Goal: Task Accomplishment & Management: Manage account settings

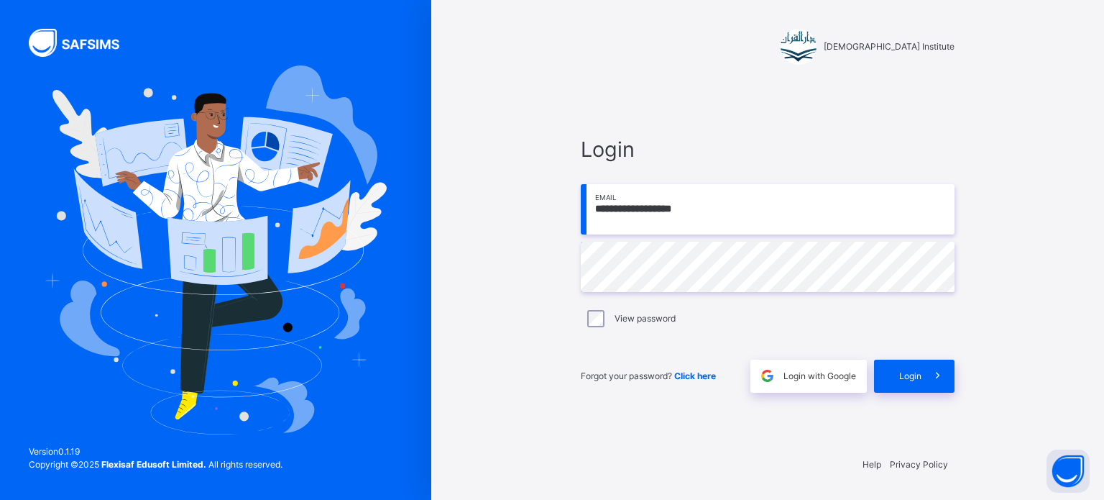
click at [747, 233] on input "**********" at bounding box center [768, 209] width 374 height 50
click at [759, 124] on div "**********" at bounding box center [768, 263] width 403 height 361
click at [906, 379] on span "Login" at bounding box center [910, 376] width 22 height 13
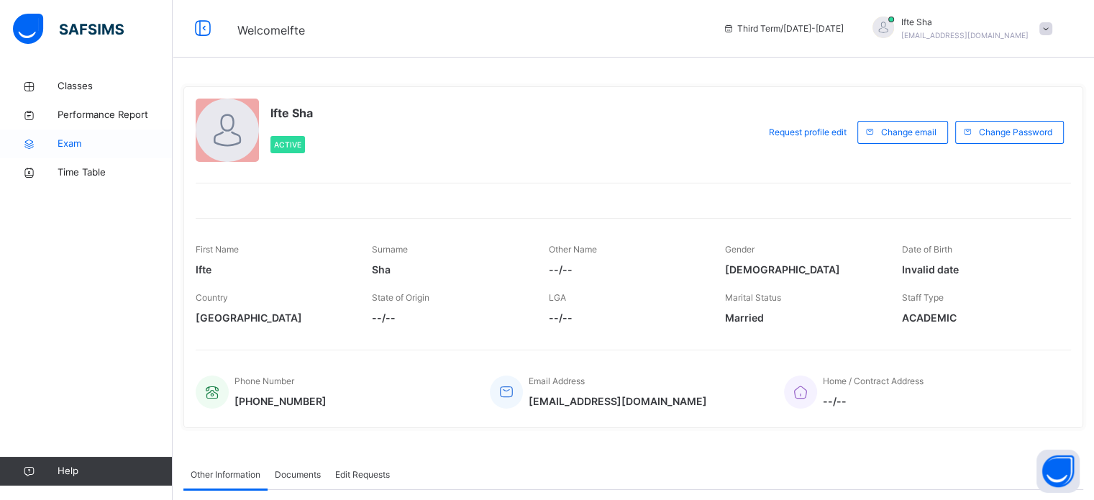
click at [93, 142] on span "Exam" at bounding box center [115, 144] width 115 height 14
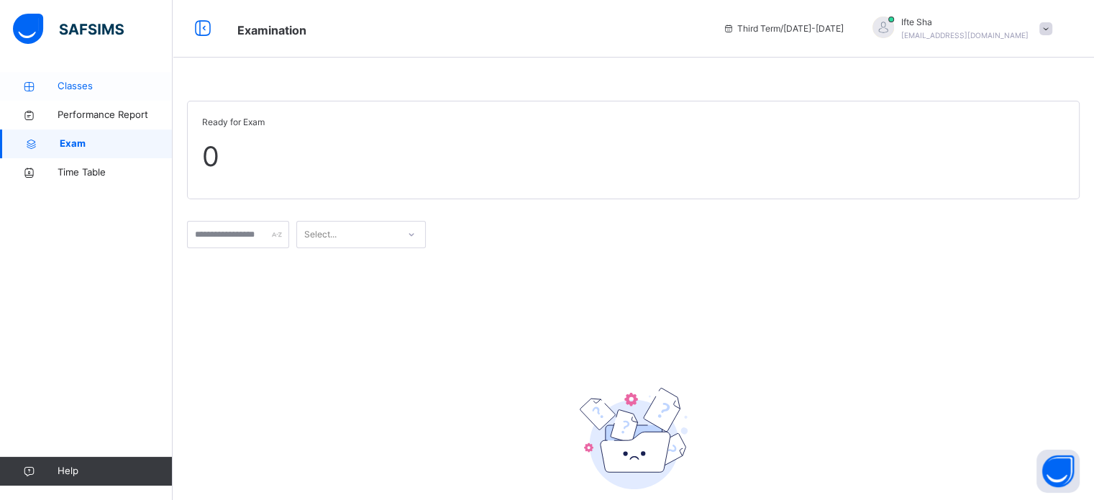
click at [83, 99] on div "Classes Performance Report Exam Time Table" at bounding box center [86, 129] width 173 height 115
click at [83, 99] on link "Classes" at bounding box center [86, 86] width 173 height 29
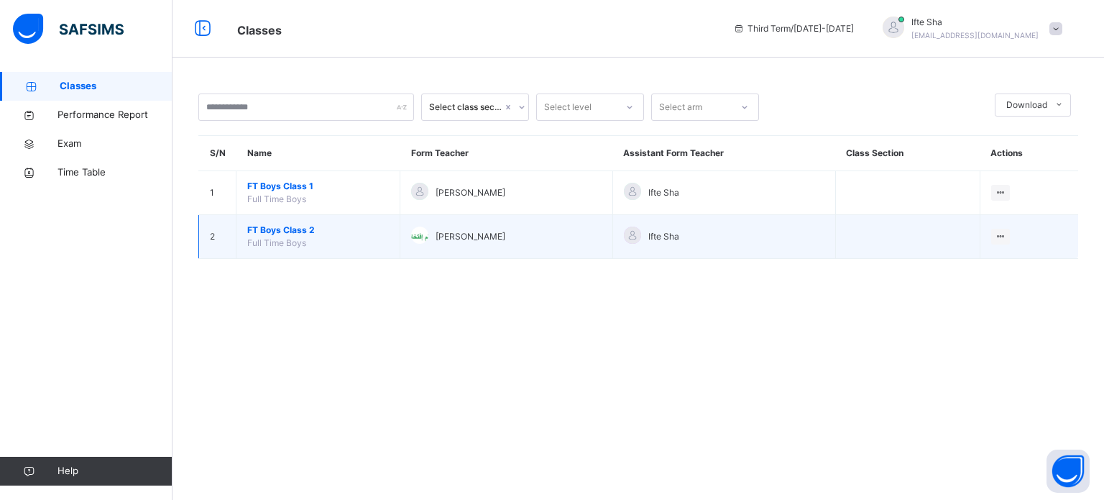
click at [265, 217] on td "FT Boys Class 2 Full Time Boys" at bounding box center [319, 237] width 164 height 44
click at [265, 229] on span "FT Boys Class 2" at bounding box center [318, 230] width 142 height 13
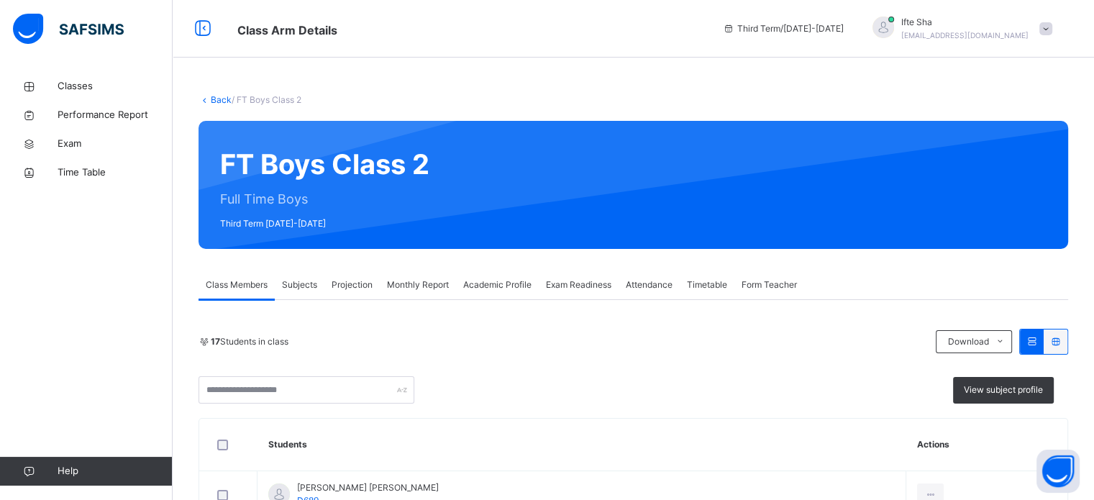
click at [567, 291] on div "Exam Readiness" at bounding box center [579, 284] width 80 height 29
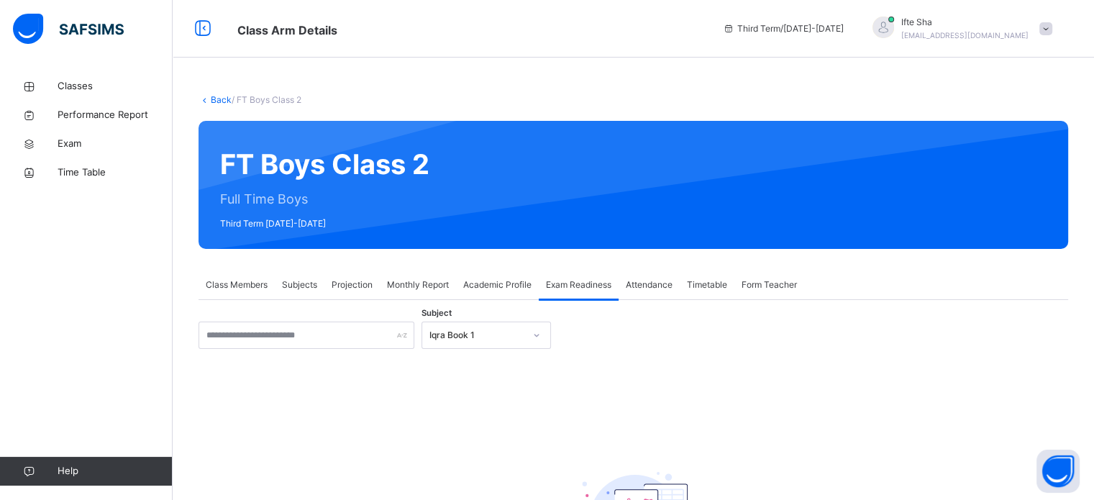
scroll to position [86, 0]
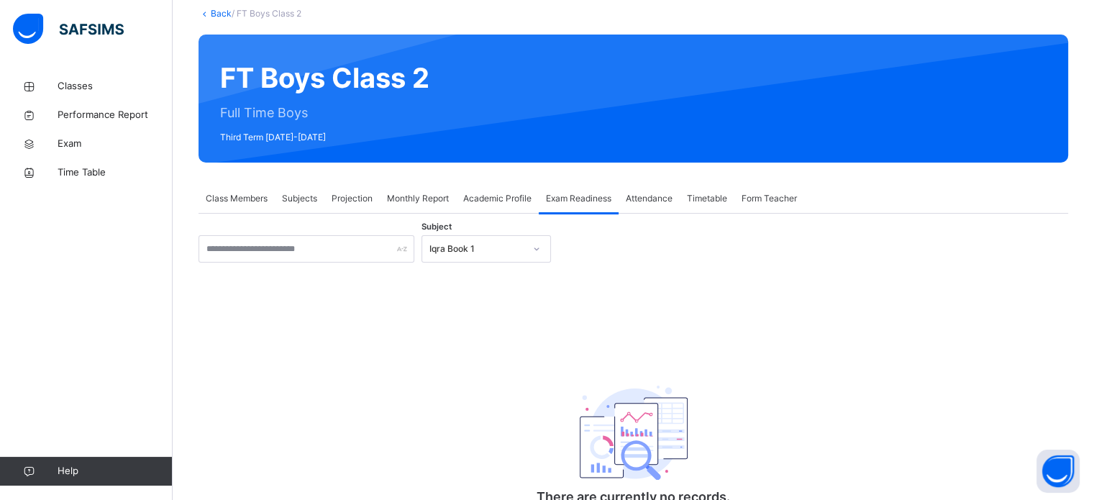
click at [492, 254] on div "Iqra Book 1" at bounding box center [476, 248] width 95 height 13
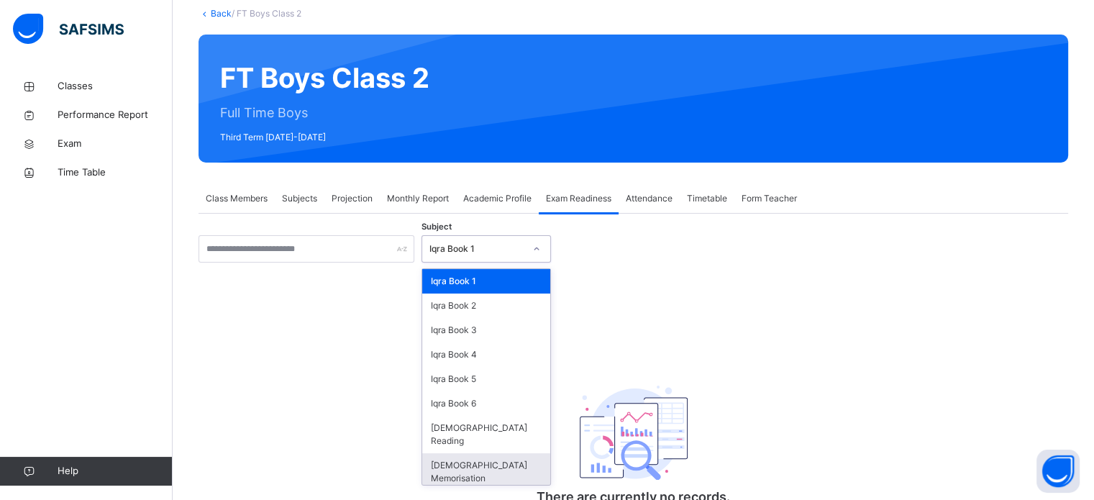
click at [494, 453] on div "[DEMOGRAPHIC_DATA] Memorisation" at bounding box center [486, 471] width 128 height 37
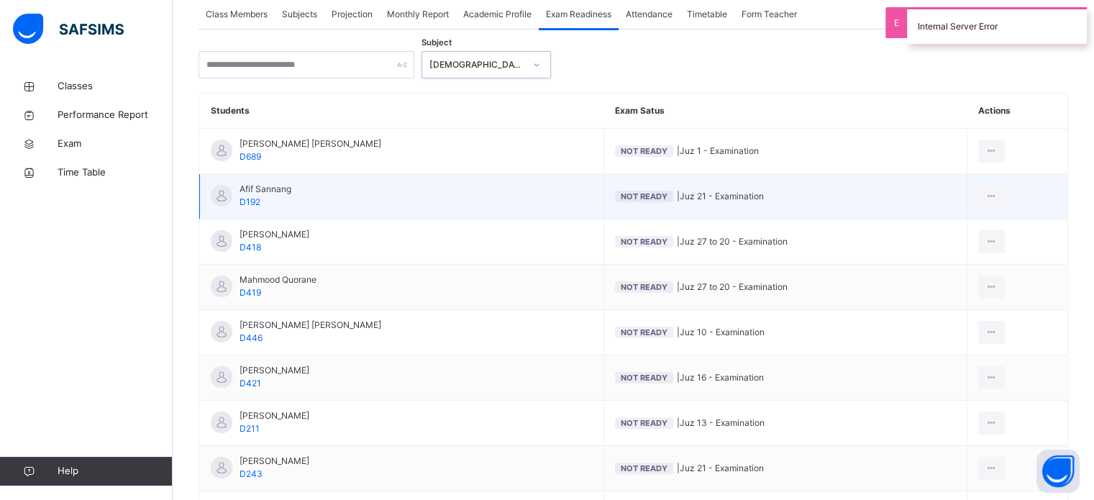
scroll to position [452, 0]
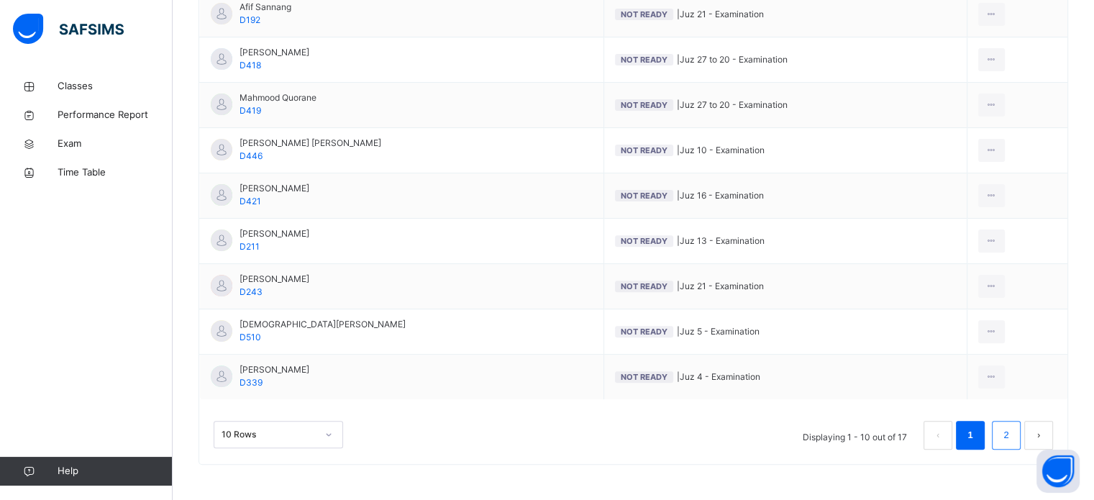
click at [1020, 440] on li "2" at bounding box center [1005, 435] width 29 height 29
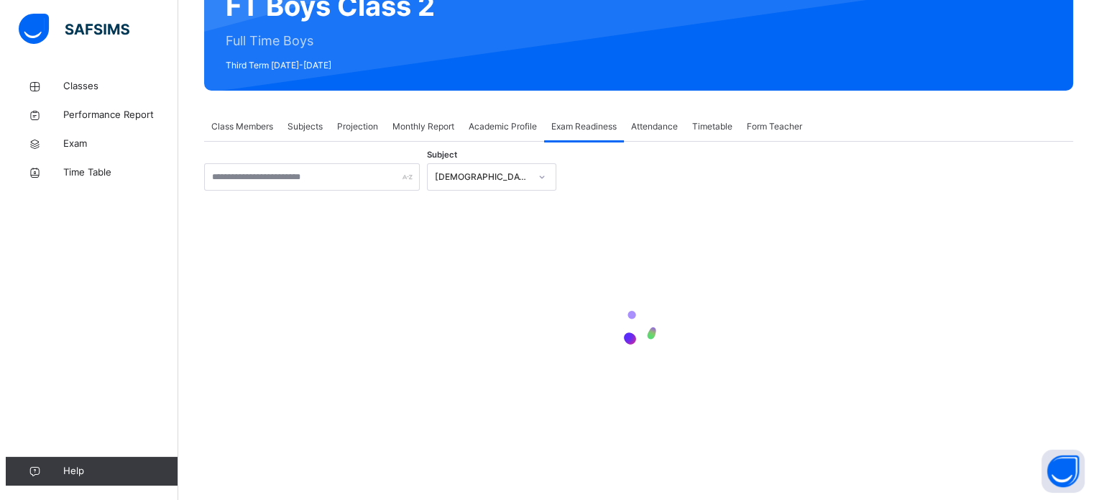
scroll to position [316, 0]
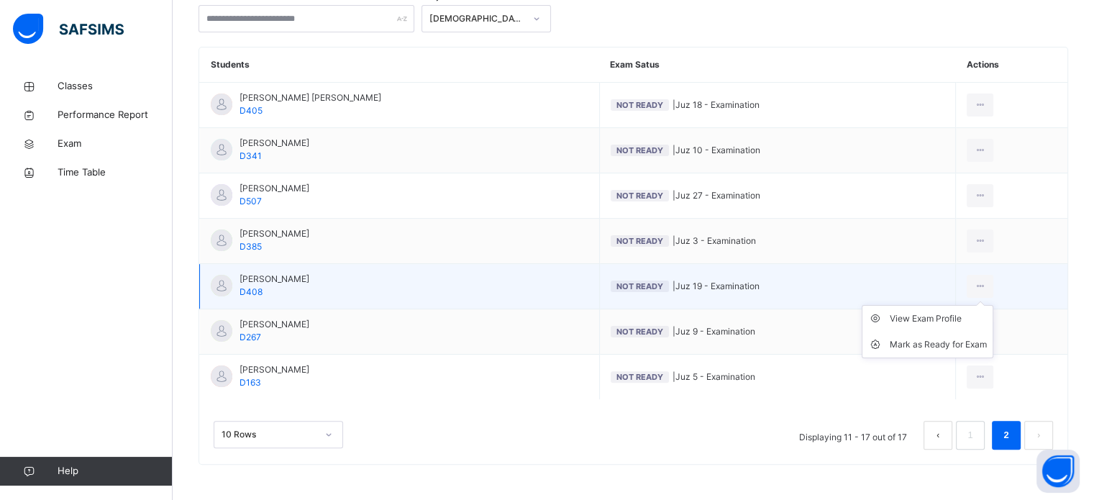
click at [982, 305] on ul "View Exam Profile Mark as Ready for Exam" at bounding box center [927, 331] width 132 height 53
click at [932, 345] on div "Mark as Ready for Exam" at bounding box center [937, 344] width 97 height 14
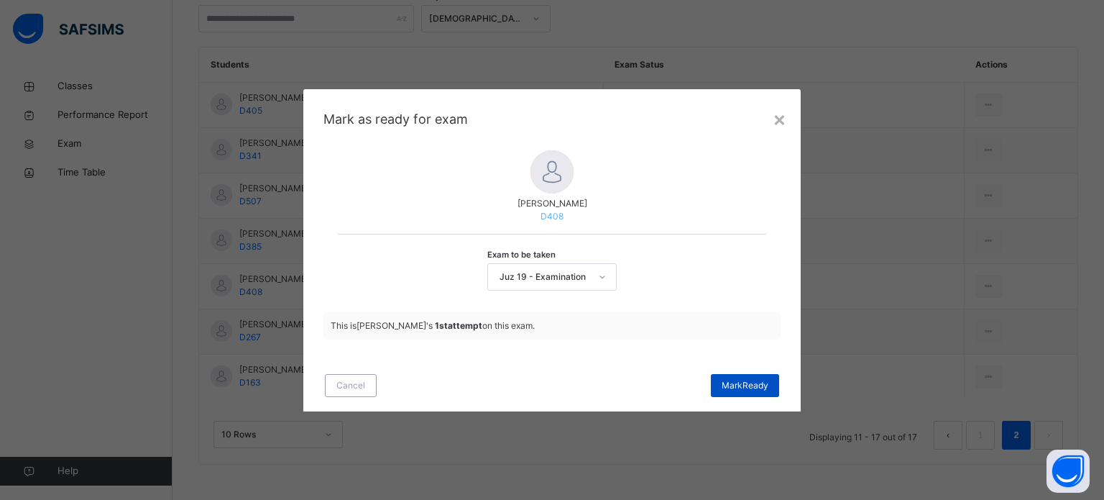
click at [741, 388] on span "Mark Ready" at bounding box center [745, 385] width 47 height 13
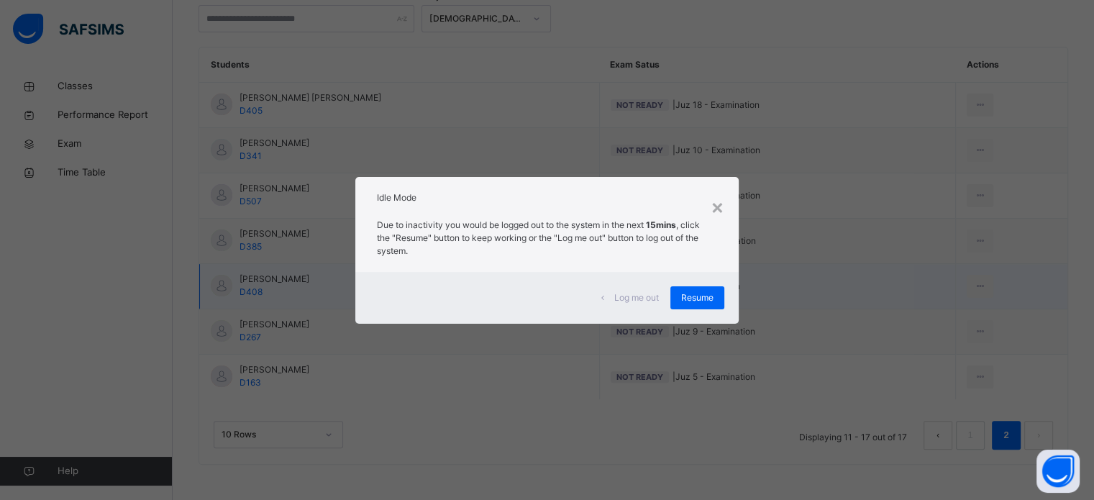
click at [707, 297] on span "Resume" at bounding box center [697, 297] width 32 height 13
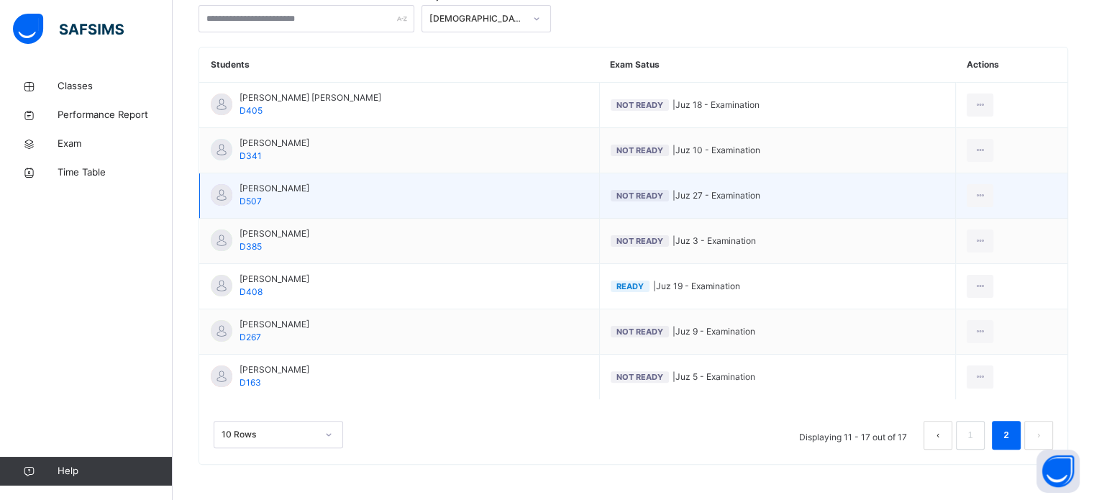
click at [784, 180] on td "Not Ready | Juz 27 - Examination" at bounding box center [777, 195] width 356 height 45
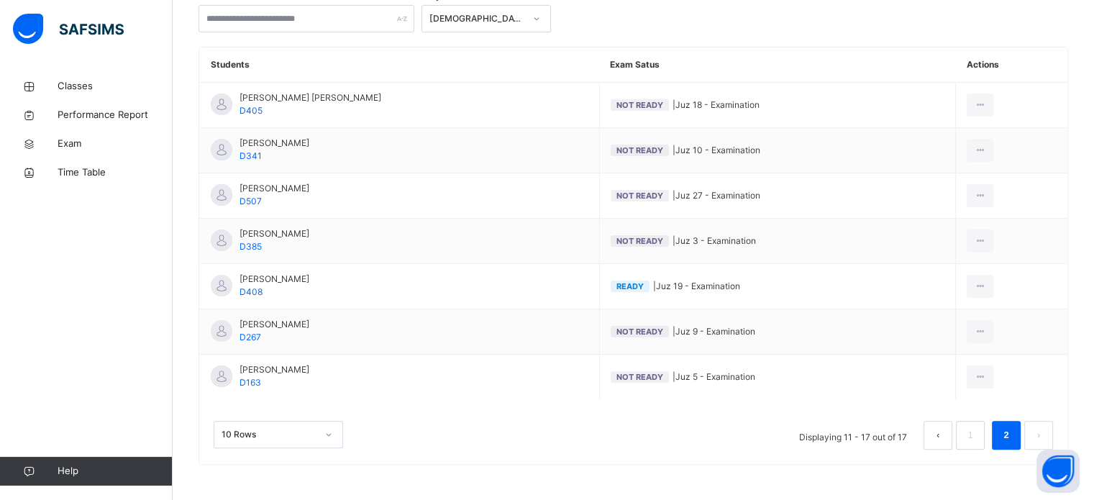
scroll to position [344, 0]
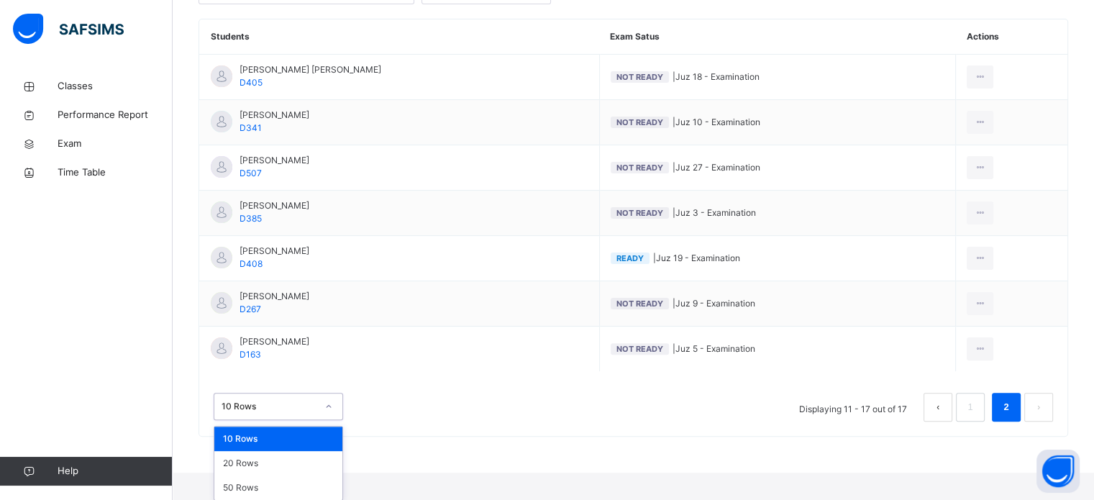
click at [296, 420] on div "option 10 Rows focused, 1 of 3. 3 results available. Use Up and Down to choose …" at bounding box center [278, 406] width 129 height 27
click at [256, 464] on div "20 Rows" at bounding box center [278, 463] width 128 height 24
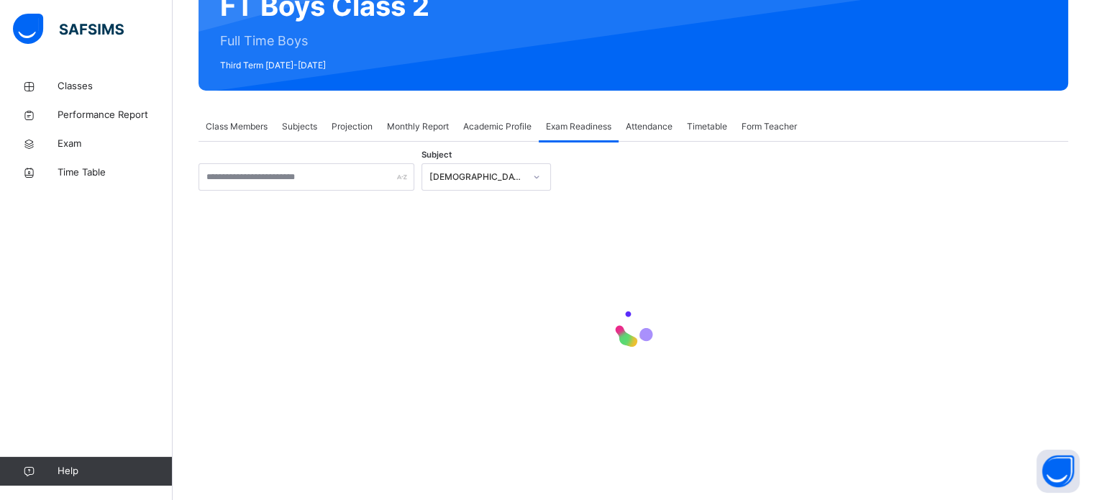
scroll to position [151, 0]
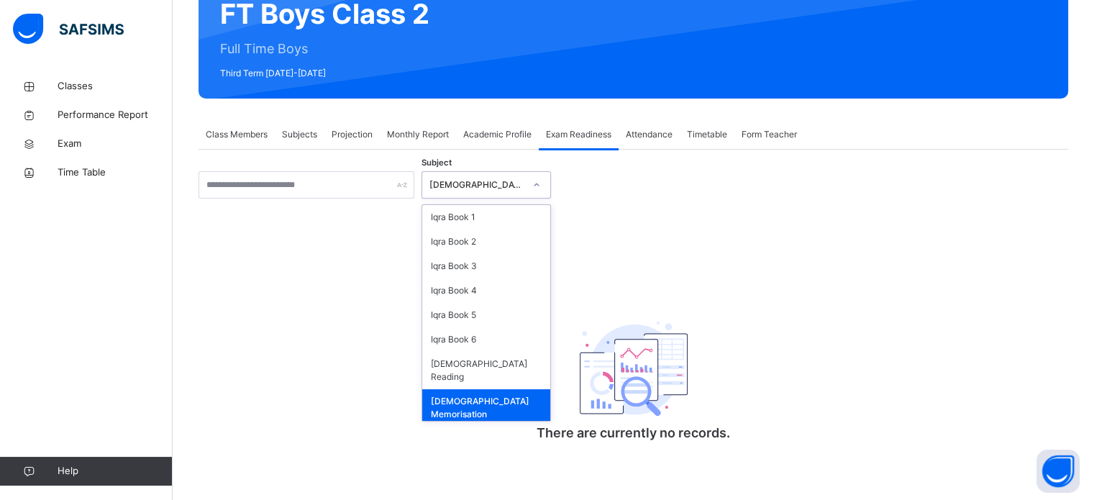
click at [492, 193] on div "[DEMOGRAPHIC_DATA] Memorisation" at bounding box center [472, 185] width 101 height 22
click at [440, 389] on div "[DEMOGRAPHIC_DATA] Memorisation" at bounding box center [486, 407] width 128 height 37
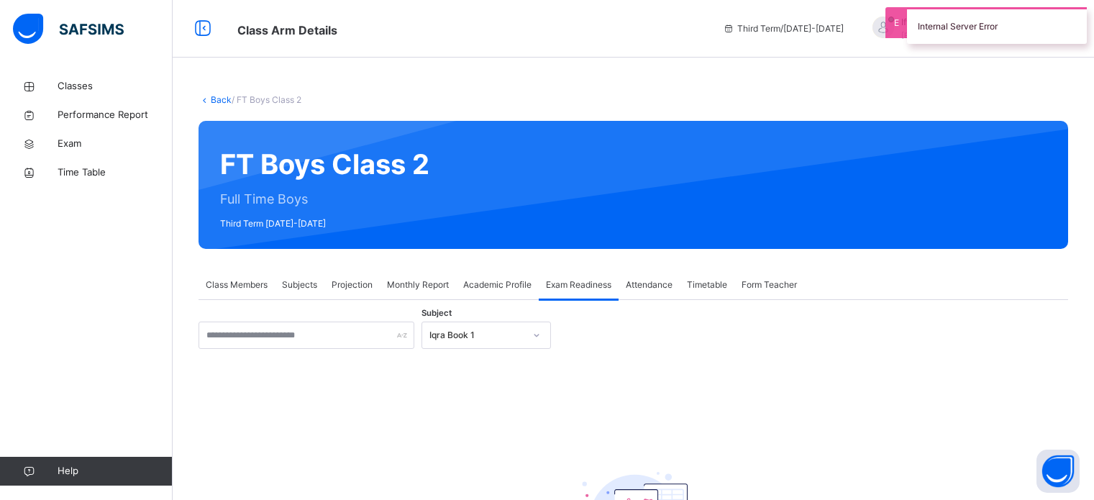
scroll to position [151, 0]
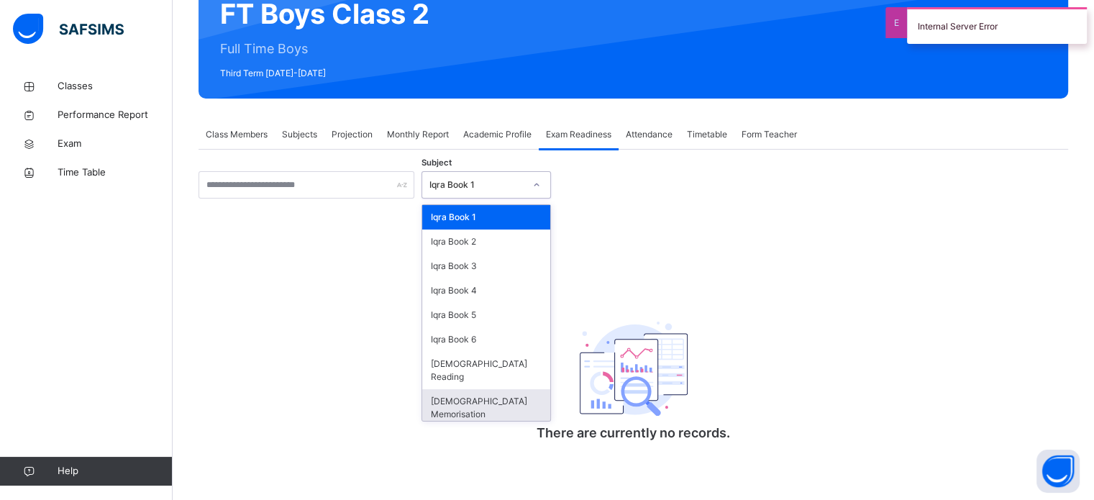
drag, startPoint x: 469, startPoint y: 175, endPoint x: 439, endPoint y: 385, distance: 212.1
click at [439, 198] on div "option [DEMOGRAPHIC_DATA] Memorisation focused, 8 of 8. 8 results available. Us…" at bounding box center [485, 184] width 129 height 27
click at [439, 389] on div "[DEMOGRAPHIC_DATA] Memorisation" at bounding box center [486, 407] width 128 height 37
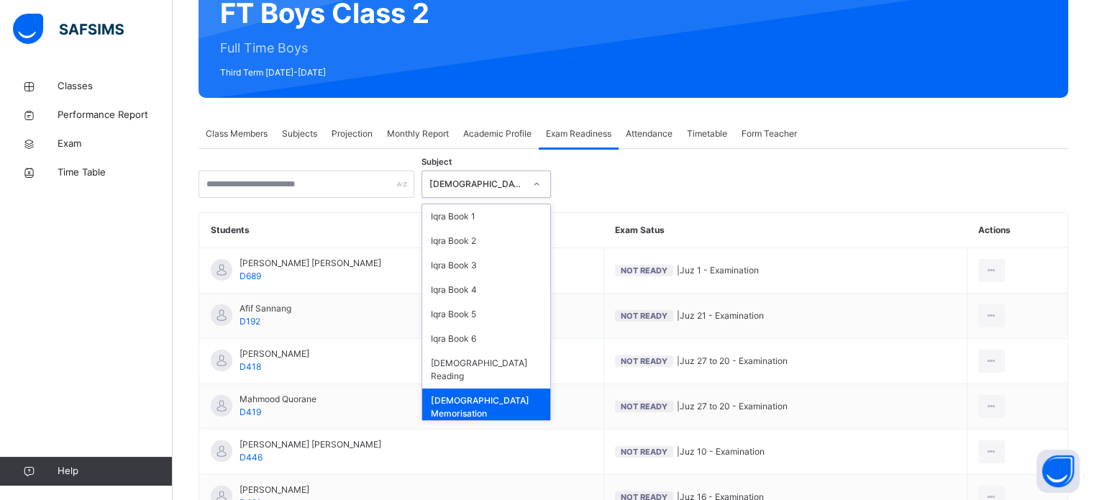
click at [476, 393] on div "[DEMOGRAPHIC_DATA] Memorisation" at bounding box center [486, 406] width 128 height 37
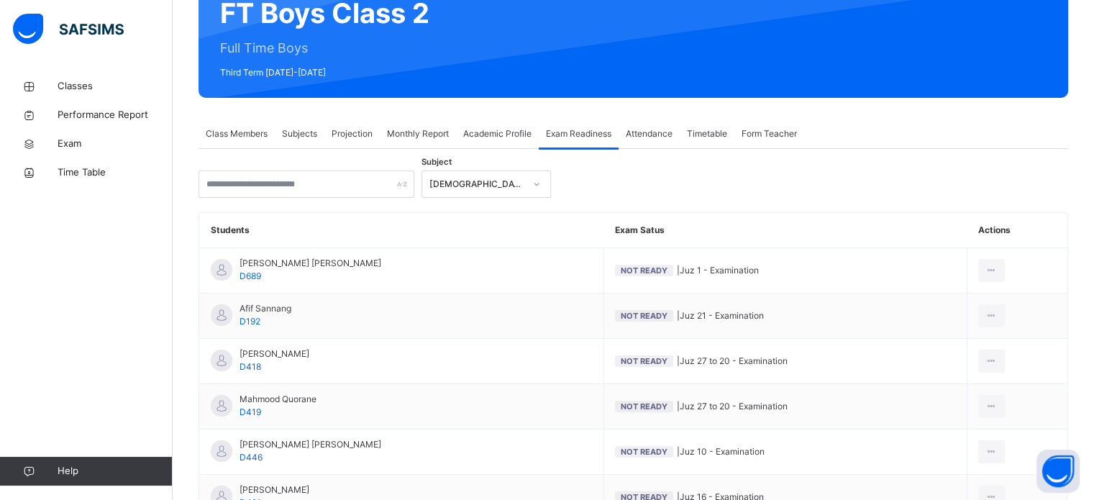
click at [601, 188] on div "Subject [DEMOGRAPHIC_DATA] Memorisation" at bounding box center [632, 183] width 869 height 27
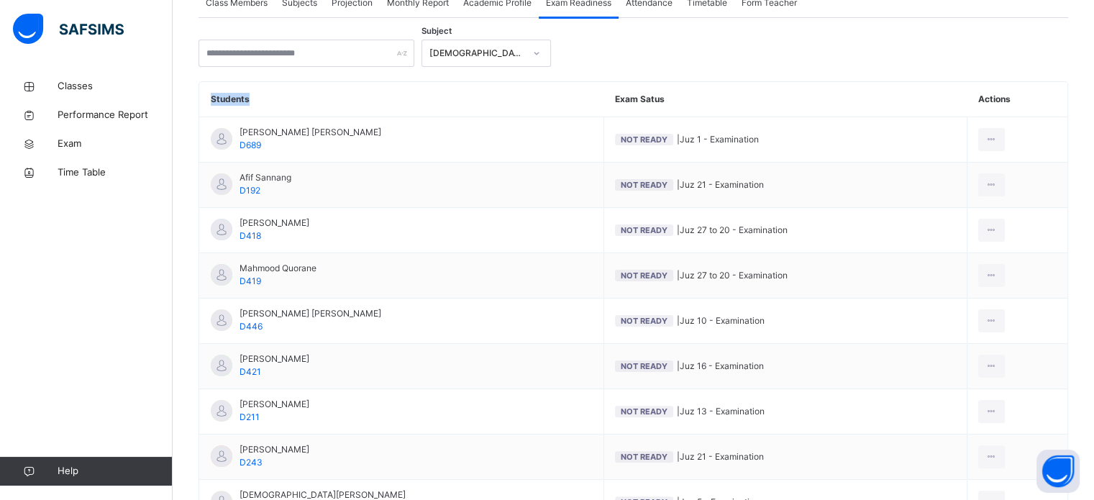
scroll to position [280, 0]
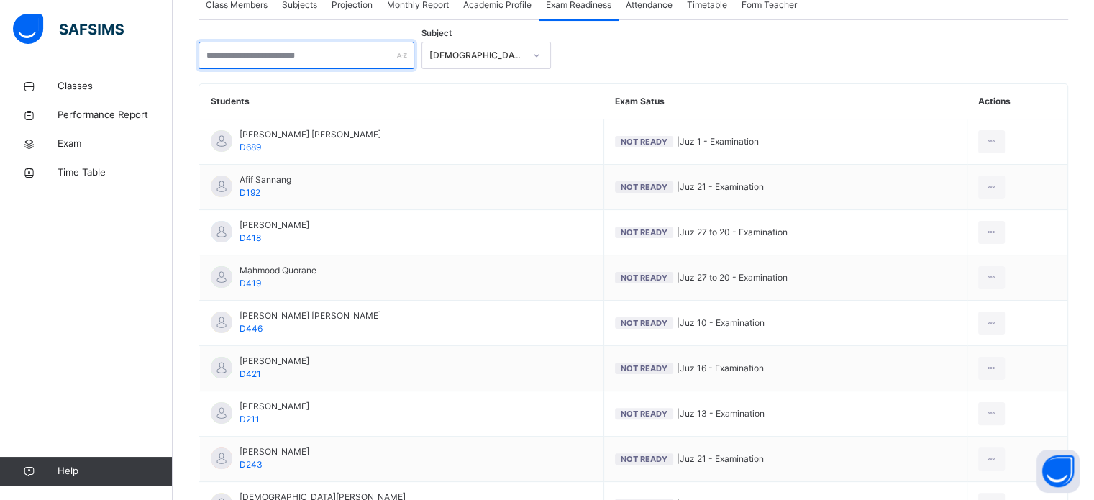
click at [247, 50] on input "text" at bounding box center [306, 55] width 216 height 27
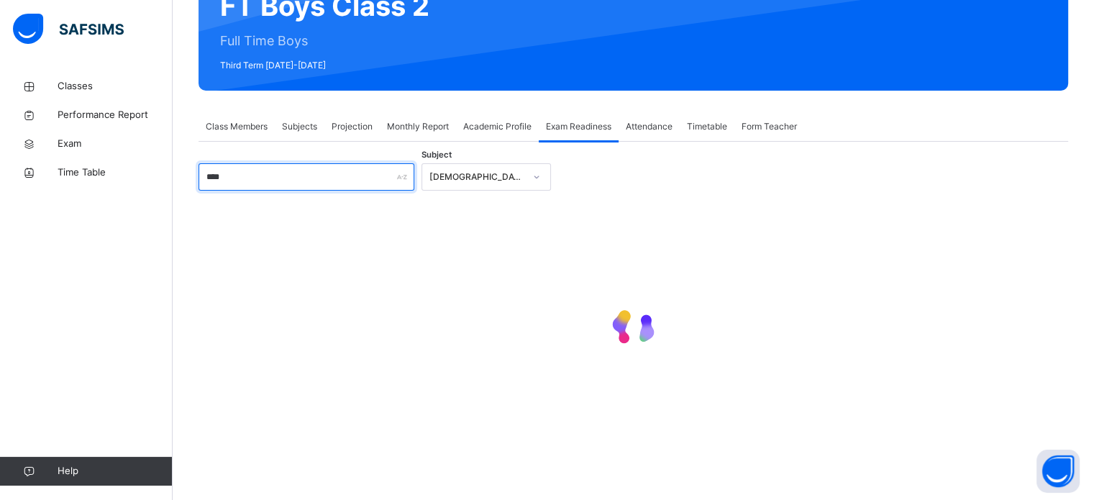
scroll to position [45, 0]
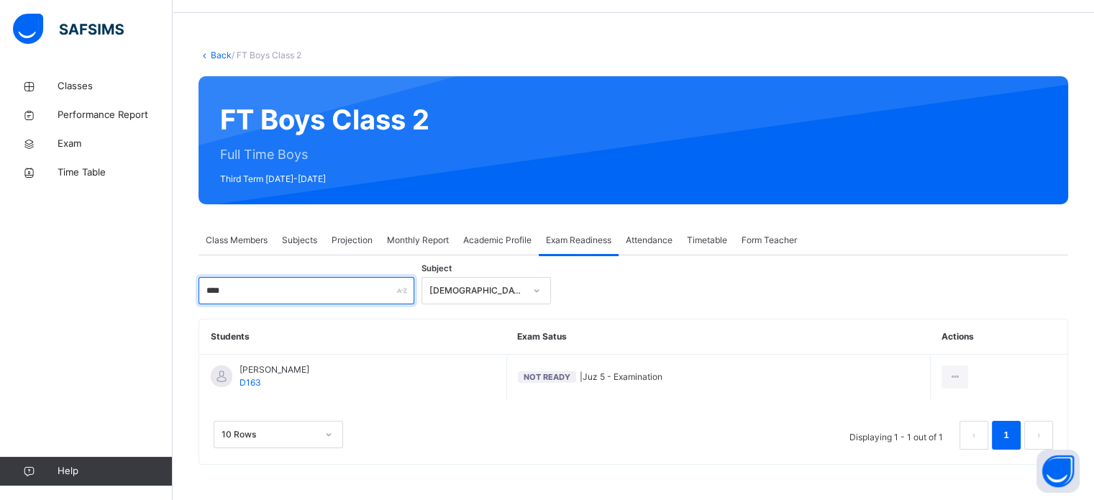
click at [353, 290] on input "****" at bounding box center [306, 290] width 216 height 27
type input "*"
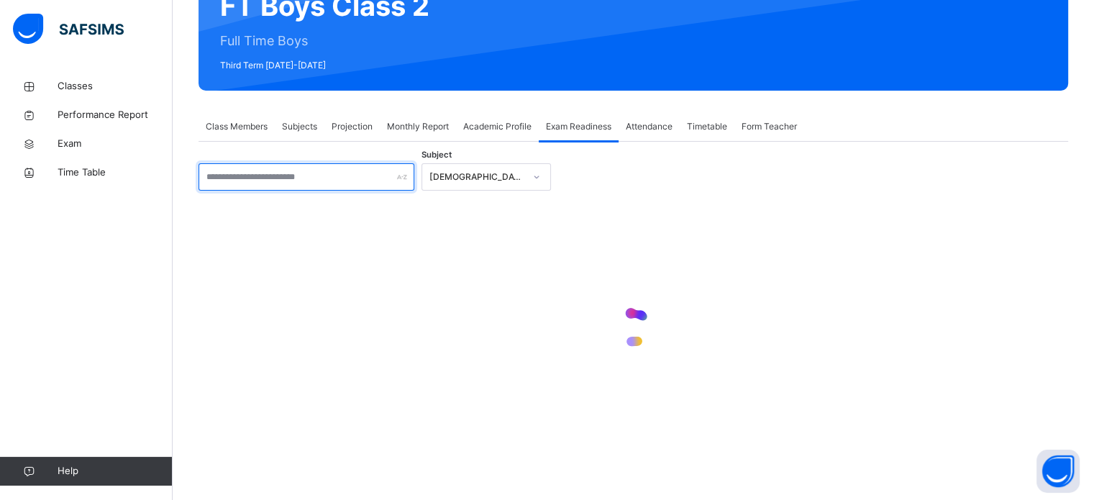
scroll to position [280, 0]
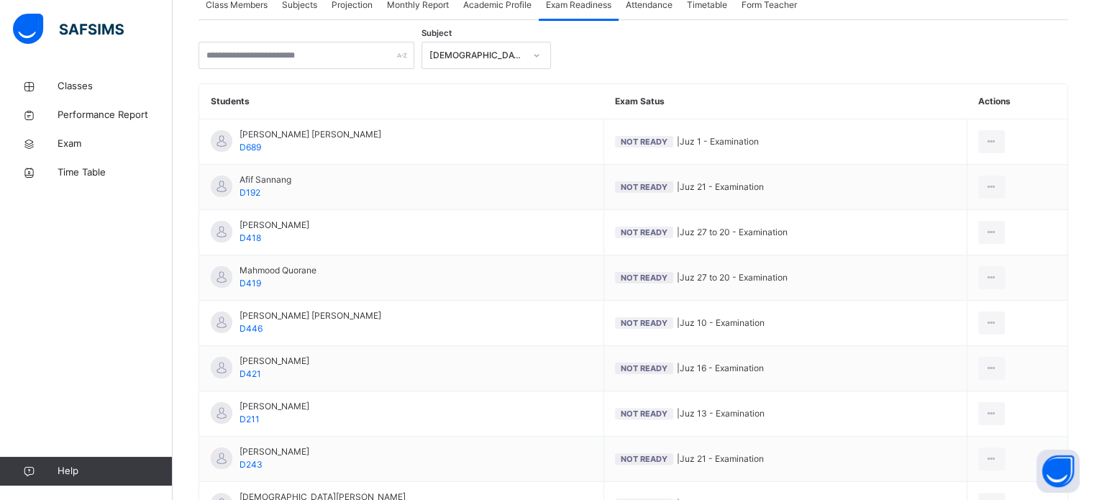
click at [684, 54] on div "Subject [DEMOGRAPHIC_DATA] Memorisation" at bounding box center [632, 55] width 869 height 27
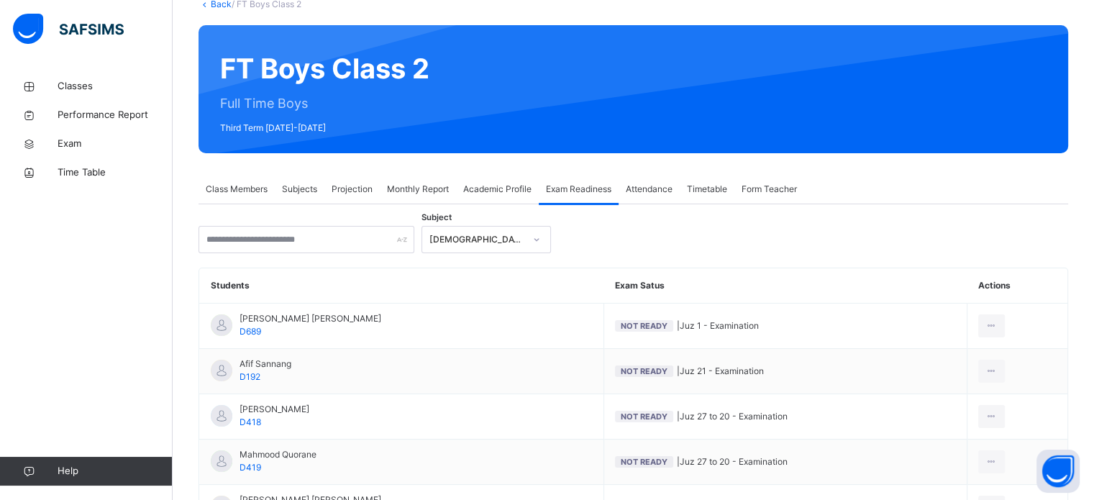
scroll to position [50, 0]
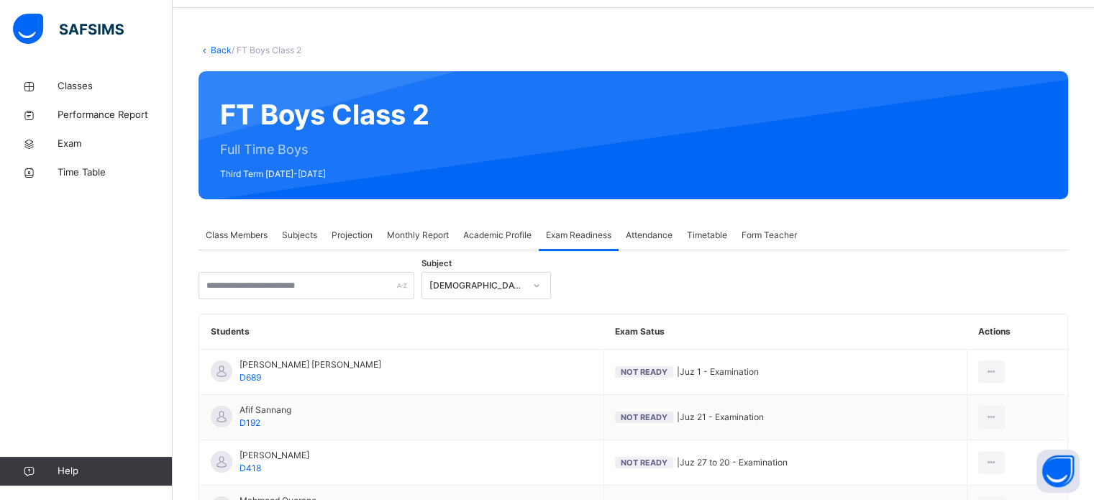
click at [354, 238] on span "Projection" at bounding box center [351, 235] width 41 height 13
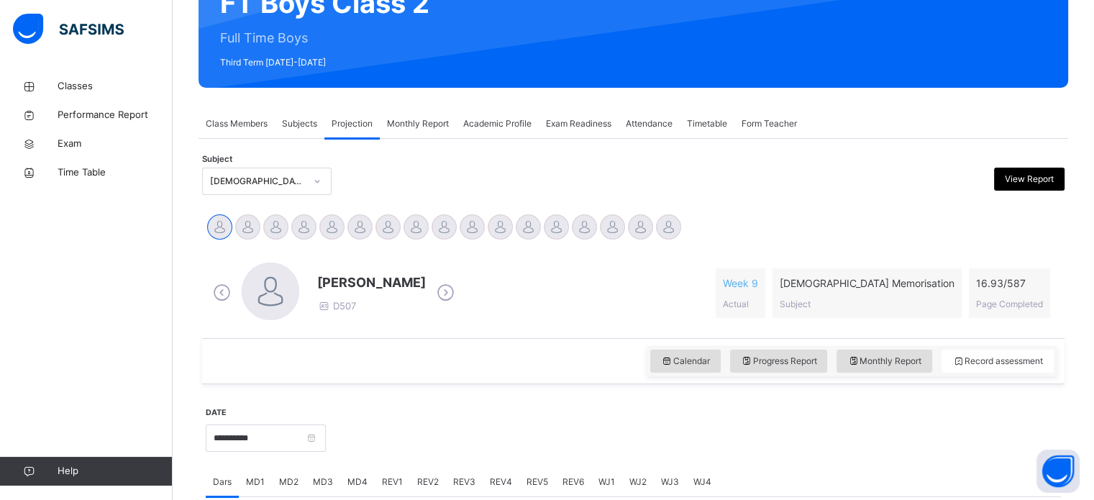
scroll to position [165, 0]
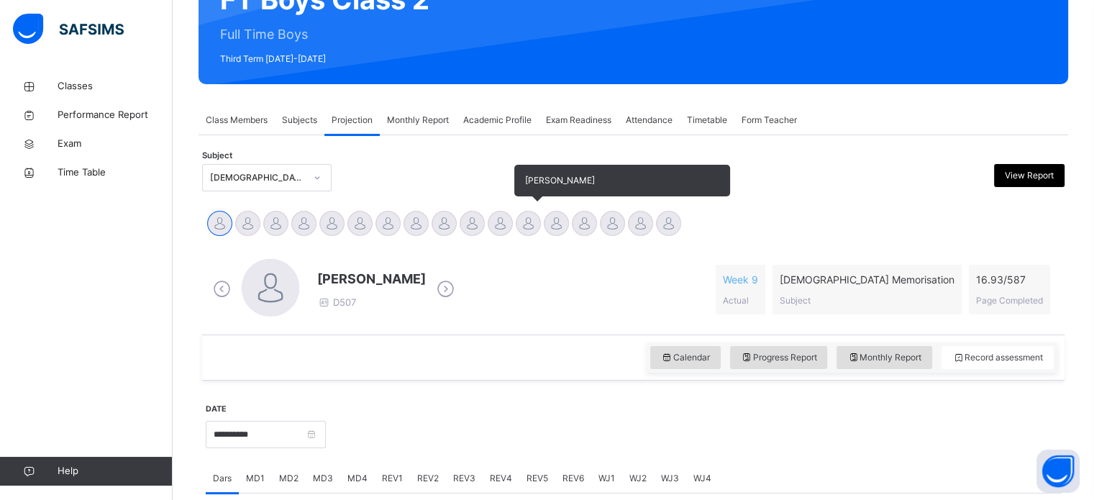
click at [530, 215] on div at bounding box center [527, 223] width 25 height 25
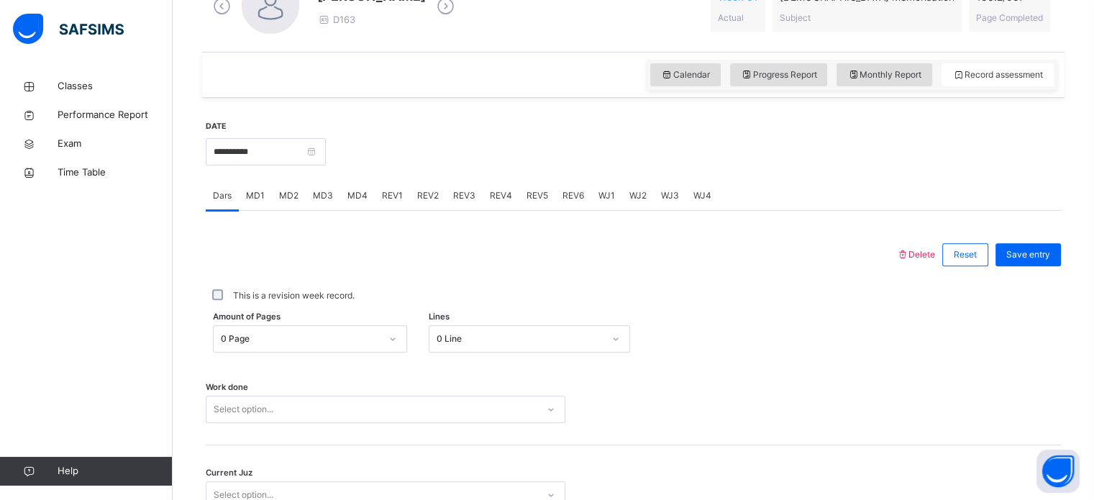
scroll to position [510, 0]
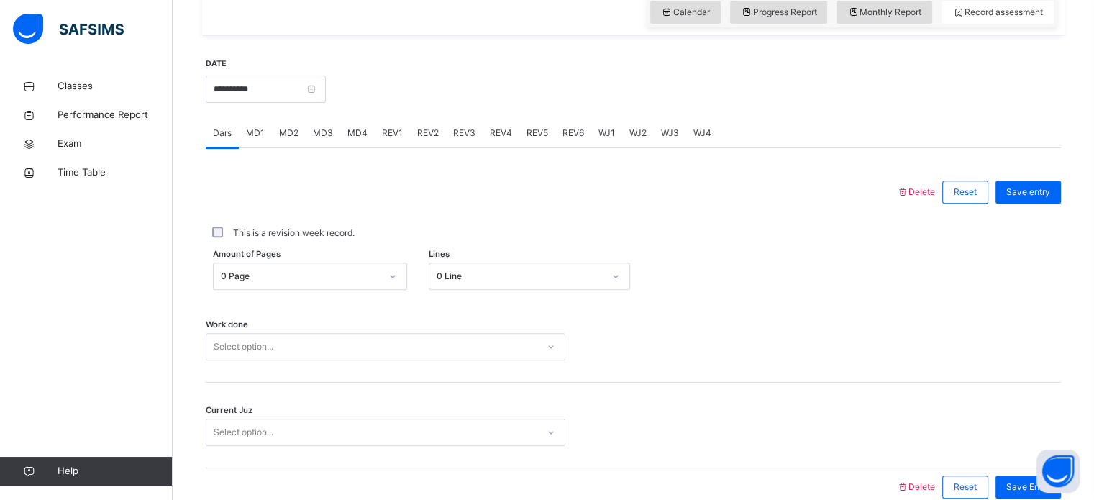
click at [316, 129] on span "MD3" at bounding box center [323, 133] width 20 height 13
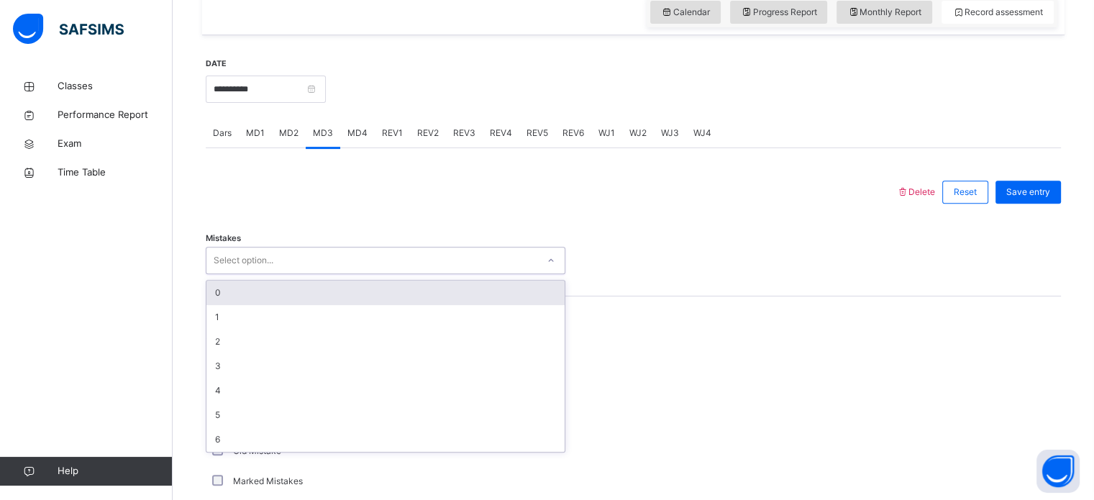
click at [250, 265] on div "Select option..." at bounding box center [244, 260] width 60 height 27
click at [219, 288] on div "0" at bounding box center [385, 292] width 358 height 24
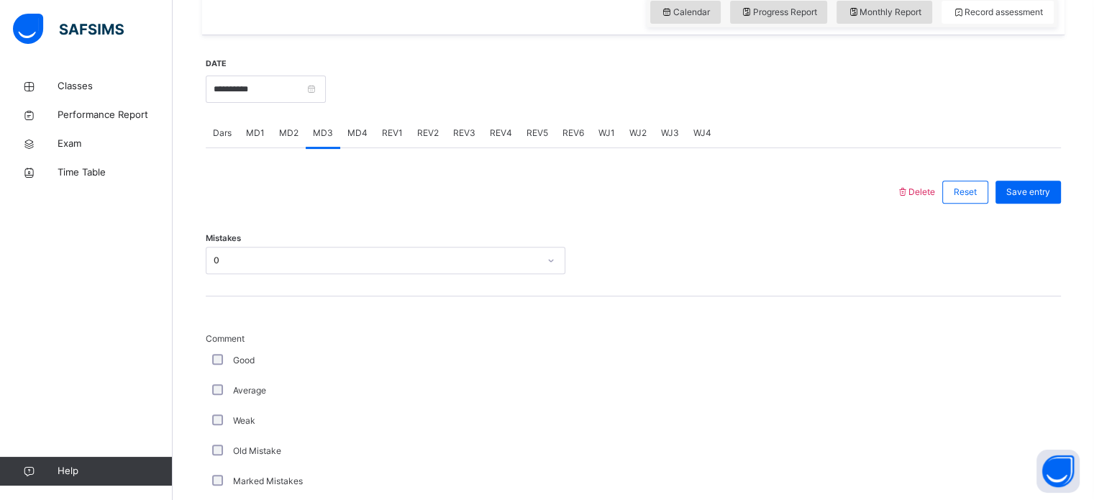
click at [219, 288] on div "Mistakes 0" at bounding box center [633, 254] width 855 height 86
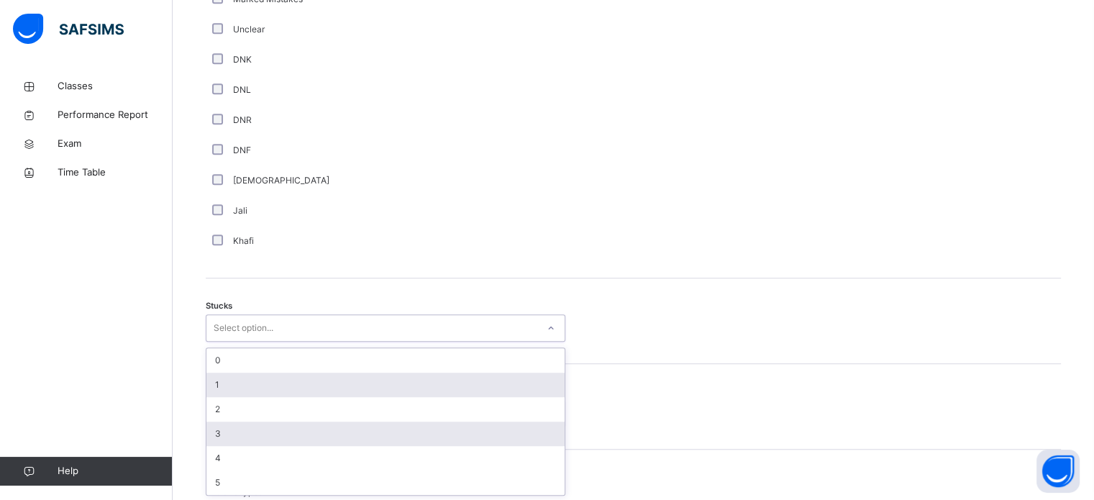
scroll to position [992, 0]
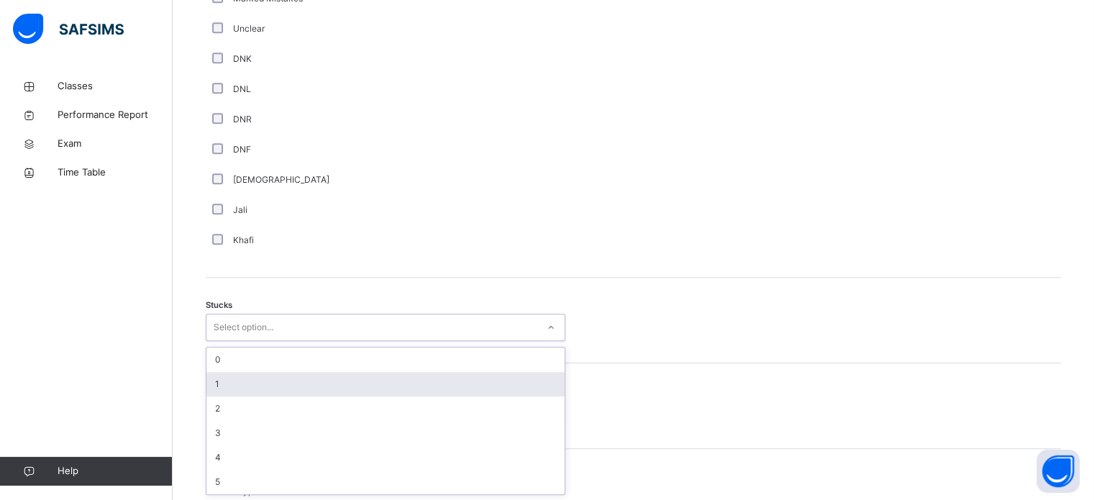
drag, startPoint x: 293, startPoint y: 423, endPoint x: 252, endPoint y: 377, distance: 62.2
click at [252, 341] on div "option 1 focused, 2 of 6. 6 results available. Use Up and Down to choose option…" at bounding box center [385, 326] width 359 height 27
click at [252, 377] on div "1" at bounding box center [385, 384] width 358 height 24
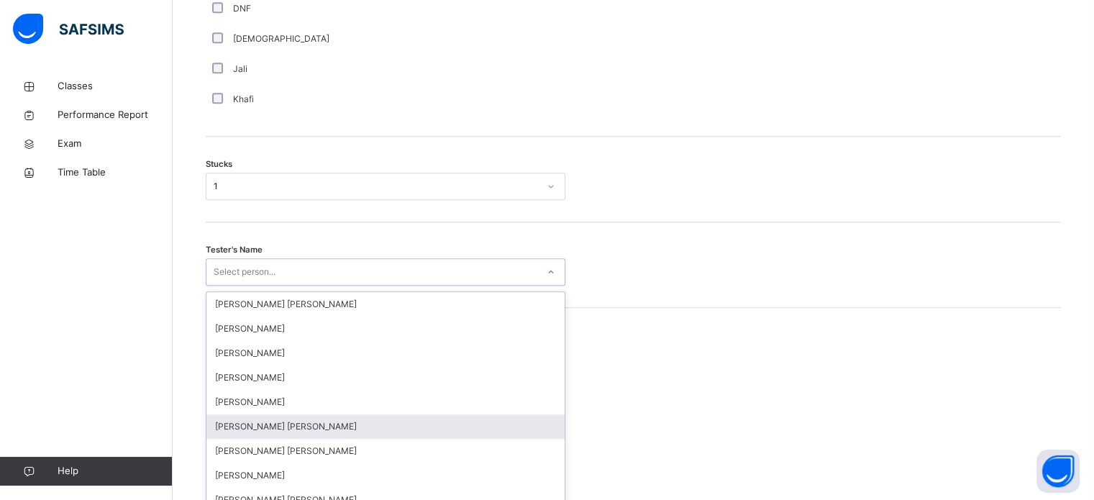
click at [250, 285] on div "option [PERSON_NAME] [PERSON_NAME] focused, 6 of 90. 90 results available. Use …" at bounding box center [385, 271] width 359 height 27
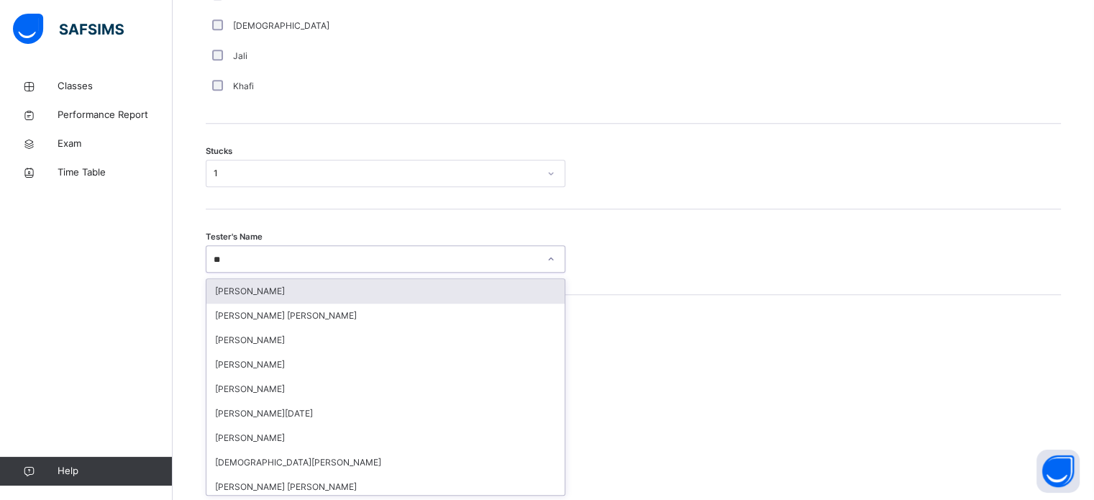
type input "***"
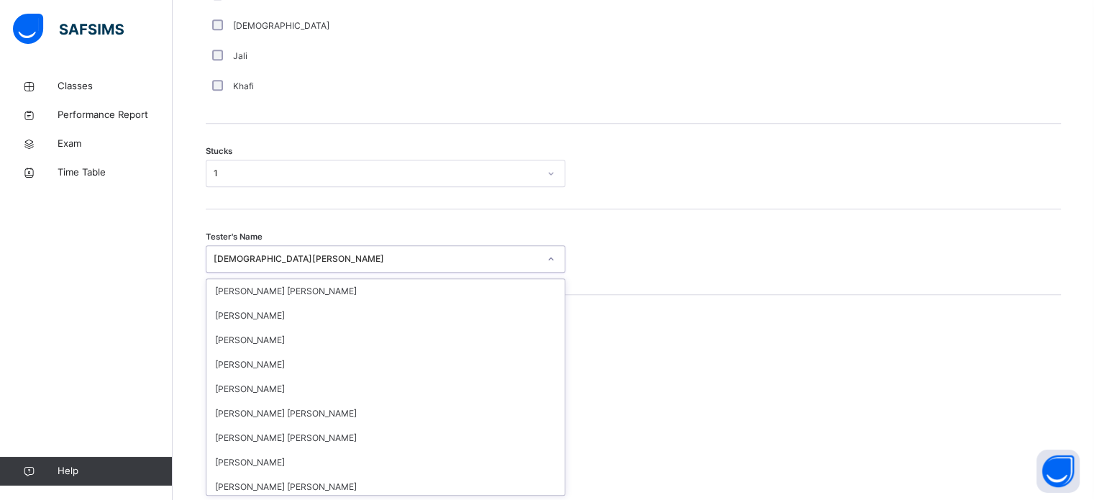
scroll to position [428, 0]
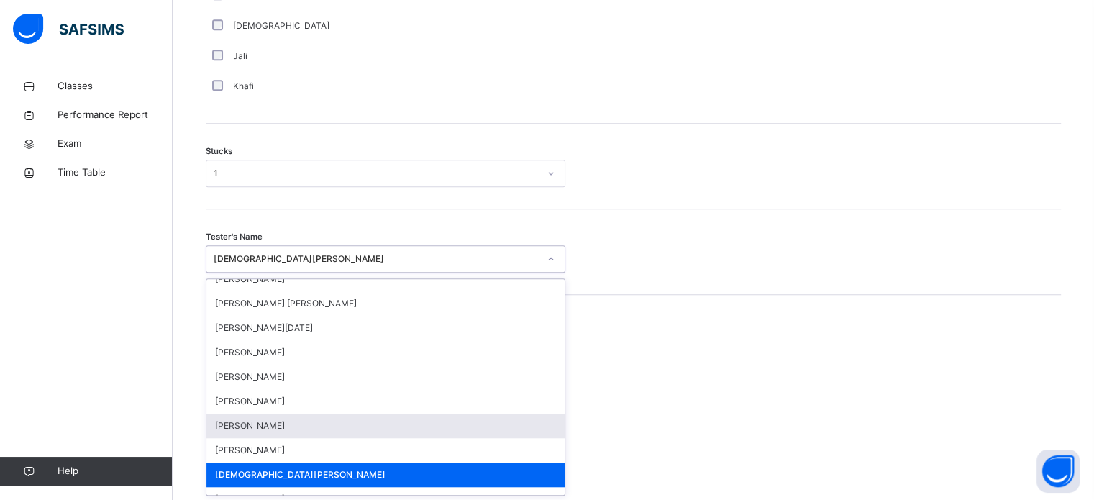
click at [712, 413] on div "Mistake types Marked Mistake Mutashabihat [PERSON_NAME] Unclear Changing Old Mi…" at bounding box center [633, 443] width 855 height 224
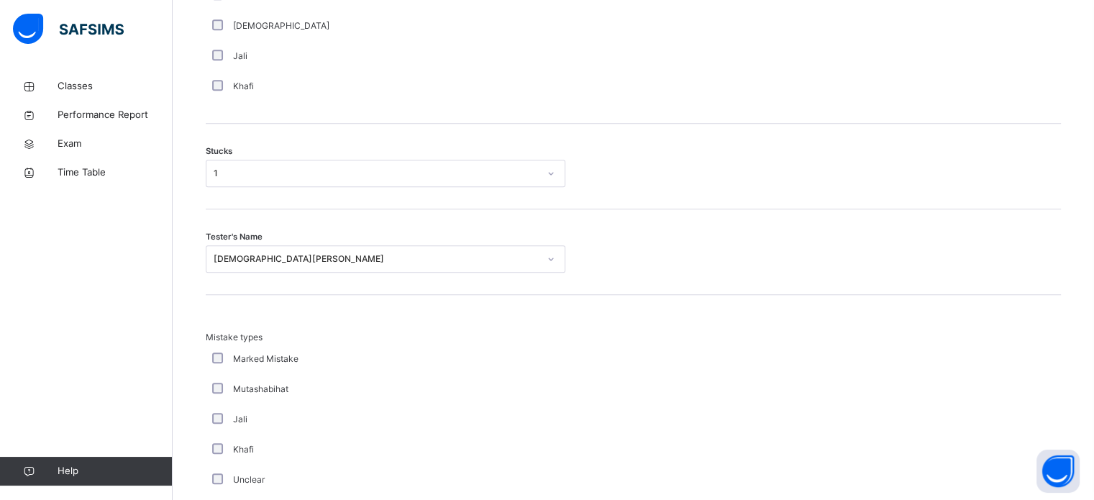
click at [712, 413] on div "Mistake types Marked Mistake Mutashabihat [PERSON_NAME] Unclear Changing Old Mi…" at bounding box center [633, 443] width 855 height 224
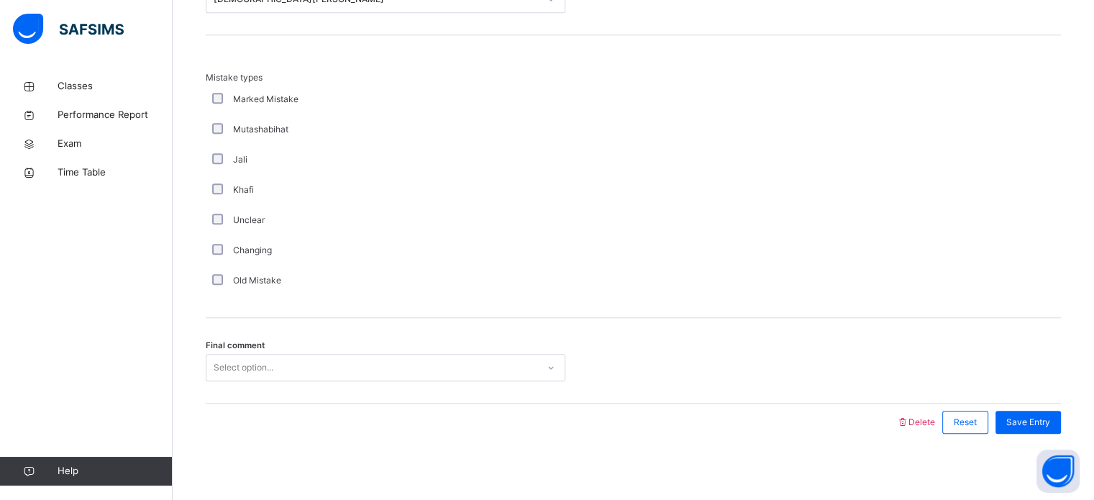
scroll to position [1410, 0]
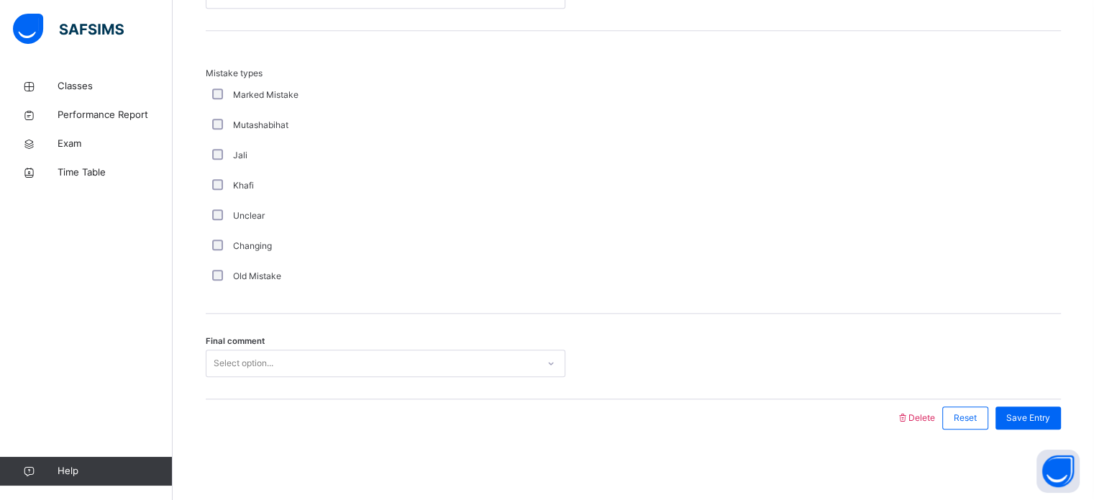
drag, startPoint x: 281, startPoint y: 345, endPoint x: 278, endPoint y: 376, distance: 31.1
click at [278, 376] on div "Final comment Select option..." at bounding box center [633, 356] width 855 height 86
drag, startPoint x: 278, startPoint y: 376, endPoint x: 270, endPoint y: 365, distance: 13.0
click at [270, 365] on div "Final comment Select option..." at bounding box center [633, 356] width 855 height 86
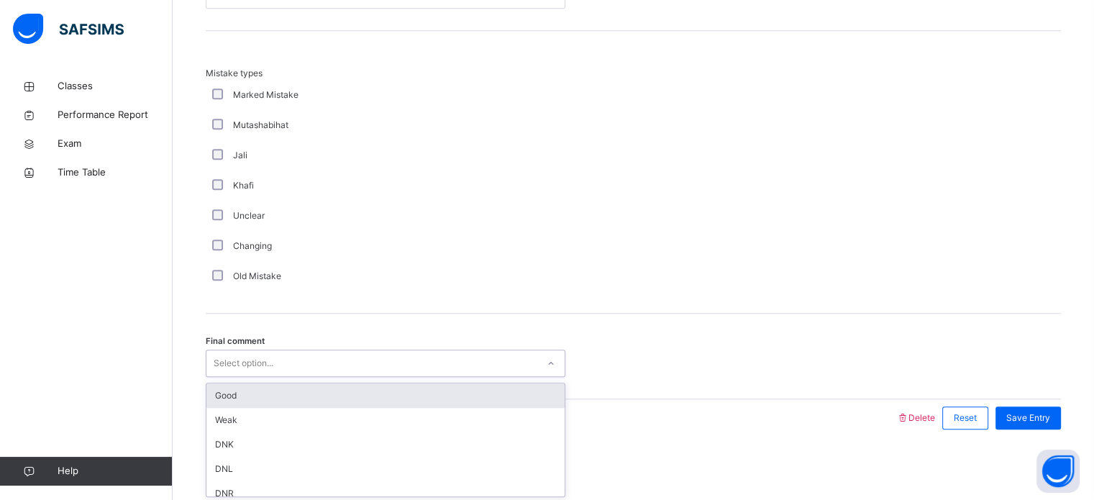
click at [270, 365] on div "Select option..." at bounding box center [244, 362] width 60 height 27
drag, startPoint x: 273, startPoint y: 397, endPoint x: 595, endPoint y: 434, distance: 324.2
click at [490, 396] on div "Good" at bounding box center [385, 395] width 358 height 24
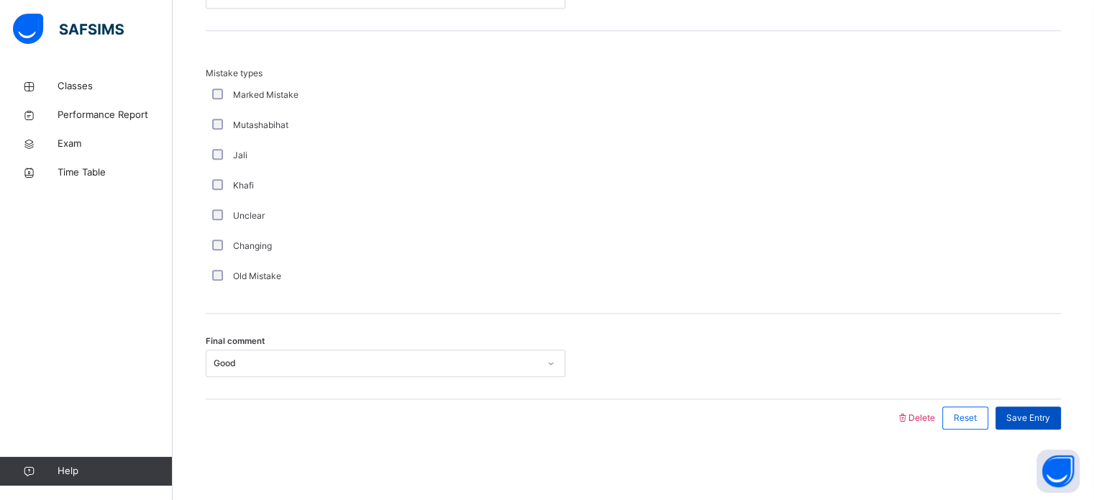
click at [1038, 412] on span "Save Entry" at bounding box center [1028, 417] width 44 height 13
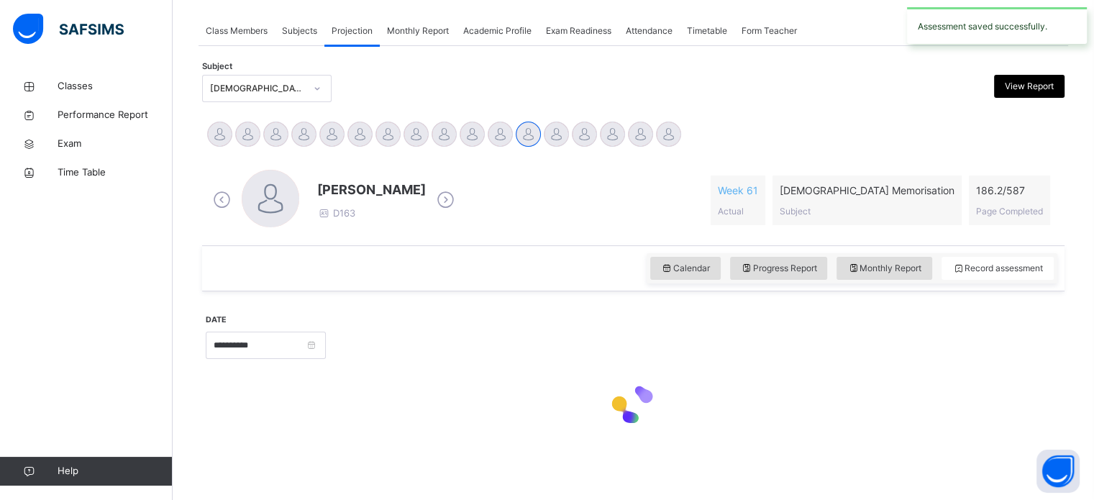
scroll to position [579, 0]
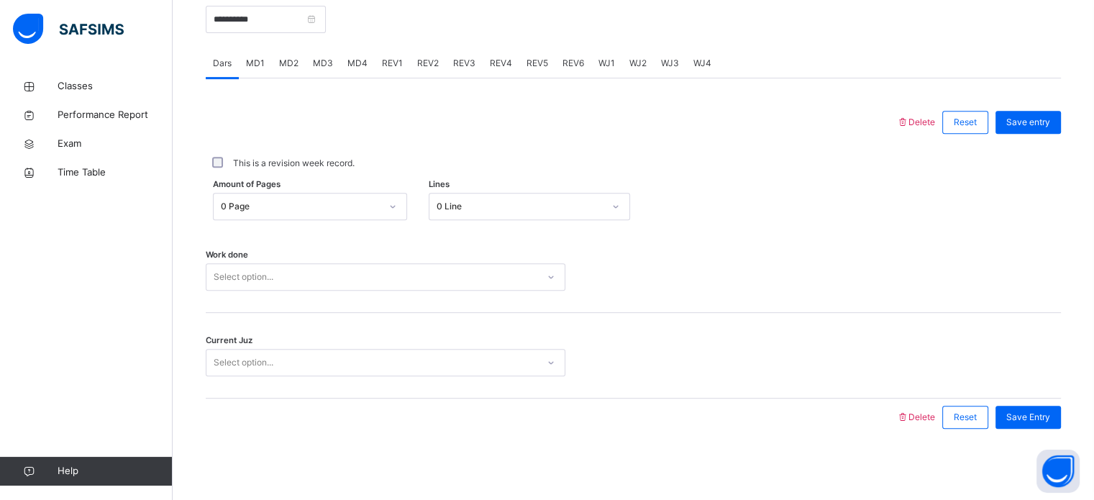
click at [326, 47] on div "**********" at bounding box center [266, 18] width 120 height 62
drag, startPoint x: 326, startPoint y: 65, endPoint x: 400, endPoint y: 55, distance: 73.9
click at [400, 55] on div "Dars MD1 MD2 MD3 MD4 REV1 REV2 REV3 REV4 REV5 REV6 WJ1 WJ2 WJ3 WJ4" at bounding box center [633, 63] width 855 height 29
drag, startPoint x: 379, startPoint y: 111, endPoint x: 394, endPoint y: 73, distance: 41.0
click at [394, 73] on div "Dars MD1 MD2 MD3 MD4 REV1 REV2 REV3 REV4 REV5 REV6 WJ1 WJ2 WJ3 WJ4 Dars More Op…" at bounding box center [633, 242] width 855 height 387
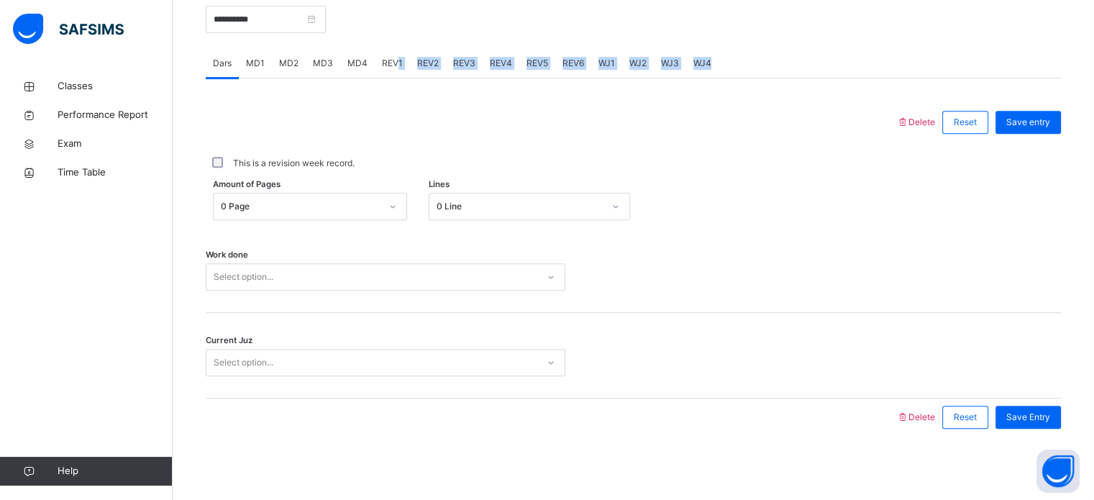
click at [394, 73] on div "REV1" at bounding box center [392, 63] width 35 height 29
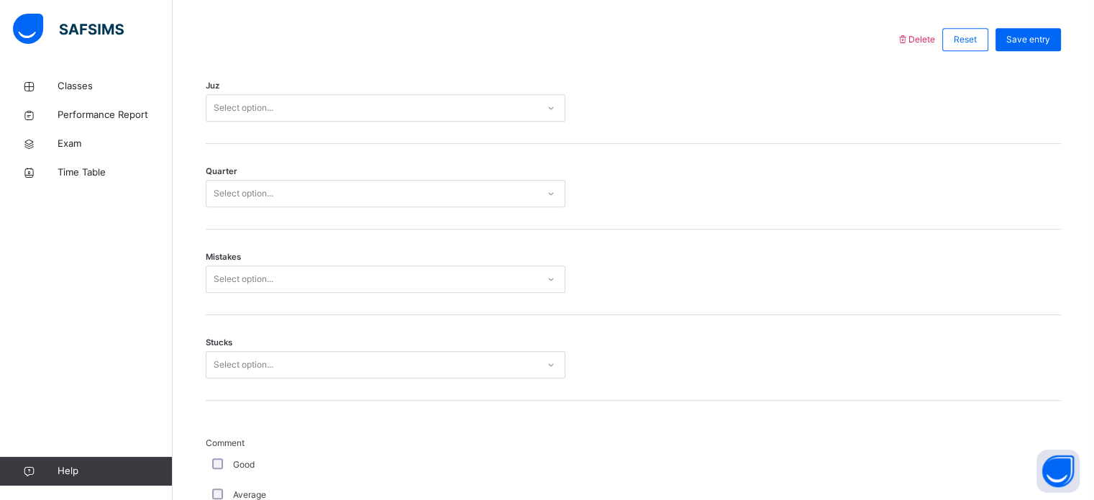
scroll to position [633, 0]
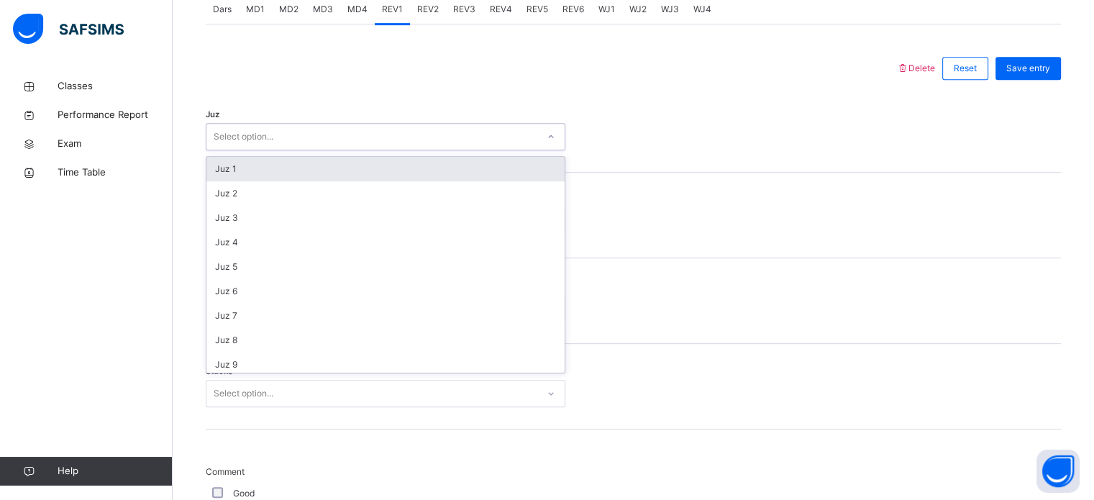
click at [249, 139] on div "Select option..." at bounding box center [244, 136] width 60 height 27
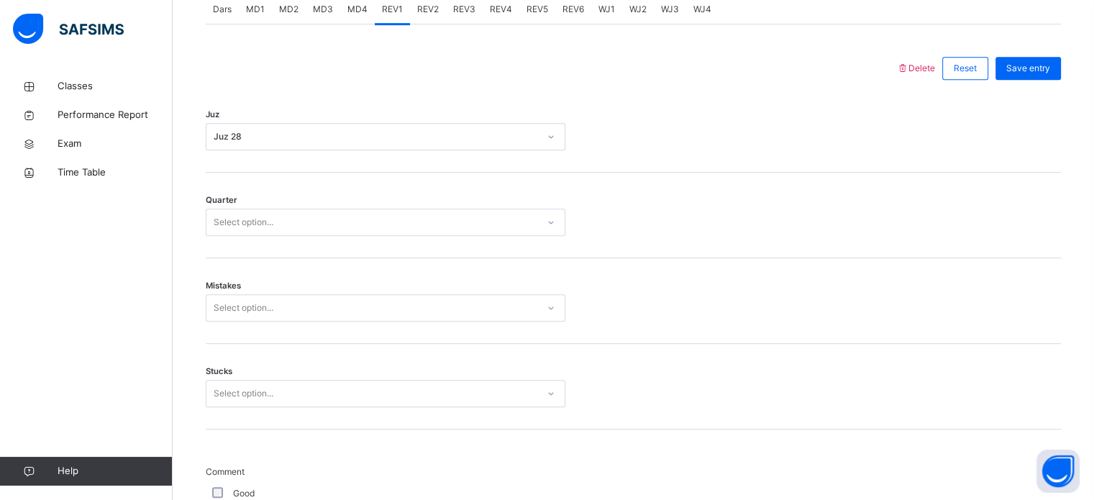
drag, startPoint x: 288, startPoint y: 243, endPoint x: 274, endPoint y: 224, distance: 23.7
click at [274, 224] on div "Quarter Select option..." at bounding box center [633, 216] width 855 height 86
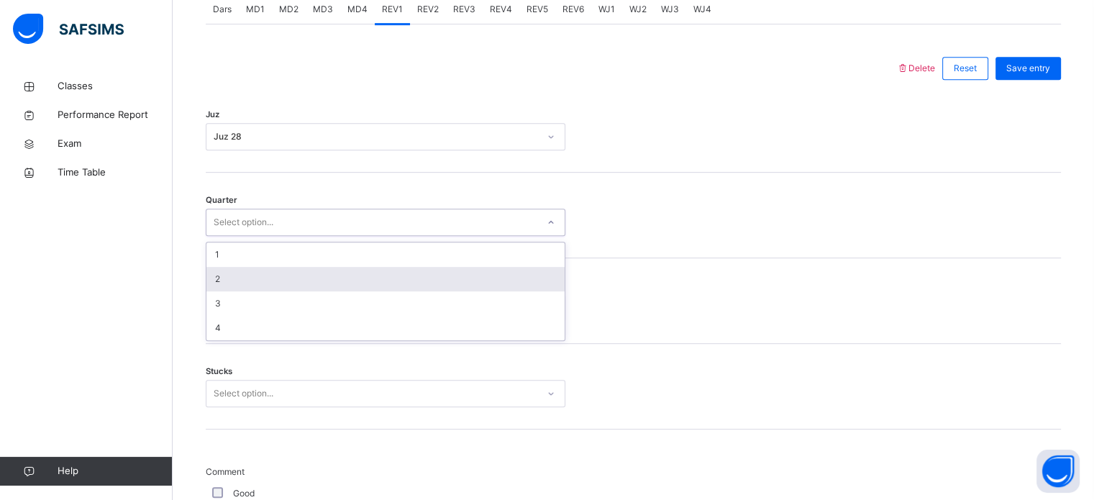
drag, startPoint x: 274, startPoint y: 224, endPoint x: 262, endPoint y: 273, distance: 50.9
click at [262, 236] on div "option 2 focused, 2 of 4. 4 results available. Use Up and Down to choose option…" at bounding box center [385, 222] width 359 height 27
click at [262, 273] on div "2" at bounding box center [385, 279] width 358 height 24
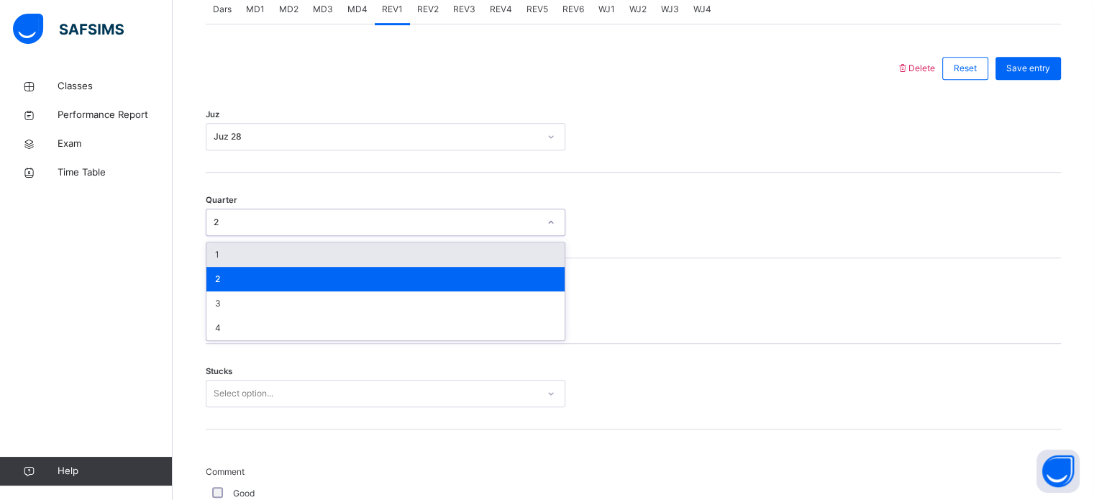
drag, startPoint x: 239, startPoint y: 231, endPoint x: 233, endPoint y: 255, distance: 25.3
click at [233, 236] on div "option 2, selected. option 1 focused, 1 of 4. 4 results available. Use Up and D…" at bounding box center [385, 222] width 359 height 27
click at [233, 255] on div "1" at bounding box center [385, 254] width 358 height 24
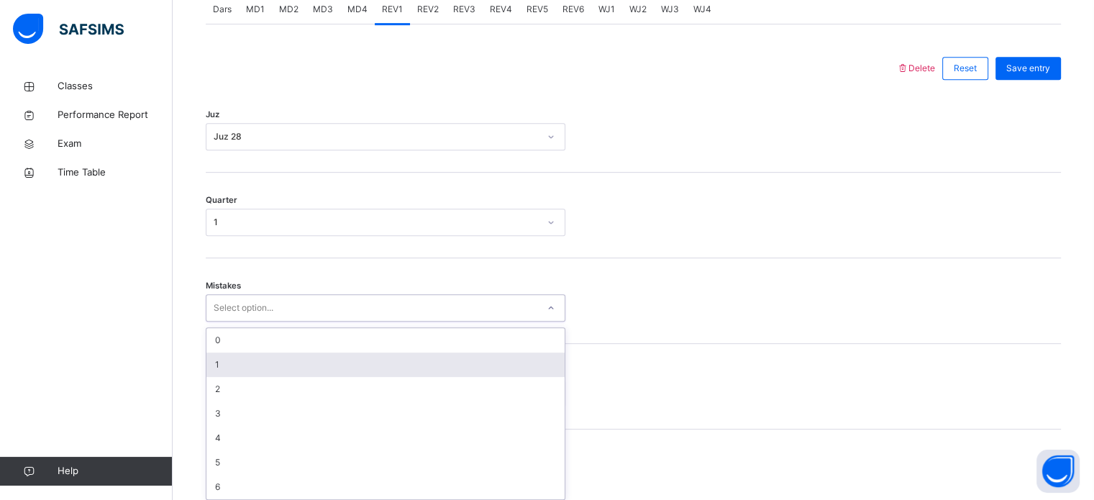
drag, startPoint x: 235, startPoint y: 311, endPoint x: 231, endPoint y: 362, distance: 51.2
click at [231, 321] on div "option 1 focused, 2 of 7. 7 results available. Use Up and Down to choose option…" at bounding box center [385, 307] width 359 height 27
click at [231, 362] on div "1" at bounding box center [385, 364] width 358 height 24
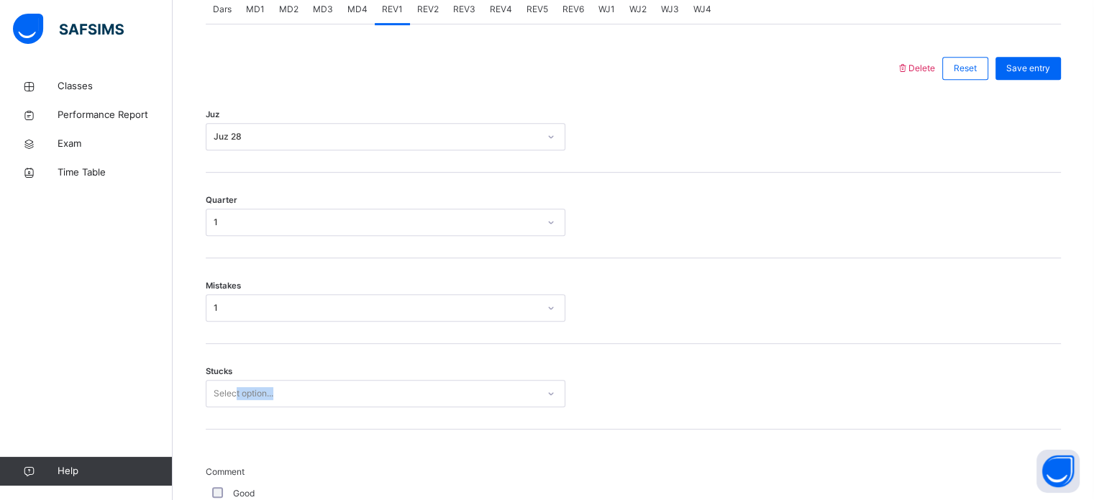
drag, startPoint x: 231, startPoint y: 362, endPoint x: 236, endPoint y: 385, distance: 23.6
click at [236, 385] on div "Stucks Select option..." at bounding box center [633, 387] width 855 height 86
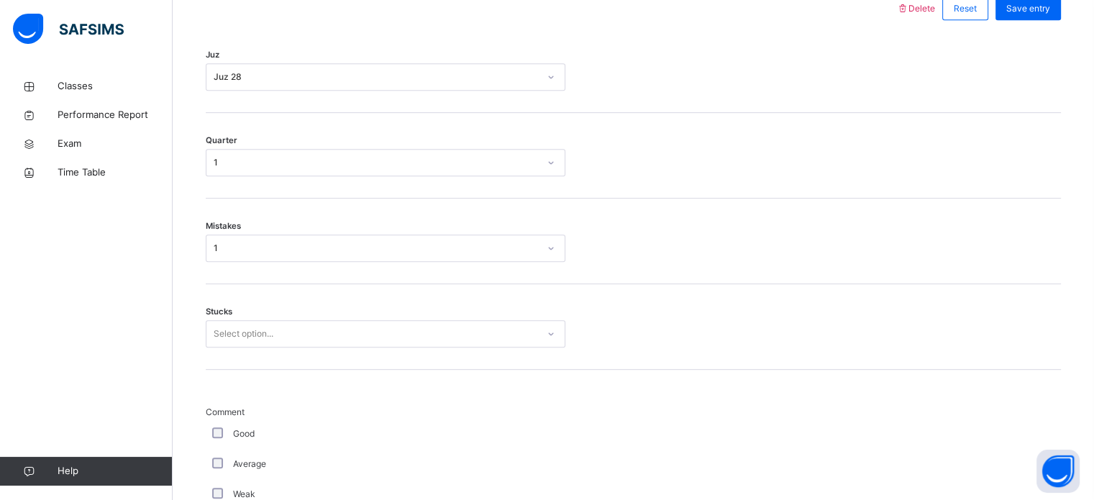
click at [236, 347] on div "Select option..." at bounding box center [385, 333] width 359 height 27
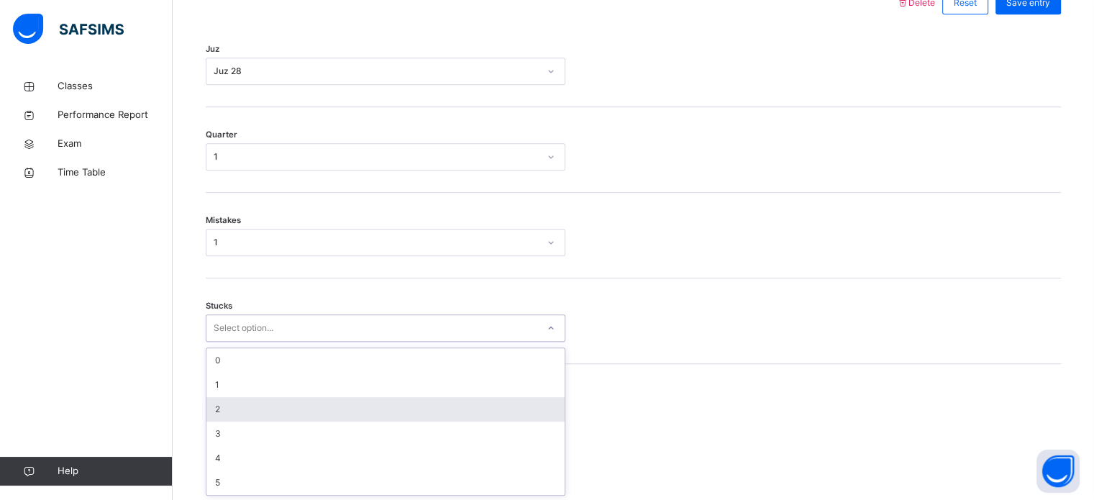
click at [232, 403] on div "2" at bounding box center [385, 409] width 358 height 24
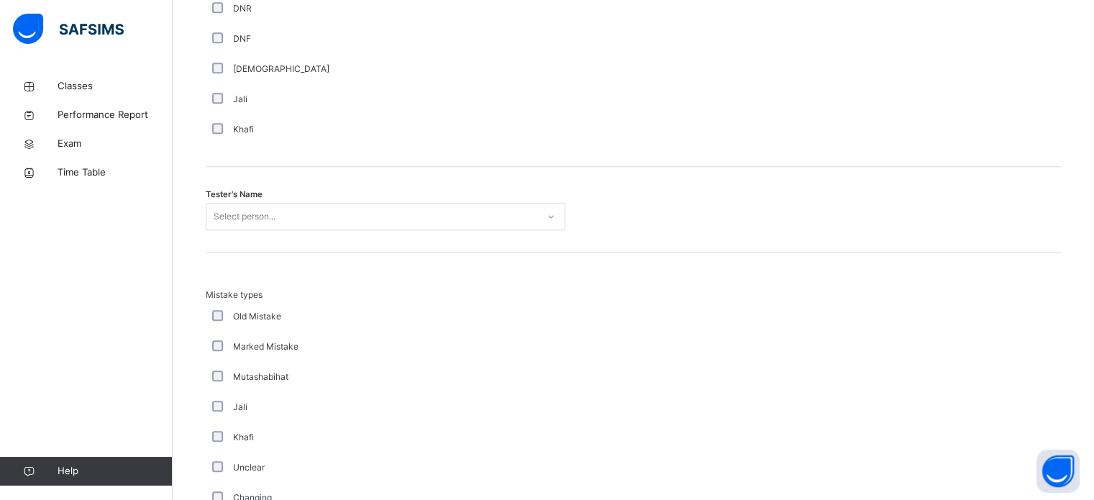
scroll to position [1418, 0]
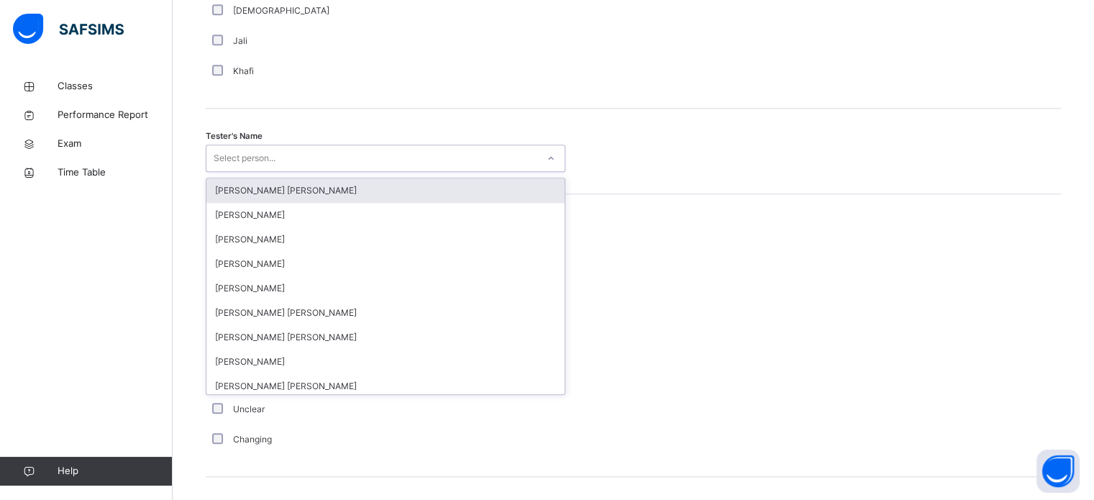
click at [316, 157] on div "Select person..." at bounding box center [371, 158] width 331 height 22
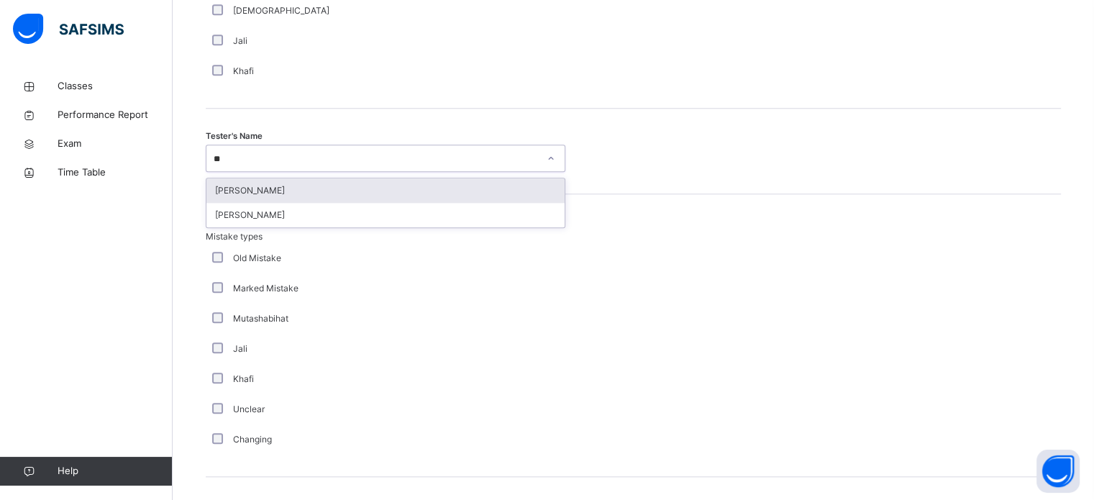
type input "***"
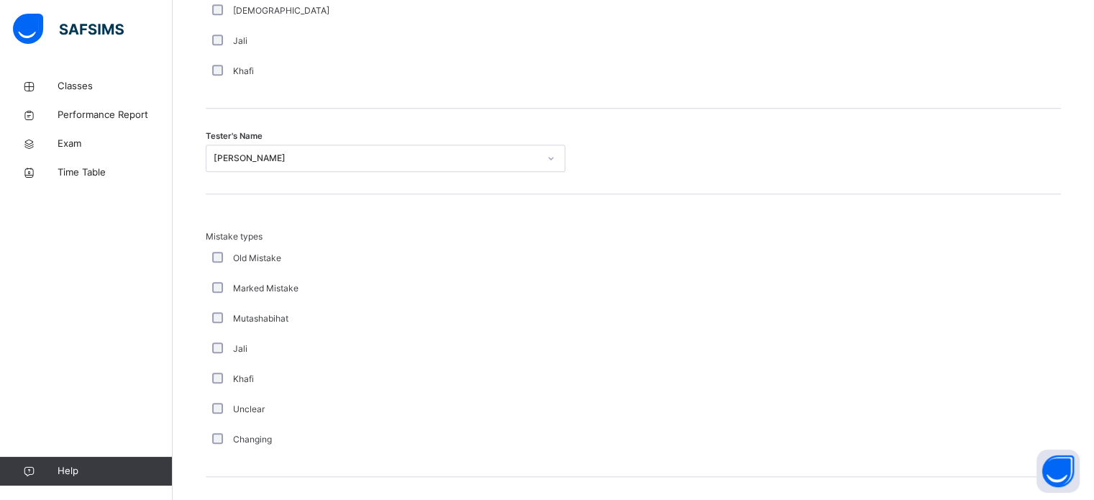
click at [694, 264] on div at bounding box center [633, 342] width 122 height 224
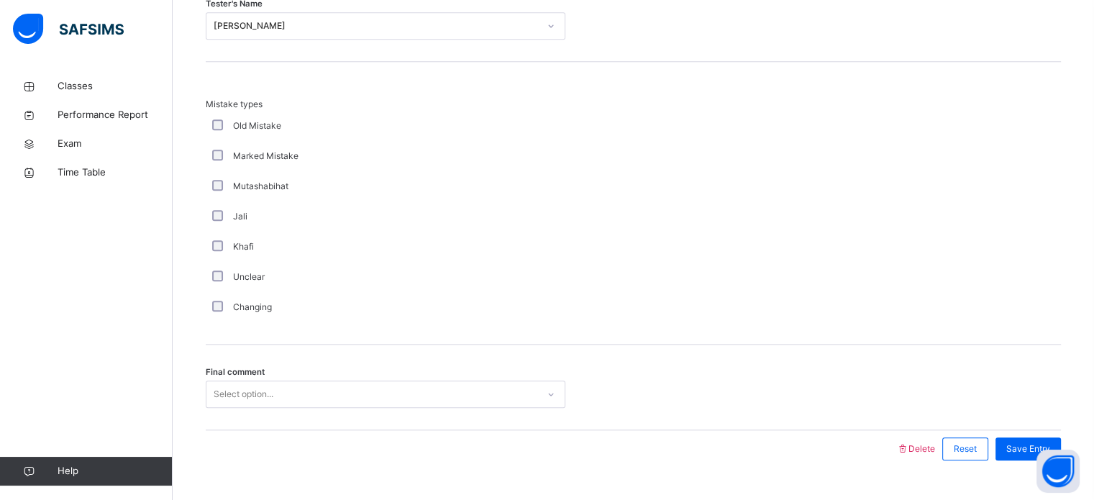
scroll to position [1581, 0]
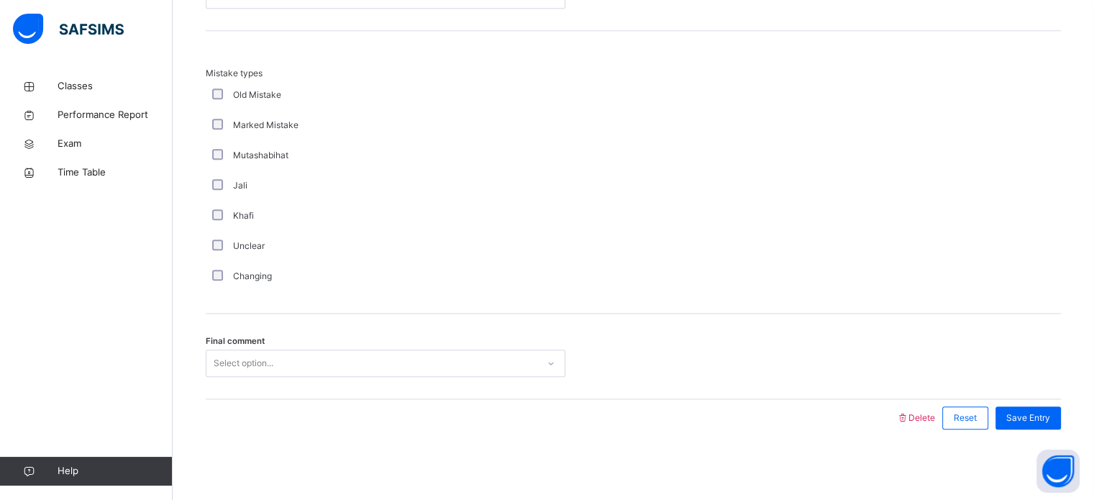
drag, startPoint x: 489, startPoint y: 346, endPoint x: 476, endPoint y: 372, distance: 28.9
click at [476, 372] on div "Final comment Select option..." at bounding box center [633, 356] width 855 height 86
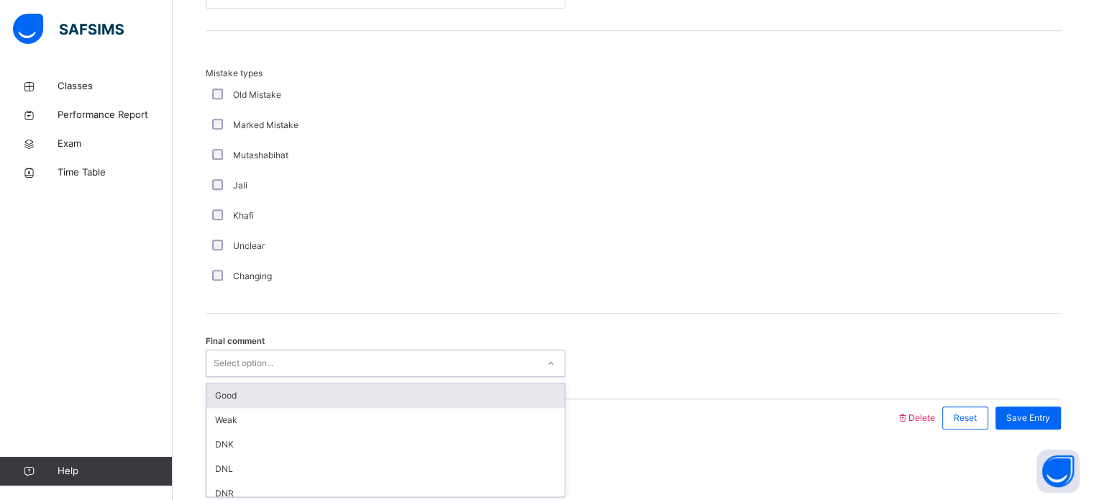
drag, startPoint x: 476, startPoint y: 372, endPoint x: 439, endPoint y: 399, distance: 45.7
click at [439, 377] on div "option Good focused, 1 of 6. 6 results available. Use Up and Down to choose opt…" at bounding box center [385, 362] width 359 height 27
click at [439, 399] on div "Good" at bounding box center [385, 395] width 358 height 24
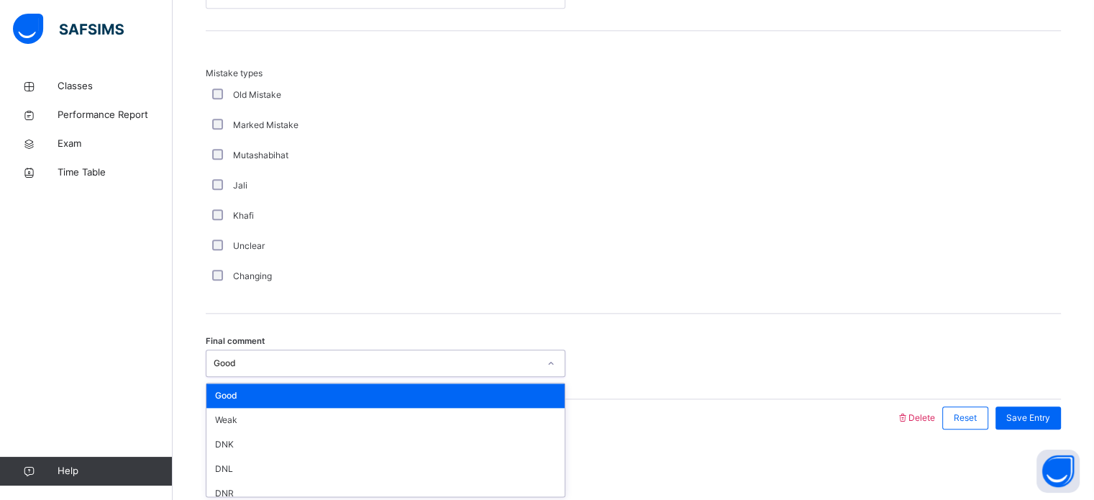
click at [418, 349] on div "Good" at bounding box center [385, 362] width 359 height 27
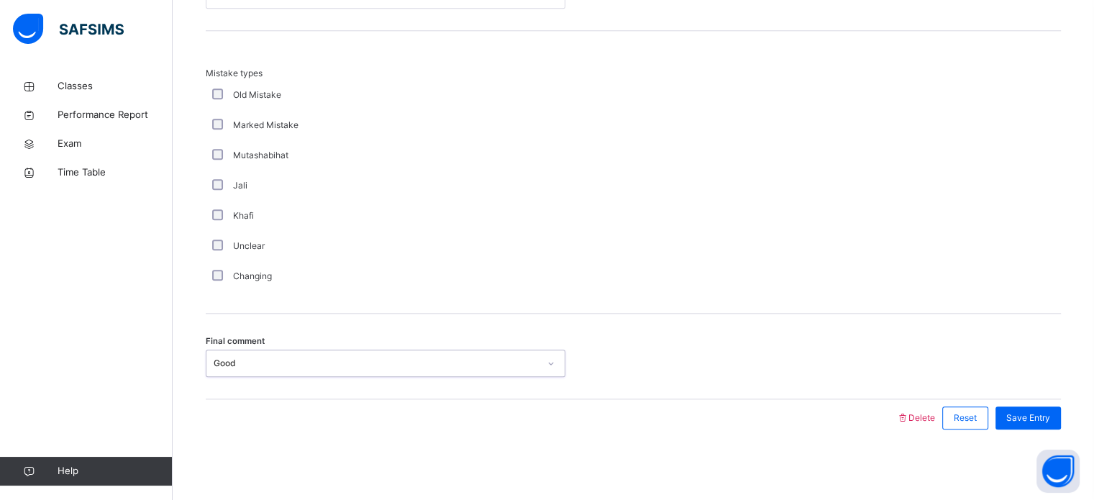
click at [418, 349] on div "Good" at bounding box center [385, 362] width 359 height 27
type input "***"
click at [1038, 421] on span "Save Entry" at bounding box center [1028, 417] width 44 height 13
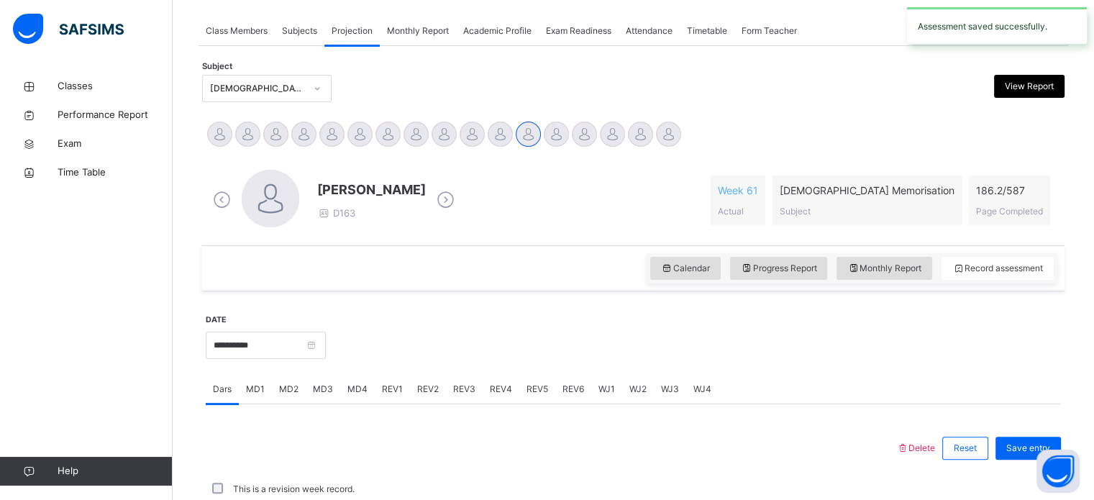
scroll to position [579, 0]
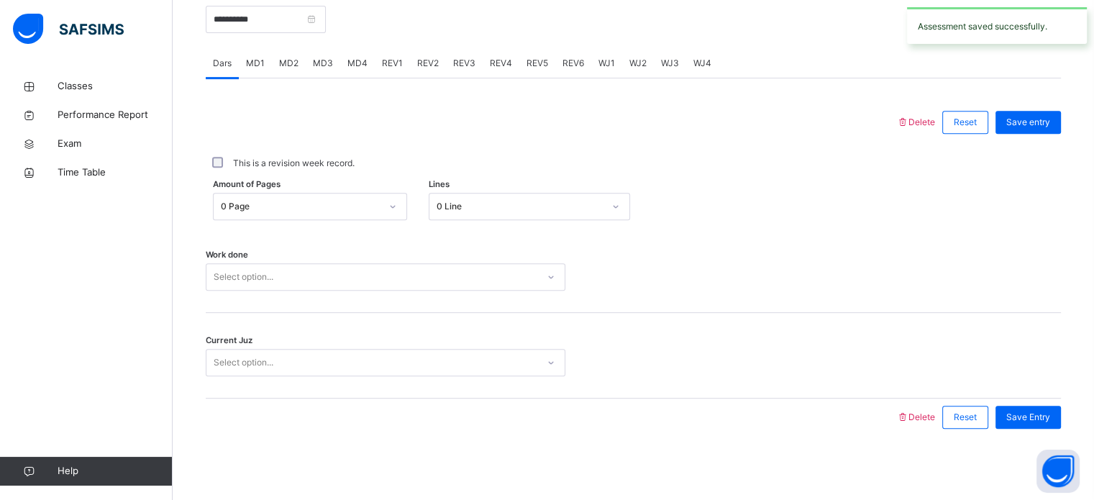
click at [382, 63] on span "REV1" at bounding box center [392, 63] width 21 height 13
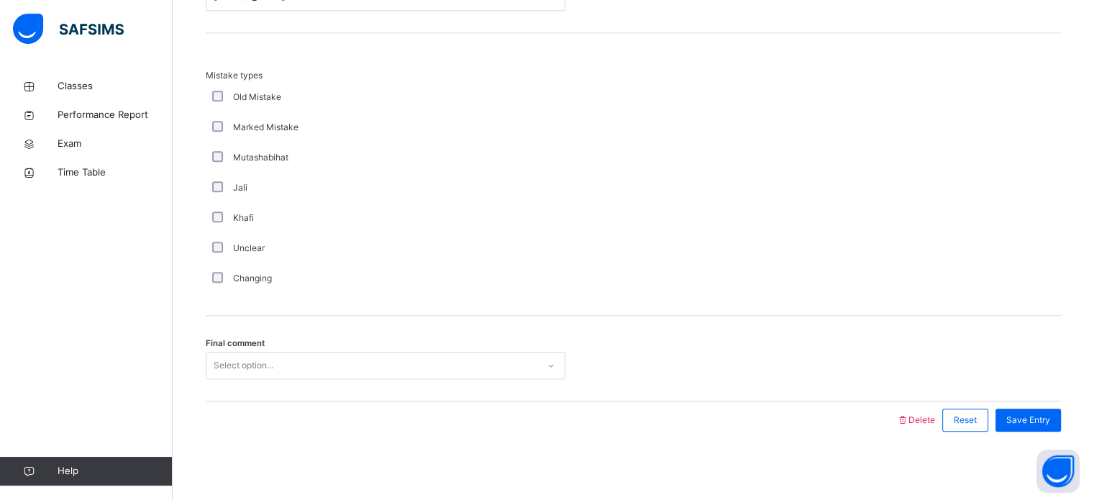
scroll to position [1581, 0]
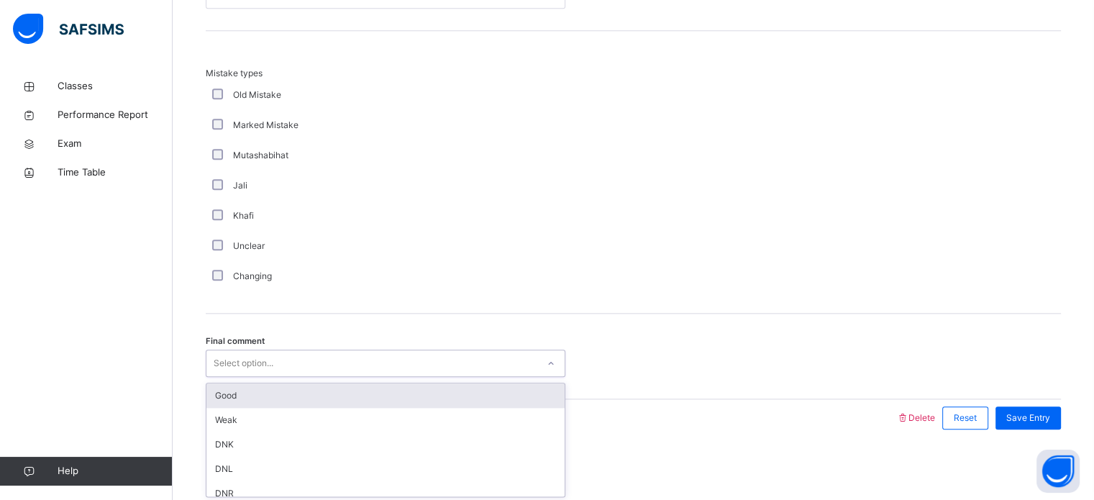
drag, startPoint x: 352, startPoint y: 365, endPoint x: 339, endPoint y: 387, distance: 25.8
click at [339, 377] on div "option Good focused, 1 of 6. 6 results available. Use Up and Down to choose opt…" at bounding box center [385, 362] width 359 height 27
click at [339, 387] on div "Good" at bounding box center [385, 395] width 358 height 24
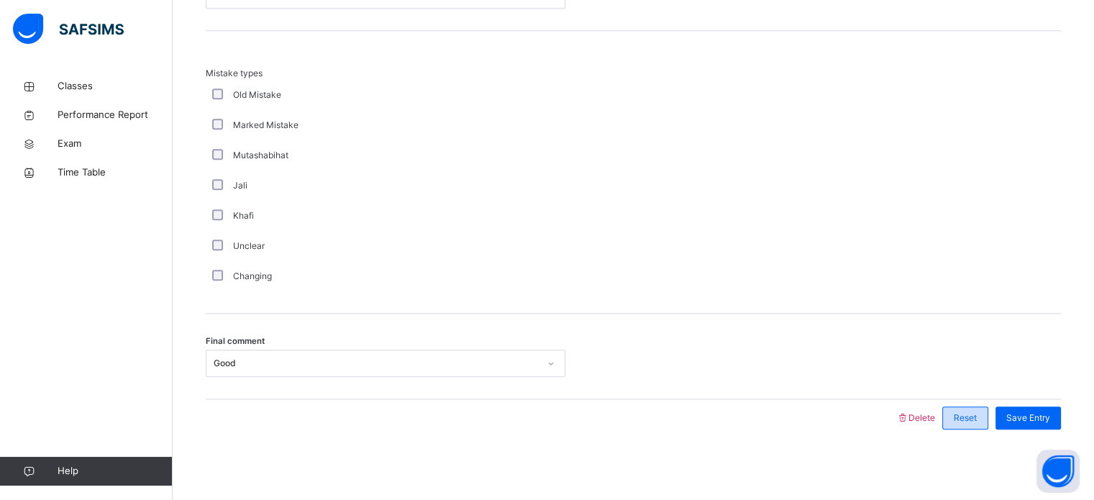
click at [986, 406] on div "Reset" at bounding box center [965, 417] width 46 height 23
click at [1015, 411] on div "Save Entry" at bounding box center [1027, 417] width 65 height 23
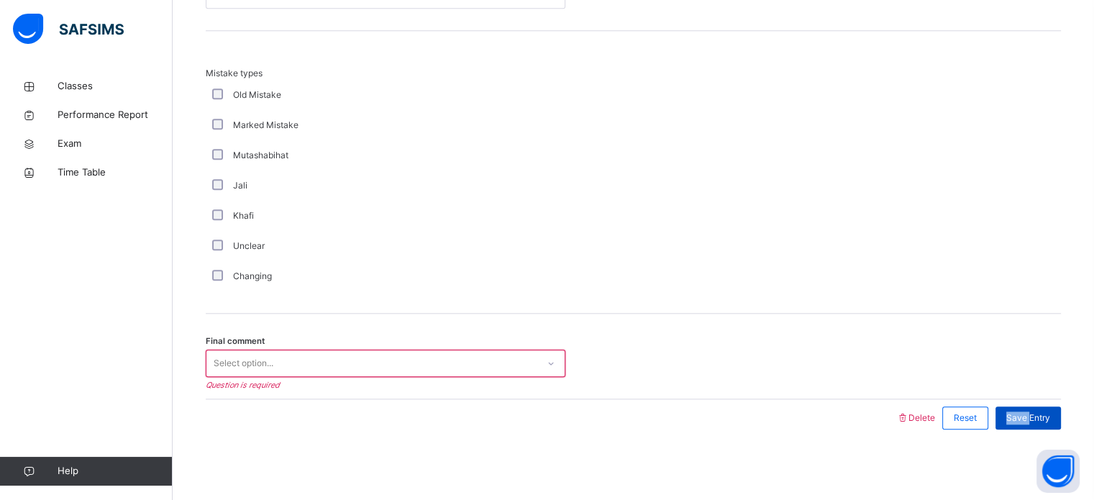
click at [1015, 411] on div "Save Entry" at bounding box center [1027, 417] width 65 height 23
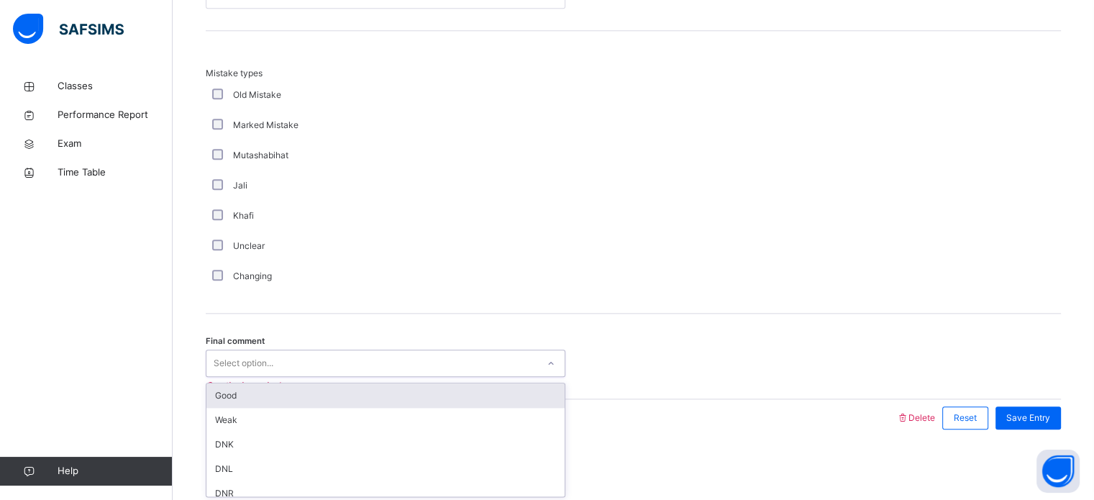
click at [483, 350] on div "Select option..." at bounding box center [385, 362] width 359 height 27
click at [450, 386] on div "Good" at bounding box center [385, 395] width 358 height 24
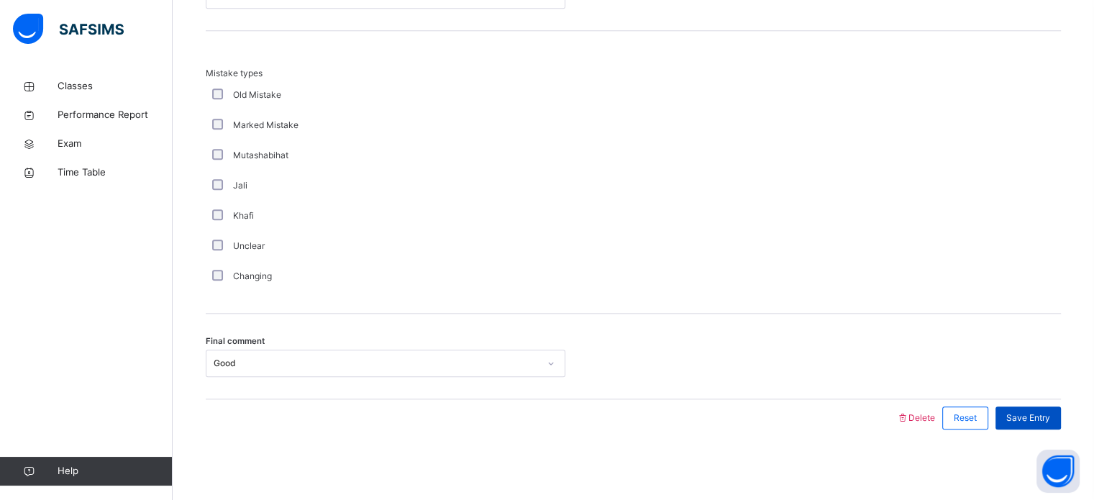
click at [1034, 411] on span "Save Entry" at bounding box center [1028, 417] width 44 height 13
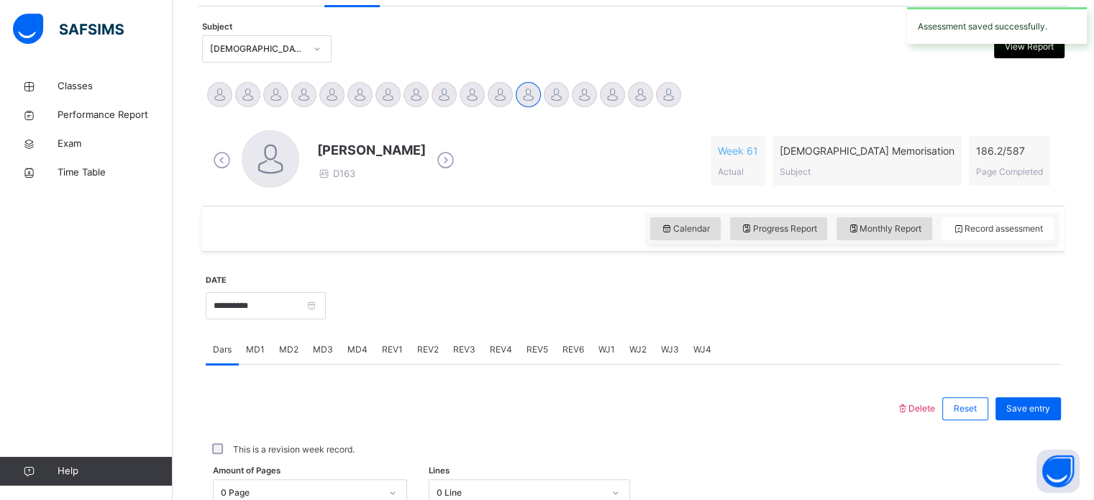
scroll to position [292, 0]
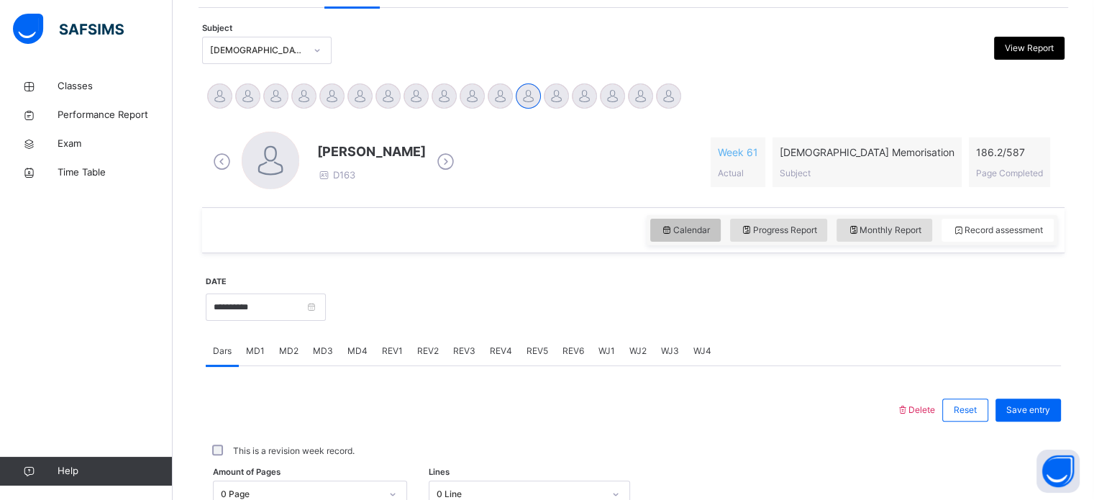
click at [673, 224] on icon at bounding box center [667, 230] width 12 height 13
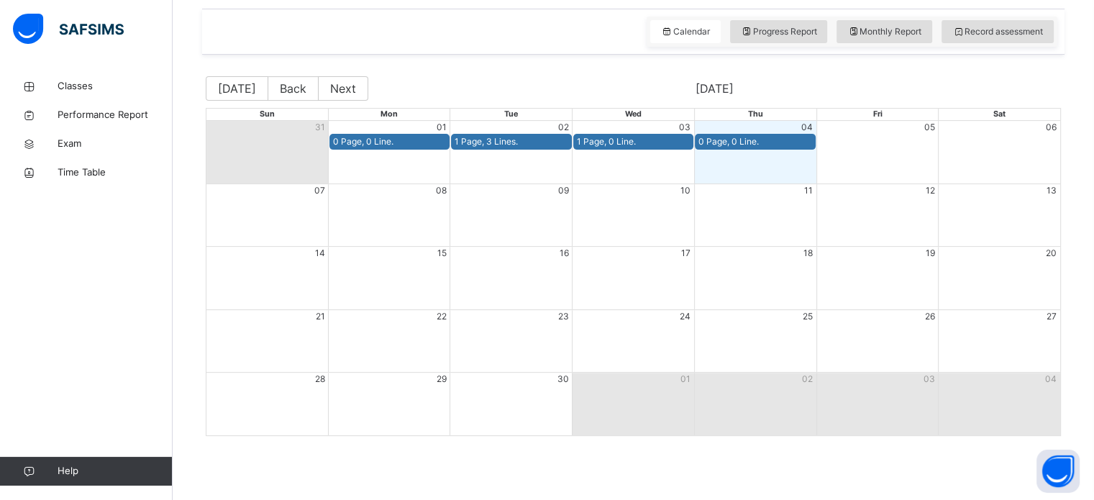
scroll to position [462, 0]
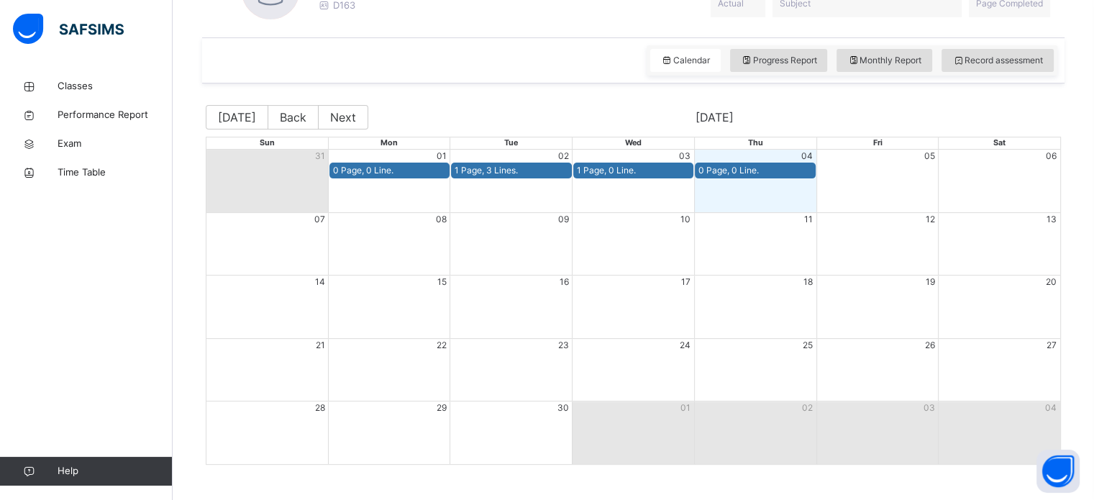
click at [293, 101] on div "[DATE] Back Next [DATE] Sun Mon Tue Wed Thu Fri Sat 31 01 02 03 04 05 06 0 Page…" at bounding box center [633, 285] width 855 height 388
click at [293, 106] on button "Back" at bounding box center [292, 117] width 51 height 24
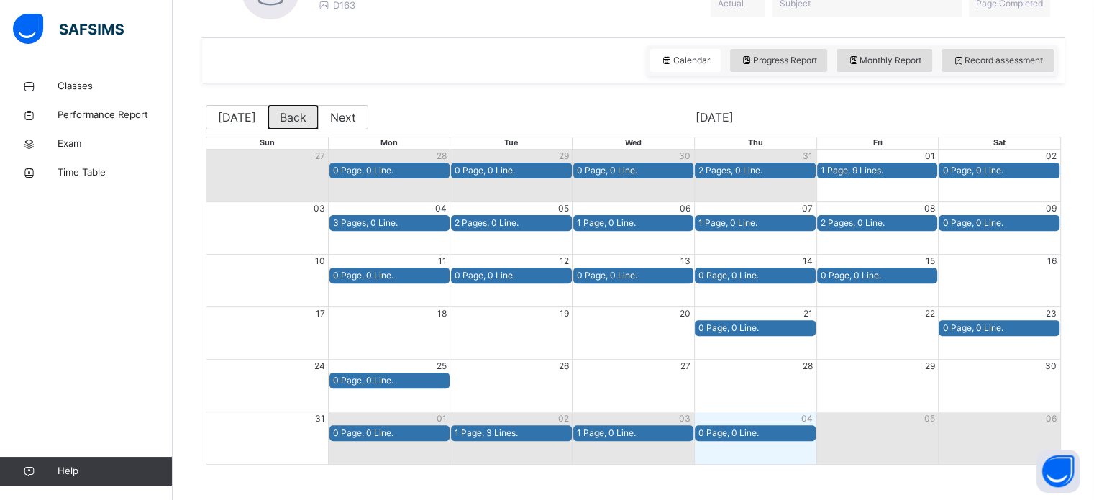
click at [289, 111] on button "Back" at bounding box center [292, 117] width 51 height 24
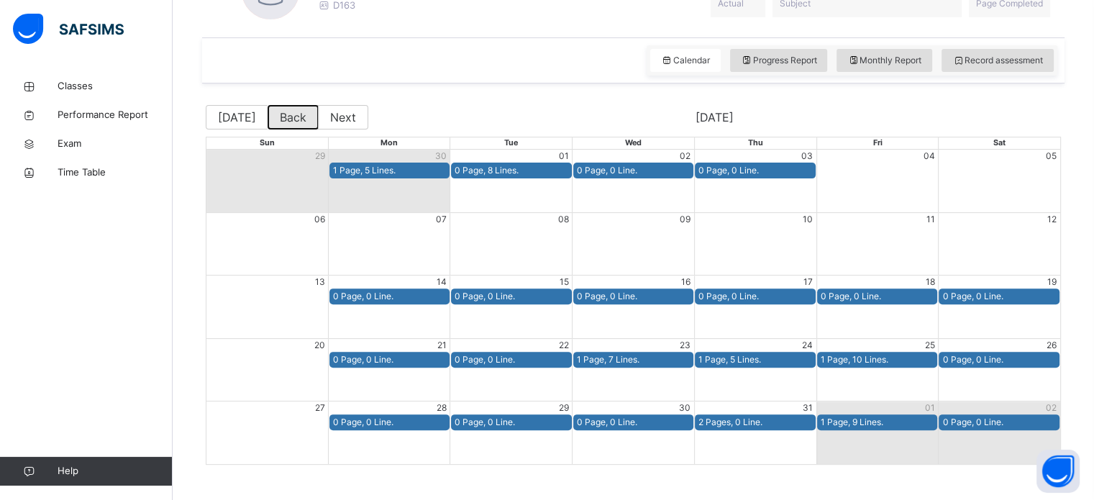
click at [289, 111] on button "Back" at bounding box center [292, 117] width 51 height 24
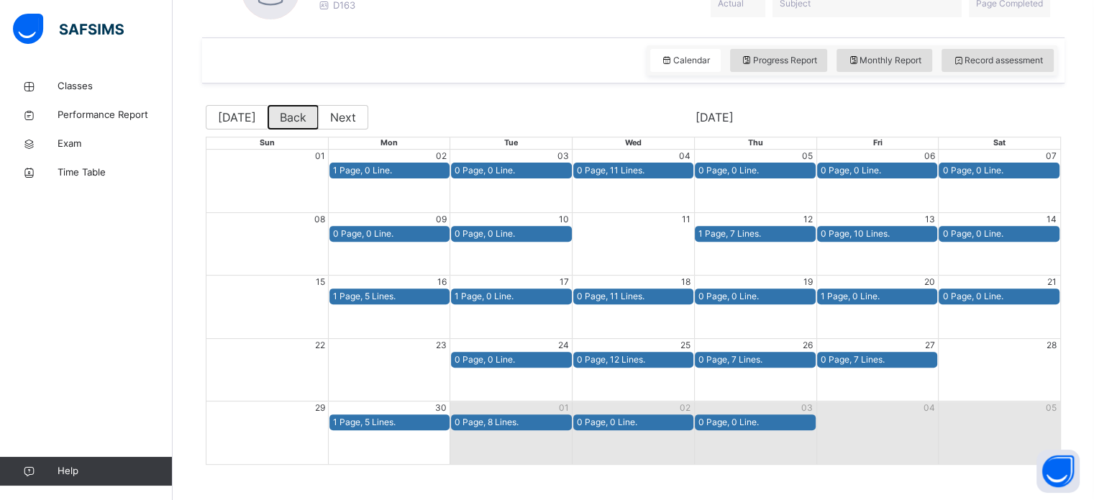
click at [289, 111] on button "Back" at bounding box center [292, 117] width 51 height 24
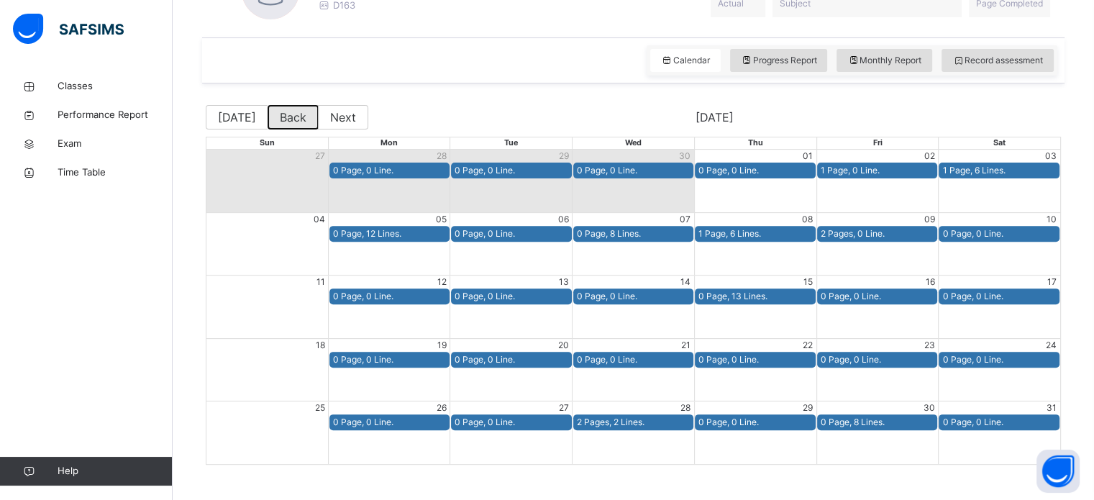
click at [289, 111] on button "Back" at bounding box center [292, 117] width 51 height 24
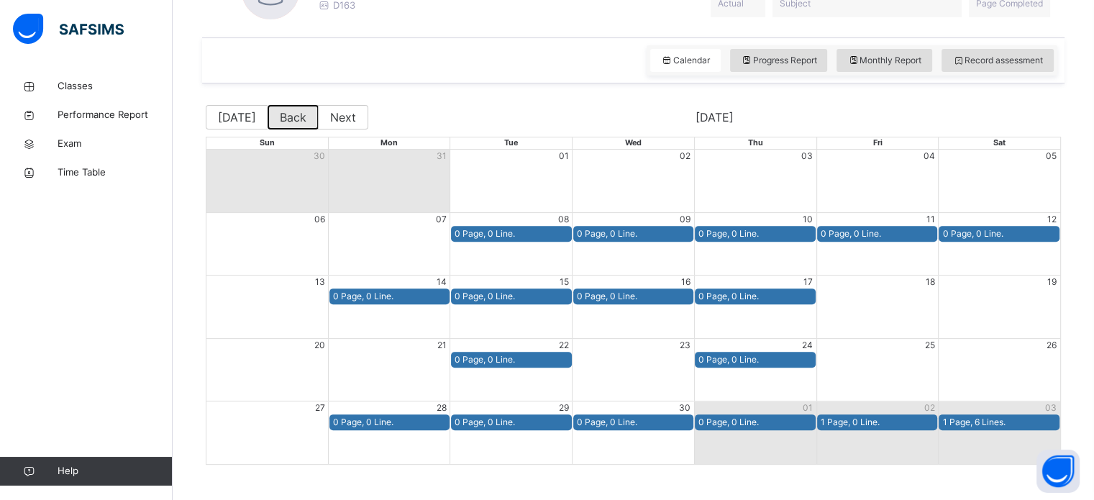
click at [289, 111] on button "Back" at bounding box center [292, 117] width 51 height 24
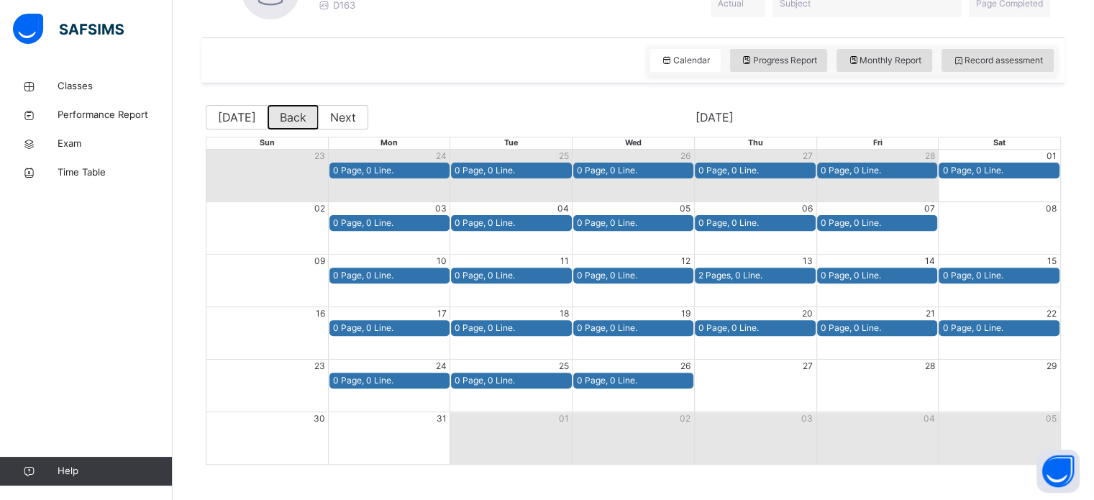
click at [289, 111] on button "Back" at bounding box center [292, 117] width 51 height 24
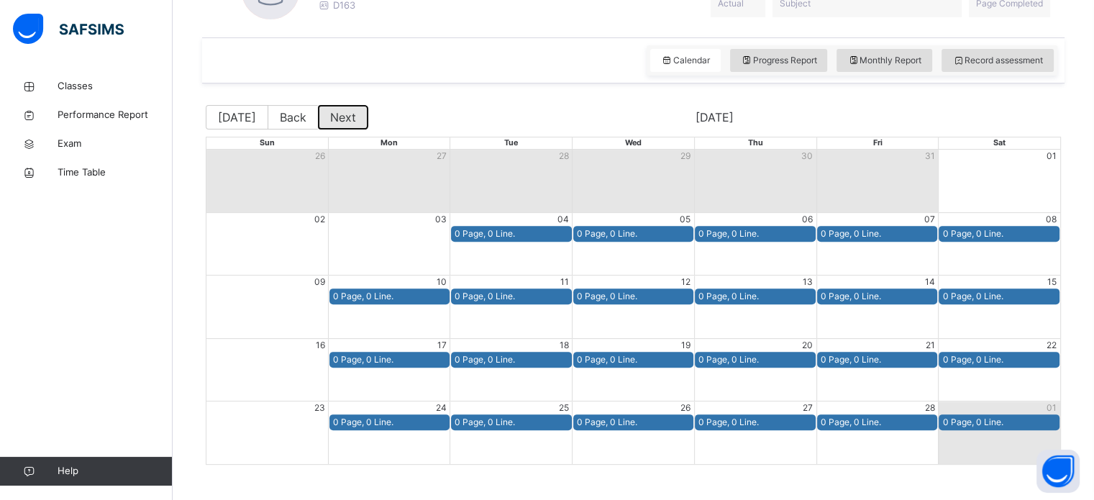
click at [335, 106] on button "Next" at bounding box center [343, 117] width 50 height 24
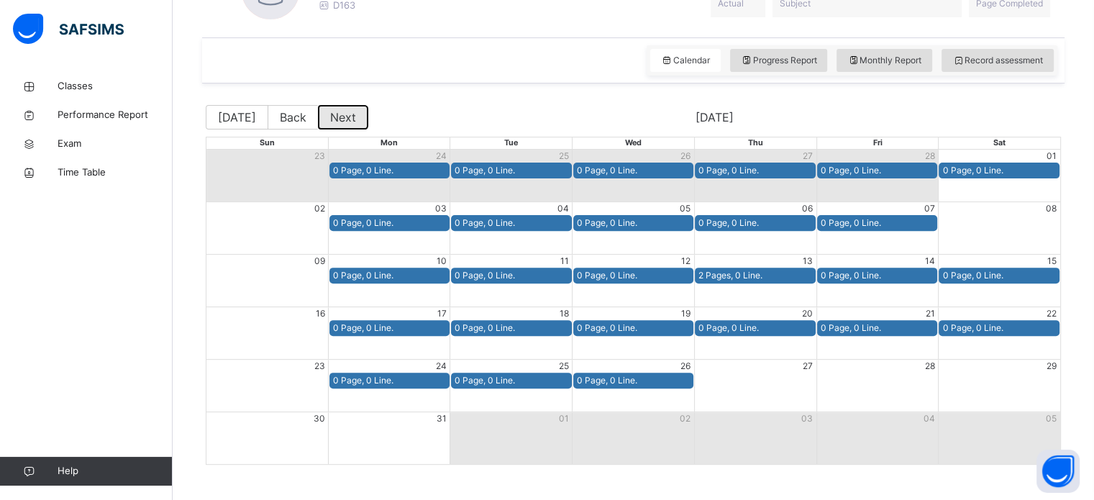
click at [335, 106] on button "Next" at bounding box center [343, 117] width 50 height 24
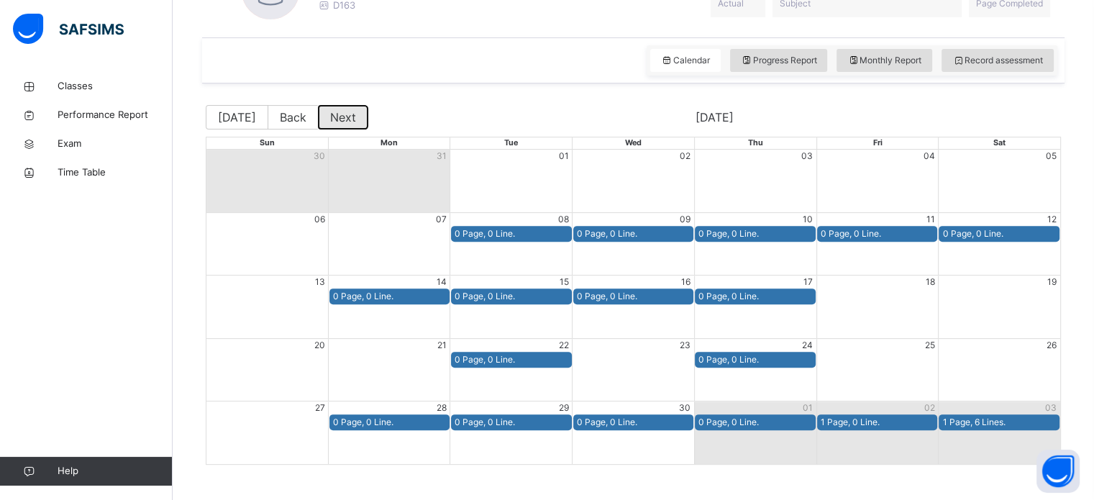
click at [335, 106] on button "Next" at bounding box center [343, 117] width 50 height 24
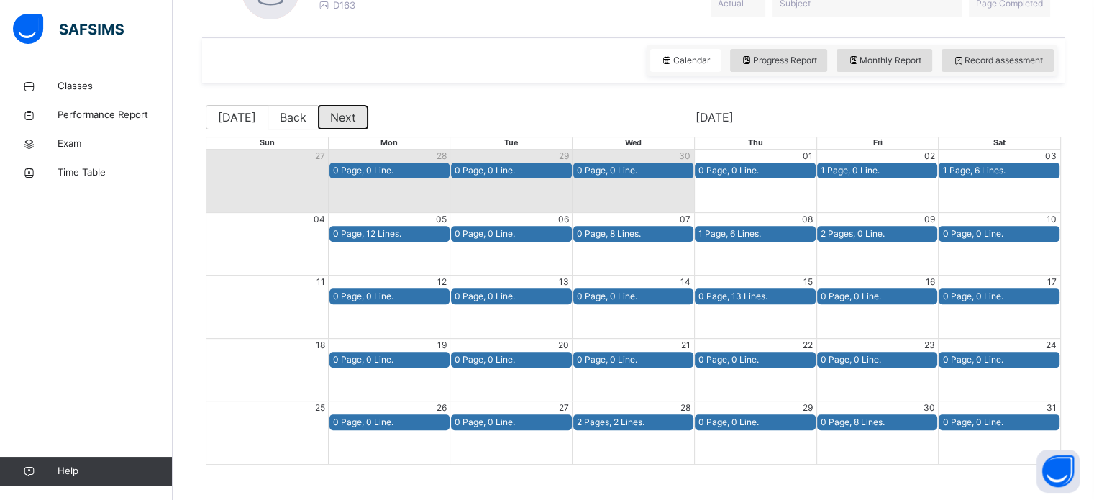
click at [335, 106] on button "Next" at bounding box center [343, 117] width 50 height 24
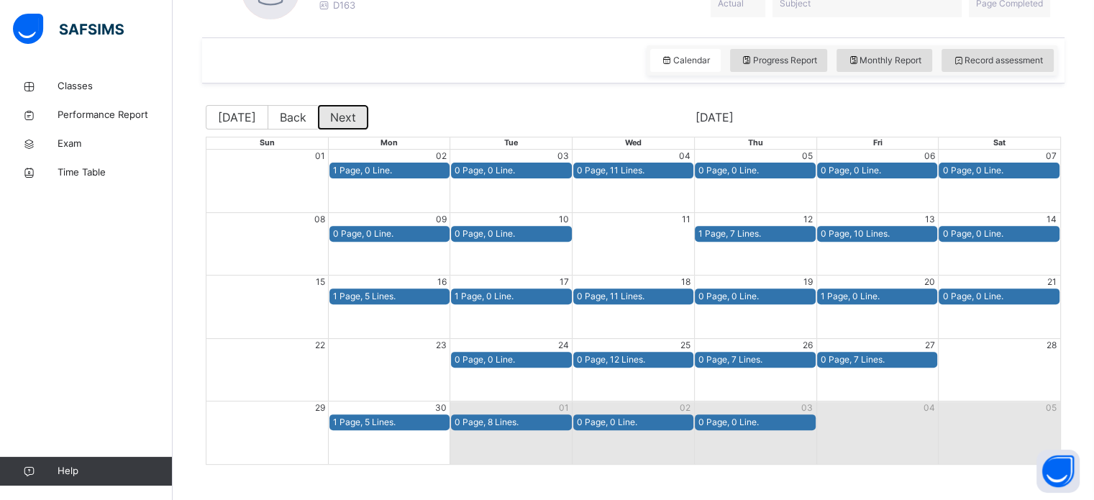
click at [335, 106] on button "Next" at bounding box center [343, 117] width 50 height 24
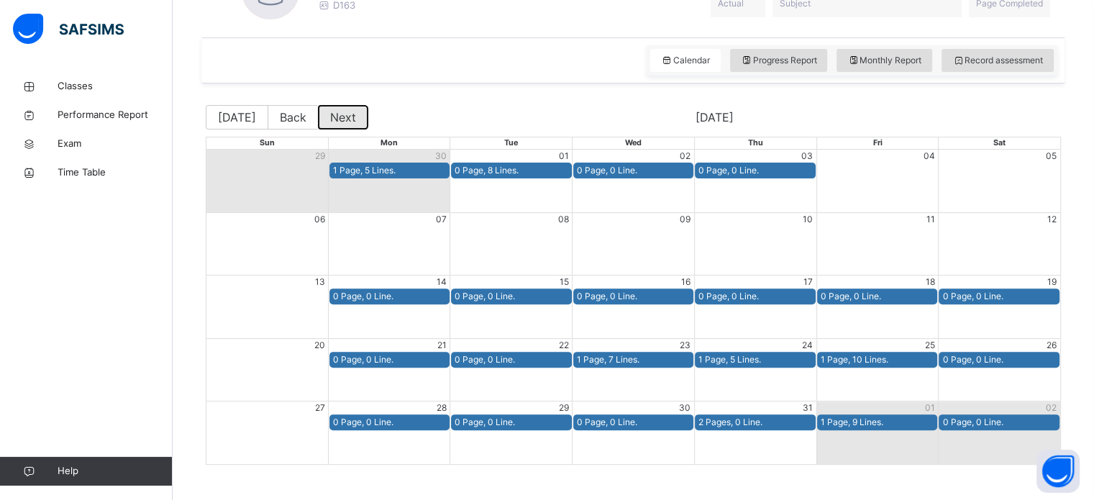
click at [335, 106] on button "Next" at bounding box center [343, 117] width 50 height 24
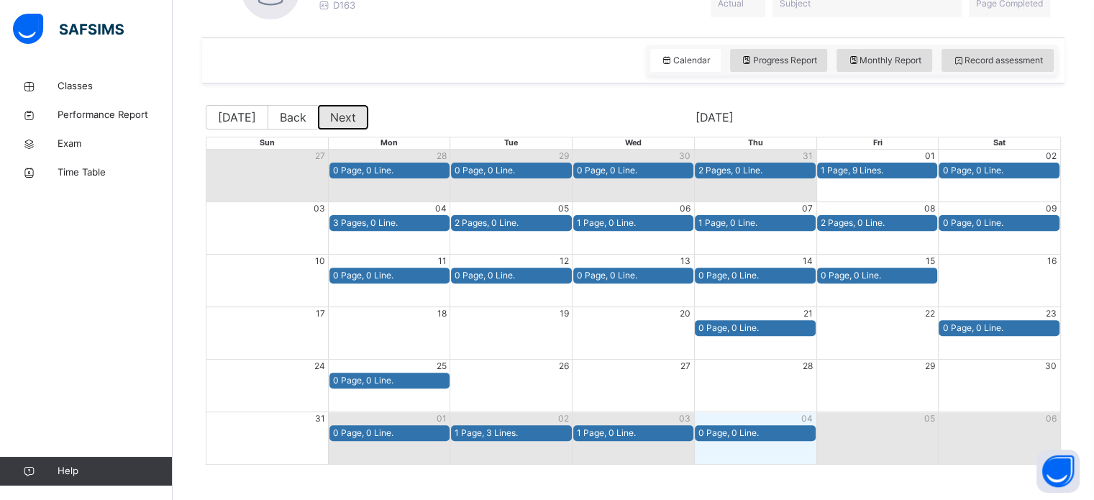
click at [335, 106] on button "Next" at bounding box center [343, 117] width 50 height 24
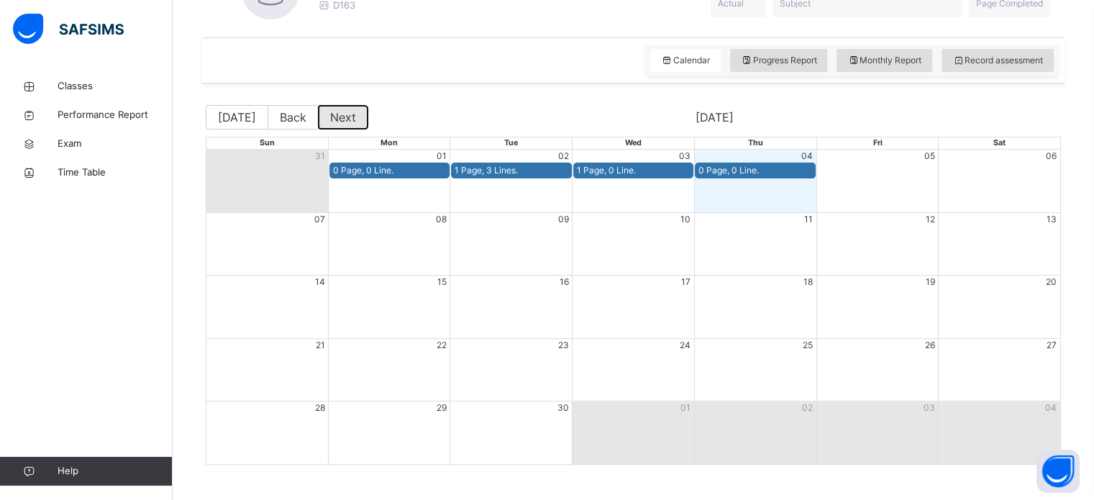
click at [335, 106] on button "Next" at bounding box center [343, 117] width 50 height 24
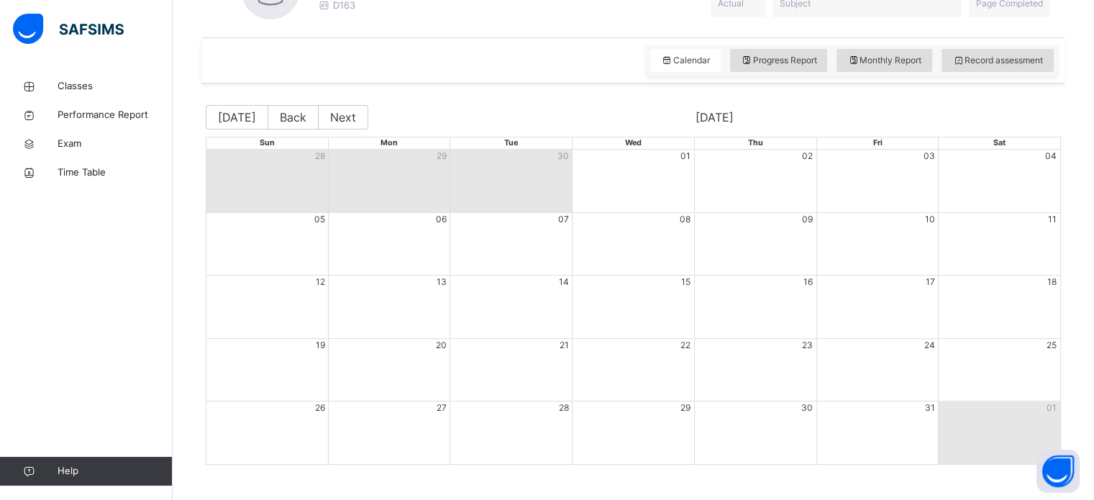
click at [335, 106] on button "Next" at bounding box center [343, 117] width 50 height 24
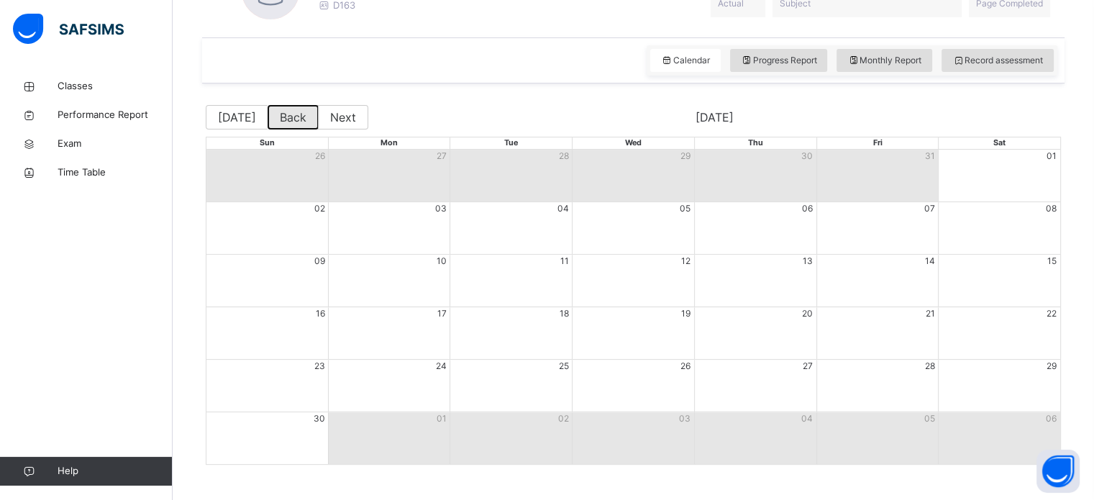
click at [298, 121] on button "Back" at bounding box center [292, 117] width 51 height 24
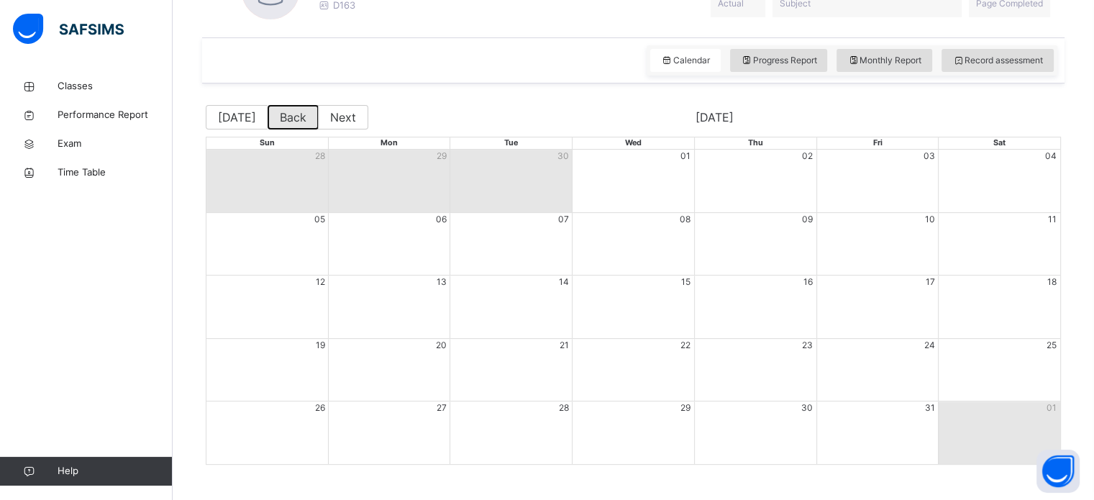
click at [298, 121] on button "Back" at bounding box center [292, 117] width 51 height 24
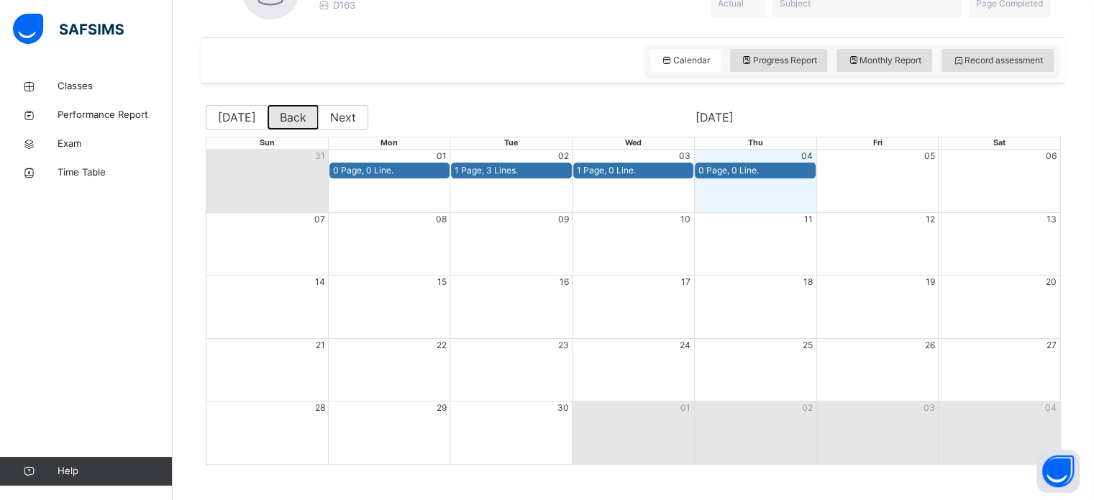
click at [298, 121] on button "Back" at bounding box center [292, 117] width 51 height 24
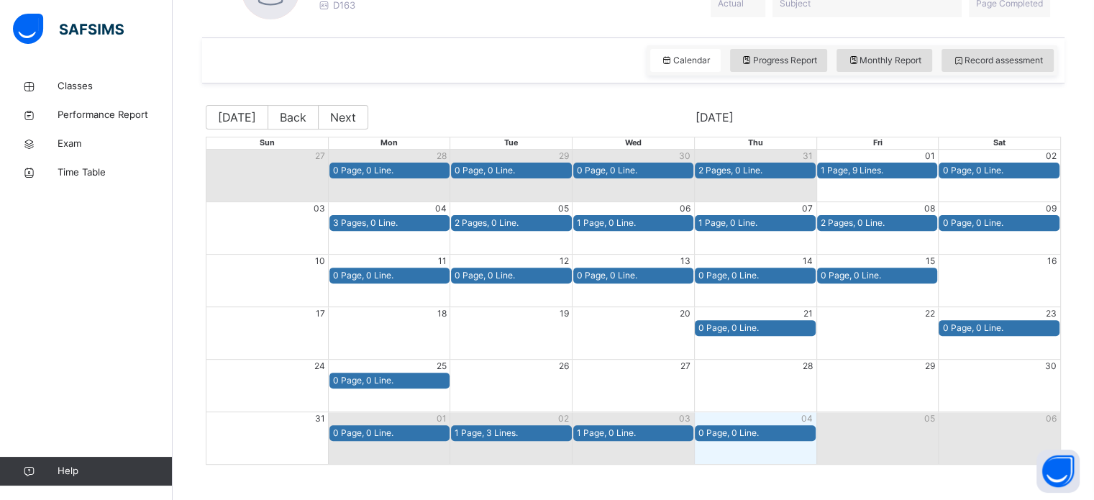
click at [336, 96] on div "[DATE] Back Next [DATE] Sun Mon Tue Wed Thu Fri Sat 27 28 29 30 31 01 02 0 Page…" at bounding box center [633, 285] width 855 height 388
click at [340, 111] on button "Next" at bounding box center [343, 117] width 50 height 24
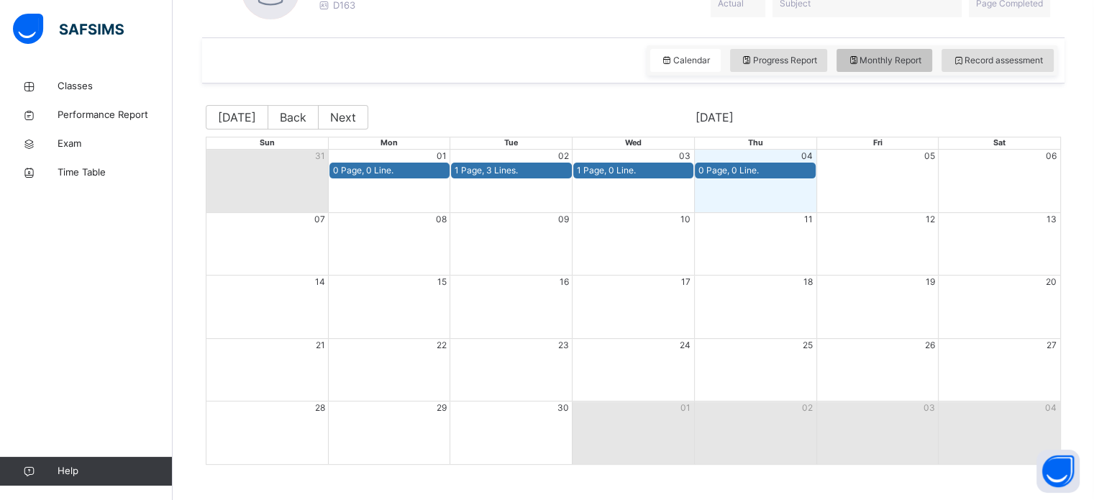
click at [882, 57] on span "Monthly Report" at bounding box center [884, 60] width 74 height 13
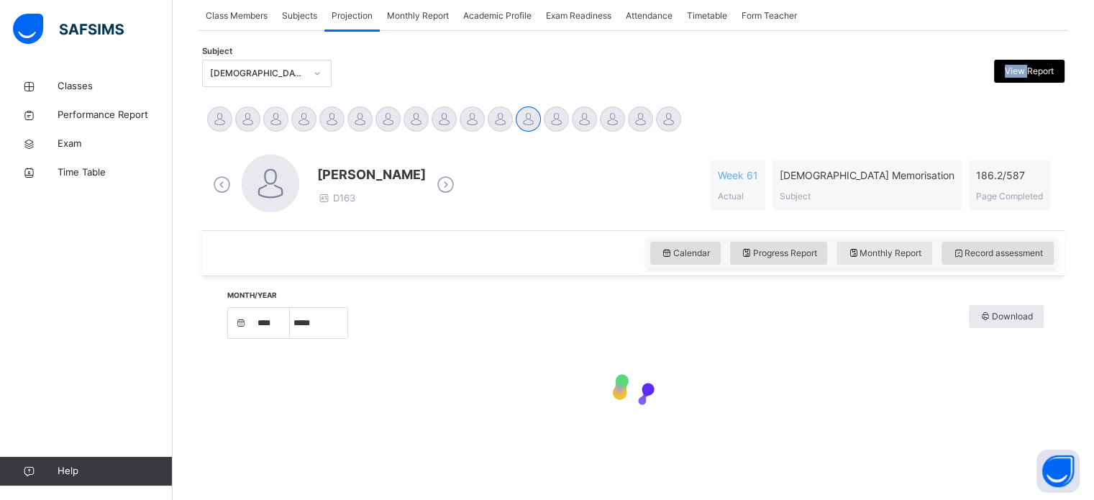
click at [882, 57] on div "Subject [DEMOGRAPHIC_DATA] Memorisation View Report" at bounding box center [633, 73] width 862 height 42
select select "****"
select select "*"
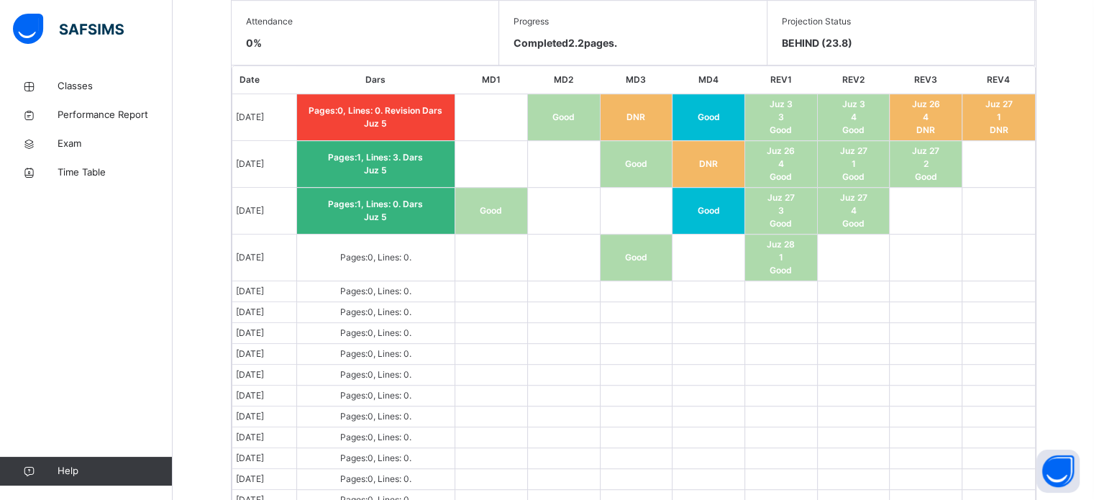
scroll to position [835, 0]
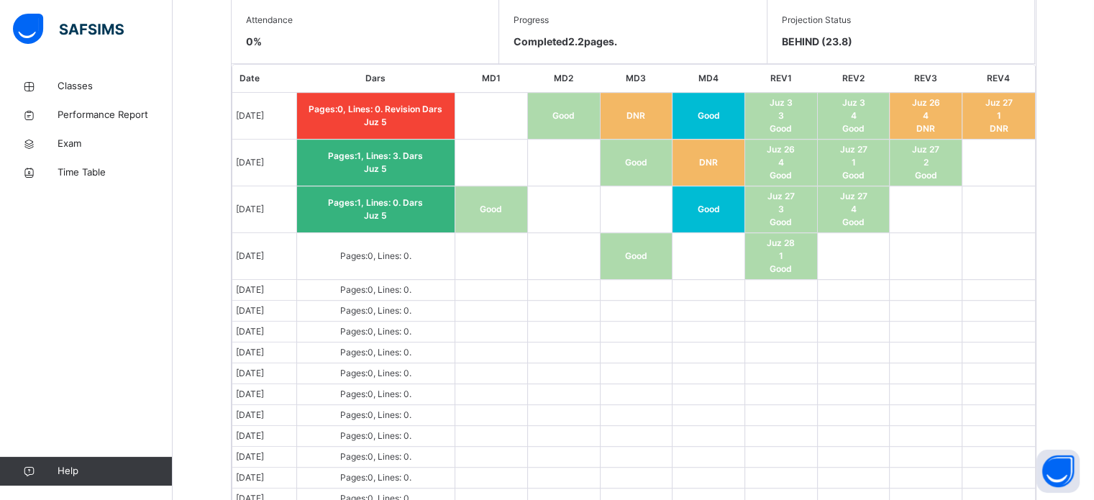
click at [728, 163] on td "DNR" at bounding box center [708, 162] width 73 height 47
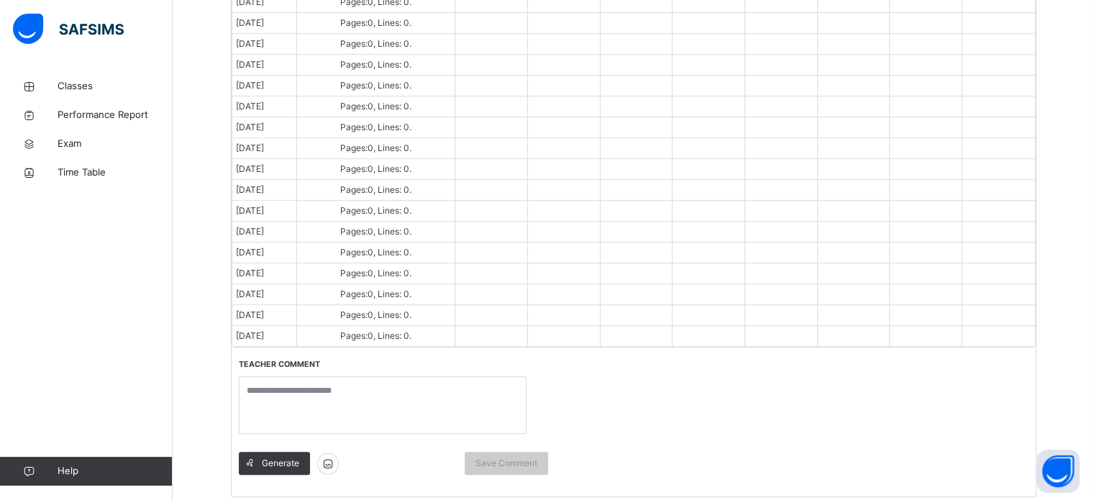
scroll to position [1152, 0]
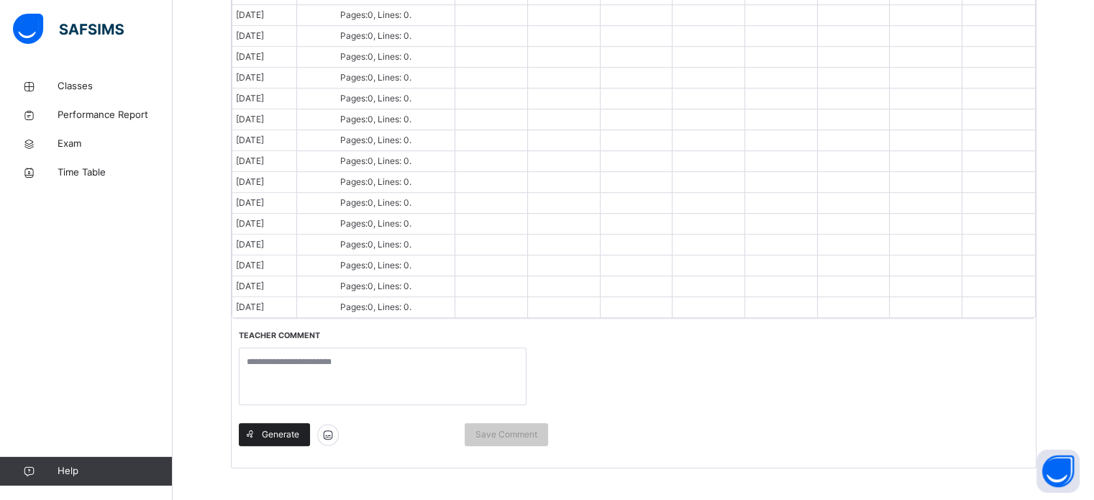
click at [293, 428] on span "Generate" at bounding box center [280, 434] width 37 height 13
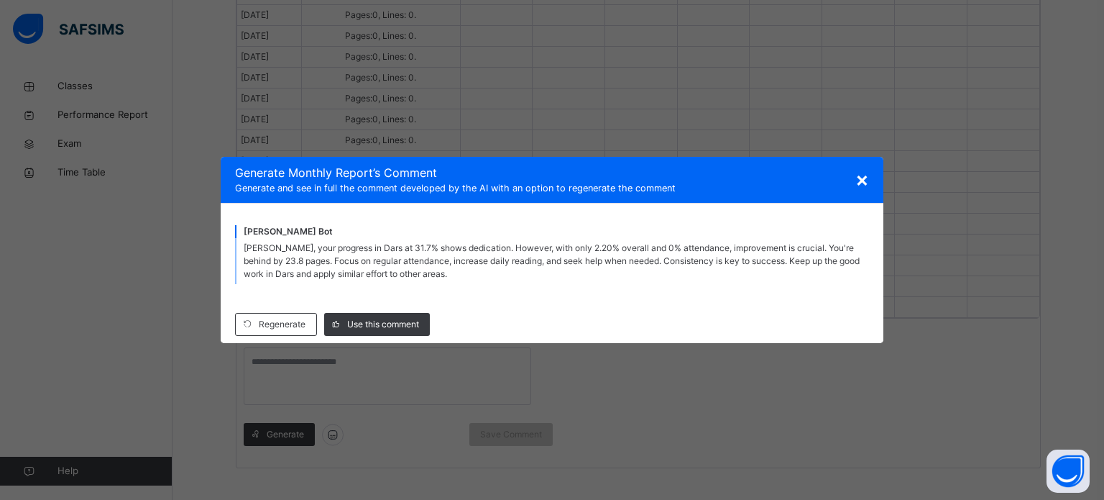
click at [866, 175] on span "×" at bounding box center [863, 179] width 14 height 24
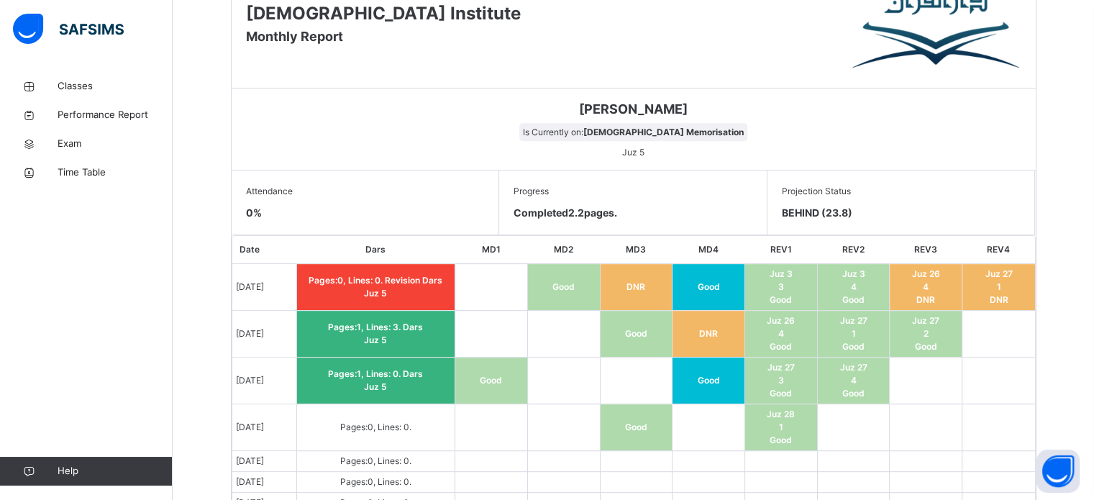
scroll to position [663, 0]
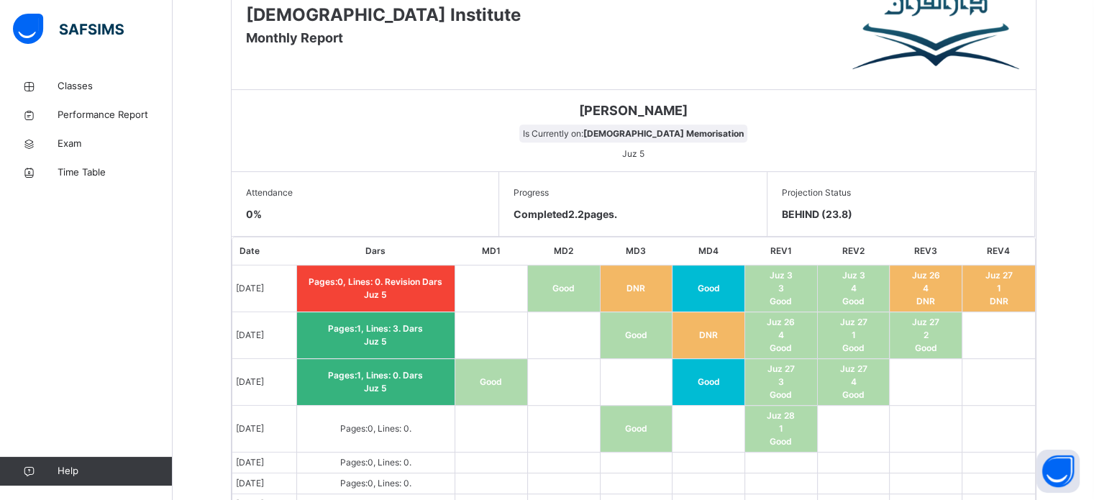
click at [256, 216] on span "0 %" at bounding box center [254, 214] width 16 height 12
drag, startPoint x: 243, startPoint y: 215, endPoint x: 278, endPoint y: 213, distance: 35.3
click at [278, 213] on div "Attendance 0 %" at bounding box center [366, 204] width 268 height 65
click at [280, 213] on div "Attendance 0 %" at bounding box center [366, 204] width 268 height 65
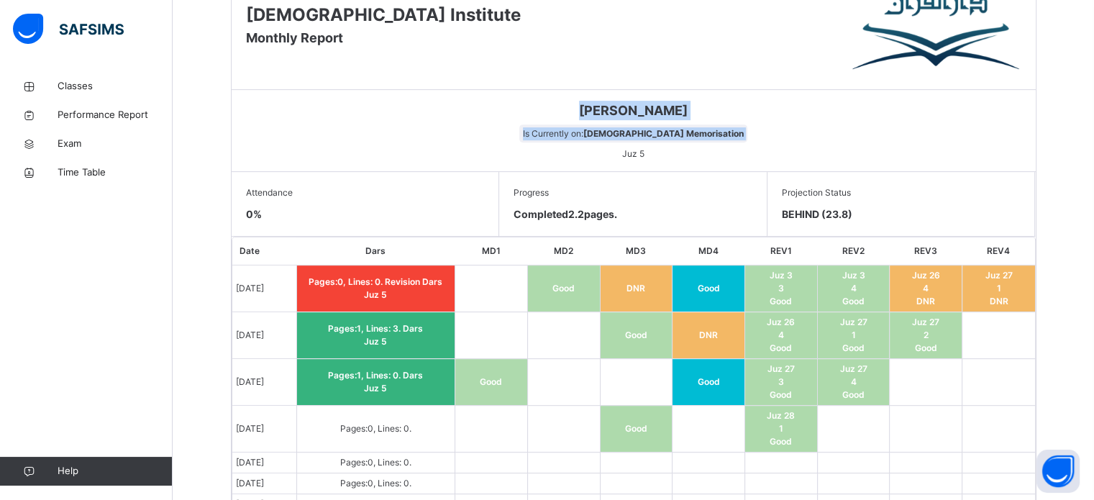
drag, startPoint x: 365, startPoint y: 141, endPoint x: 390, endPoint y: 113, distance: 37.2
click at [390, 113] on div "[PERSON_NAME] Is Currently on: [DEMOGRAPHIC_DATA] Memorisation Juz 5" at bounding box center [634, 131] width 804 height 82
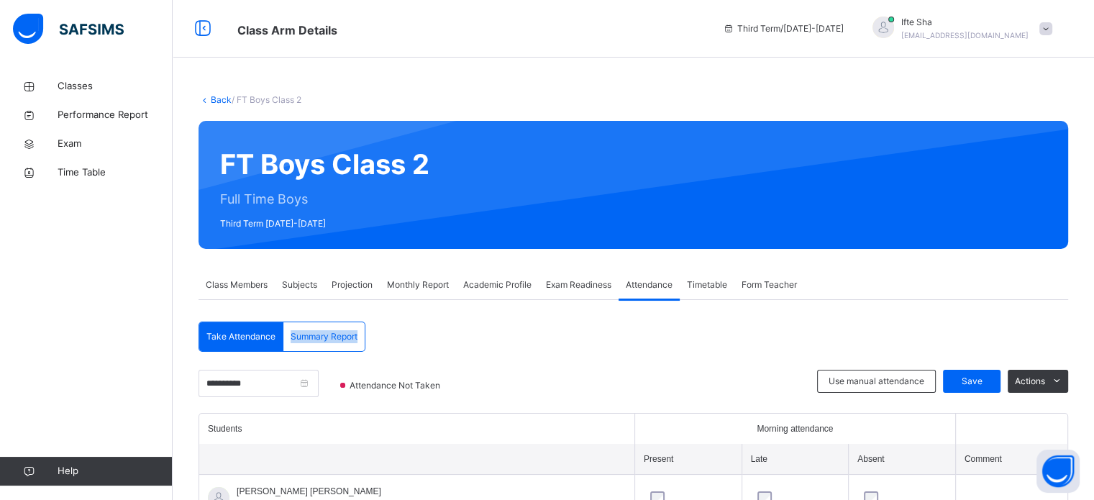
drag, startPoint x: 282, startPoint y: 349, endPoint x: 278, endPoint y: 381, distance: 32.6
click at [278, 381] on input "**********" at bounding box center [258, 383] width 120 height 27
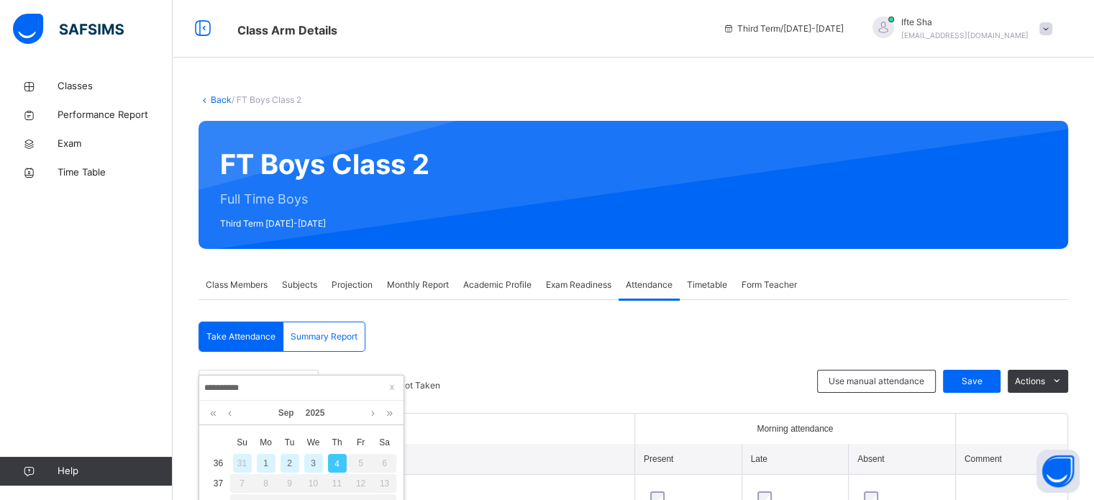
click at [262, 466] on div "1" at bounding box center [266, 463] width 19 height 19
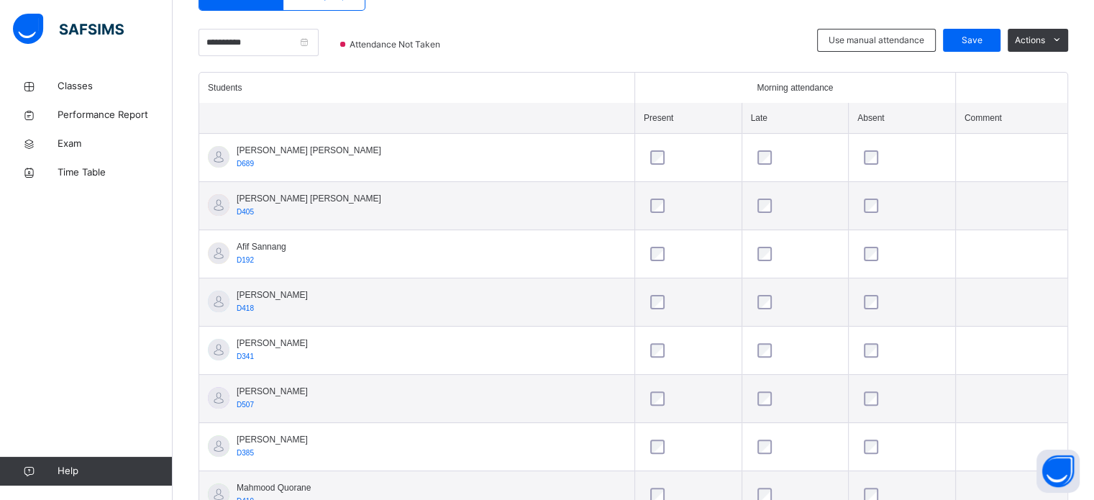
scroll to position [345, 0]
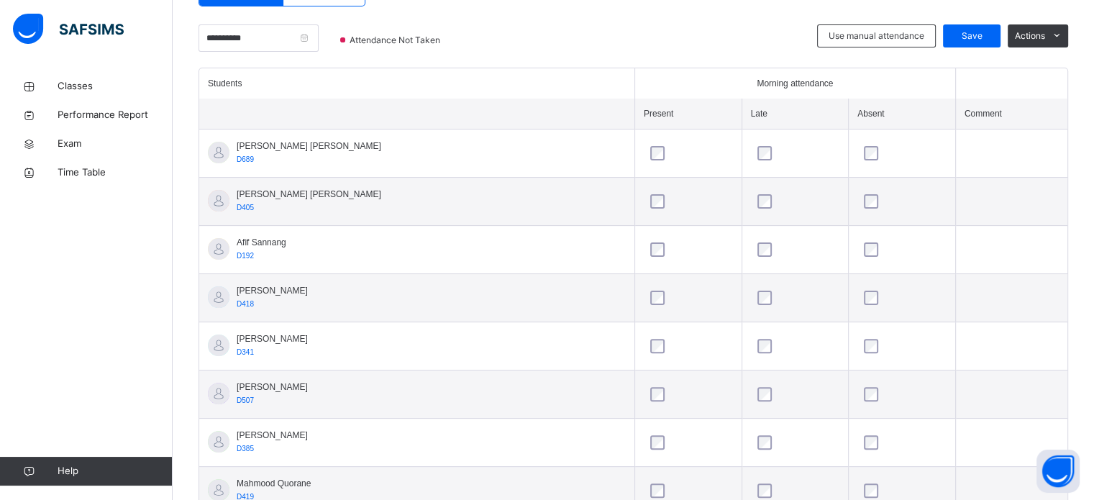
click at [868, 197] on div at bounding box center [902, 201] width 82 height 14
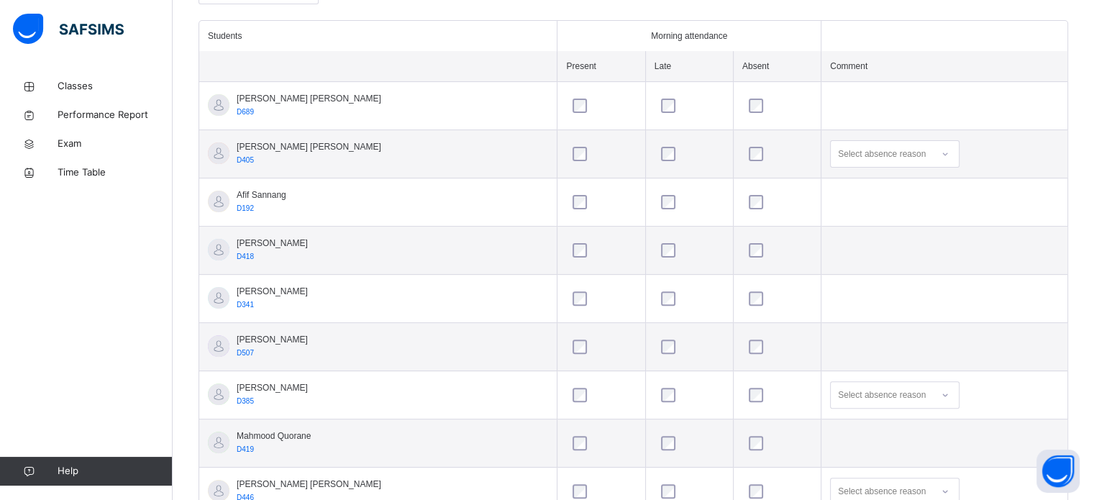
scroll to position [0, 0]
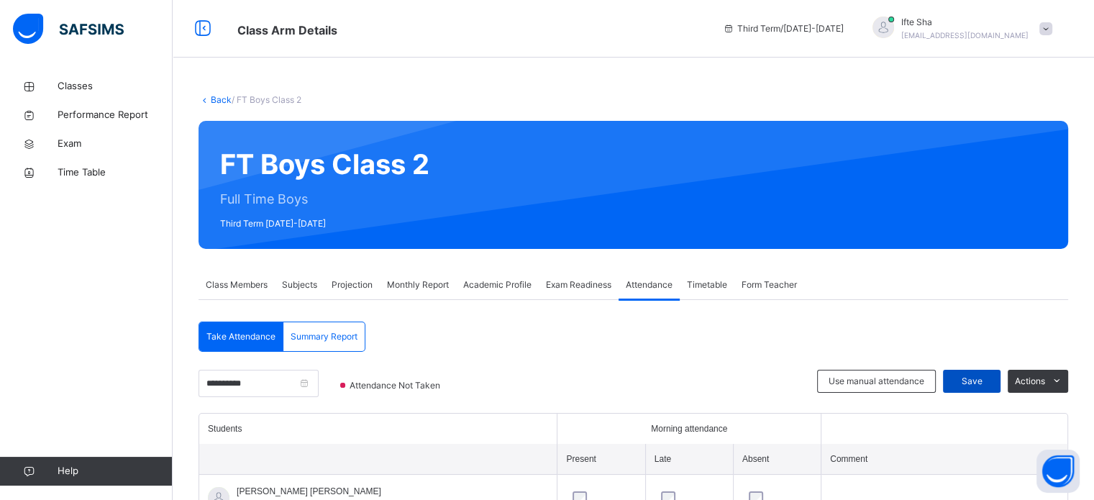
click at [979, 380] on span "Save" at bounding box center [971, 381] width 36 height 13
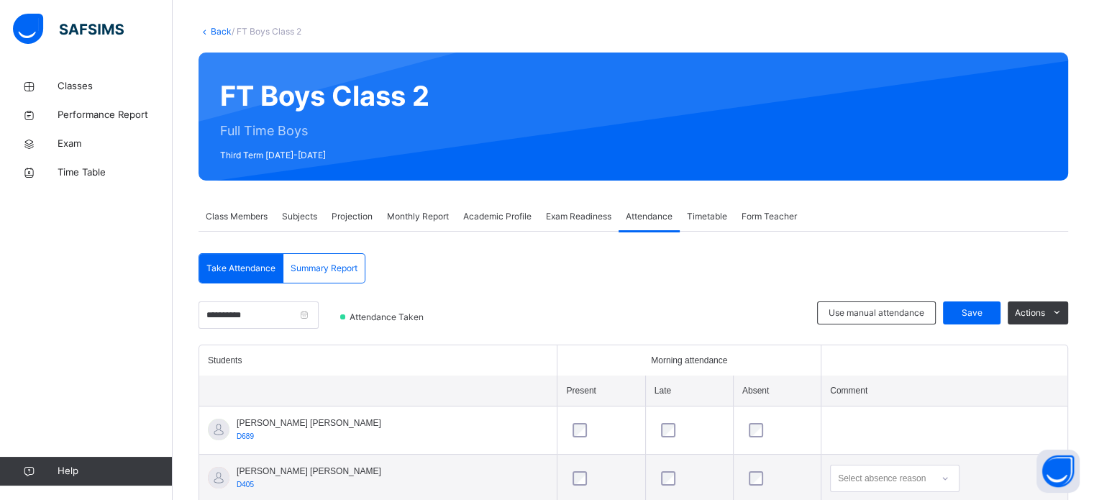
scroll to position [230, 0]
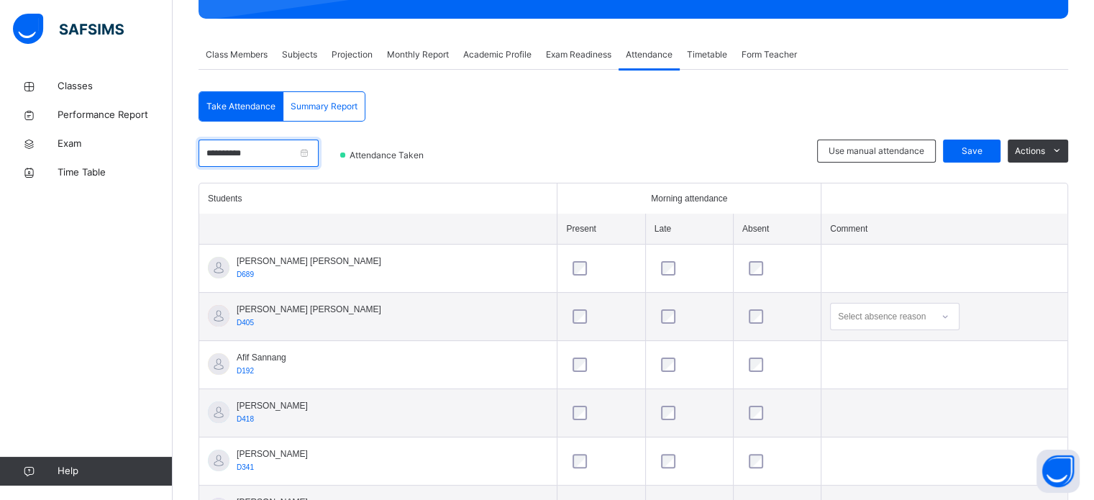
click at [319, 160] on input "**********" at bounding box center [258, 152] width 120 height 27
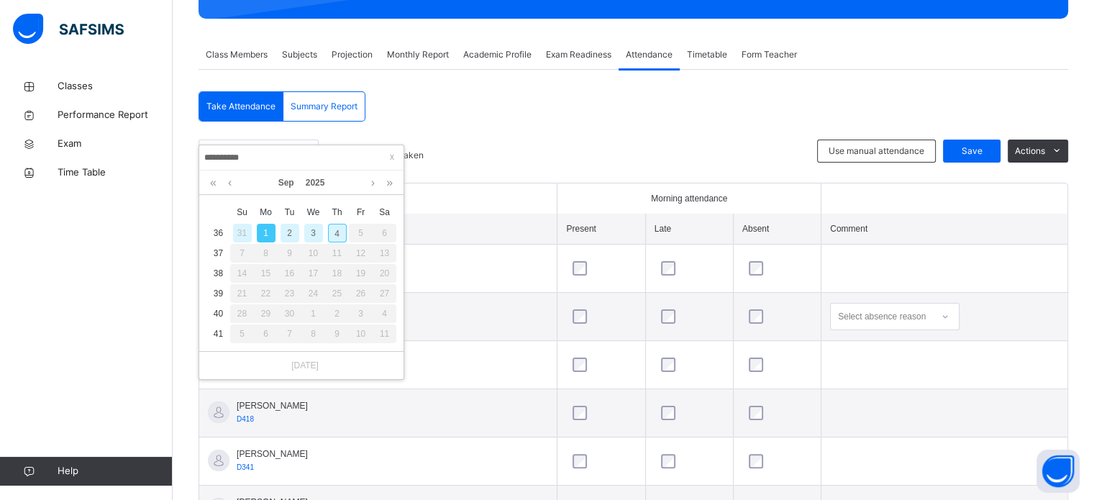
click at [281, 224] on div "2" at bounding box center [289, 233] width 19 height 19
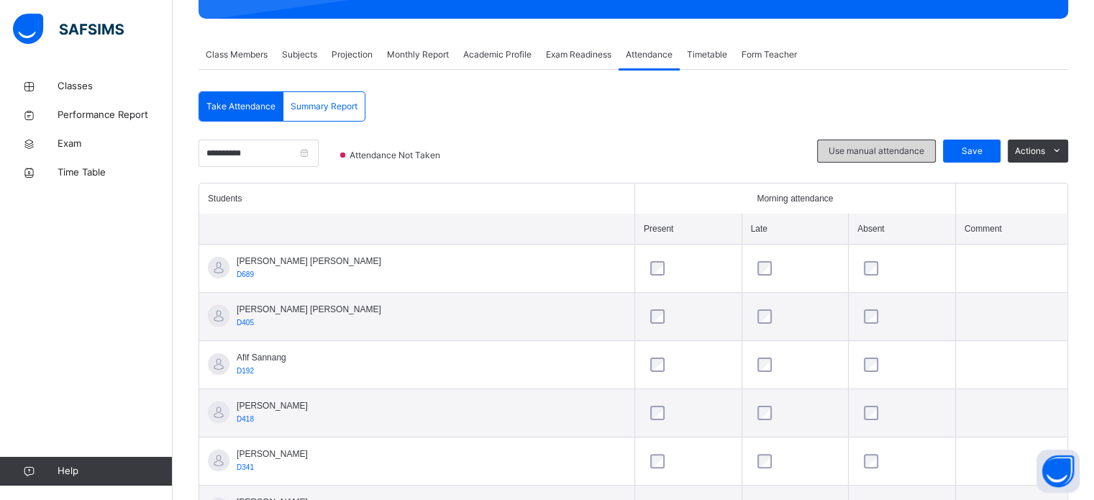
click at [873, 146] on span "Use manual attendance" at bounding box center [876, 151] width 96 height 13
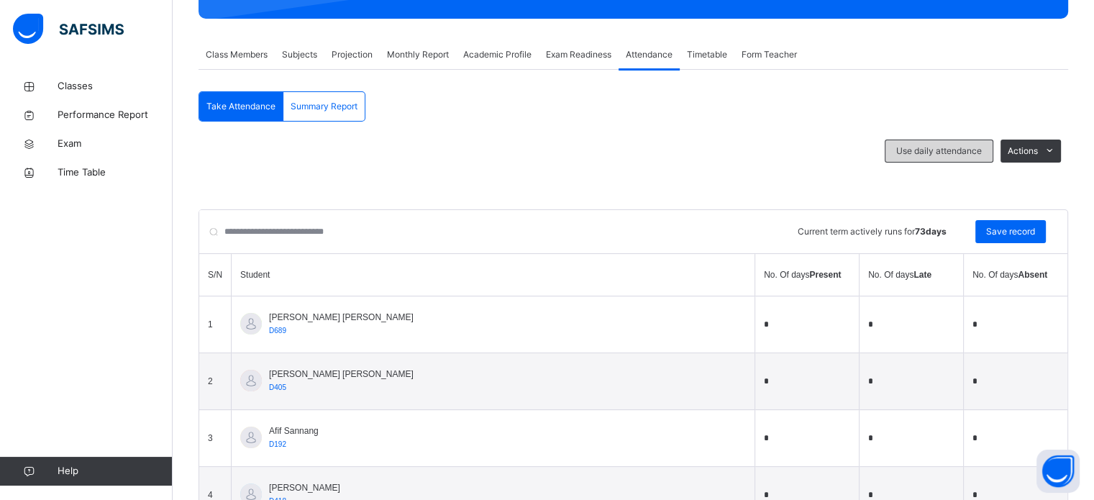
click at [908, 159] on div "Use daily attendance" at bounding box center [938, 150] width 109 height 23
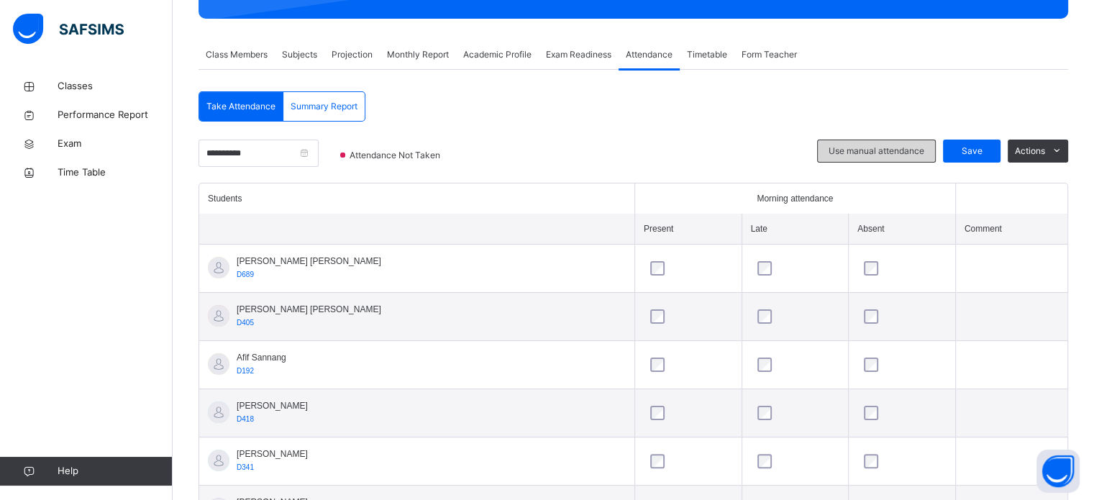
click at [908, 159] on div "Use manual attendance" at bounding box center [876, 150] width 119 height 23
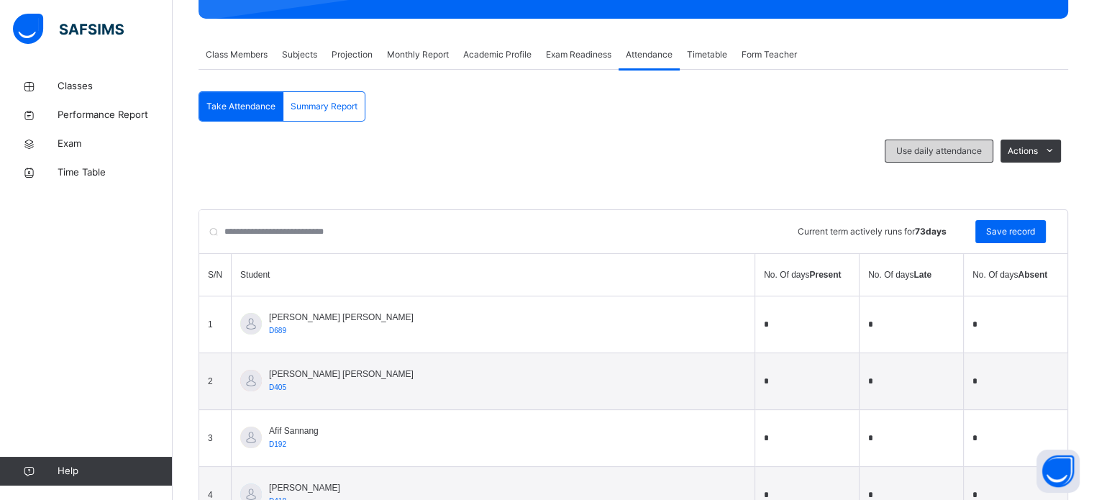
click at [940, 149] on span "Use daily attendance" at bounding box center [939, 151] width 86 height 13
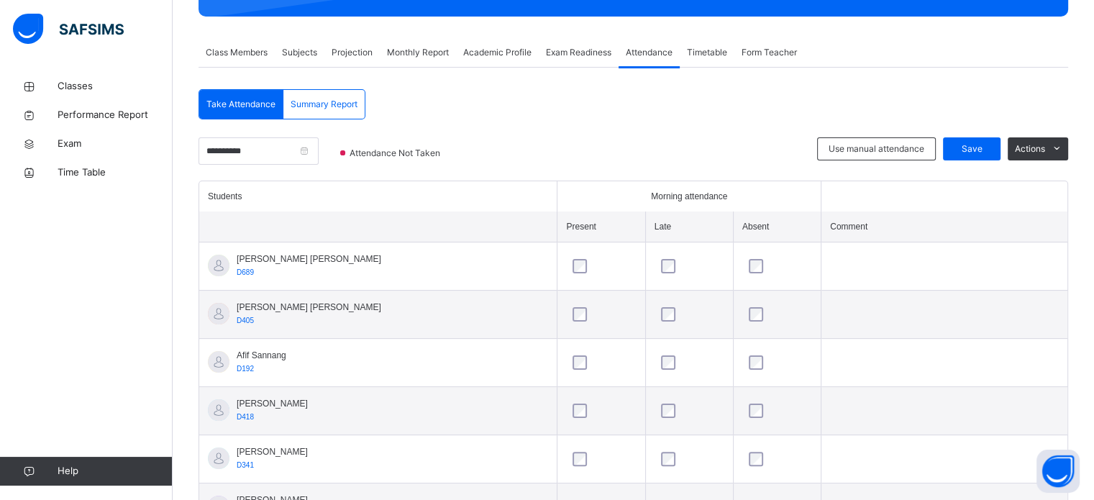
scroll to position [111, 0]
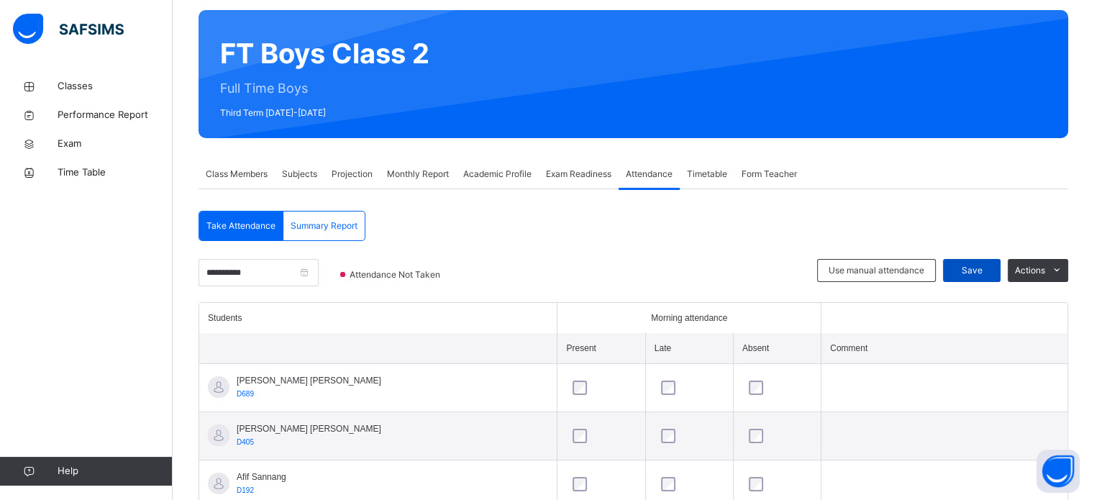
click at [963, 262] on div "Save" at bounding box center [972, 270] width 58 height 23
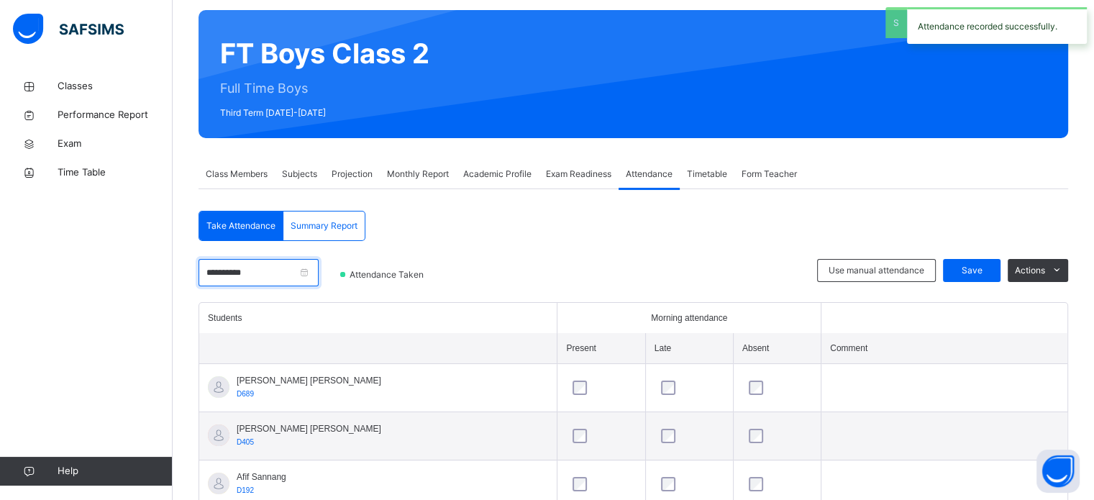
click at [319, 263] on input "**********" at bounding box center [258, 272] width 120 height 27
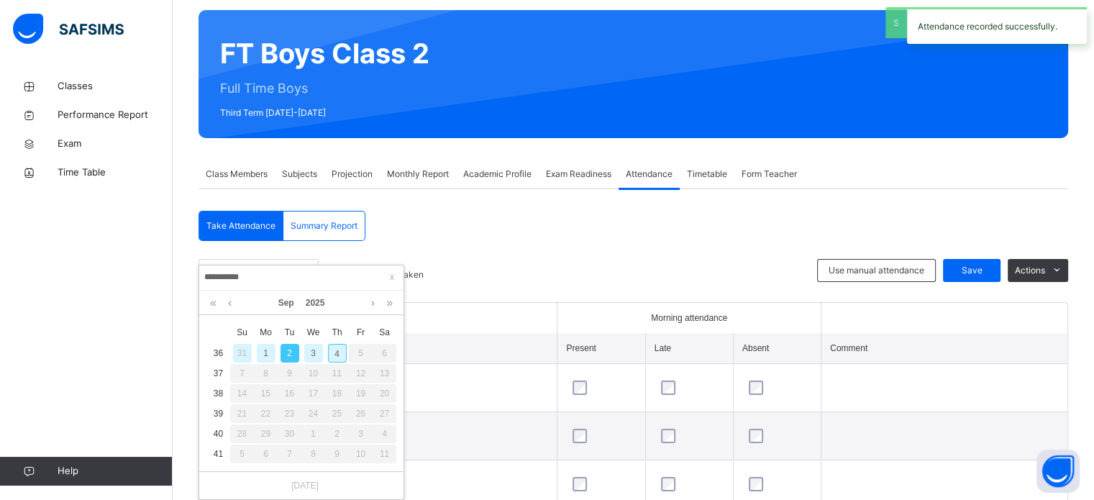
click at [266, 352] on div "1" at bounding box center [266, 353] width 19 height 19
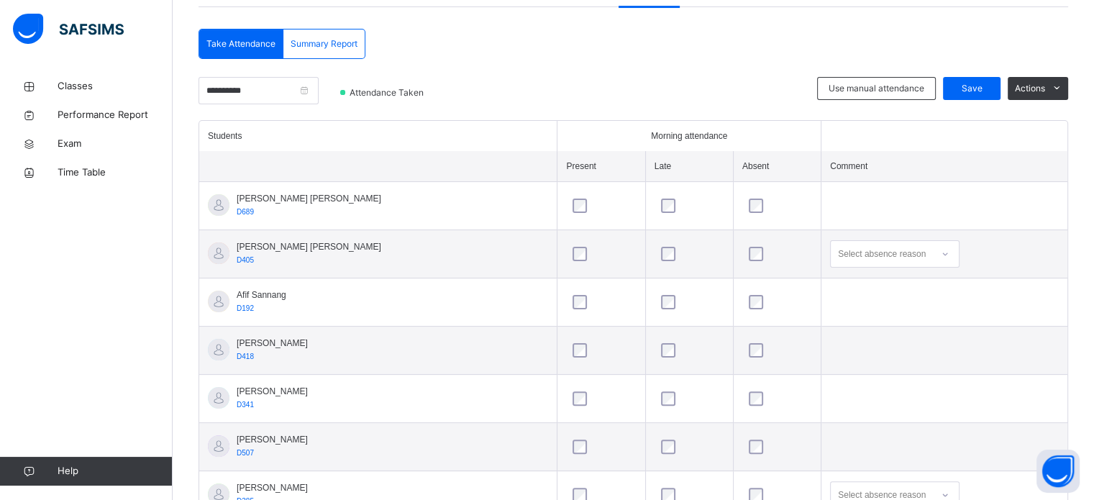
scroll to position [168, 0]
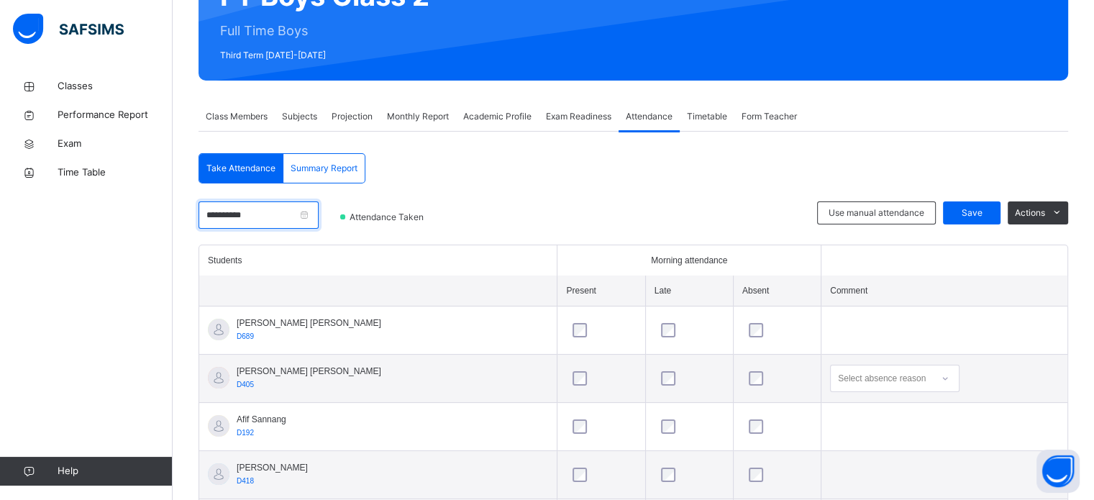
drag, startPoint x: 295, startPoint y: 214, endPoint x: 272, endPoint y: 214, distance: 23.0
click at [272, 214] on input "**********" at bounding box center [258, 214] width 120 height 27
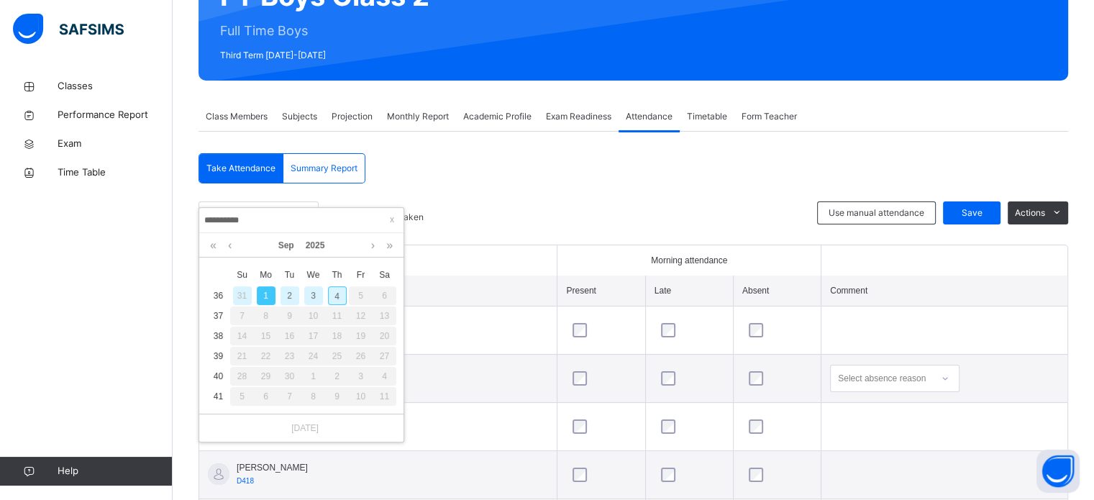
click at [272, 214] on input "**********" at bounding box center [301, 220] width 196 height 16
click at [288, 290] on div "2" at bounding box center [289, 295] width 19 height 19
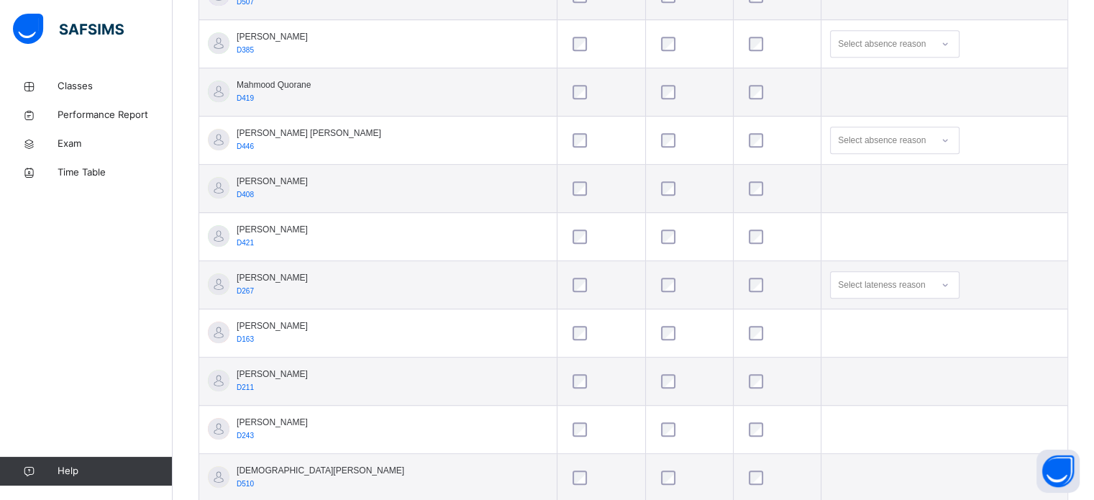
scroll to position [801, 0]
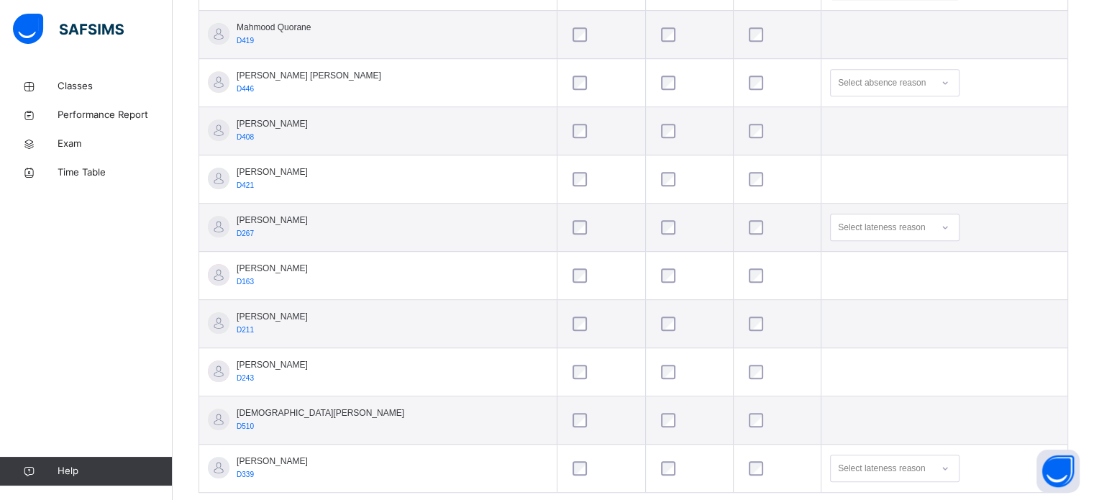
click at [742, 214] on div at bounding box center [777, 227] width 70 height 30
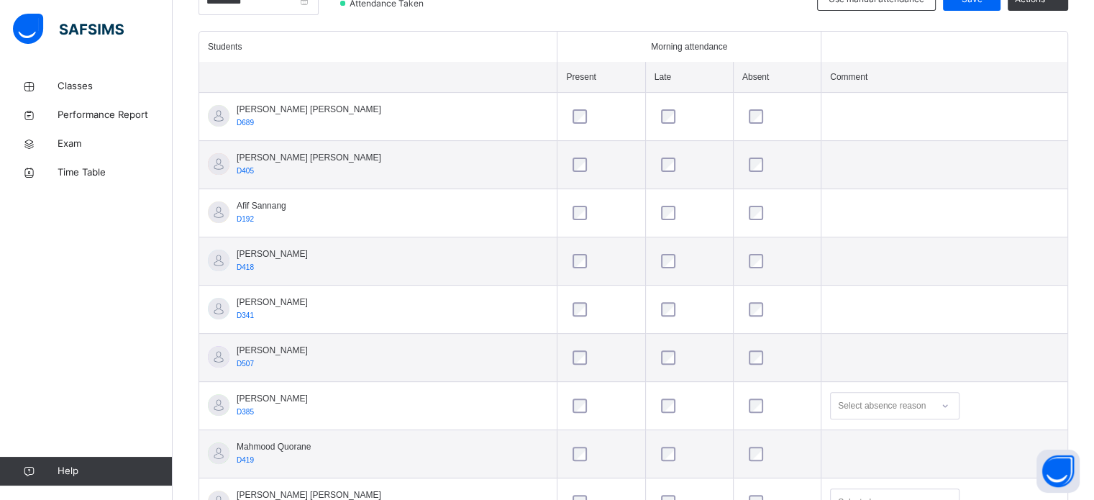
scroll to position [364, 0]
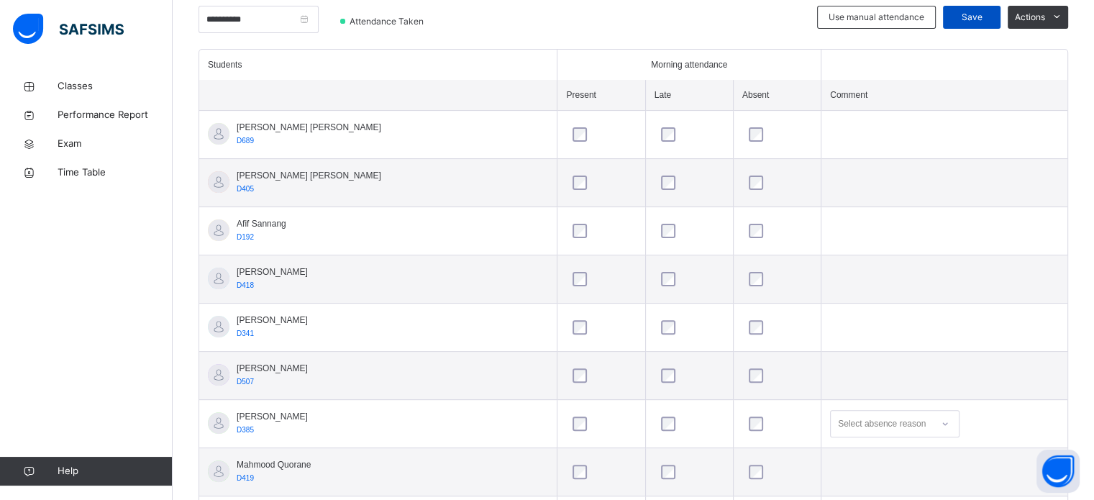
click at [980, 22] on span "Save" at bounding box center [971, 17] width 36 height 13
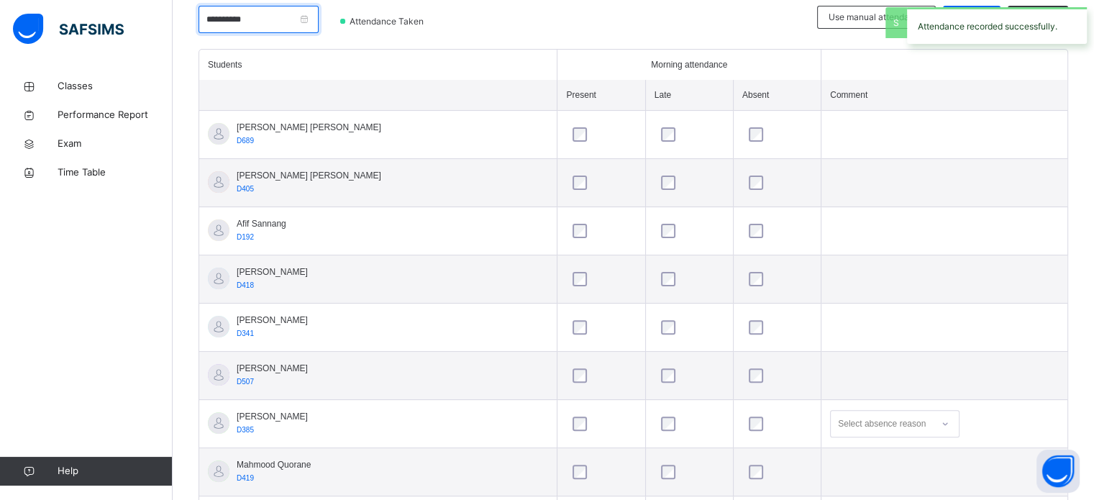
click at [293, 25] on input "**********" at bounding box center [258, 19] width 120 height 27
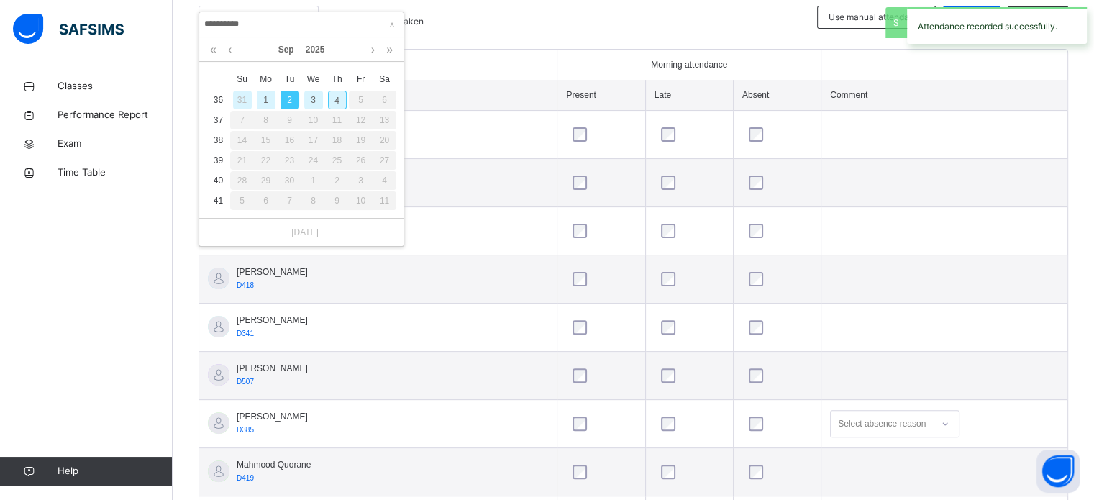
click at [312, 104] on div "3" at bounding box center [313, 100] width 19 height 19
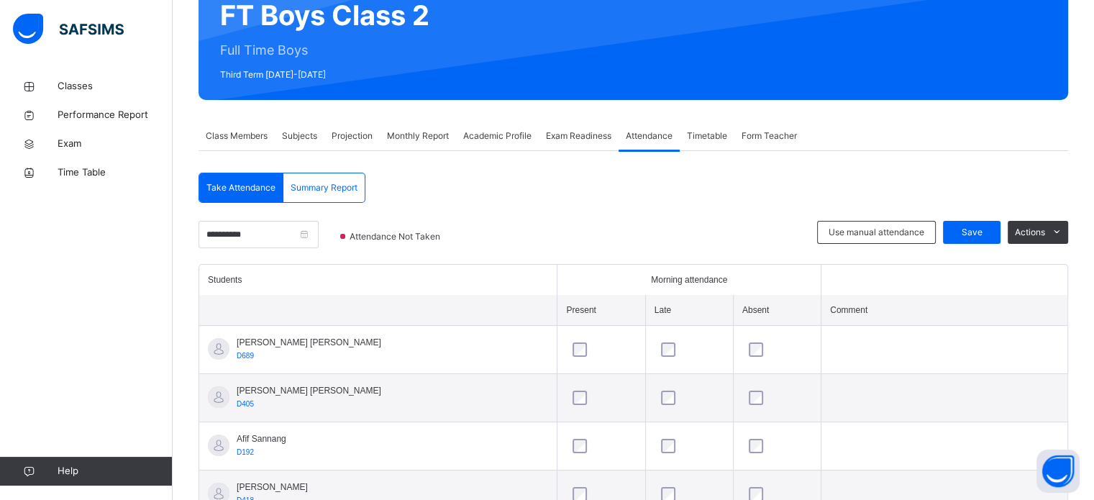
scroll to position [128, 0]
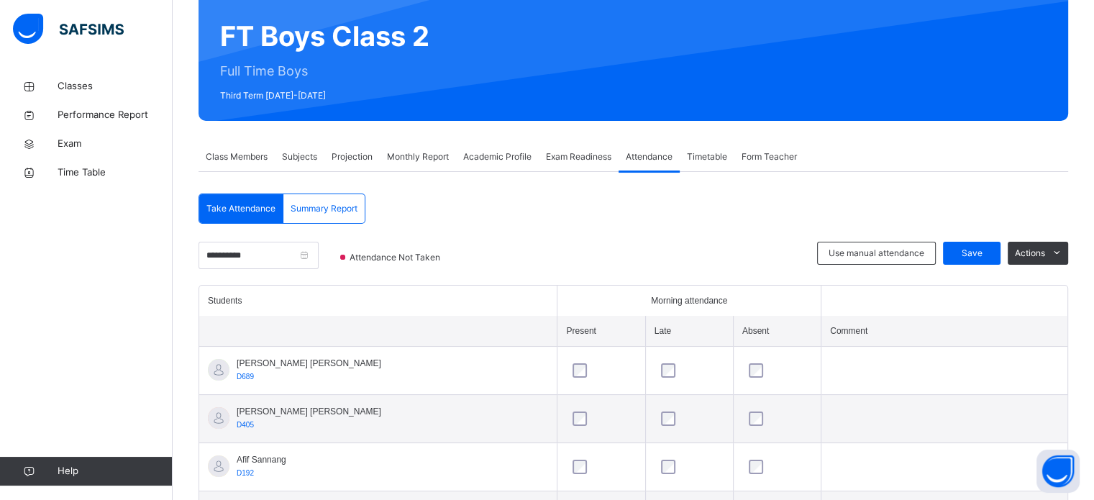
click at [984, 252] on span "Save" at bounding box center [971, 253] width 36 height 13
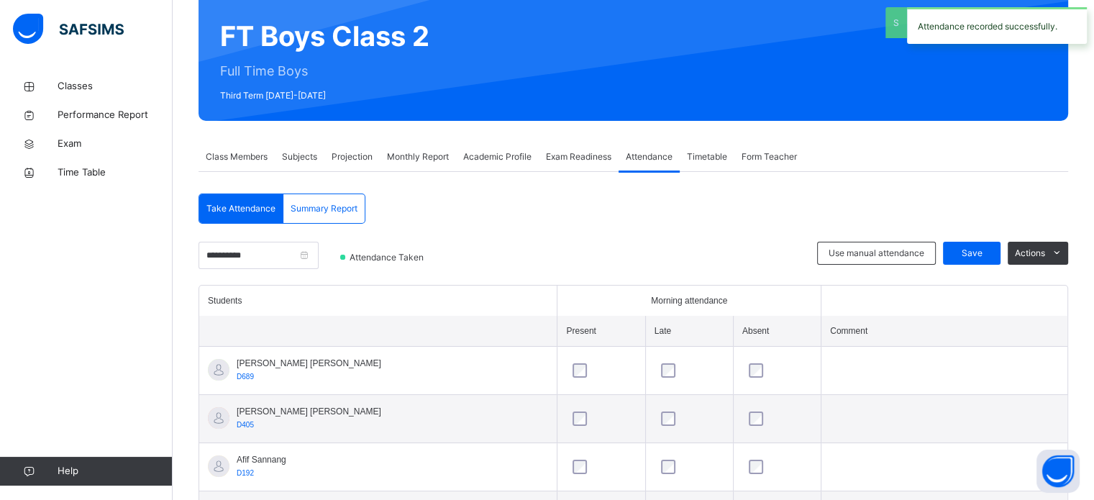
click at [419, 162] on span "Monthly Report" at bounding box center [418, 156] width 62 height 13
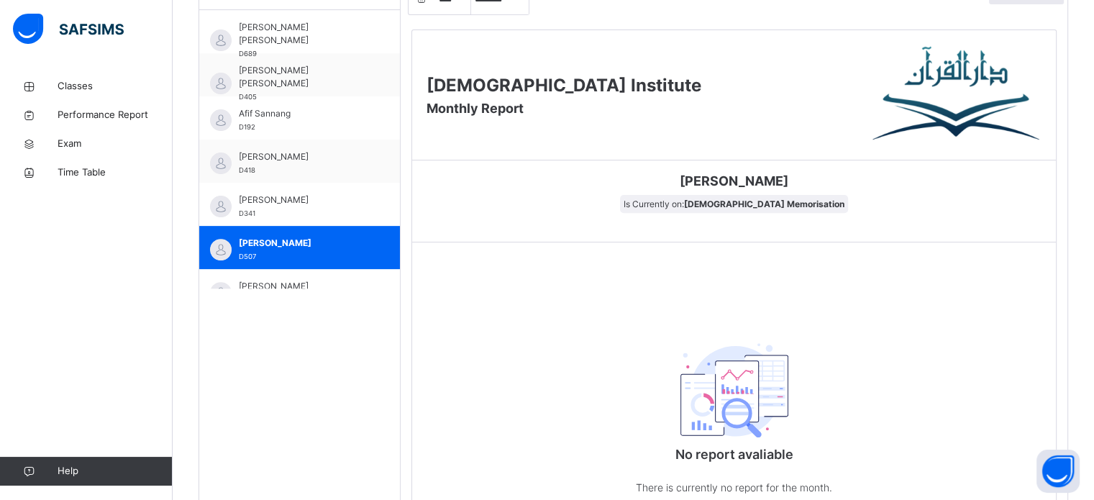
scroll to position [473, 0]
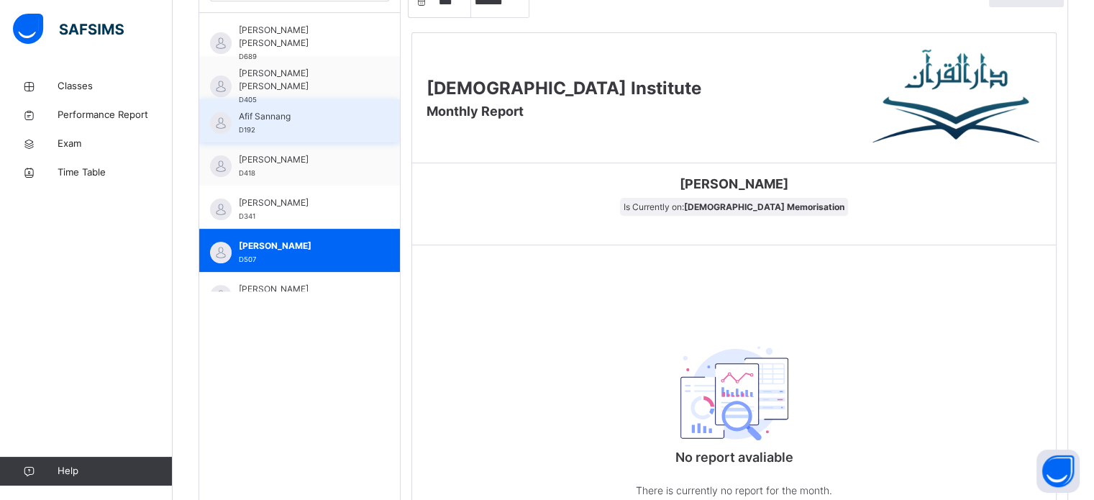
click at [334, 124] on div "Afif Sannang D192" at bounding box center [303, 123] width 129 height 26
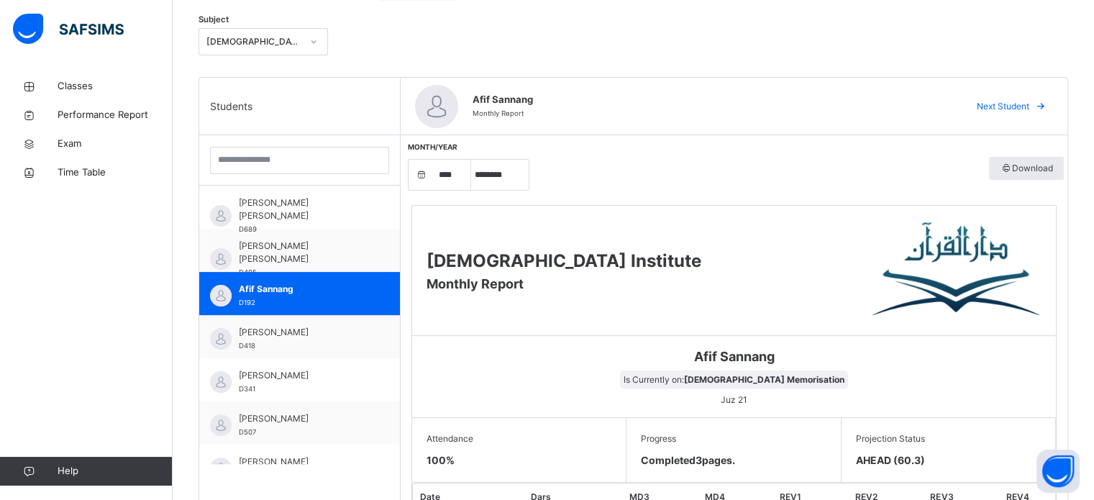
scroll to position [0, 0]
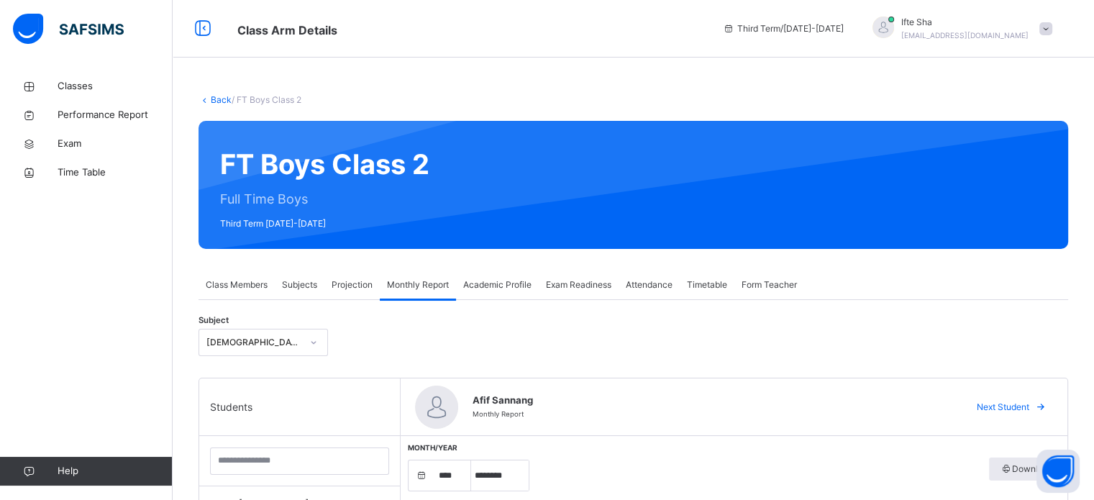
click at [344, 284] on span "Projection" at bounding box center [351, 284] width 41 height 13
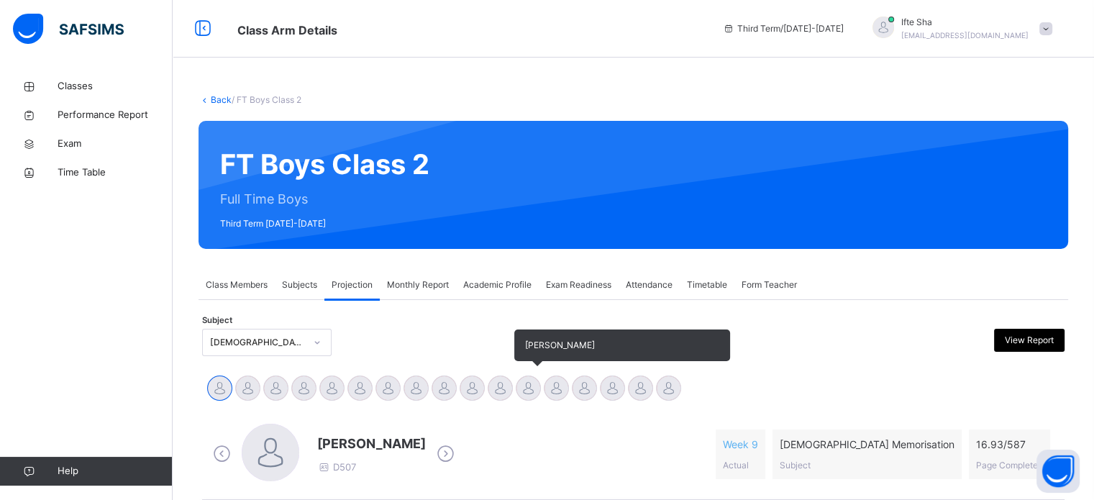
click at [525, 385] on div at bounding box center [527, 387] width 25 height 25
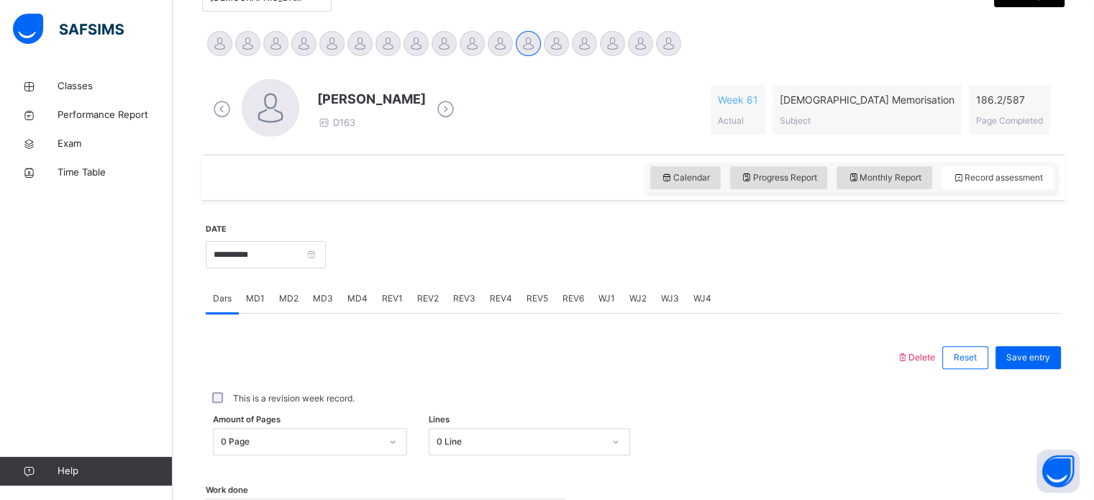
scroll to position [345, 0]
click at [898, 188] on div "Monthly Report" at bounding box center [884, 176] width 96 height 23
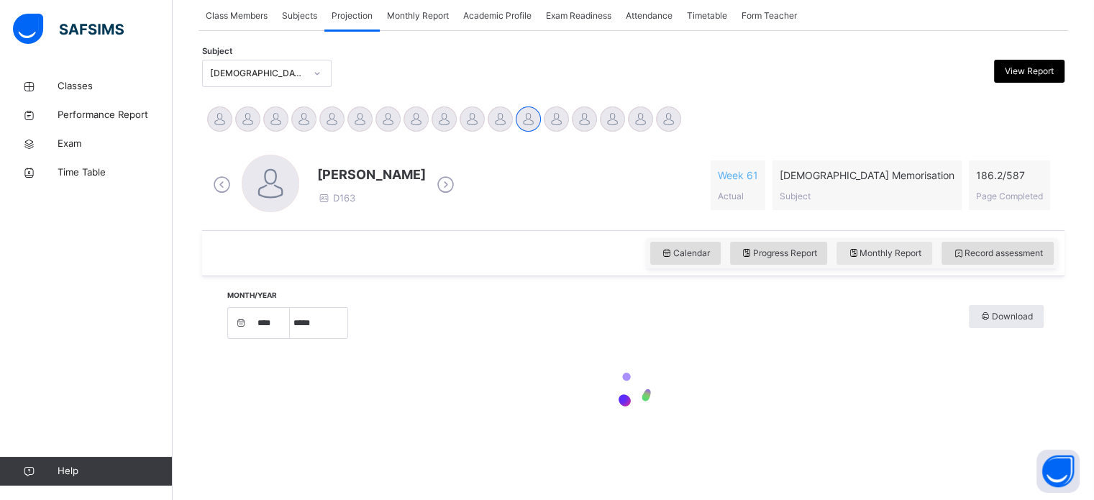
select select "****"
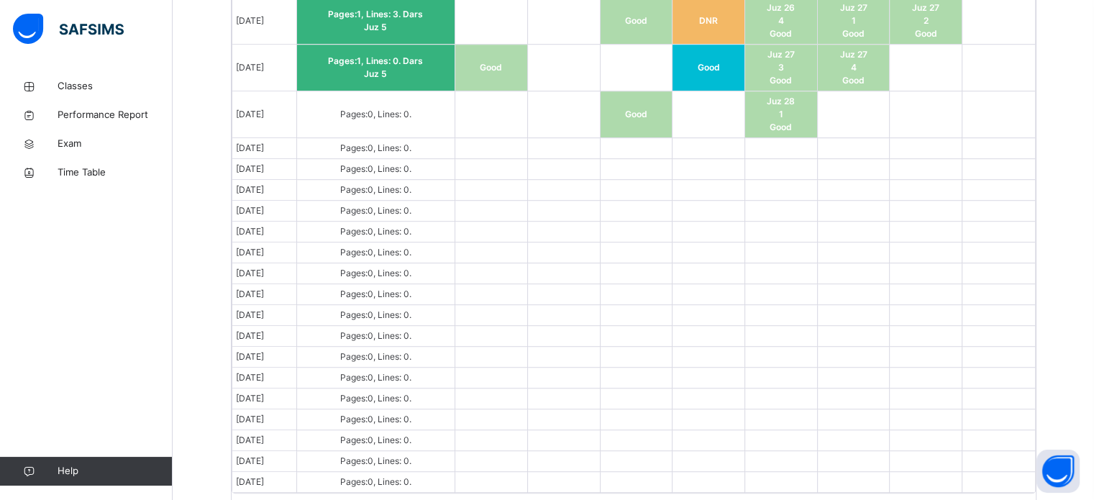
scroll to position [978, 0]
click at [505, 242] on td at bounding box center [491, 252] width 73 height 21
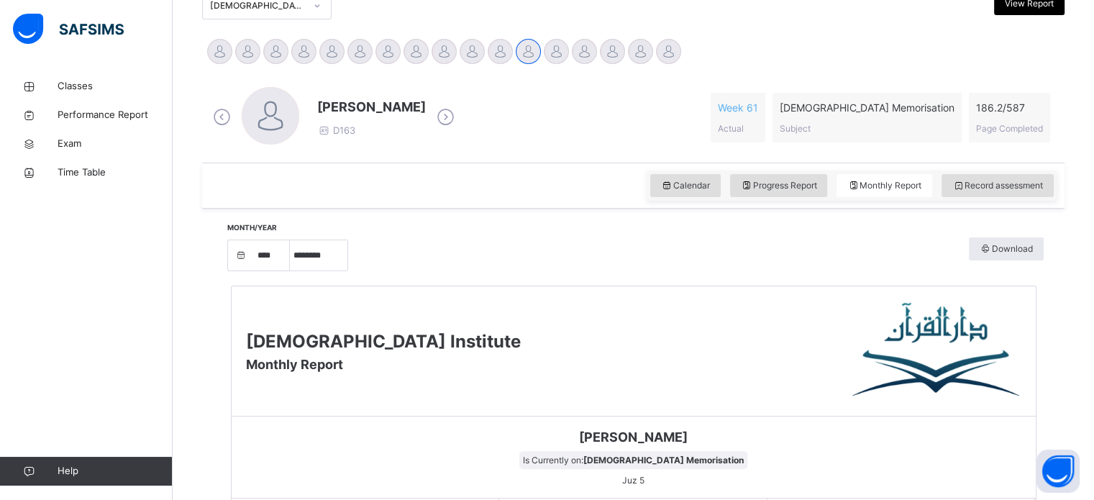
scroll to position [403, 0]
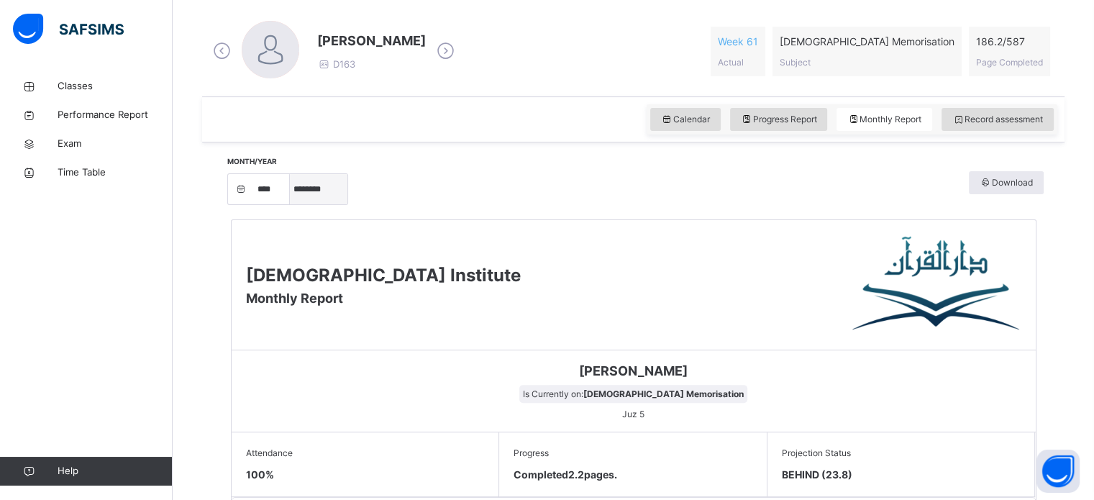
click at [308, 183] on select "***** ******** ***** ***** *** **** **** ****** ********* ******* ******** ****…" at bounding box center [319, 189] width 58 height 30
click at [295, 204] on select "***** ******** ***** ***** *** **** **** ****** ********* ******* ******** ****…" at bounding box center [319, 189] width 58 height 30
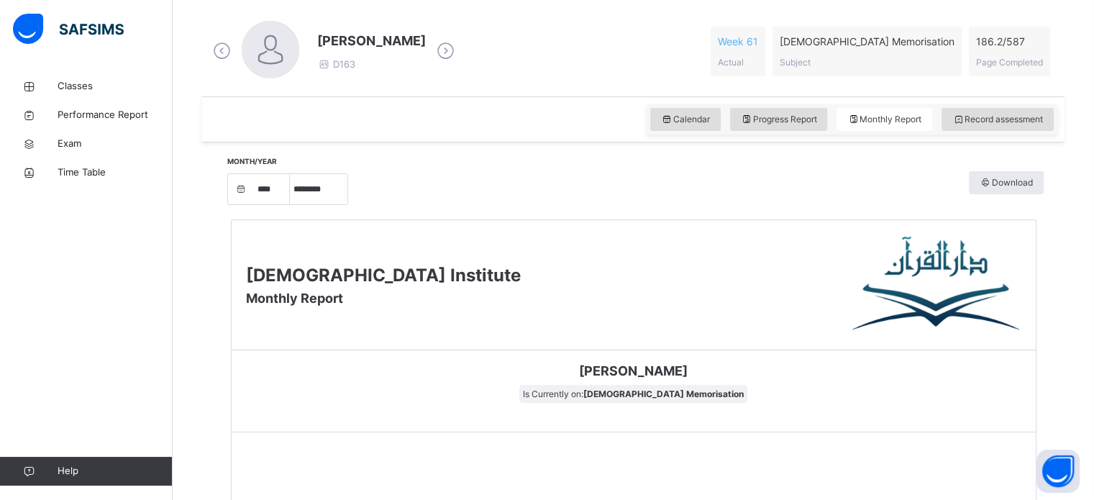
click at [383, 212] on div "Darul Quran Institute Monthly Report Muhammad Bilal Siddiqui Is Currently on: Q…" at bounding box center [634, 475] width 820 height 526
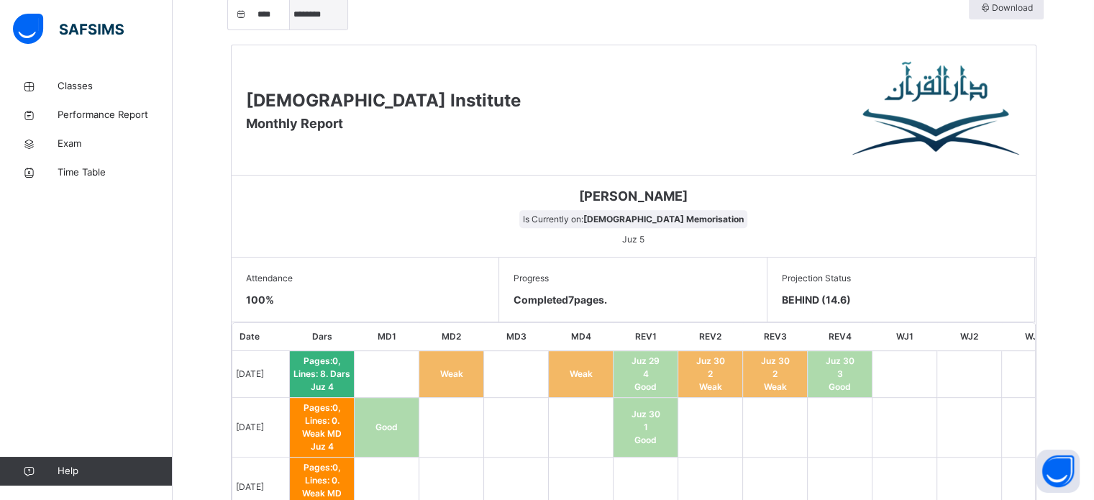
scroll to position [576, 0]
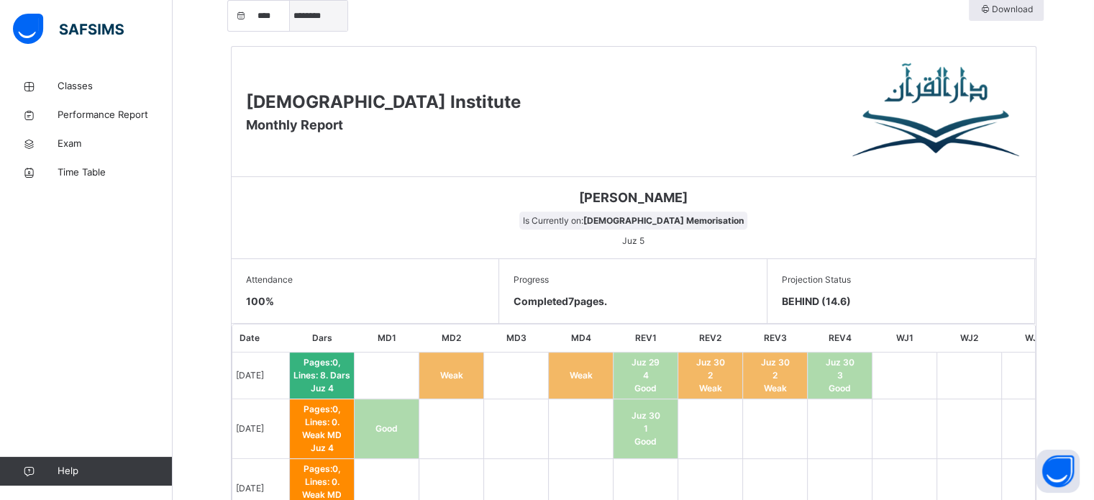
click at [304, 25] on select "***** ******** ***** ***** *** **** **** ****** ********* ******* ******** ****…" at bounding box center [319, 16] width 58 height 30
click at [295, 31] on select "***** ******** ***** ***** *** **** **** ****** ********* ******* ******** ****…" at bounding box center [319, 16] width 58 height 30
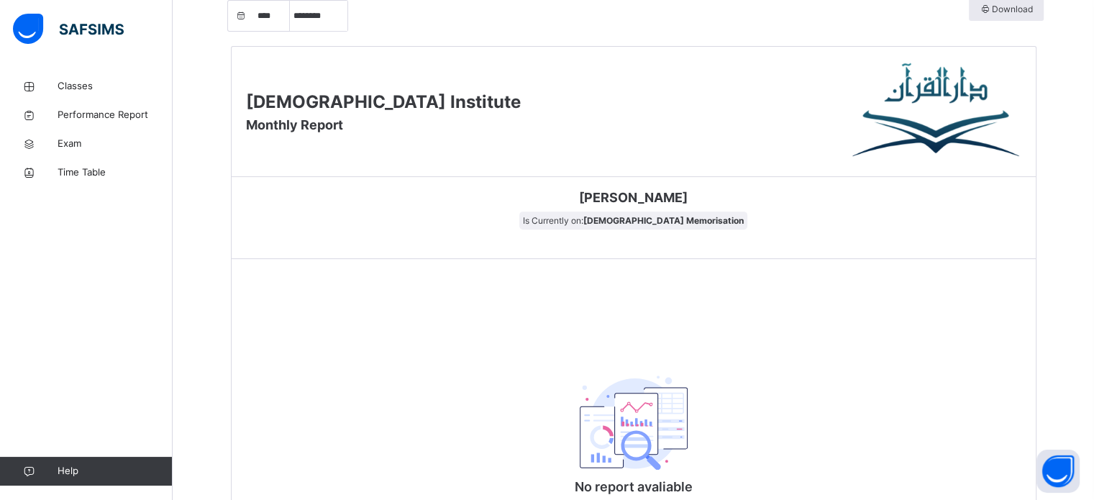
click at [432, 295] on div "Darul Quran Institute Monthly Report Muhammad Bilal Siddiqui Is Currently on: Q…" at bounding box center [633, 302] width 805 height 512
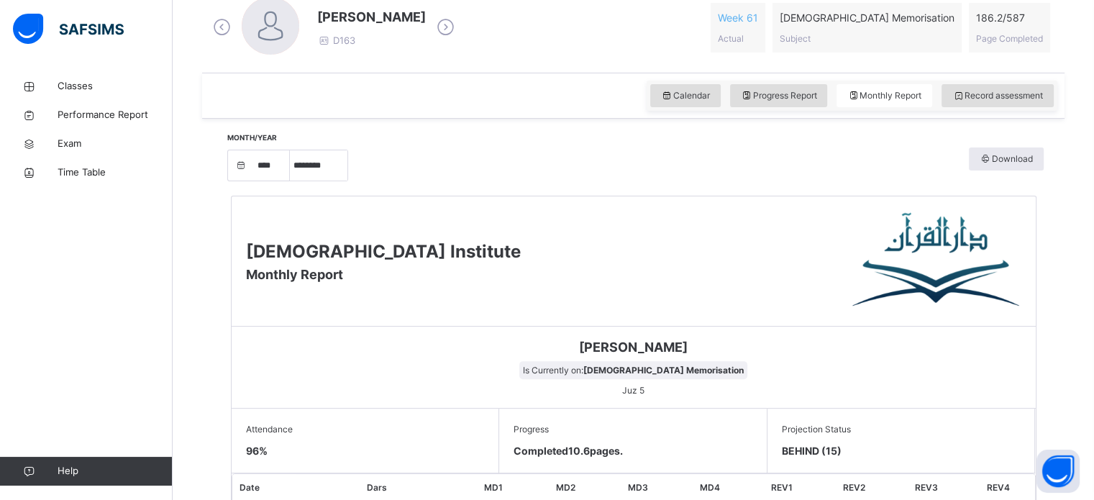
scroll to position [331, 0]
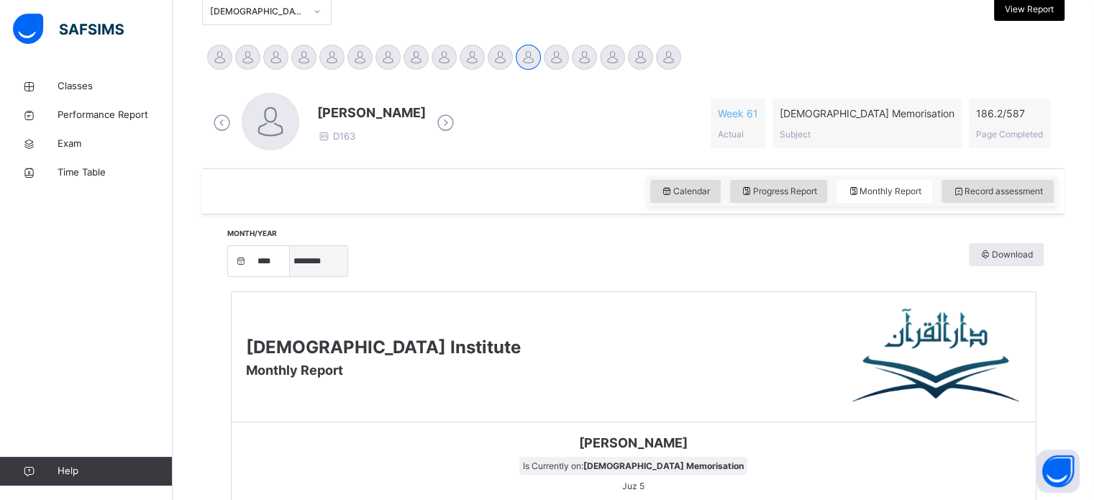
click at [313, 272] on select "***** ******** ***** ***** *** **** **** ****** ********* ******* ******** ****…" at bounding box center [319, 261] width 58 height 30
click at [295, 276] on select "***** ******** ***** ***** *** **** **** ****** ********* ******* ******** ****…" at bounding box center [319, 261] width 58 height 30
drag, startPoint x: 318, startPoint y: 257, endPoint x: 333, endPoint y: 419, distance: 162.5
select select "*"
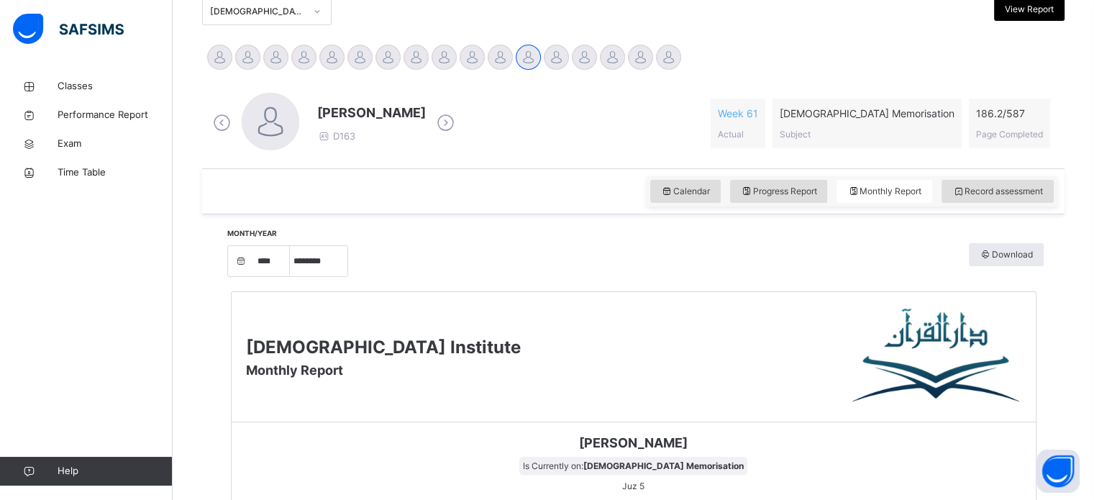
click at [295, 276] on select "***** ******** ***** ***** *** **** **** ****** ********* ******* ******** ****…" at bounding box center [319, 261] width 58 height 30
click at [333, 419] on div "Darul Quran Institute Monthly Report" at bounding box center [634, 357] width 804 height 130
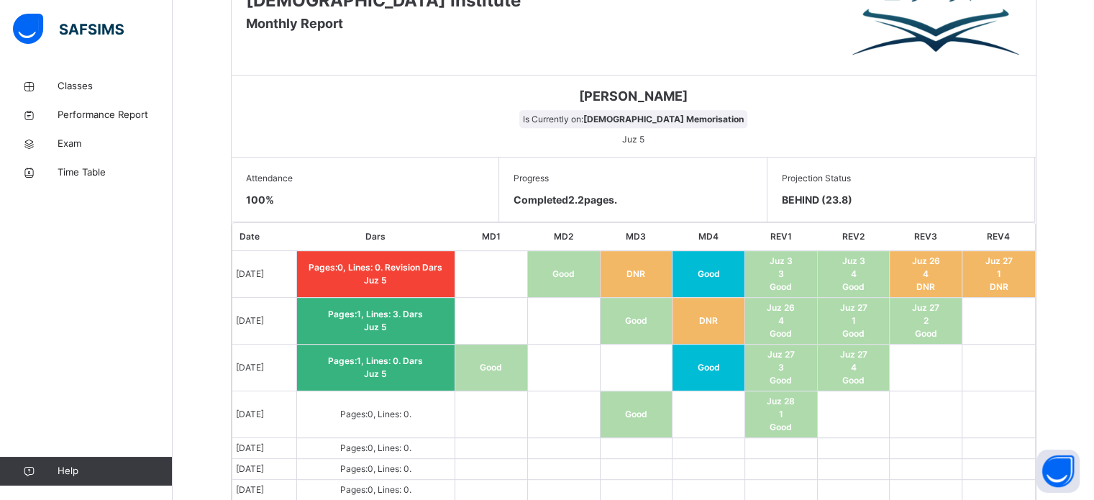
scroll to position [676, 0]
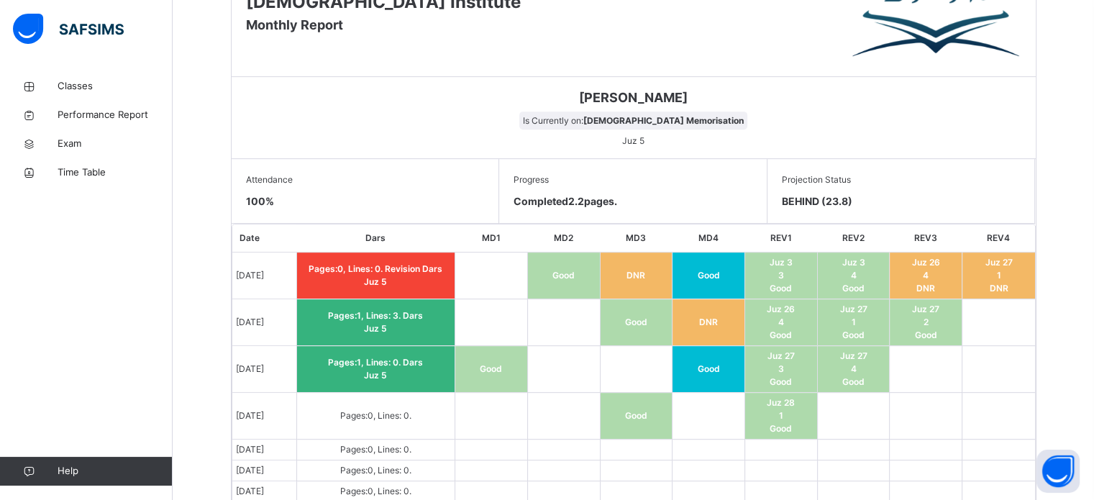
click at [333, 419] on td "Pages: 0 , Lines: 0 ." at bounding box center [375, 416] width 159 height 47
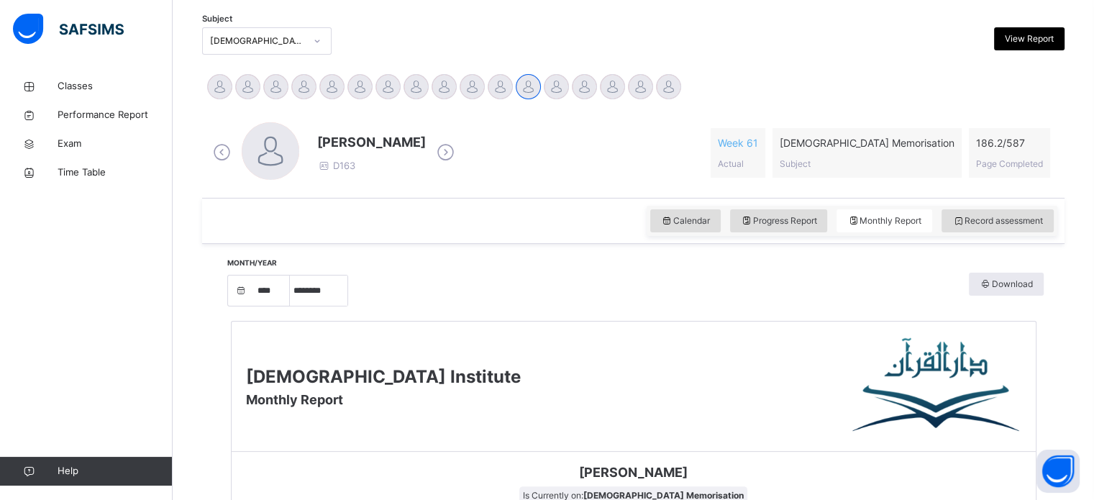
scroll to position [305, 0]
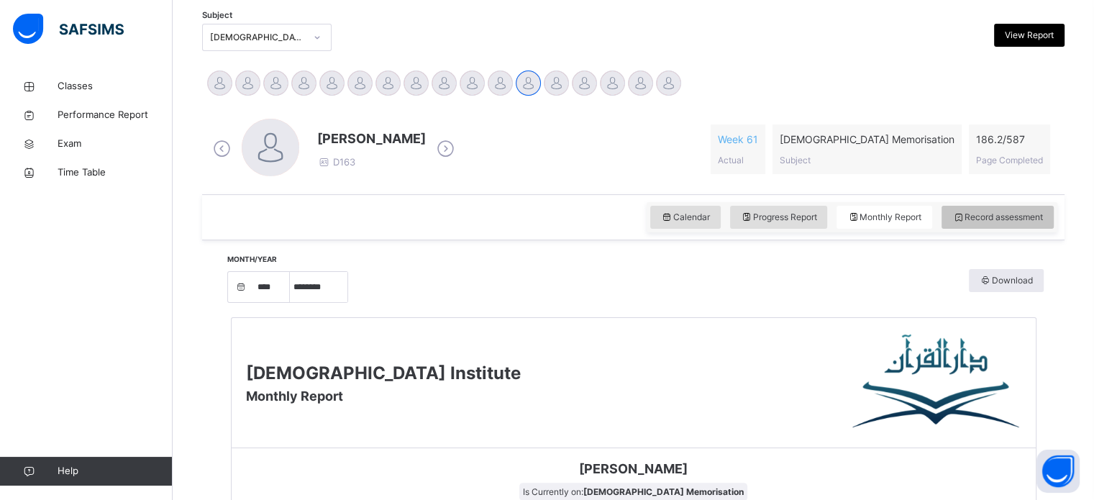
click at [1019, 209] on div "Record assessment" at bounding box center [997, 217] width 112 height 23
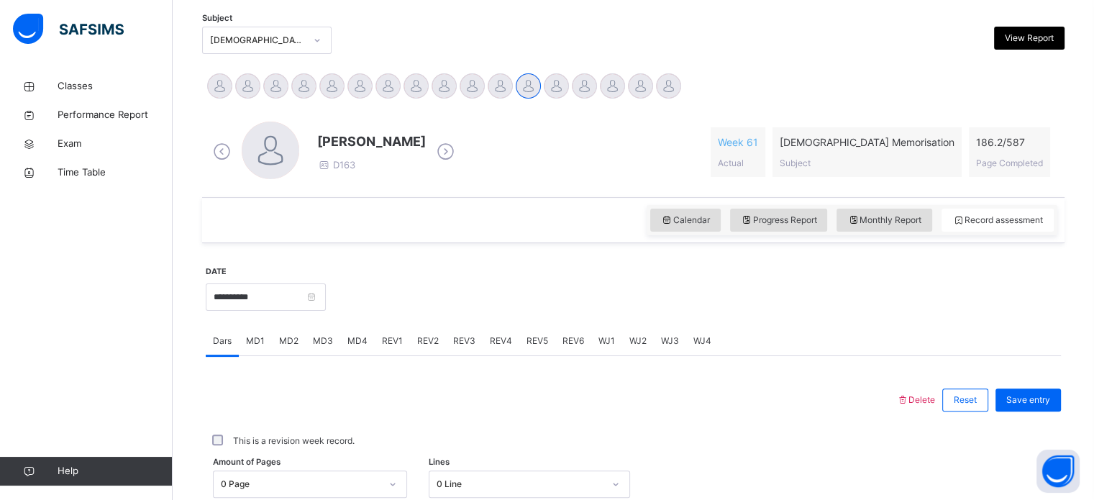
scroll to position [342, 0]
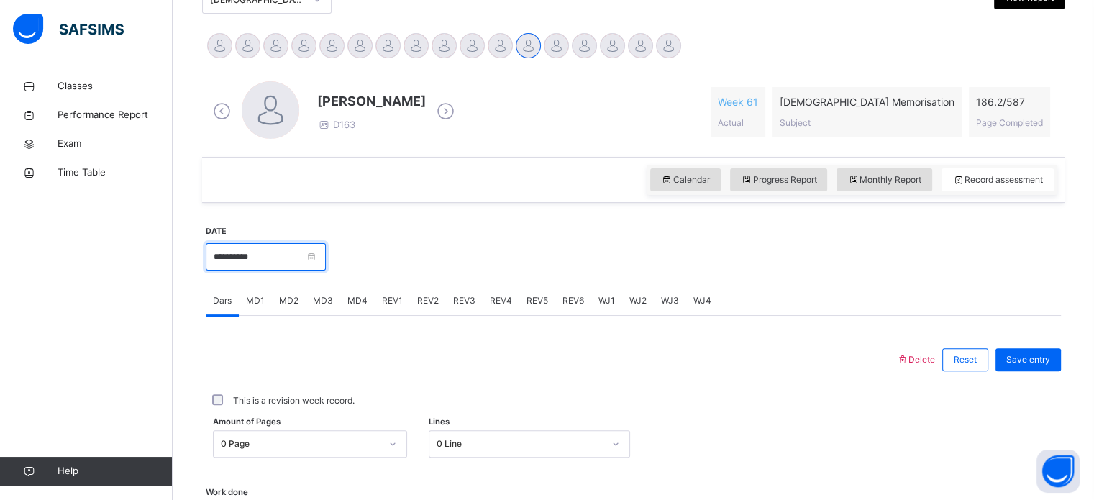
click at [326, 267] on input "**********" at bounding box center [266, 256] width 120 height 27
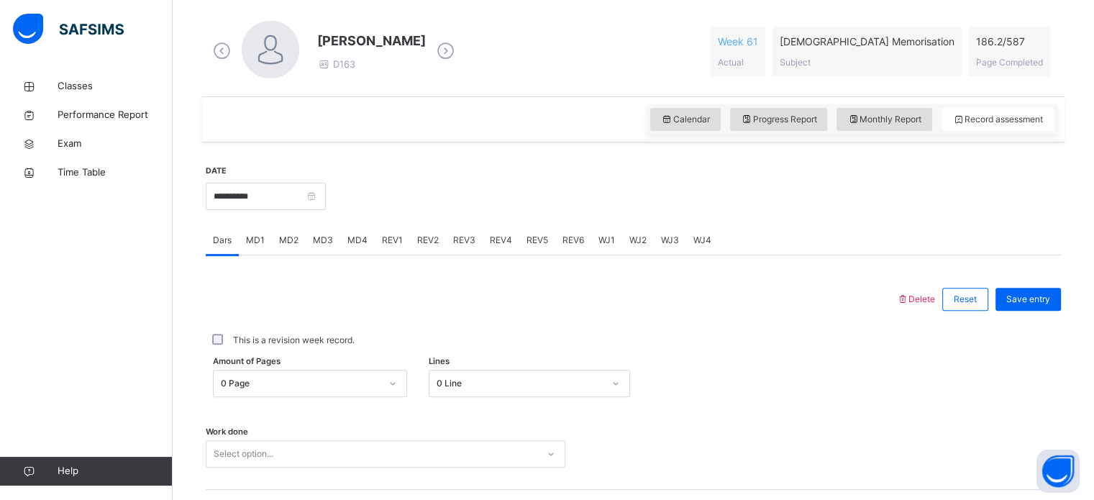
scroll to position [405, 0]
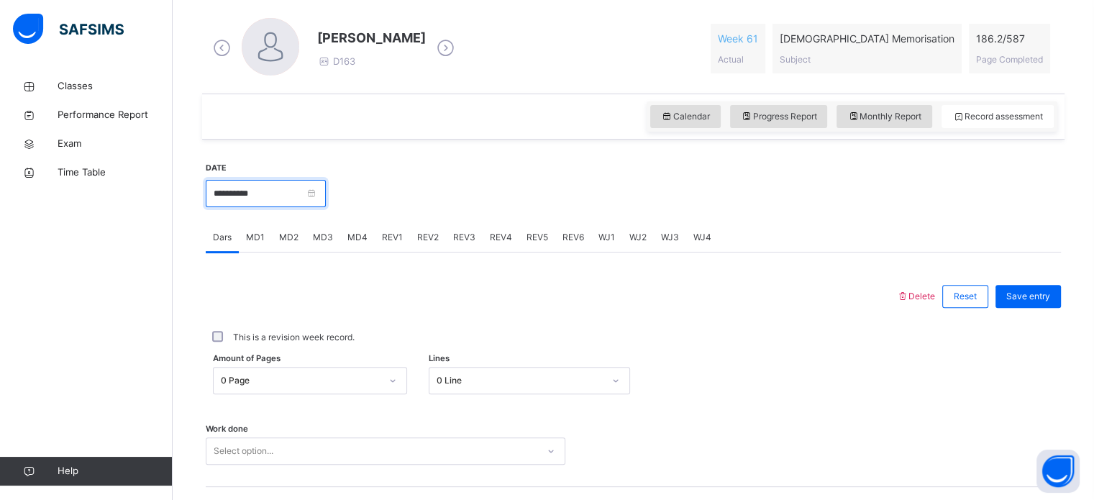
click at [282, 188] on input "**********" at bounding box center [266, 193] width 120 height 27
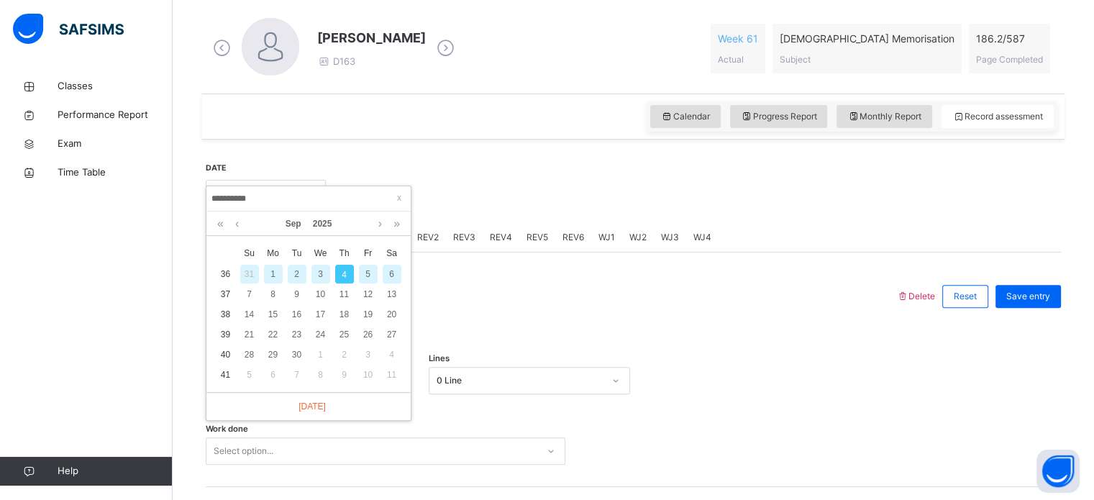
click at [315, 274] on div "3" at bounding box center [320, 274] width 19 height 19
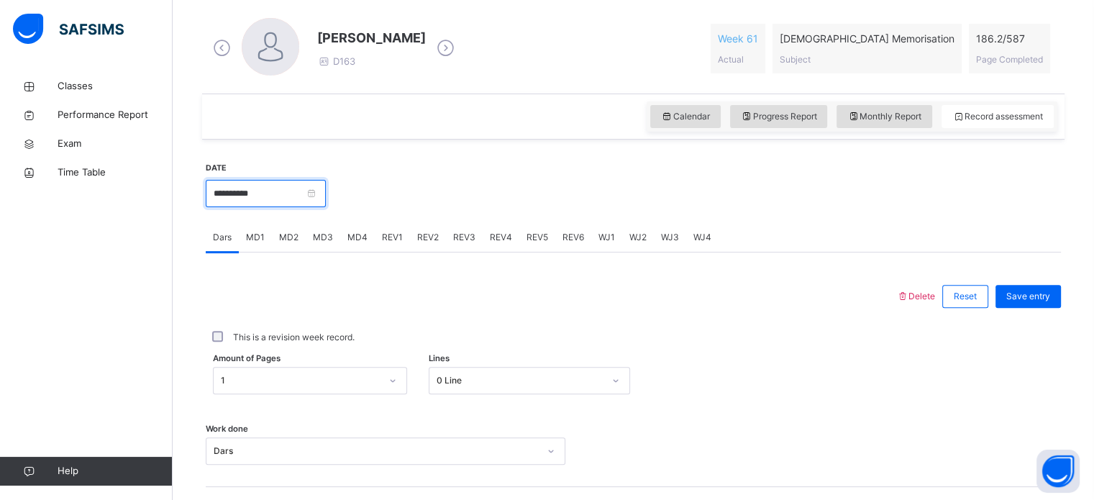
click at [273, 180] on input "**********" at bounding box center [266, 193] width 120 height 27
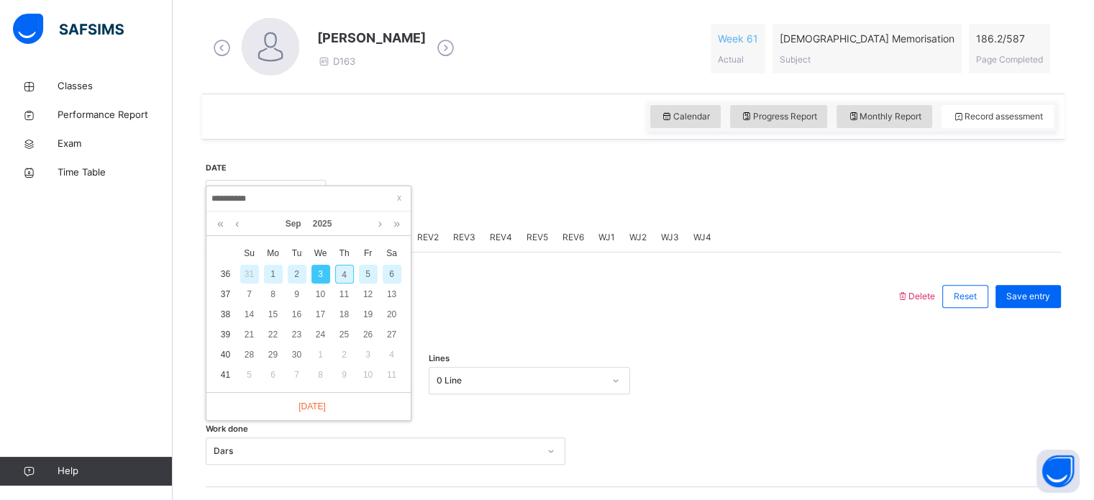
click at [288, 269] on div "2" at bounding box center [297, 274] width 19 height 19
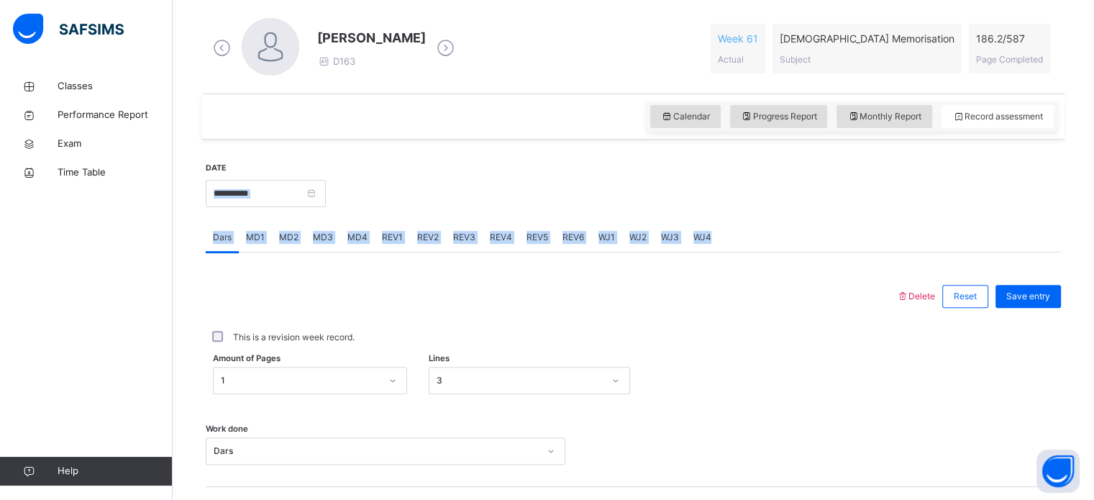
click at [309, 189] on div "**********" at bounding box center [633, 385] width 855 height 477
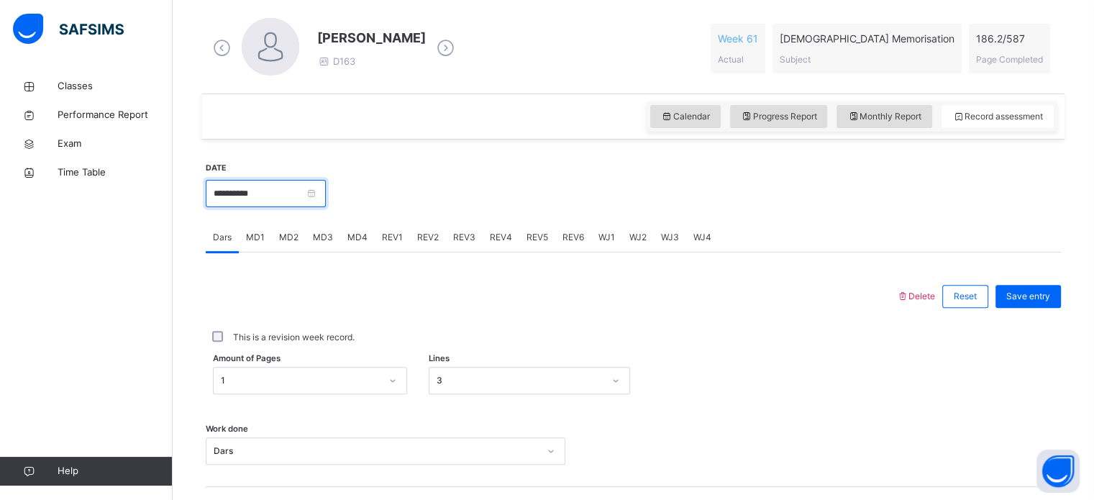
click at [309, 189] on input "**********" at bounding box center [266, 193] width 120 height 27
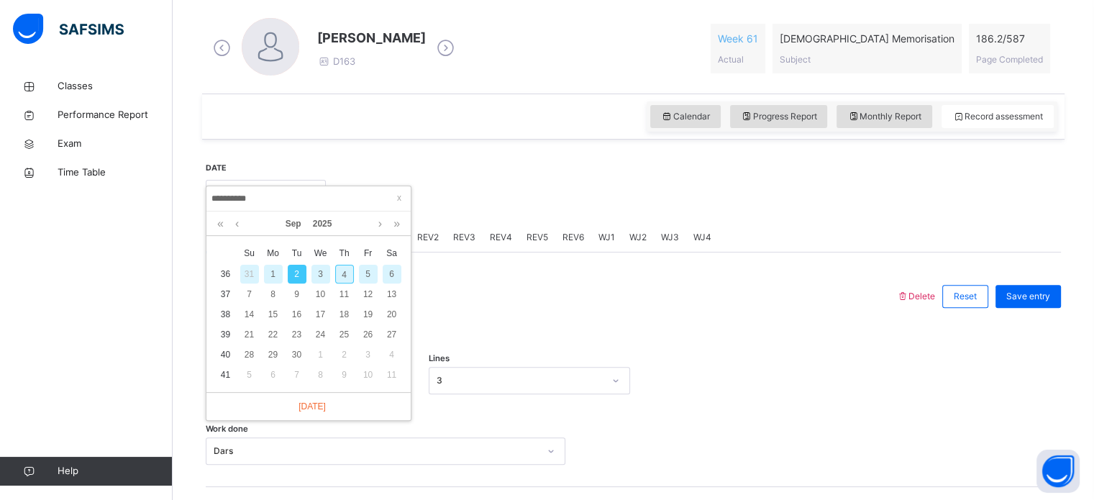
click at [274, 273] on div "1" at bounding box center [273, 274] width 19 height 19
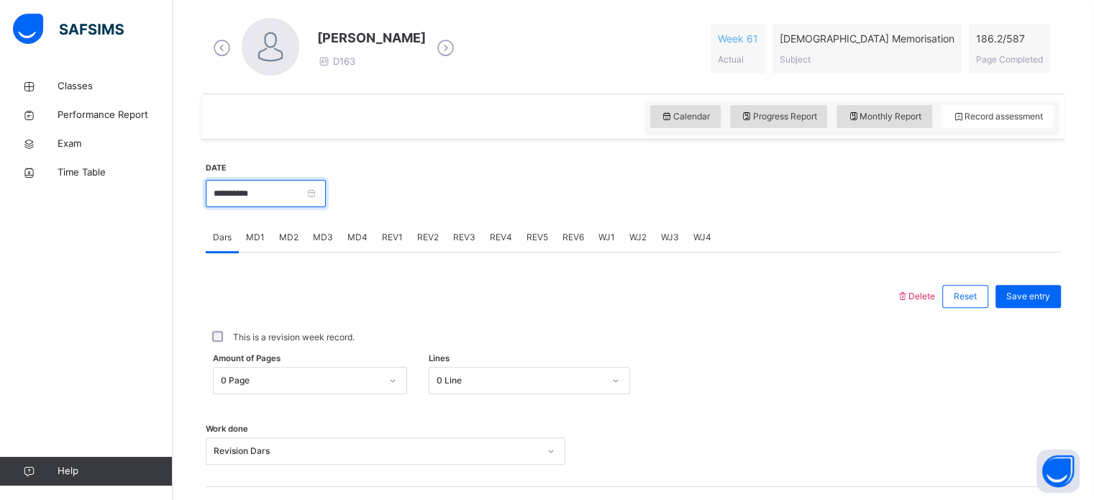
click at [273, 186] on input "**********" at bounding box center [266, 193] width 120 height 27
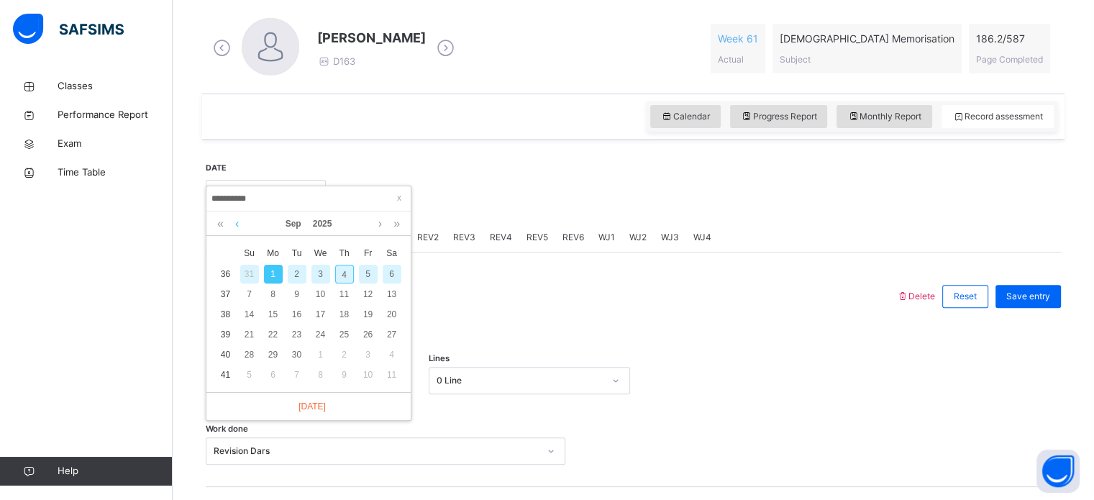
click at [236, 218] on link at bounding box center [237, 223] width 11 height 24
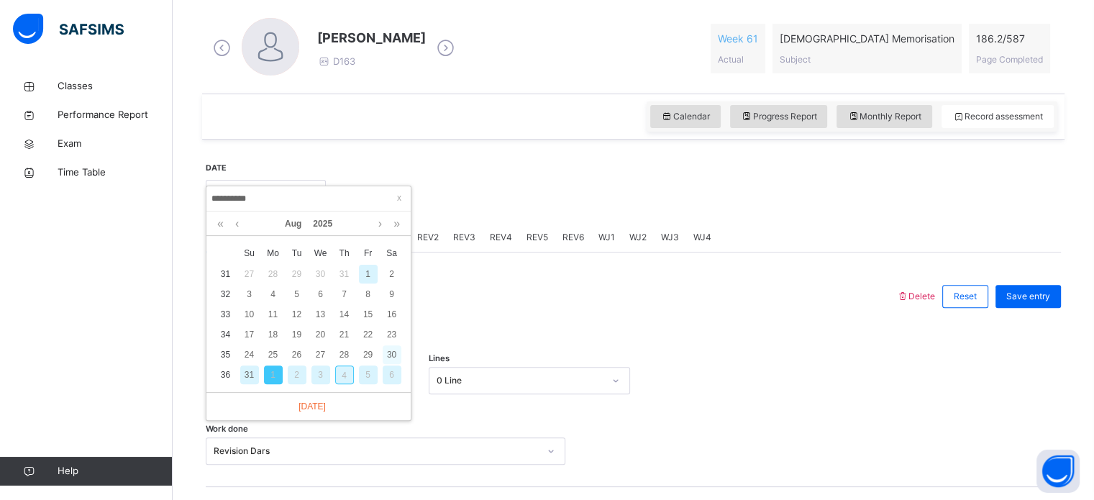
click at [382, 350] on div "30" at bounding box center [391, 354] width 19 height 19
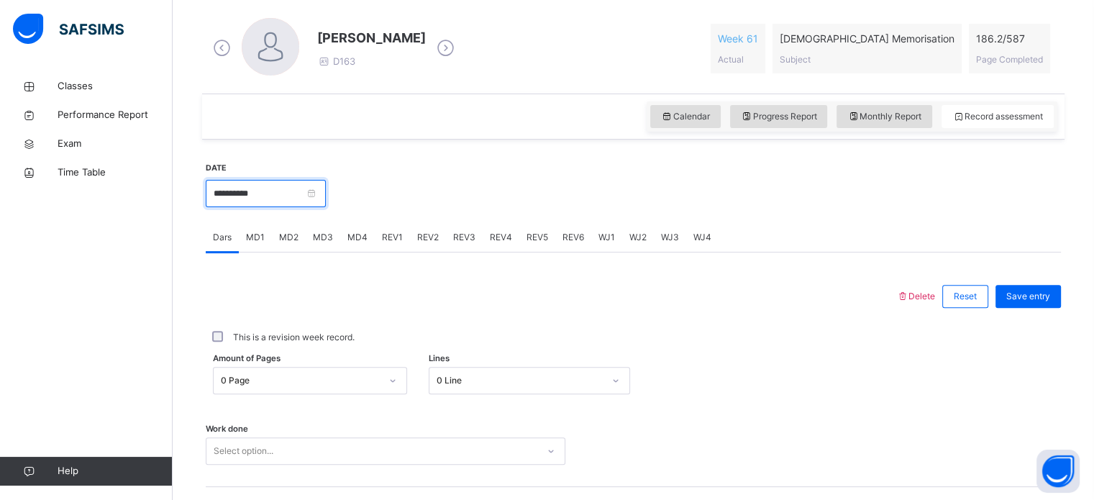
click at [282, 196] on input "**********" at bounding box center [266, 193] width 120 height 27
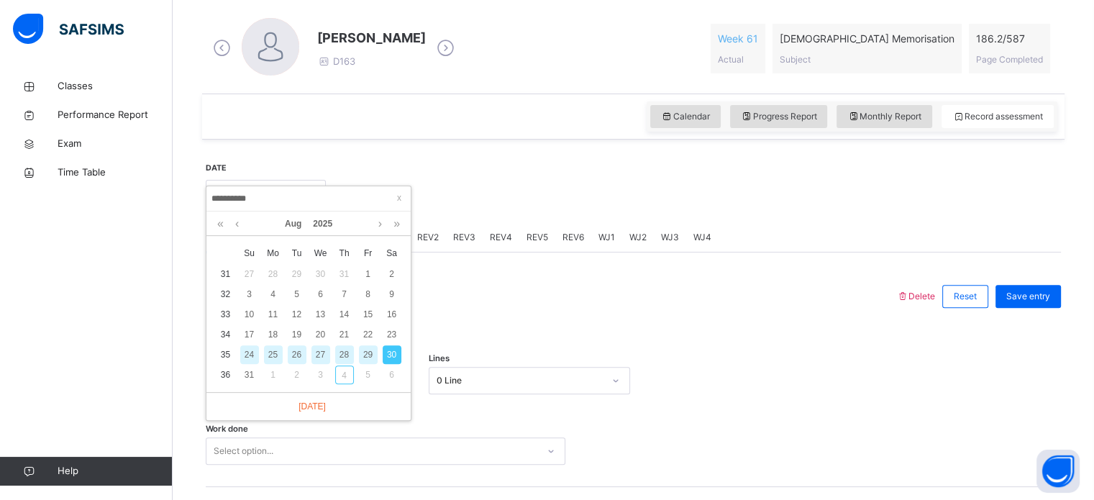
click at [371, 357] on div "29" at bounding box center [368, 354] width 19 height 19
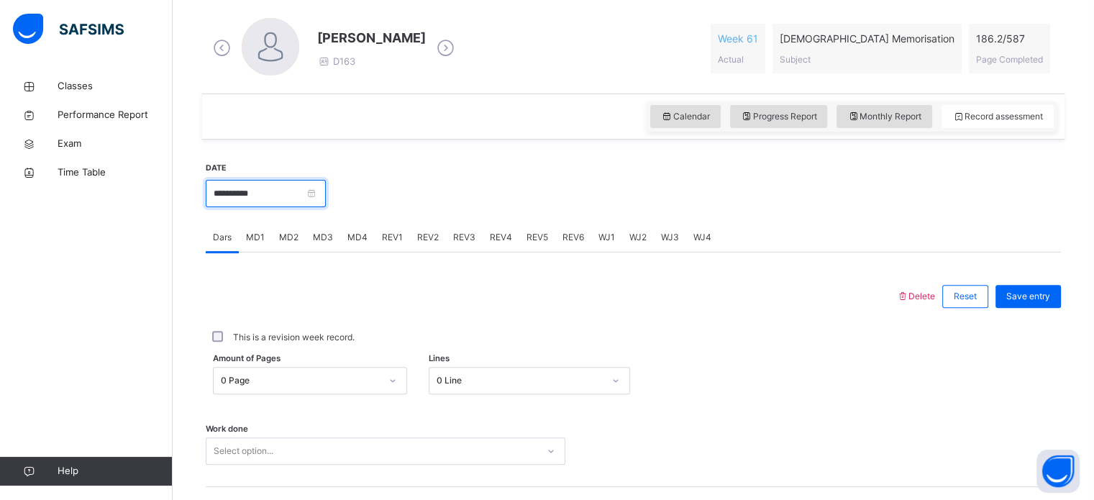
click at [281, 192] on input "**********" at bounding box center [266, 193] width 120 height 27
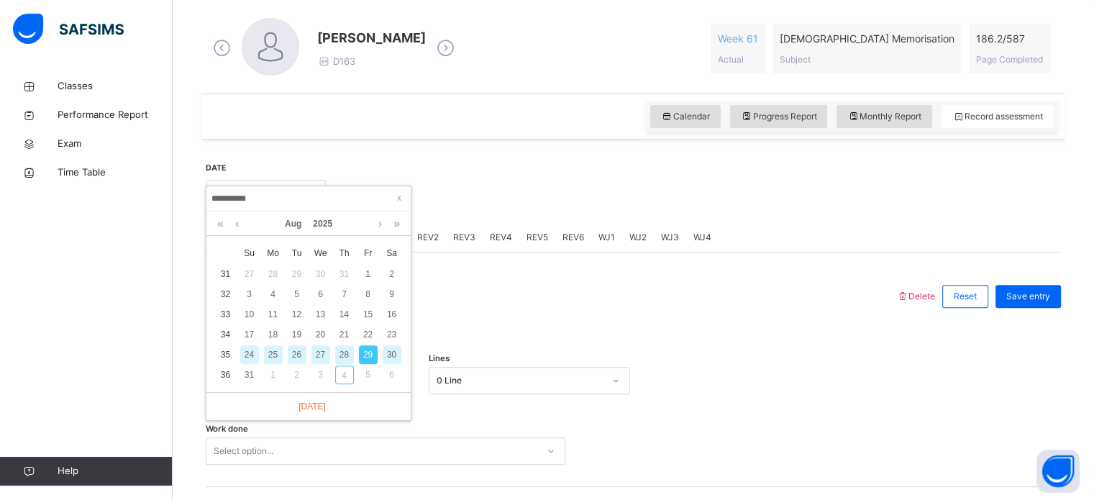
click at [346, 350] on div "28" at bounding box center [344, 354] width 19 height 19
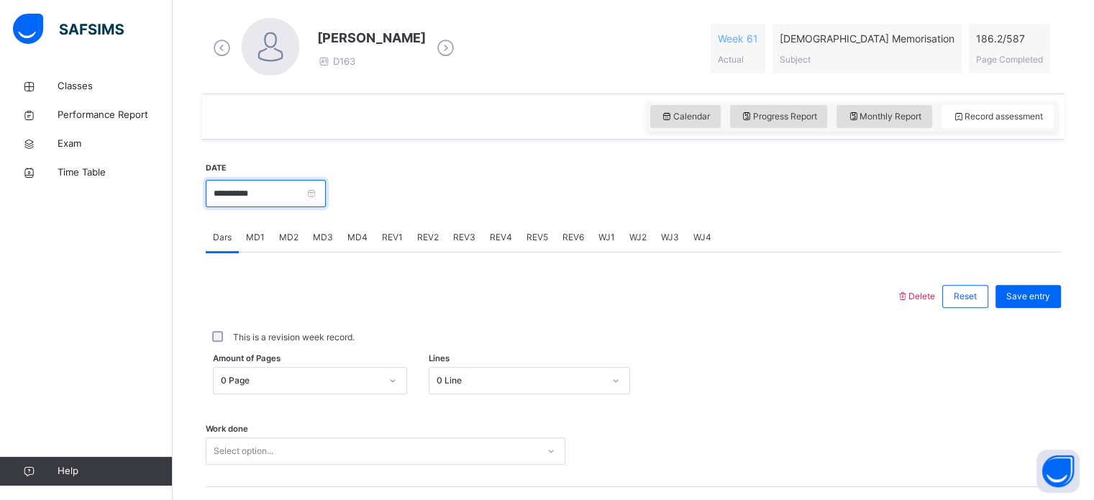
click at [326, 198] on input "**********" at bounding box center [266, 193] width 120 height 27
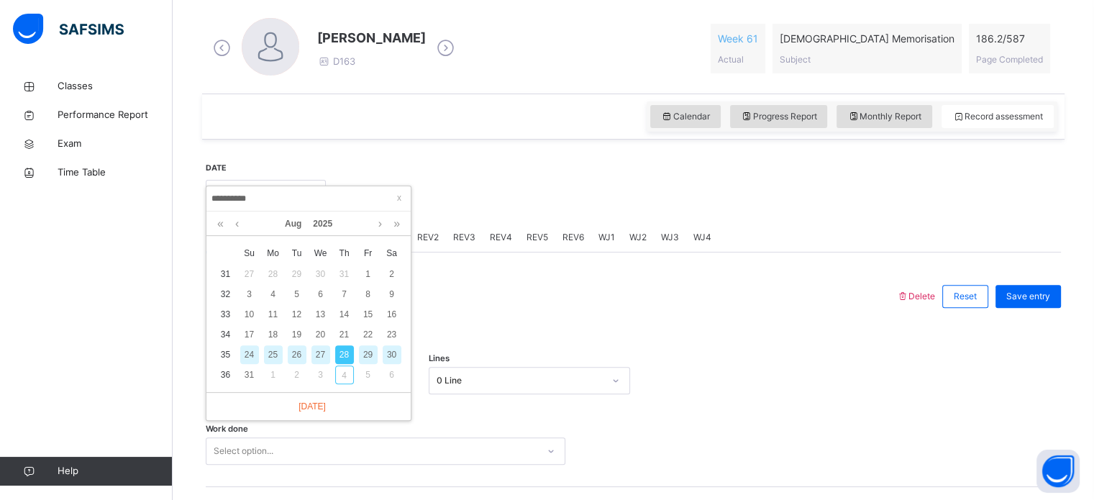
click at [319, 350] on div "27" at bounding box center [320, 354] width 19 height 19
type input "**********"
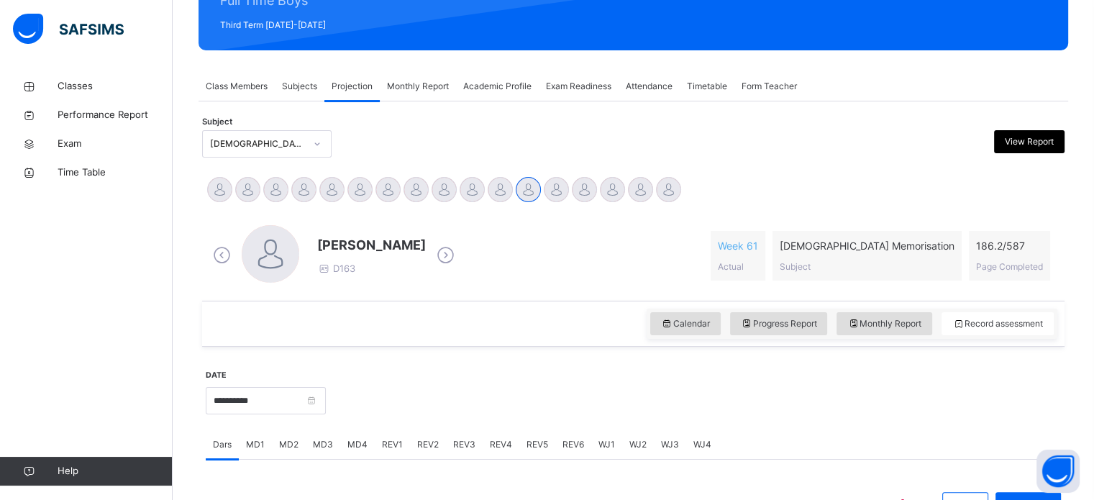
scroll to position [197, 0]
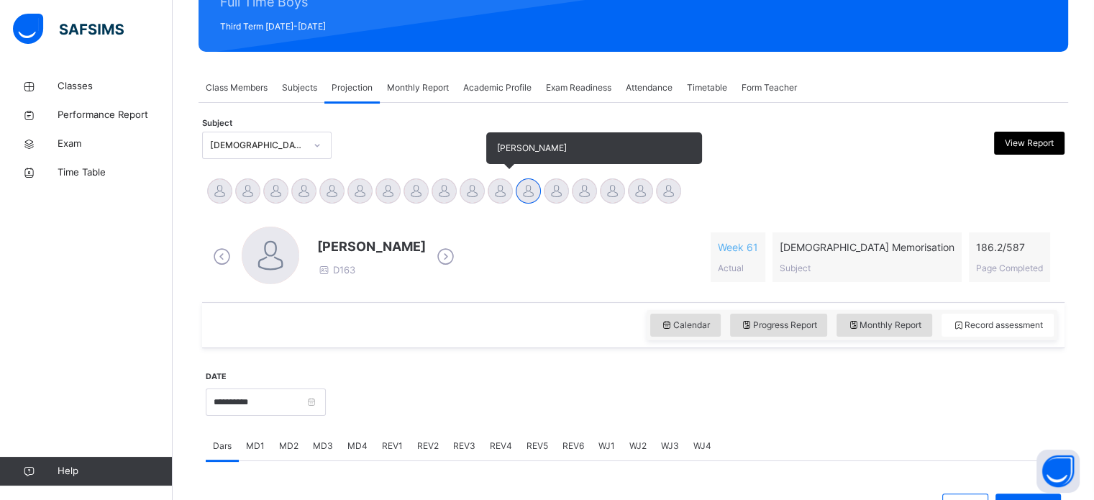
click at [502, 185] on div at bounding box center [499, 190] width 25 height 25
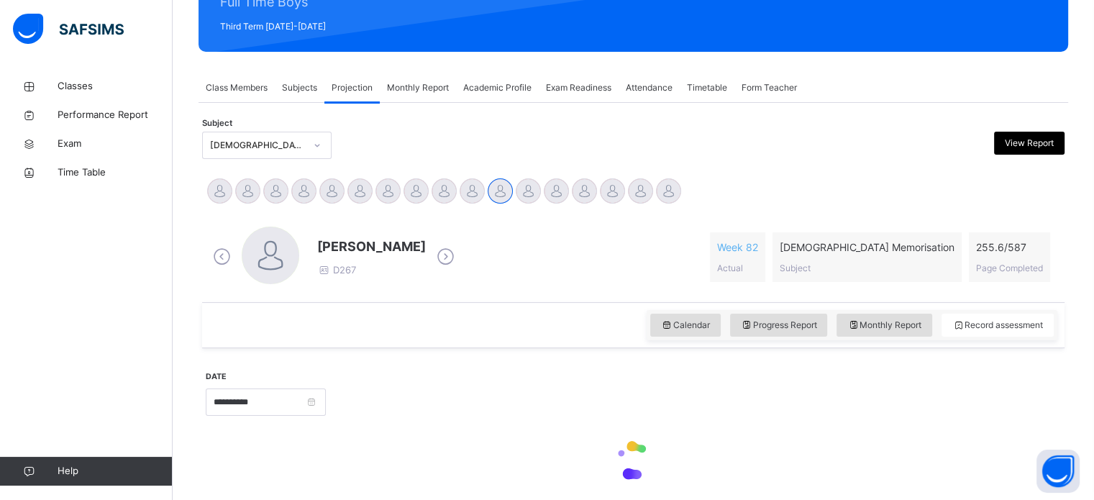
scroll to position [254, 0]
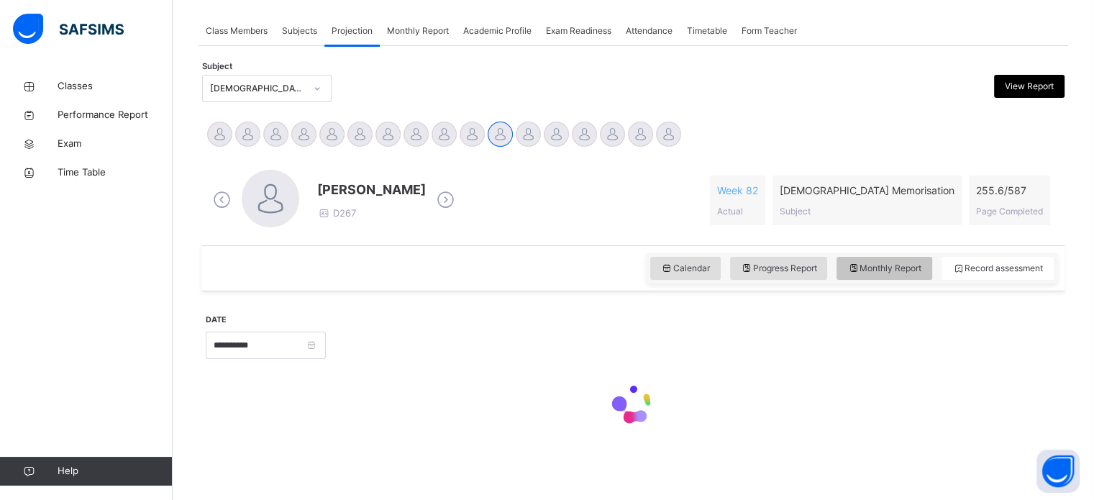
click at [887, 258] on div "Monthly Report" at bounding box center [884, 268] width 96 height 23
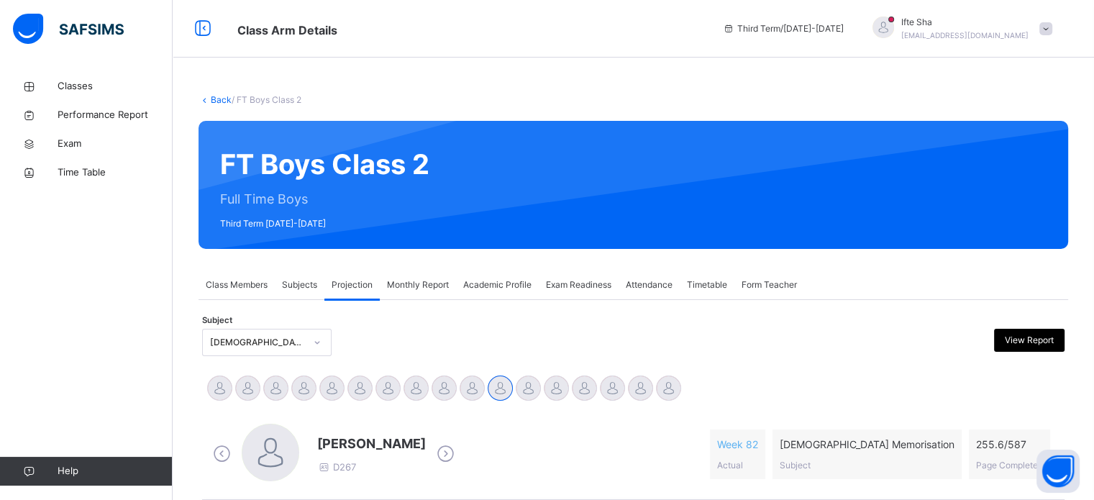
scroll to position [244, 0]
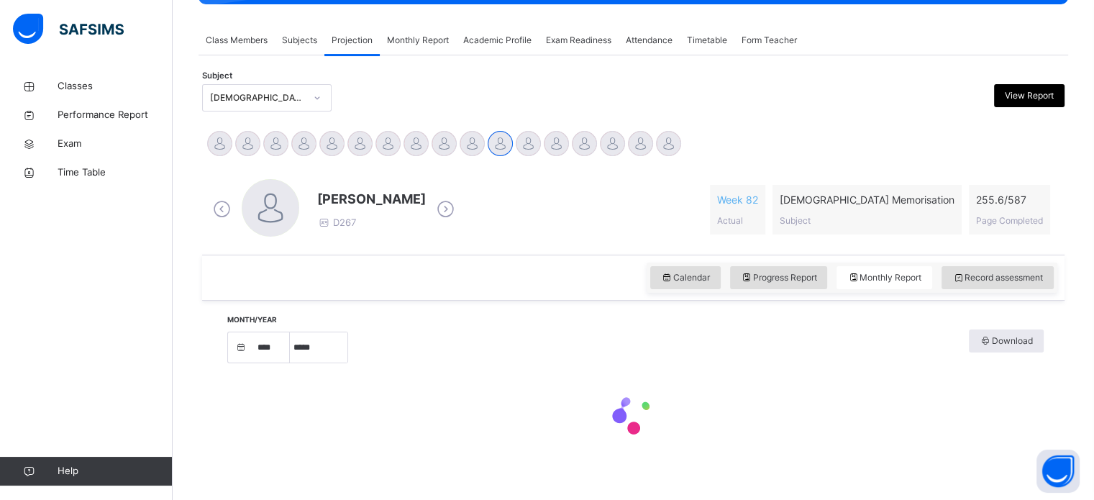
click at [559, 44] on span "Exam Readiness" at bounding box center [578, 40] width 65 height 13
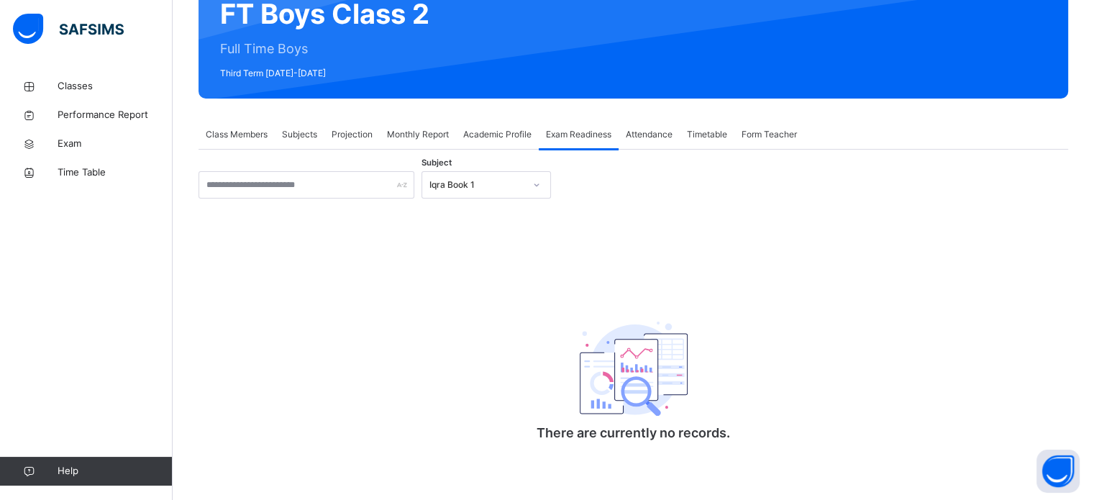
scroll to position [151, 0]
click at [349, 191] on input "text" at bounding box center [306, 184] width 216 height 27
click at [296, 186] on input "text" at bounding box center [306, 184] width 216 height 27
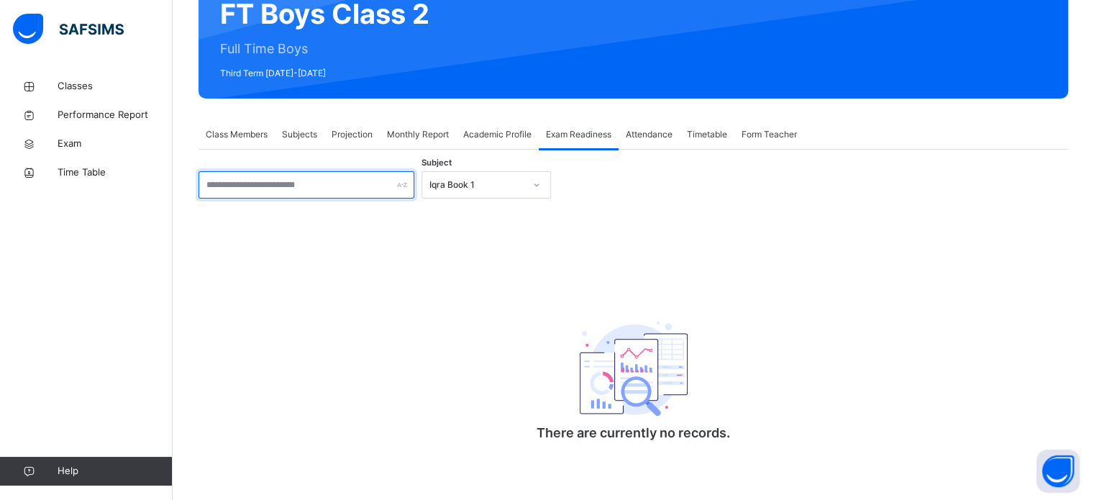
click at [296, 186] on input "text" at bounding box center [306, 184] width 216 height 27
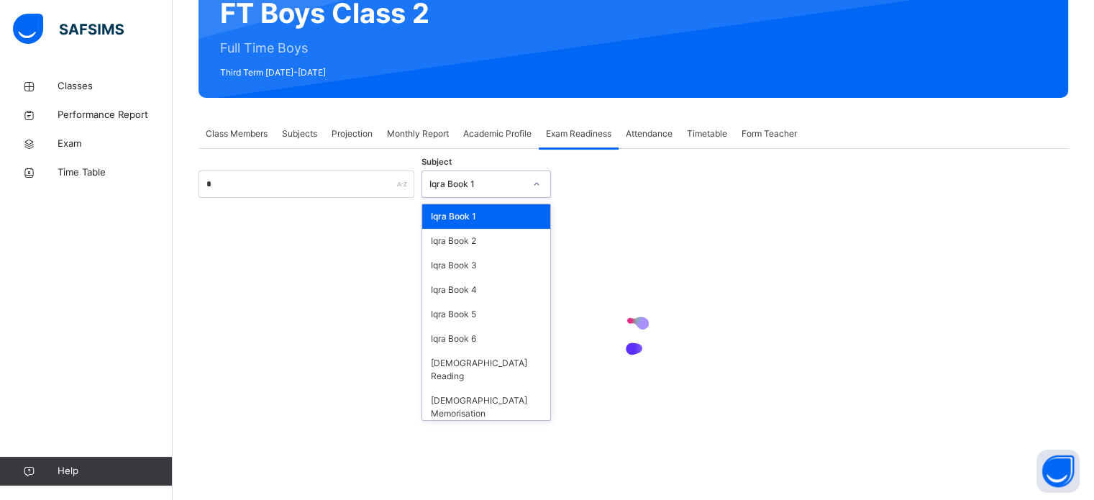
click at [468, 186] on div "Iqra Book 1" at bounding box center [476, 184] width 95 height 13
click at [495, 388] on div "[DEMOGRAPHIC_DATA] Memorisation" at bounding box center [486, 406] width 128 height 37
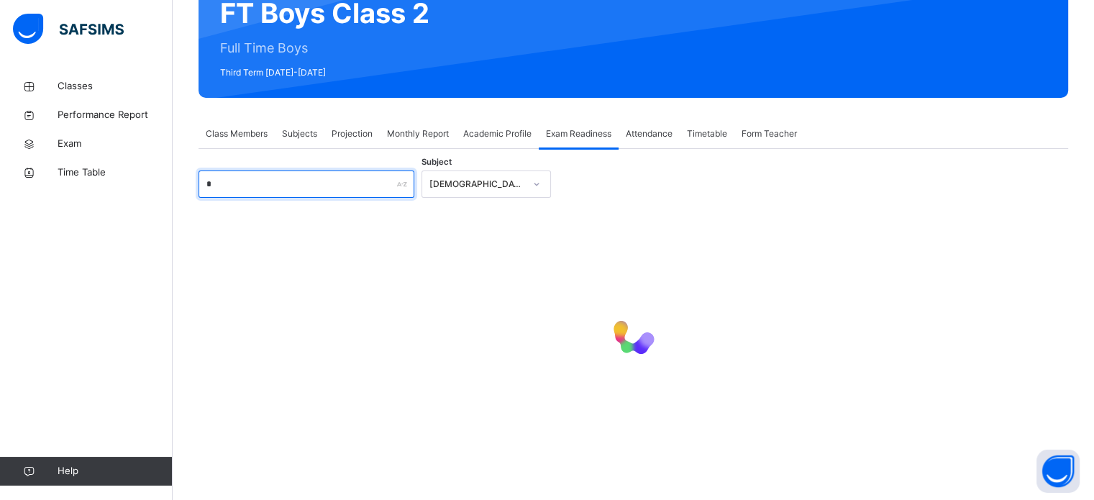
click at [303, 191] on input "*" at bounding box center [306, 183] width 216 height 27
type input "********"
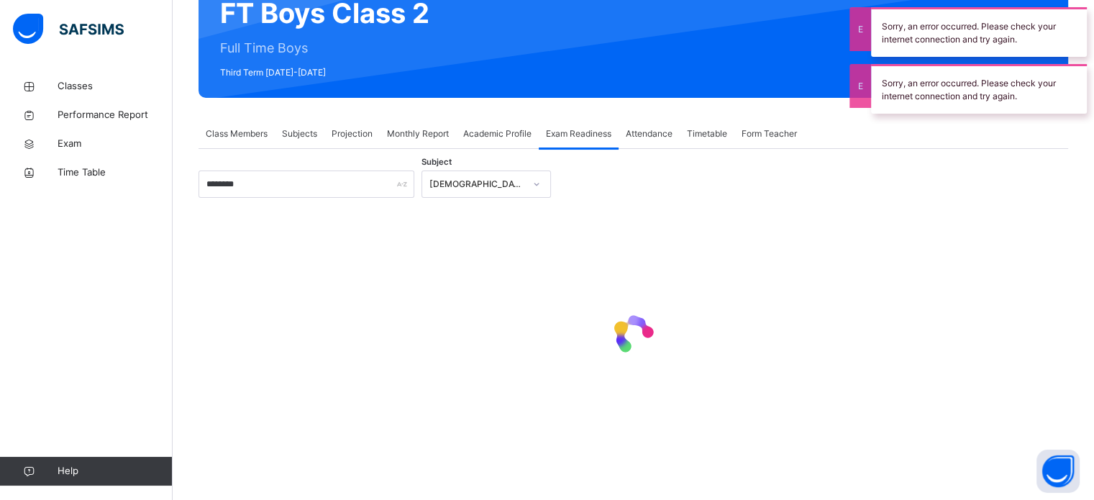
drag, startPoint x: 1071, startPoint y: 352, endPoint x: 1102, endPoint y: 298, distance: 62.2
click at [1093, 298] on html "Class Arm Details Third Term / 2024-2025 Ifte Sha ifisk313@gmail.com Classes Pe…" at bounding box center [547, 178] width 1094 height 658
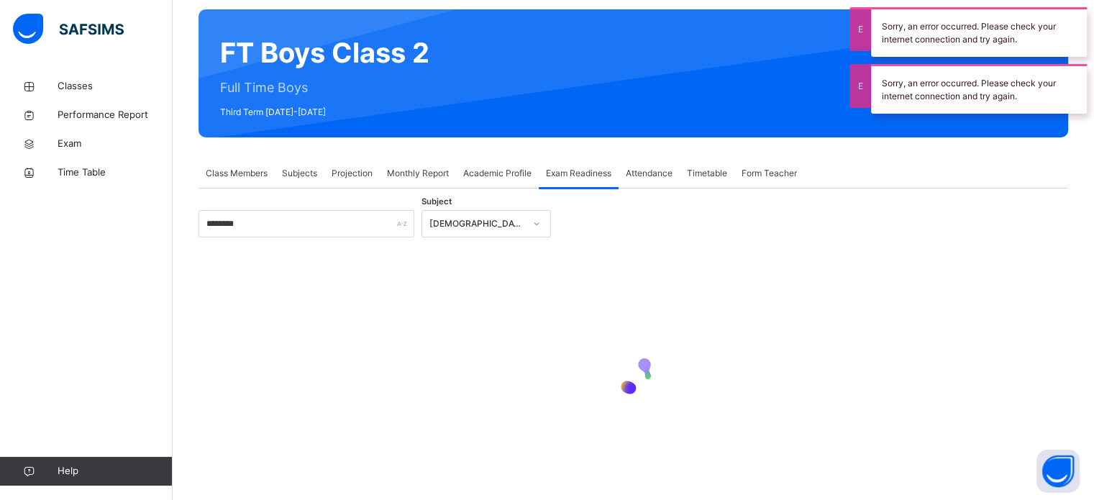
scroll to position [109, 0]
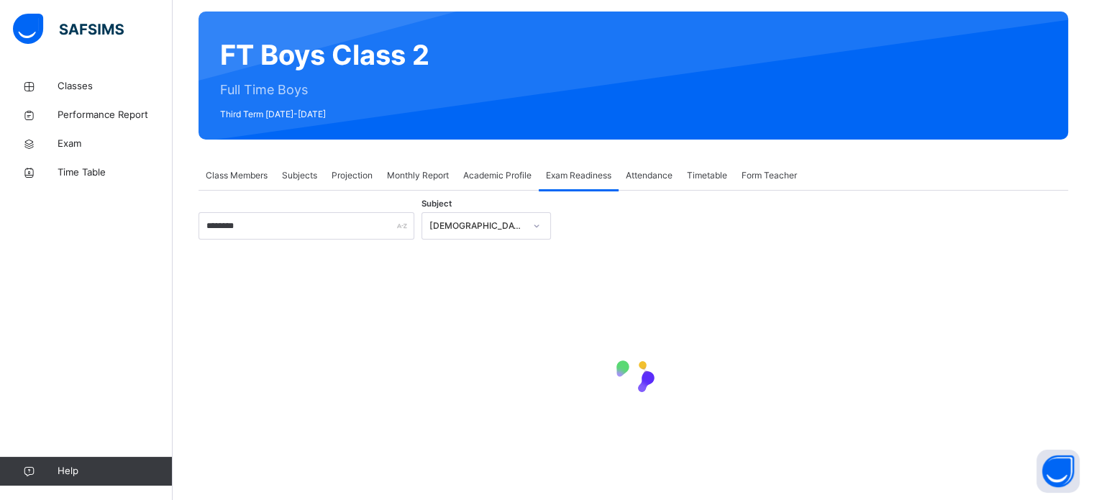
click at [340, 180] on span "Projection" at bounding box center [351, 175] width 41 height 13
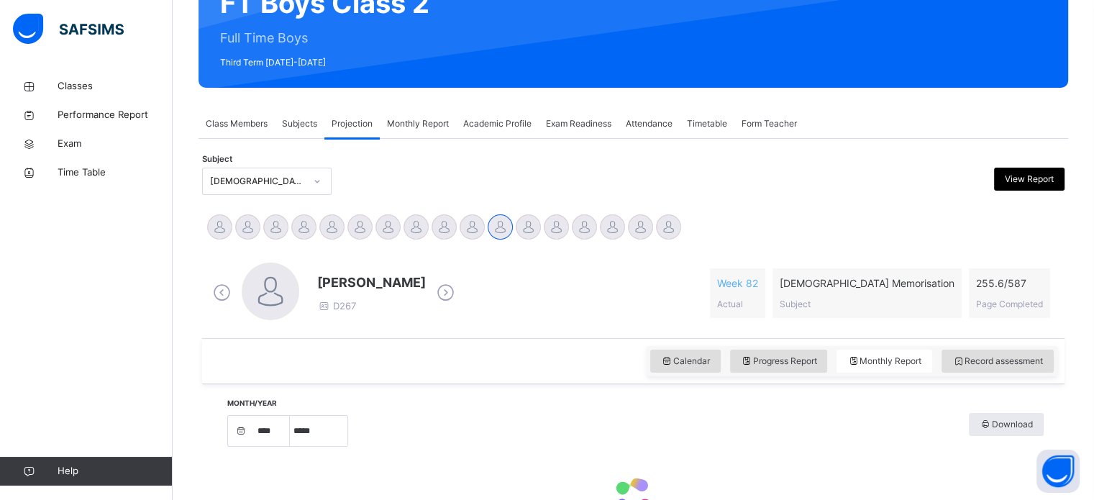
scroll to position [200, 0]
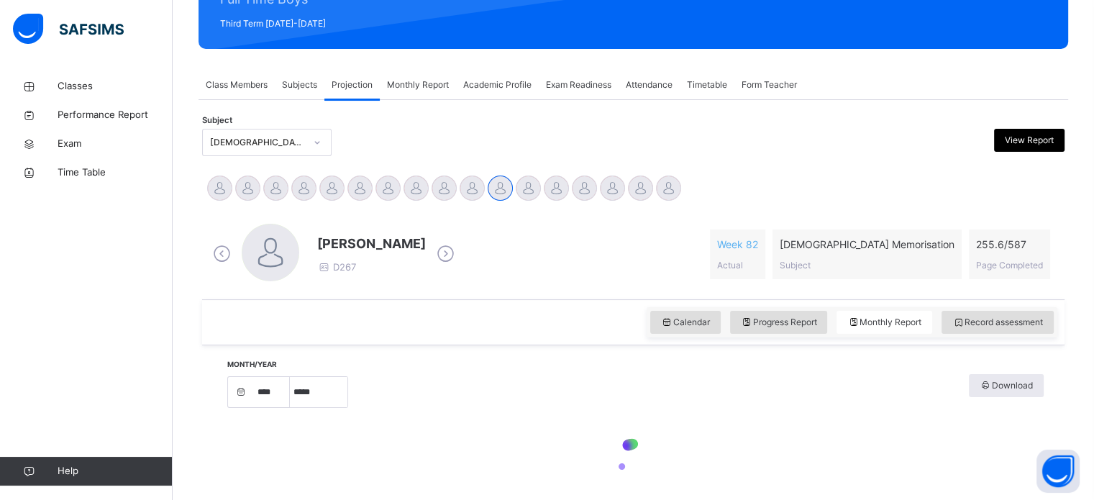
click at [739, 410] on div "Month/Year **** ***** Download" at bounding box center [634, 391] width 820 height 48
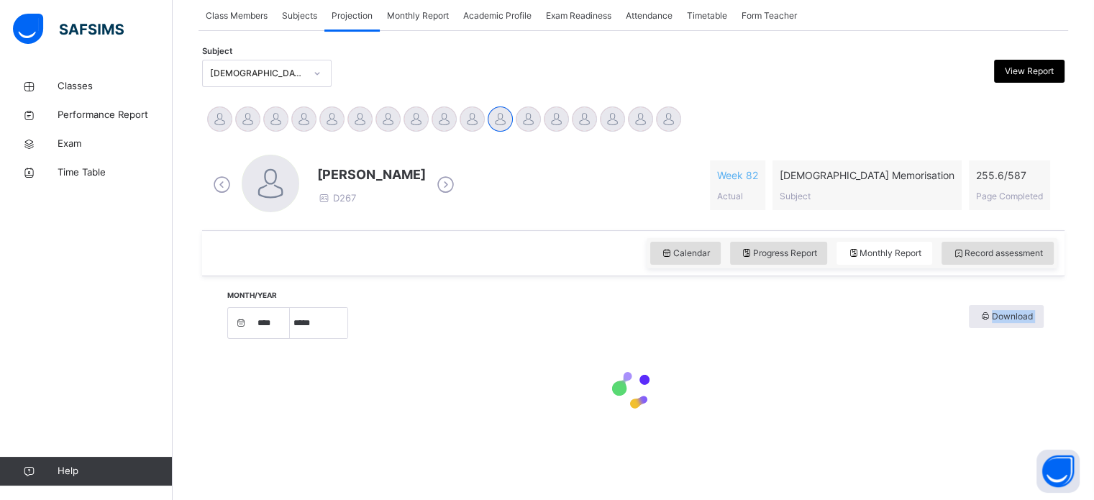
drag, startPoint x: 1090, startPoint y: 356, endPoint x: 952, endPoint y: 330, distance: 140.4
click at [952, 330] on div "Back / FT Boys Class 2 FT Boys Class 2 Full Time Boys Third Term 2024-2025 Clas…" at bounding box center [633, 151] width 921 height 697
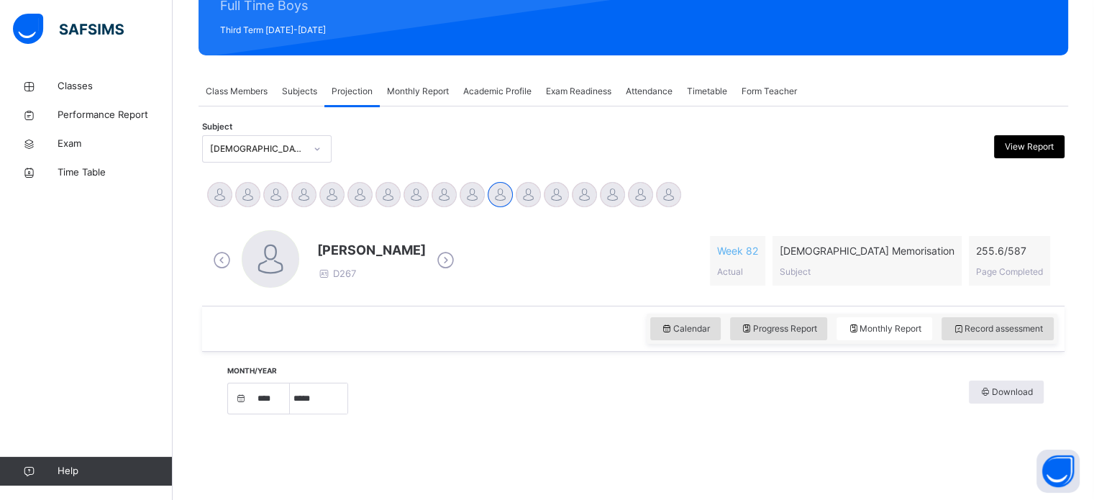
scroll to position [0, 0]
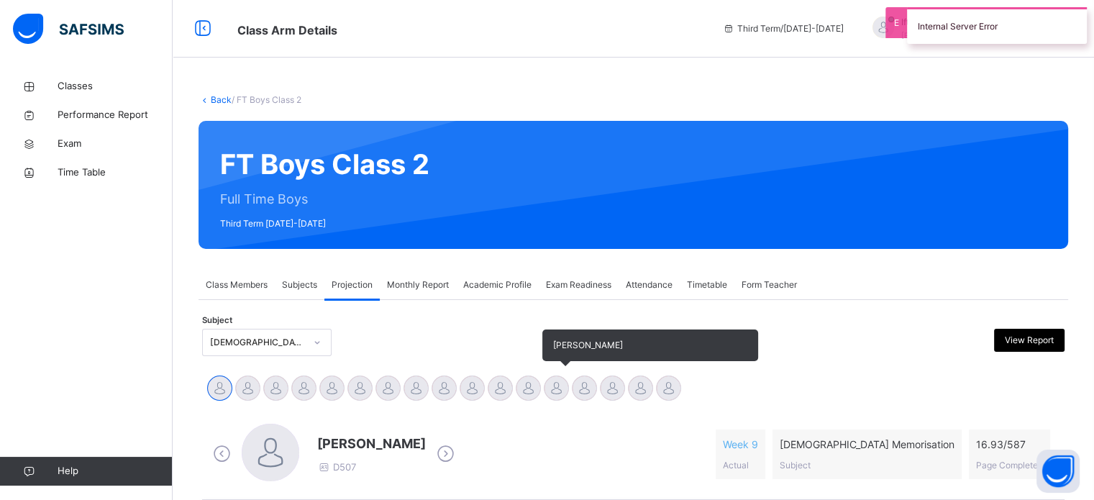
click at [562, 388] on div at bounding box center [556, 387] width 25 height 25
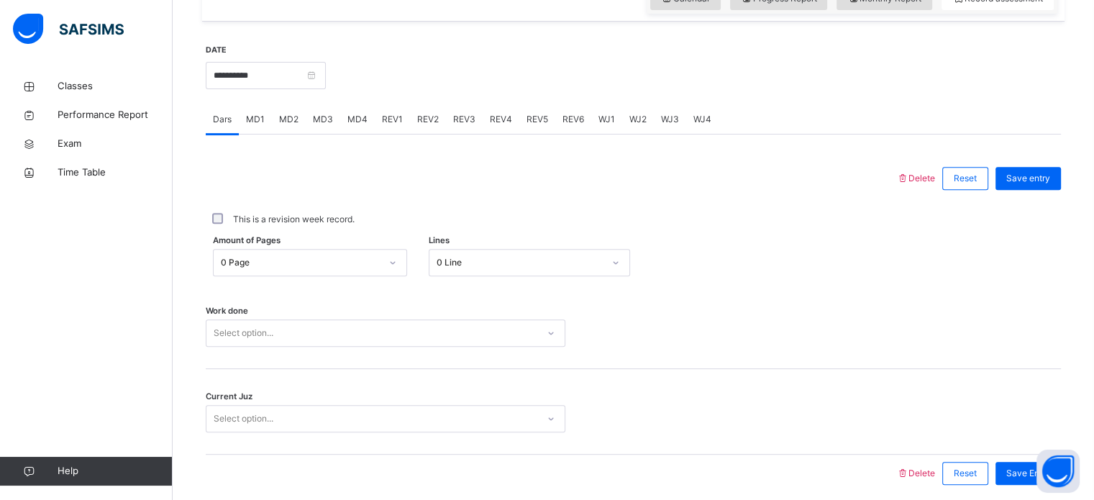
scroll to position [541, 0]
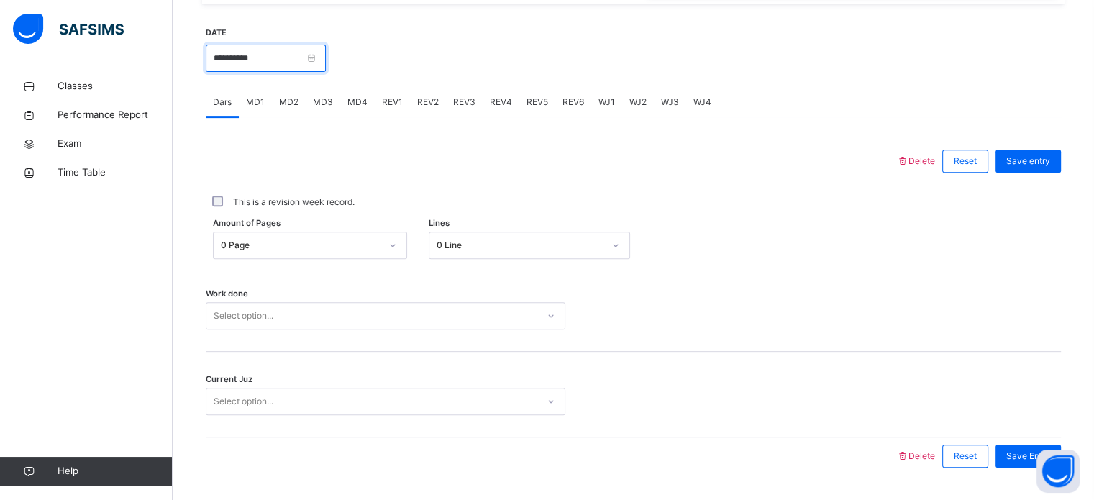
click at [247, 57] on input "**********" at bounding box center [266, 58] width 120 height 27
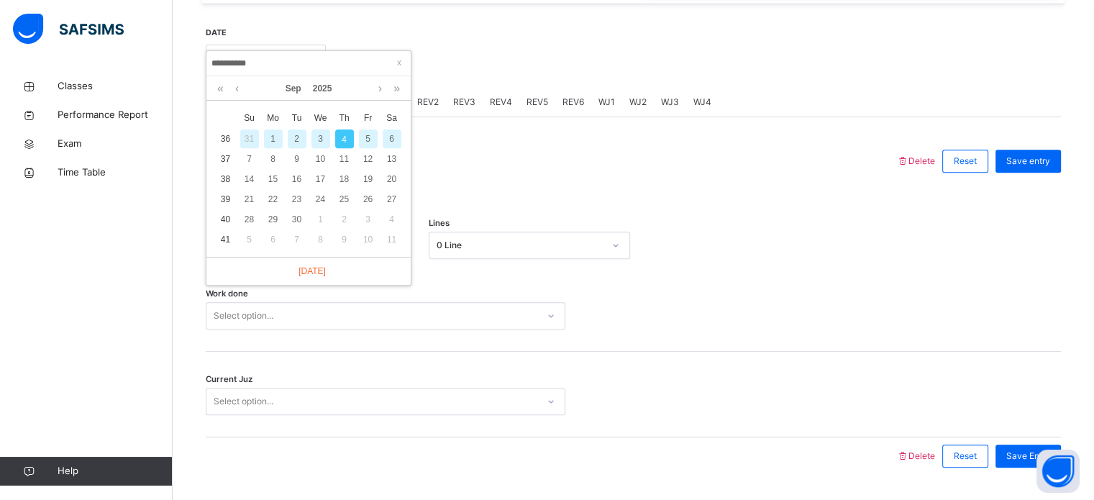
click at [274, 132] on div "1" at bounding box center [273, 138] width 19 height 19
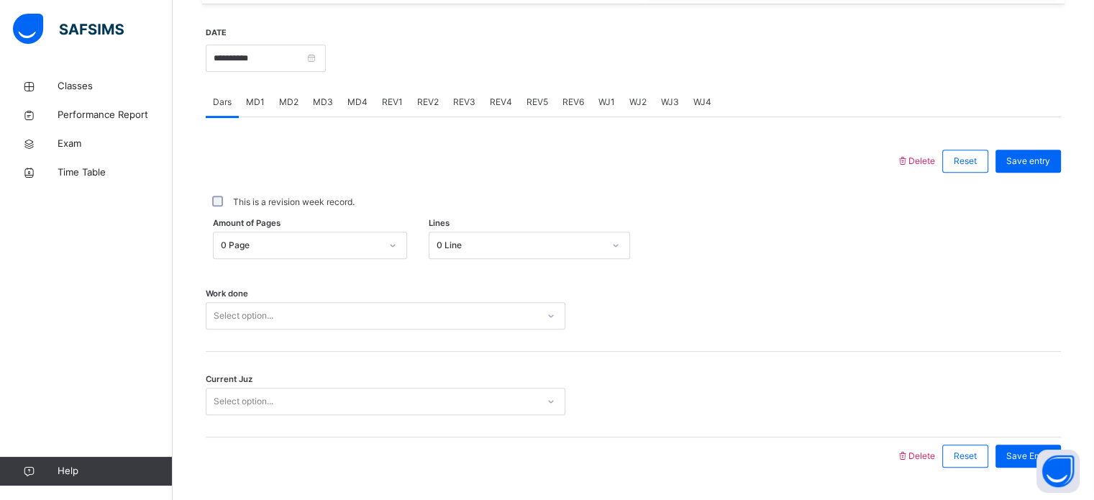
click at [270, 241] on div "0 Page" at bounding box center [301, 245] width 160 height 13
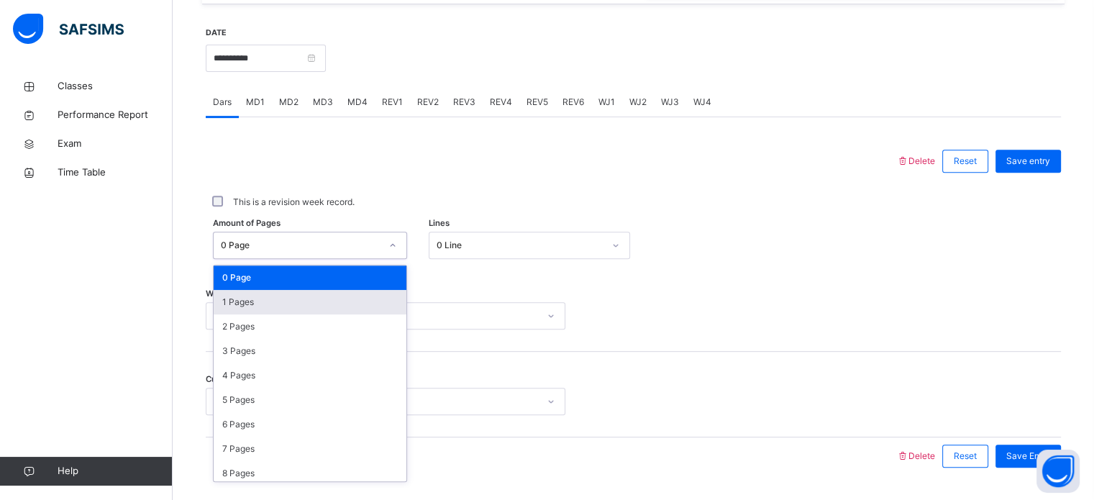
click at [278, 301] on div "1 Pages" at bounding box center [310, 302] width 193 height 24
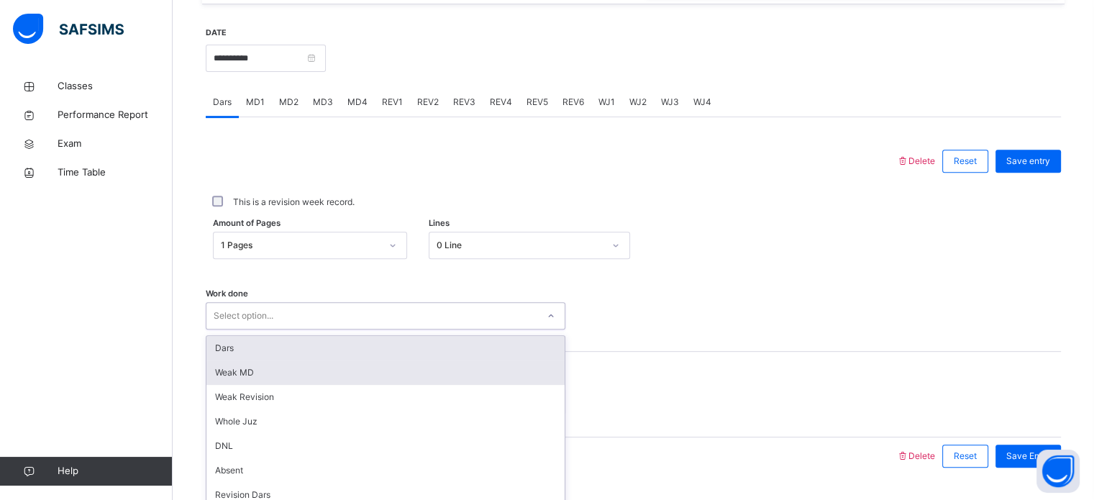
scroll to position [579, 0]
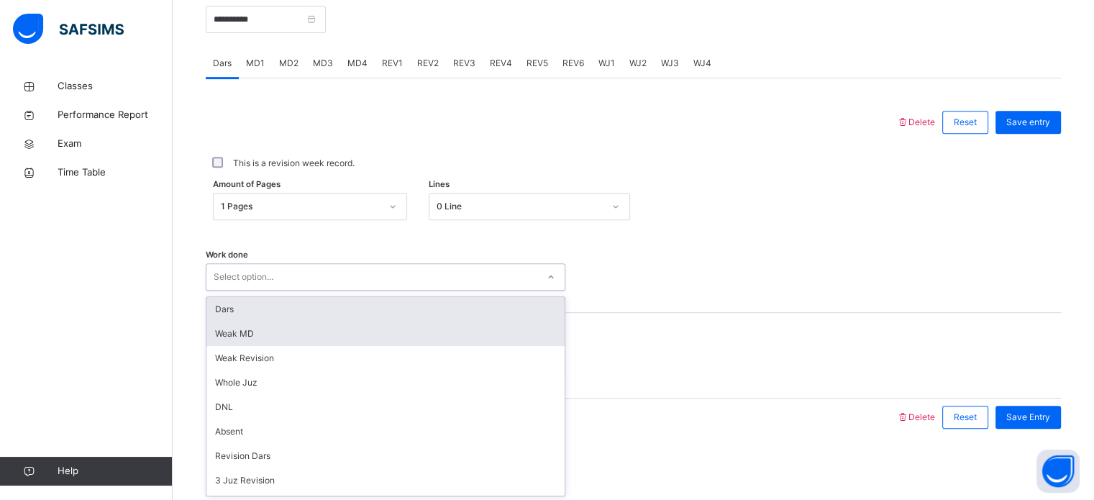
click at [280, 290] on div "option Dars focused, 1 of 16. 16 results available. Use Up and Down to choose o…" at bounding box center [385, 276] width 359 height 27
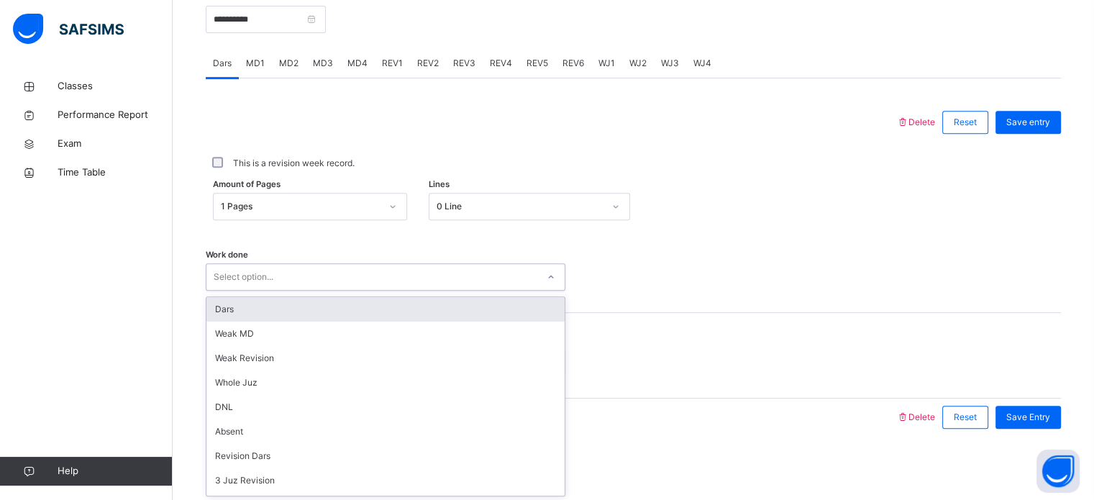
click at [218, 313] on div "Dars" at bounding box center [385, 309] width 358 height 24
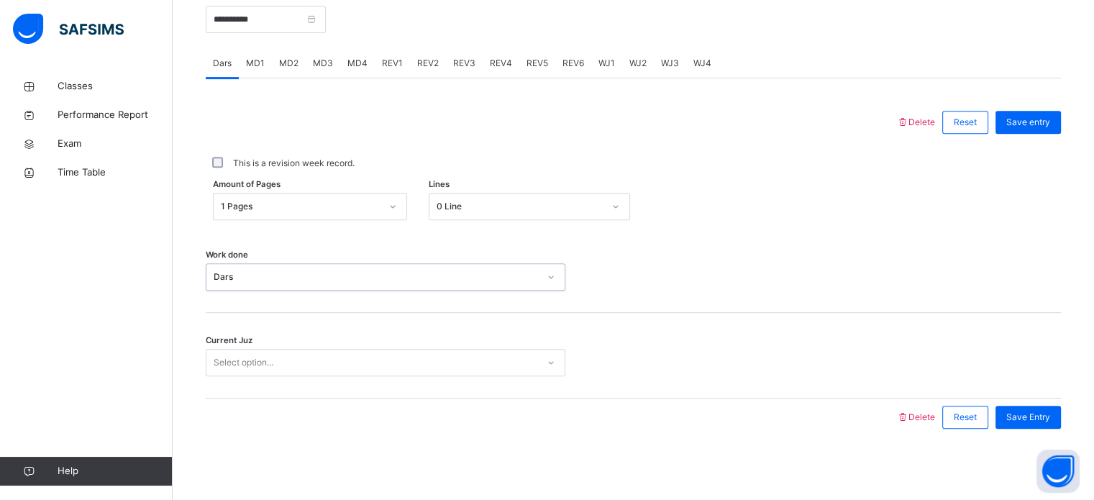
click at [282, 376] on div "Current Juz Select option..." at bounding box center [633, 356] width 855 height 86
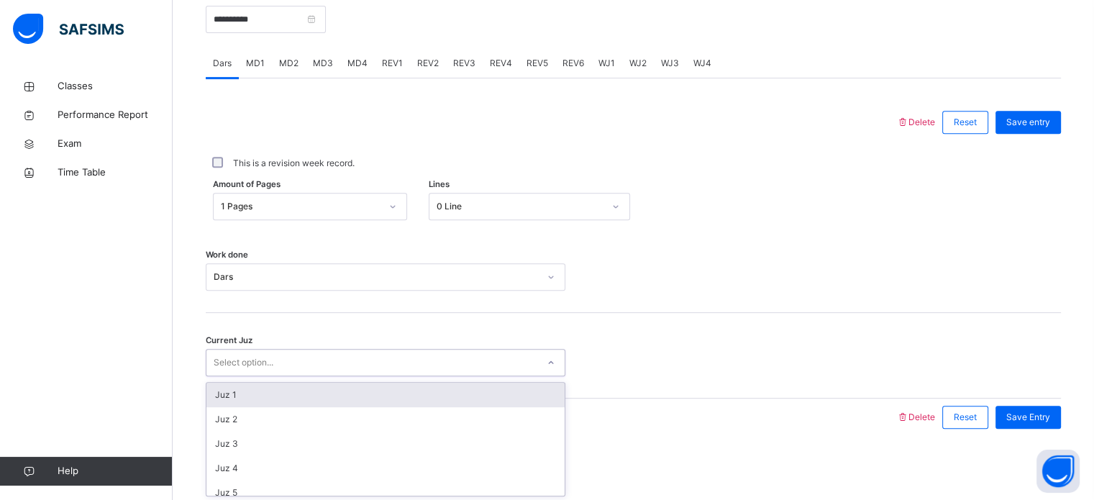
drag, startPoint x: 270, startPoint y: 365, endPoint x: 242, endPoint y: 380, distance: 32.2
click at [267, 363] on div "Select option..." at bounding box center [244, 362] width 60 height 27
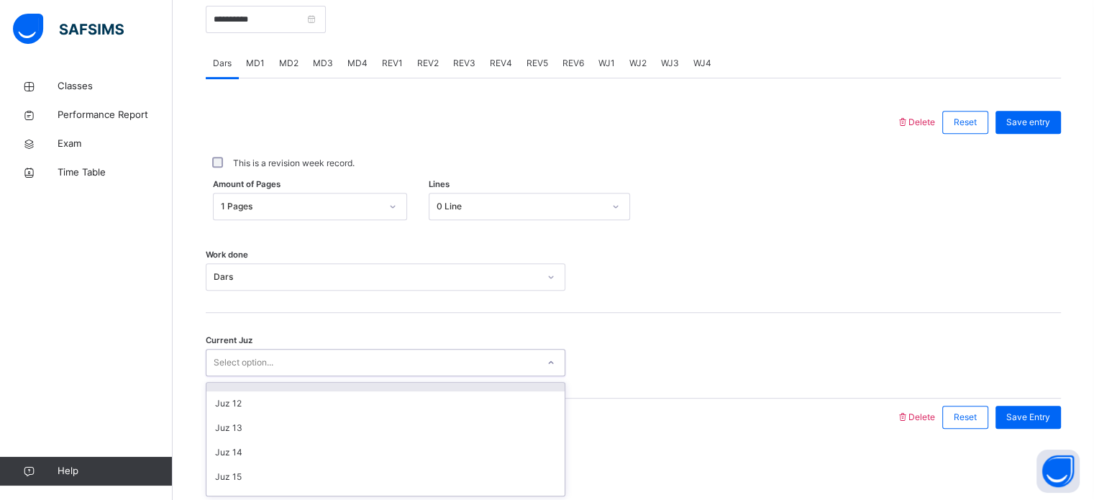
scroll to position [263, 0]
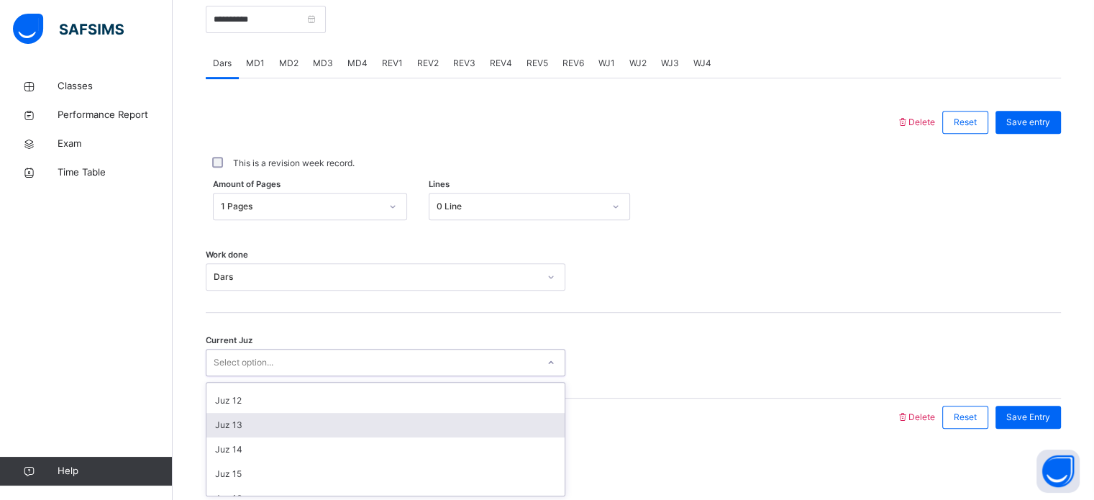
click at [236, 419] on div "Juz 13" at bounding box center [385, 425] width 358 height 24
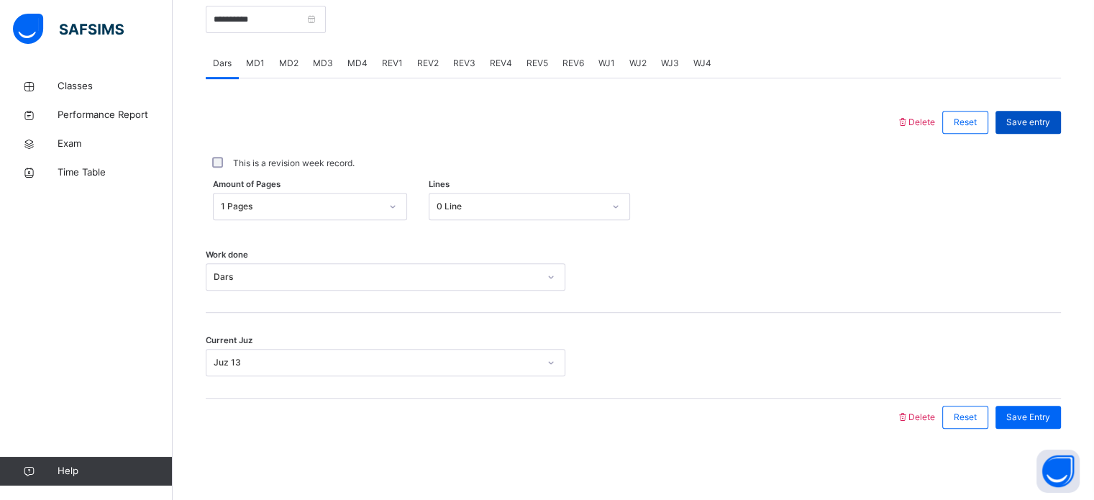
click at [1017, 132] on div "Save entry" at bounding box center [1027, 122] width 65 height 23
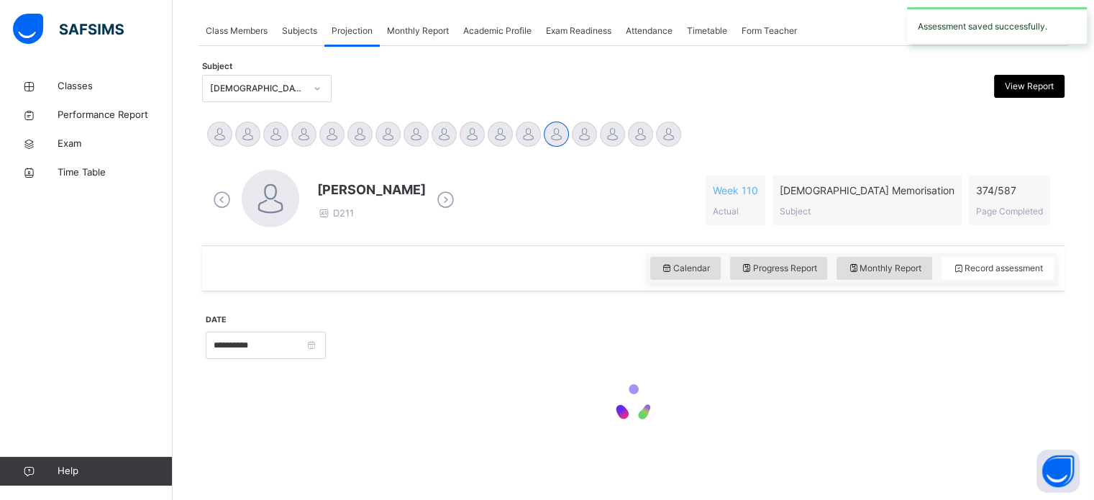
scroll to position [579, 0]
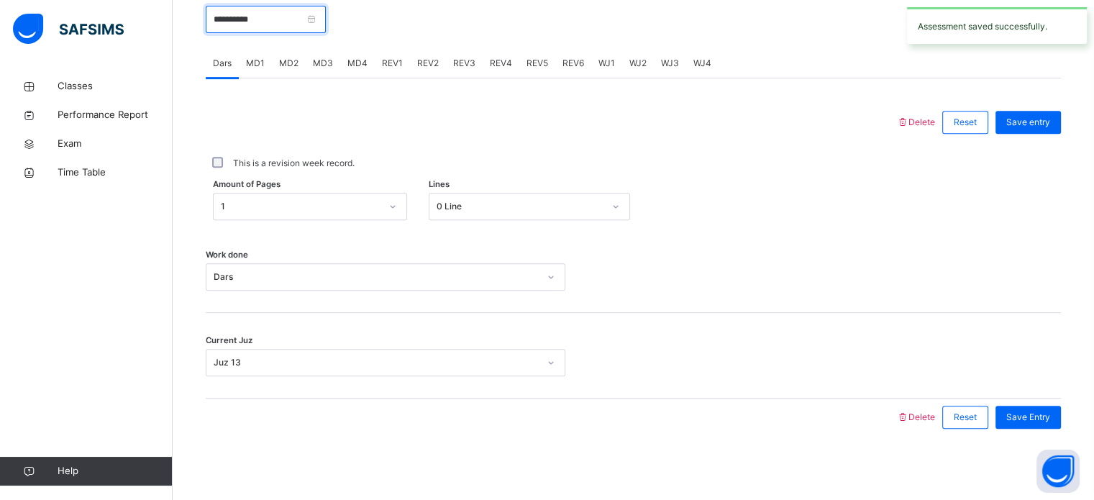
click at [311, 14] on input "**********" at bounding box center [266, 19] width 120 height 27
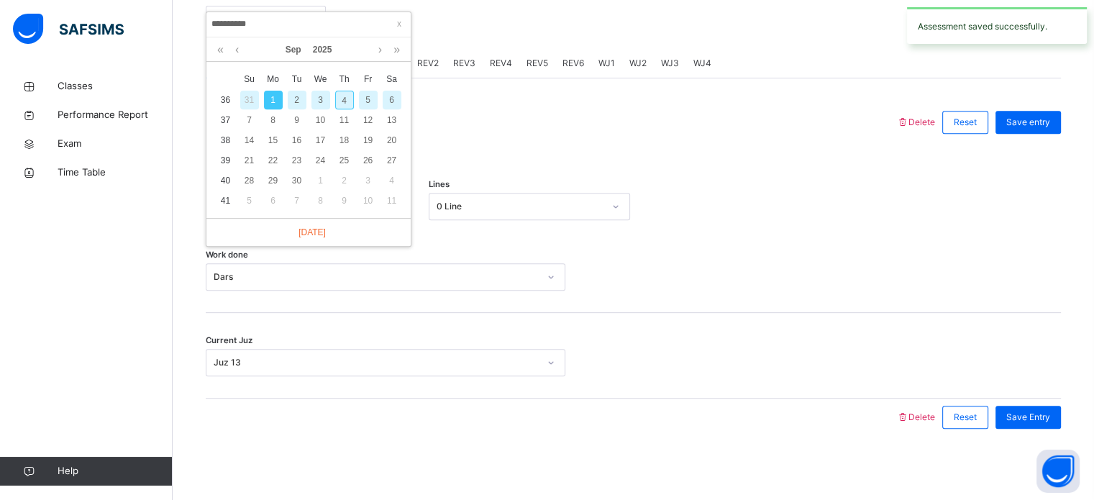
click at [293, 96] on div "2" at bounding box center [297, 100] width 19 height 19
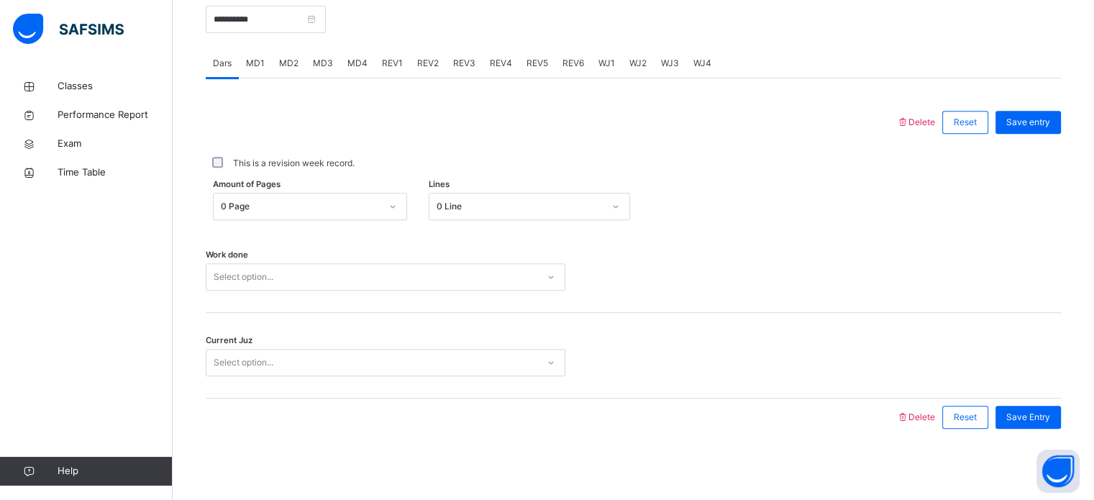
click at [259, 210] on div "0 Page" at bounding box center [301, 206] width 160 height 13
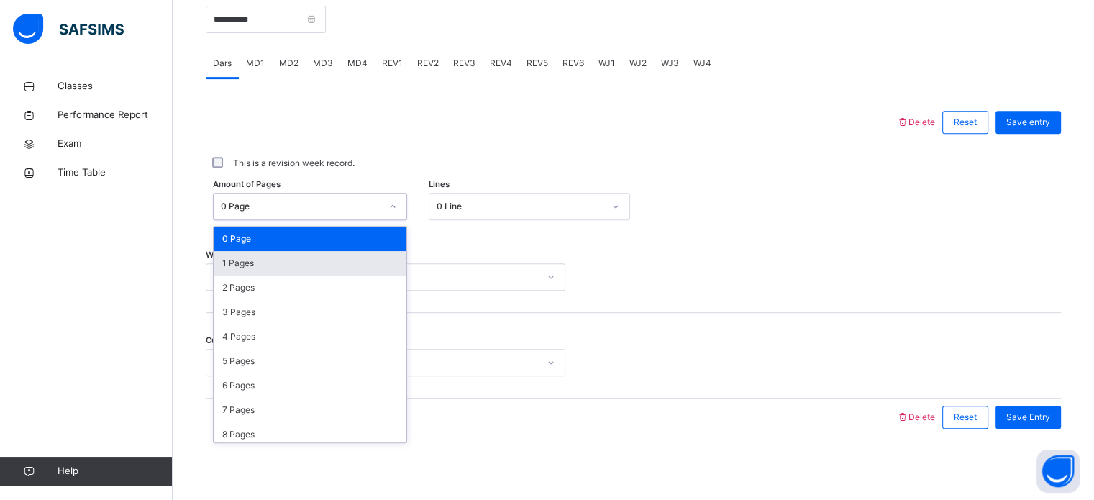
click at [253, 270] on div "1 Pages" at bounding box center [310, 263] width 193 height 24
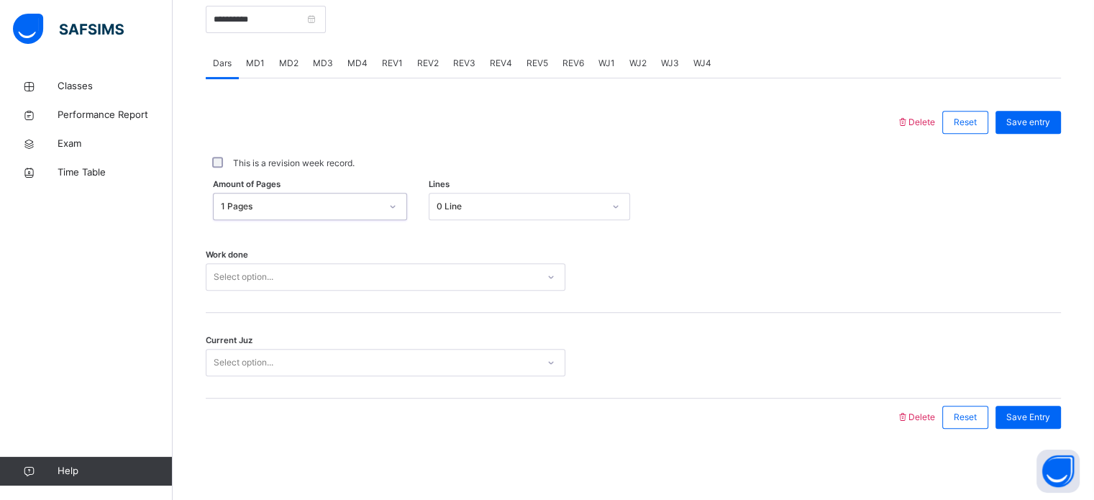
click at [255, 301] on div "Work done Select option..." at bounding box center [633, 270] width 855 height 86
click at [240, 276] on div "Select option..." at bounding box center [244, 276] width 60 height 27
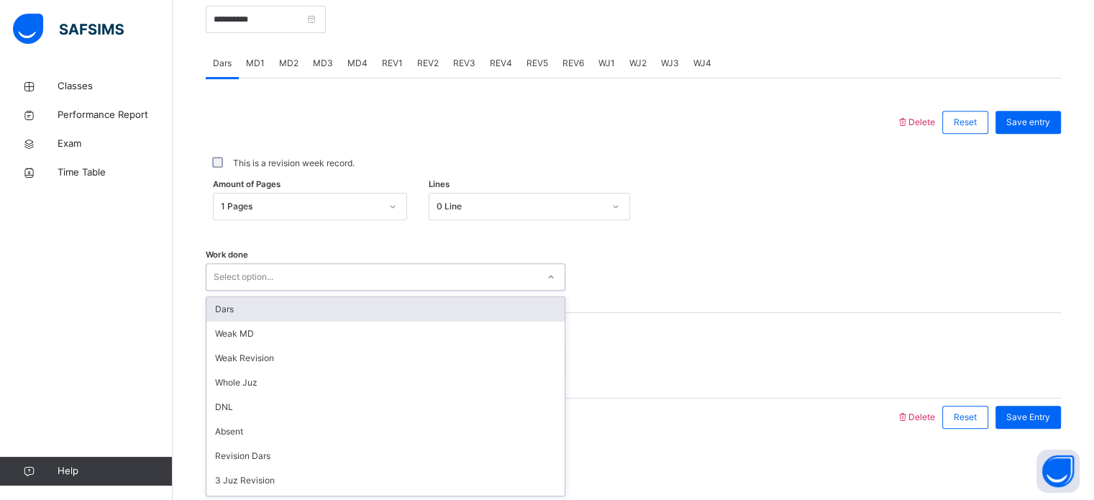
click at [212, 313] on div "Dars" at bounding box center [385, 309] width 358 height 24
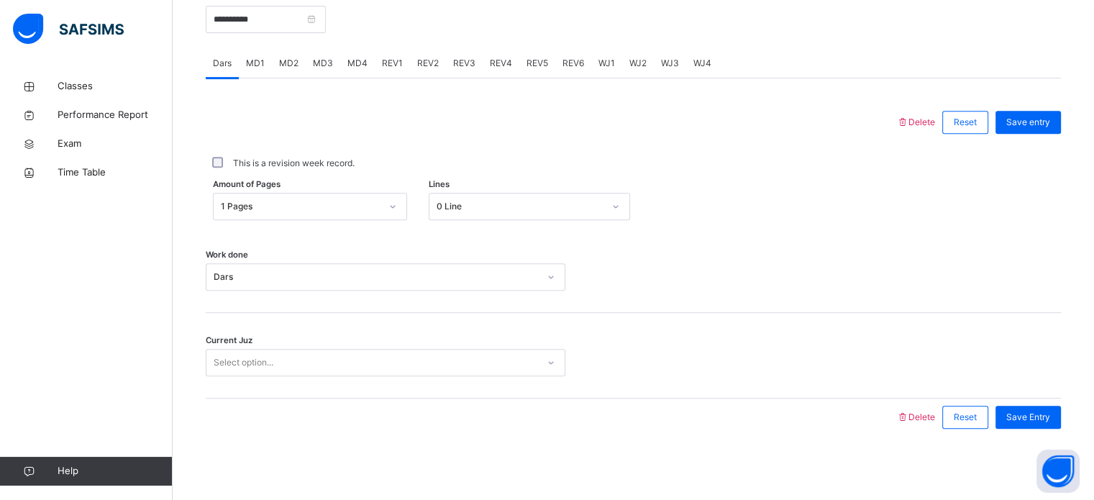
click at [228, 333] on div "Current Juz Select option..." at bounding box center [633, 356] width 855 height 86
click at [233, 337] on span "Current Juz" at bounding box center [229, 340] width 47 height 12
click at [238, 347] on div "Current Juz Select option..." at bounding box center [633, 356] width 855 height 86
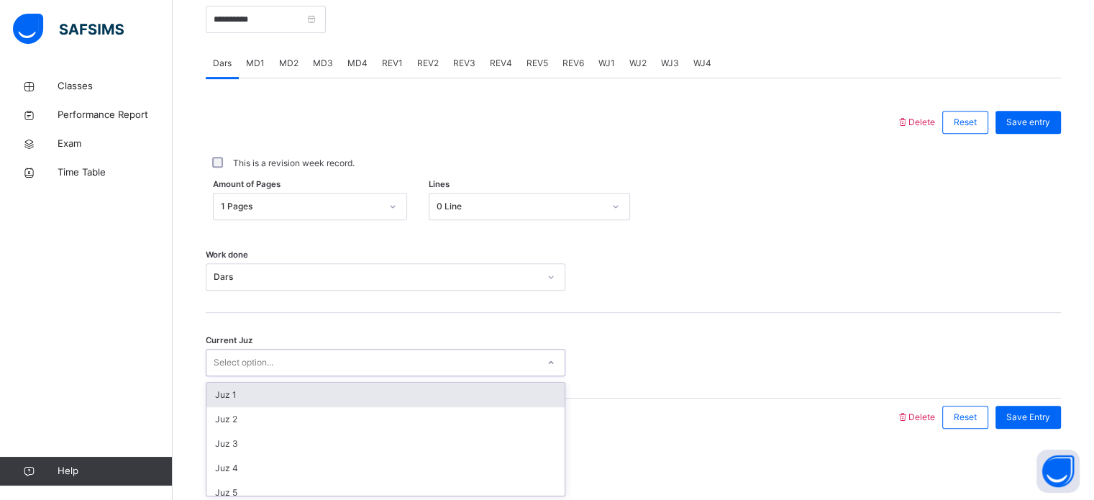
click at [264, 357] on div "Select option..." at bounding box center [244, 362] width 60 height 27
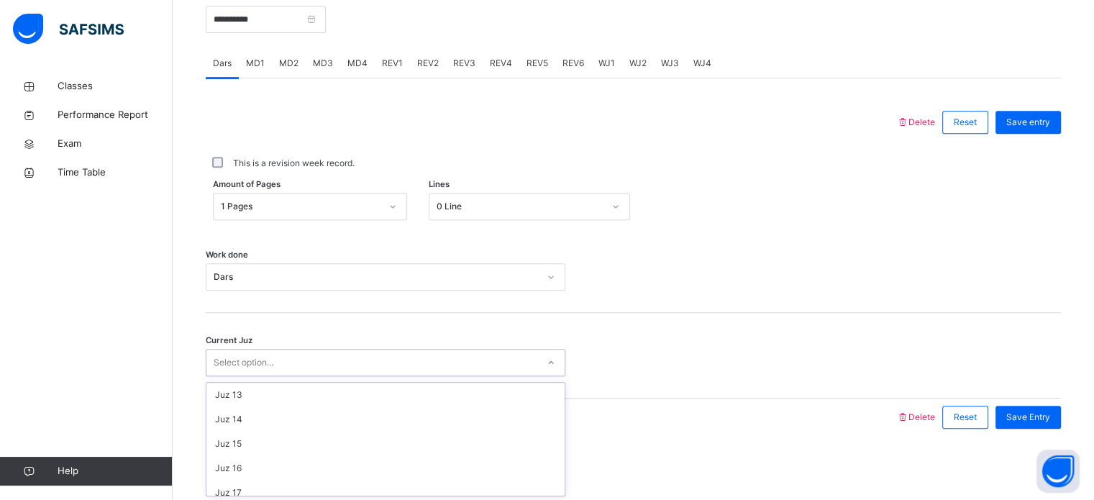
scroll to position [299, 0]
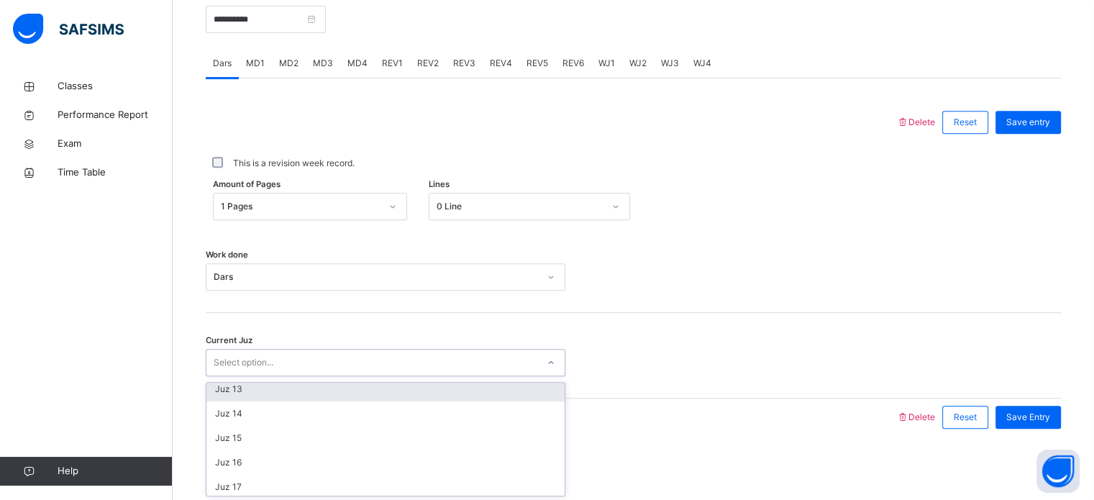
click at [236, 393] on div "Juz 13" at bounding box center [385, 389] width 358 height 24
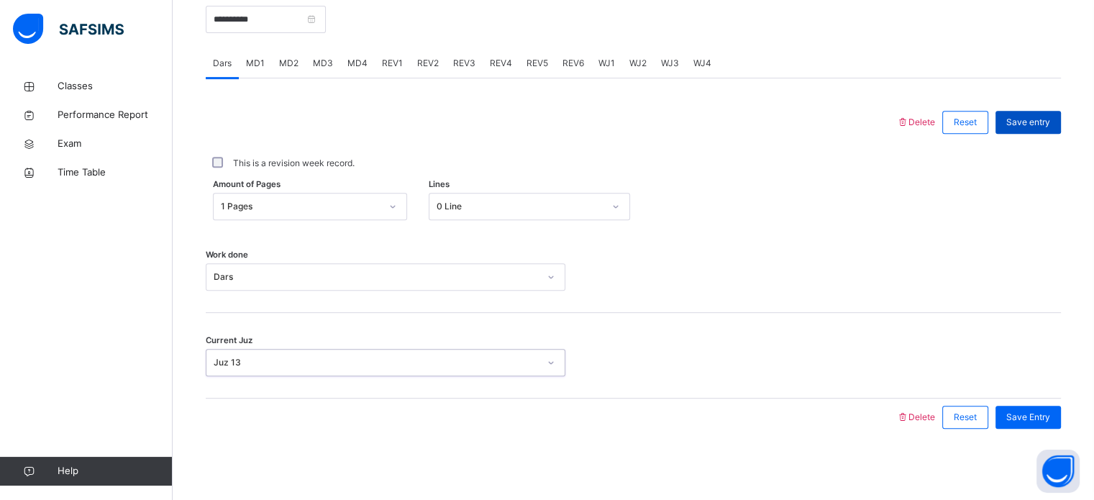
click at [1050, 116] on span "Save entry" at bounding box center [1028, 122] width 44 height 13
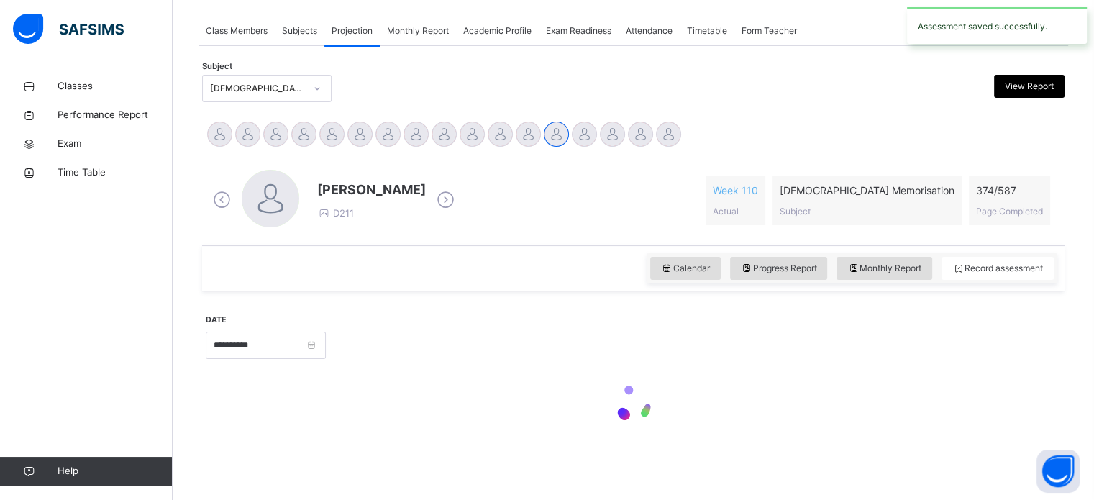
scroll to position [579, 0]
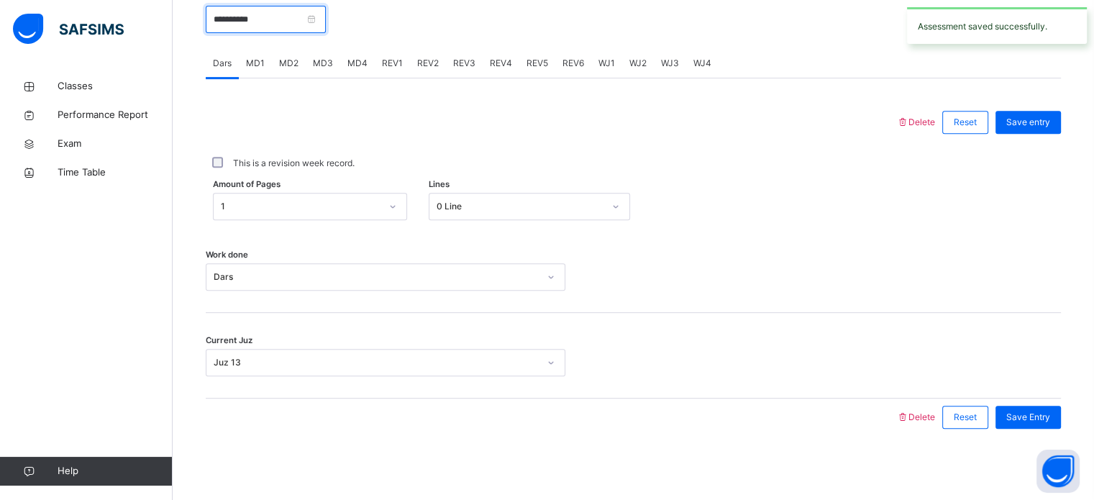
click at [293, 26] on input "**********" at bounding box center [266, 19] width 120 height 27
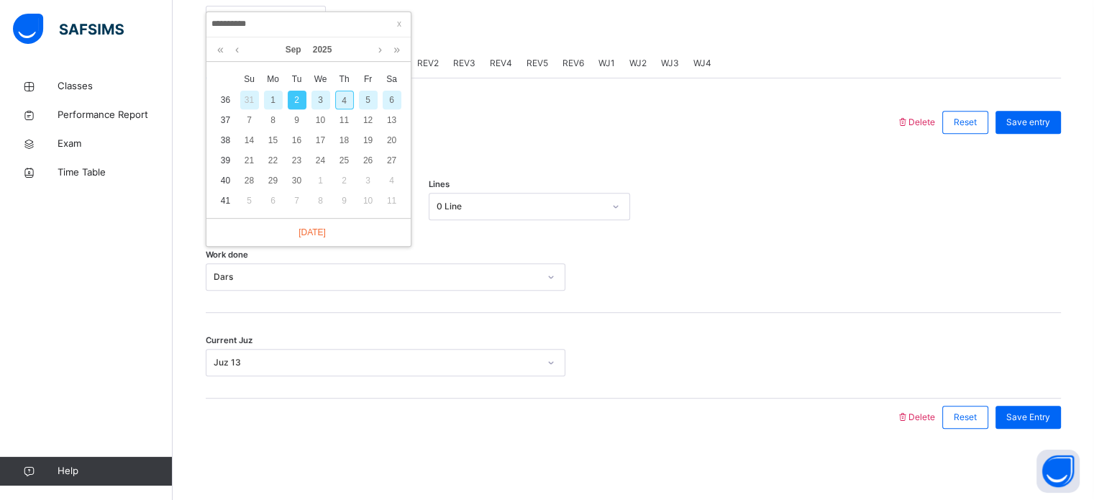
click at [314, 97] on div "3" at bounding box center [320, 100] width 19 height 19
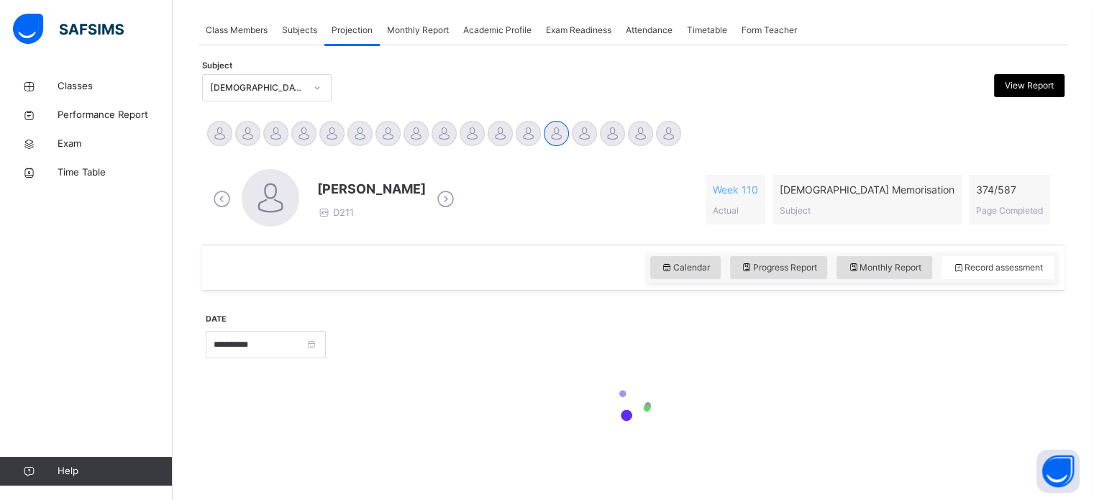
scroll to position [250, 0]
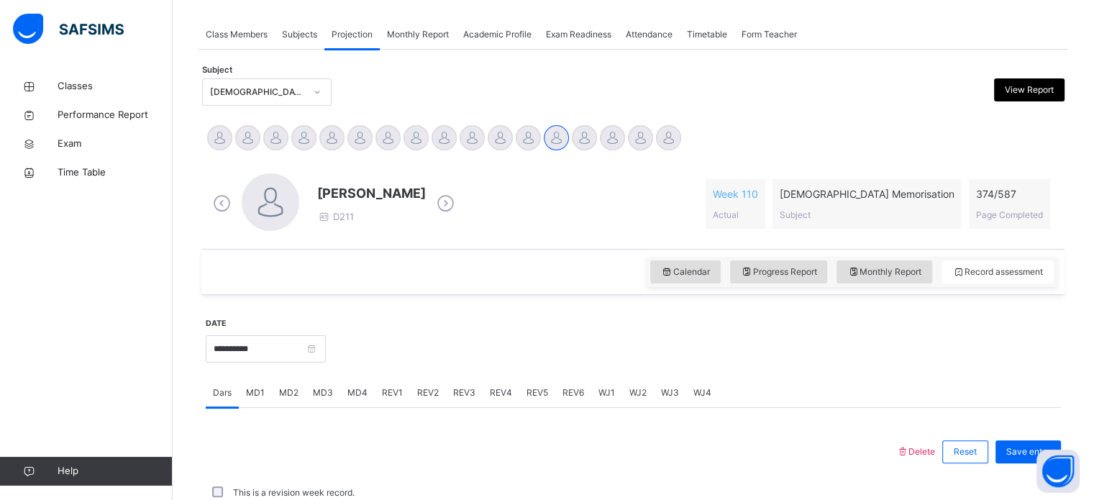
click at [904, 325] on div at bounding box center [693, 347] width 720 height 62
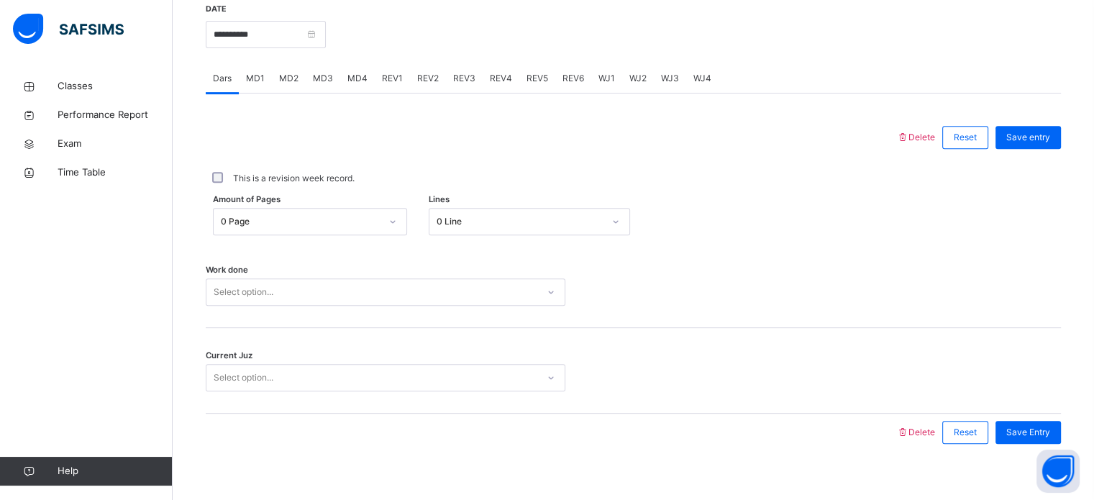
scroll to position [579, 0]
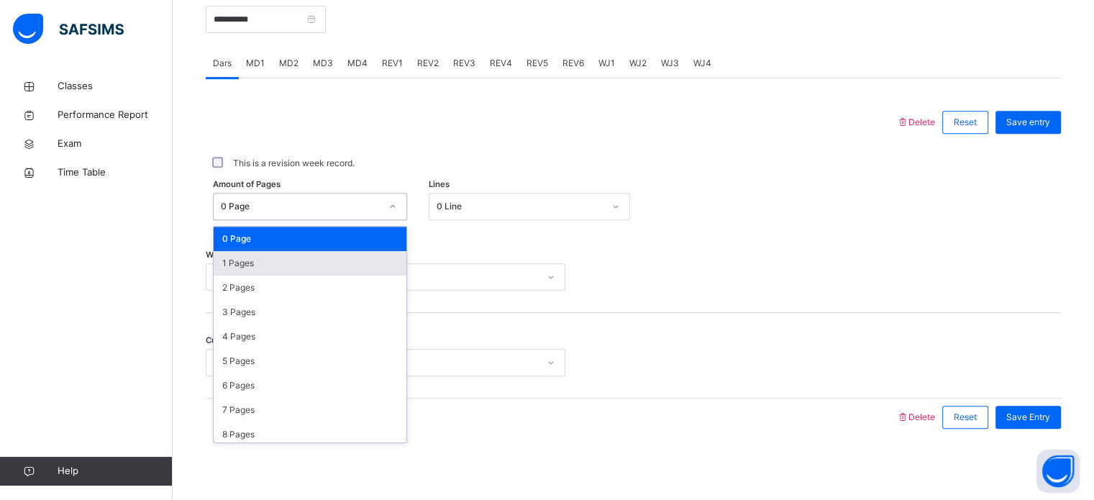
click at [290, 273] on div "1 Pages" at bounding box center [310, 263] width 193 height 24
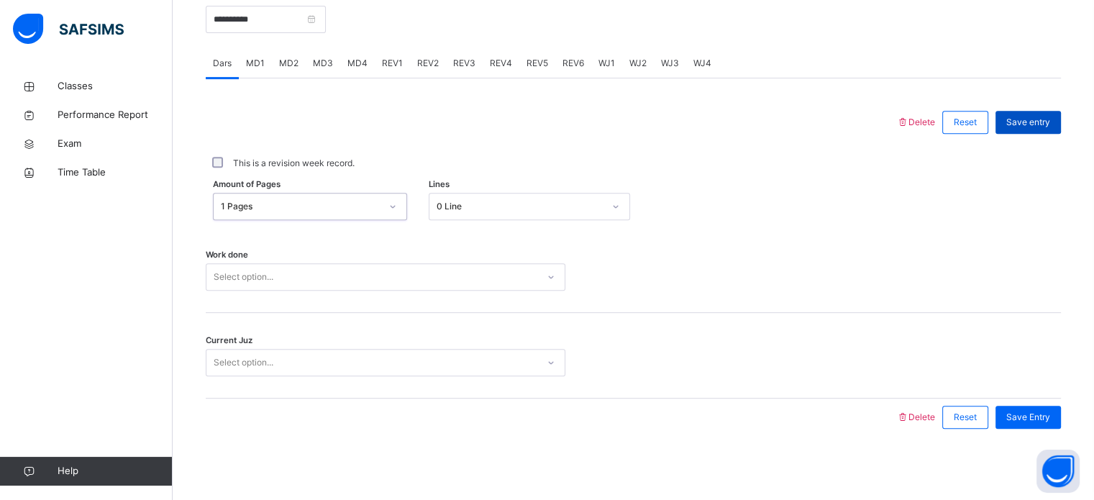
click at [1028, 127] on span "Save entry" at bounding box center [1028, 122] width 44 height 13
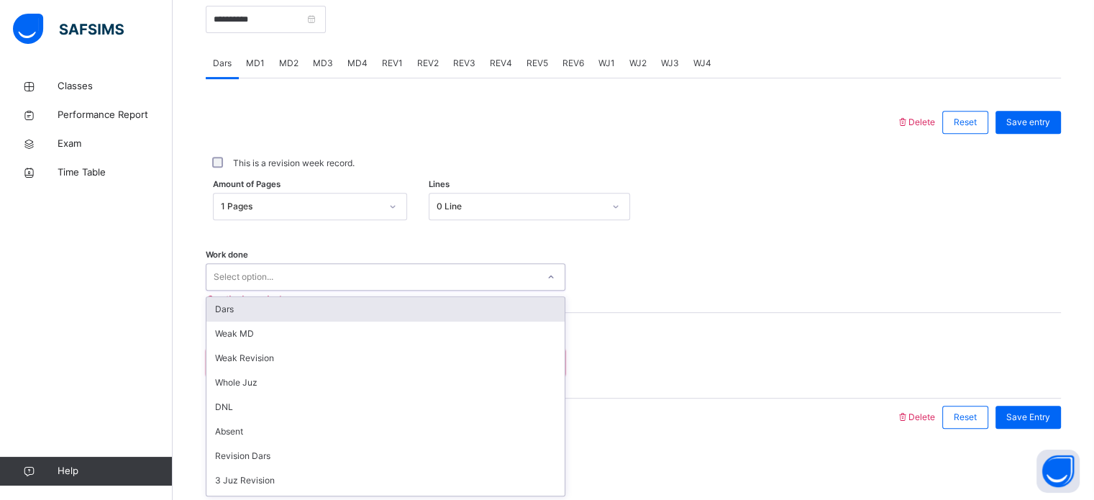
click at [303, 313] on div "Dars" at bounding box center [385, 309] width 358 height 24
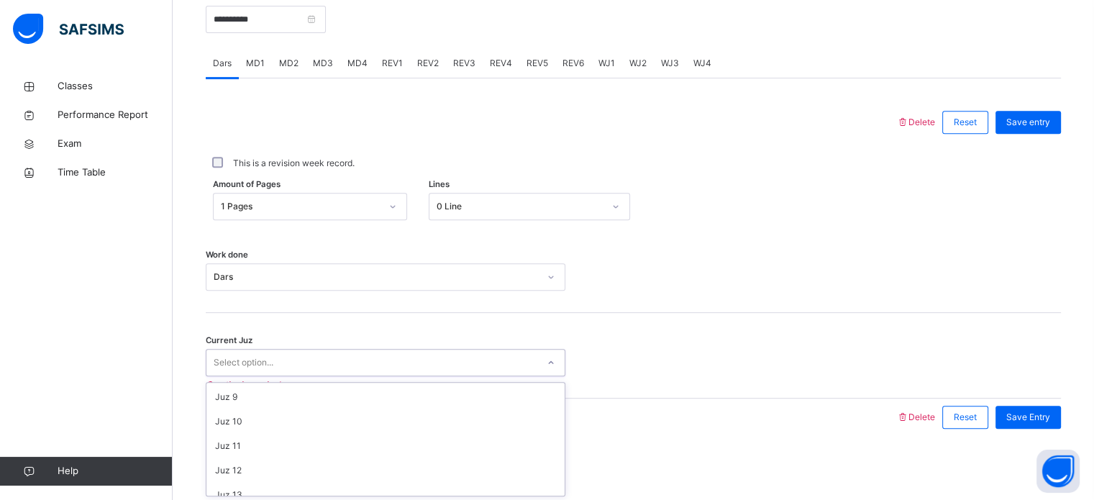
scroll to position [194, 0]
click at [388, 244] on div "Work done Dars" at bounding box center [633, 270] width 855 height 86
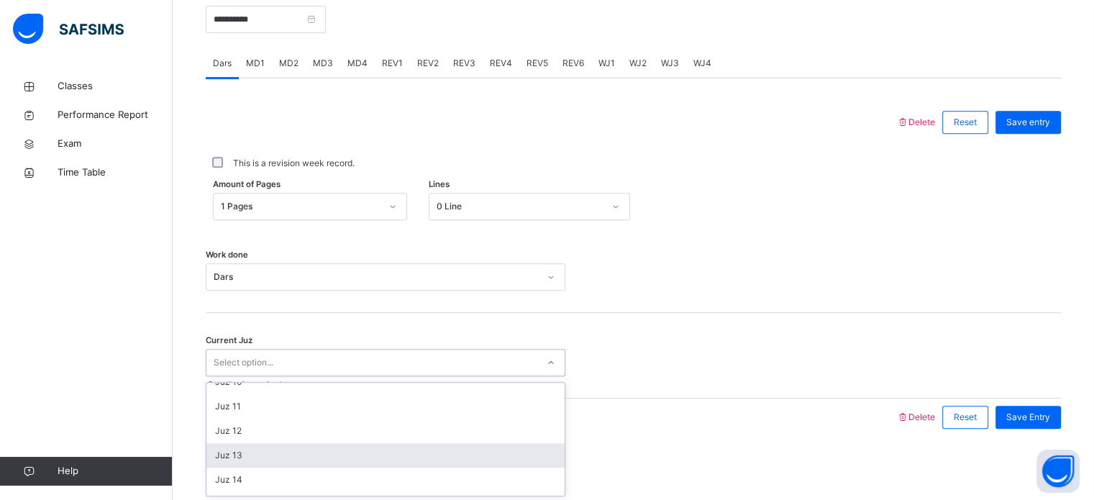
click at [252, 455] on div "Juz 13" at bounding box center [385, 455] width 358 height 24
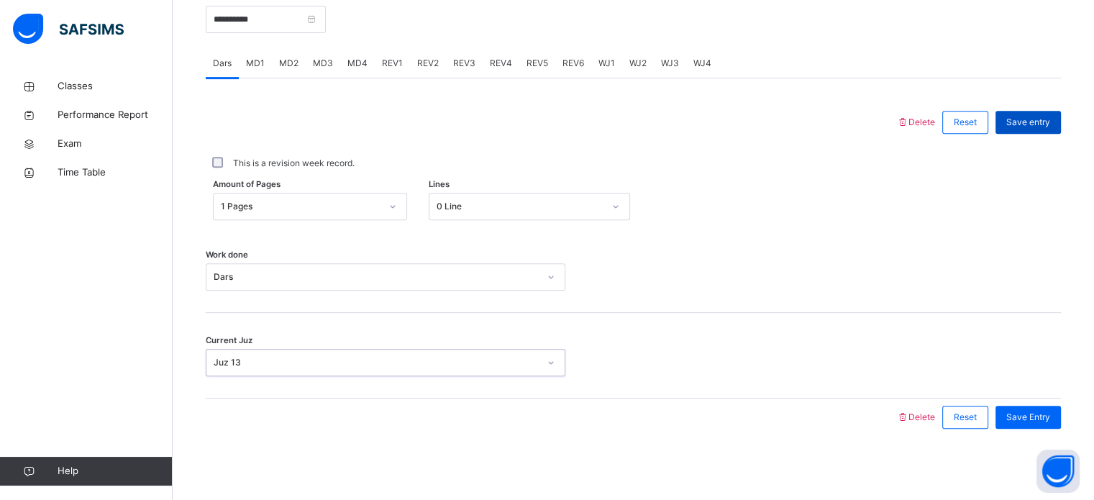
click at [1050, 122] on span "Save entry" at bounding box center [1028, 122] width 44 height 13
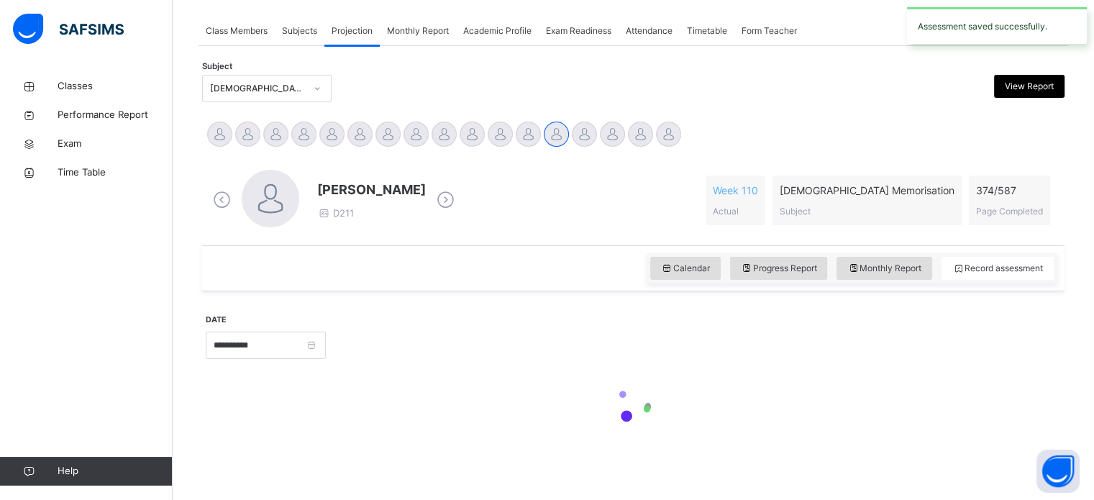
scroll to position [579, 0]
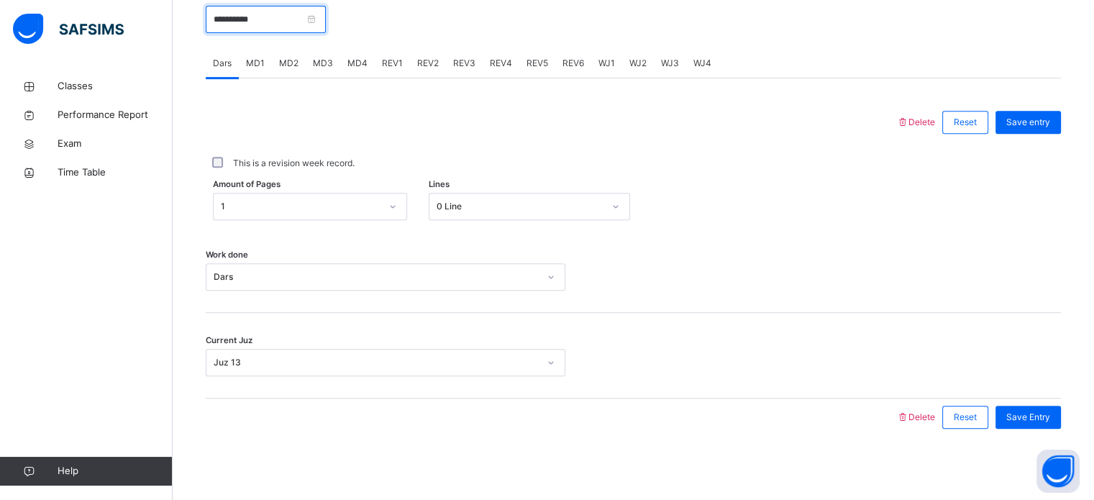
click at [326, 14] on input "**********" at bounding box center [266, 19] width 120 height 27
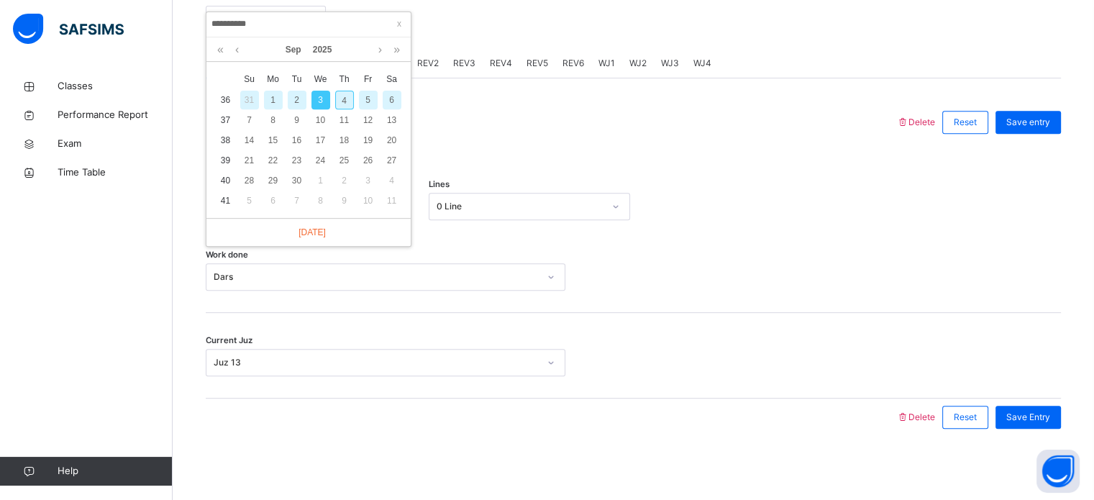
click at [336, 92] on div "4" at bounding box center [344, 100] width 19 height 19
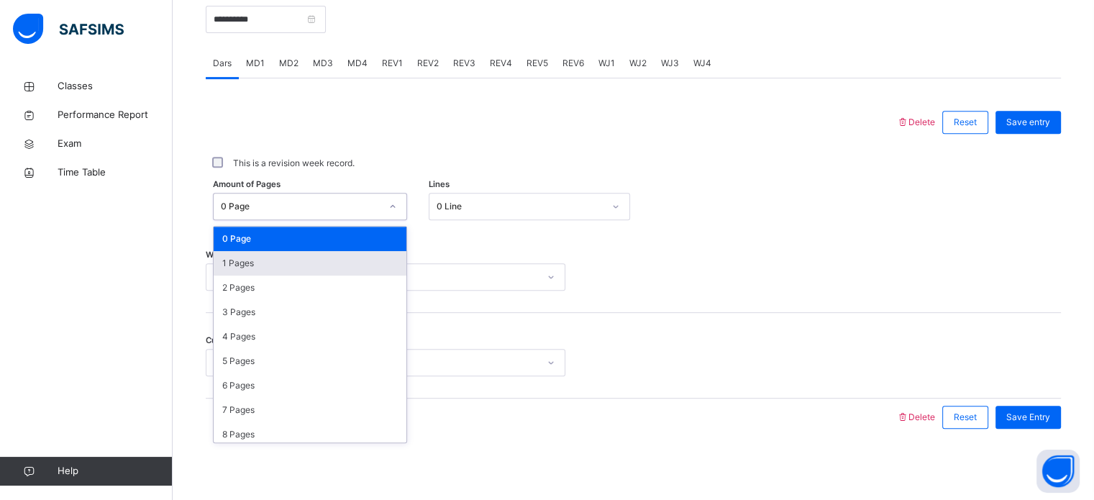
click at [298, 256] on div "1 Pages" at bounding box center [310, 263] width 193 height 24
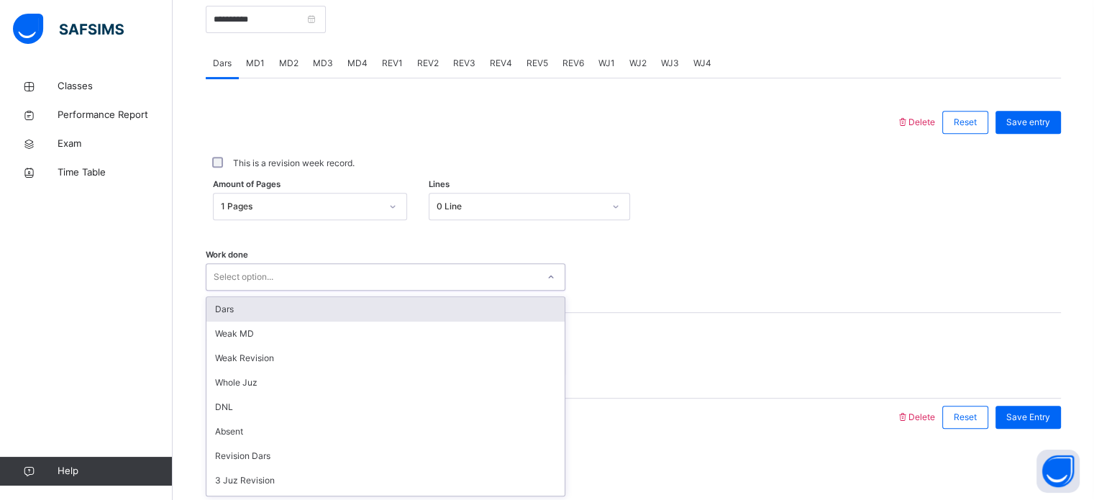
click at [282, 315] on div "Dars" at bounding box center [385, 309] width 358 height 24
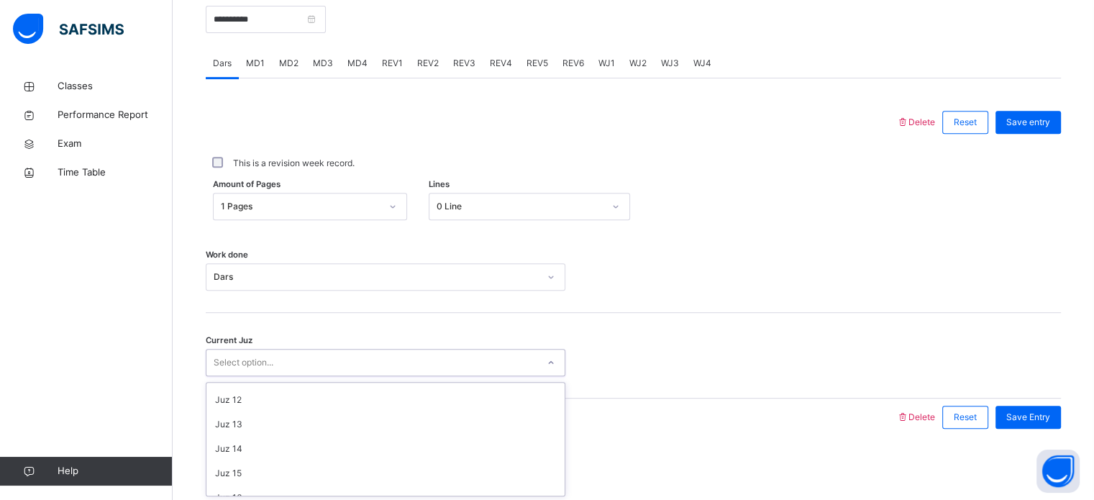
scroll to position [273, 0]
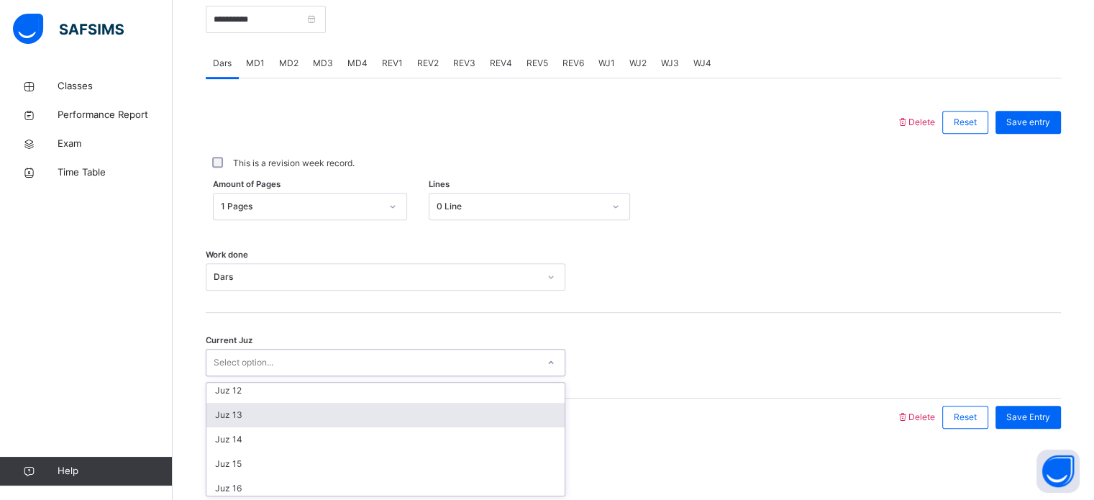
click at [267, 416] on div "Juz 13" at bounding box center [385, 415] width 358 height 24
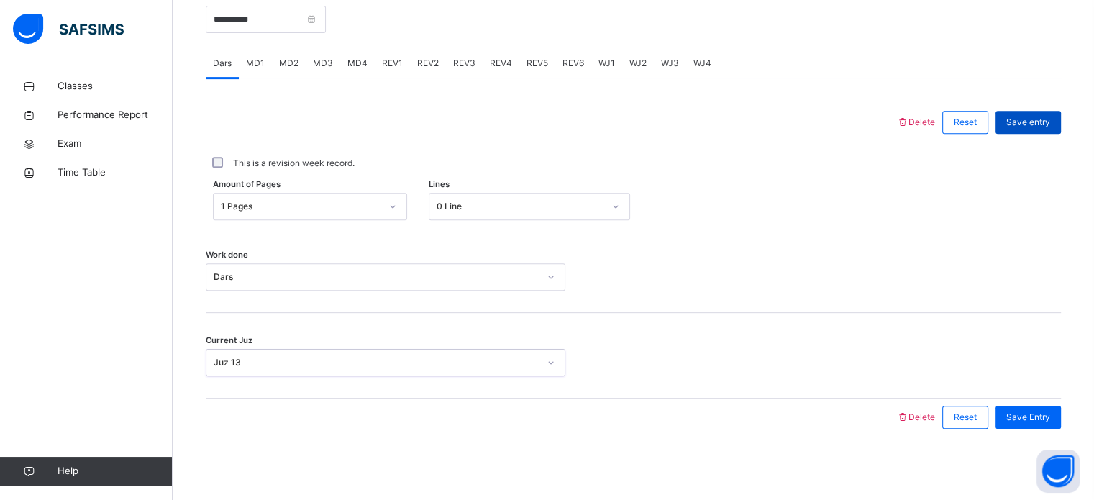
click at [1048, 124] on span "Save entry" at bounding box center [1028, 122] width 44 height 13
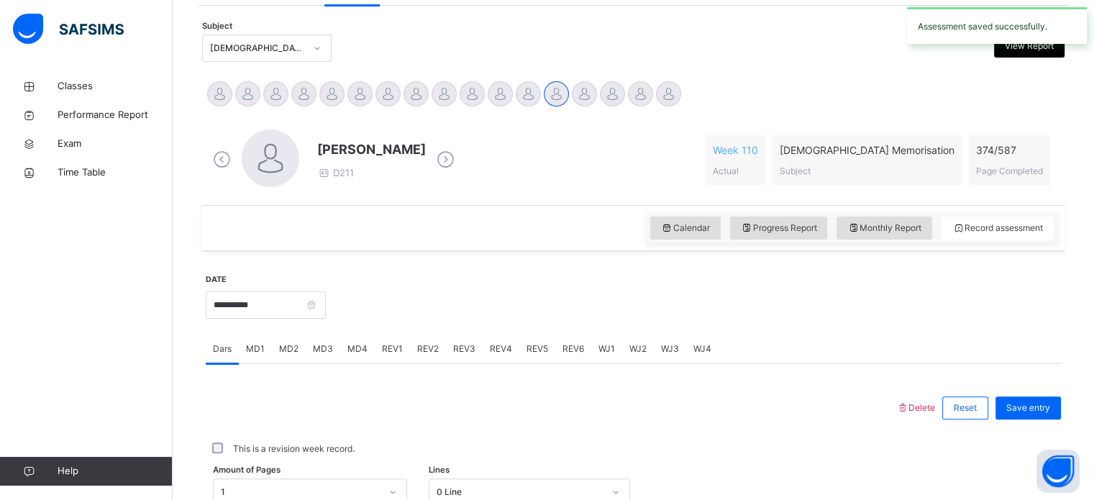
scroll to position [293, 0]
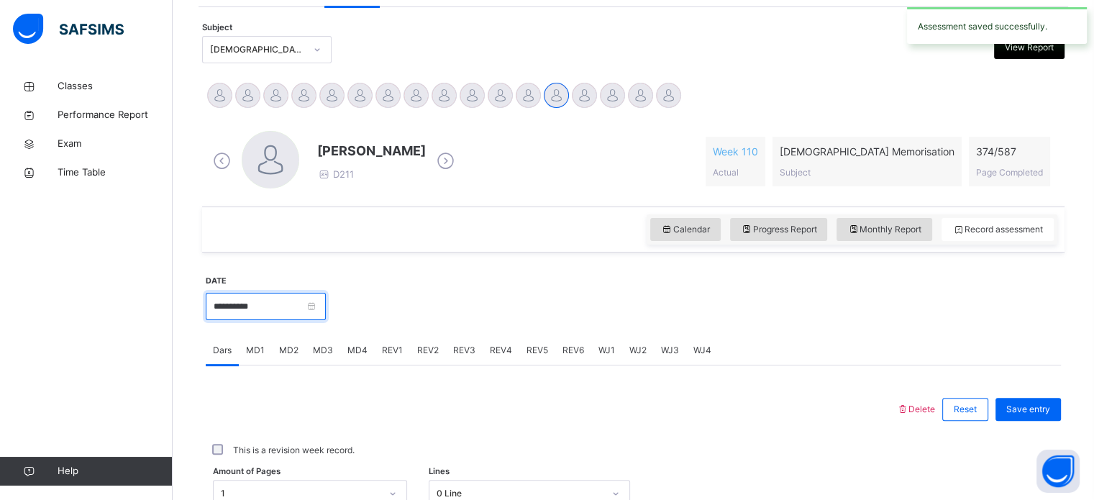
click at [277, 309] on input "**********" at bounding box center [266, 306] width 120 height 27
click at [282, 310] on input "**********" at bounding box center [309, 312] width 196 height 16
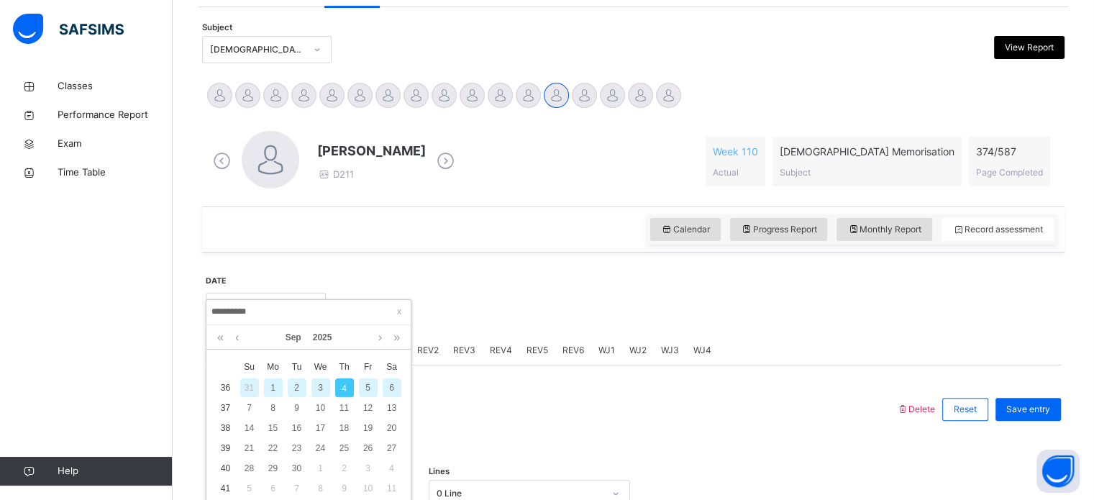
click at [255, 389] on div "31" at bounding box center [249, 387] width 19 height 19
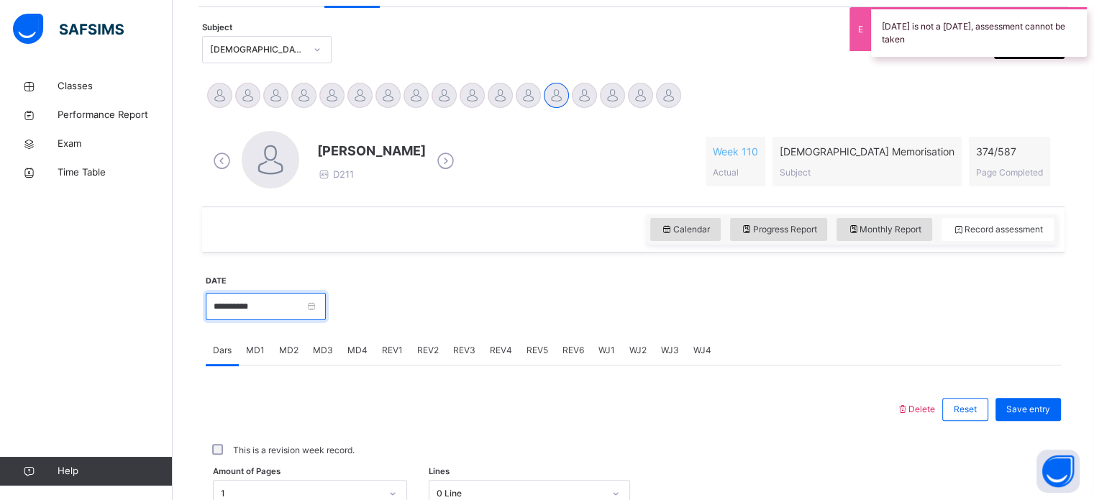
click at [326, 308] on input "**********" at bounding box center [266, 306] width 120 height 27
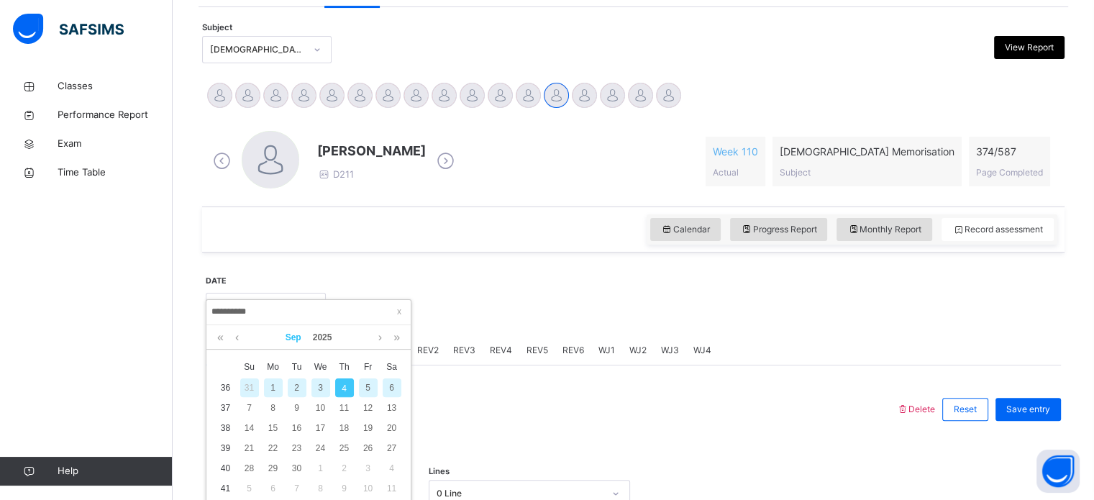
click at [289, 343] on link "Sep" at bounding box center [293, 337] width 27 height 24
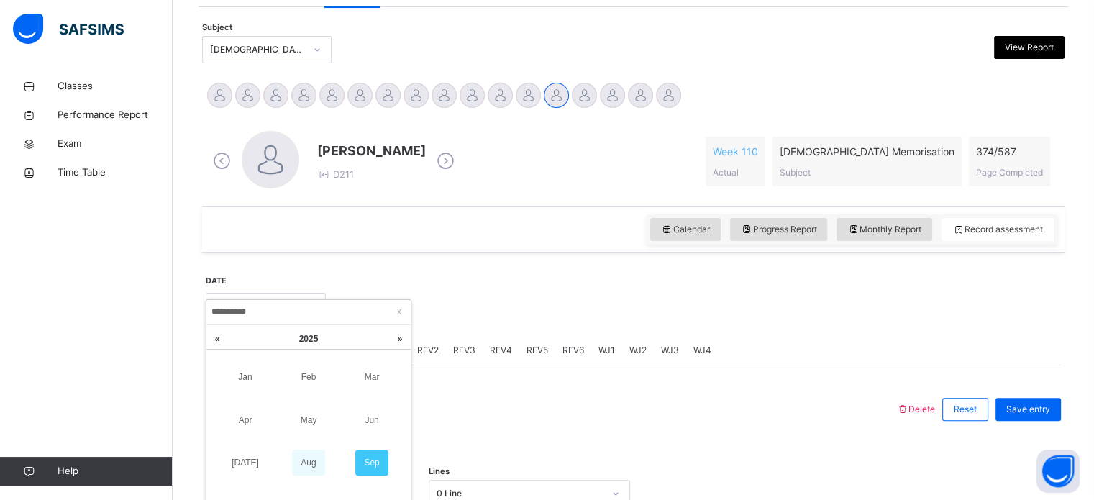
click at [297, 469] on link "Aug" at bounding box center [308, 462] width 33 height 26
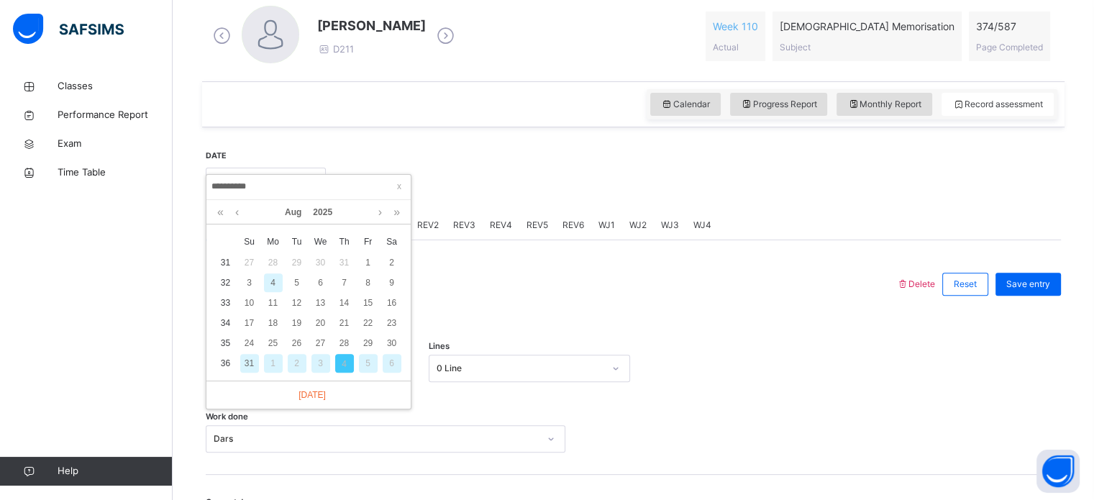
scroll to position [425, 0]
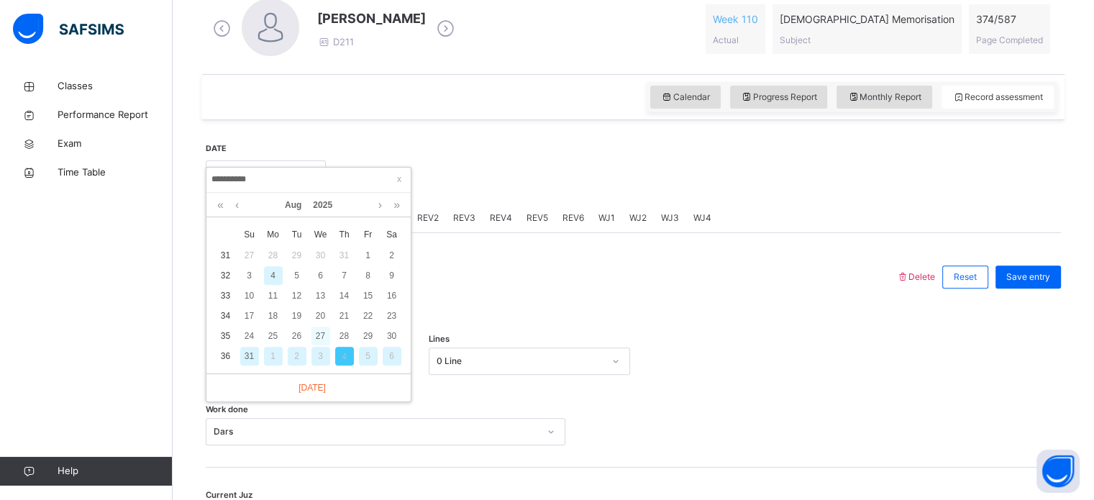
click at [322, 338] on div "27" at bounding box center [320, 335] width 19 height 19
type input "**********"
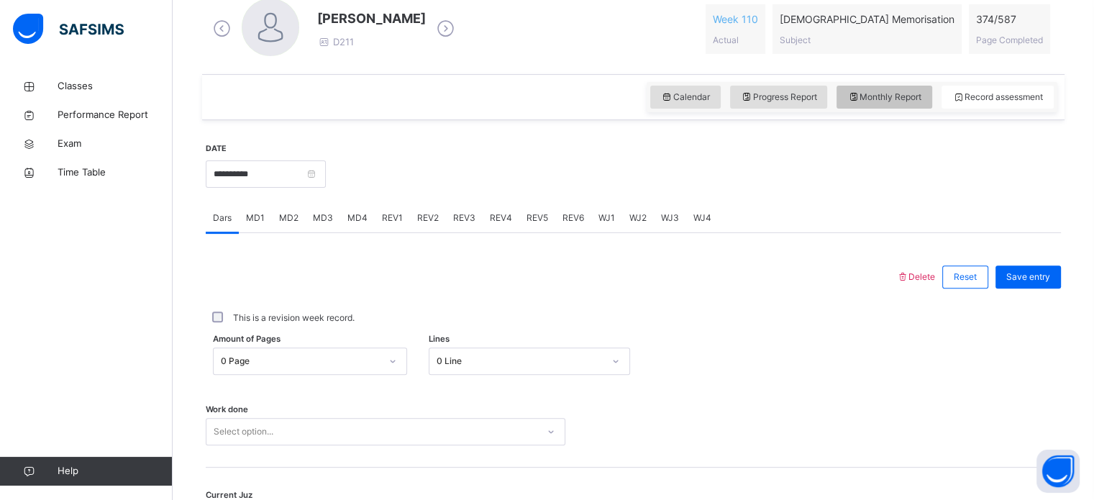
click at [903, 95] on span "Monthly Report" at bounding box center [884, 97] width 74 height 13
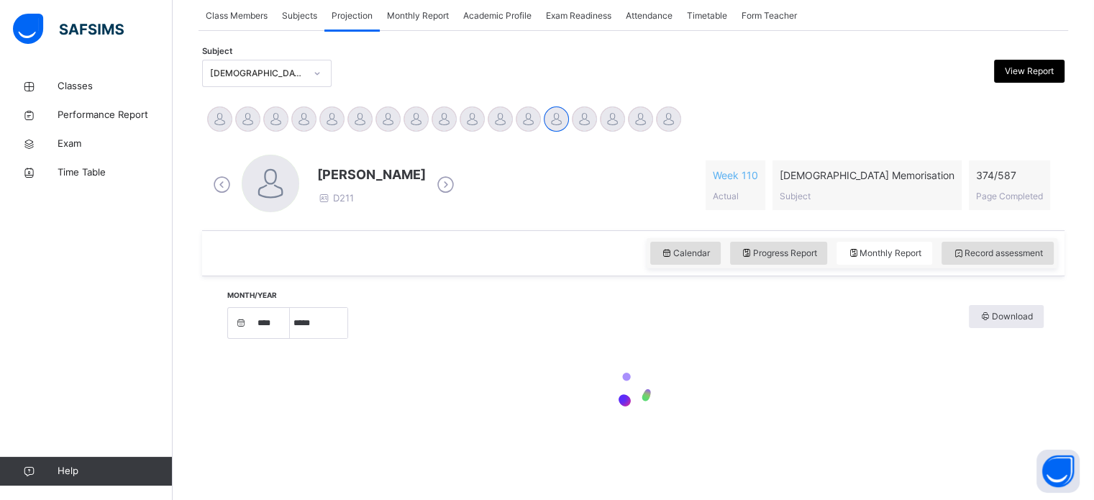
select select "****"
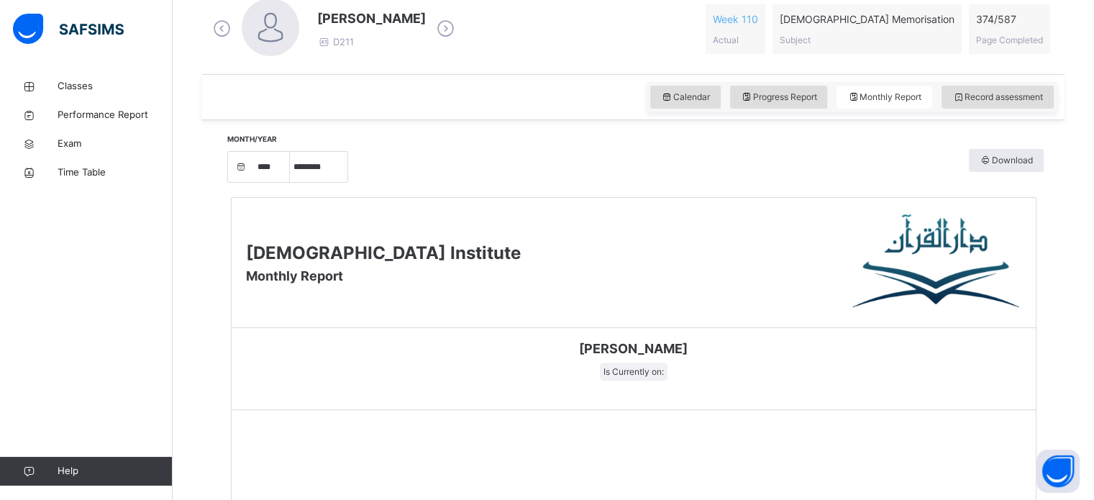
scroll to position [283, 0]
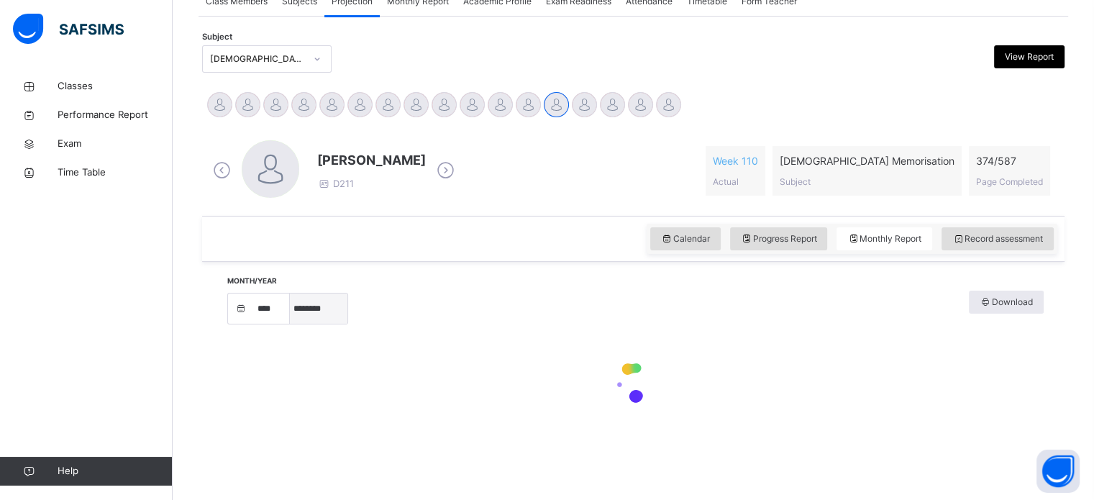
click at [332, 311] on select "***** ******** ***** ***** *** **** **** ****** ********* ******* ******** ****…" at bounding box center [319, 308] width 58 height 30
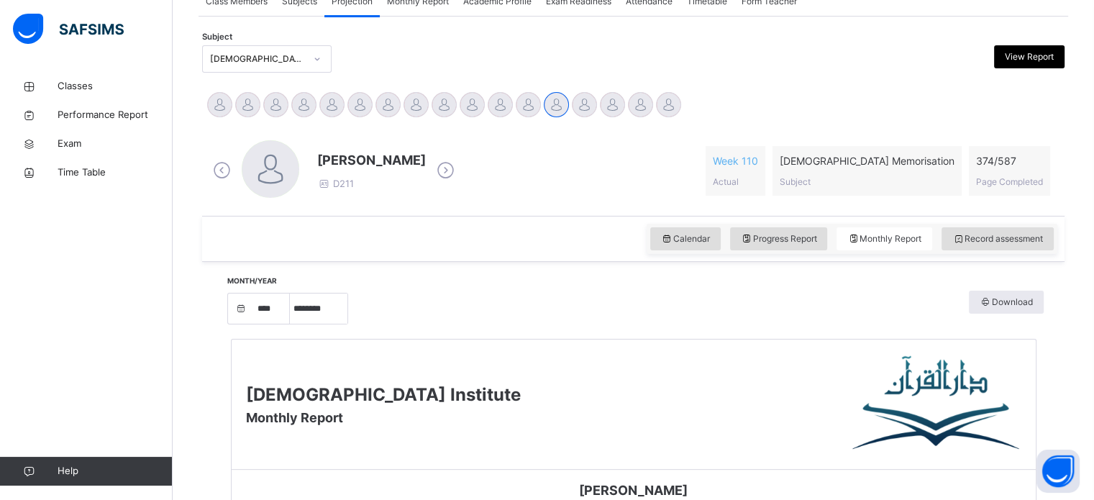
select select "*"
click at [295, 307] on select "***** ******** ***** ***** *** **** **** ****** ********* ******* ******** ****…" at bounding box center [319, 308] width 58 height 30
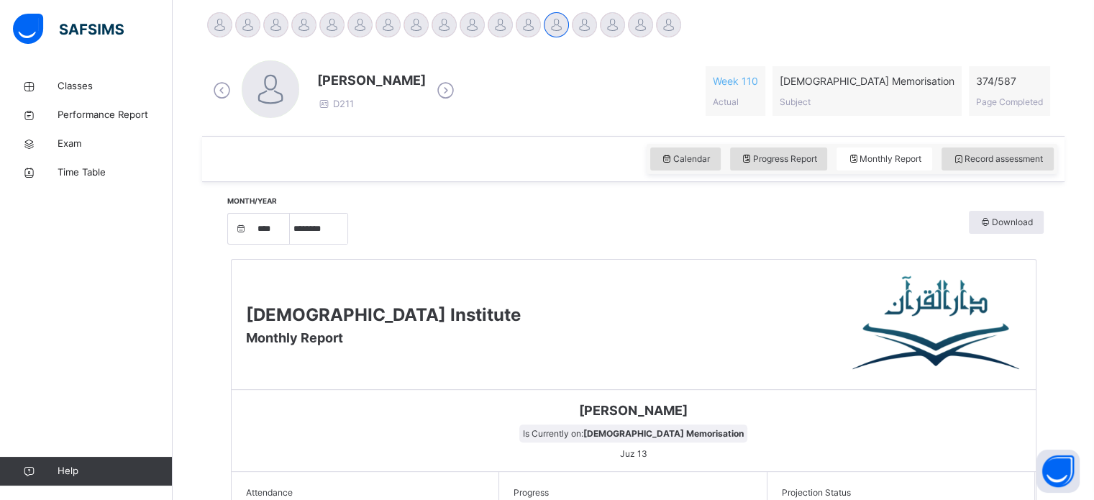
scroll to position [362, 0]
click at [964, 162] on icon at bounding box center [958, 159] width 12 height 13
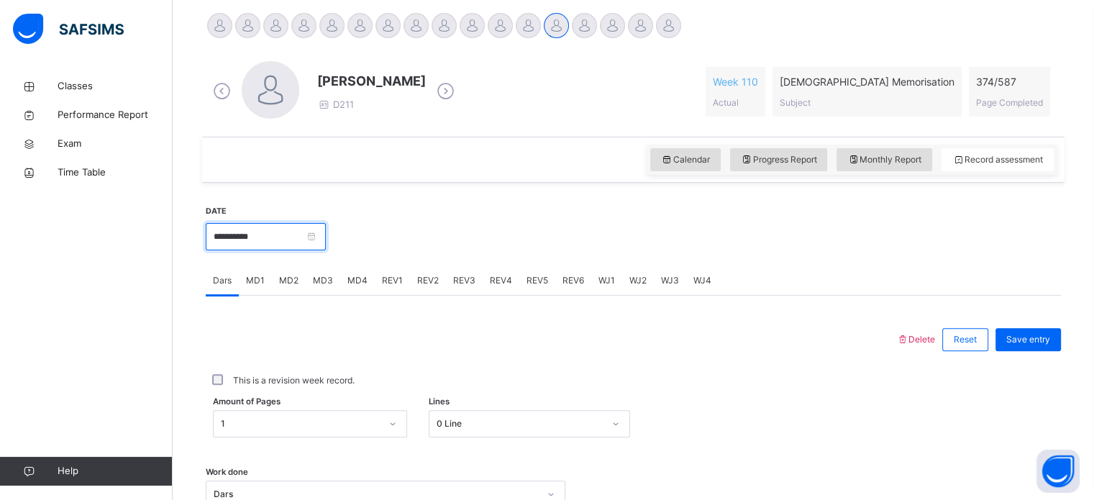
click at [293, 235] on input "**********" at bounding box center [266, 236] width 120 height 27
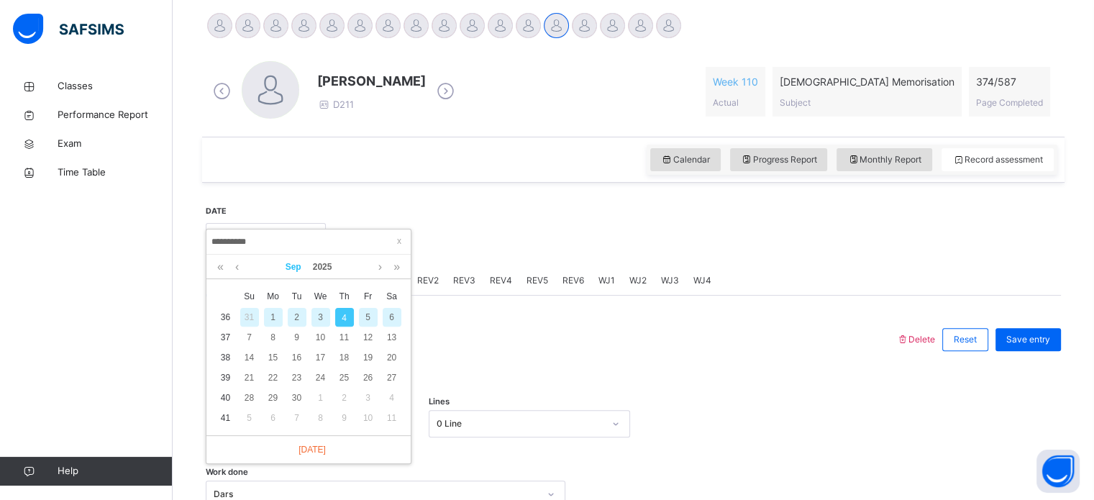
click at [301, 264] on link "Sep" at bounding box center [293, 267] width 27 height 24
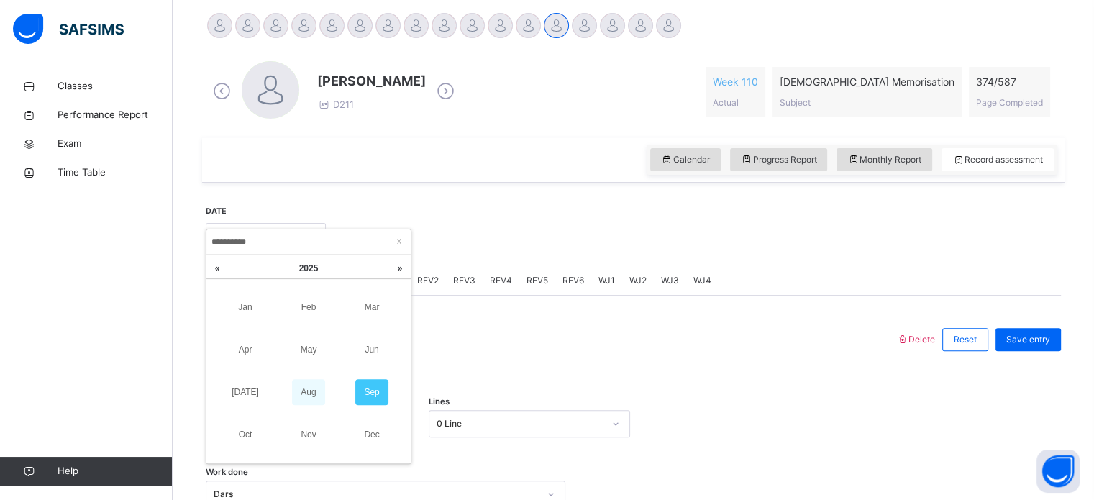
click at [302, 388] on link "Aug" at bounding box center [308, 392] width 33 height 26
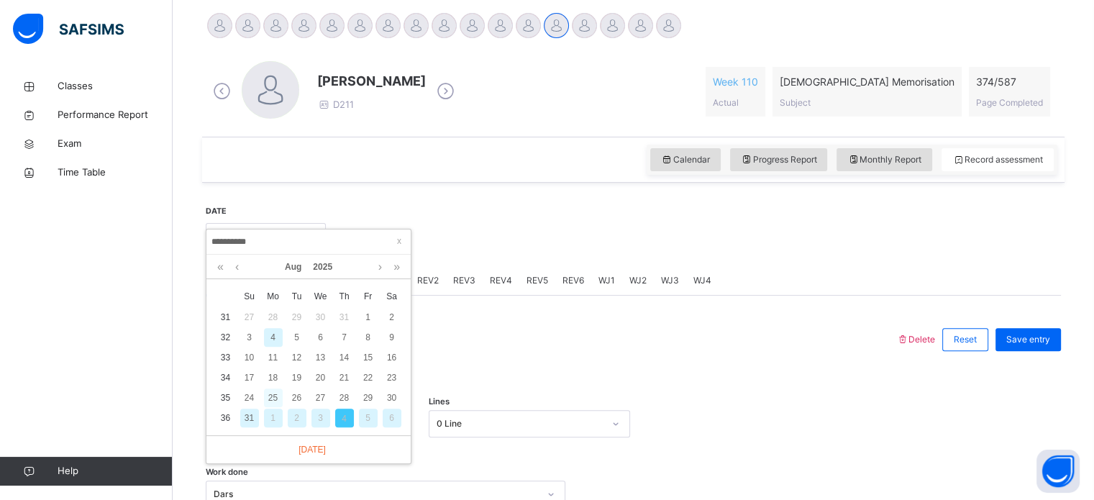
click at [276, 394] on div "25" at bounding box center [273, 397] width 19 height 19
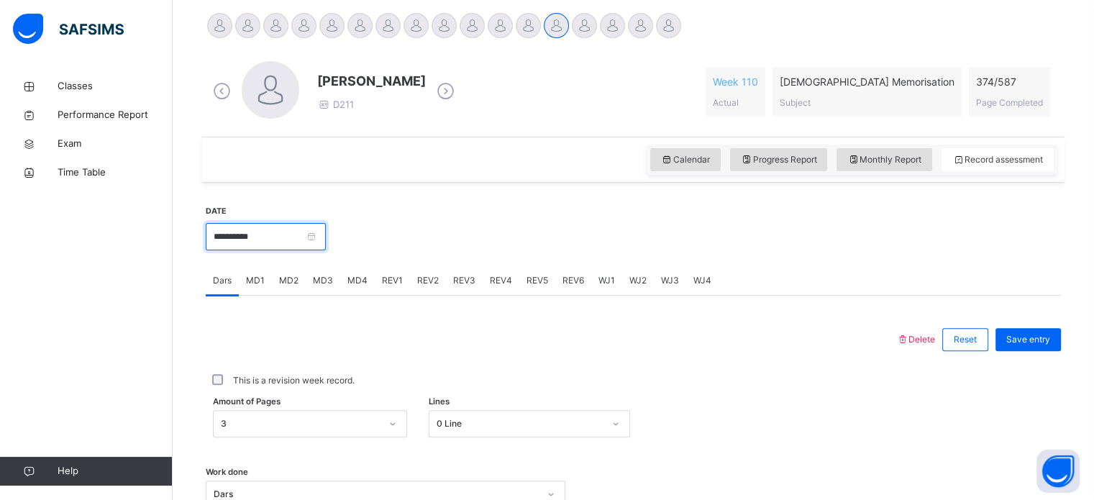
drag, startPoint x: 289, startPoint y: 244, endPoint x: 293, endPoint y: 250, distance: 7.4
click at [290, 246] on input "**********" at bounding box center [266, 236] width 120 height 27
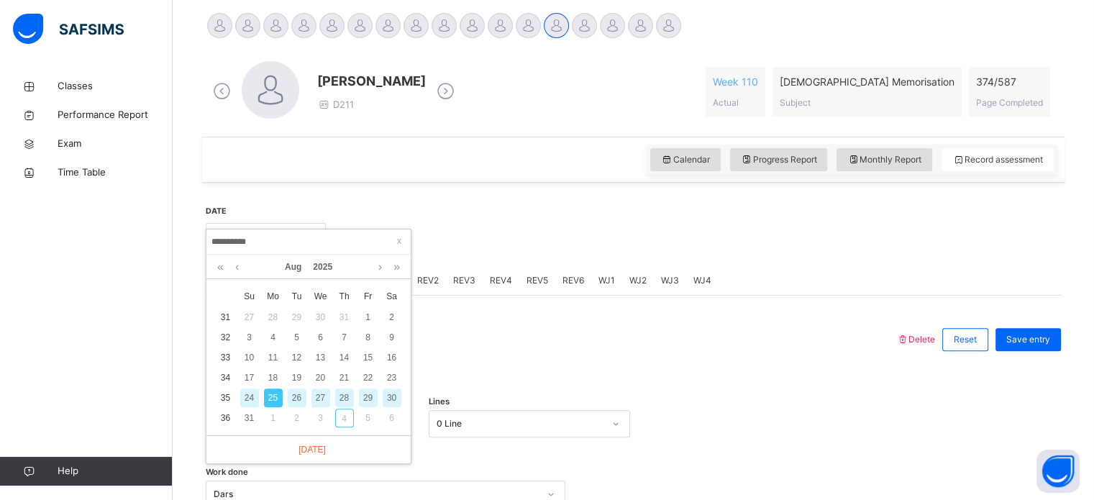
click at [297, 394] on div "26" at bounding box center [297, 397] width 19 height 19
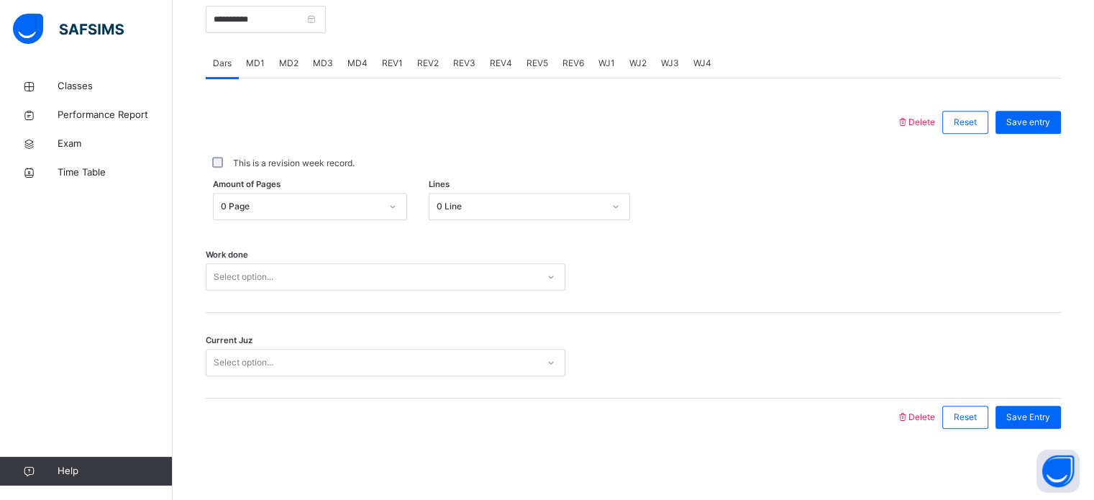
scroll to position [579, 0]
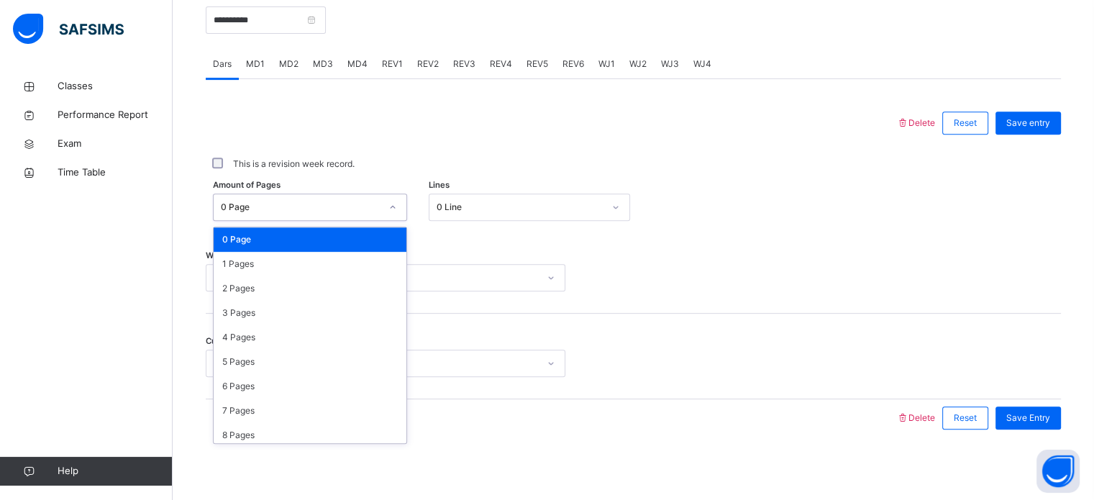
click at [262, 213] on div "0 Page" at bounding box center [310, 206] width 194 height 27
click at [268, 292] on div "2 Pages" at bounding box center [310, 288] width 193 height 24
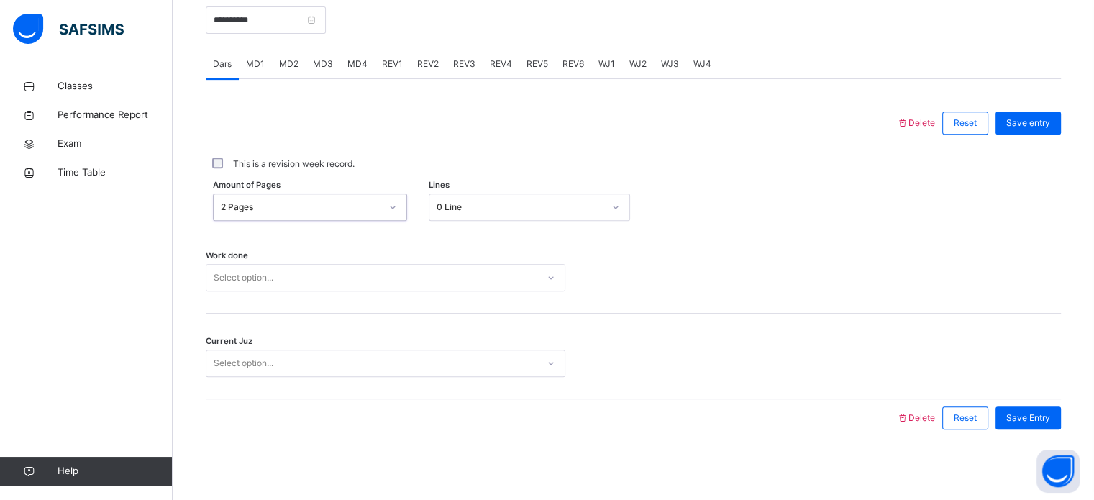
click at [479, 203] on div "0 Line" at bounding box center [519, 207] width 167 height 13
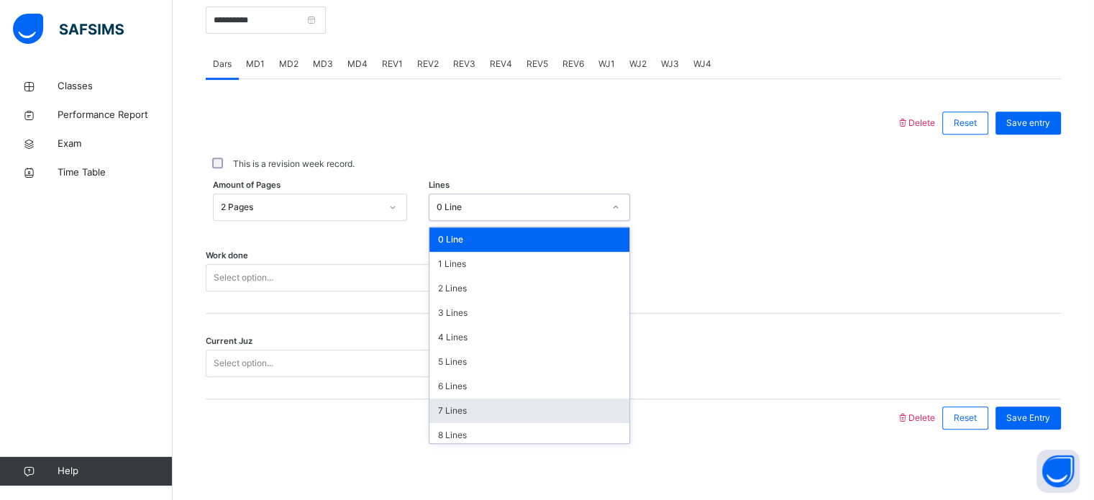
click at [469, 403] on div "7 Lines" at bounding box center [529, 410] width 200 height 24
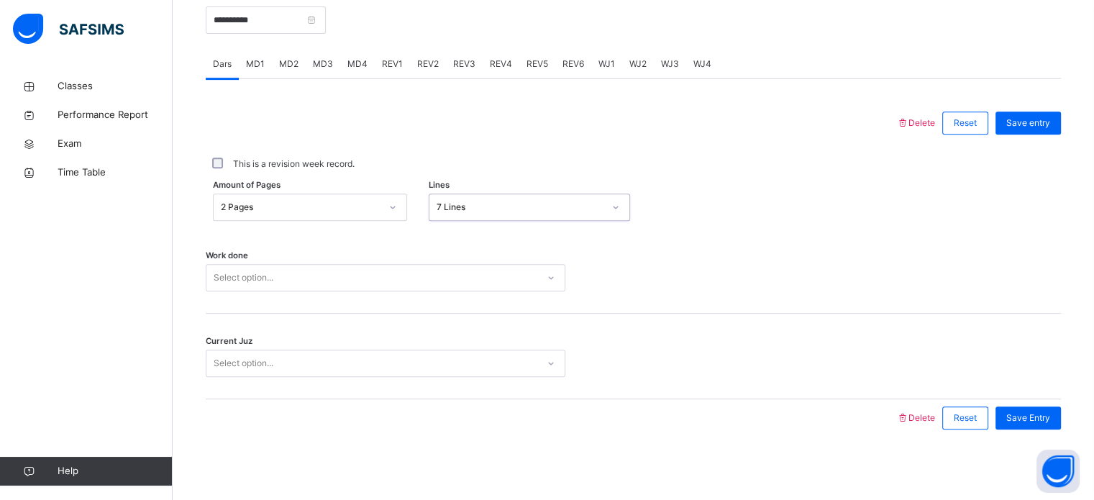
scroll to position [579, 0]
click at [332, 279] on div "Select option..." at bounding box center [371, 277] width 331 height 22
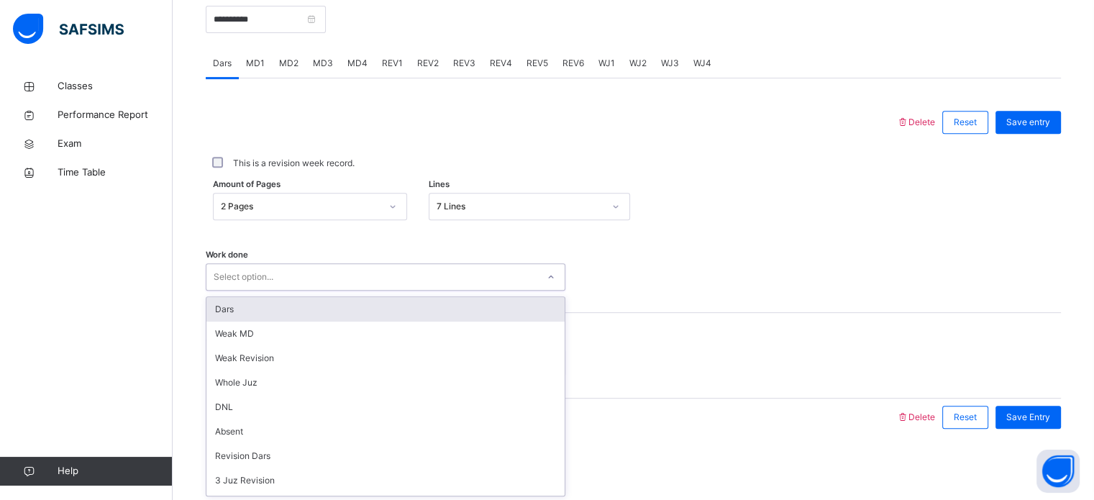
click at [334, 308] on div "Dars" at bounding box center [385, 309] width 358 height 24
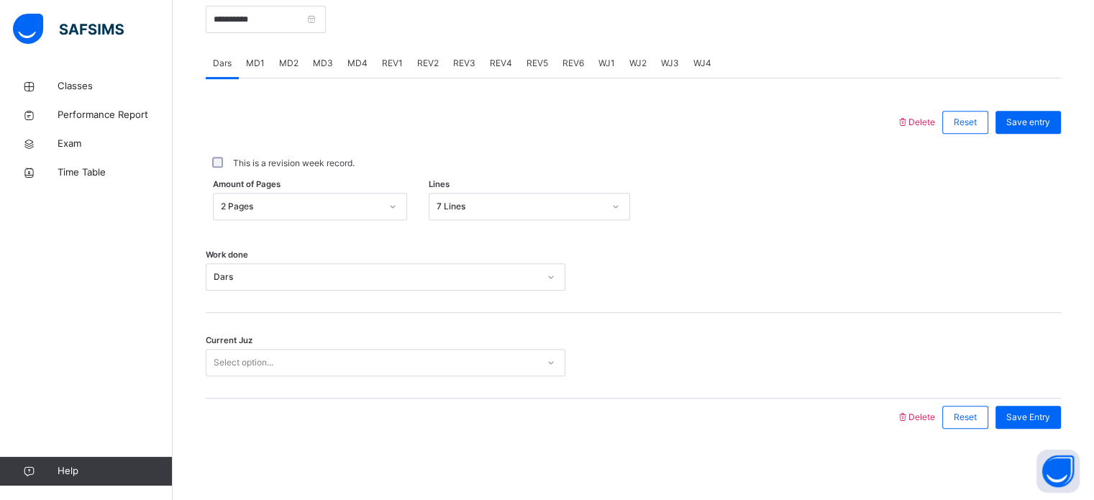
click at [331, 347] on div "Current Juz Select option..." at bounding box center [633, 356] width 855 height 86
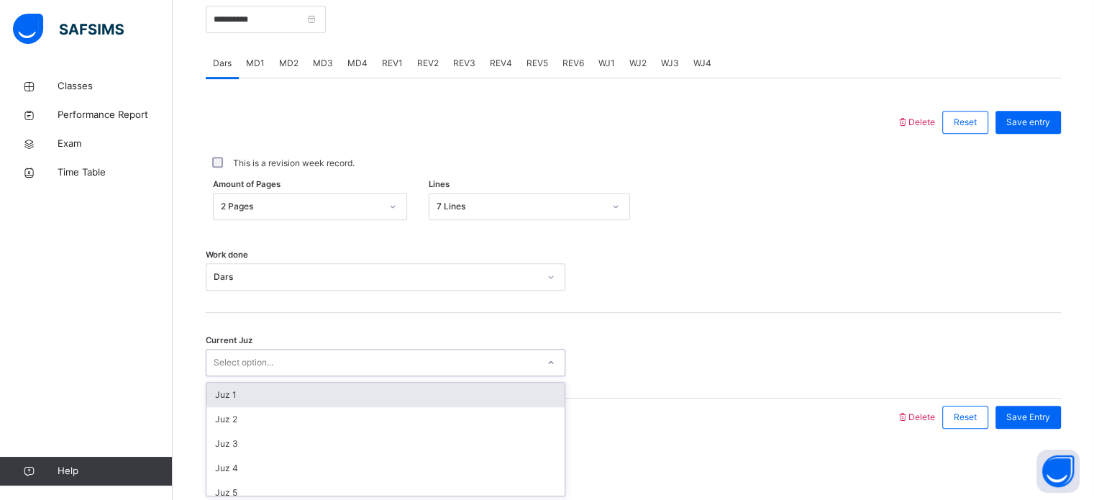
click at [327, 357] on div "Select option..." at bounding box center [371, 363] width 331 height 22
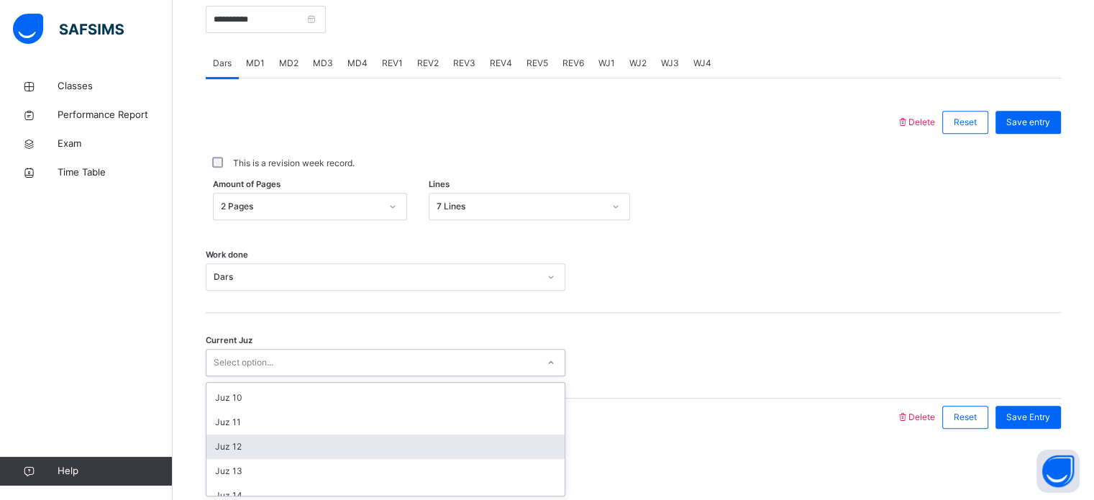
scroll to position [214, 0]
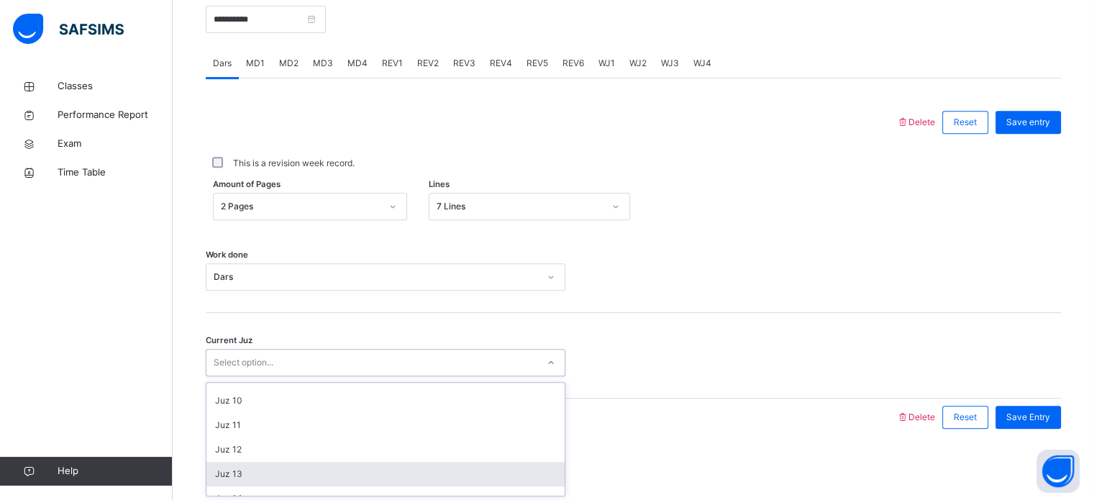
click at [270, 469] on div "Juz 13" at bounding box center [385, 474] width 358 height 24
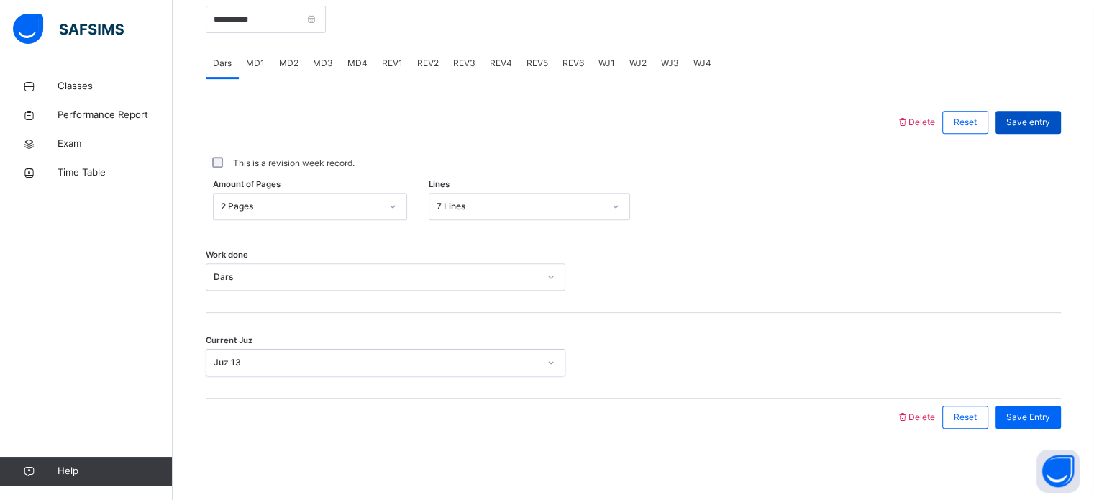
click at [1019, 123] on span "Save entry" at bounding box center [1028, 122] width 44 height 13
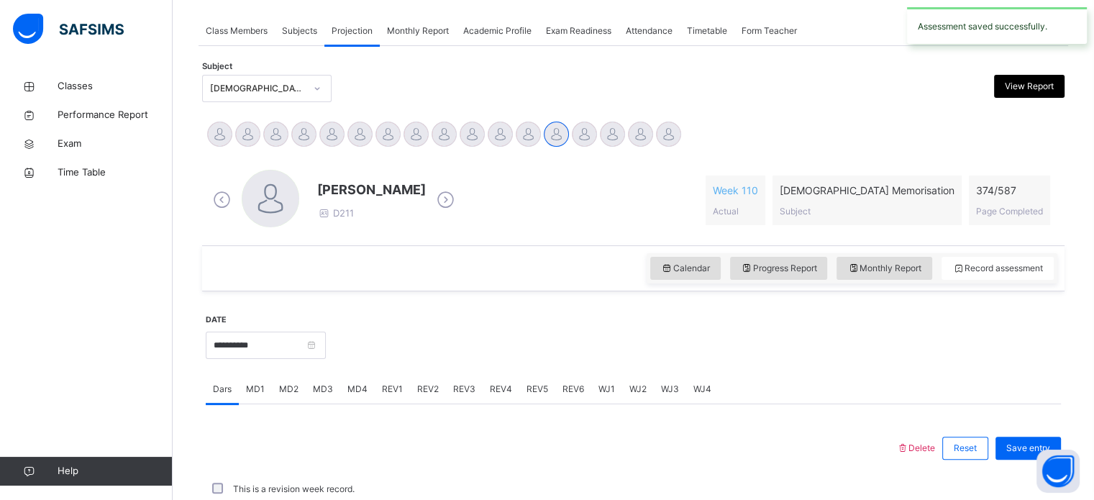
scroll to position [579, 0]
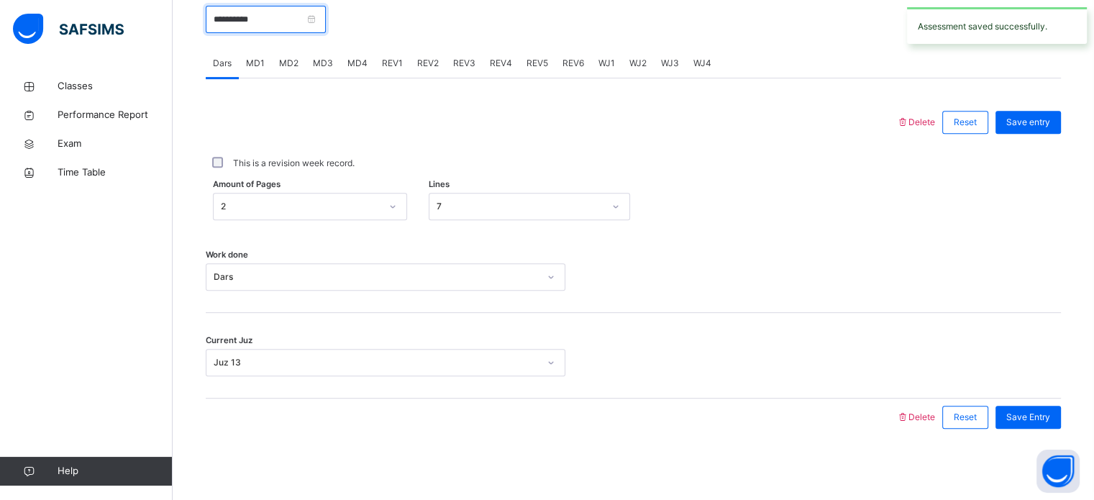
click at [310, 6] on input "**********" at bounding box center [266, 19] width 120 height 27
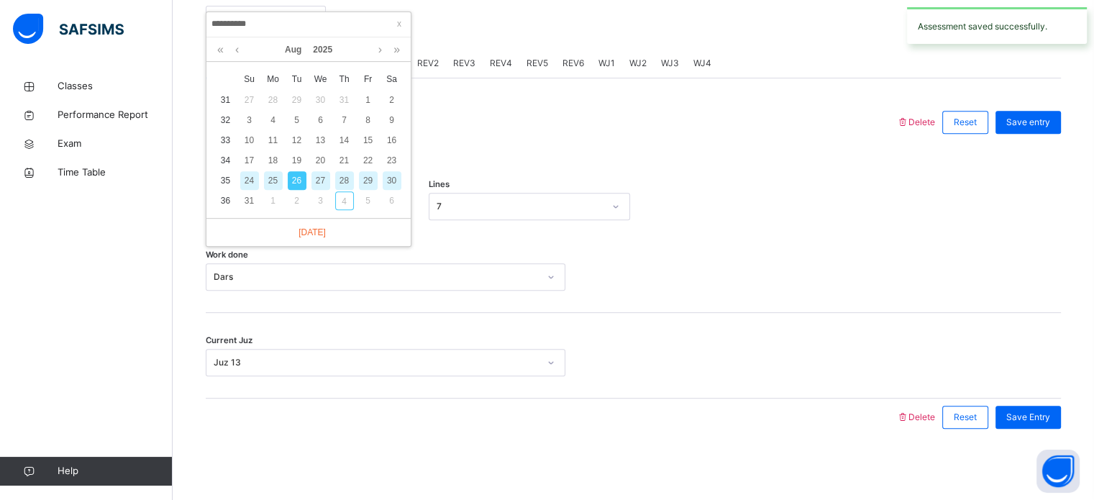
click at [318, 178] on div "27" at bounding box center [320, 180] width 19 height 19
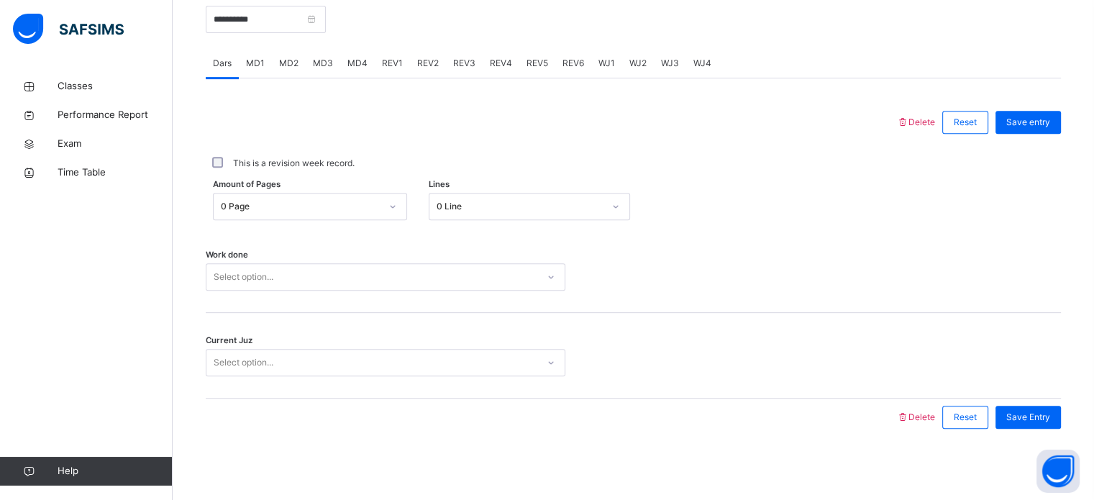
click at [285, 210] on div "0 Page" at bounding box center [301, 206] width 160 height 13
drag, startPoint x: 486, startPoint y: 260, endPoint x: 437, endPoint y: 290, distance: 57.5
click at [475, 260] on div "Work done Select option..." at bounding box center [633, 270] width 855 height 86
click at [435, 287] on div "Work done Select option..." at bounding box center [633, 270] width 855 height 86
drag, startPoint x: 328, startPoint y: 323, endPoint x: 283, endPoint y: 299, distance: 50.5
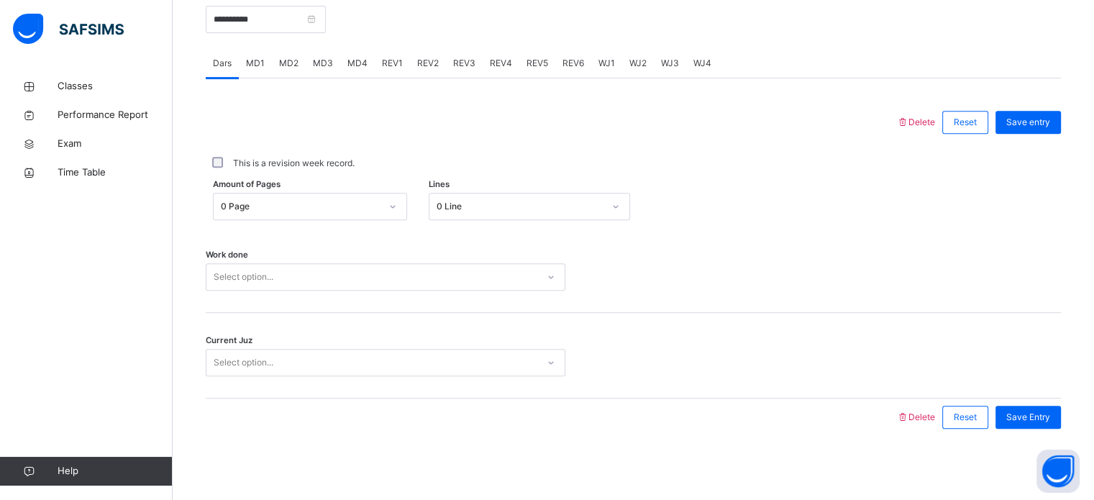
click at [319, 318] on div "Current Juz Select option..." at bounding box center [633, 356] width 855 height 86
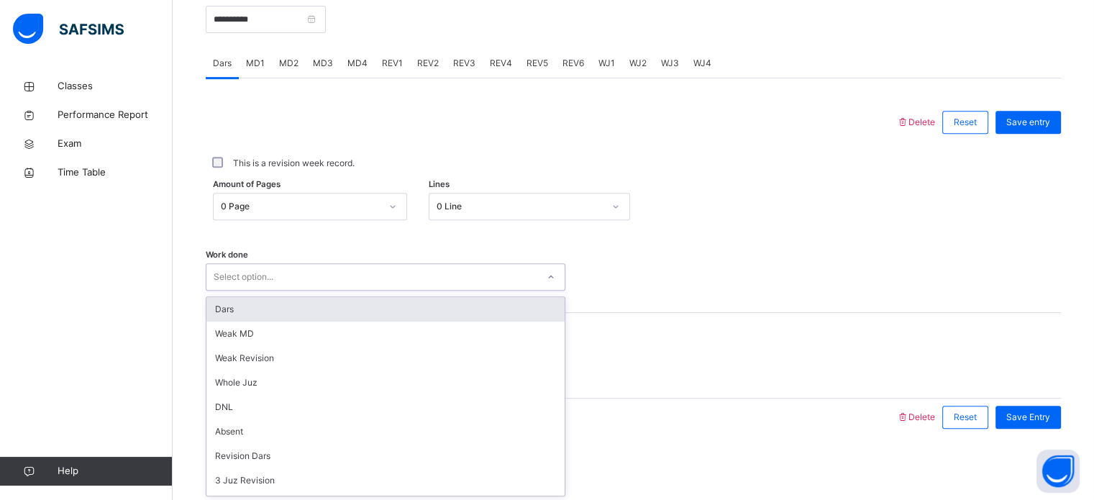
drag, startPoint x: 263, startPoint y: 284, endPoint x: 256, endPoint y: 278, distance: 9.2
click at [257, 278] on div "Select option..." at bounding box center [244, 276] width 60 height 27
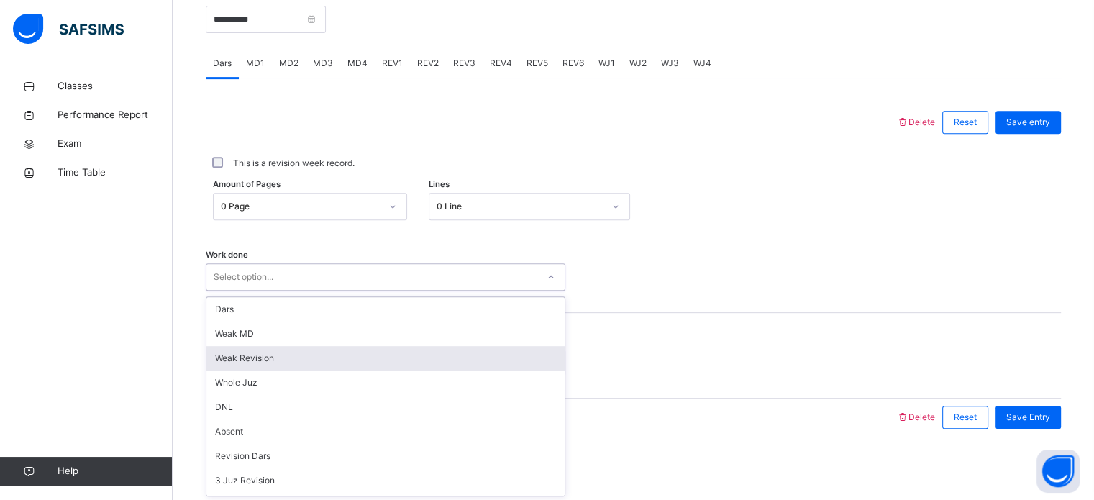
drag, startPoint x: 239, startPoint y: 352, endPoint x: 239, endPoint y: 359, distance: 7.2
click at [239, 353] on div "Weak Revision" at bounding box center [385, 358] width 358 height 24
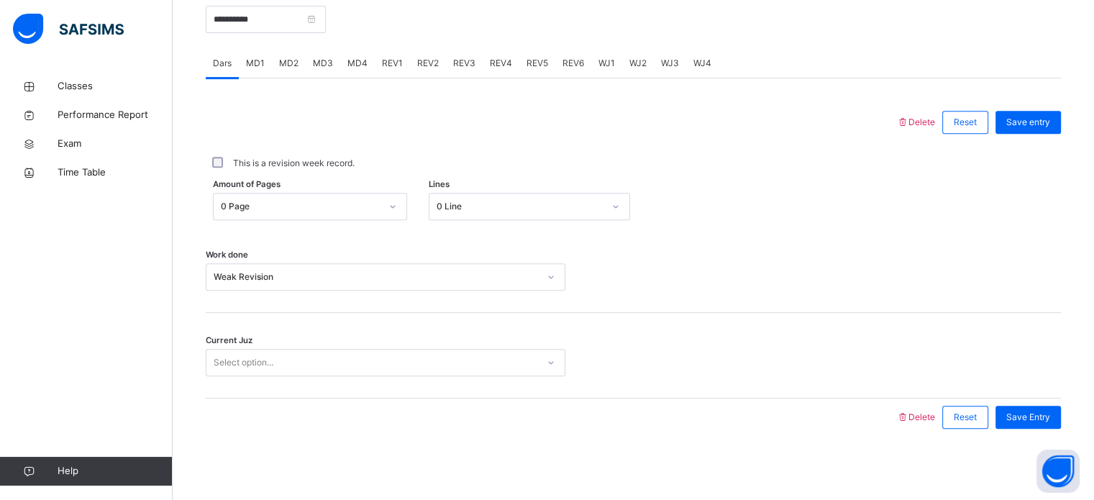
drag, startPoint x: 239, startPoint y: 381, endPoint x: 236, endPoint y: 373, distance: 8.4
click at [236, 373] on div "Current Juz Select option..." at bounding box center [633, 356] width 855 height 86
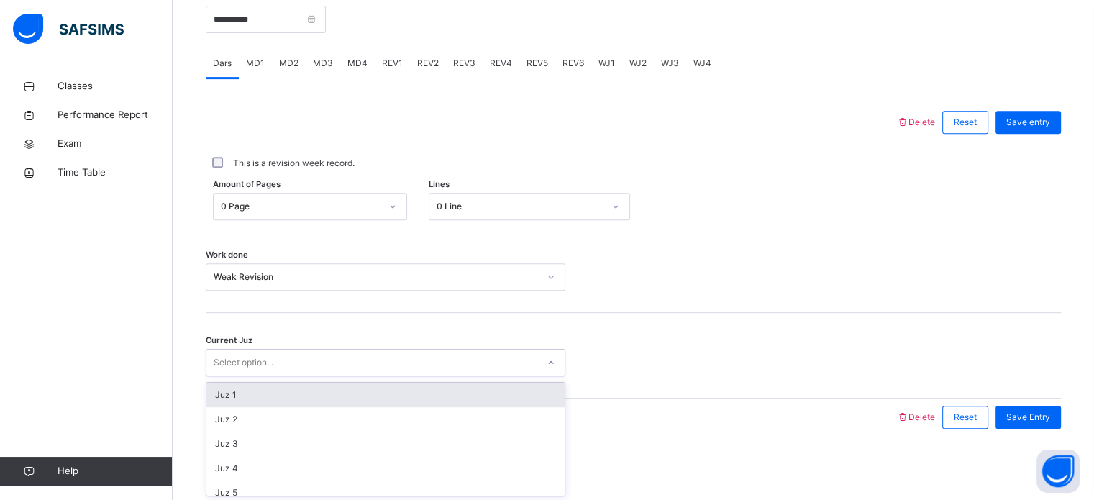
click at [235, 370] on div "Select option..." at bounding box center [244, 362] width 60 height 27
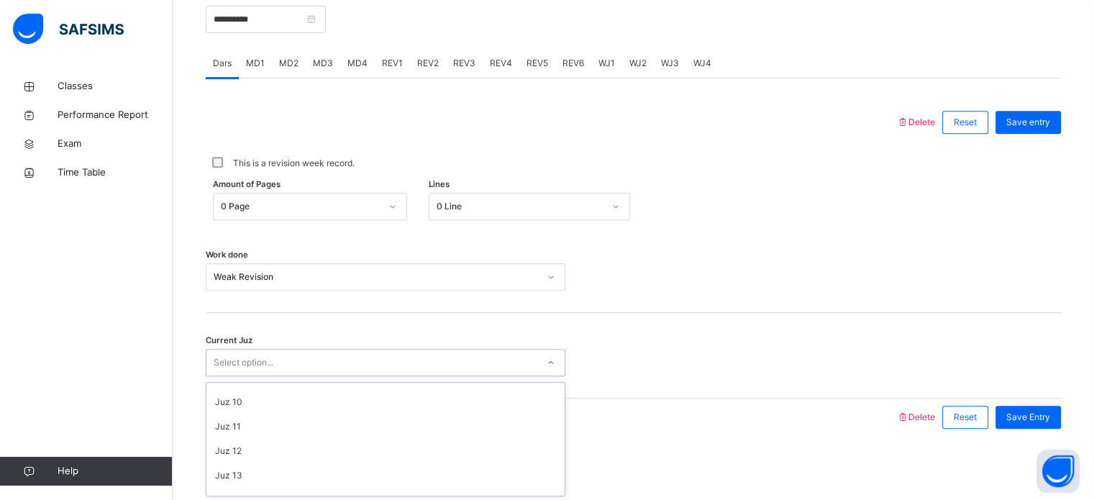
scroll to position [216, 0]
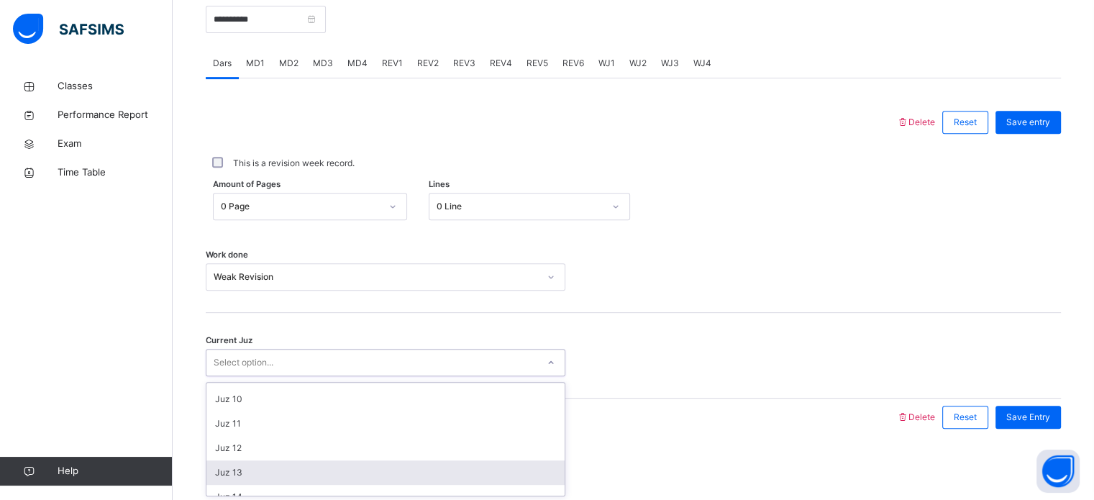
drag, startPoint x: 257, startPoint y: 476, endPoint x: 345, endPoint y: 435, distance: 96.8
click at [258, 476] on div "Juz 13" at bounding box center [385, 472] width 358 height 24
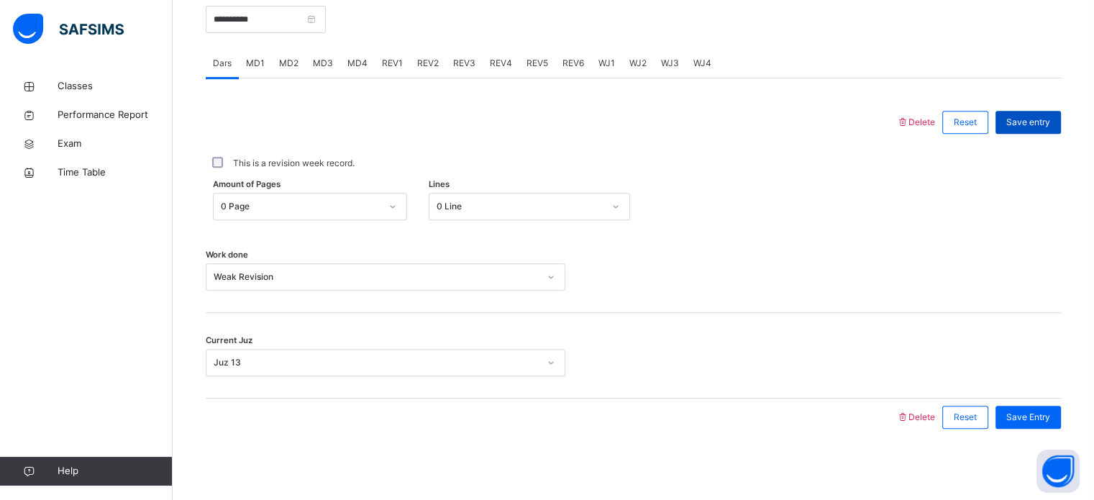
click at [1041, 113] on div "Save entry" at bounding box center [1027, 122] width 65 height 23
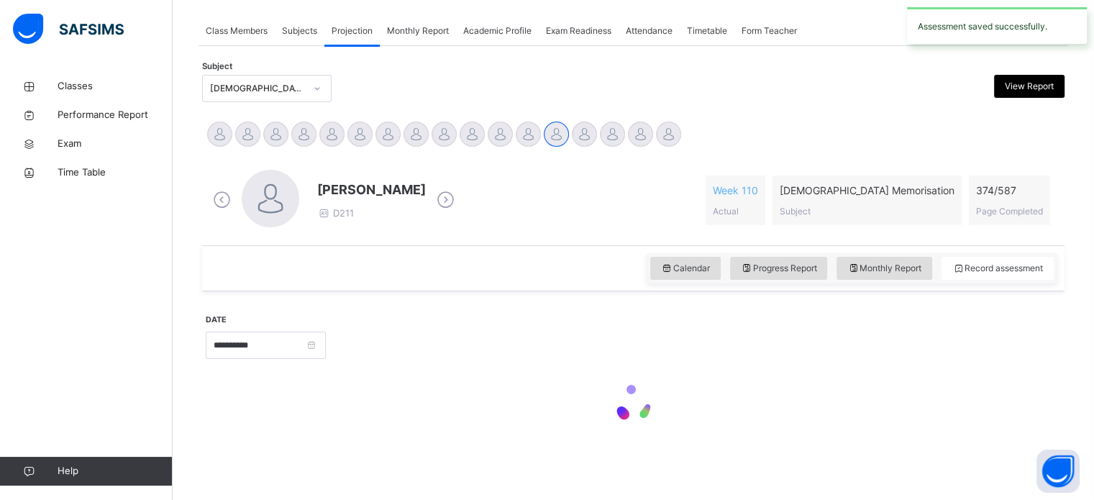
scroll to position [579, 0]
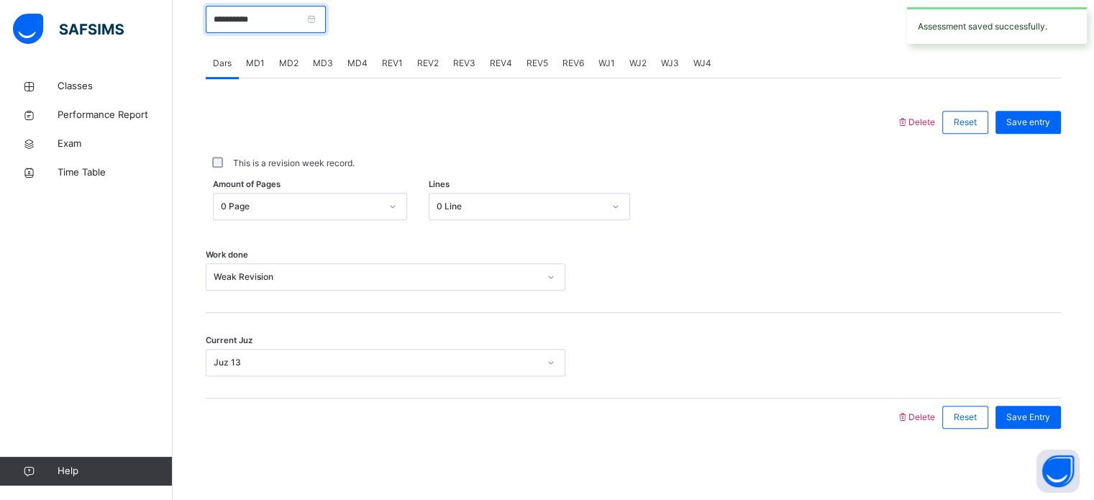
click at [249, 25] on input "**********" at bounding box center [266, 19] width 120 height 27
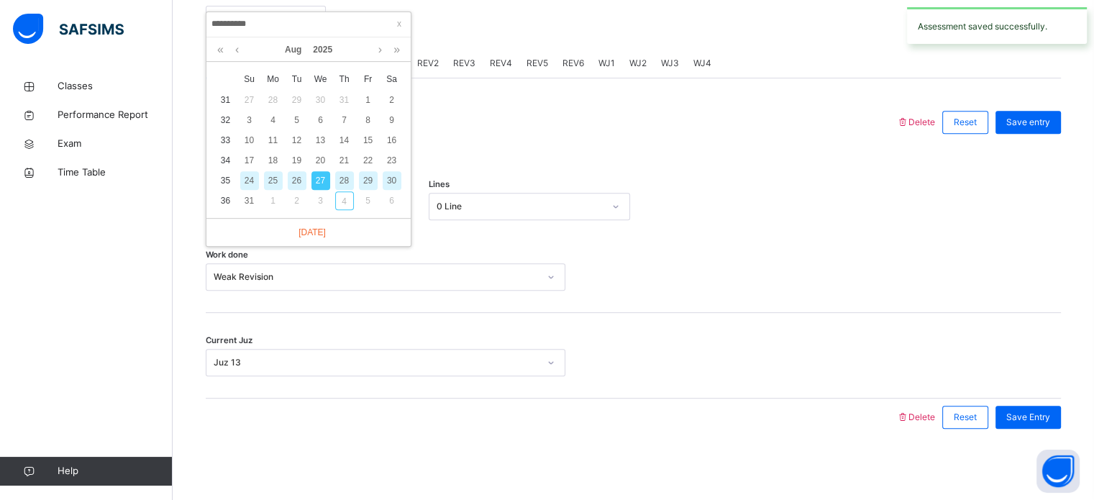
drag, startPoint x: 346, startPoint y: 173, endPoint x: 339, endPoint y: 178, distance: 8.2
click at [346, 174] on div "28" at bounding box center [344, 180] width 19 height 19
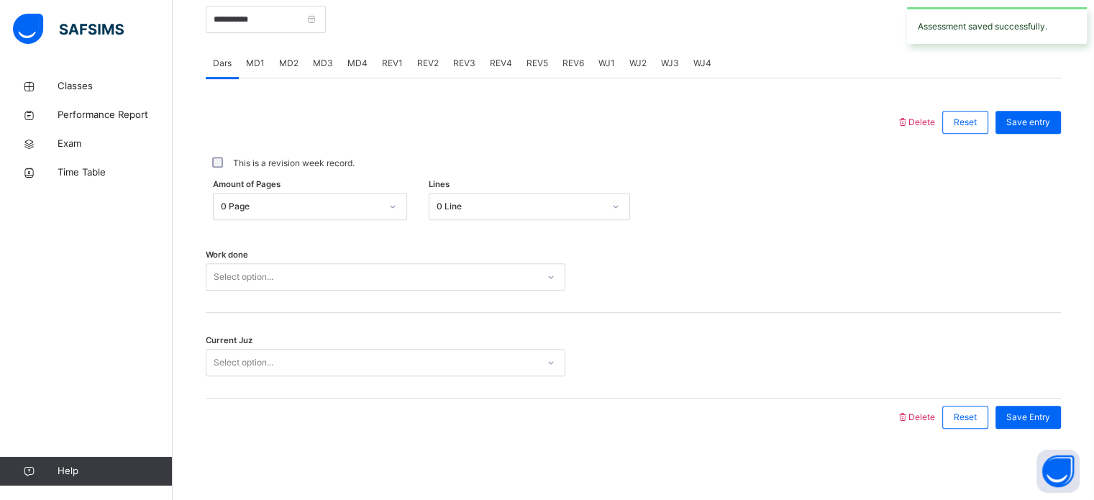
click at [255, 267] on div "Select option..." at bounding box center [244, 276] width 60 height 27
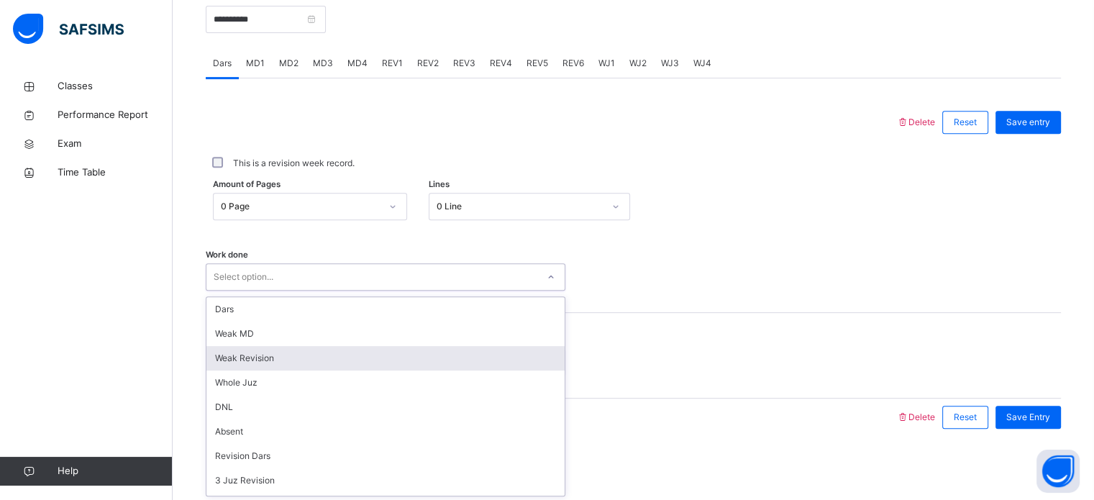
click at [242, 359] on div "Weak Revision" at bounding box center [385, 358] width 358 height 24
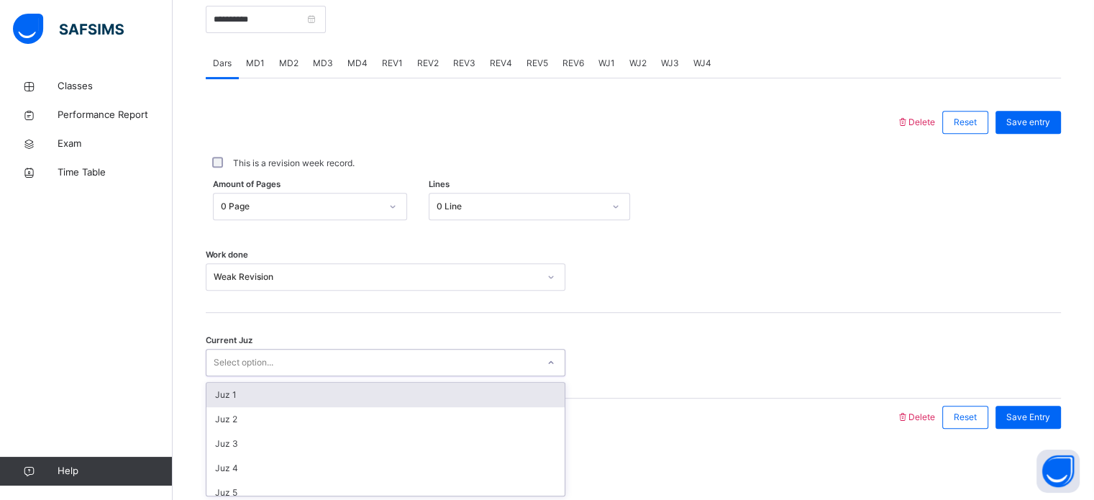
click at [243, 374] on div "Select option..." at bounding box center [385, 362] width 359 height 27
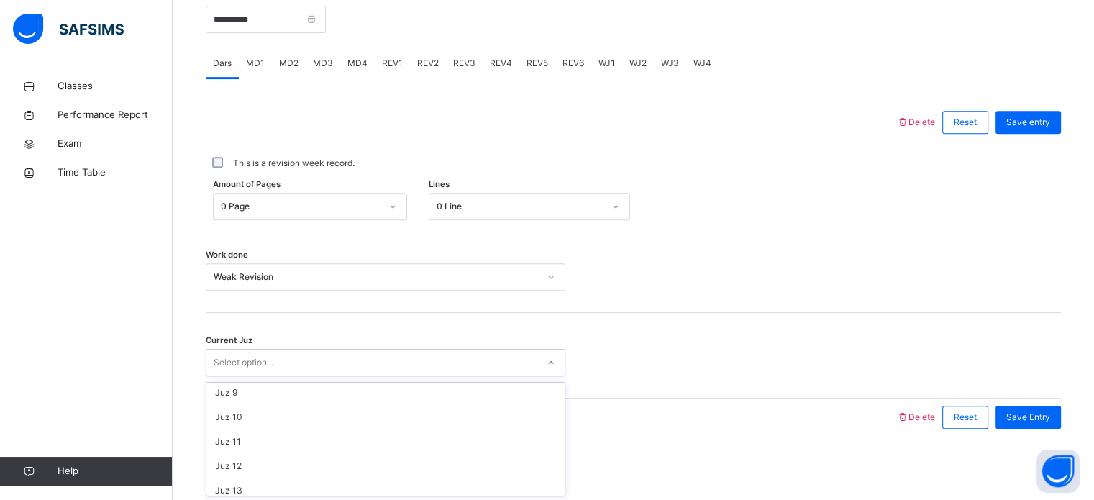
scroll to position [198, 0]
click at [244, 484] on div "Juz 13" at bounding box center [385, 489] width 358 height 24
click at [1044, 129] on div "Save entry" at bounding box center [1027, 122] width 65 height 23
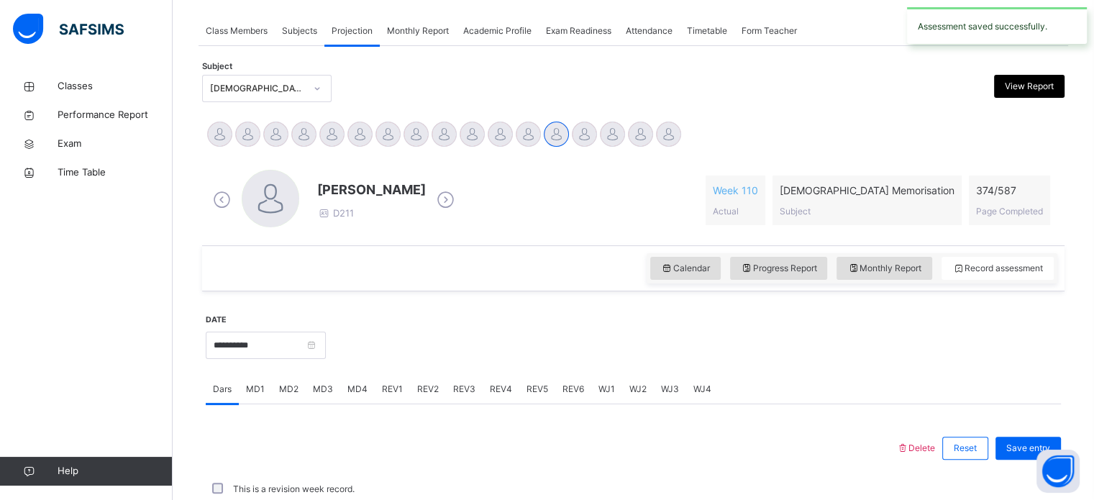
scroll to position [579, 0]
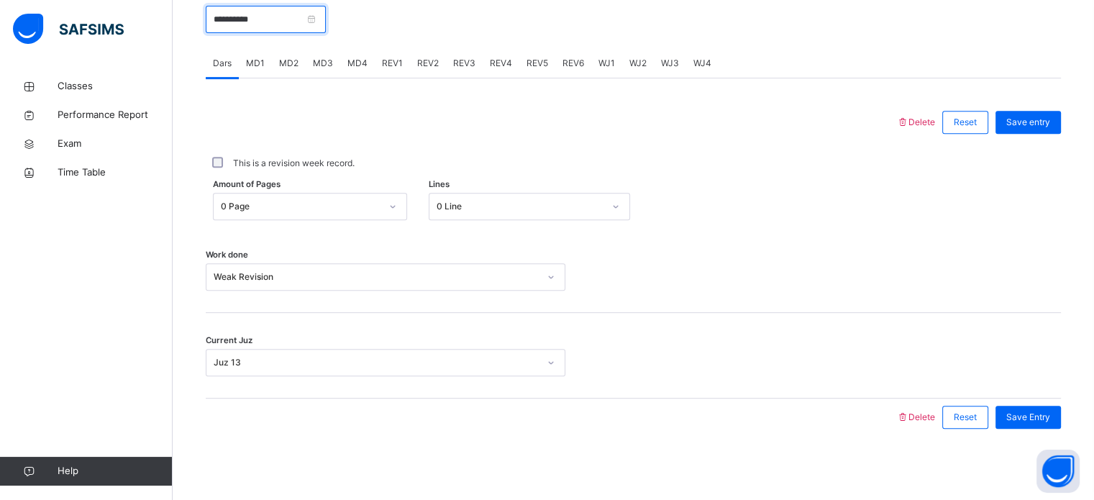
click at [267, 29] on input "**********" at bounding box center [266, 19] width 120 height 27
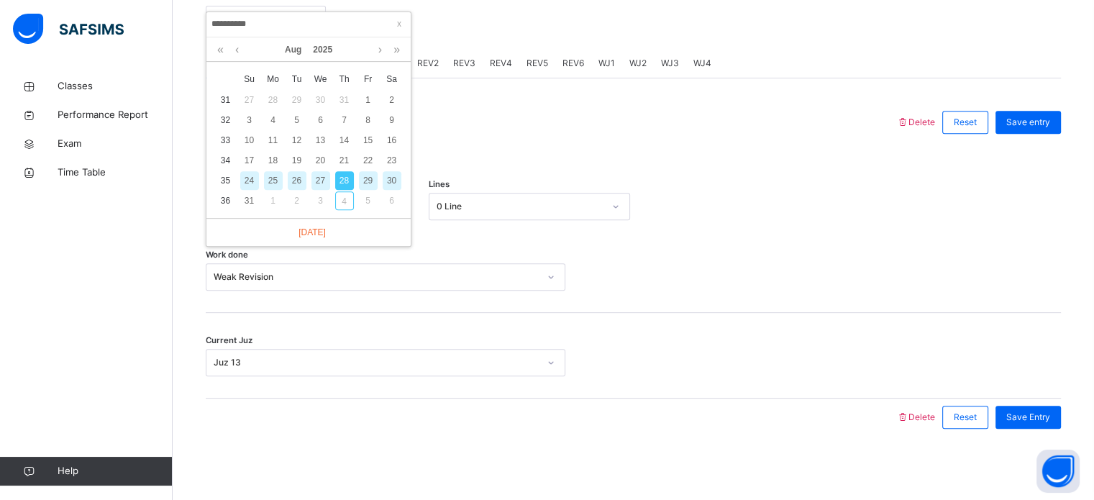
click at [362, 175] on div "29" at bounding box center [368, 180] width 19 height 19
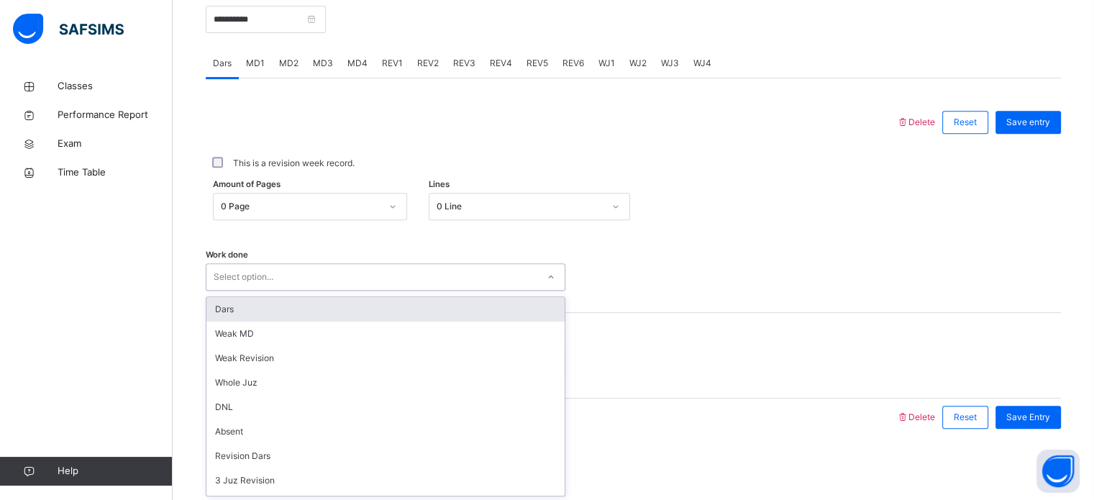
click at [273, 278] on div "Select option..." at bounding box center [371, 277] width 331 height 22
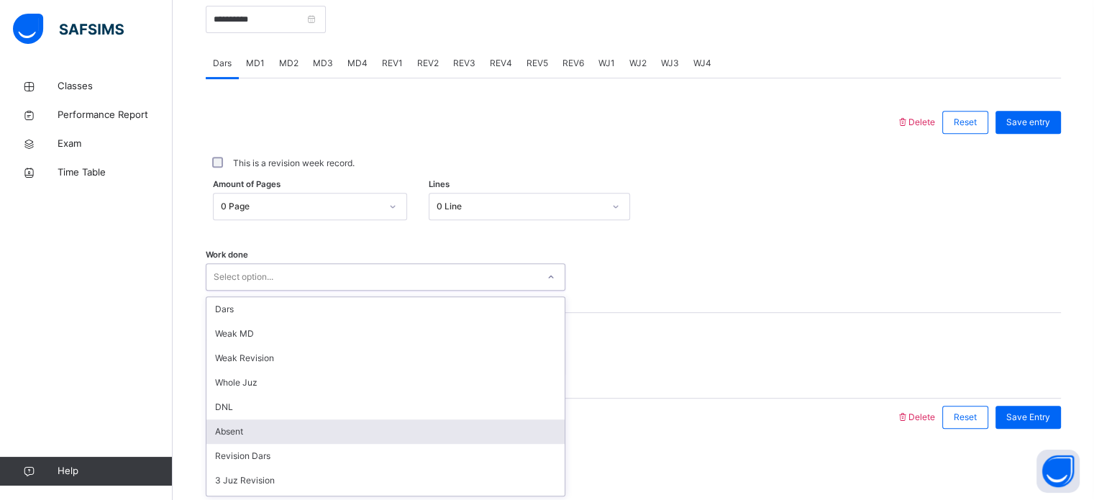
click at [243, 431] on div "Absent" at bounding box center [385, 431] width 358 height 24
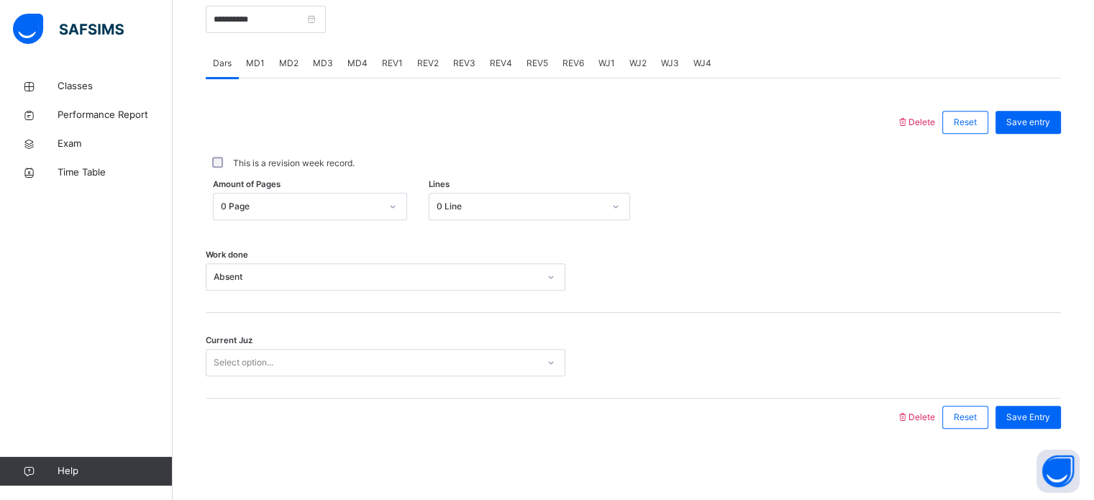
drag, startPoint x: 210, startPoint y: 390, endPoint x: 211, endPoint y: 382, distance: 7.9
click at [210, 383] on div "Current Juz Select option..." at bounding box center [633, 356] width 855 height 86
click at [222, 373] on div "Current Juz Select option..." at bounding box center [633, 356] width 855 height 86
click at [235, 358] on div "Select option..." at bounding box center [244, 362] width 60 height 27
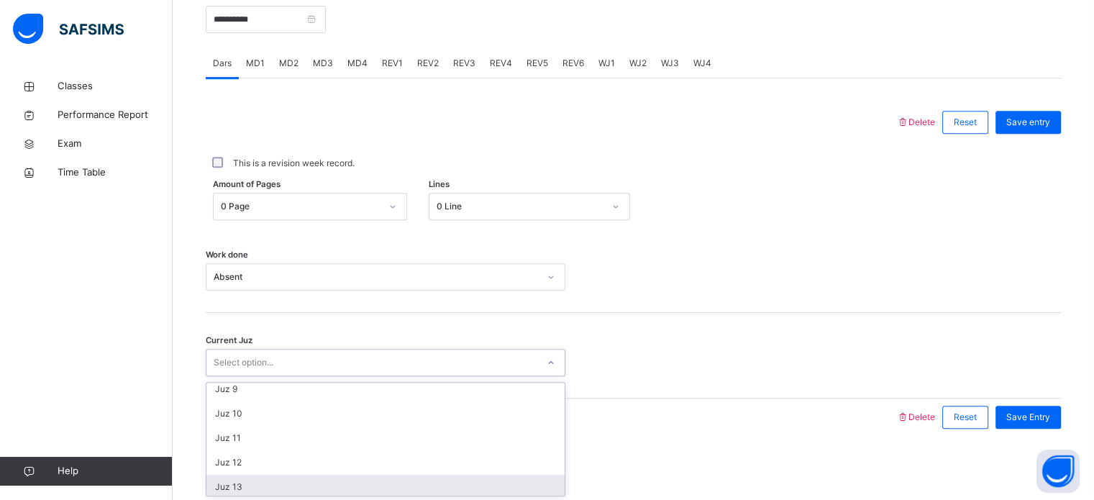
click at [296, 491] on div "Juz 13" at bounding box center [385, 487] width 358 height 24
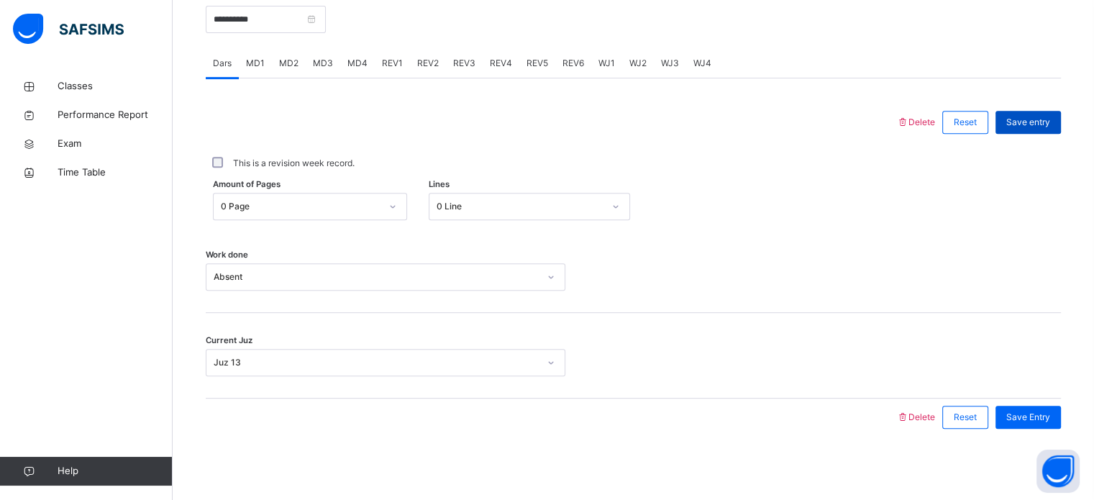
click at [1016, 113] on div "Save entry" at bounding box center [1027, 122] width 65 height 23
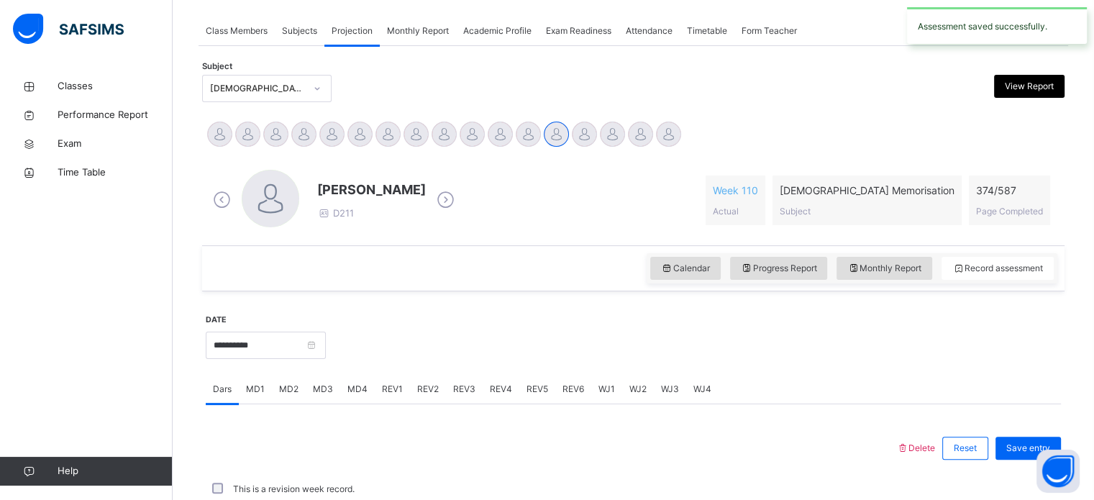
scroll to position [579, 0]
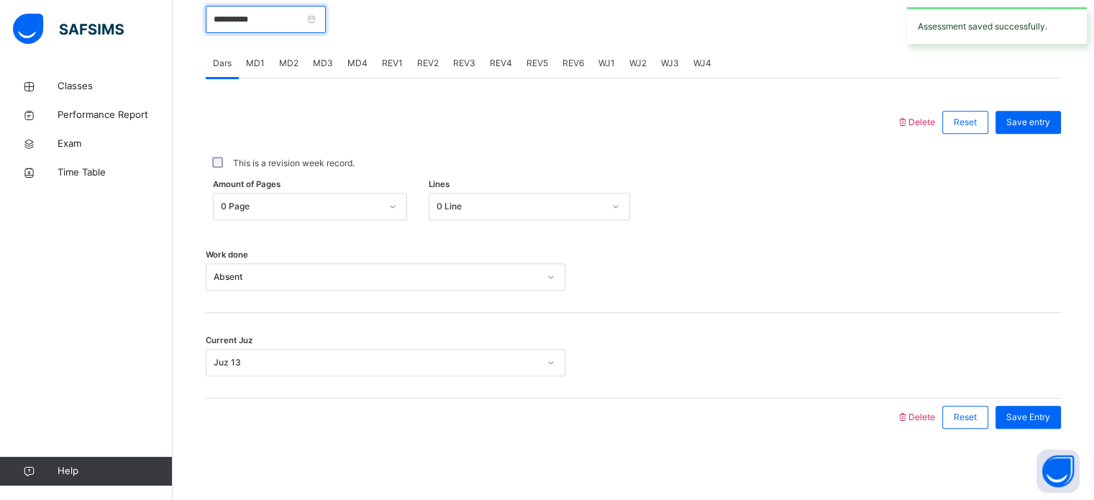
click at [326, 17] on input "**********" at bounding box center [266, 19] width 120 height 27
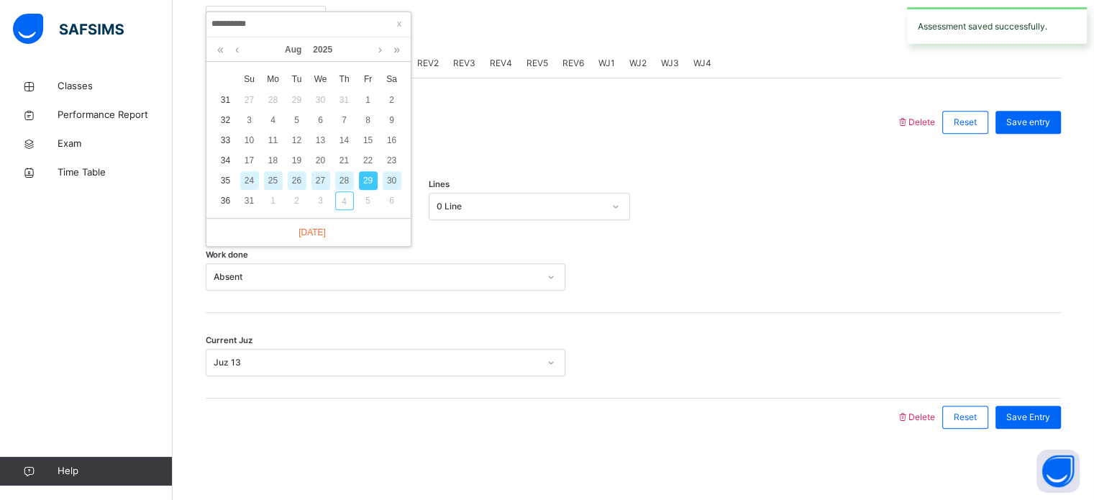
click at [391, 181] on div "30" at bounding box center [391, 180] width 19 height 19
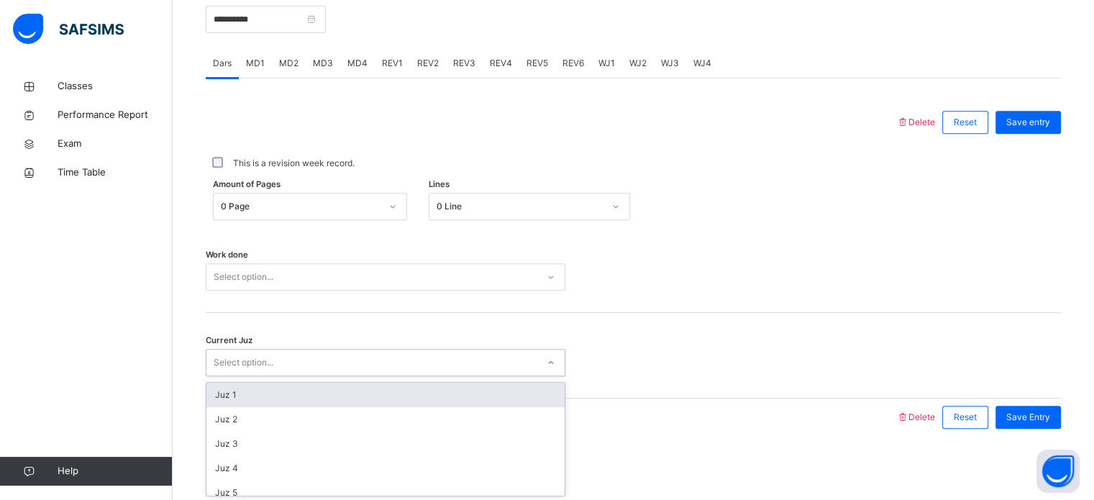
click at [262, 365] on div "Select option..." at bounding box center [244, 362] width 60 height 27
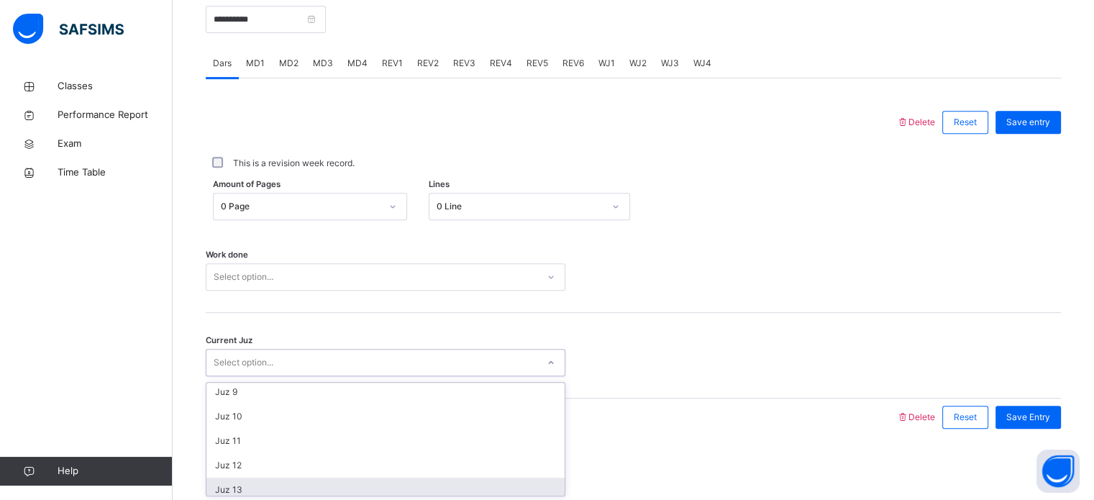
click at [275, 487] on div "Juz 13" at bounding box center [385, 489] width 358 height 24
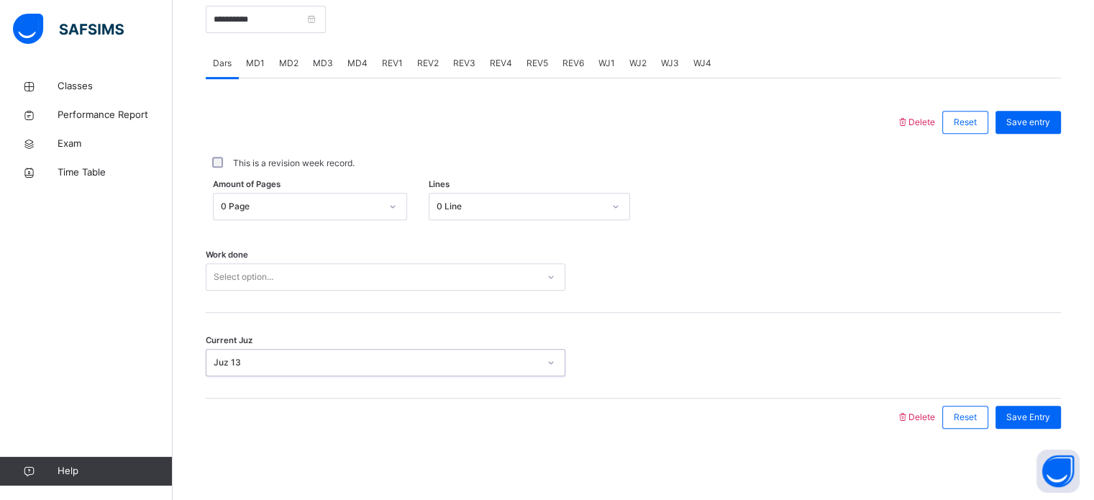
click at [309, 282] on div "Select option..." at bounding box center [371, 277] width 331 height 22
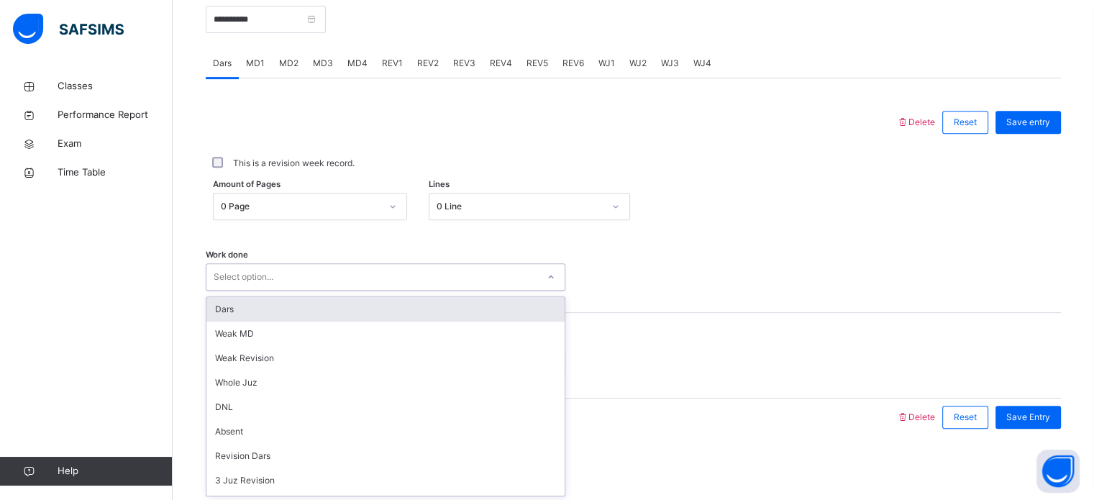
click at [293, 304] on div "Dars" at bounding box center [385, 309] width 358 height 24
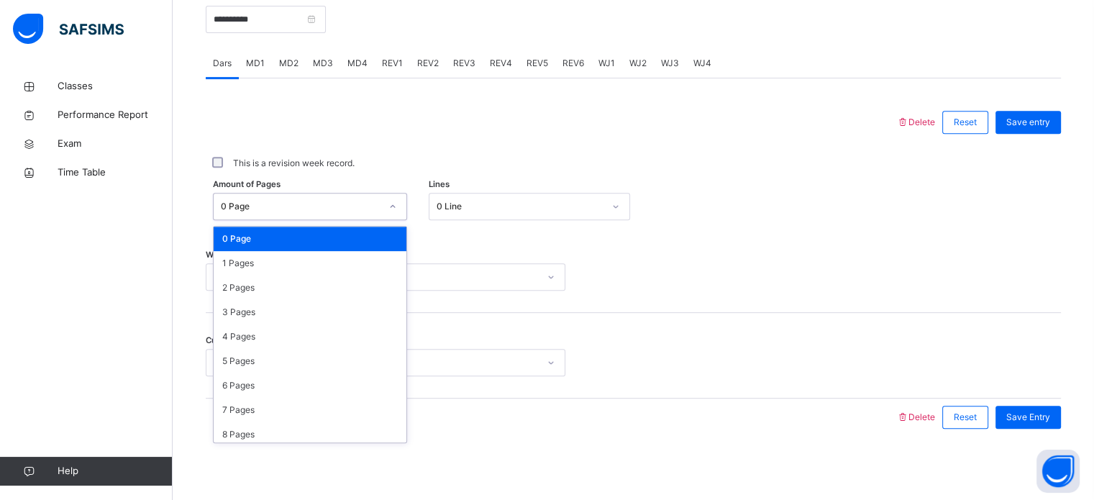
click at [282, 206] on div "0 Page" at bounding box center [301, 206] width 160 height 13
click at [290, 260] on div "1 Pages" at bounding box center [310, 263] width 193 height 24
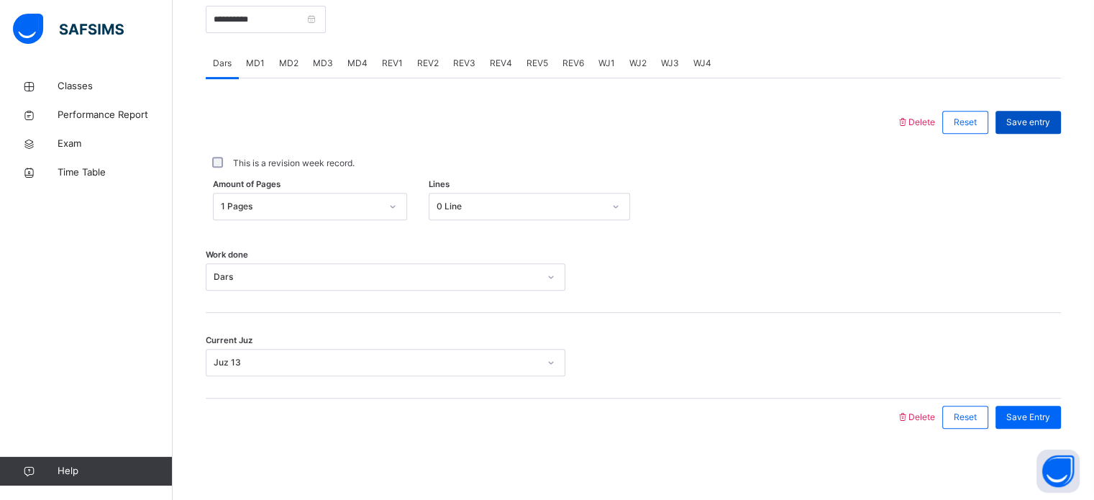
click at [1027, 126] on span "Save entry" at bounding box center [1028, 122] width 44 height 13
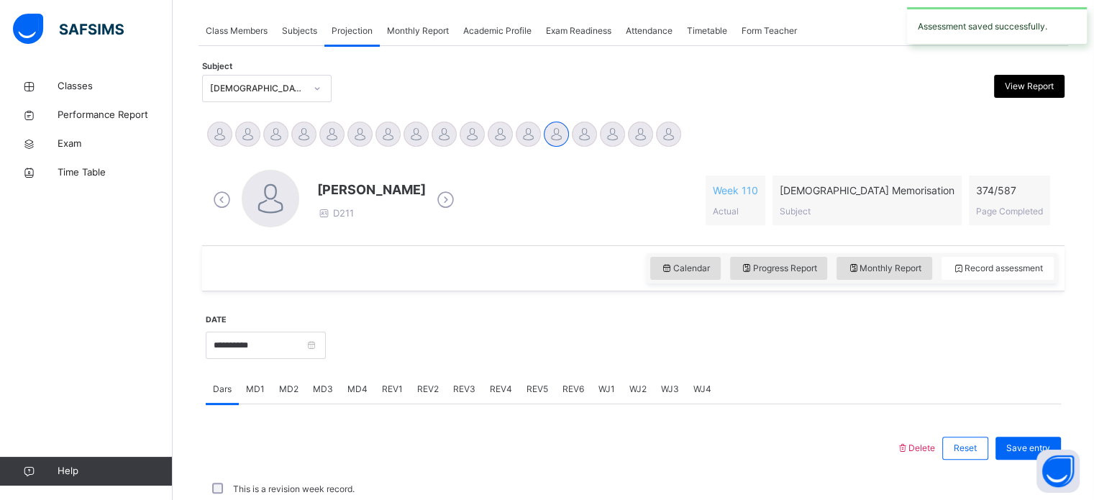
scroll to position [579, 0]
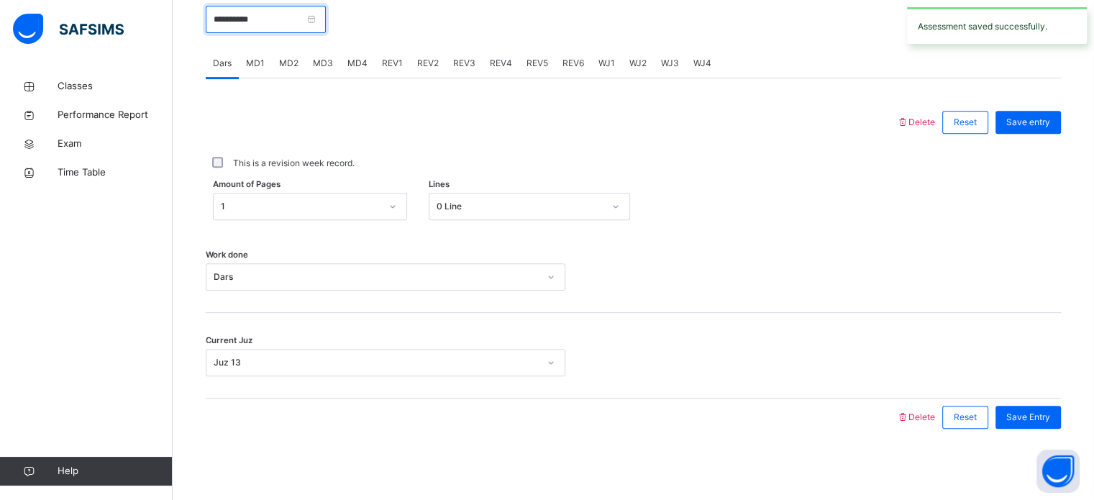
click at [284, 19] on input "**********" at bounding box center [266, 19] width 120 height 27
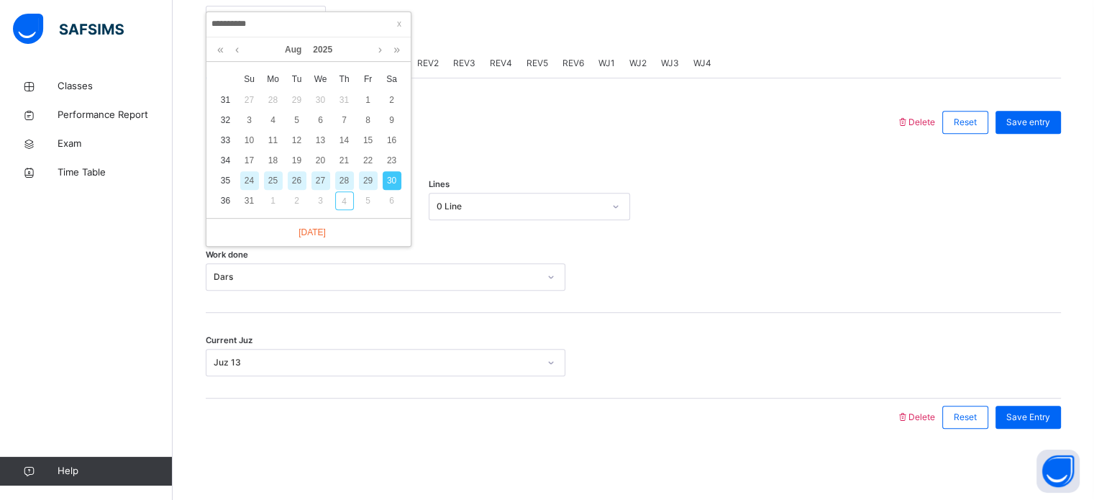
click at [276, 212] on div "Aug 2025 x Su Mo Tu We Th Fr Sa 31 27 28 29 30 31 1 2 32 3 4 5 6 7 8 9 33 10 11…" at bounding box center [308, 141] width 204 height 209
click at [270, 176] on div "25" at bounding box center [273, 180] width 19 height 19
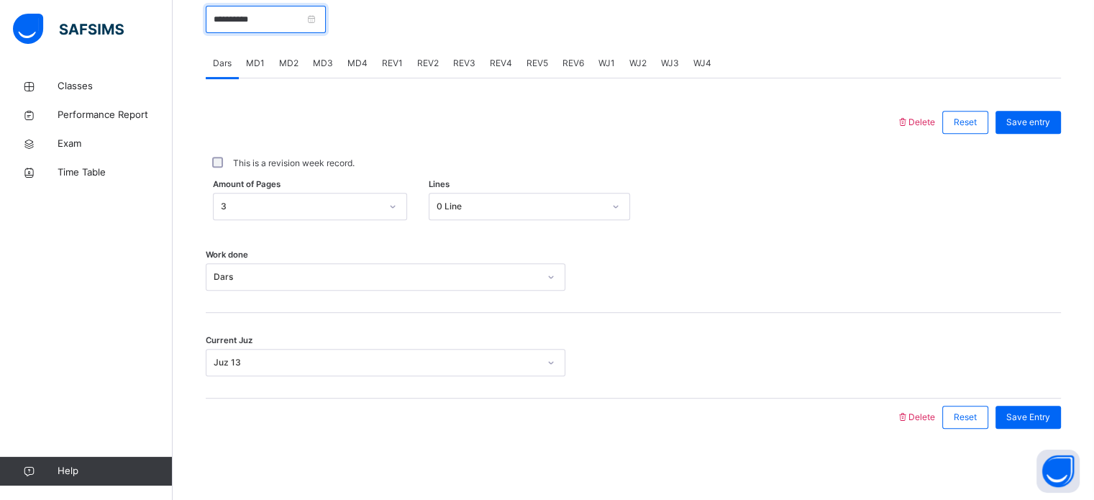
click at [259, 31] on input "**********" at bounding box center [266, 19] width 120 height 27
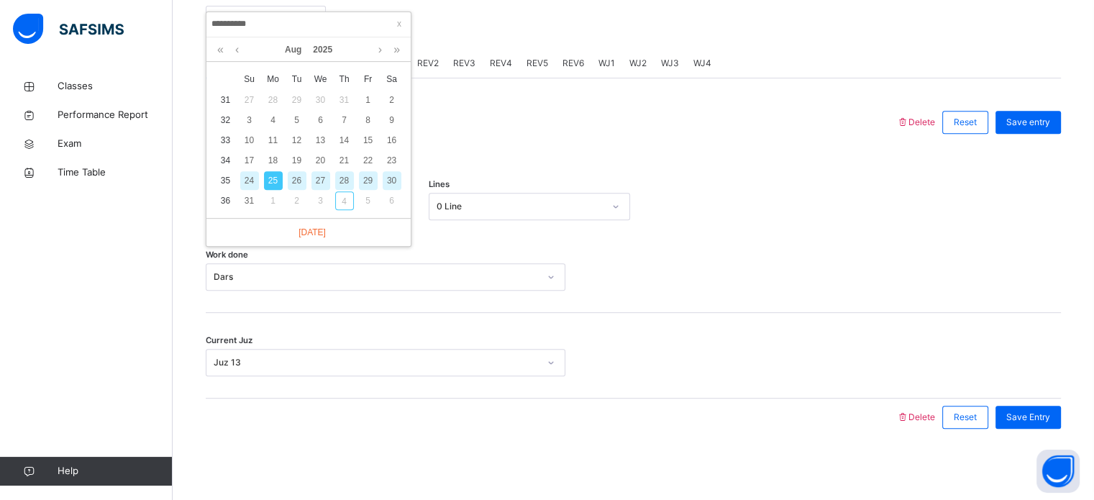
click at [297, 178] on div "26" at bounding box center [297, 180] width 19 height 19
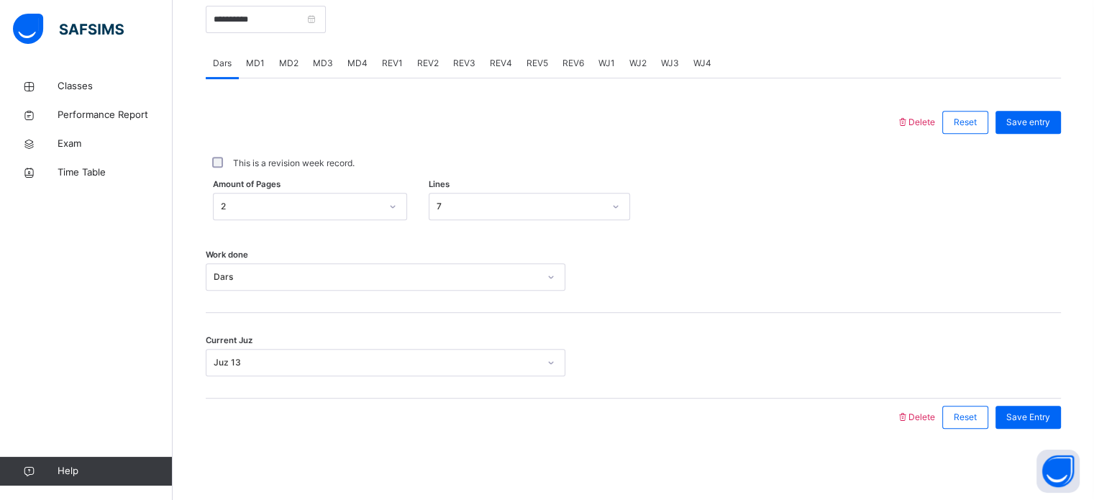
click at [279, 75] on div "MD2" at bounding box center [289, 63] width 34 height 29
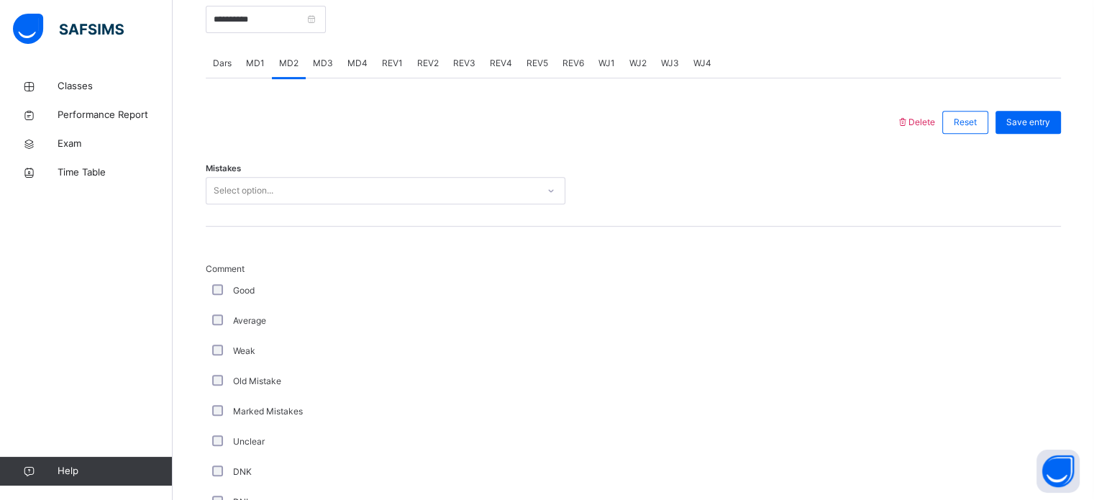
click at [260, 59] on span "MD1" at bounding box center [255, 63] width 19 height 13
click at [285, 29] on div "**********" at bounding box center [266, 18] width 120 height 62
click at [282, 29] on input "**********" at bounding box center [266, 19] width 120 height 27
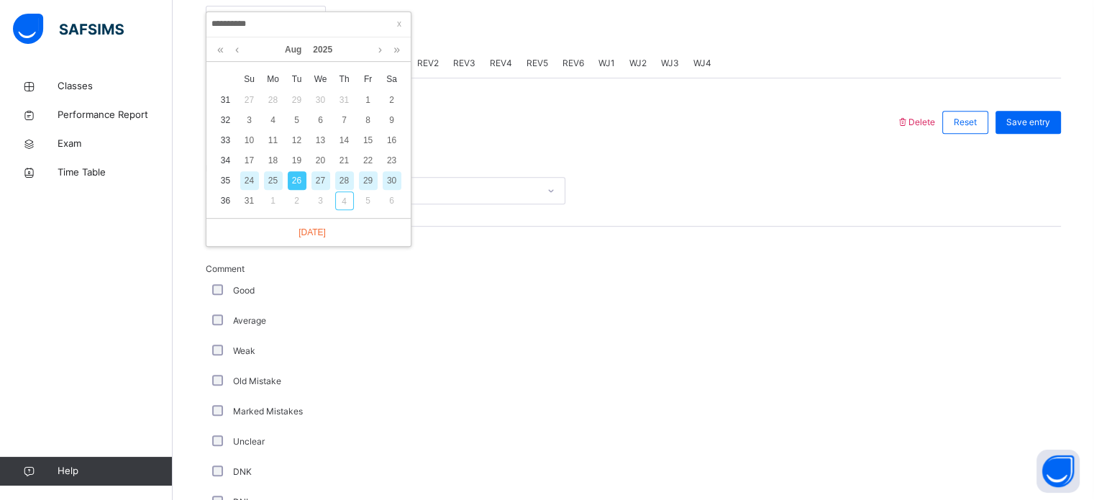
click at [278, 170] on tbody "31 27 28 29 30 31 1 2 32 3 4 5 6 7 8 9 33 10 11 12 13 14 15 16 34 17 18 19 20 2…" at bounding box center [309, 150] width 190 height 121
click at [274, 176] on div "25" at bounding box center [273, 180] width 19 height 19
type input "**********"
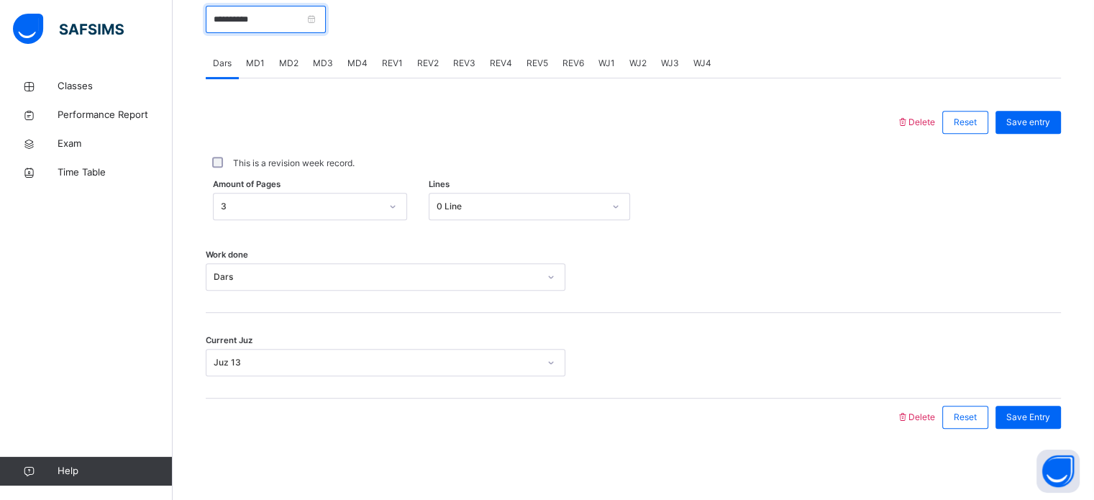
click at [326, 8] on input "**********" at bounding box center [266, 19] width 120 height 27
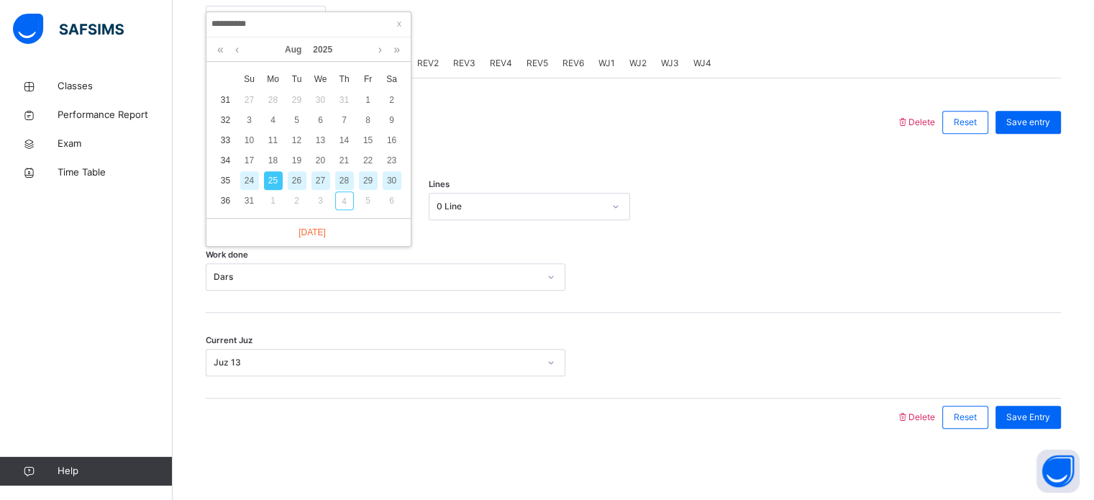
click at [500, 122] on div at bounding box center [551, 122] width 676 height 37
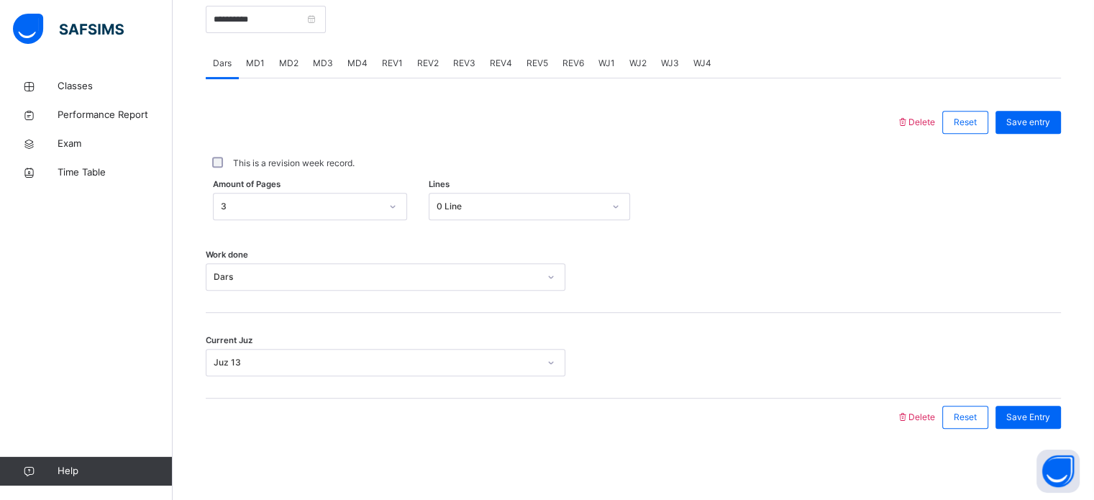
click at [350, 52] on div "MD4" at bounding box center [357, 63] width 35 height 29
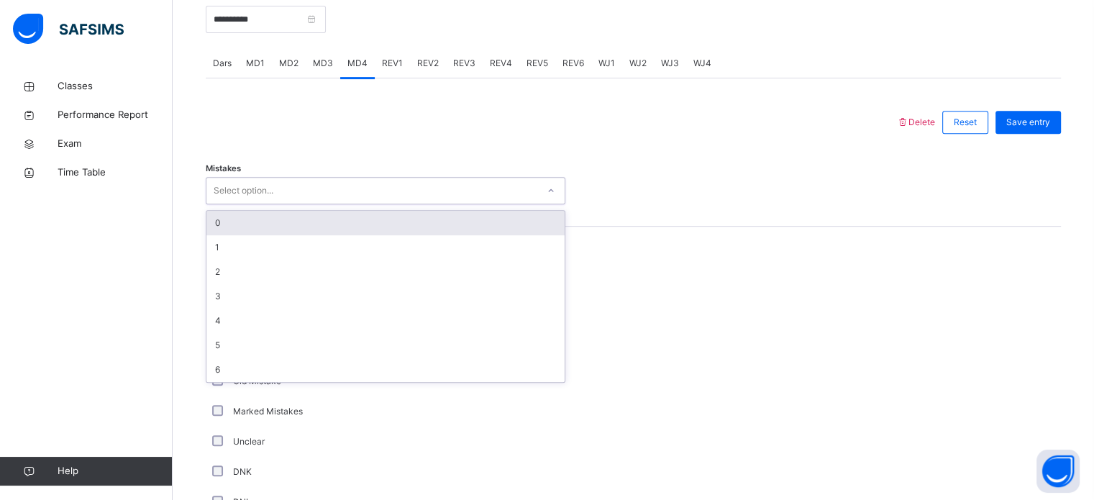
drag, startPoint x: 284, startPoint y: 183, endPoint x: 265, endPoint y: 204, distance: 28.0
click at [283, 184] on div "Select option..." at bounding box center [371, 191] width 331 height 22
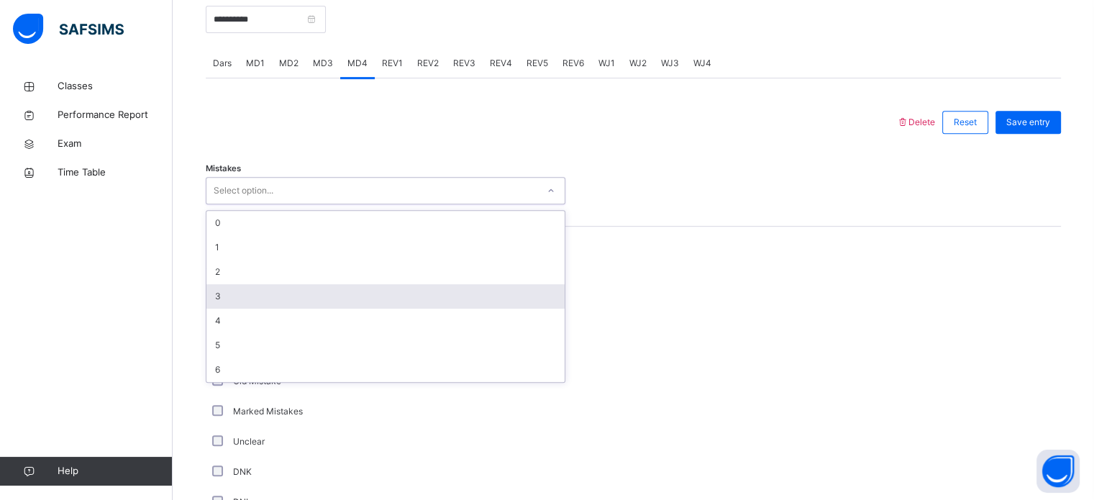
click at [230, 295] on div "3" at bounding box center [385, 296] width 358 height 24
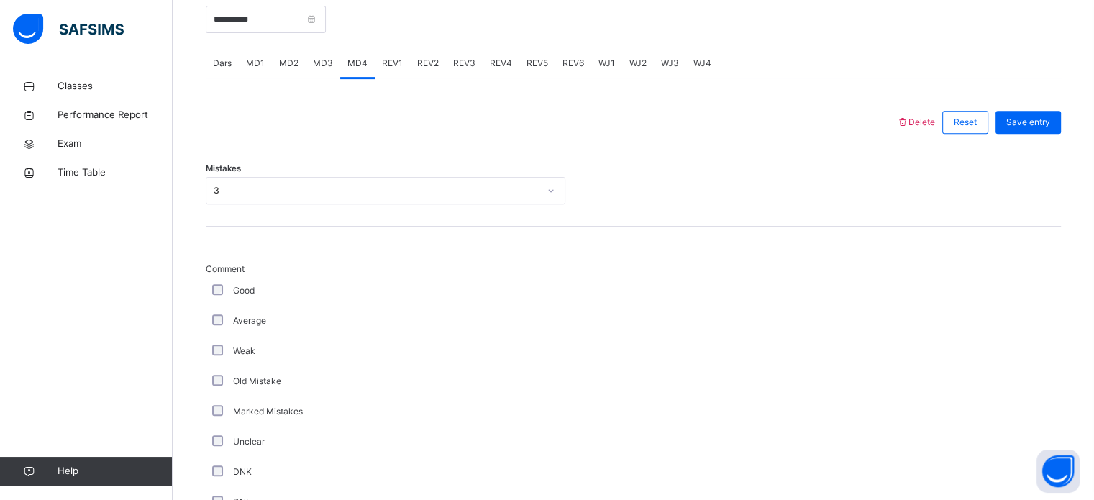
drag, startPoint x: 191, startPoint y: 287, endPoint x: 235, endPoint y: 285, distance: 43.9
click at [233, 285] on div "Back / FT Boys Class 2 FT Boys Class 2 Full Time Boys Third Term 2024-2025 Clas…" at bounding box center [633, 411] width 921 height 1839
click at [211, 342] on div "Weak" at bounding box center [385, 351] width 359 height 30
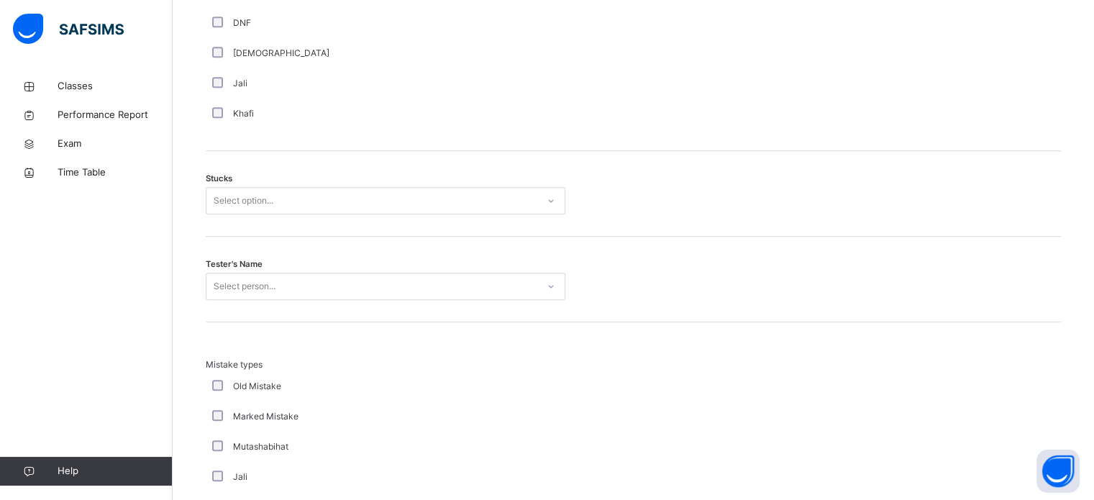
scroll to position [1119, 0]
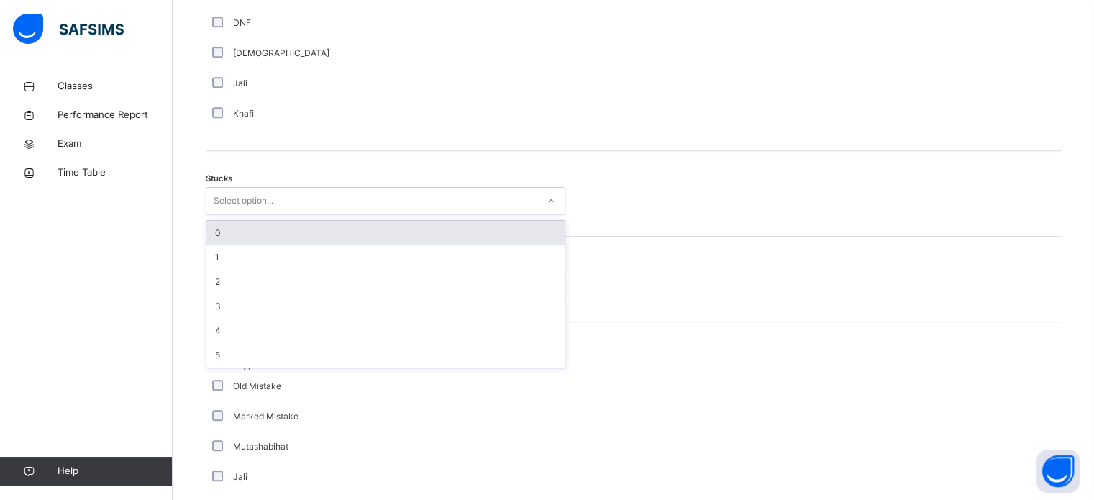
click at [261, 199] on div "Select option..." at bounding box center [244, 200] width 60 height 27
click at [250, 232] on div "0" at bounding box center [385, 233] width 358 height 24
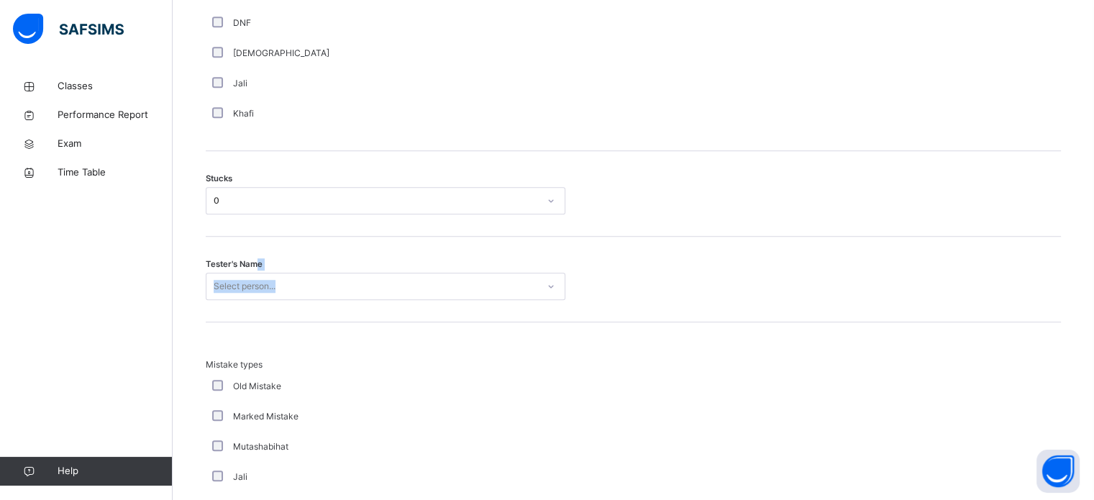
drag, startPoint x: 250, startPoint y: 258, endPoint x: 261, endPoint y: 273, distance: 18.6
click at [256, 265] on div "Tester's Name Select person..." at bounding box center [633, 280] width 855 height 86
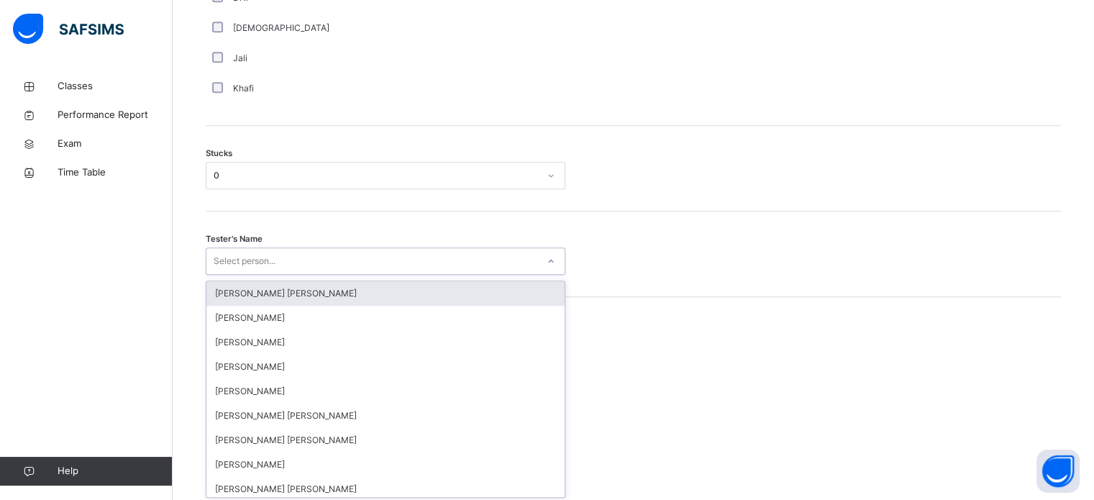
click at [262, 275] on div "Tester's Name option Ryan Punit Purshotam focused, 1 of 90. 90 results availabl…" at bounding box center [633, 254] width 855 height 86
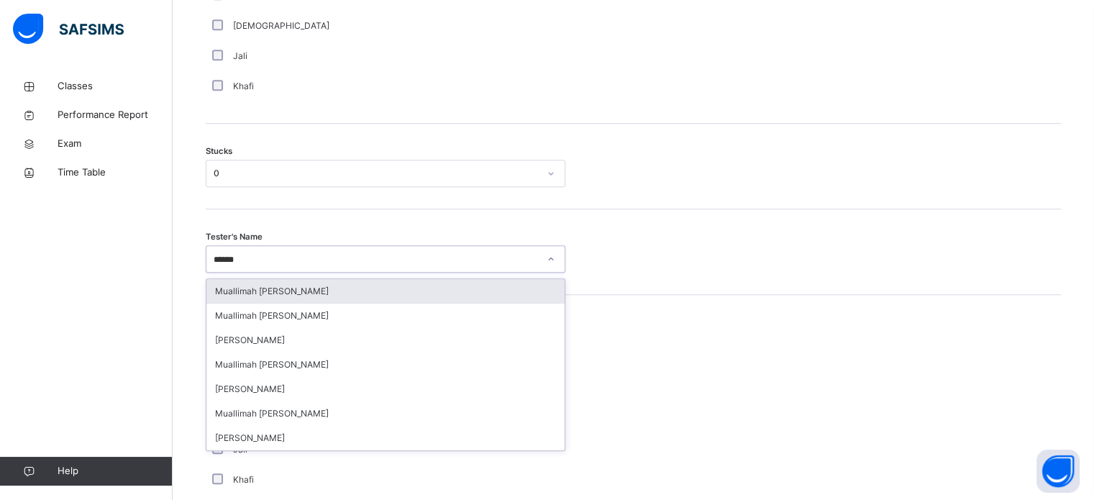
type input "*******"
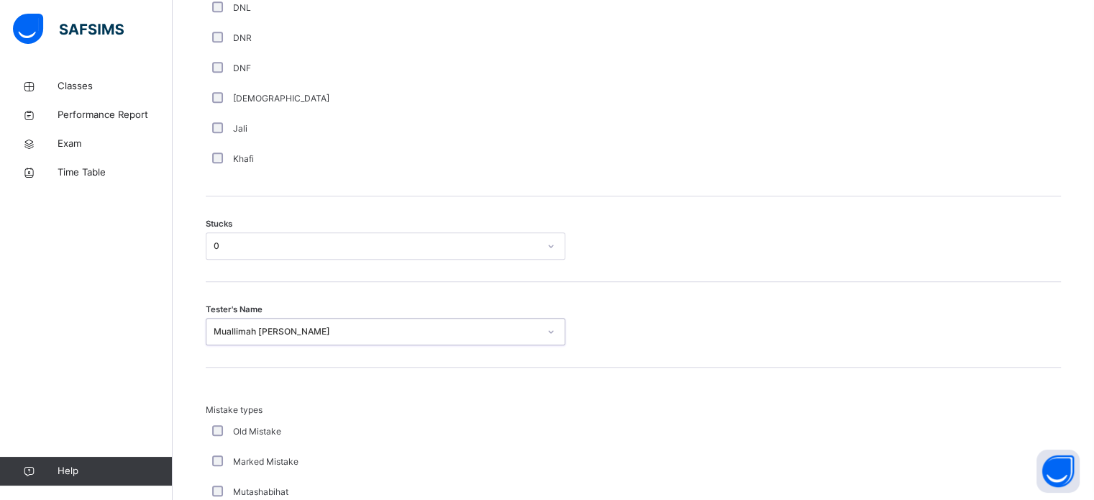
click at [296, 330] on div "option Muallimah Freshta Sardar, selected. 0 results available. Select is focus…" at bounding box center [385, 331] width 359 height 27
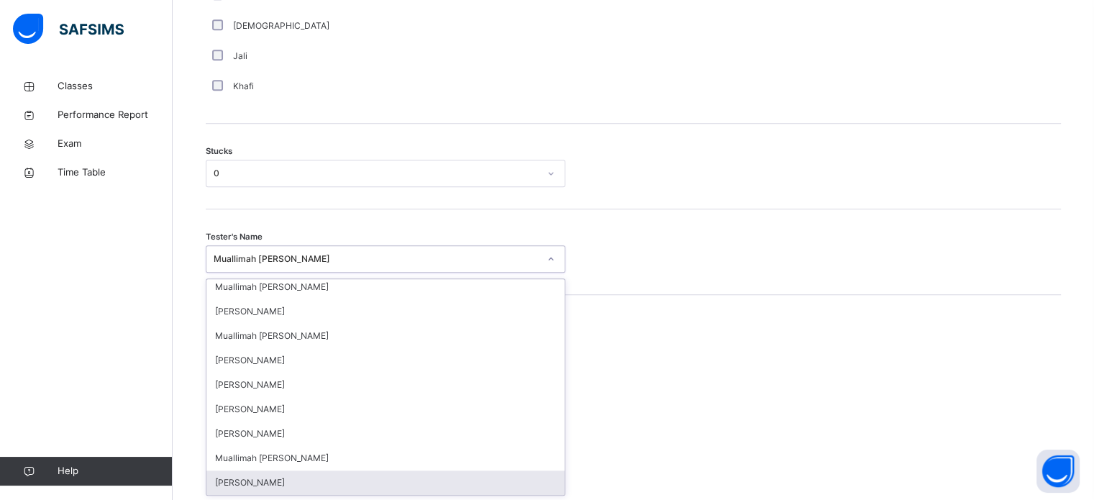
scroll to position [1984, 0]
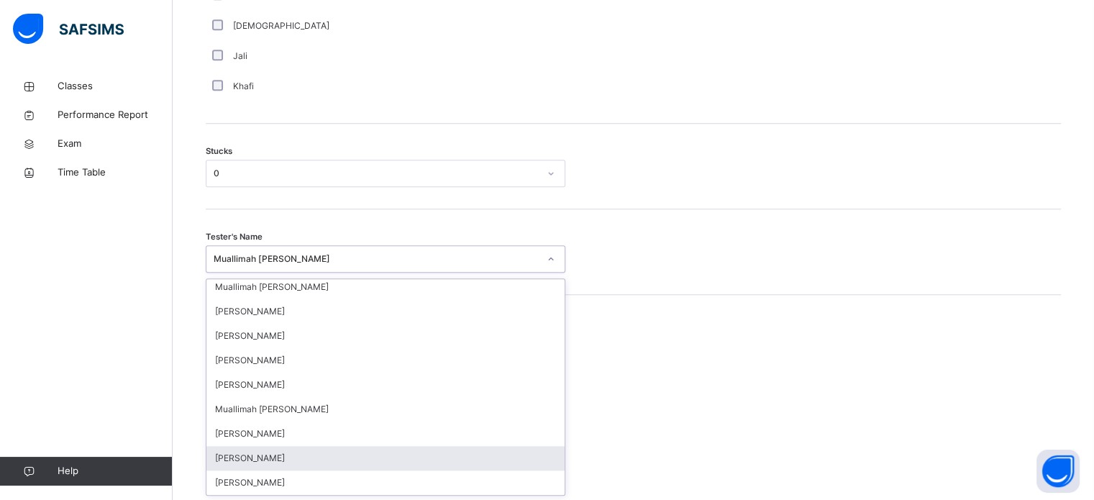
click at [270, 457] on div "[PERSON_NAME]" at bounding box center [385, 458] width 358 height 24
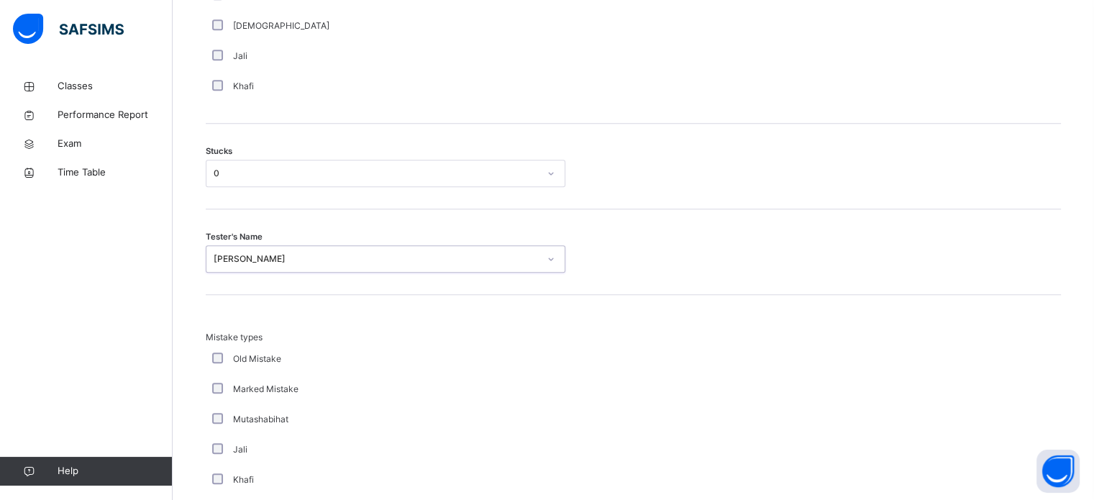
scroll to position [1410, 0]
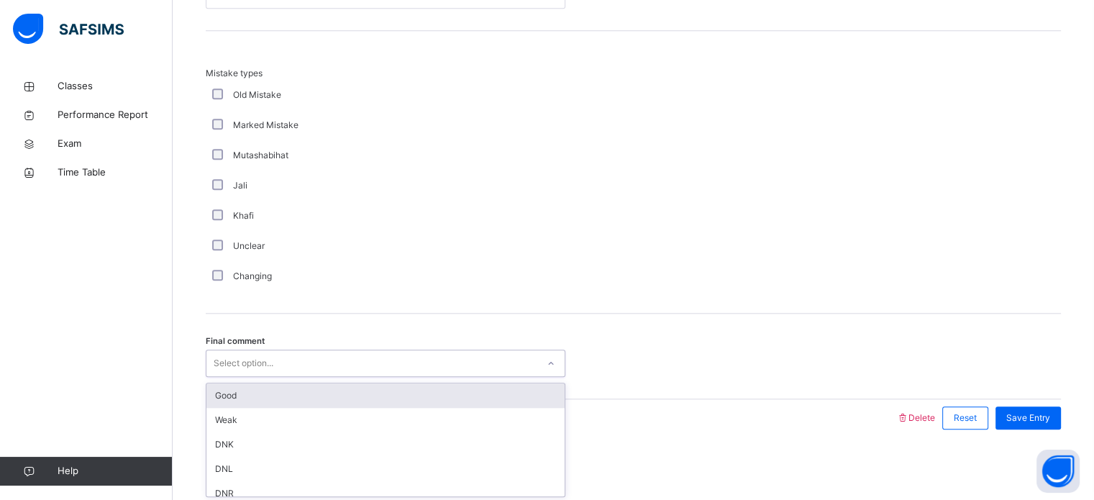
click at [289, 356] on div "Select option..." at bounding box center [371, 363] width 331 height 22
click at [270, 393] on div "Good" at bounding box center [385, 395] width 358 height 24
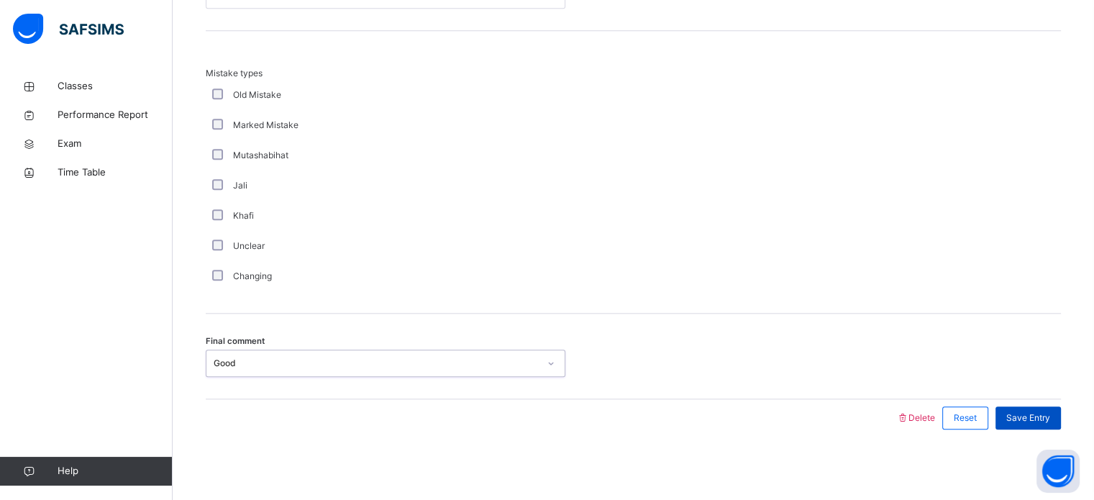
click at [1037, 415] on span "Save Entry" at bounding box center [1028, 417] width 44 height 13
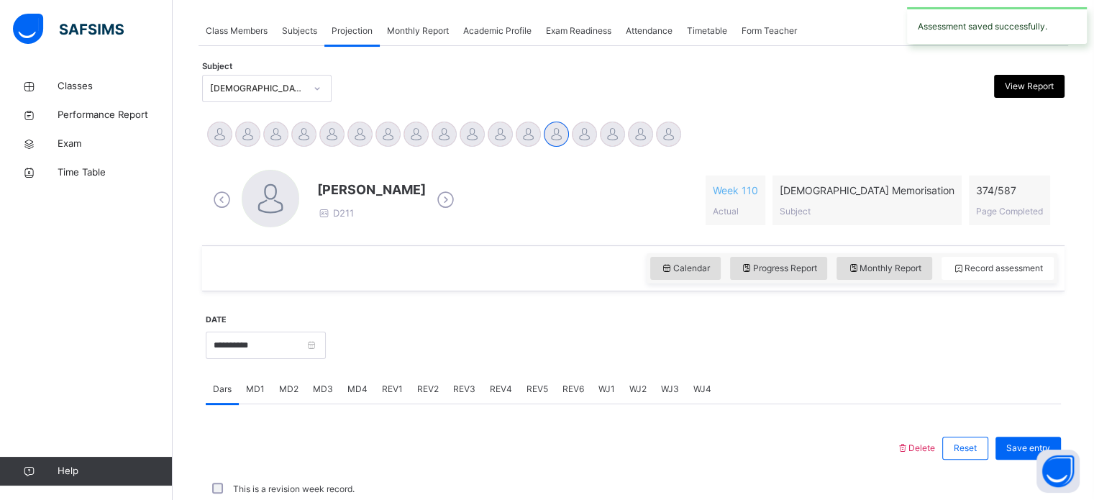
scroll to position [579, 0]
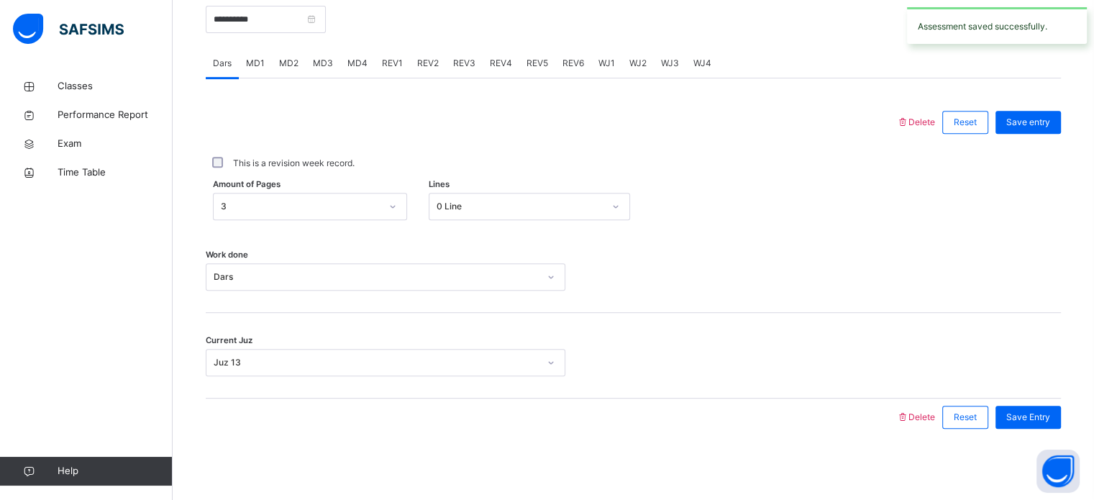
click at [353, 61] on span "MD4" at bounding box center [357, 63] width 20 height 13
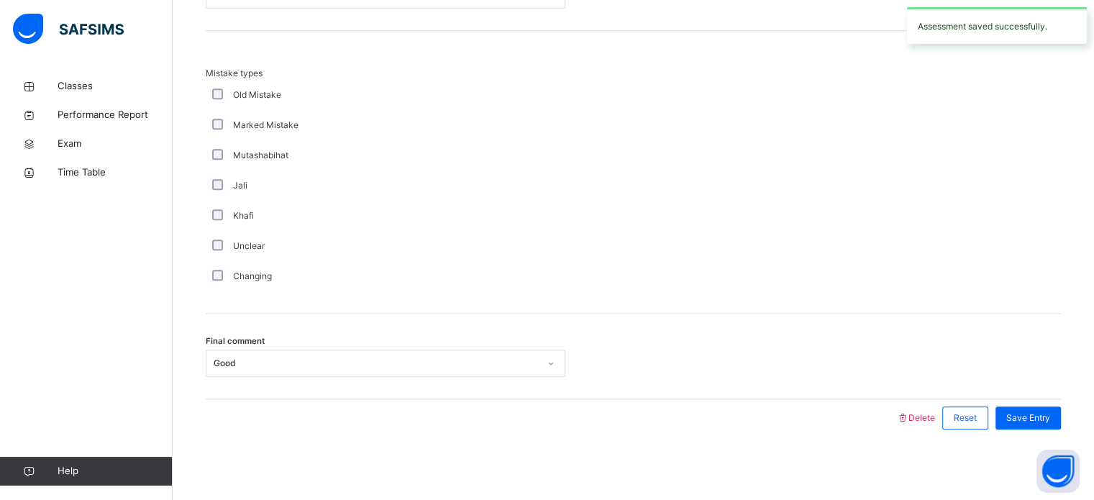
click at [293, 359] on div "Good" at bounding box center [376, 363] width 325 height 13
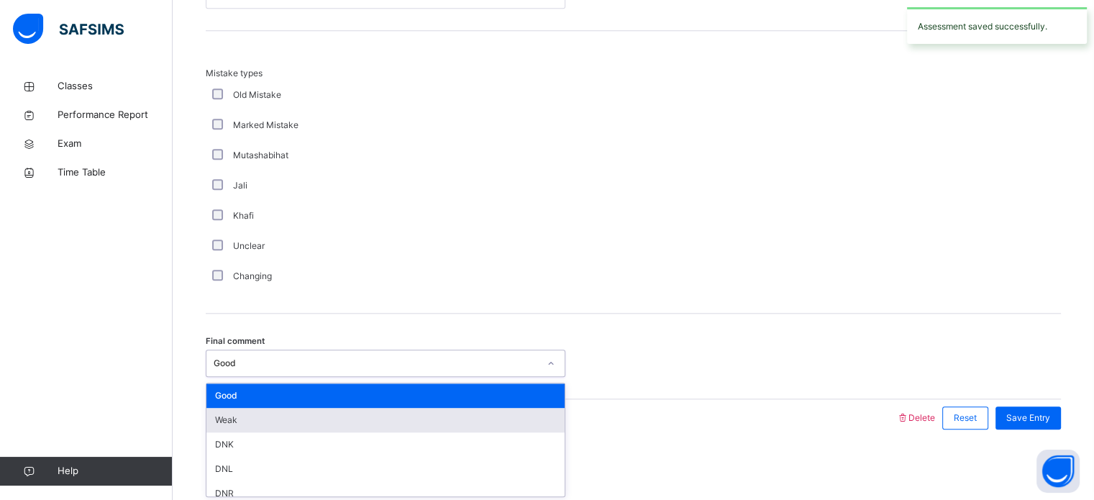
click at [262, 408] on div "Weak" at bounding box center [385, 420] width 358 height 24
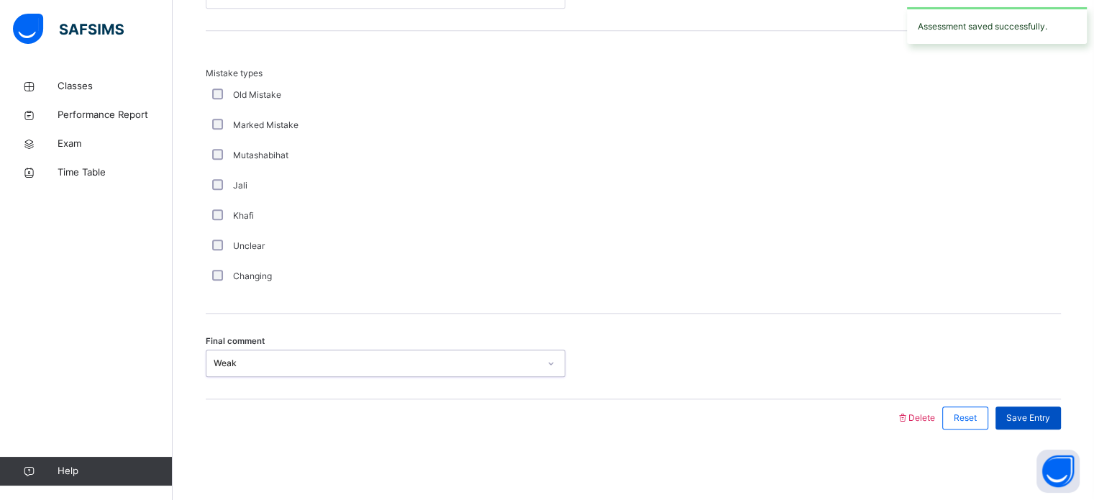
click at [1060, 420] on div "Save Entry" at bounding box center [1027, 417] width 65 height 23
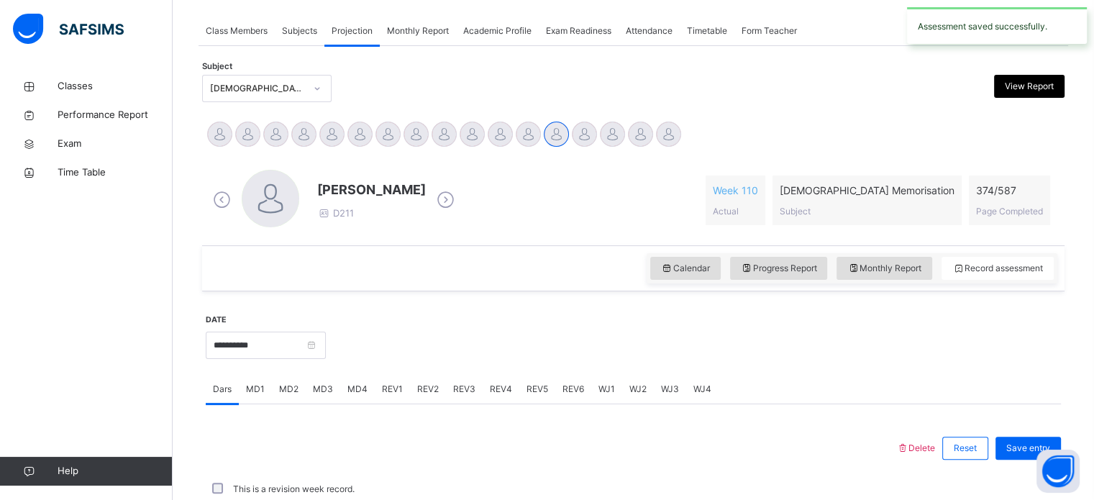
scroll to position [579, 0]
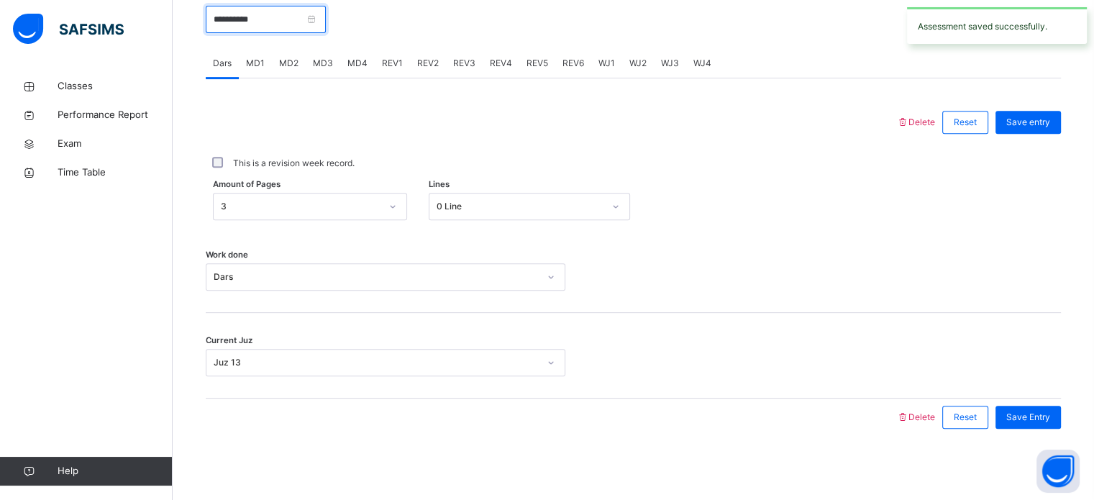
click at [290, 17] on input "**********" at bounding box center [266, 19] width 120 height 27
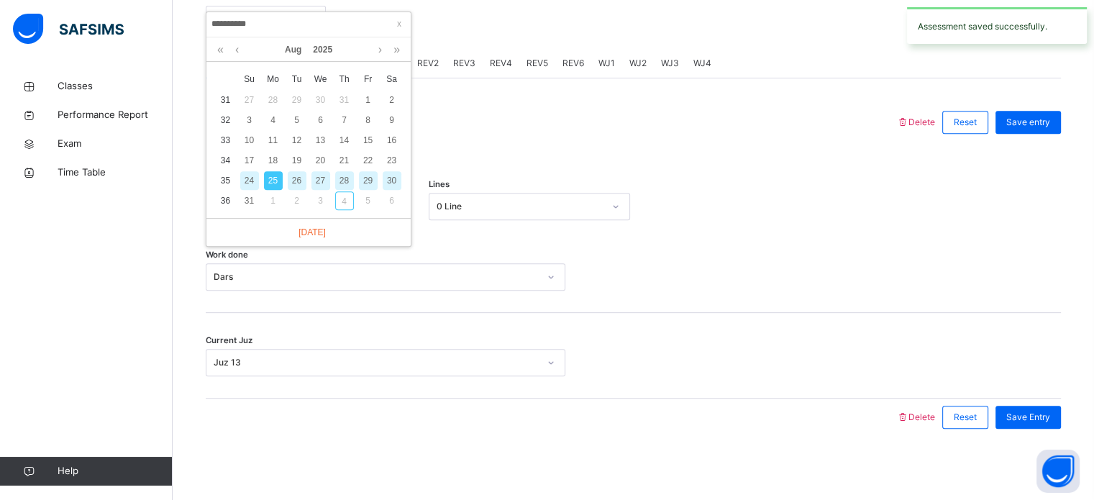
click at [503, 151] on div "Delete Reset Save entry This is a revision week record. Amount of Pages 3 Lines…" at bounding box center [633, 270] width 855 height 332
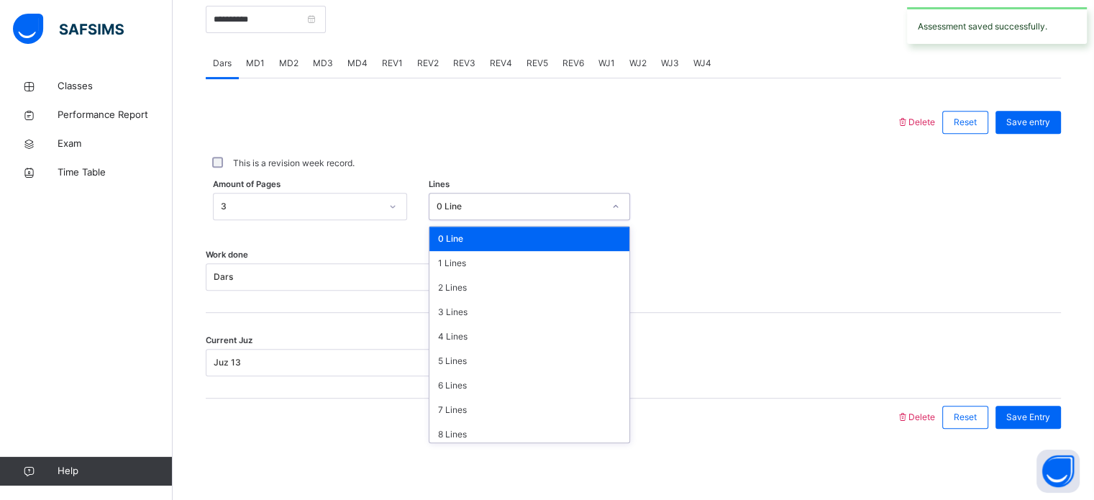
click at [408, 116] on div at bounding box center [551, 122] width 676 height 37
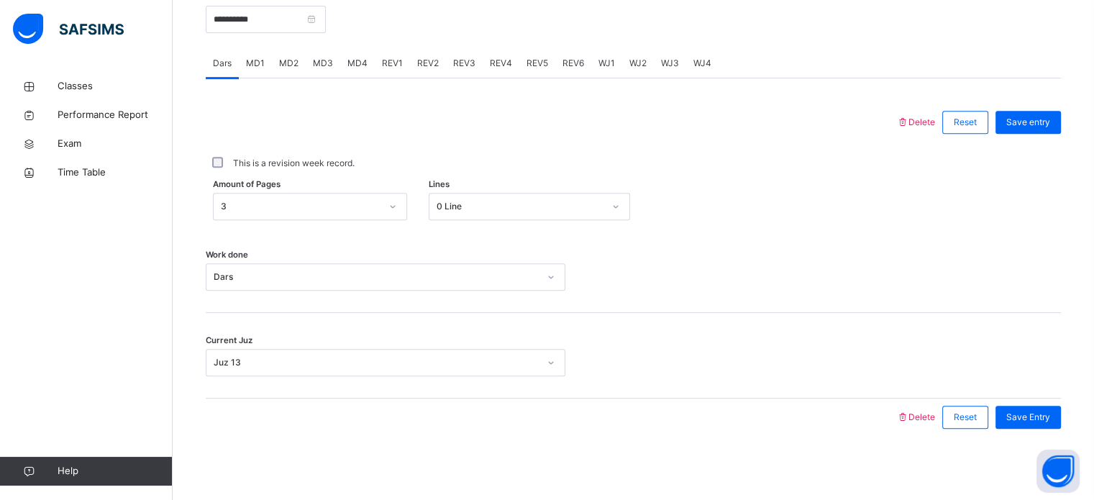
drag, startPoint x: 355, startPoint y: 45, endPoint x: 361, endPoint y: 64, distance: 19.6
click at [357, 51] on div "**********" at bounding box center [633, 211] width 855 height 477
click at [364, 70] on div "MD4" at bounding box center [357, 63] width 35 height 29
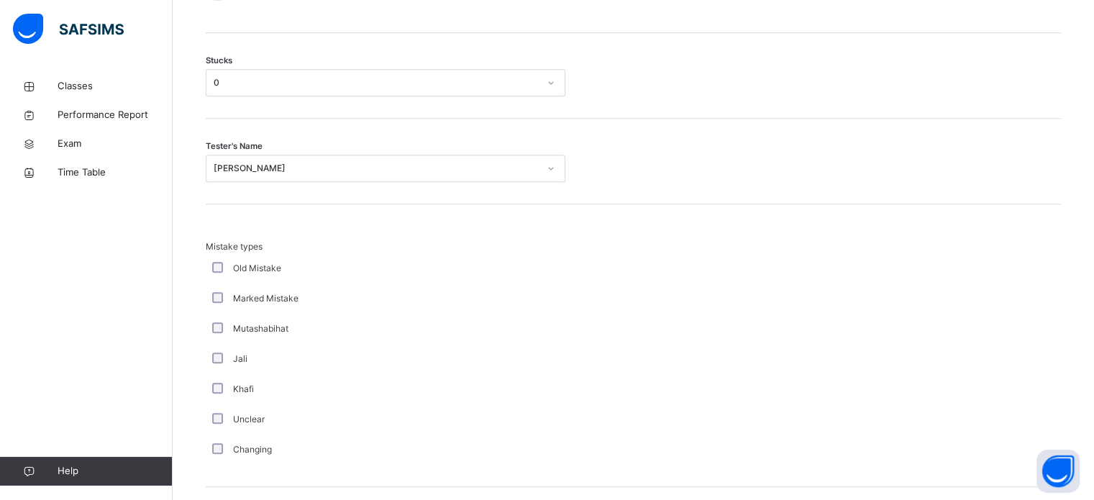
scroll to position [1229, 0]
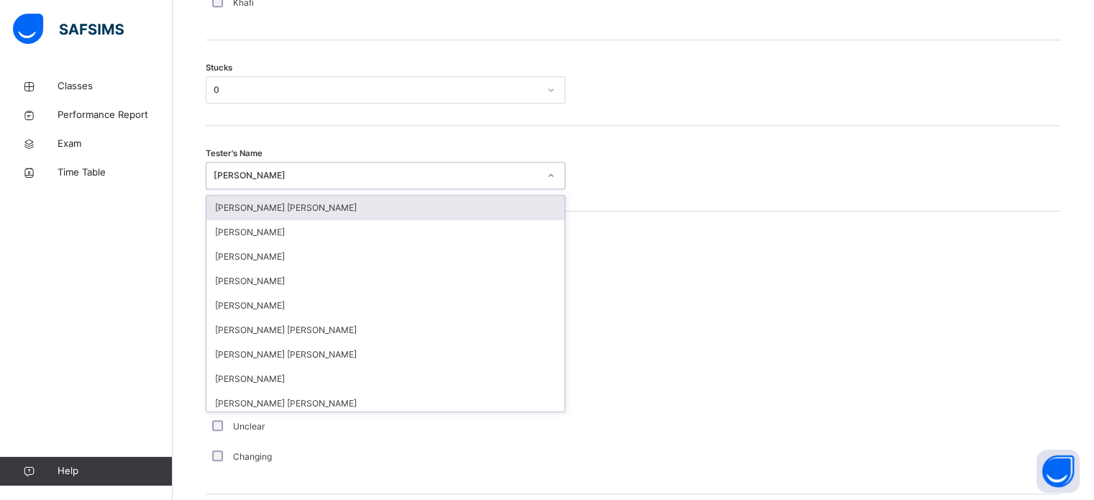
drag, startPoint x: 295, startPoint y: 169, endPoint x: 302, endPoint y: 186, distance: 18.4
click at [302, 184] on div "[PERSON_NAME]" at bounding box center [371, 176] width 331 height 22
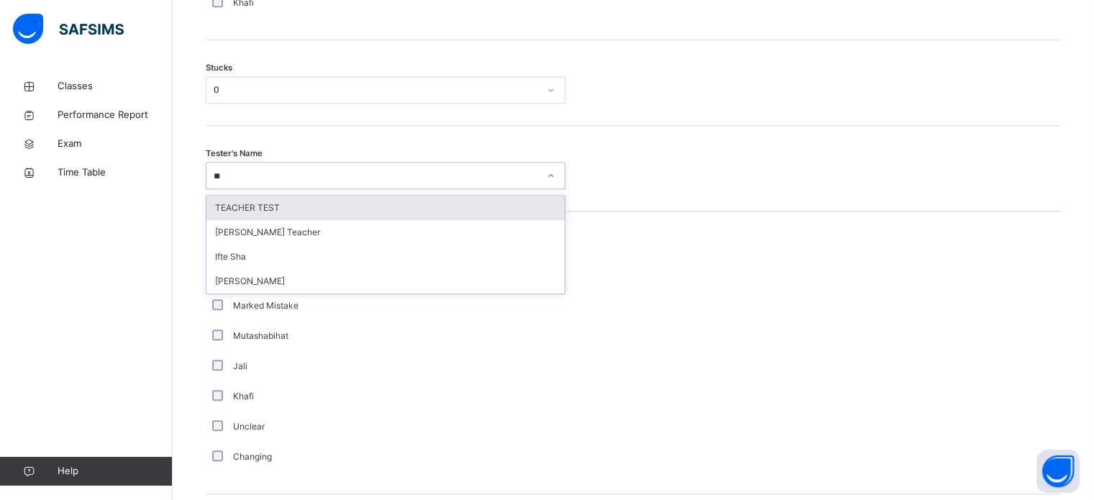
type input "***"
click at [285, 216] on div "TEACHER TEST" at bounding box center [385, 208] width 358 height 24
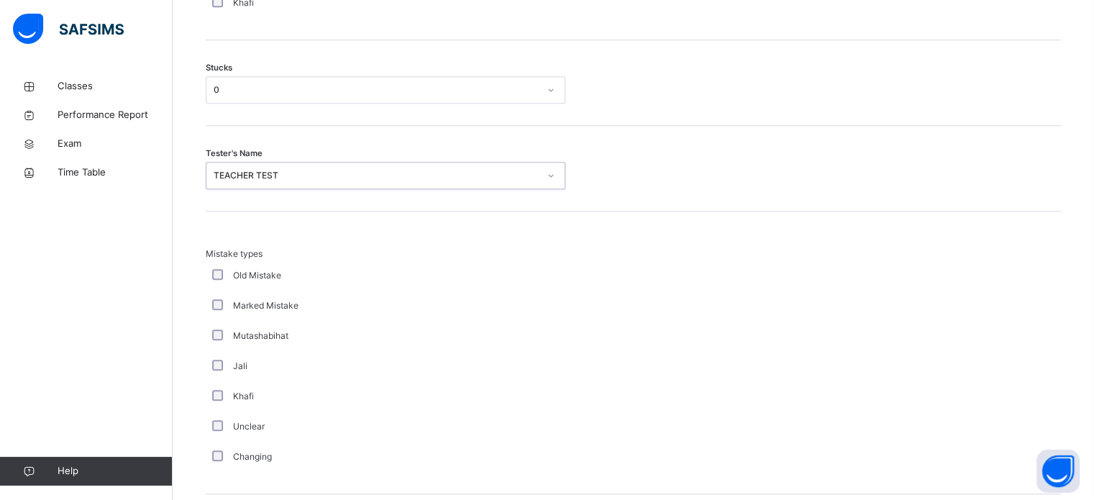
scroll to position [1410, 0]
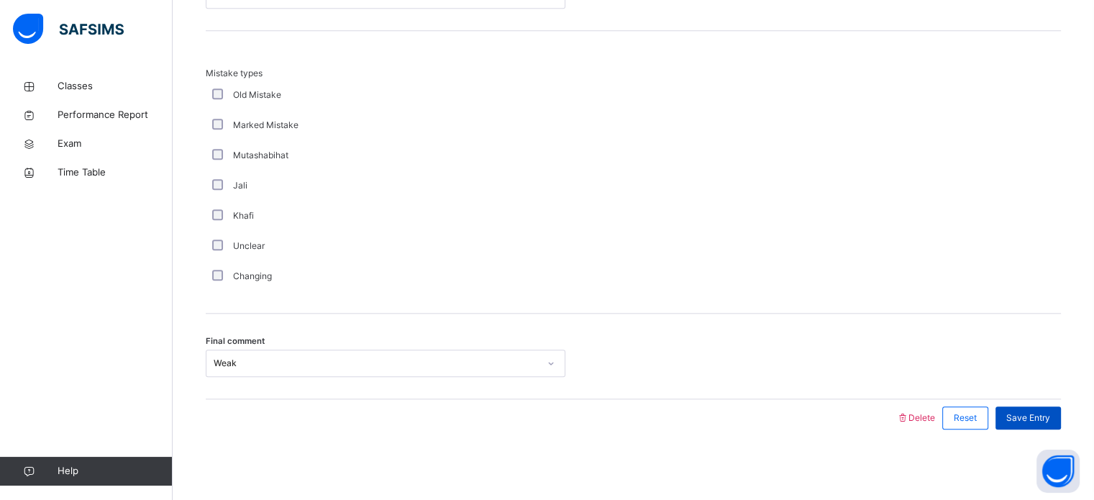
click at [1026, 411] on span "Save Entry" at bounding box center [1028, 417] width 44 height 13
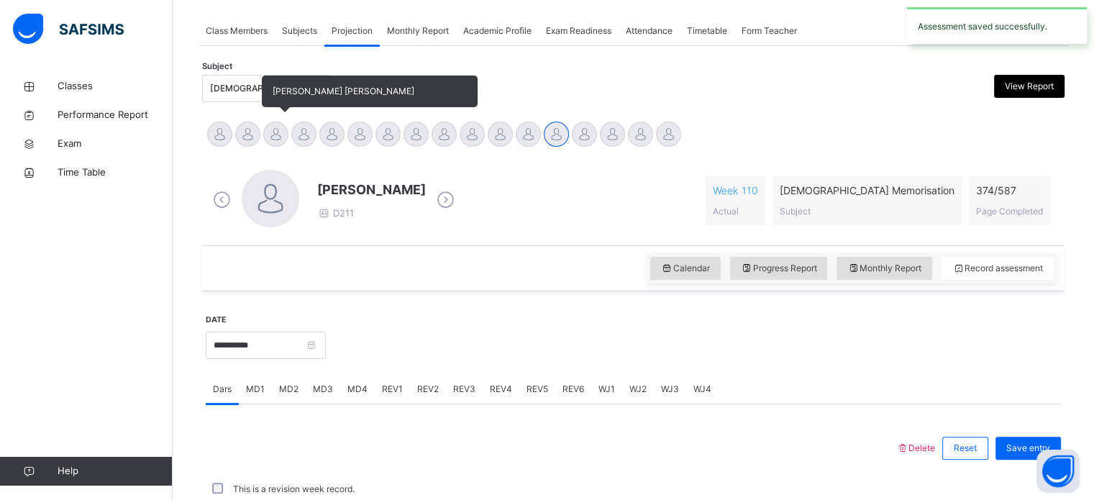
scroll to position [579, 0]
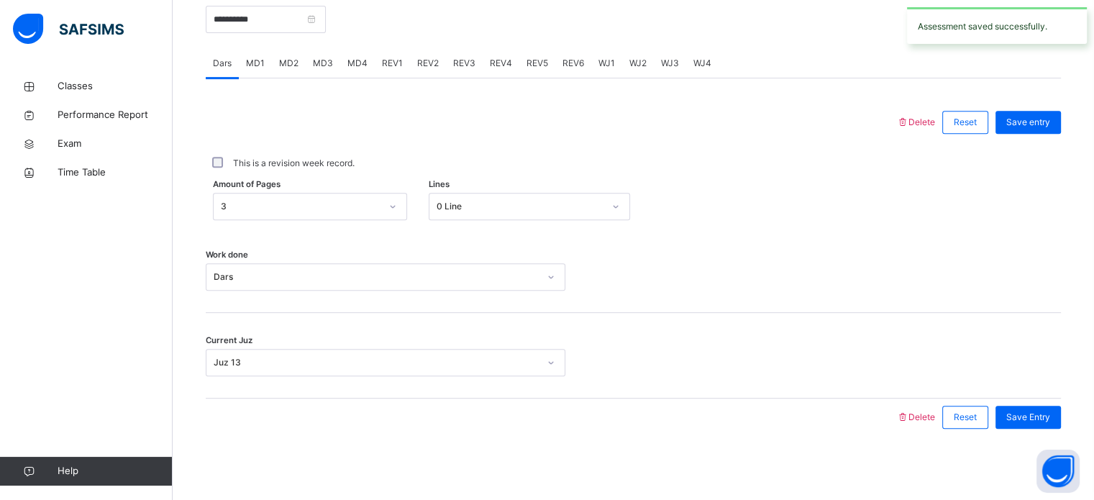
drag, startPoint x: 331, startPoint y: 62, endPoint x: 331, endPoint y: 53, distance: 8.7
click at [331, 62] on div "MD3" at bounding box center [323, 63] width 35 height 29
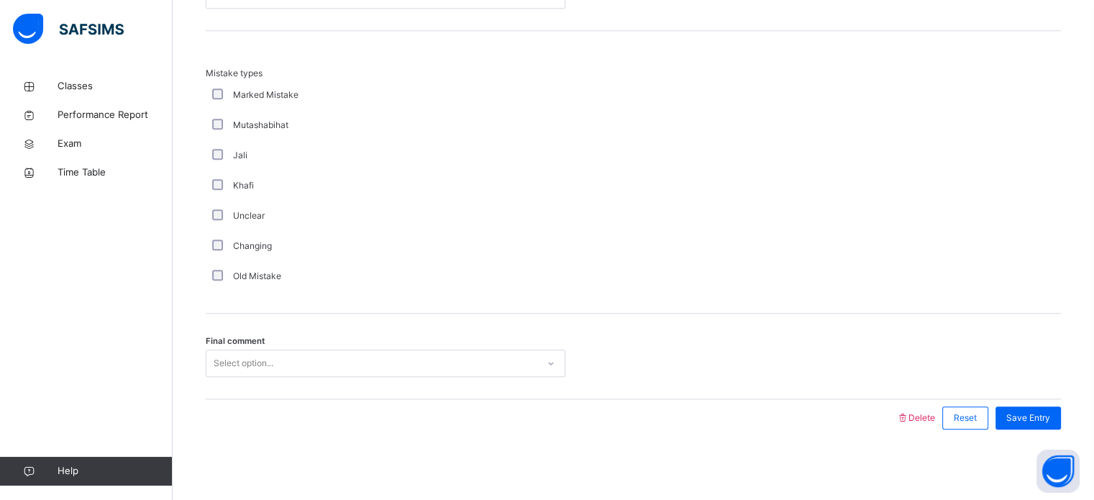
drag, startPoint x: 212, startPoint y: 387, endPoint x: 214, endPoint y: 368, distance: 18.7
click at [214, 374] on div "Final comment Select option..." at bounding box center [633, 356] width 855 height 86
click at [214, 359] on div "Select option..." at bounding box center [244, 362] width 60 height 27
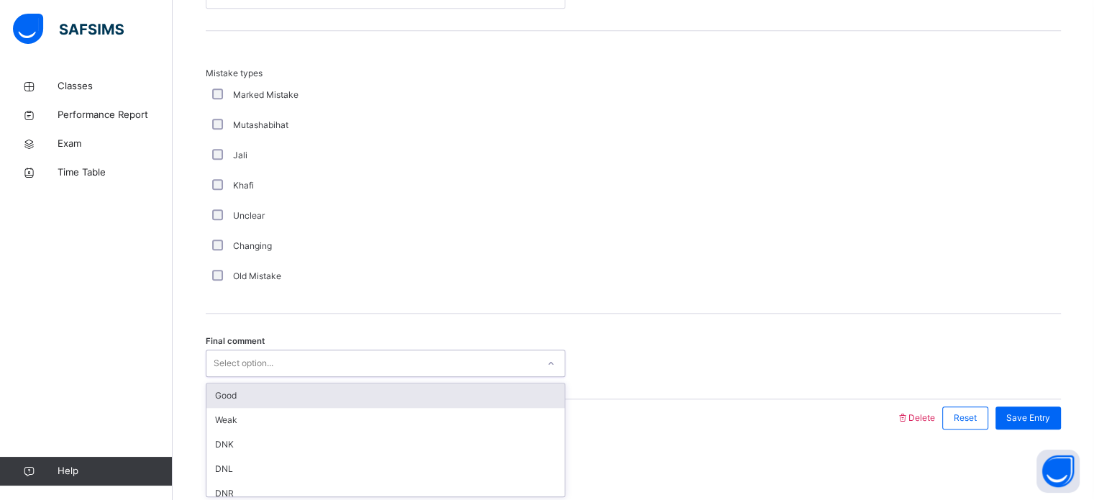
click at [227, 398] on div "Good" at bounding box center [385, 395] width 358 height 24
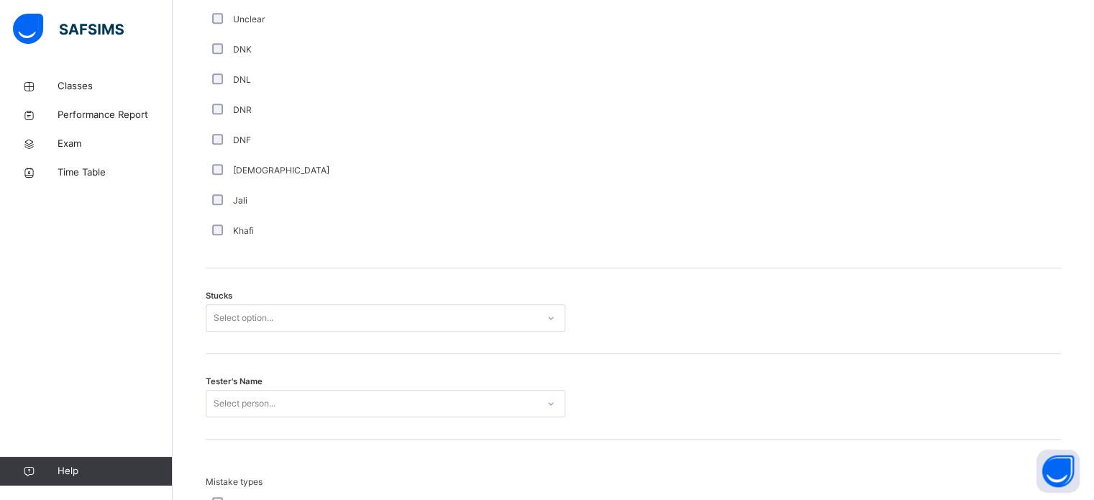
click at [223, 405] on div "Select person..." at bounding box center [385, 403] width 359 height 27
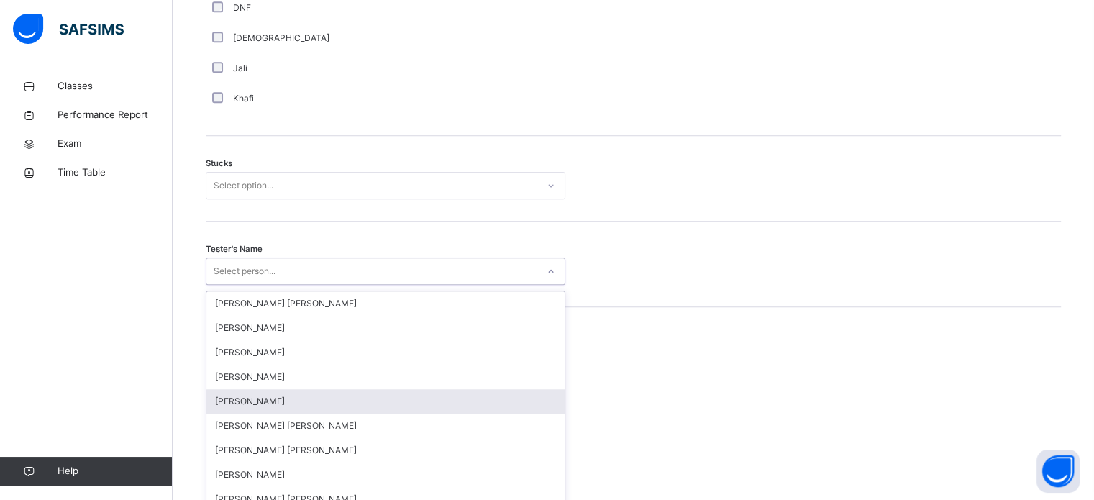
scroll to position [1146, 0]
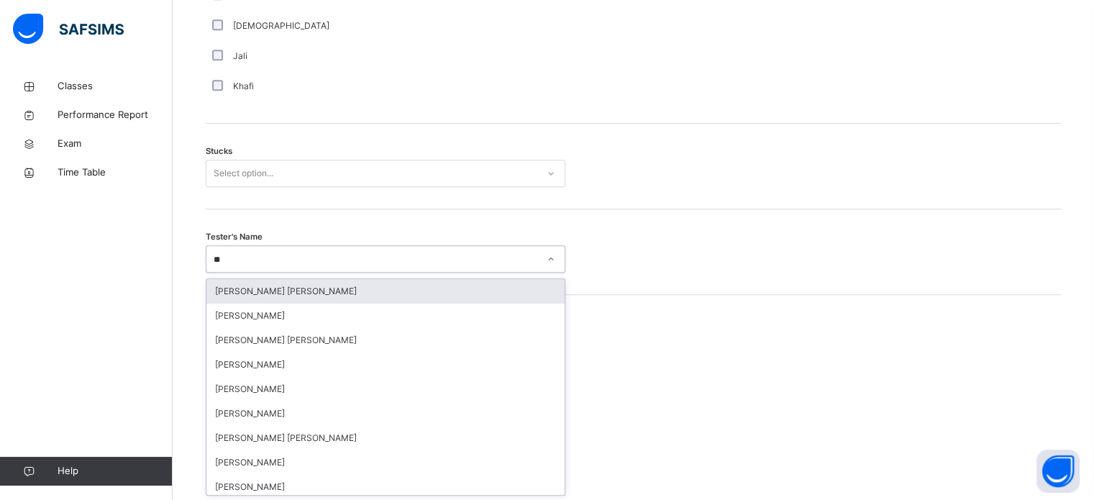
type input "***"
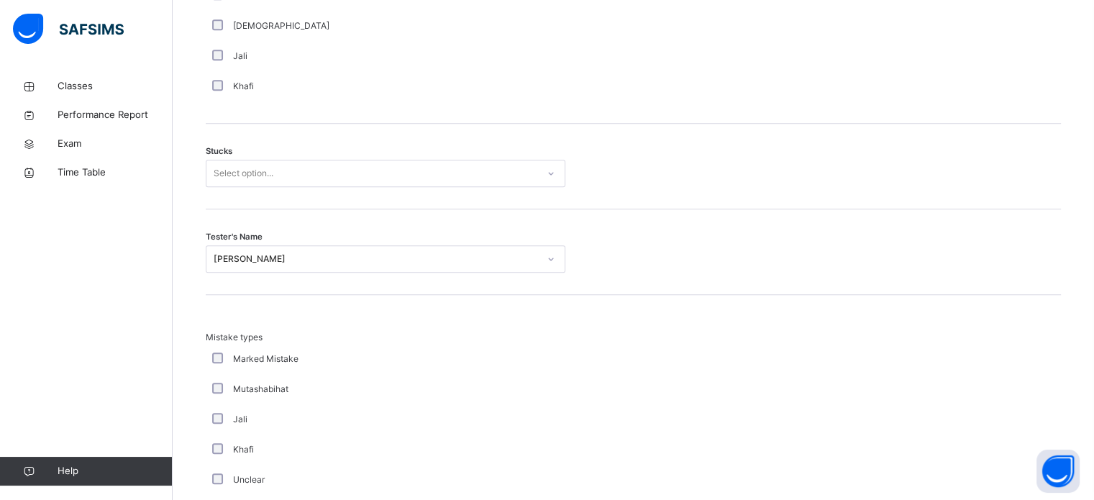
drag, startPoint x: 173, startPoint y: 301, endPoint x: 236, endPoint y: 253, distance: 78.9
click at [254, 251] on div "[PERSON_NAME]" at bounding box center [371, 259] width 331 height 22
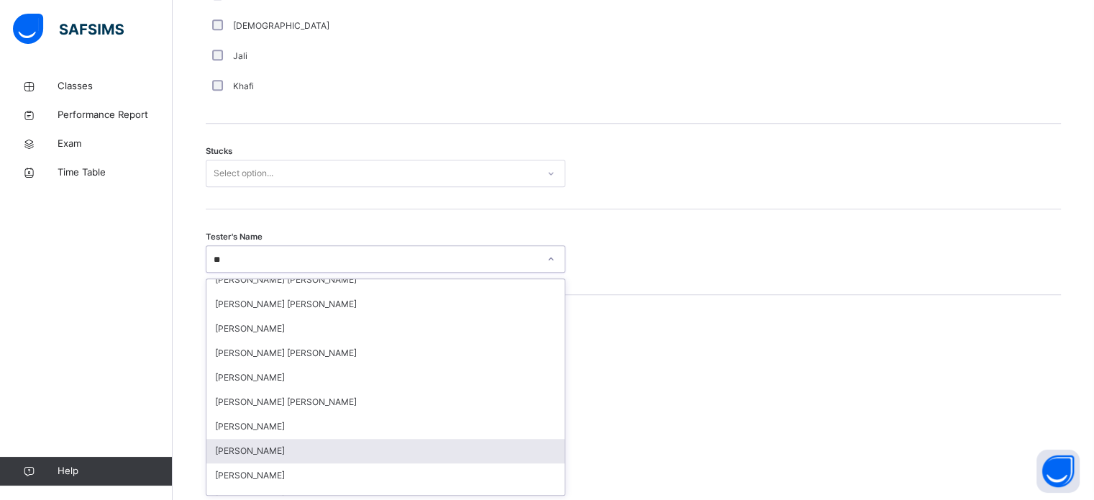
scroll to position [12, 0]
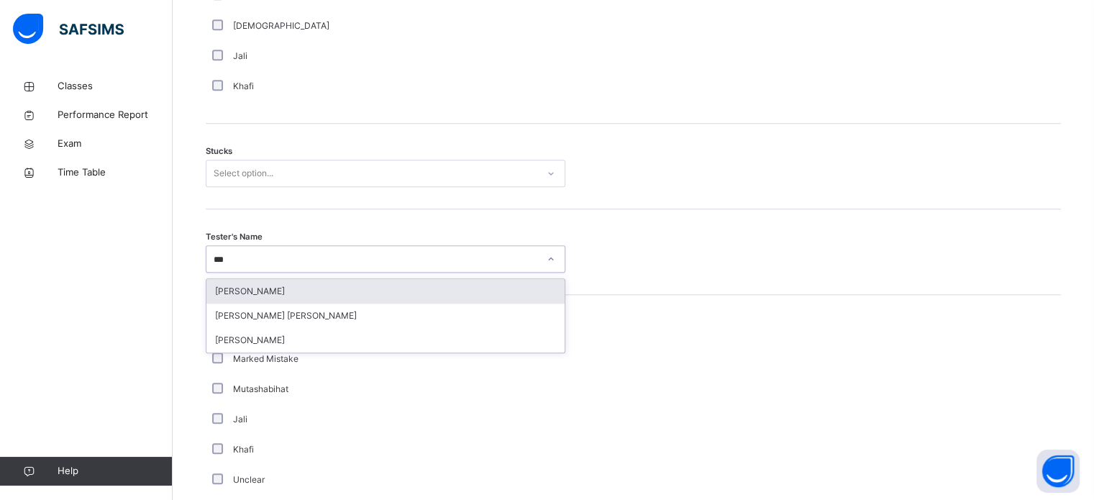
type input "****"
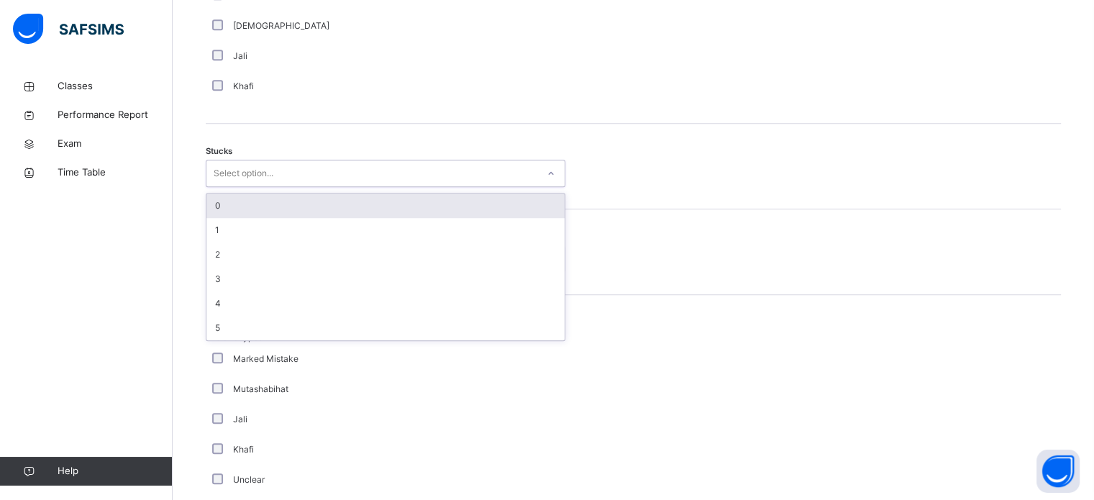
click at [242, 177] on div "Select option..." at bounding box center [244, 173] width 60 height 27
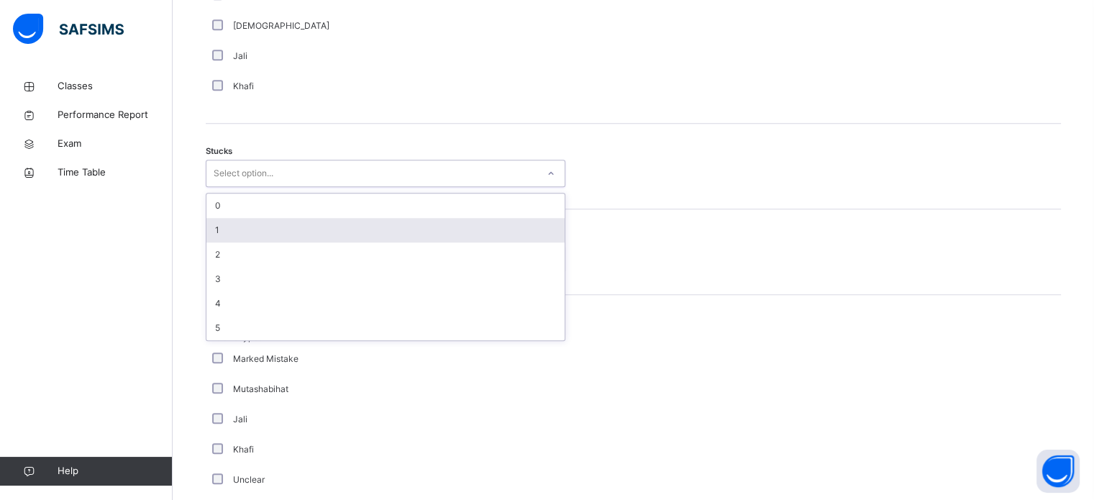
click at [233, 232] on div "1" at bounding box center [385, 230] width 358 height 24
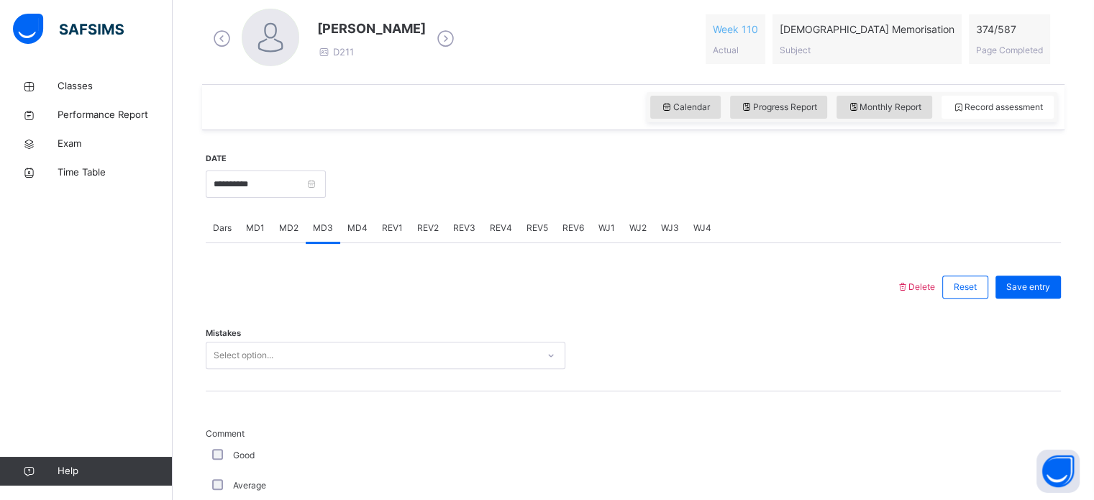
click at [230, 369] on div "Select option..." at bounding box center [385, 355] width 359 height 27
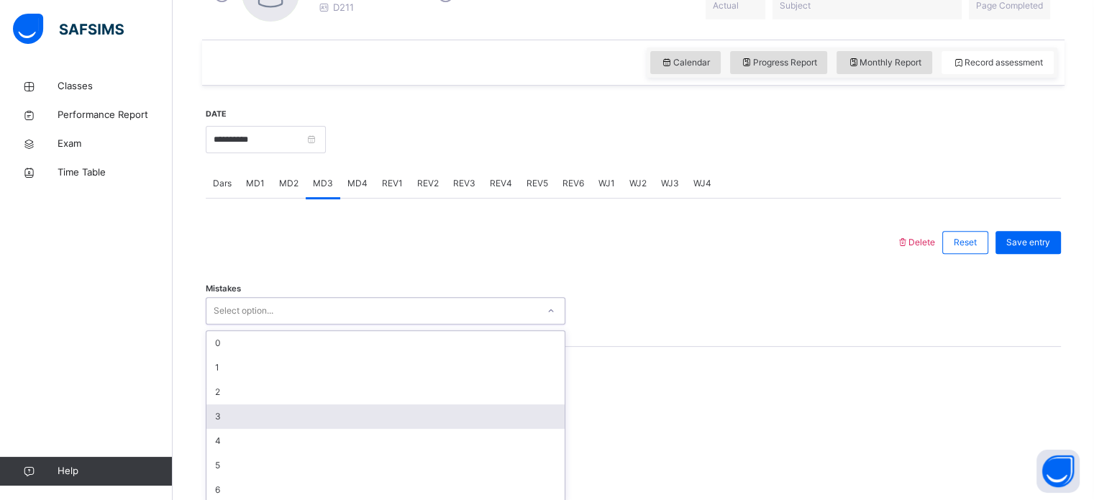
scroll to position [467, 0]
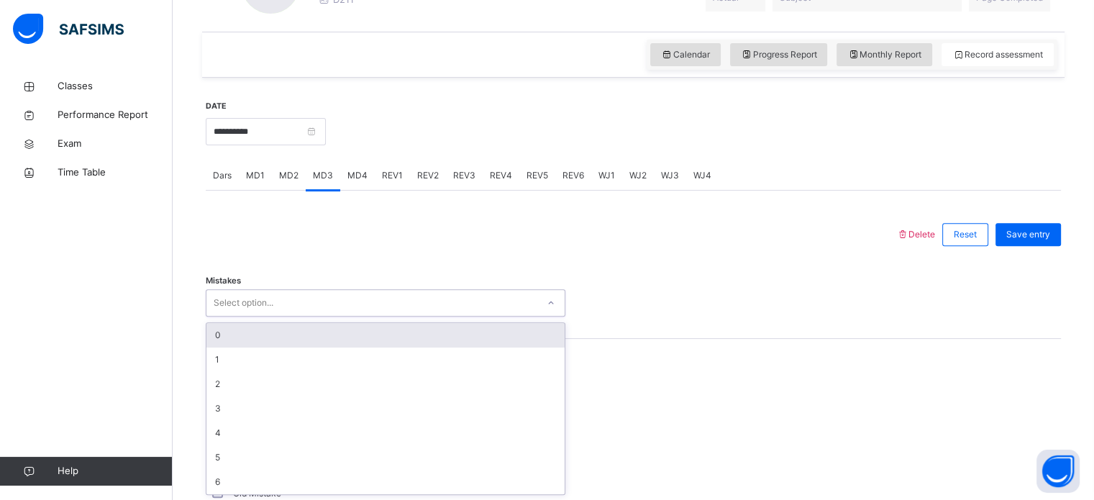
drag, startPoint x: 217, startPoint y: 334, endPoint x: 222, endPoint y: 344, distance: 11.3
click at [219, 333] on div "0" at bounding box center [385, 335] width 358 height 24
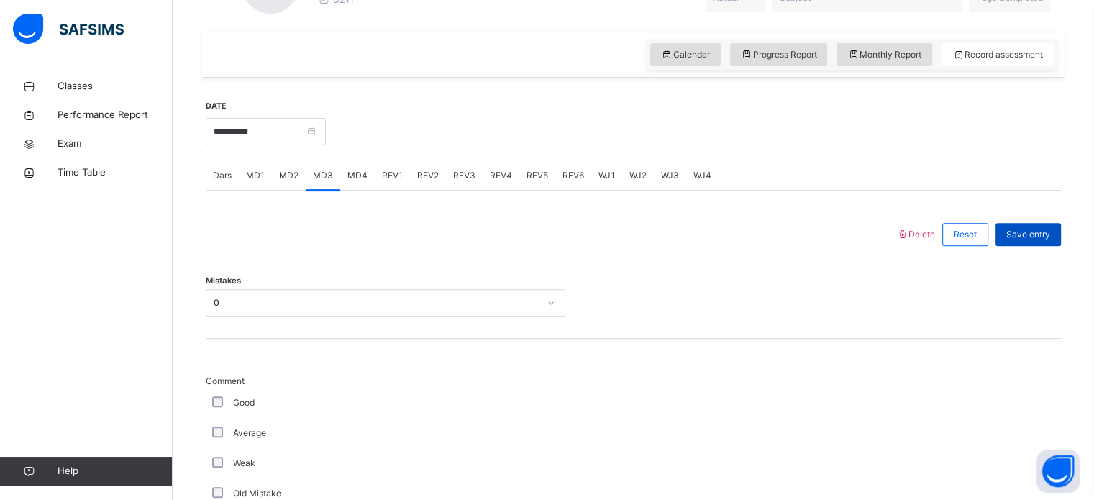
drag, startPoint x: 1067, startPoint y: 213, endPoint x: 1055, endPoint y: 224, distance: 16.3
click at [1050, 231] on span "Save entry" at bounding box center [1028, 234] width 44 height 13
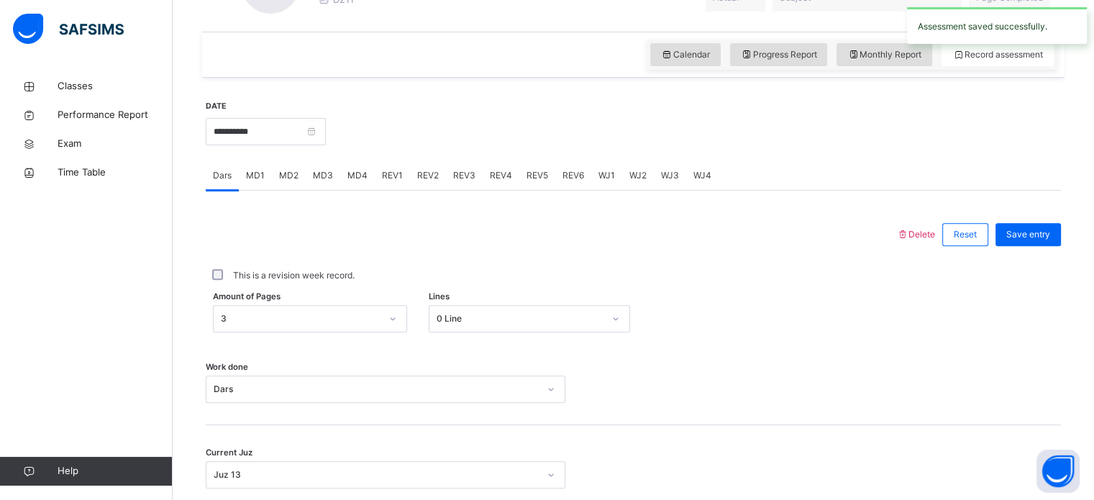
click at [385, 173] on span "REV1" at bounding box center [392, 175] width 21 height 13
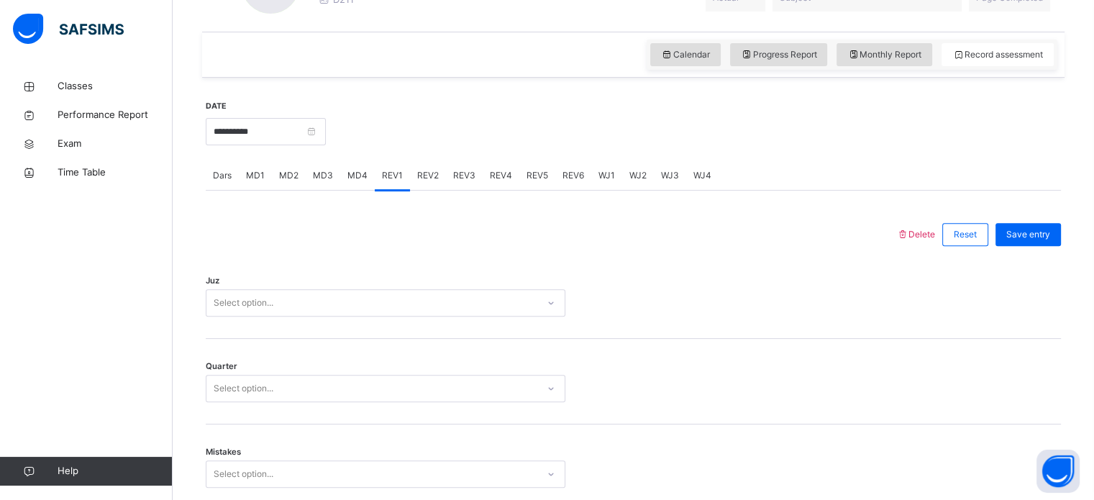
click at [279, 331] on div "Juz Select option..." at bounding box center [633, 296] width 855 height 86
click at [275, 321] on div "Juz Select option..." at bounding box center [633, 296] width 855 height 86
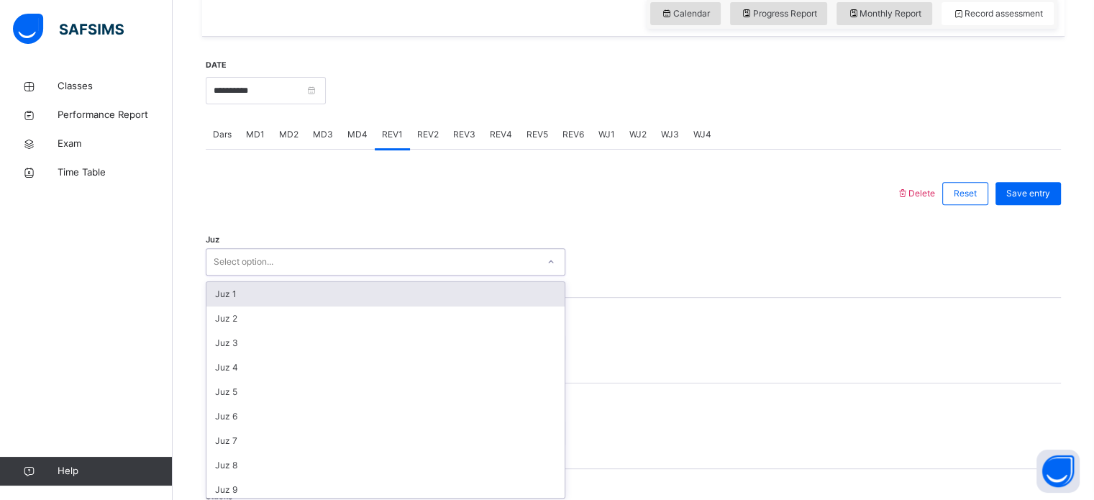
click at [268, 275] on div "option Juz 1 focused, 1 of 30. 30 results available. Use Up and Down to choose …" at bounding box center [385, 261] width 359 height 27
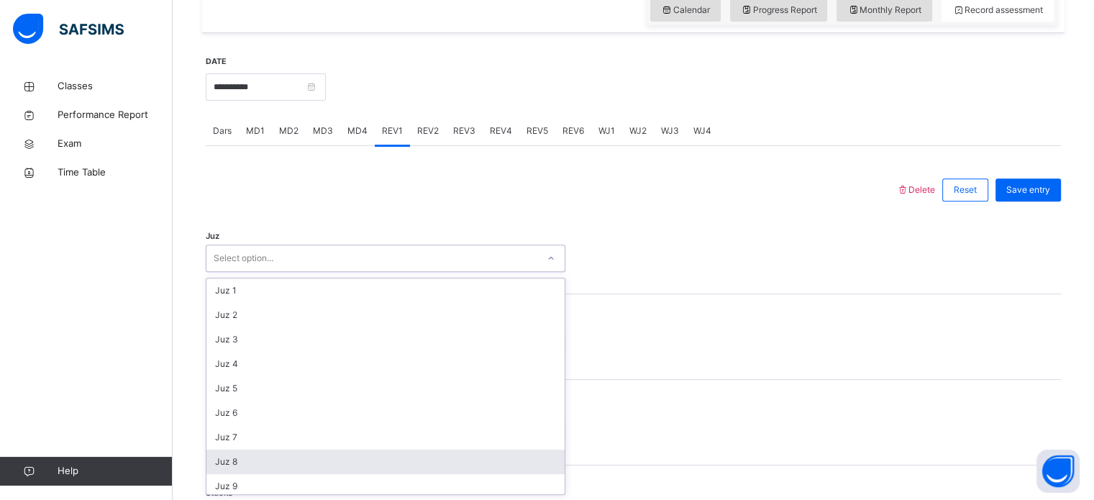
click at [248, 469] on div "Juz 8" at bounding box center [385, 461] width 358 height 24
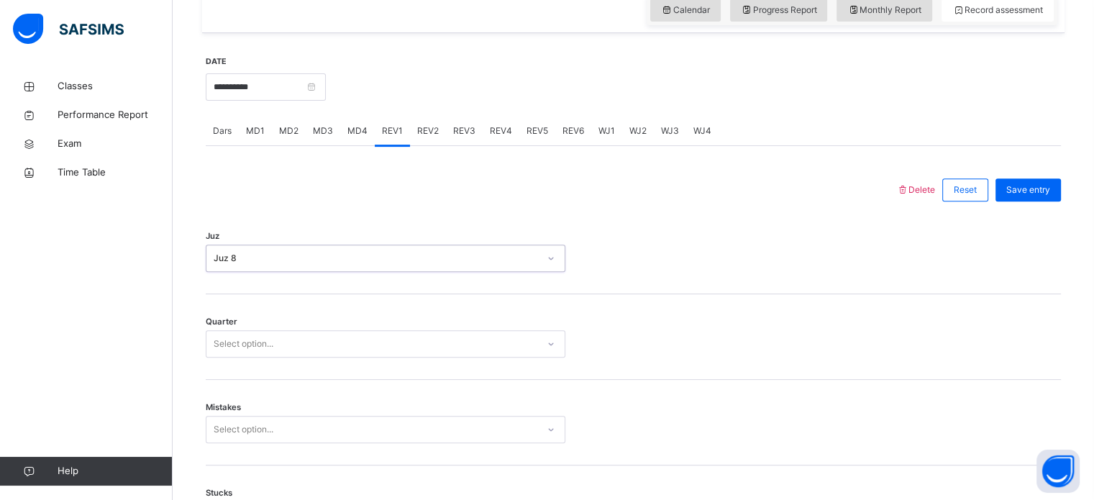
drag, startPoint x: 298, startPoint y: 330, endPoint x: 288, endPoint y: 343, distance: 16.8
click at [290, 342] on div "Select option..." at bounding box center [385, 343] width 359 height 27
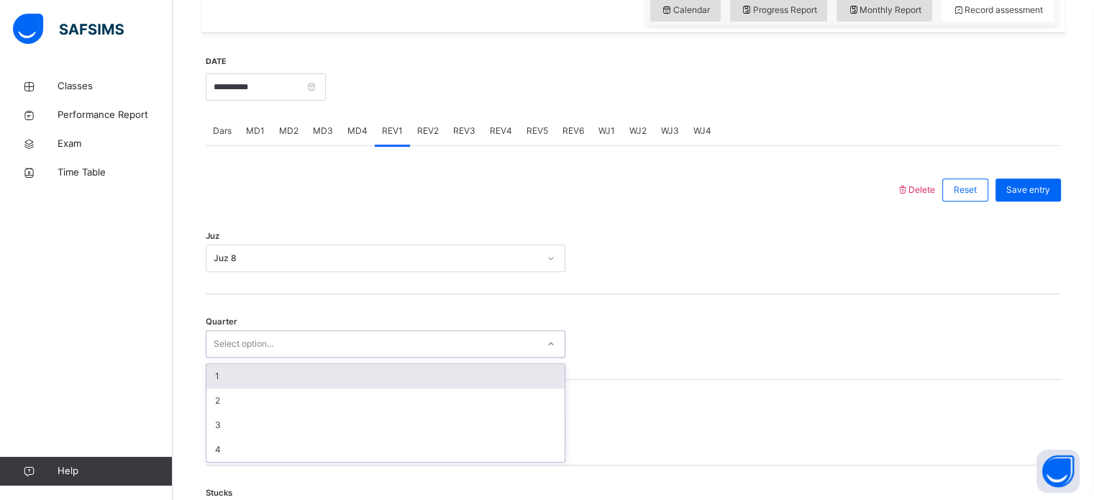
drag, startPoint x: 236, startPoint y: 375, endPoint x: 229, endPoint y: 408, distance: 33.7
click at [236, 375] on div "1" at bounding box center [385, 376] width 358 height 24
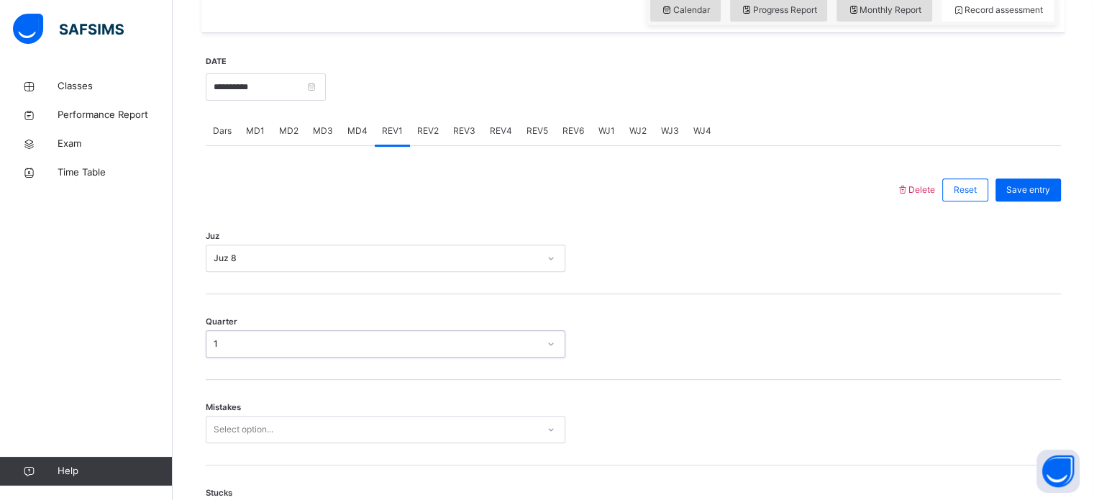
click at [229, 411] on span "Mistakes" at bounding box center [223, 407] width 35 height 12
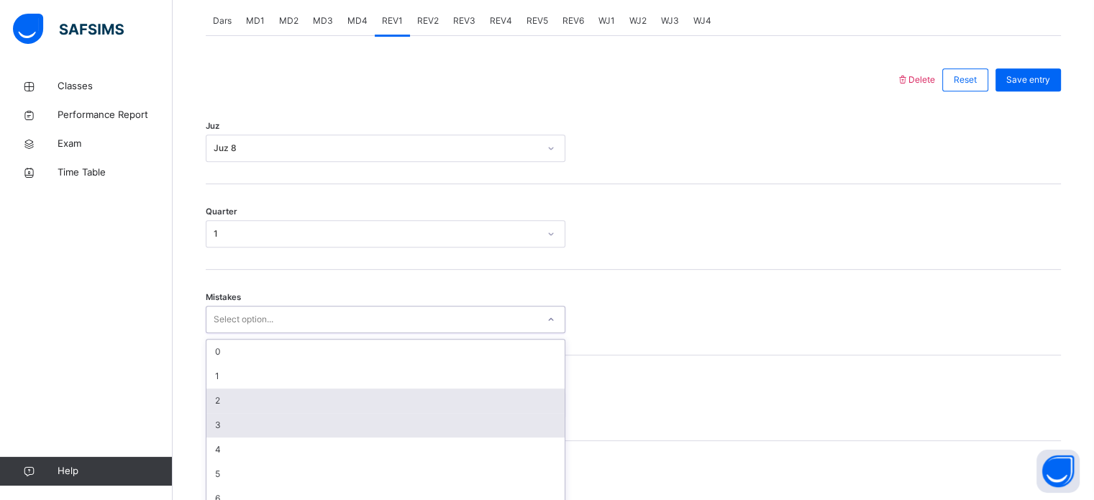
click at [222, 333] on div "option 2 focused, 3 of 7. 7 results available. Use Up and Down to choose option…" at bounding box center [385, 319] width 359 height 27
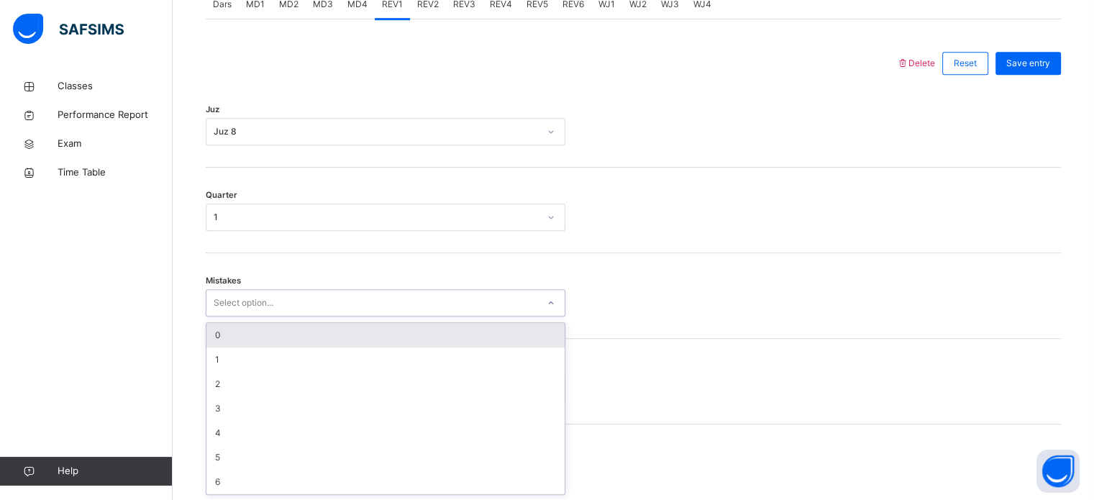
click at [234, 345] on div "0" at bounding box center [385, 335] width 358 height 24
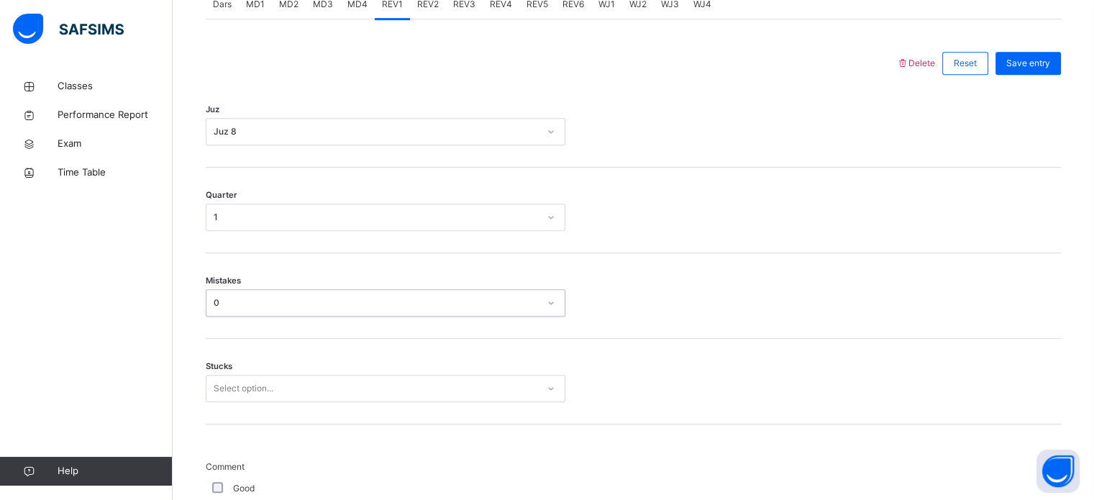
click at [236, 331] on div "Mistakes option 0, selected. 0 results available. Select is focused ,type to re…" at bounding box center [633, 296] width 855 height 86
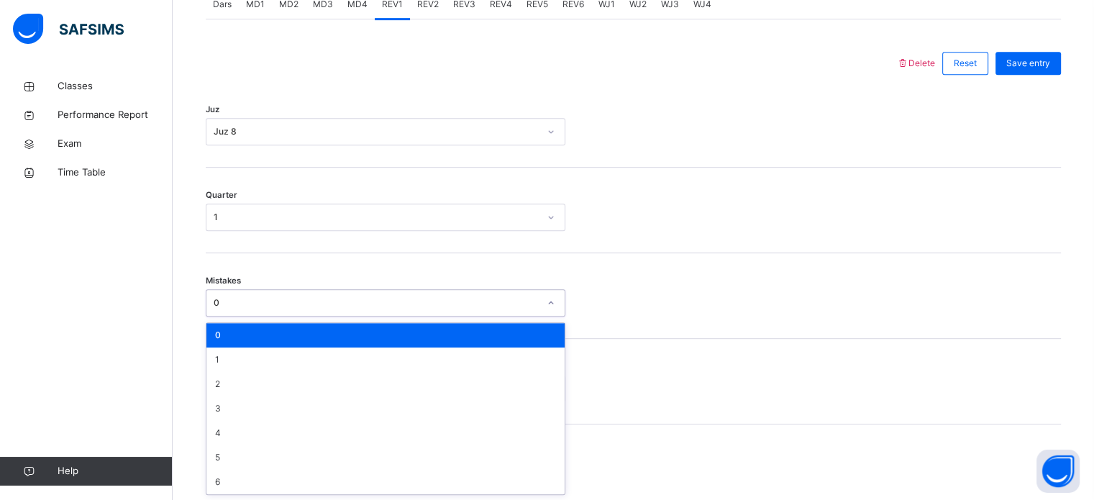
click at [231, 310] on div "0" at bounding box center [385, 302] width 359 height 27
click at [230, 336] on div "0" at bounding box center [385, 335] width 358 height 24
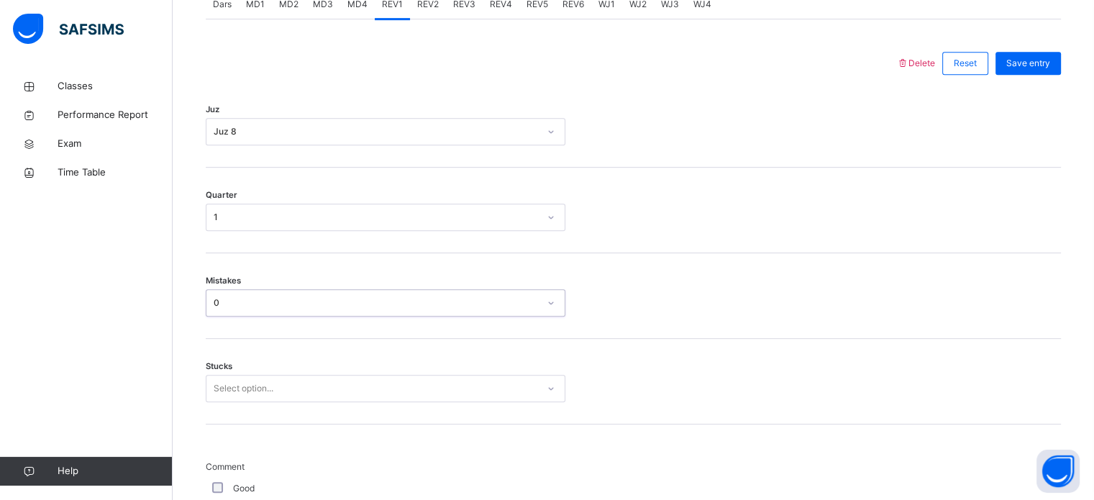
drag, startPoint x: 240, startPoint y: 298, endPoint x: 242, endPoint y: 308, distance: 9.6
click at [242, 308] on div "0" at bounding box center [376, 302] width 325 height 13
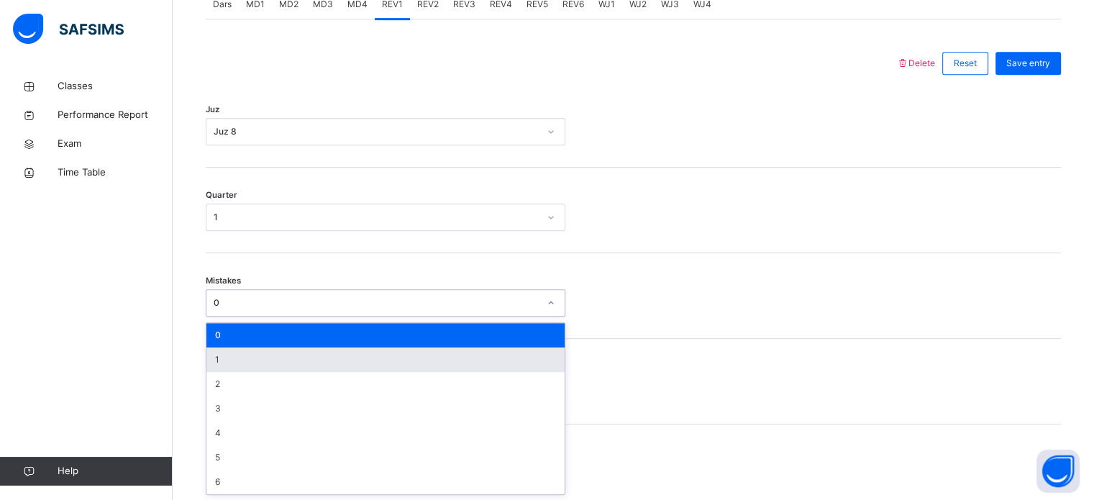
click at [236, 370] on div "1" at bounding box center [385, 359] width 358 height 24
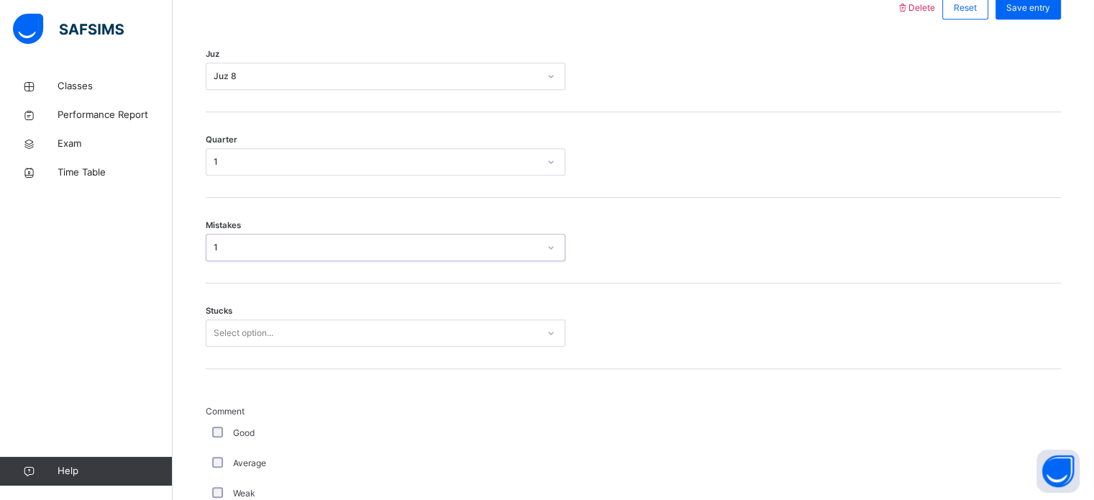
click at [234, 347] on div "Select option..." at bounding box center [385, 332] width 359 height 27
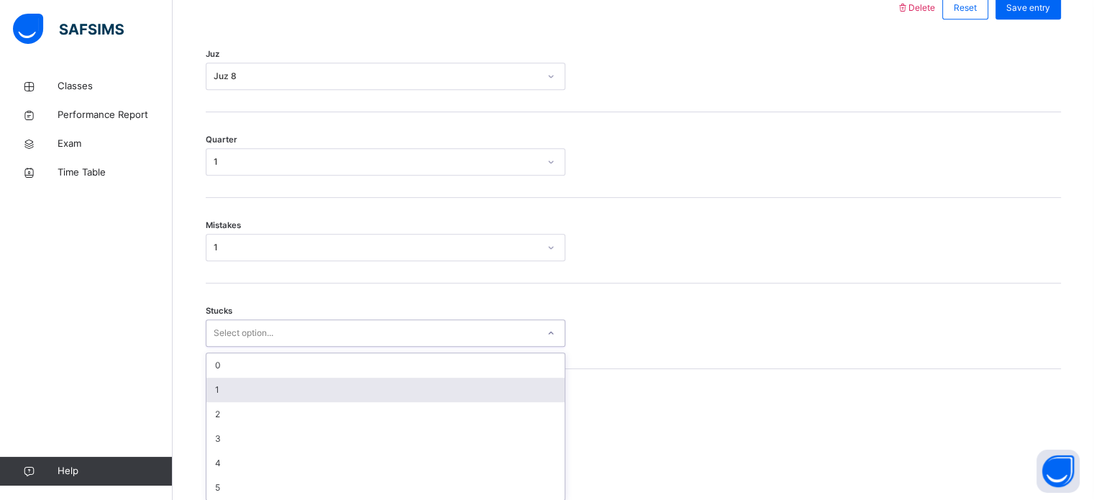
scroll to position [699, 0]
click at [227, 387] on div "1" at bounding box center [385, 384] width 358 height 24
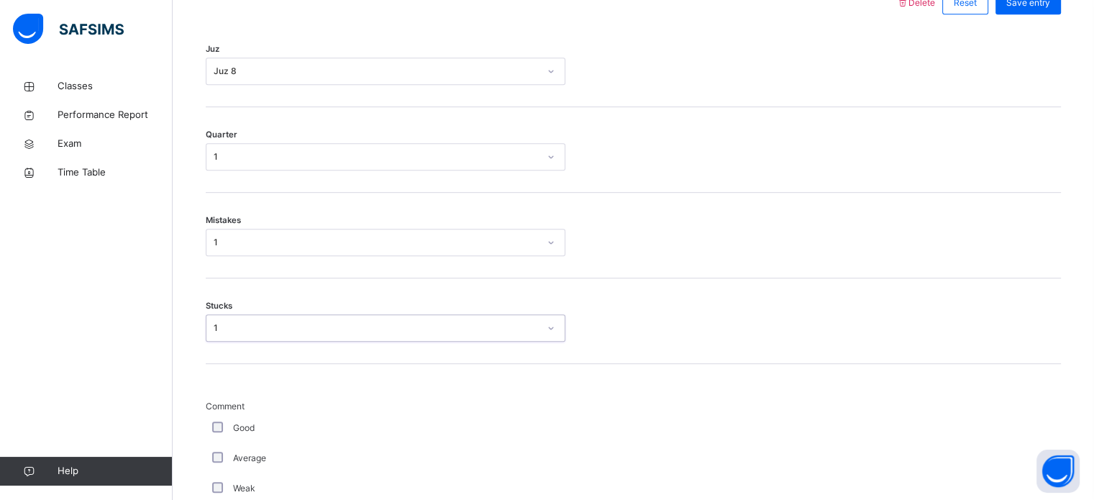
click at [213, 420] on div "Good" at bounding box center [385, 428] width 359 height 30
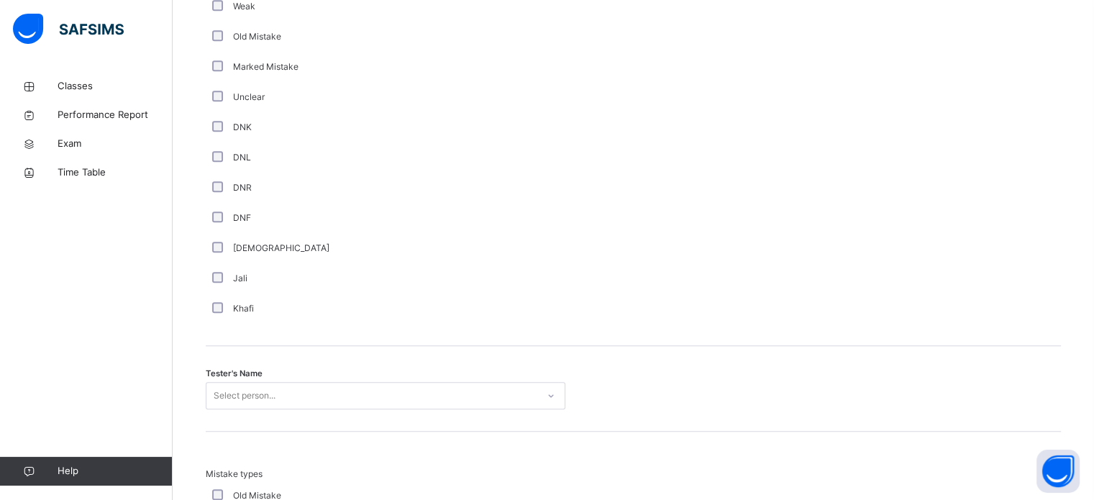
scroll to position [1176, 0]
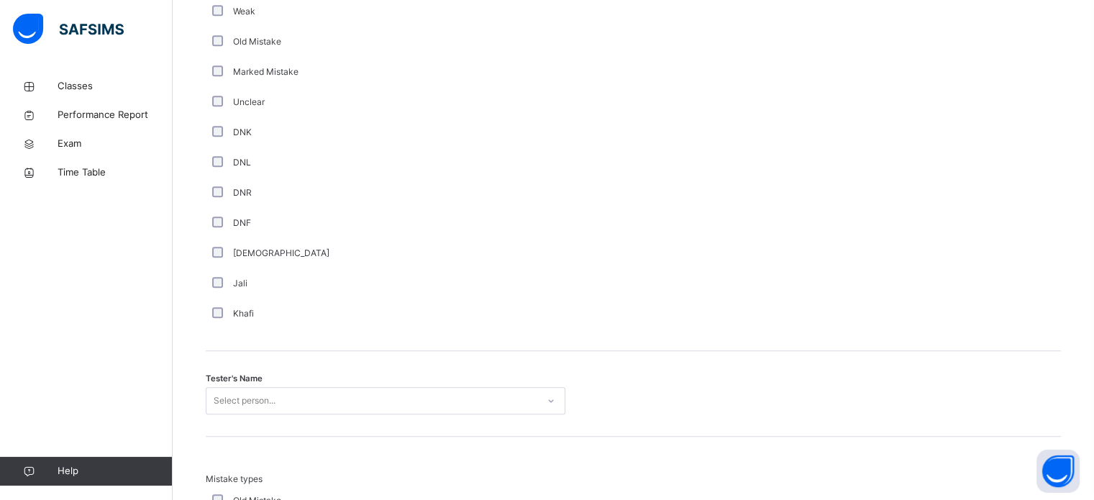
click at [238, 416] on div "Tester's Name Select person..." at bounding box center [633, 394] width 855 height 86
drag, startPoint x: 238, startPoint y: 416, endPoint x: 239, endPoint y: 396, distance: 19.4
click at [239, 399] on div "Tester's Name Select person..." at bounding box center [633, 394] width 855 height 86
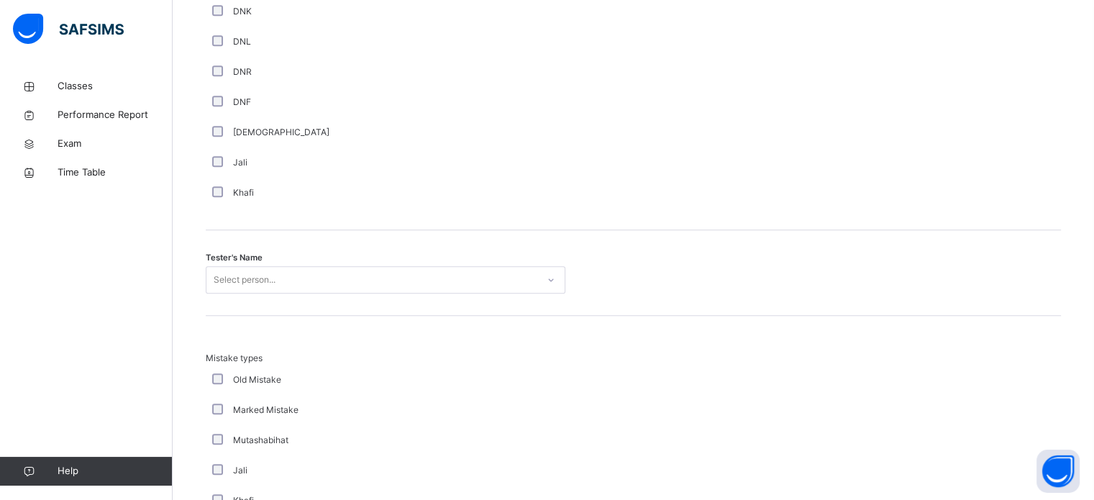
click at [239, 293] on div "Select person..." at bounding box center [385, 279] width 359 height 27
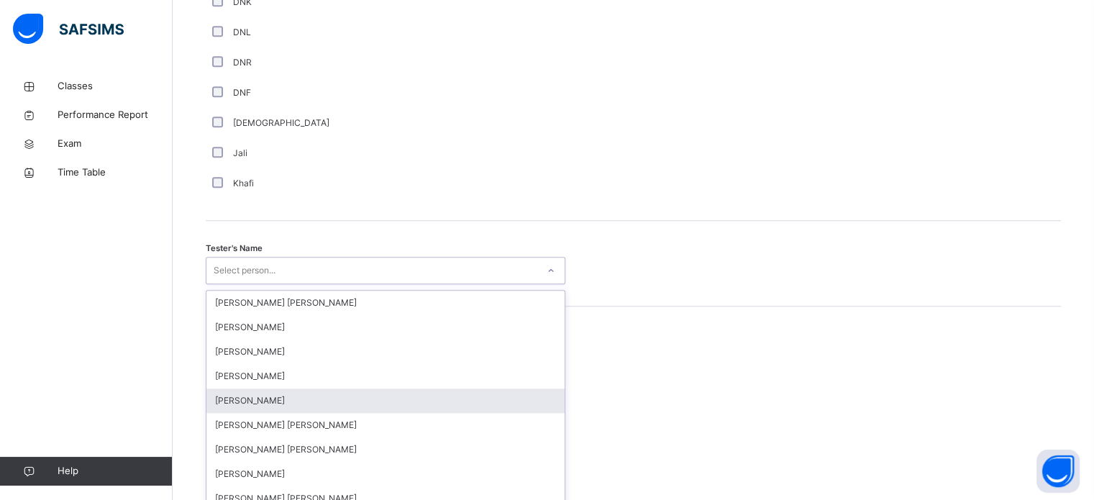
scroll to position [1317, 0]
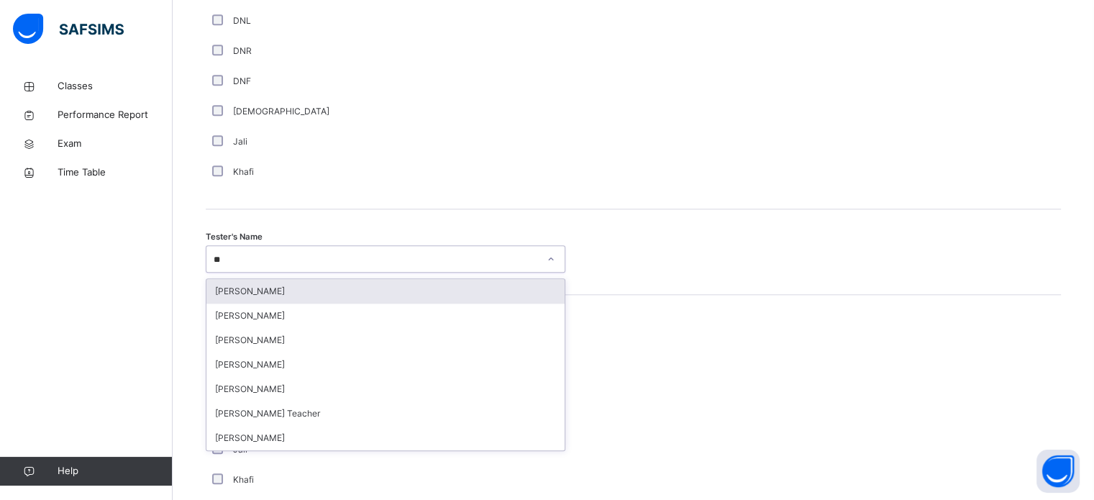
type input "***"
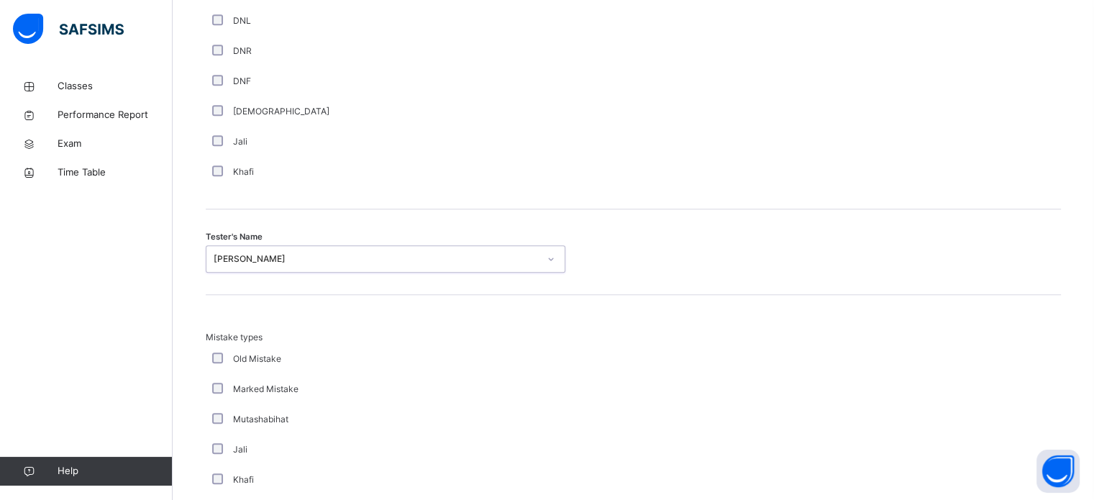
scroll to position [1581, 0]
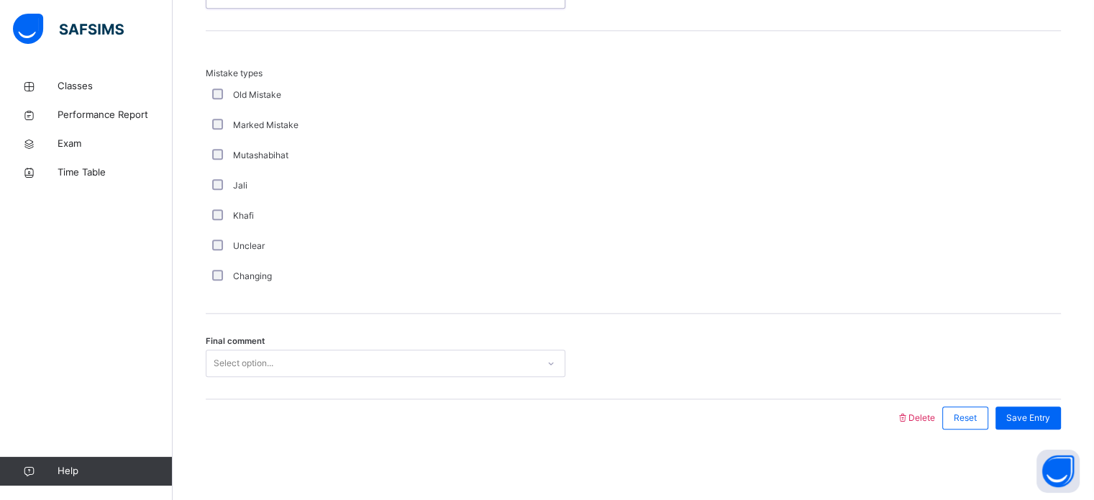
click at [226, 362] on div "Select option..." at bounding box center [244, 362] width 60 height 27
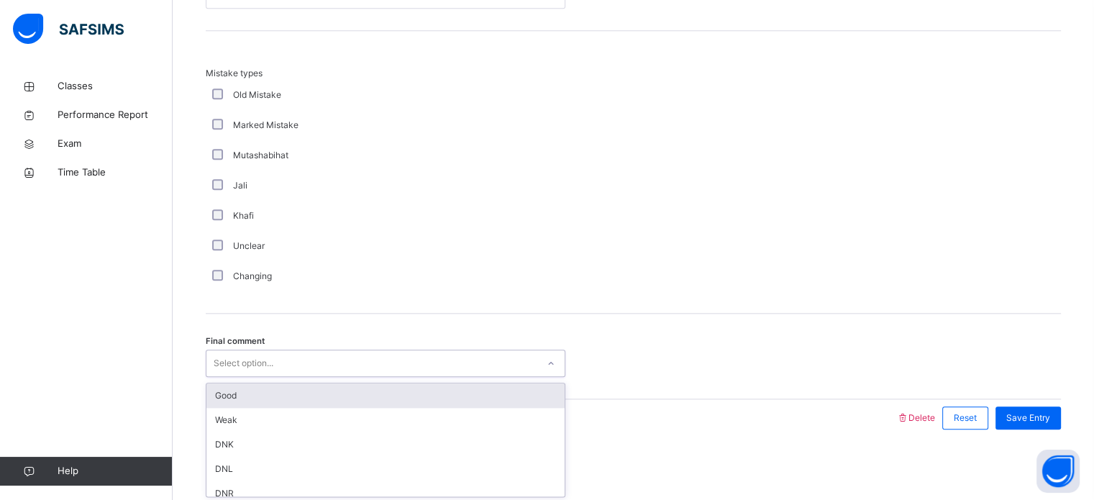
click at [237, 402] on div "Good" at bounding box center [385, 395] width 358 height 24
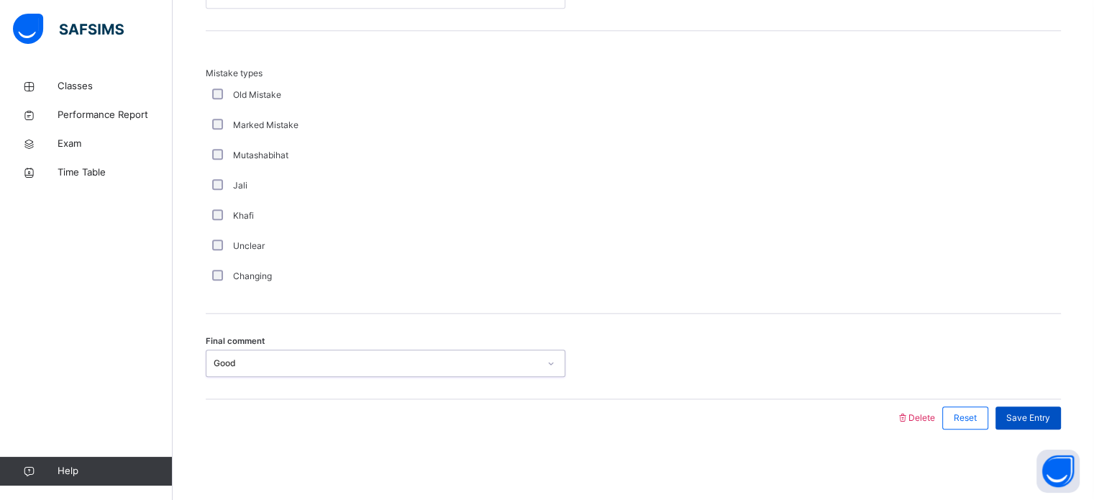
click at [1020, 416] on span "Save Entry" at bounding box center [1028, 417] width 44 height 13
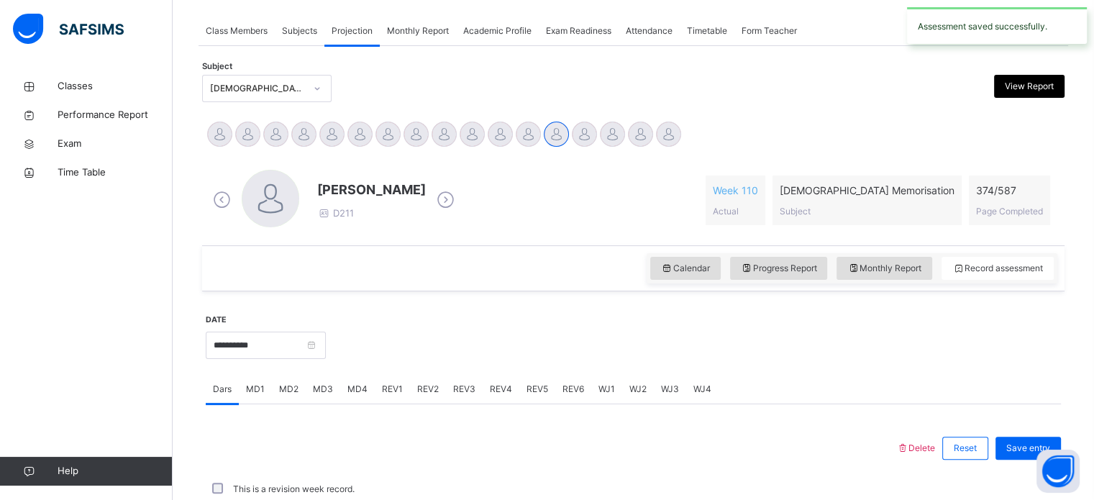
scroll to position [579, 0]
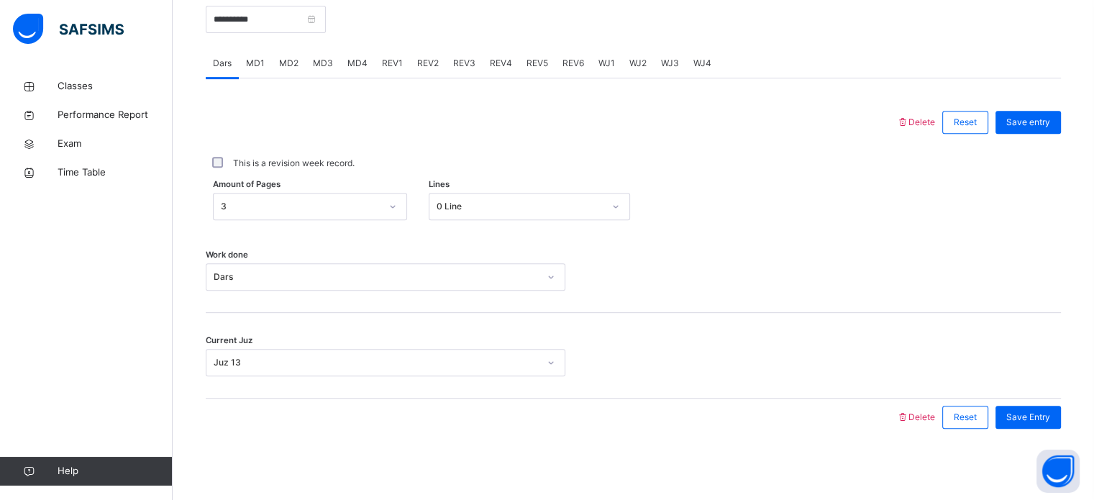
click at [429, 57] on span "REV2" at bounding box center [428, 63] width 22 height 13
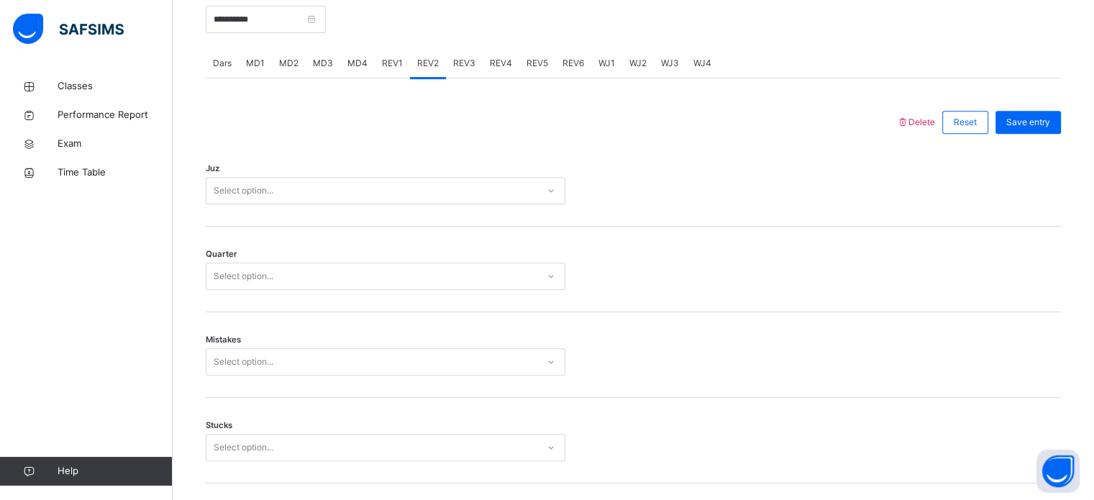
scroll to position [1581, 0]
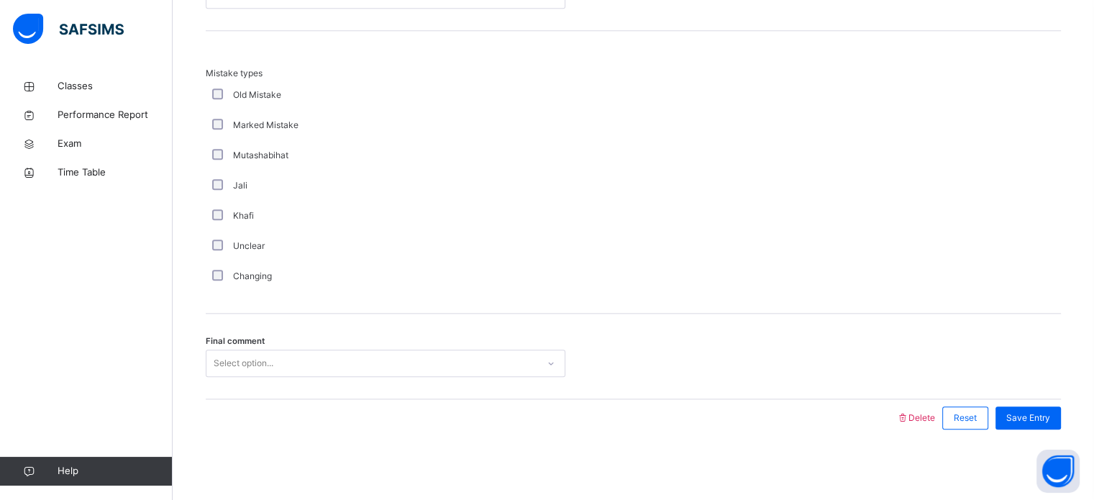
click at [275, 365] on div "Select option..." at bounding box center [371, 363] width 331 height 22
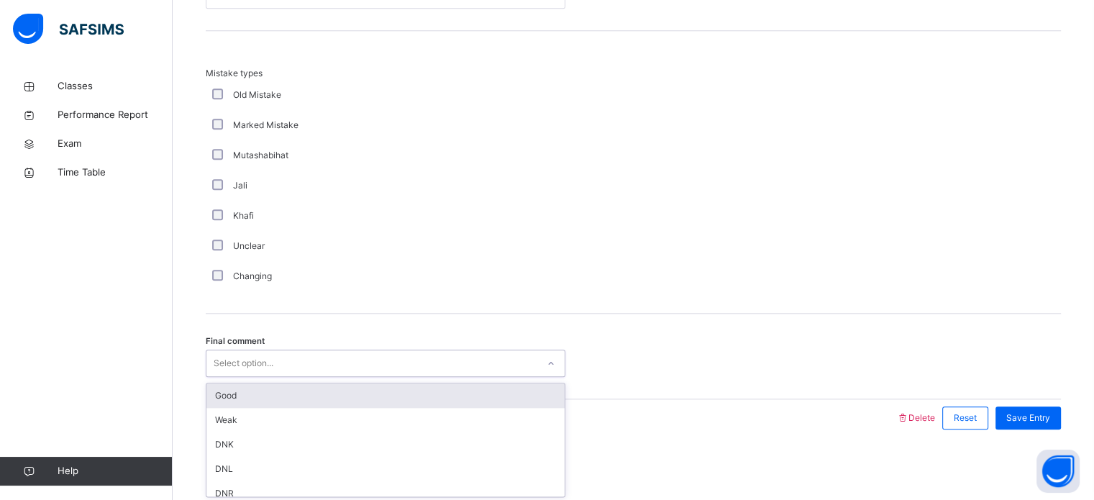
click at [255, 391] on div "Good" at bounding box center [385, 395] width 358 height 24
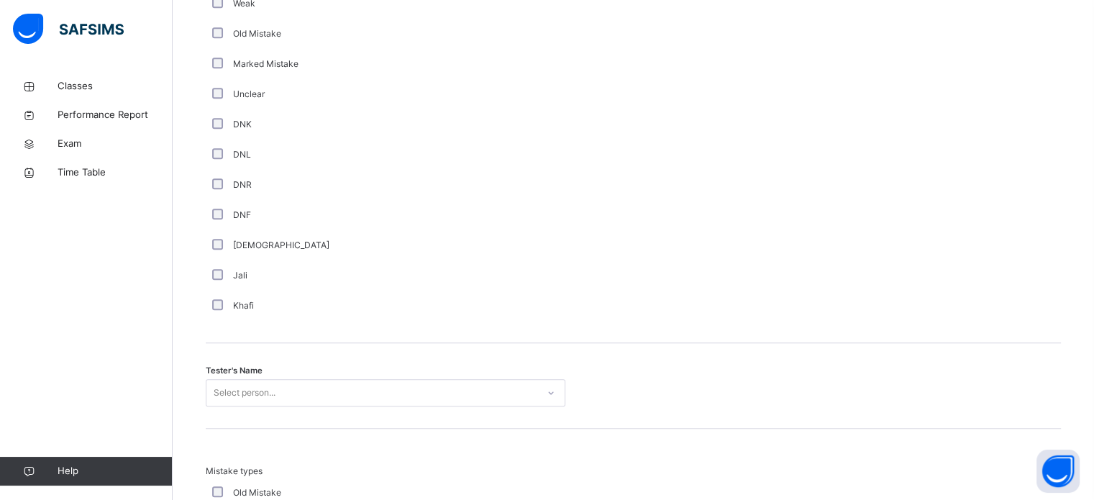
click at [250, 353] on div "Tester's Name Select person..." at bounding box center [633, 386] width 855 height 86
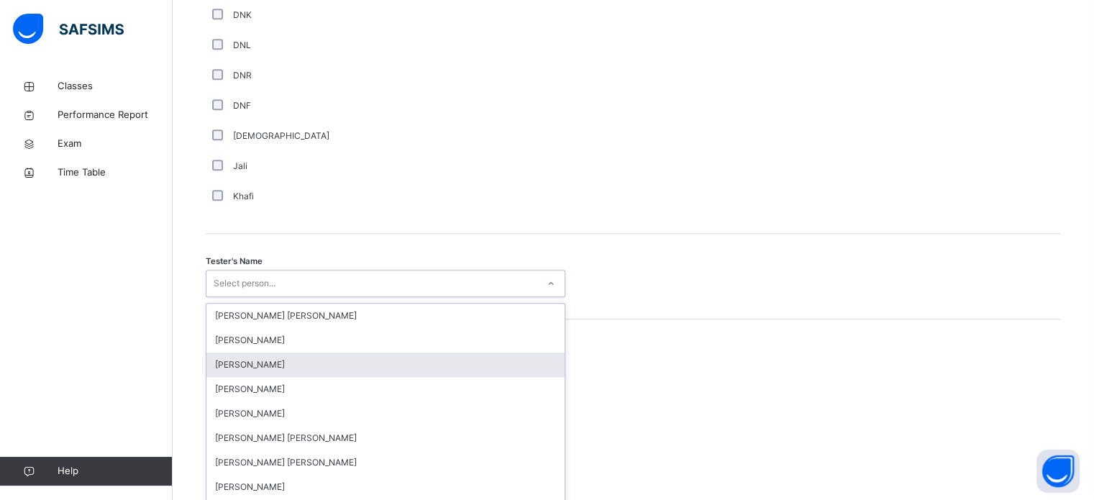
click at [244, 297] on div "option Ahmed Selami focused, 3 of 90. 90 results available. Use Up and Down to …" at bounding box center [385, 283] width 359 height 27
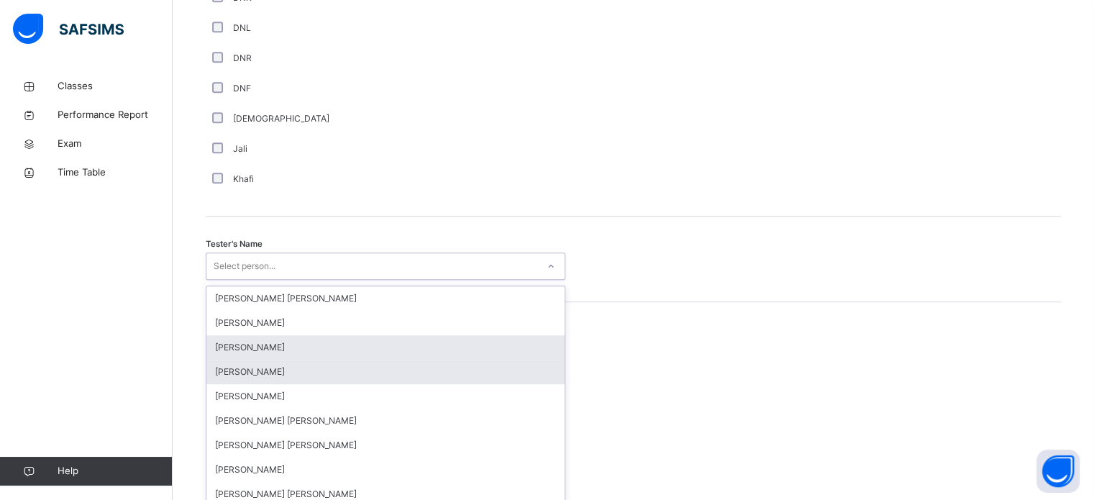
scroll to position [1317, 0]
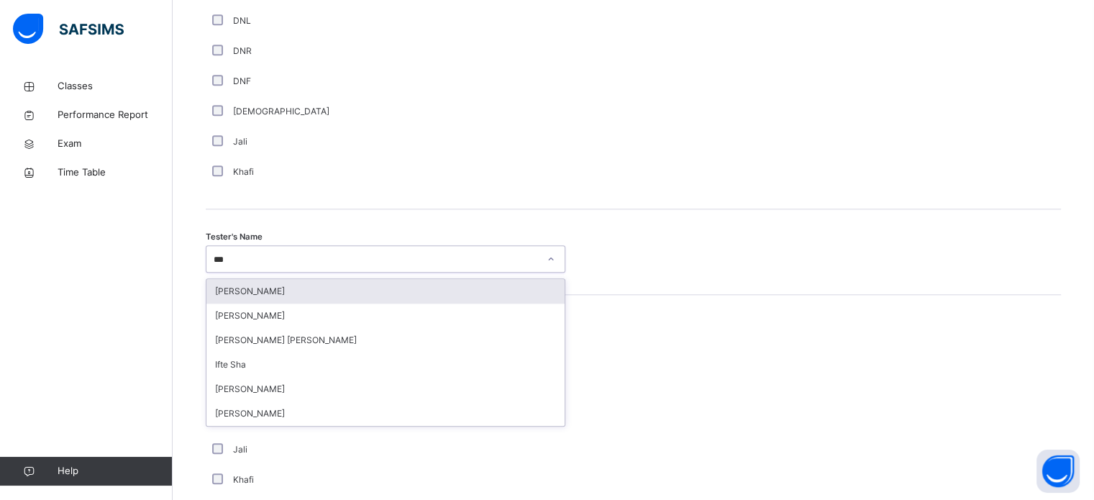
type input "****"
click at [276, 290] on div "[PERSON_NAME]" at bounding box center [385, 291] width 358 height 24
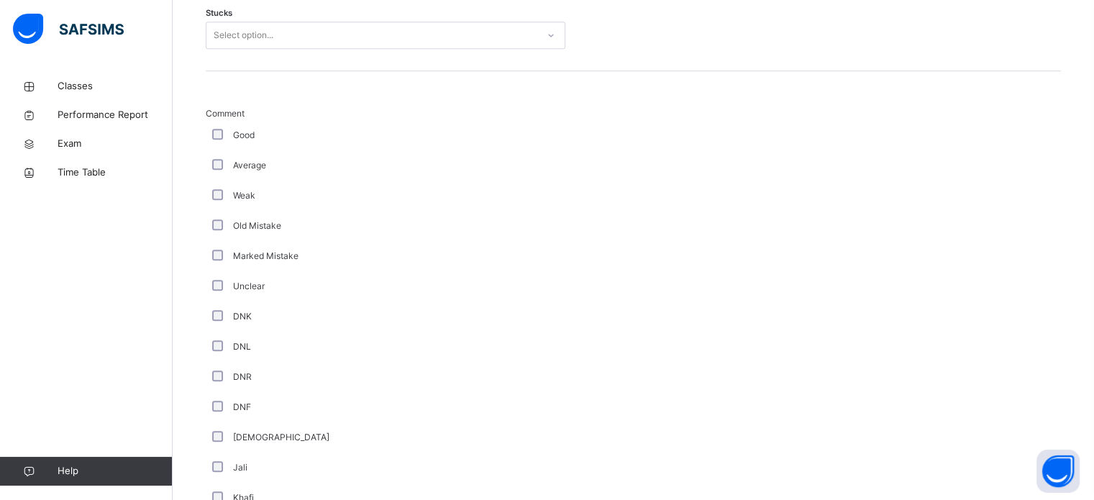
scroll to position [779, 0]
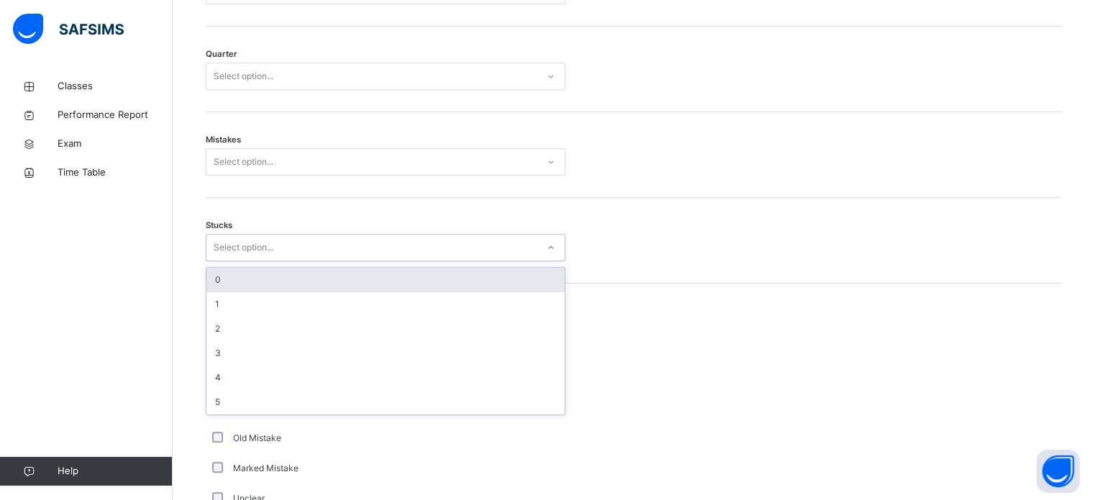
drag, startPoint x: 255, startPoint y: 234, endPoint x: 256, endPoint y: 249, distance: 14.4
click at [255, 234] on div "Select option..." at bounding box center [385, 247] width 359 height 27
click at [244, 288] on div "0" at bounding box center [385, 279] width 358 height 24
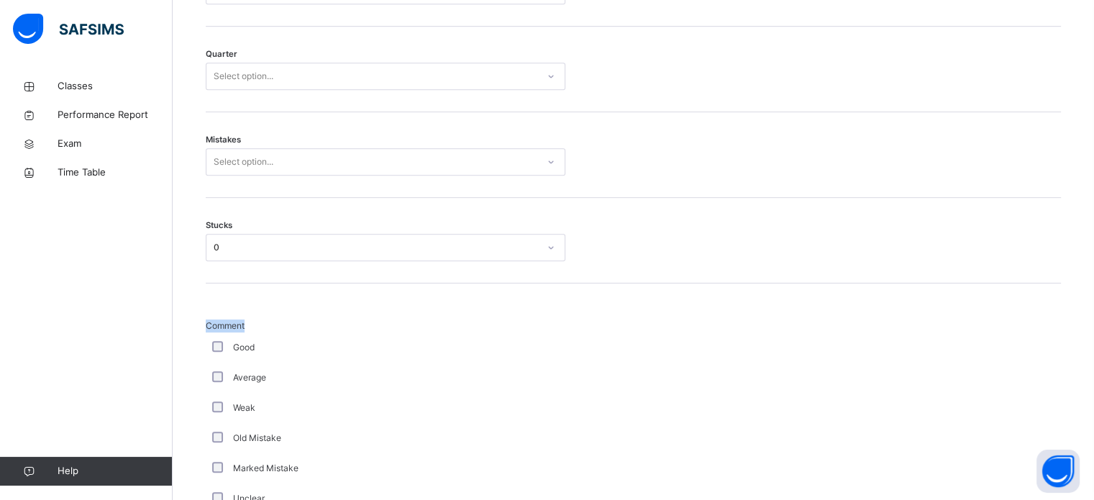
drag, startPoint x: 242, startPoint y: 285, endPoint x: 236, endPoint y: 253, distance: 32.3
click at [235, 219] on div "Stucks 0" at bounding box center [633, 241] width 855 height 86
drag, startPoint x: 235, startPoint y: 219, endPoint x: 250, endPoint y: 252, distance: 36.4
click at [235, 219] on div "Stucks 0" at bounding box center [633, 241] width 855 height 86
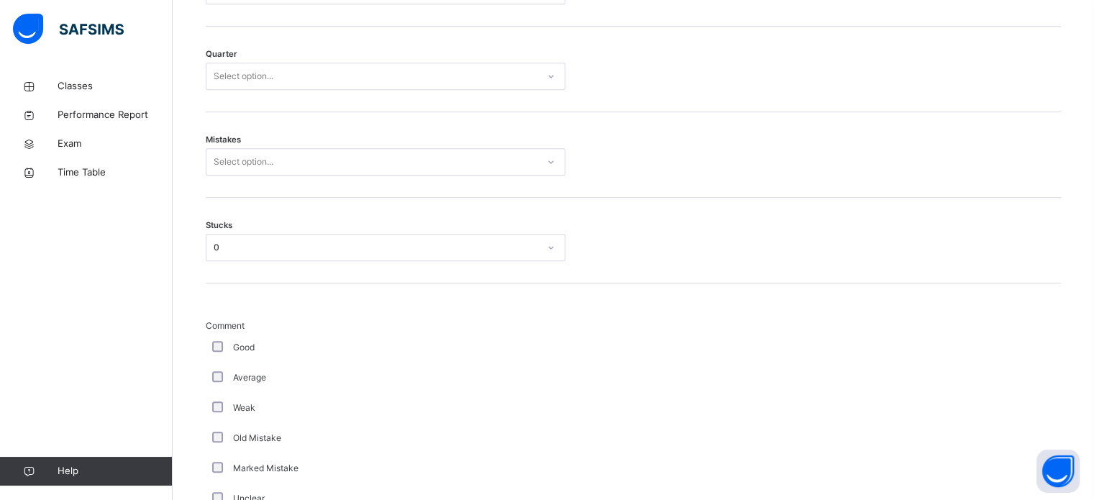
click at [255, 276] on div "Stucks 0" at bounding box center [633, 241] width 855 height 86
click at [244, 247] on div "0" at bounding box center [376, 247] width 325 height 13
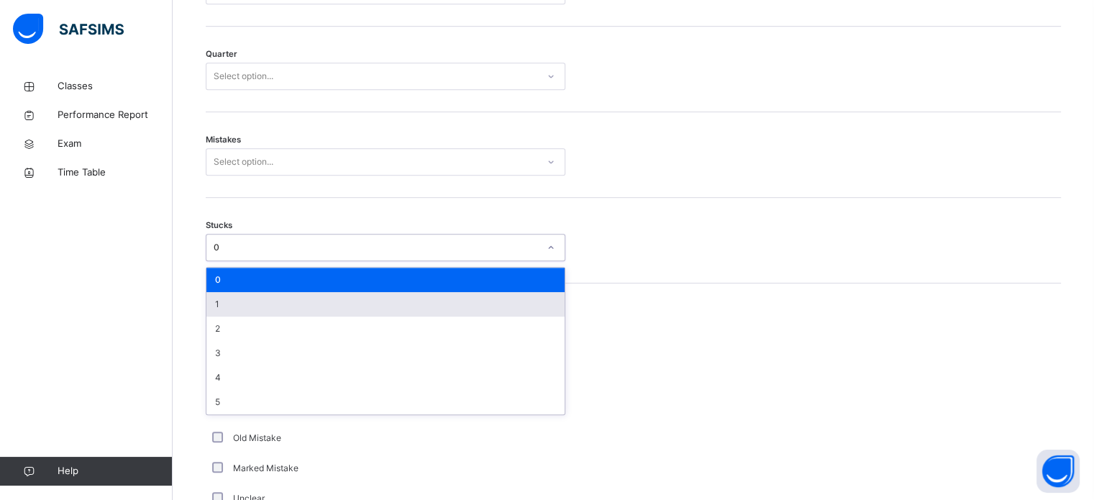
click at [270, 298] on div "1" at bounding box center [385, 304] width 358 height 24
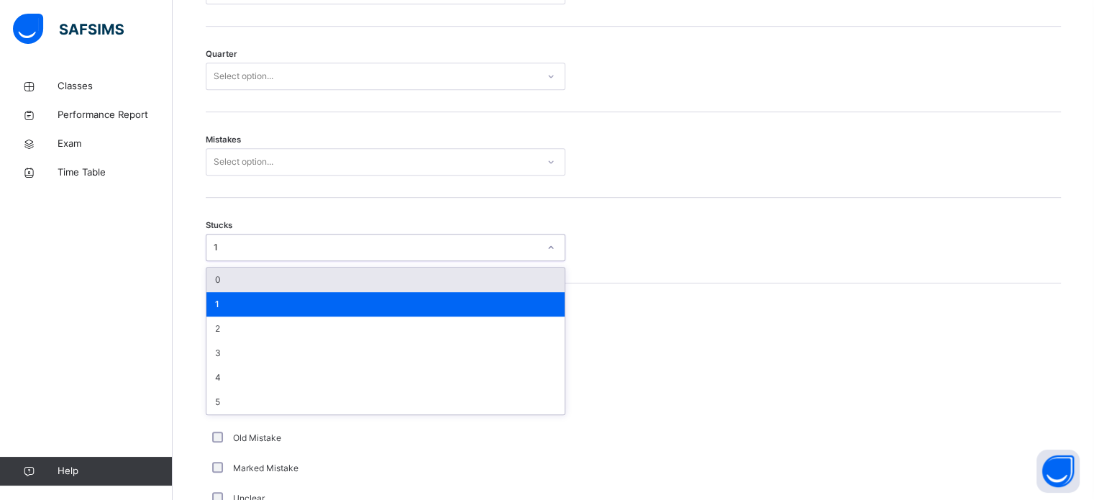
click at [258, 251] on div "1" at bounding box center [376, 247] width 325 height 13
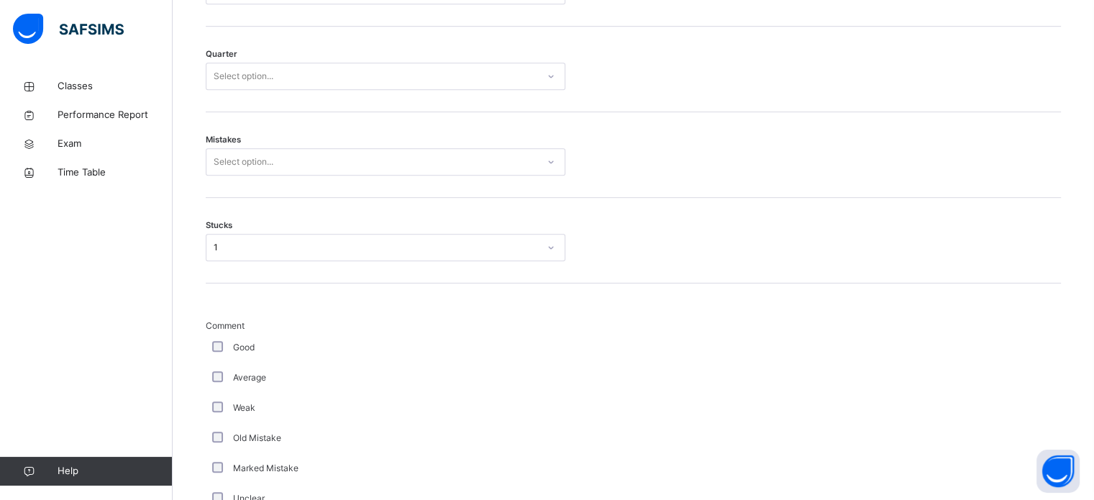
click at [239, 257] on div "Stucks 1" at bounding box center [633, 241] width 855 height 86
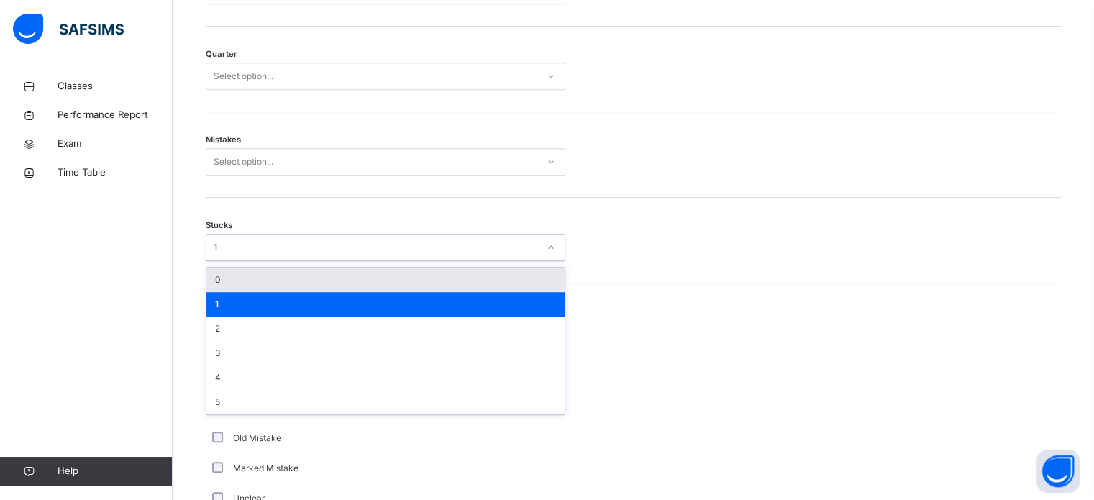
click at [231, 244] on div "1" at bounding box center [376, 247] width 325 height 13
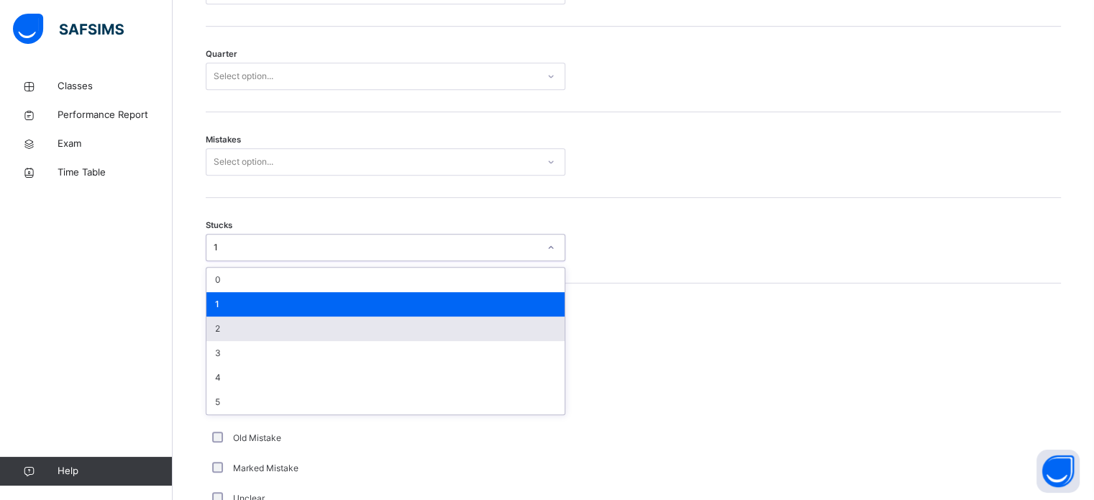
click at [258, 336] on div "2" at bounding box center [385, 328] width 358 height 24
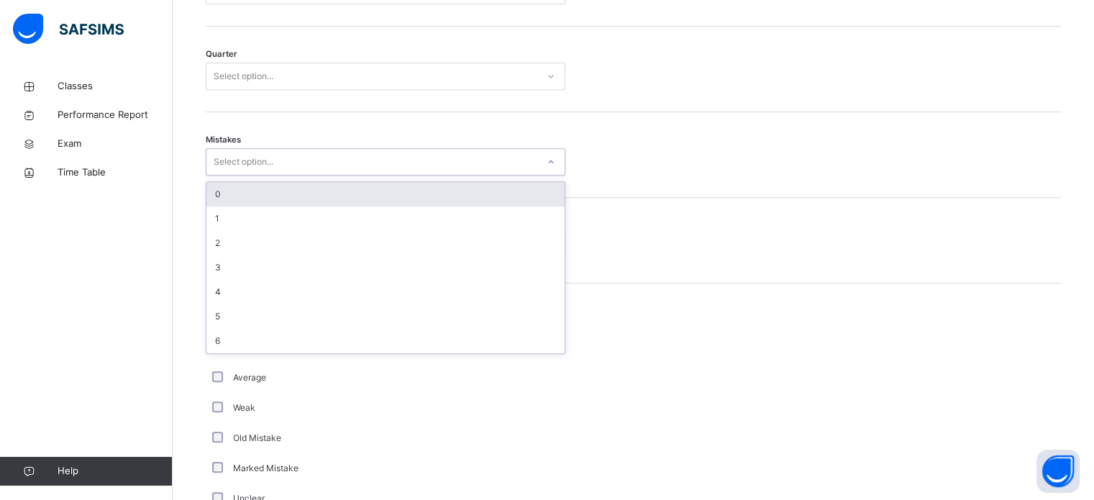
click at [248, 168] on div "Select option..." at bounding box center [244, 161] width 60 height 27
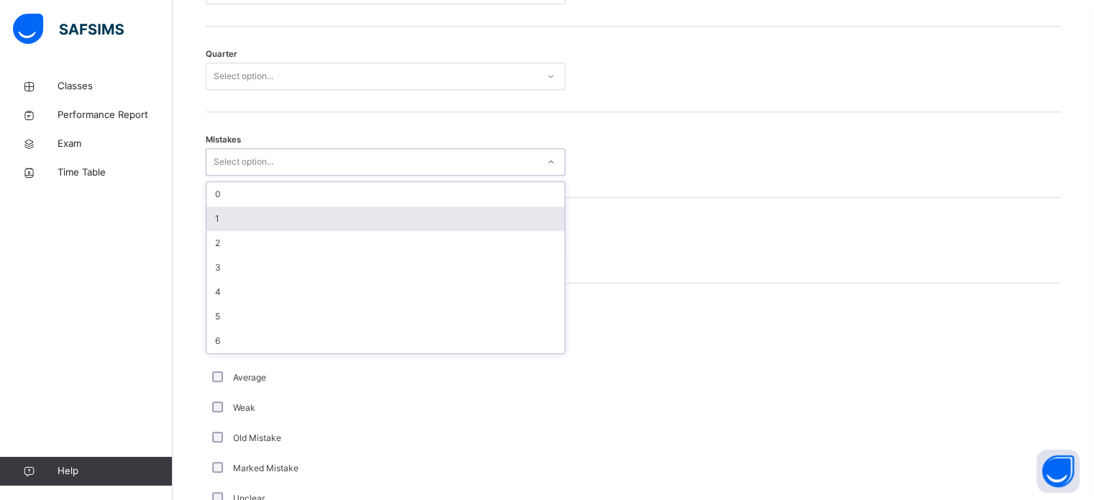
click at [240, 224] on div "1" at bounding box center [385, 218] width 358 height 24
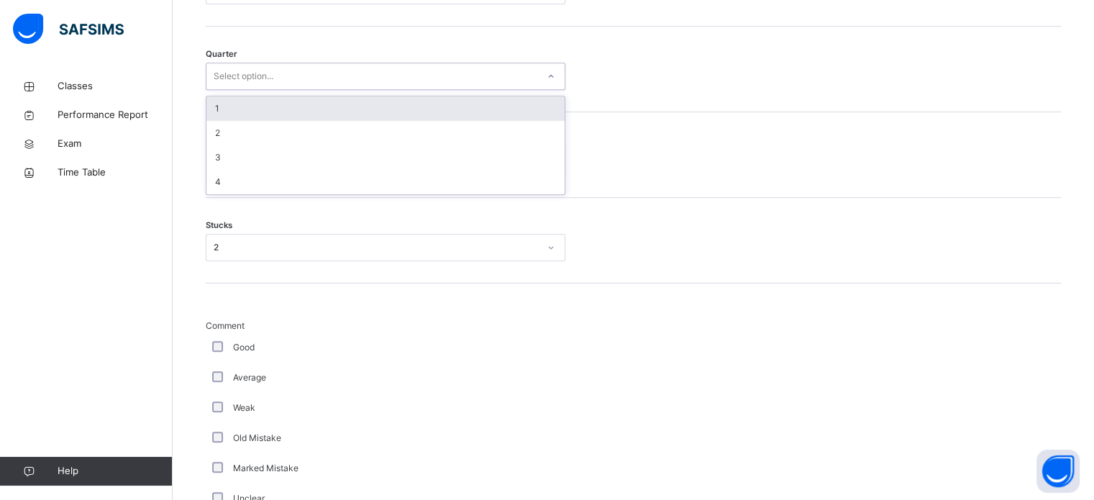
click at [262, 81] on div "Select option..." at bounding box center [244, 76] width 60 height 27
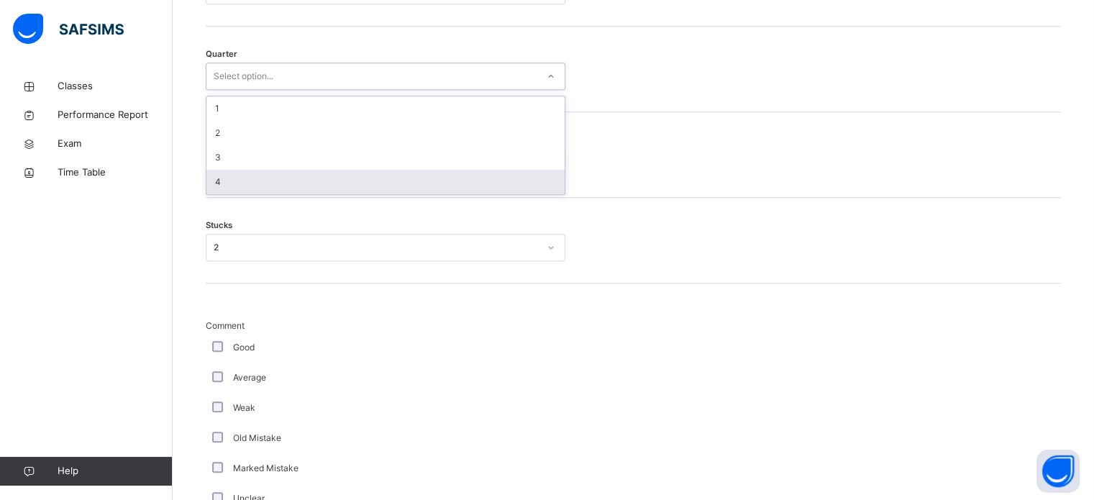
click at [226, 183] on div "4" at bounding box center [385, 182] width 358 height 24
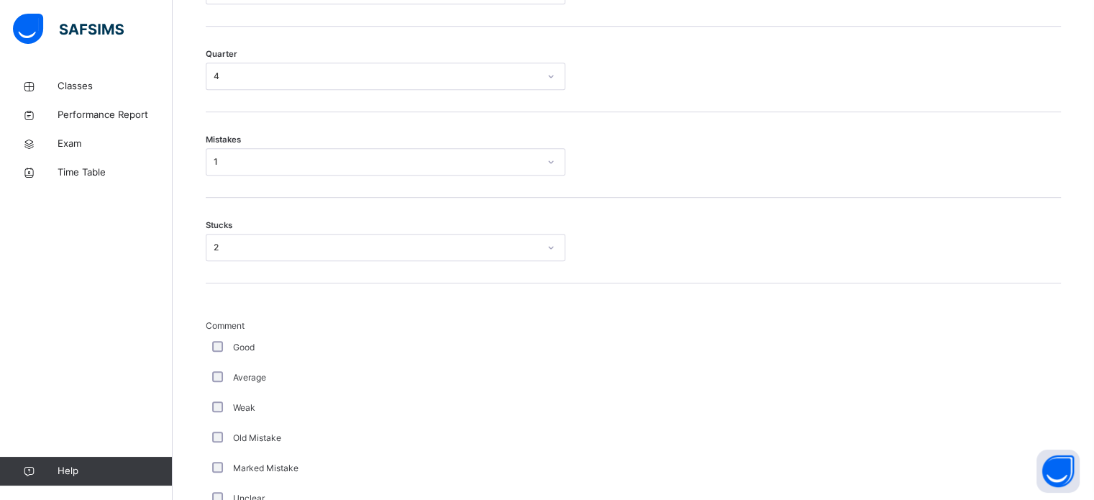
click at [252, 46] on div "Quarter 4" at bounding box center [633, 70] width 855 height 86
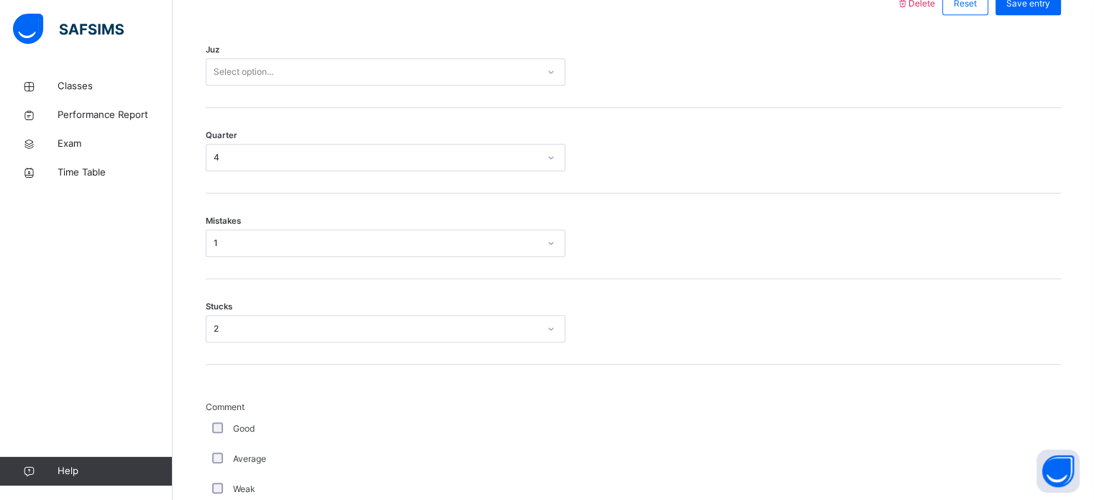
click at [221, 151] on div "4" at bounding box center [376, 157] width 325 height 13
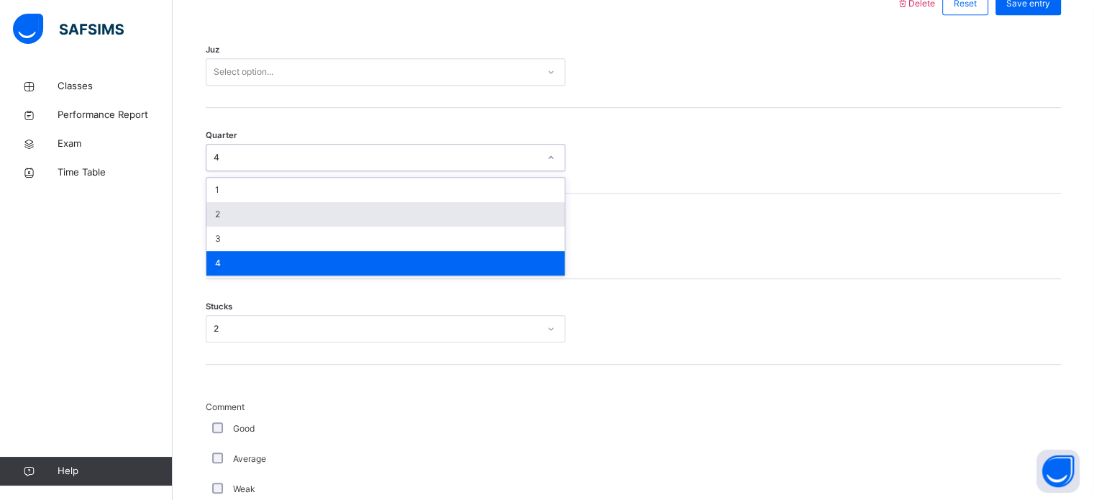
drag, startPoint x: 240, startPoint y: 221, endPoint x: 272, endPoint y: 94, distance: 130.6
click at [241, 221] on div "2" at bounding box center [385, 214] width 358 height 24
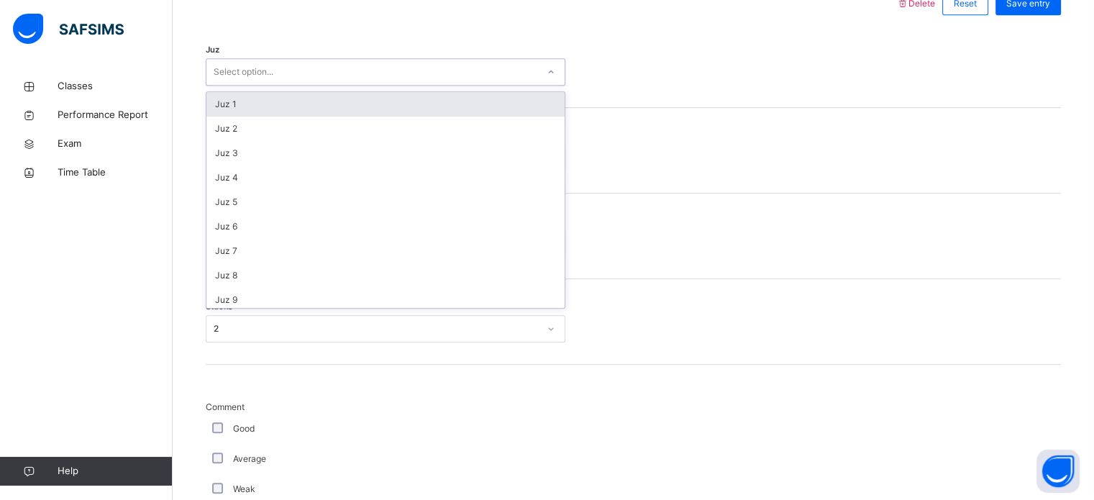
click at [270, 70] on div "Select option..." at bounding box center [244, 71] width 60 height 27
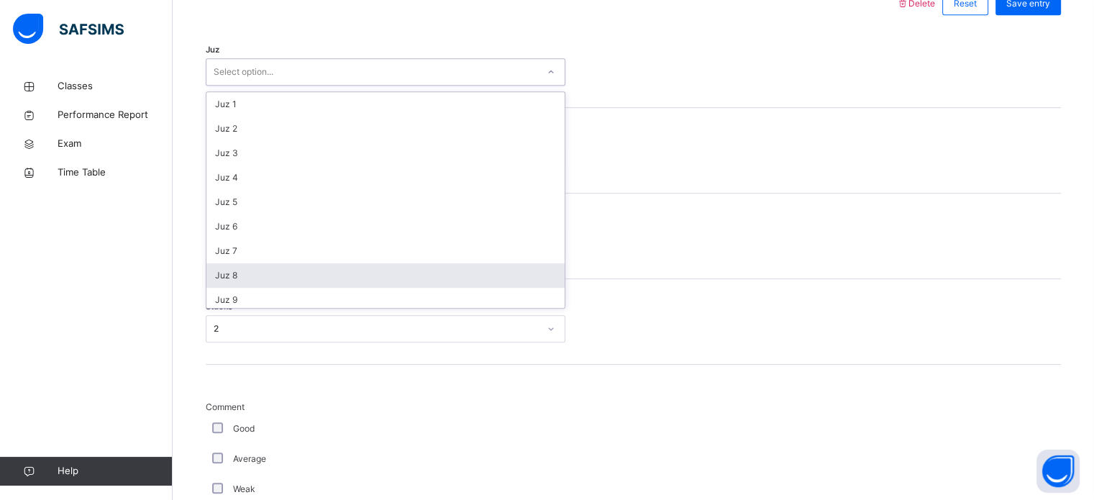
click at [238, 280] on div "Juz 8" at bounding box center [385, 275] width 358 height 24
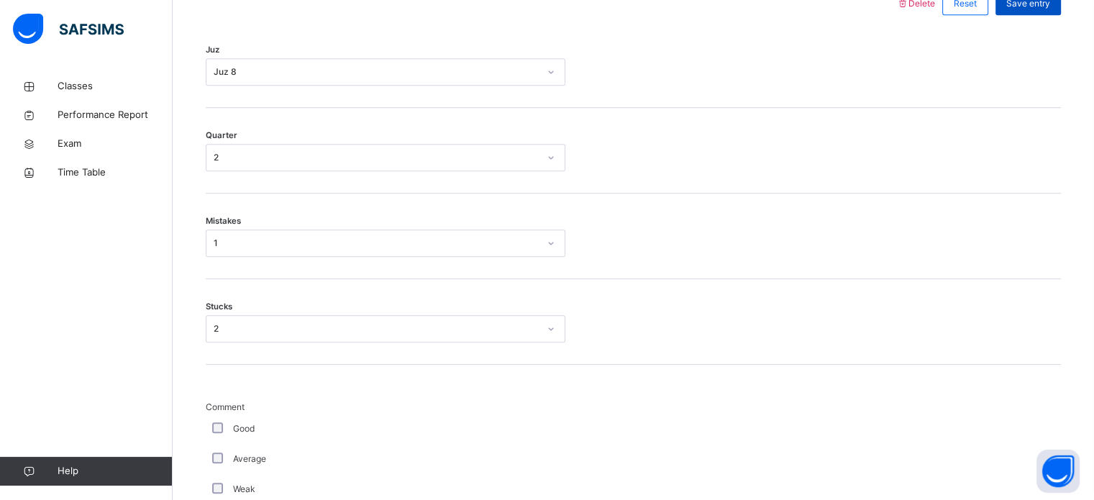
click at [1040, 12] on div "Save entry" at bounding box center [1027, 3] width 65 height 23
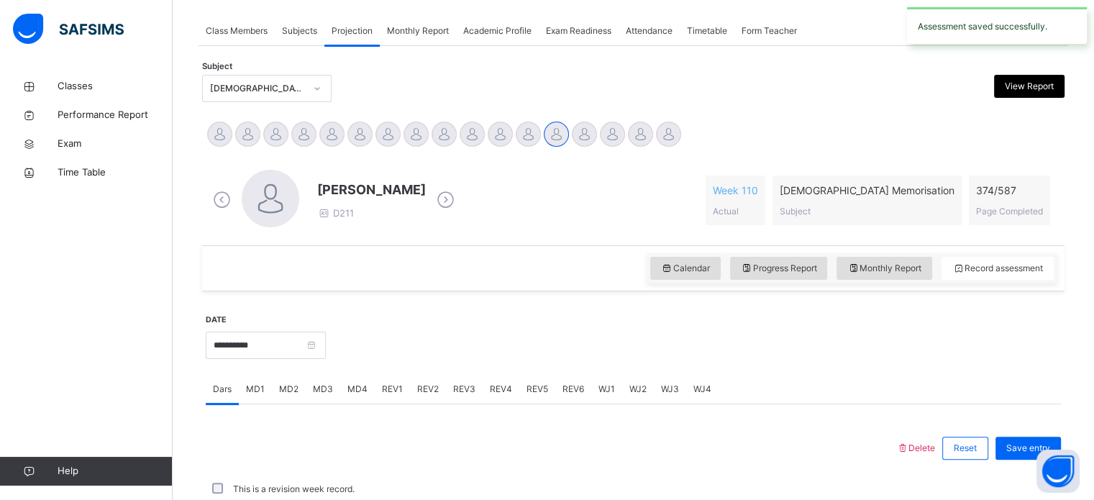
scroll to position [579, 0]
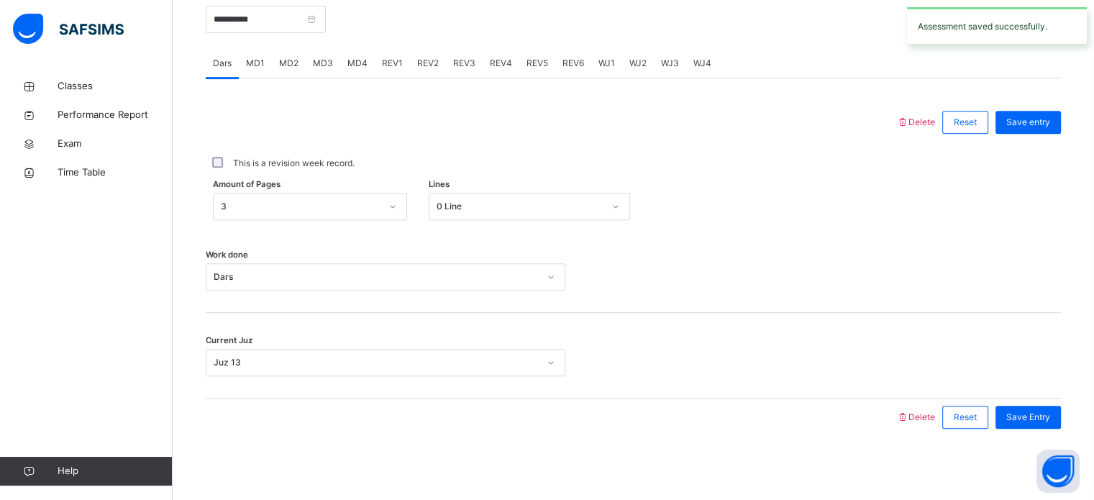
click at [466, 60] on span "REV3" at bounding box center [464, 63] width 22 height 13
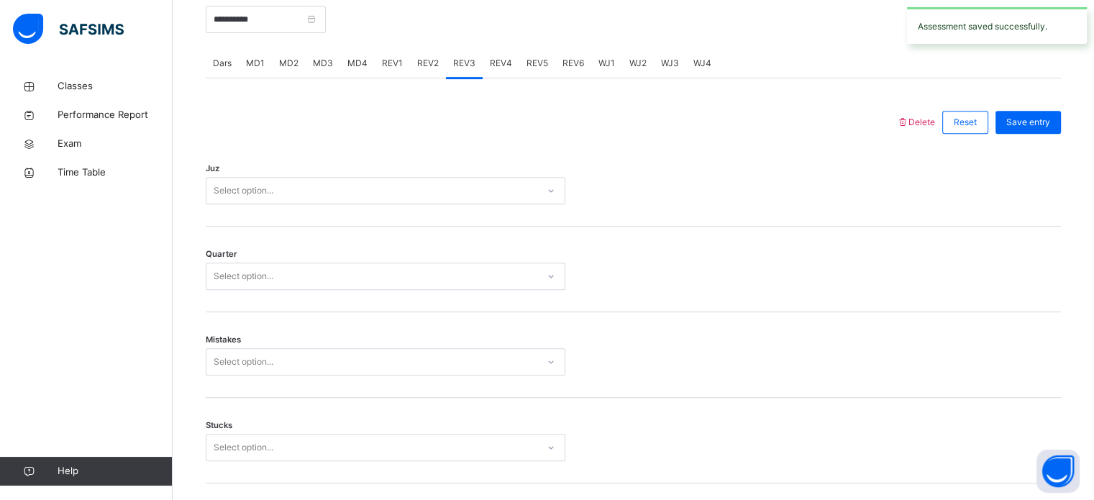
scroll to position [698, 0]
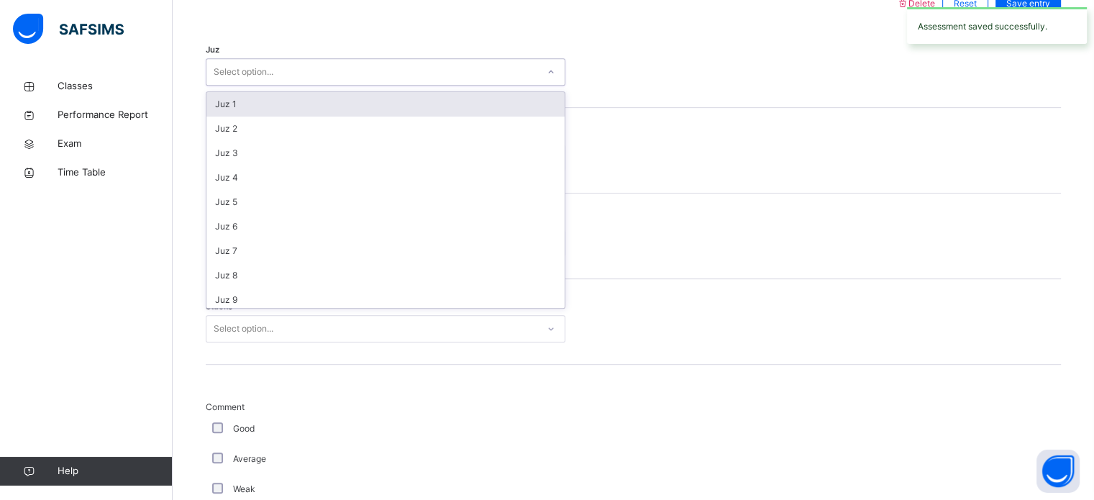
click at [301, 70] on div "Select option..." at bounding box center [371, 72] width 331 height 22
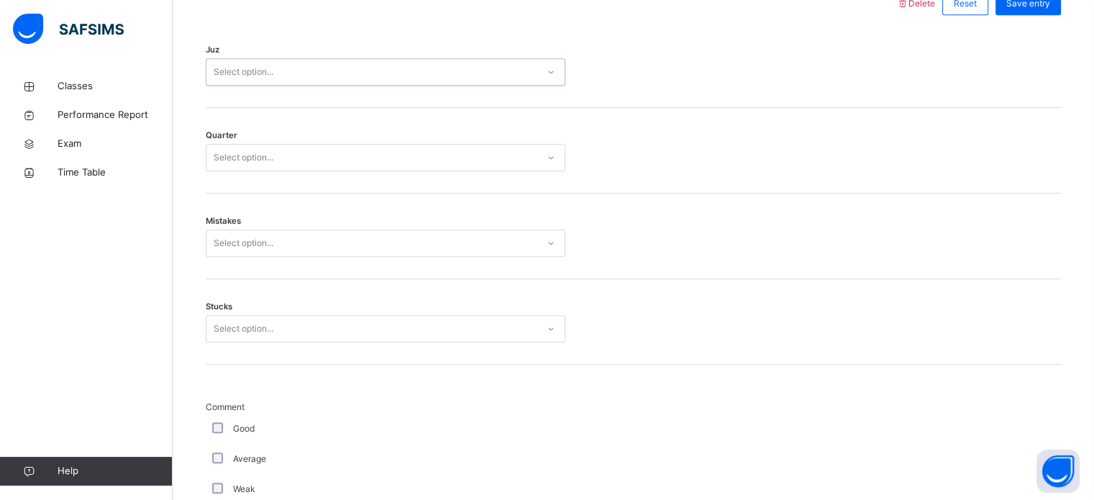
click at [259, 70] on div "Select option..." at bounding box center [244, 71] width 60 height 27
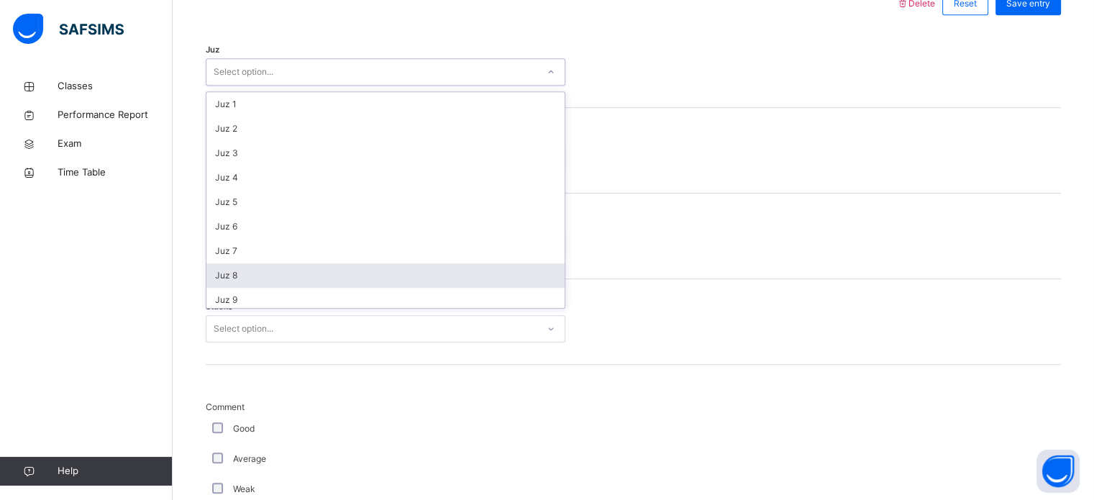
click at [265, 267] on div "Juz 8" at bounding box center [385, 275] width 358 height 24
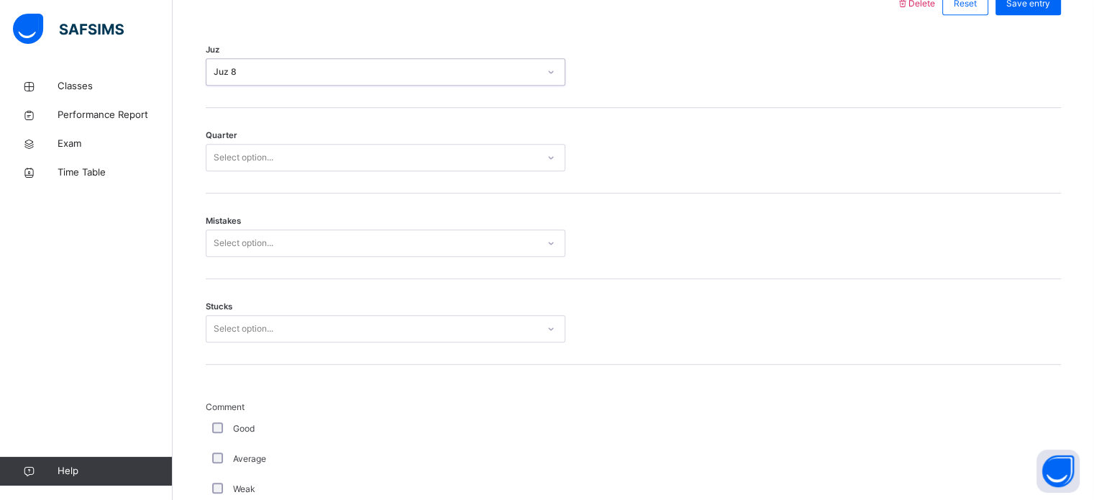
drag, startPoint x: 256, startPoint y: 188, endPoint x: 255, endPoint y: 173, distance: 15.8
click at [256, 177] on div "Quarter Select option..." at bounding box center [633, 151] width 855 height 86
click at [250, 152] on div "Select option..." at bounding box center [244, 157] width 60 height 27
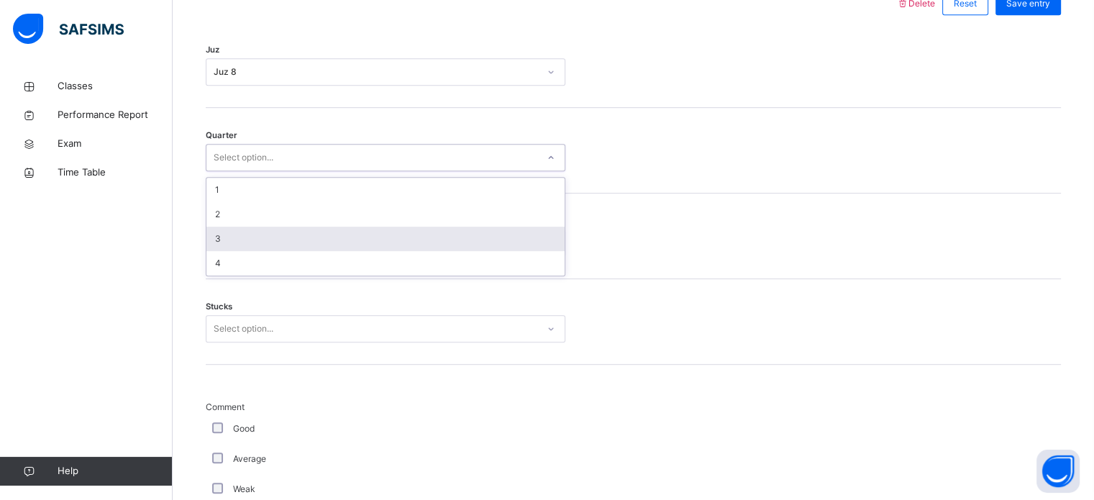
click at [239, 243] on div "3" at bounding box center [385, 238] width 358 height 24
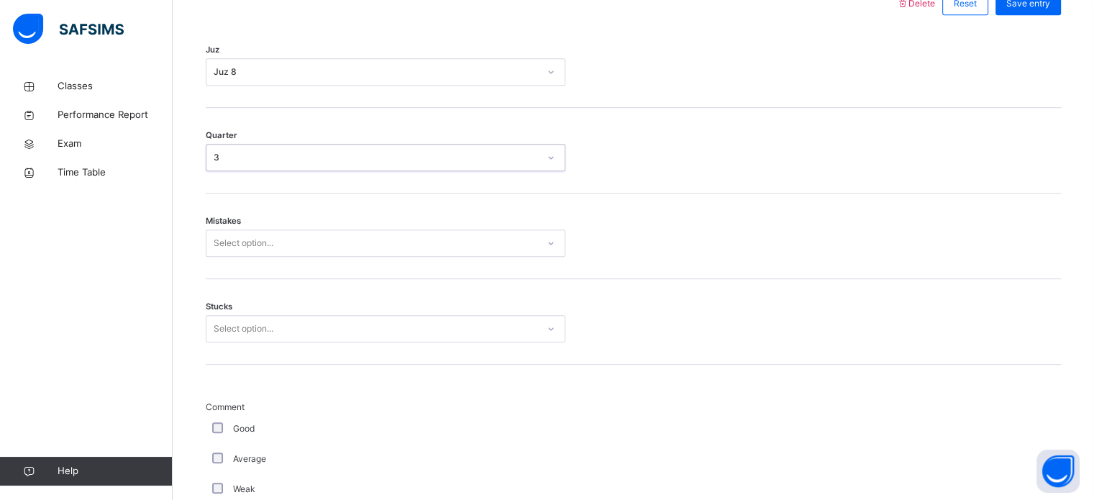
click at [238, 244] on div "Select option..." at bounding box center [244, 242] width 60 height 27
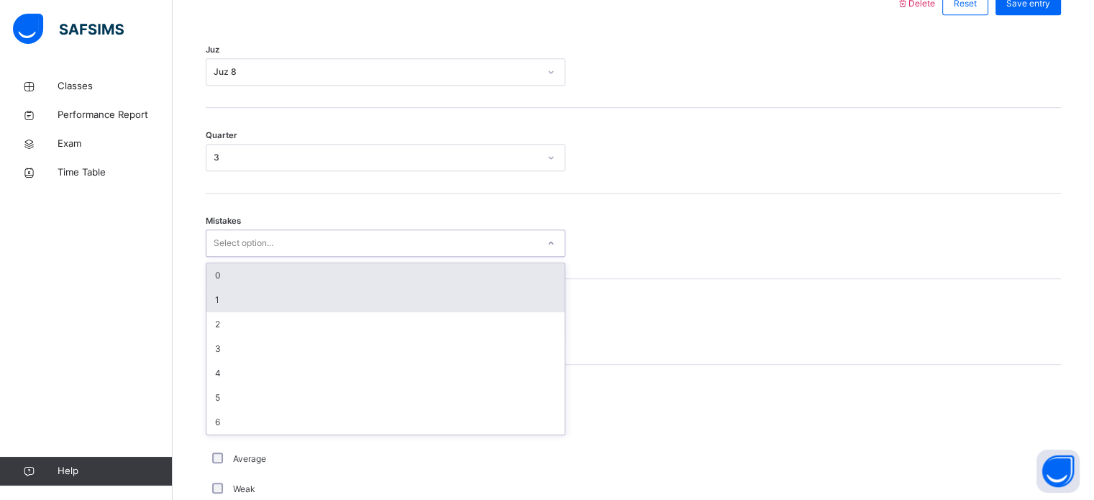
click at [229, 288] on div "1" at bounding box center [385, 300] width 358 height 24
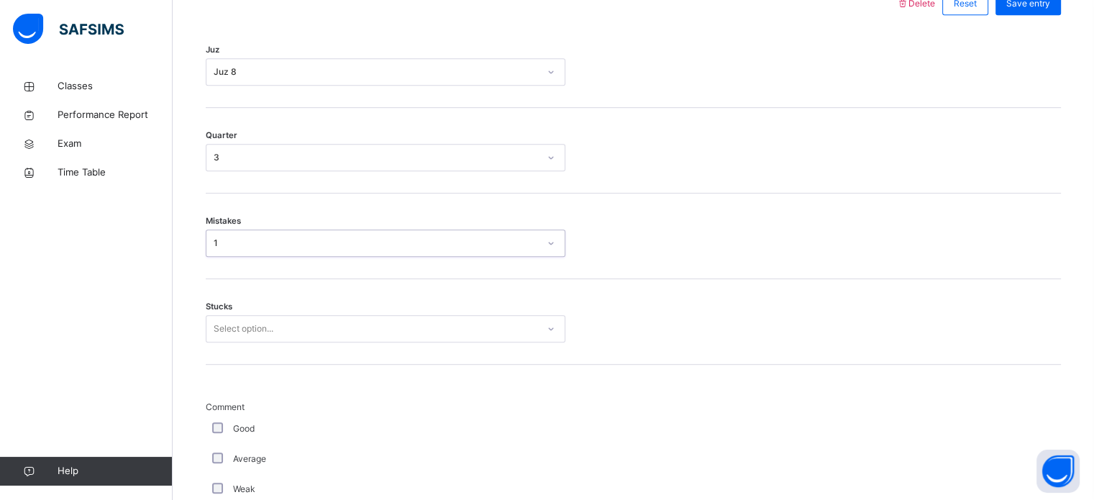
click at [227, 227] on div "Mistakes option 1, selected. 0 results available. Select is focused ,type to re…" at bounding box center [633, 236] width 855 height 86
click at [224, 241] on div "1" at bounding box center [376, 243] width 325 height 13
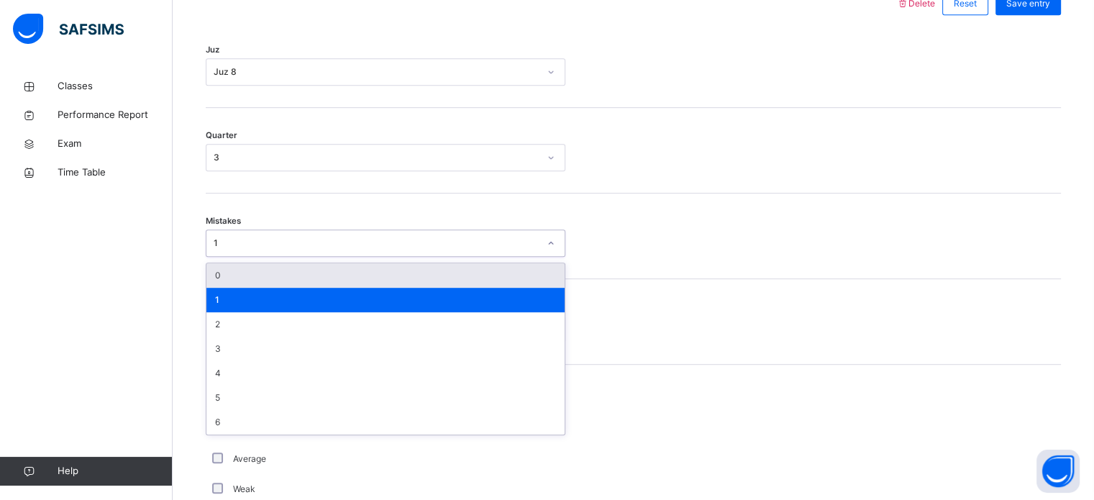
click at [230, 269] on div "0" at bounding box center [385, 275] width 358 height 24
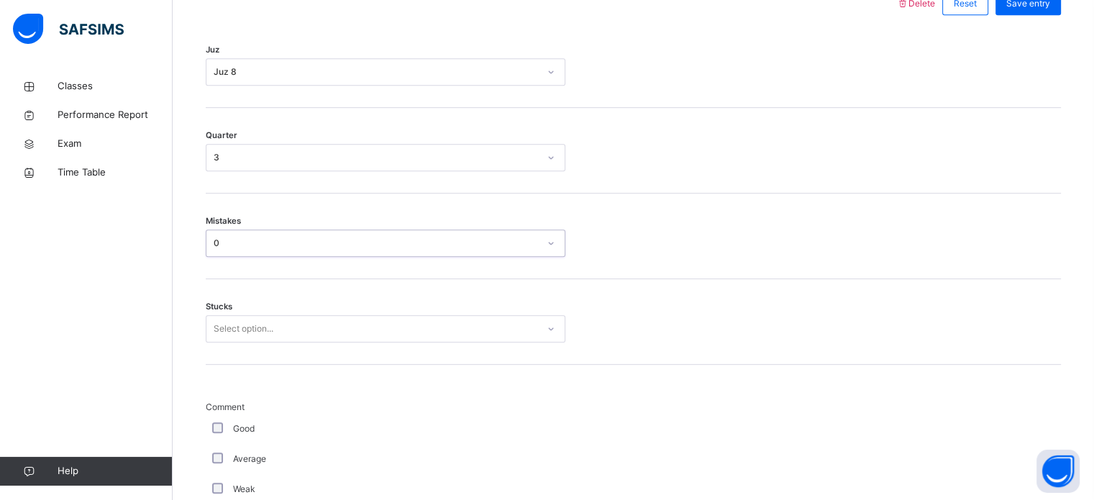
click at [216, 425] on div "Good" at bounding box center [385, 428] width 352 height 13
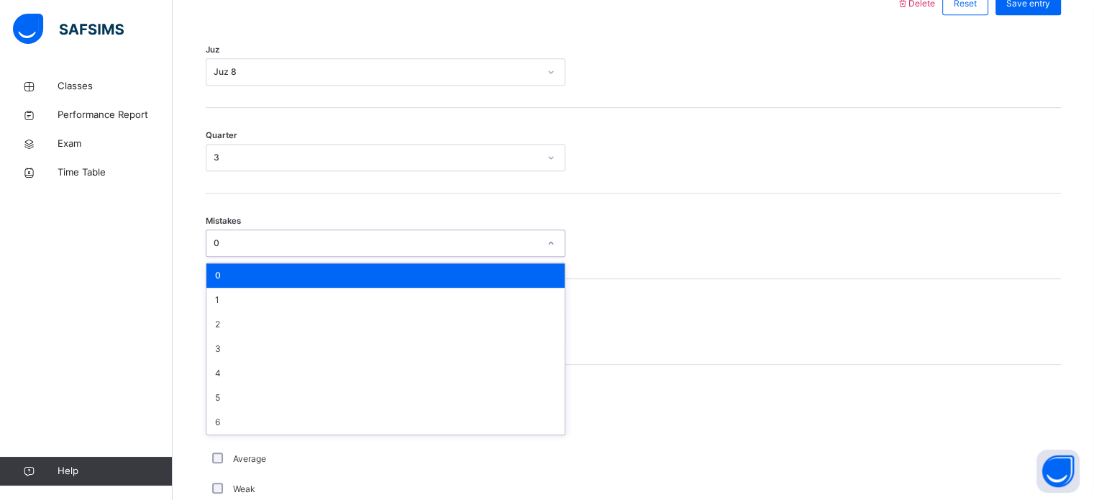
click at [262, 247] on div "0" at bounding box center [376, 243] width 325 height 13
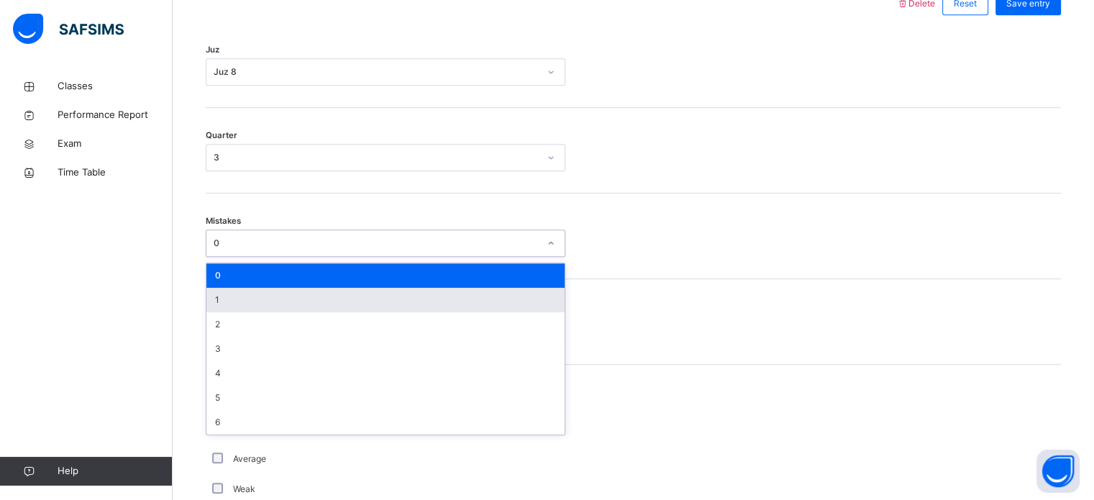
click at [255, 298] on div "1" at bounding box center [385, 300] width 358 height 24
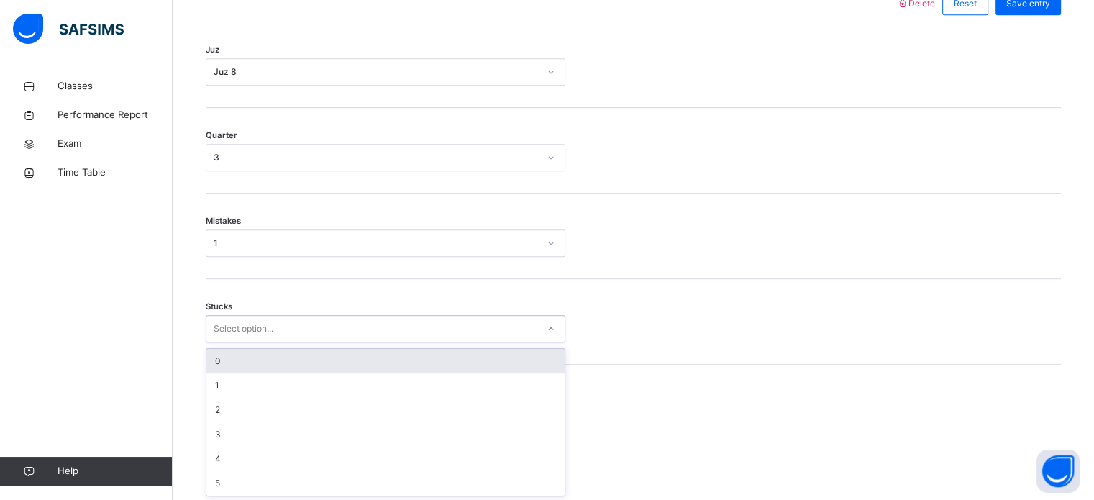
drag, startPoint x: 249, startPoint y: 330, endPoint x: 235, endPoint y: 359, distance: 32.8
click at [249, 330] on div "Select option..." at bounding box center [244, 328] width 60 height 27
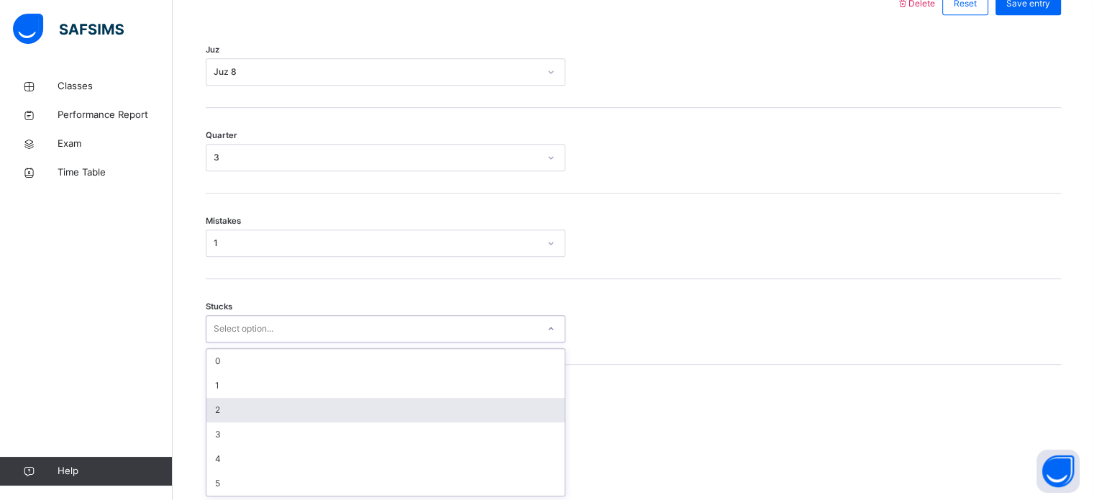
click at [221, 402] on div "2" at bounding box center [385, 410] width 358 height 24
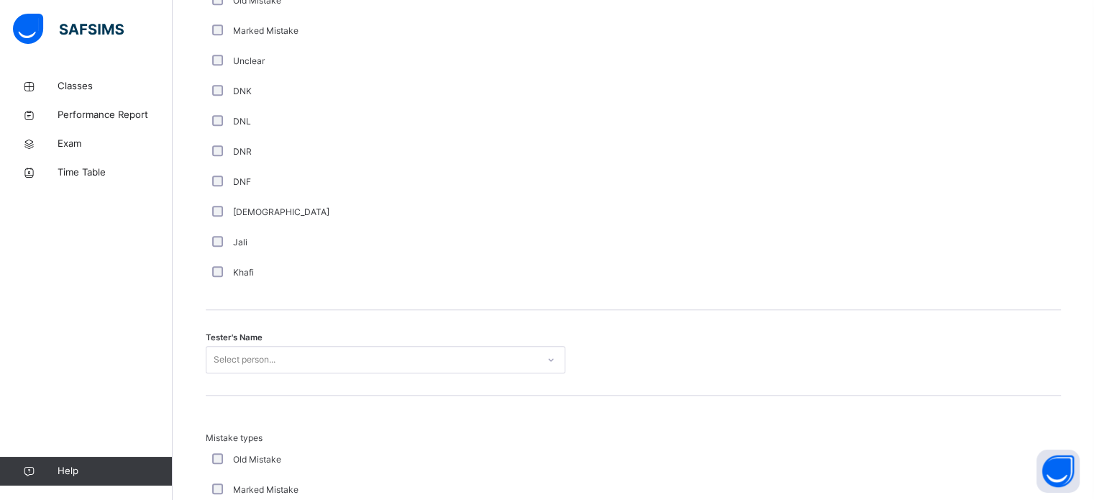
scroll to position [1315, 0]
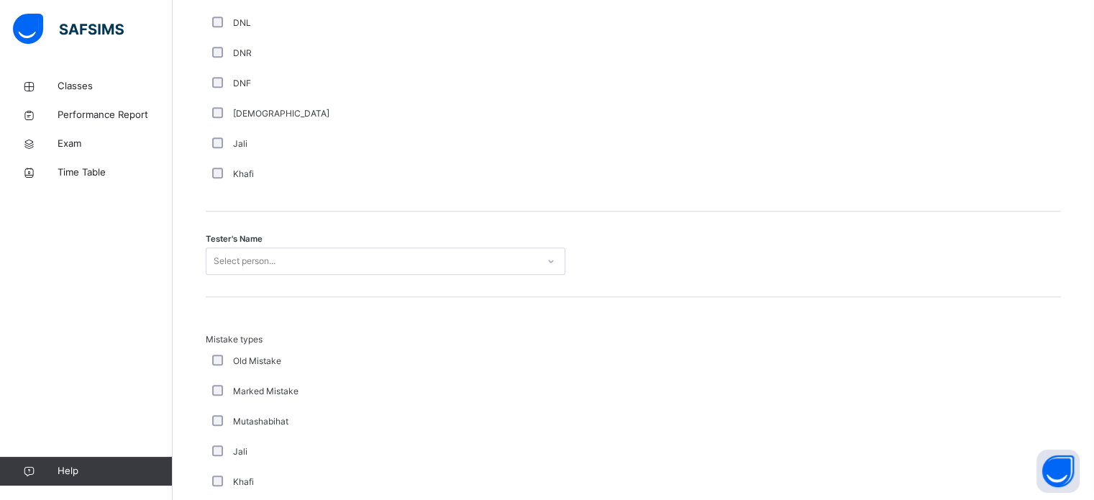
drag, startPoint x: 244, startPoint y: 275, endPoint x: 248, endPoint y: 262, distance: 13.4
click at [246, 269] on div "Tester's Name Select person..." at bounding box center [633, 254] width 855 height 86
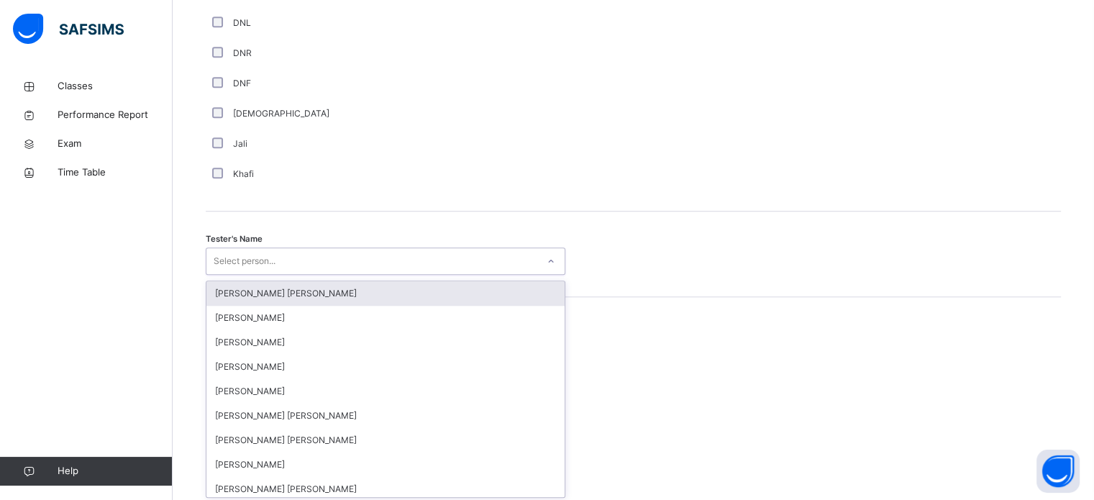
drag, startPoint x: 250, startPoint y: 259, endPoint x: 256, endPoint y: 272, distance: 14.8
click at [251, 259] on div "Select person..." at bounding box center [245, 260] width 62 height 27
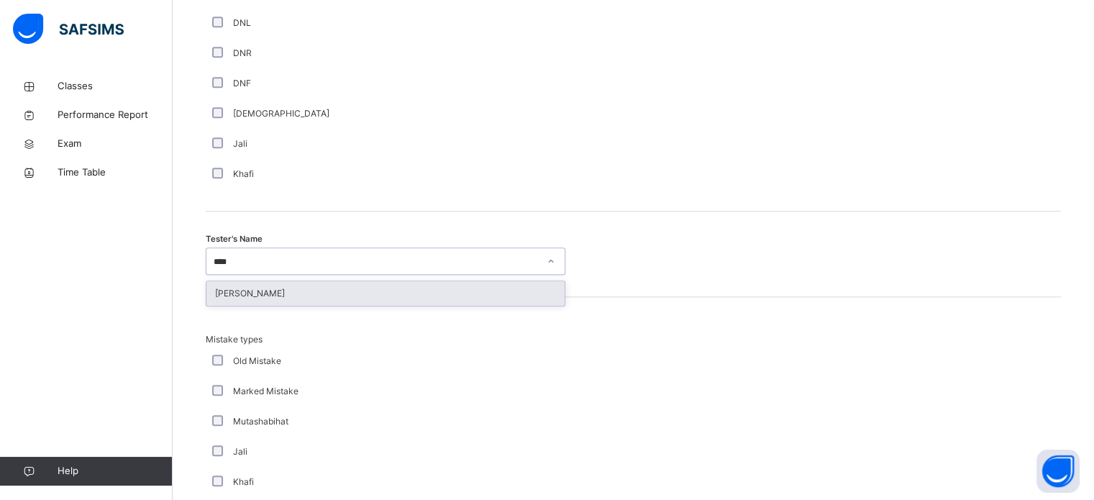
type input "*****"
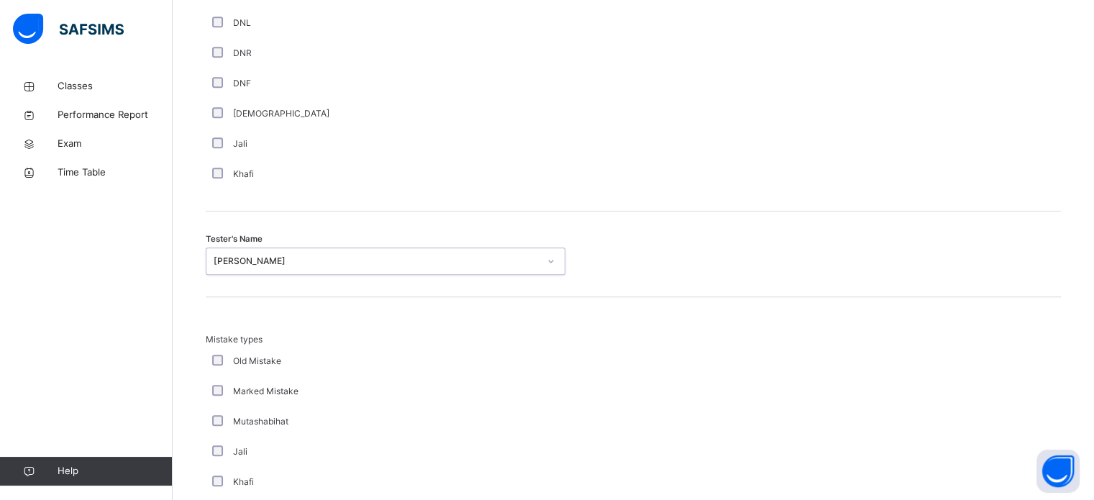
scroll to position [1581, 0]
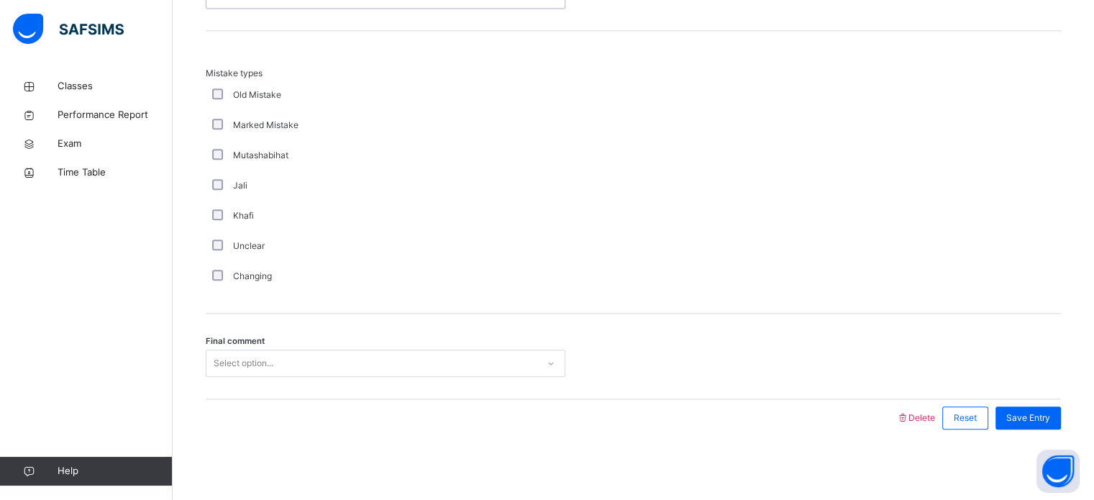
click at [255, 357] on div "Select option..." at bounding box center [244, 362] width 60 height 27
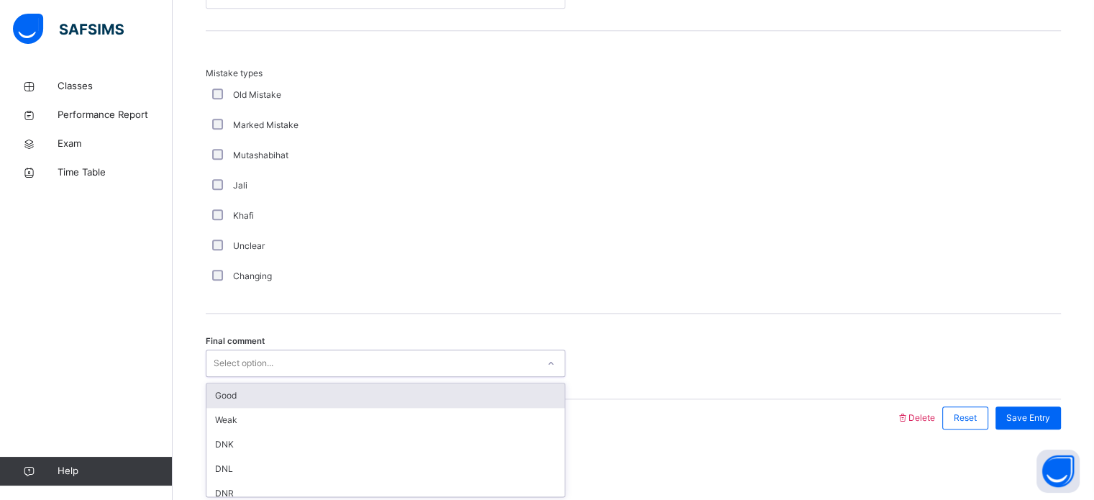
click at [242, 399] on div "Good" at bounding box center [385, 395] width 358 height 24
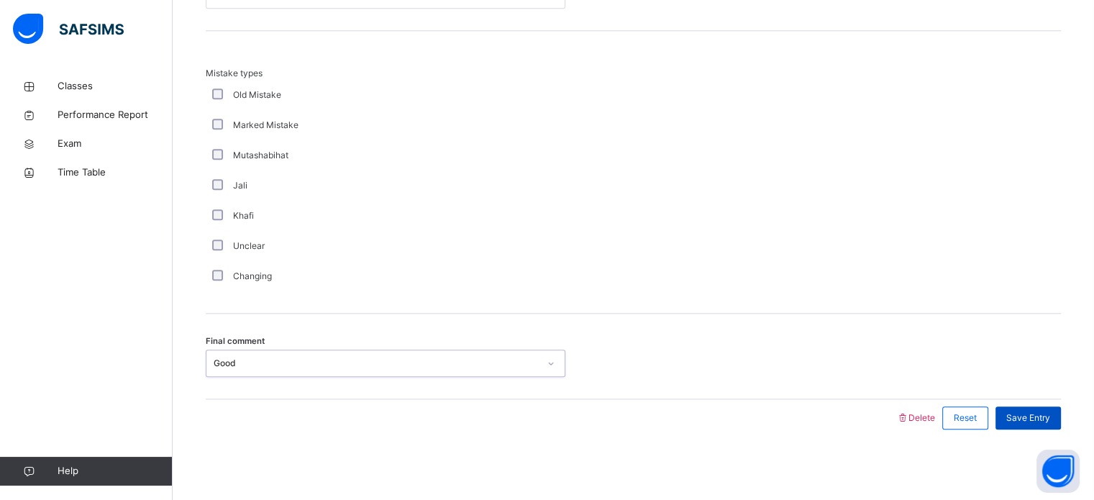
click at [1043, 420] on span "Save Entry" at bounding box center [1028, 417] width 44 height 13
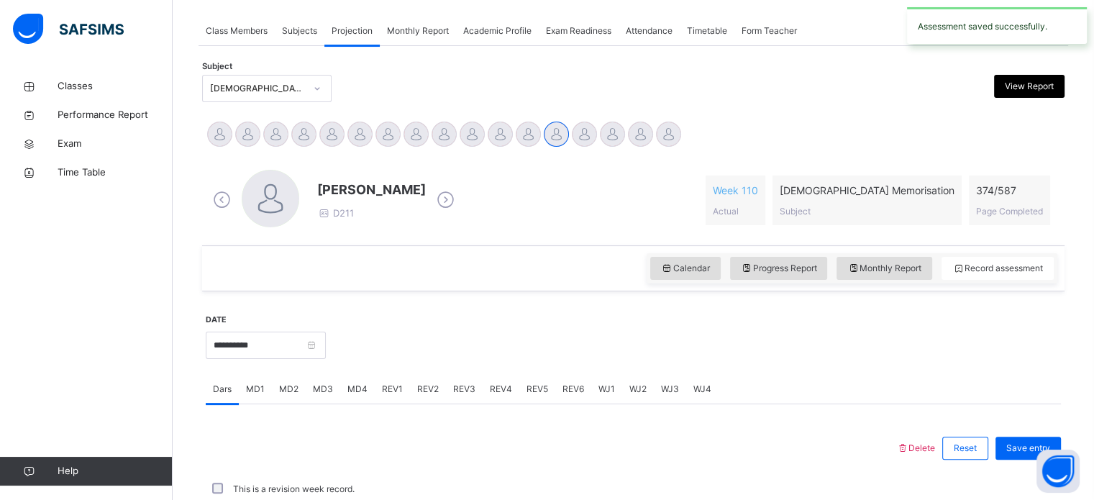
scroll to position [579, 0]
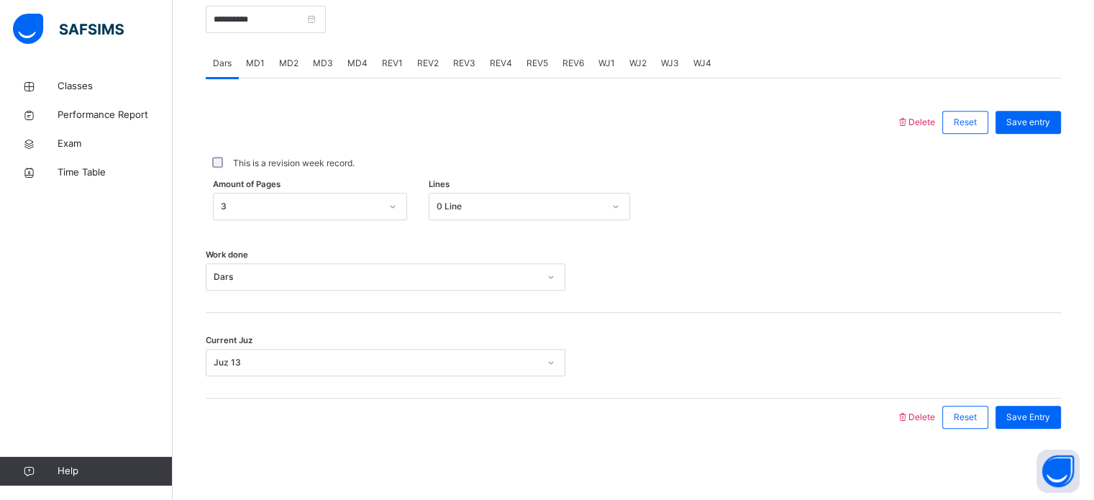
click at [498, 63] on span "REV4" at bounding box center [501, 63] width 22 height 13
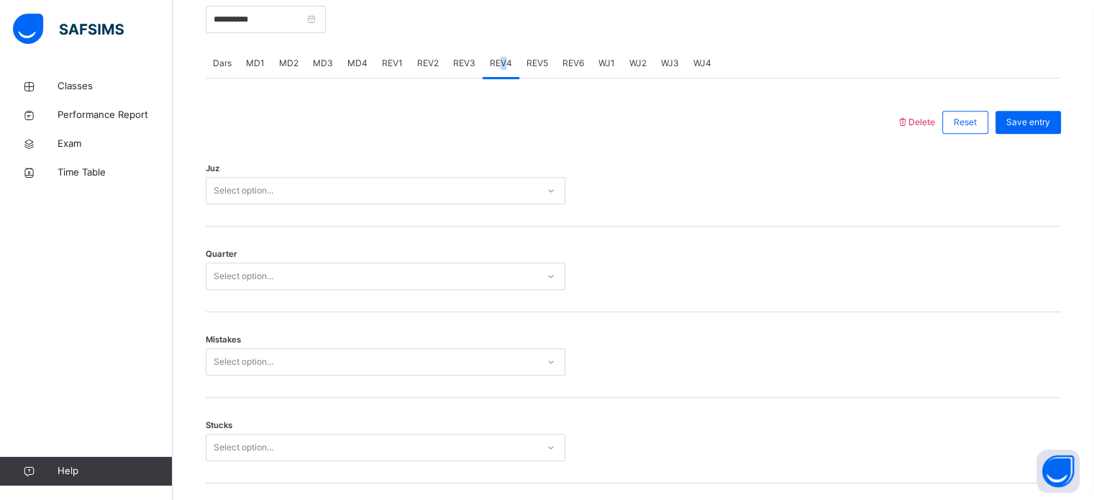
scroll to position [1581, 0]
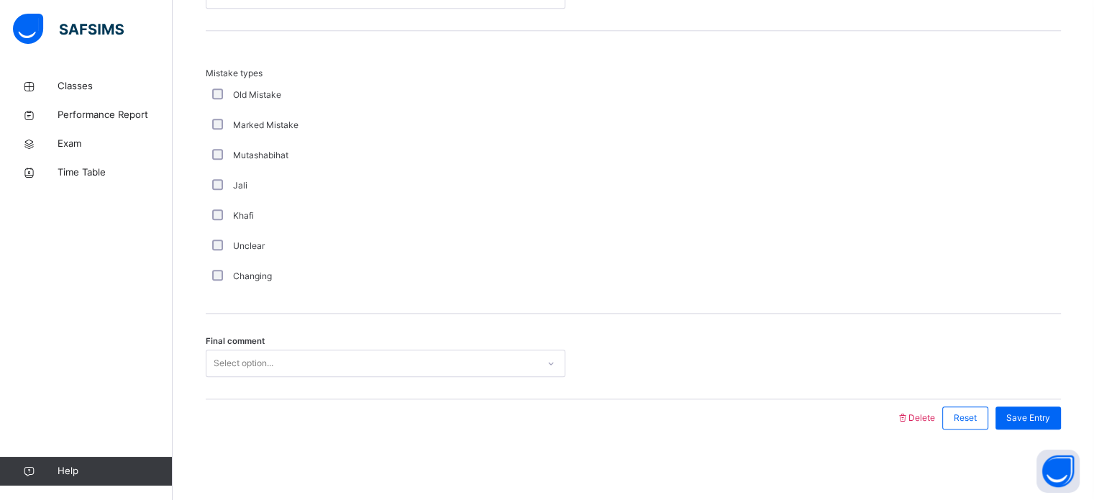
drag, startPoint x: 207, startPoint y: 365, endPoint x: 235, endPoint y: 361, distance: 28.3
click at [232, 361] on div "Select option..." at bounding box center [371, 363] width 331 height 22
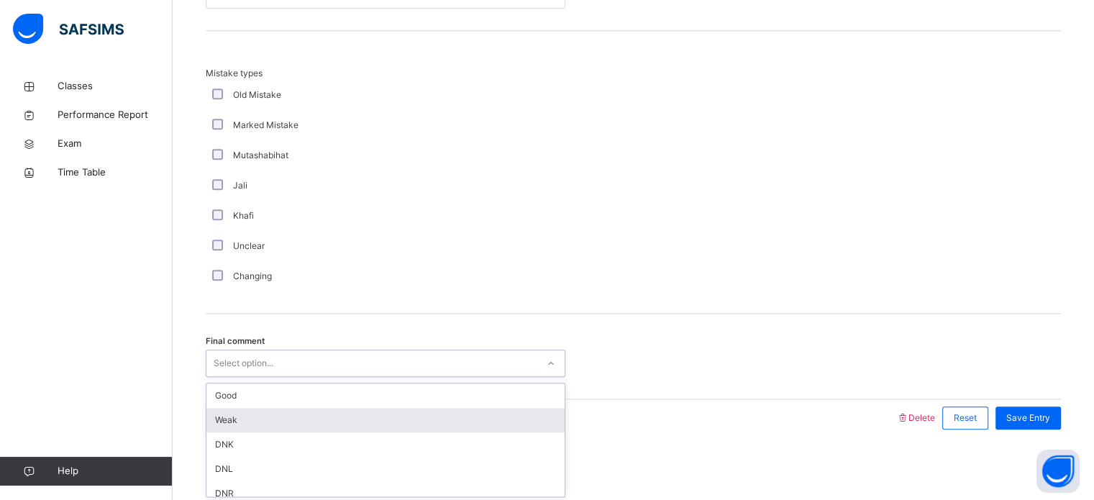
click at [236, 411] on div "Weak" at bounding box center [385, 420] width 358 height 24
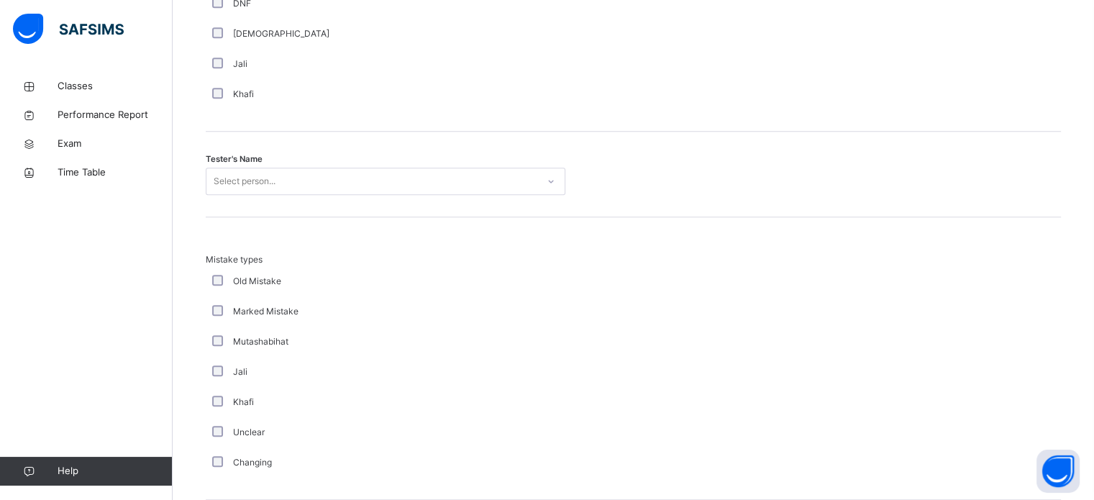
scroll to position [1391, 0]
click at [319, 192] on div "Select person..." at bounding box center [385, 184] width 359 height 27
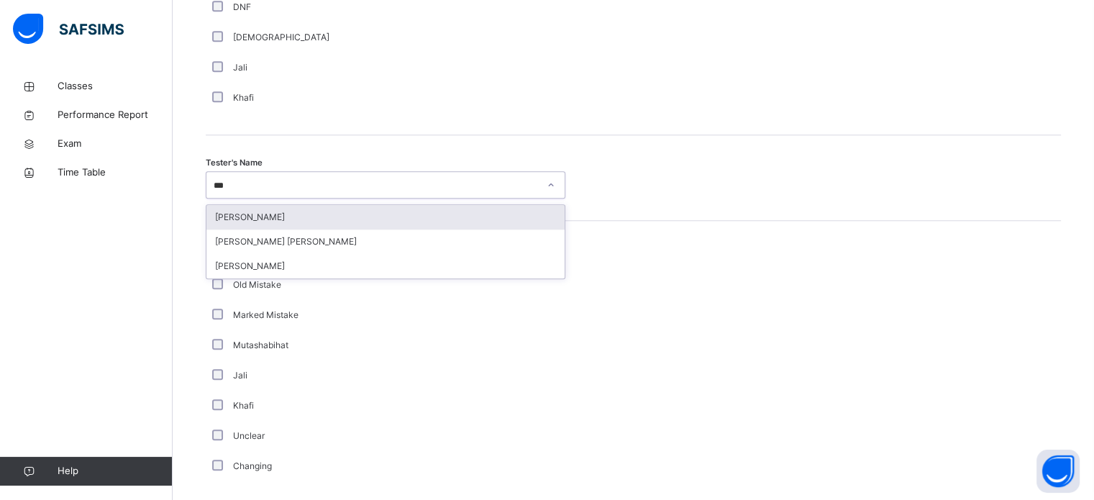
type input "****"
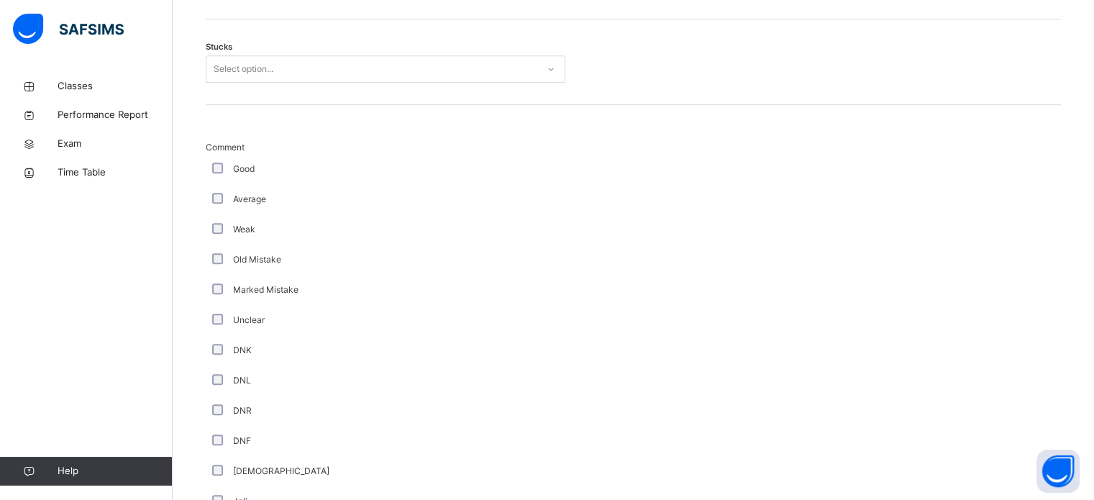
scroll to position [920, 0]
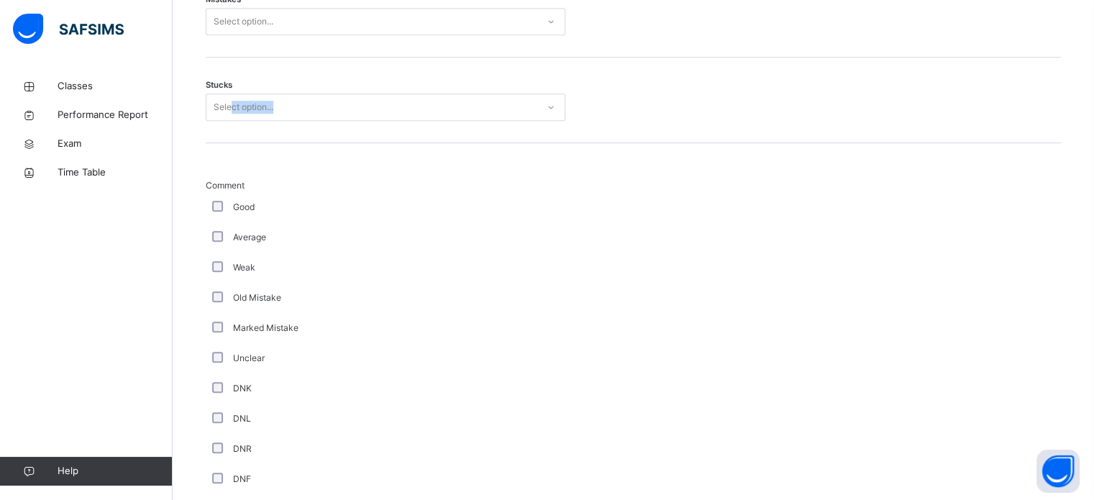
click at [231, 111] on div "Stucks Select option..." at bounding box center [633, 101] width 855 height 86
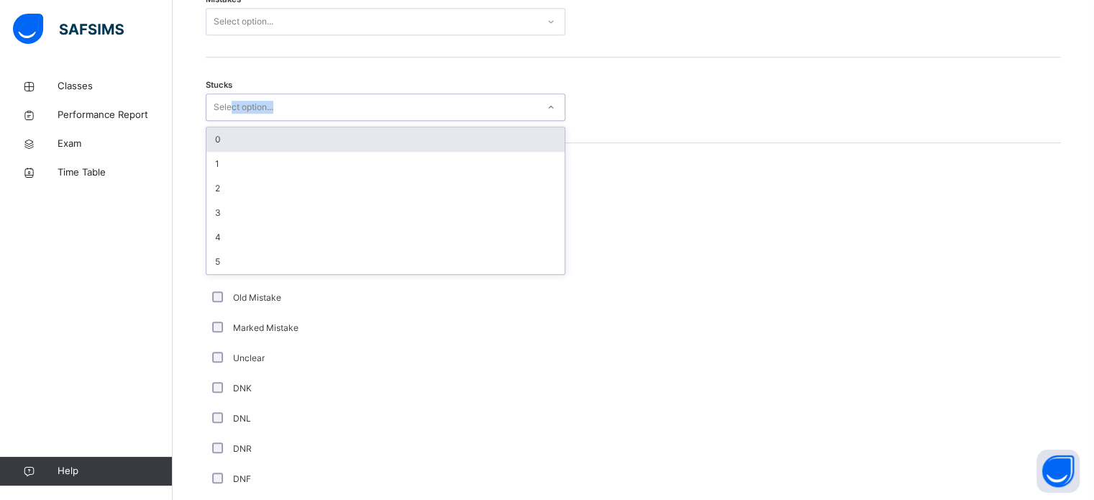
click at [231, 113] on div "Select option..." at bounding box center [244, 106] width 60 height 27
click at [231, 114] on div "Select option..." at bounding box center [244, 106] width 60 height 27
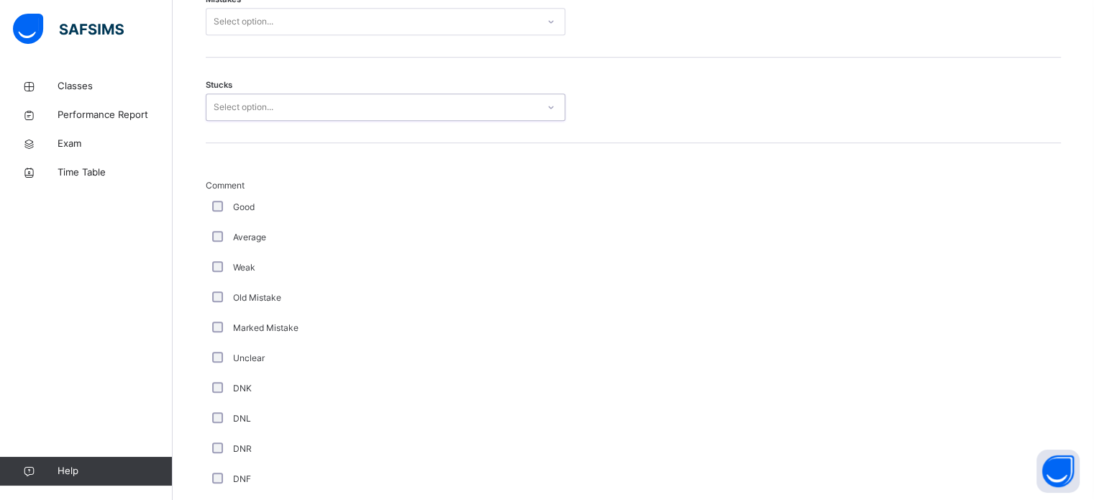
click at [221, 111] on div "Select option..." at bounding box center [244, 106] width 60 height 27
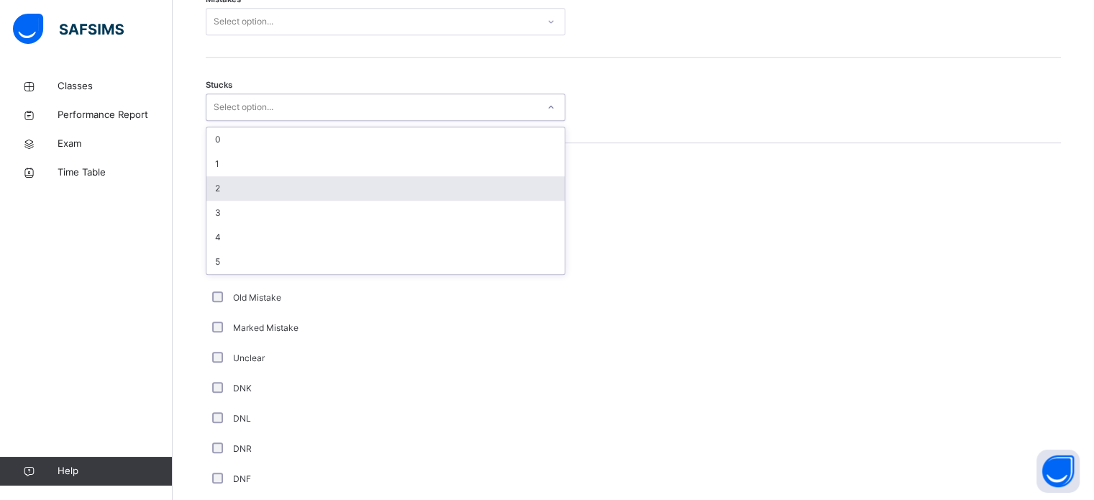
click at [219, 185] on div "2" at bounding box center [385, 188] width 358 height 24
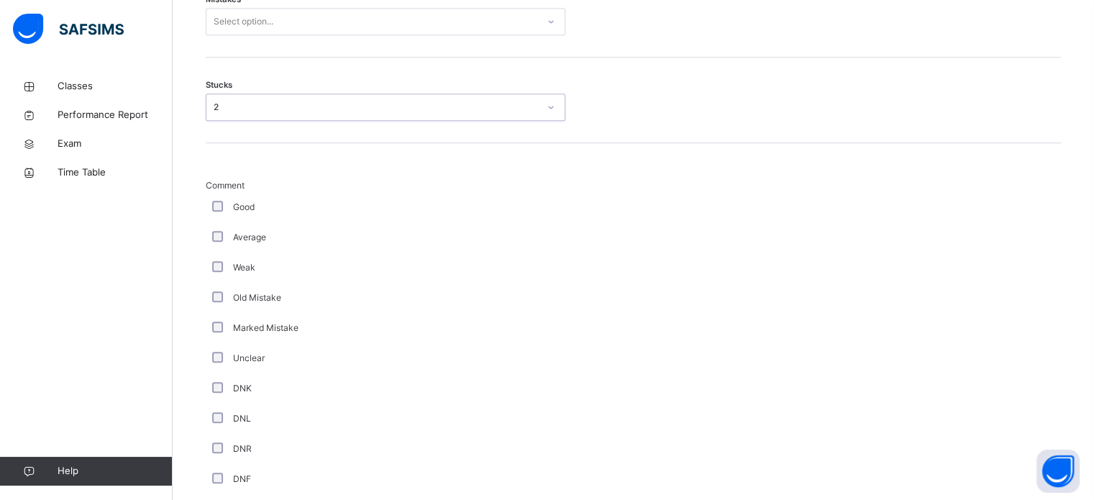
click at [267, 22] on div "Select option..." at bounding box center [244, 21] width 60 height 27
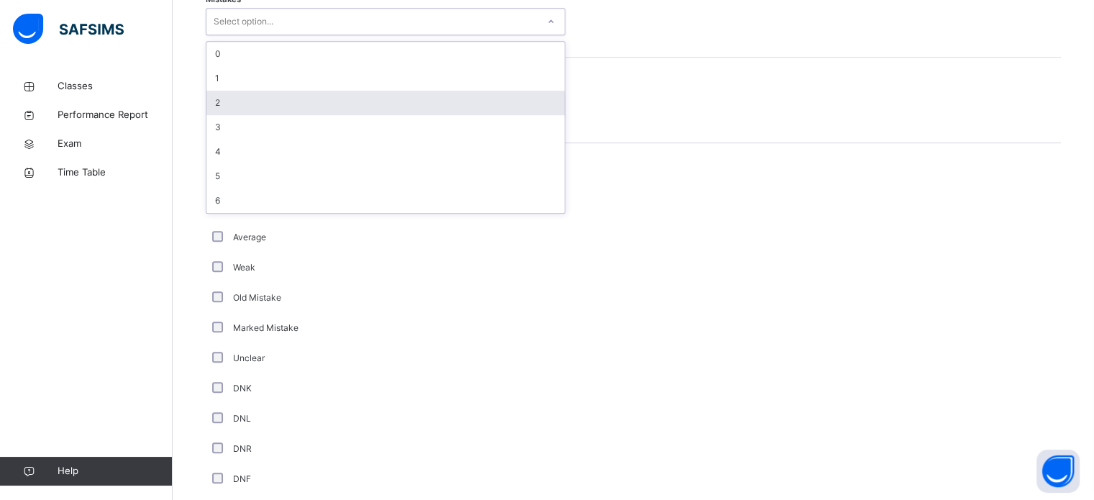
click at [256, 106] on div "2" at bounding box center [385, 103] width 358 height 24
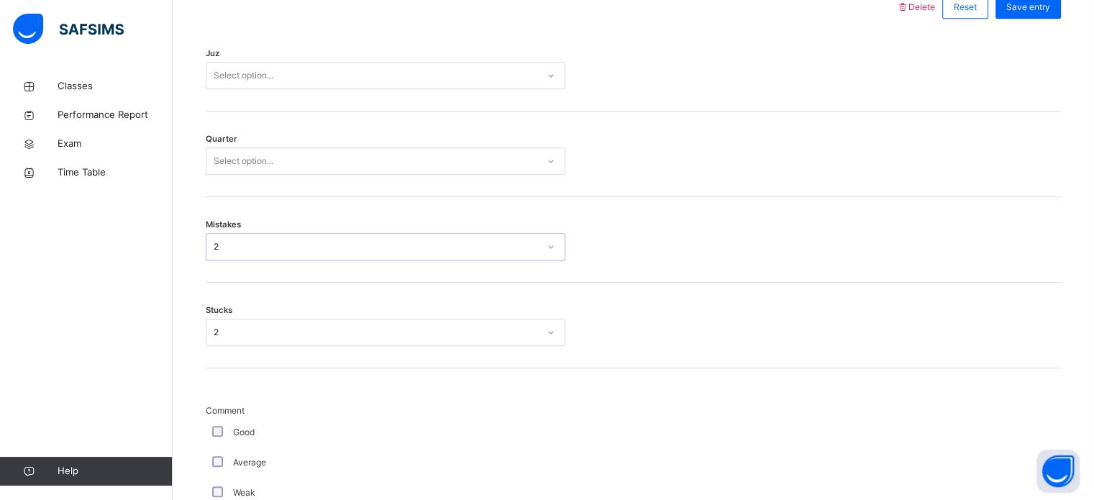
scroll to position [692, 0]
click at [246, 160] on div "Select option..." at bounding box center [244, 163] width 60 height 27
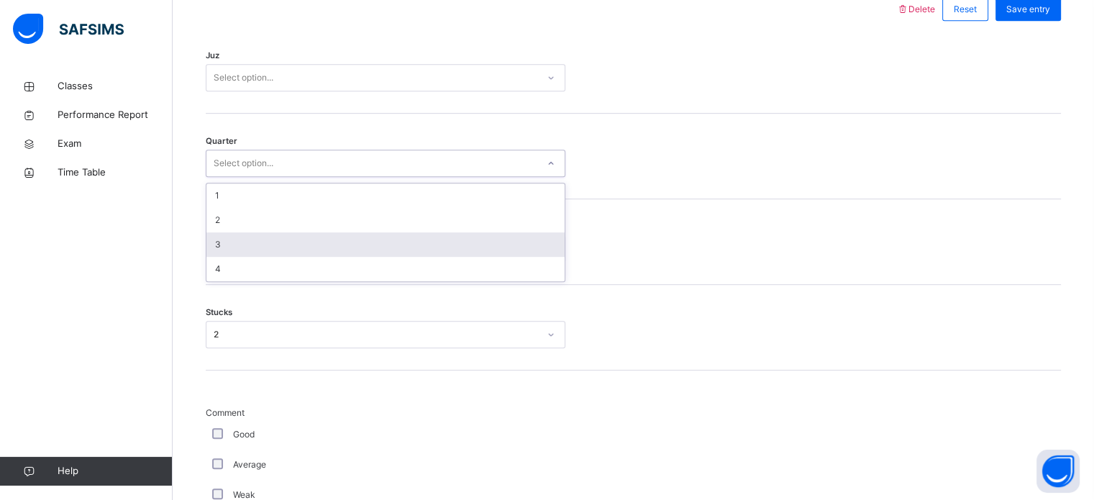
click at [234, 244] on div "3" at bounding box center [385, 244] width 358 height 24
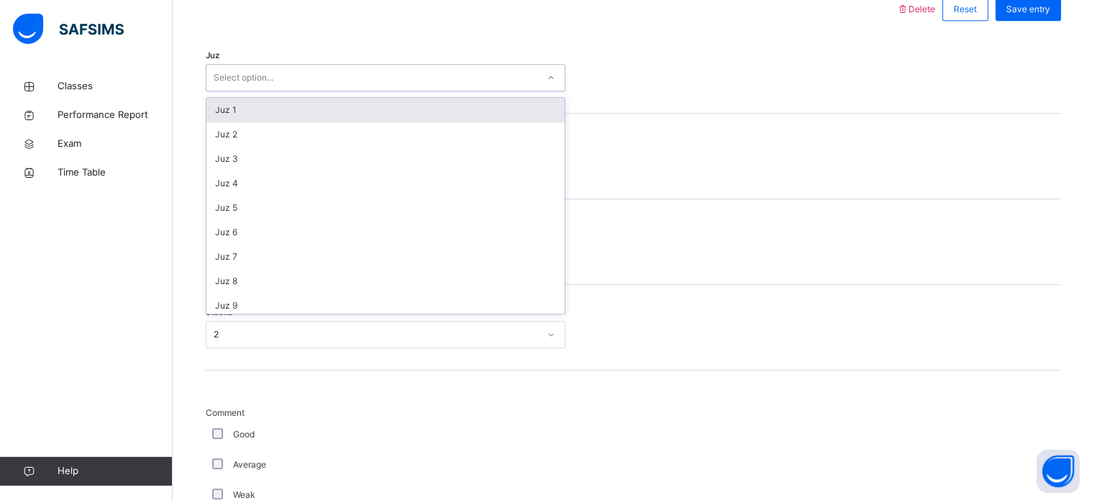
click at [226, 88] on div "Select option..." at bounding box center [385, 77] width 359 height 27
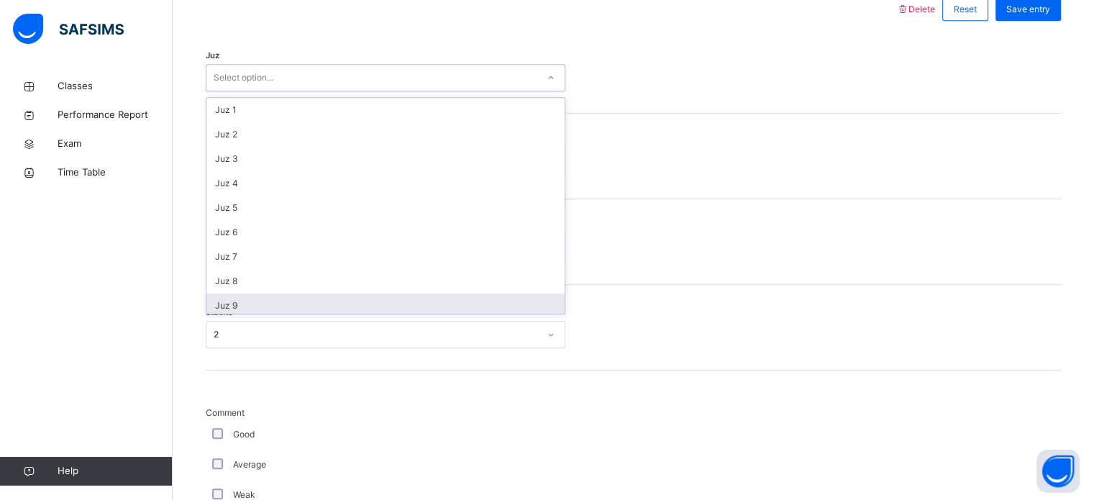
click at [231, 301] on div "Juz 9" at bounding box center [385, 305] width 358 height 24
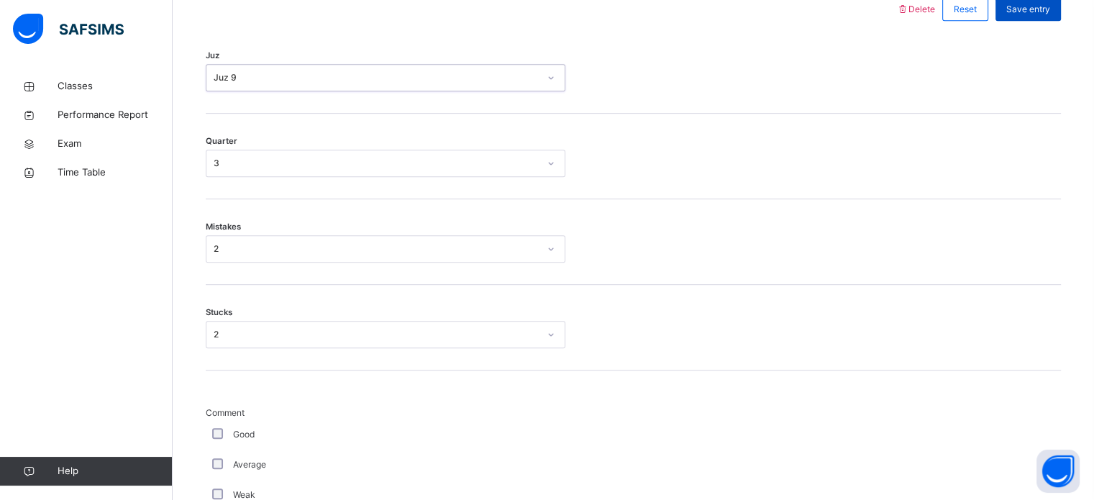
click at [1040, 1] on div "Save entry" at bounding box center [1027, 9] width 65 height 23
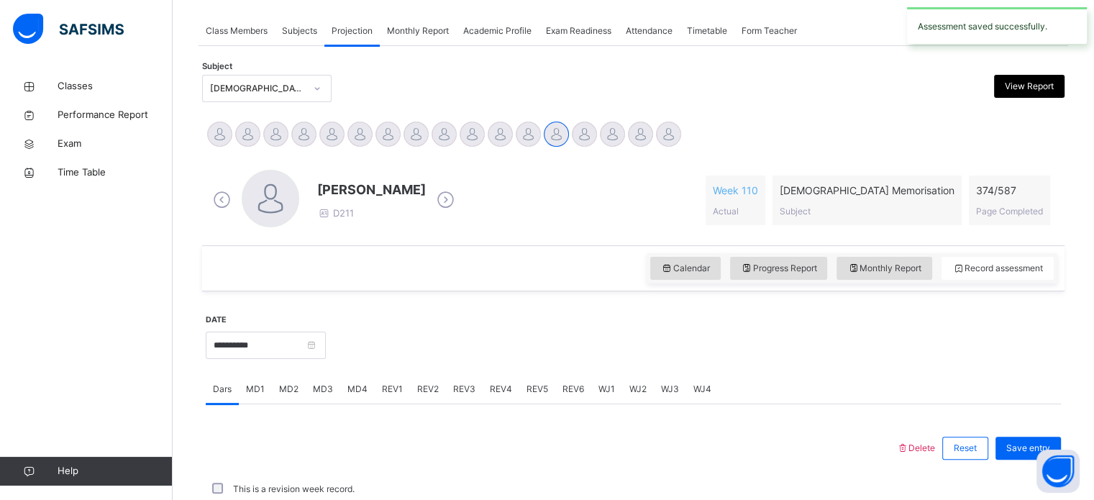
scroll to position [579, 0]
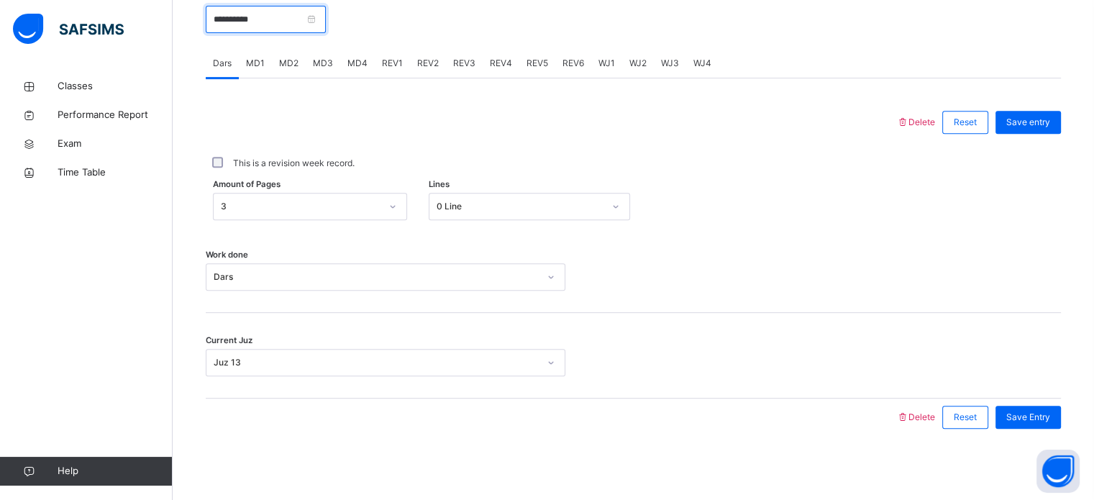
click at [284, 24] on input "**********" at bounding box center [266, 19] width 120 height 27
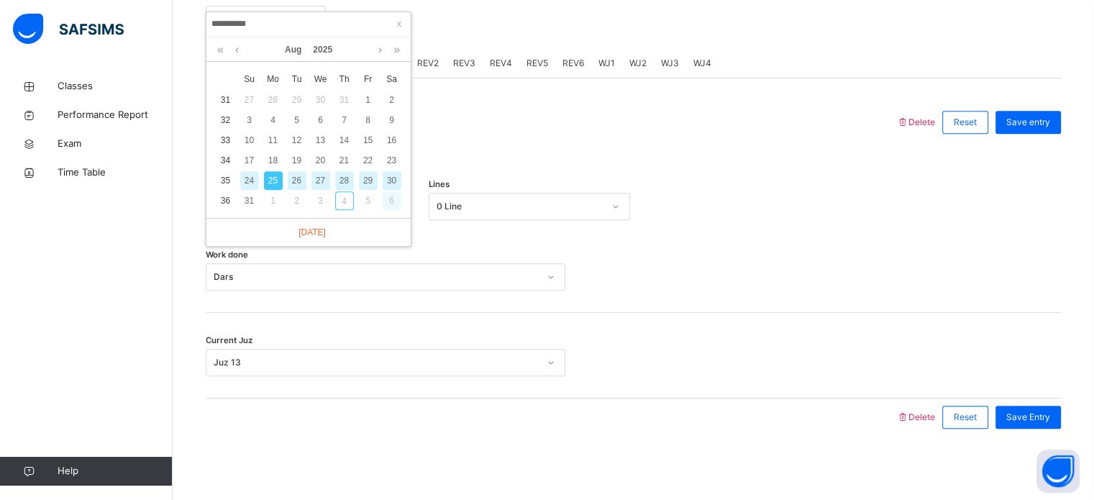
click at [400, 195] on div "6" at bounding box center [391, 200] width 19 height 19
drag, startPoint x: 400, startPoint y: 195, endPoint x: 357, endPoint y: 193, distance: 42.4
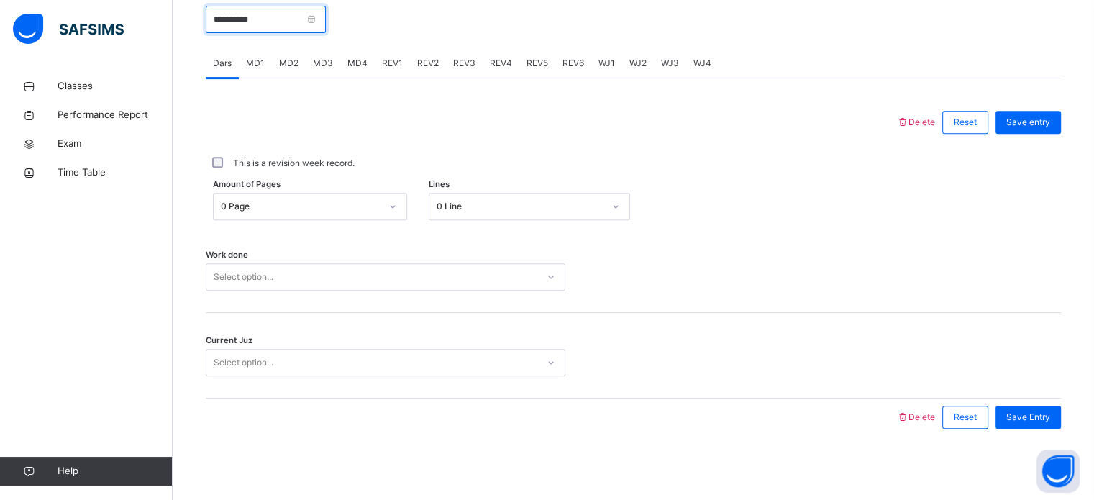
click at [250, 29] on input "**********" at bounding box center [266, 19] width 120 height 27
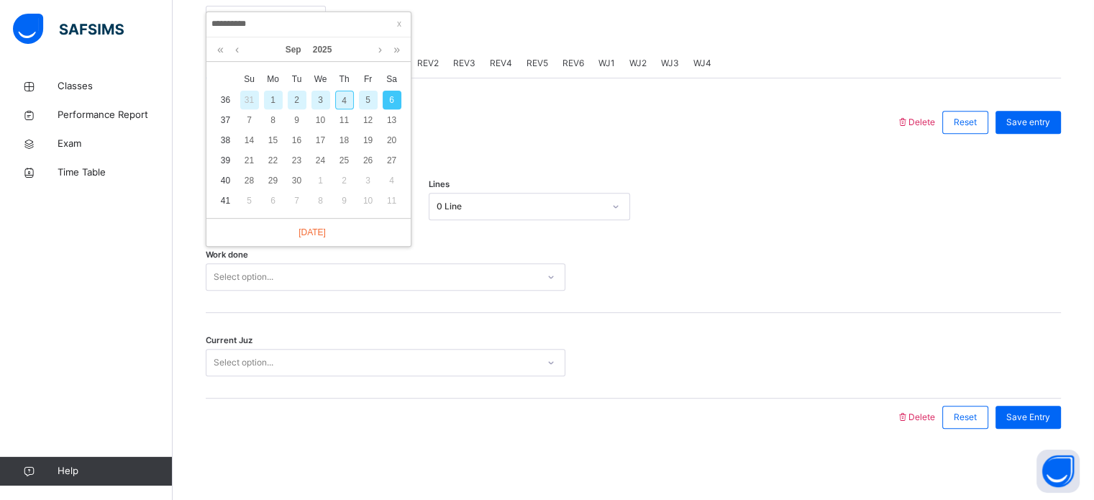
click at [225, 100] on td "36" at bounding box center [226, 100] width 24 height 20
click at [225, 97] on td "36" at bounding box center [226, 100] width 24 height 20
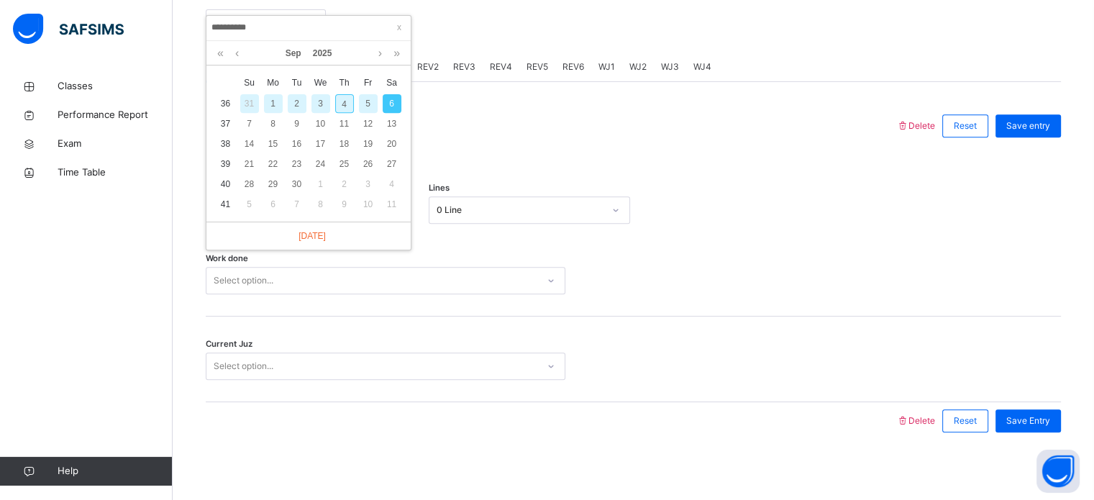
scroll to position [552, 0]
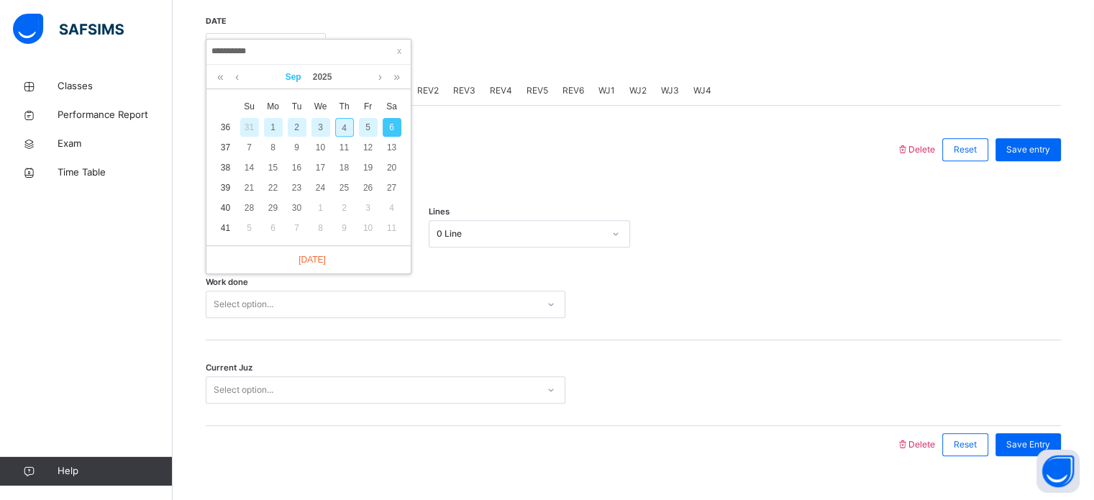
click at [299, 77] on link "Sep" at bounding box center [293, 77] width 27 height 24
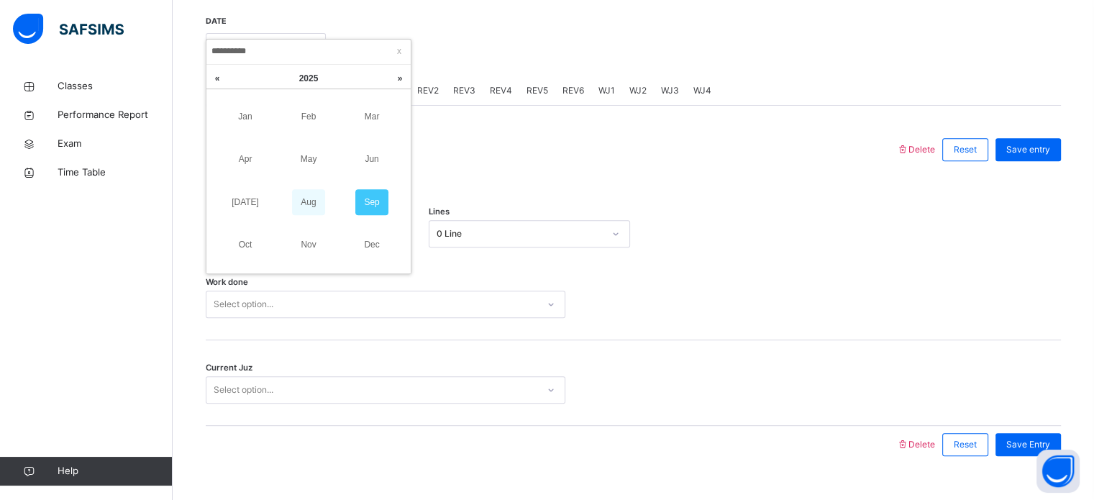
click at [313, 209] on link "Aug" at bounding box center [308, 202] width 33 height 26
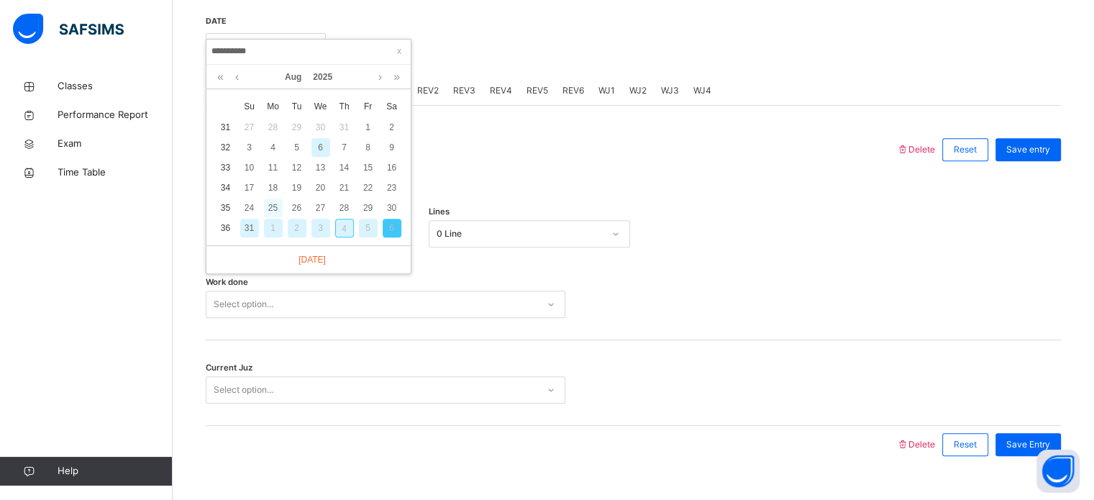
click at [273, 205] on div "25" at bounding box center [273, 207] width 19 height 19
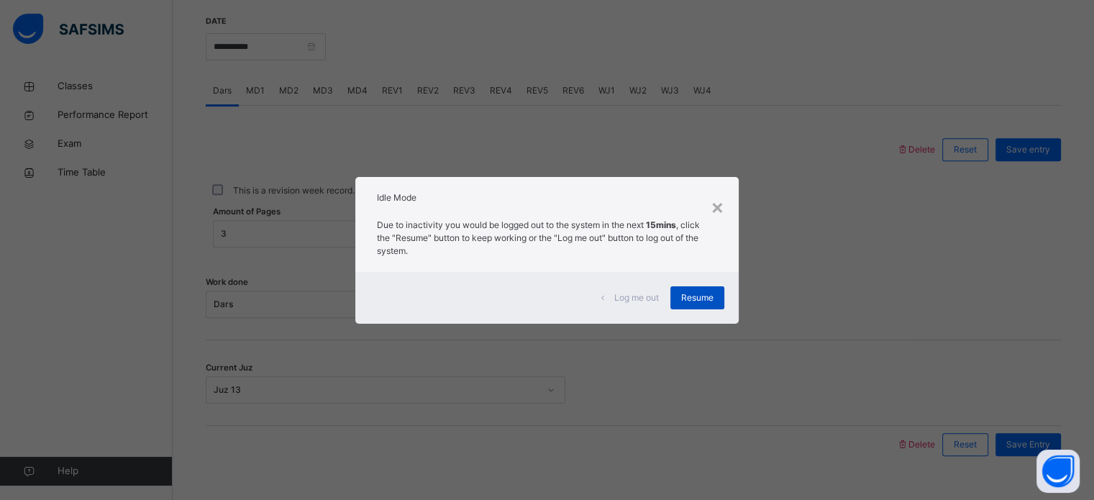
click at [698, 288] on div "Resume" at bounding box center [697, 297] width 54 height 23
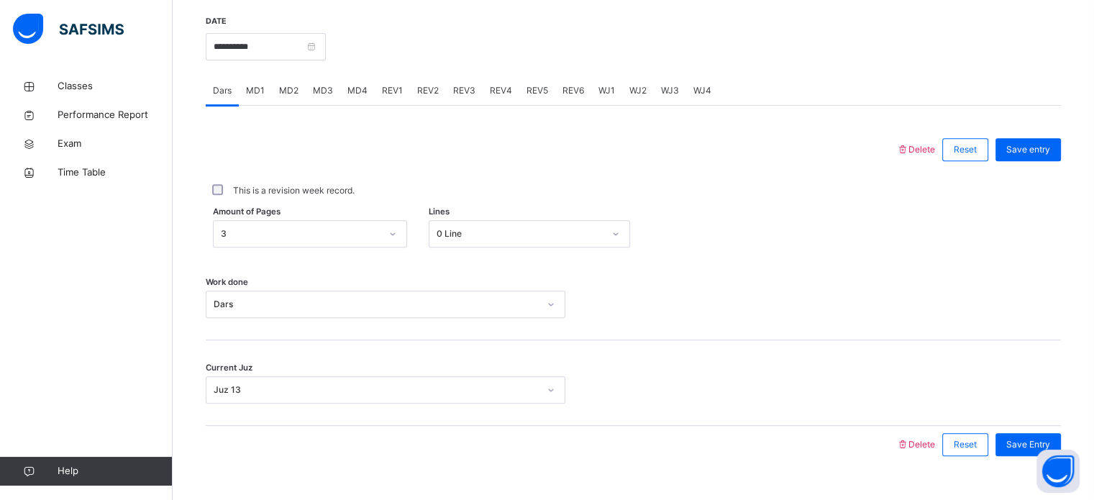
click at [390, 91] on span "REV1" at bounding box center [392, 90] width 21 height 13
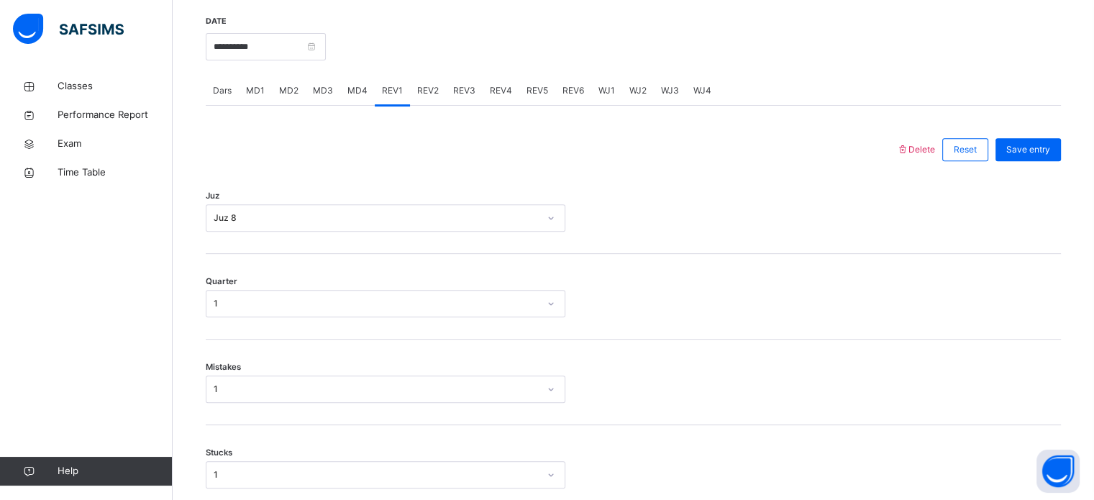
click at [259, 86] on span "MD1" at bounding box center [255, 90] width 19 height 13
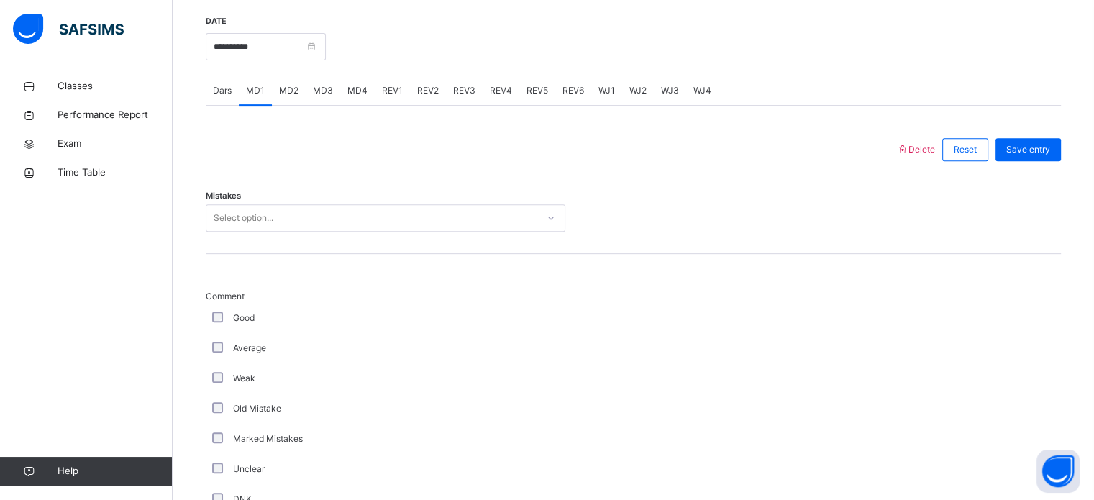
click at [236, 86] on div "Dars" at bounding box center [222, 90] width 33 height 29
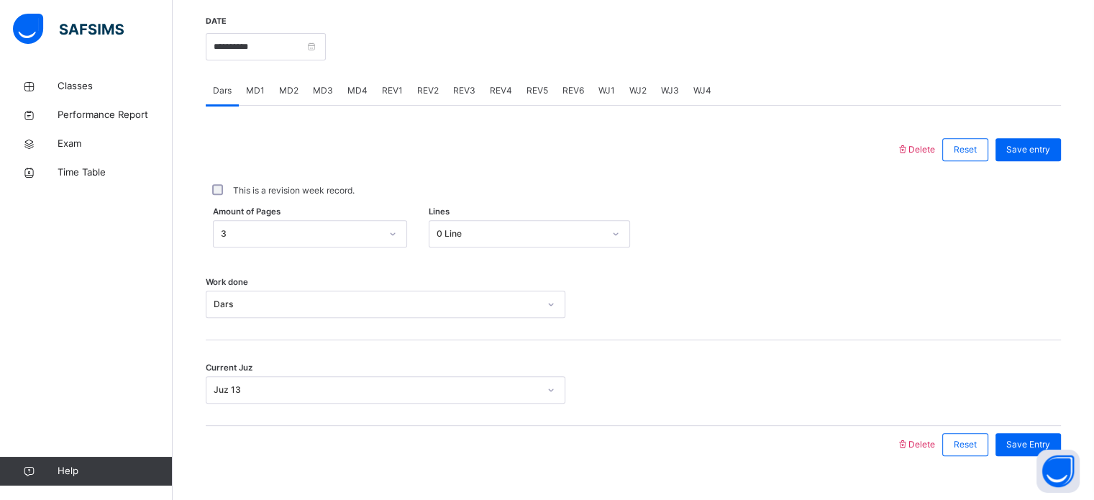
click at [257, 89] on span "MD1" at bounding box center [255, 90] width 19 height 13
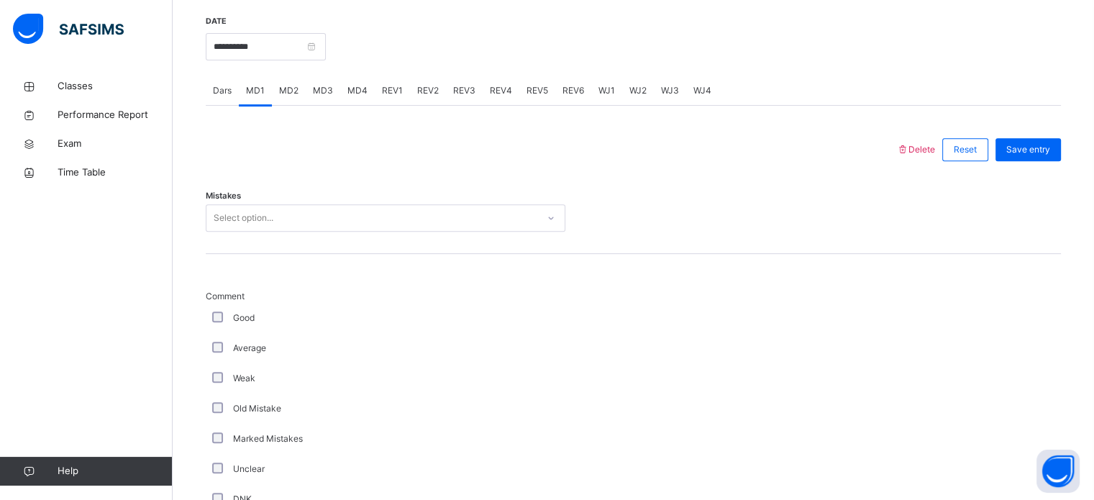
click at [285, 88] on span "MD2" at bounding box center [288, 90] width 19 height 13
click at [254, 91] on span "MD1" at bounding box center [255, 90] width 19 height 13
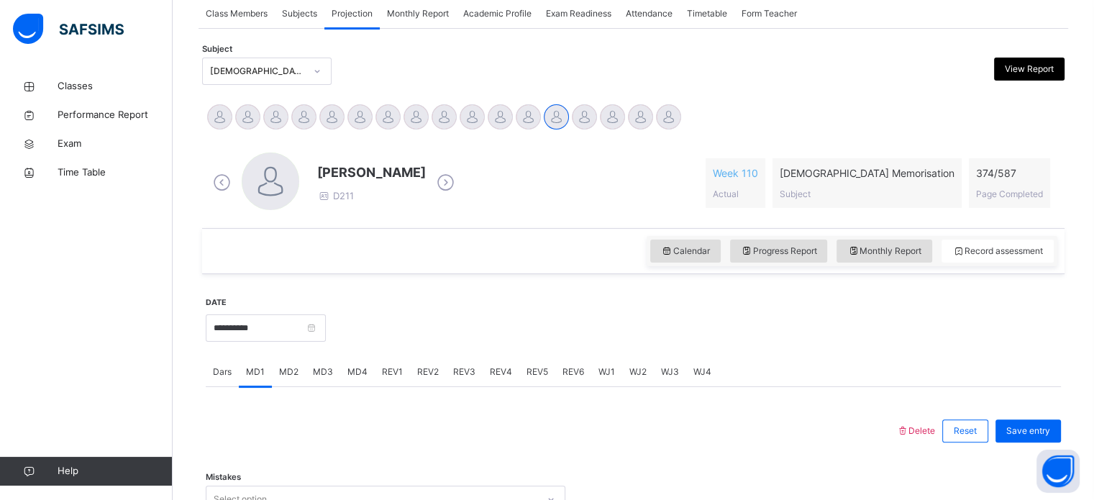
scroll to position [229, 0]
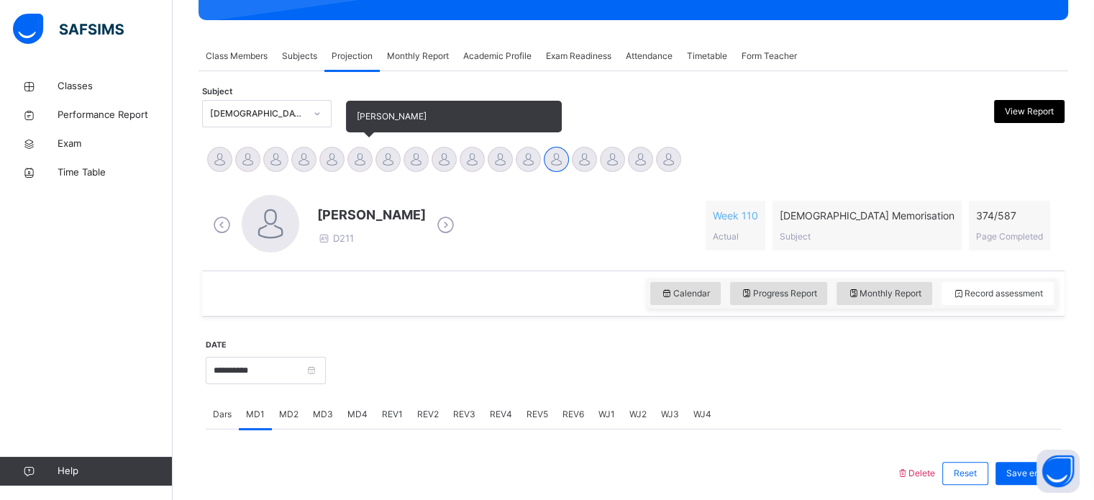
click at [351, 156] on div at bounding box center [359, 159] width 25 height 25
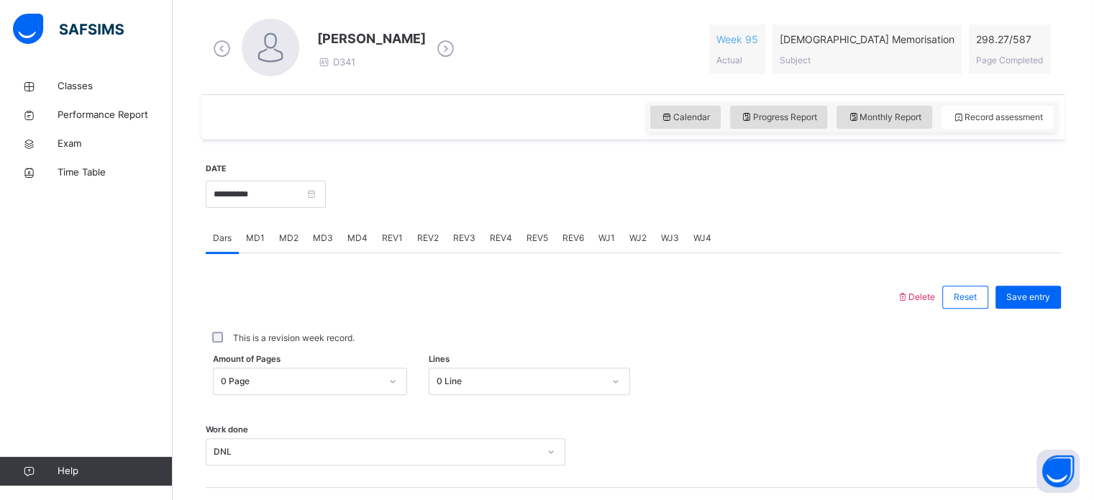
scroll to position [405, 0]
click at [319, 183] on input "**********" at bounding box center [266, 193] width 120 height 27
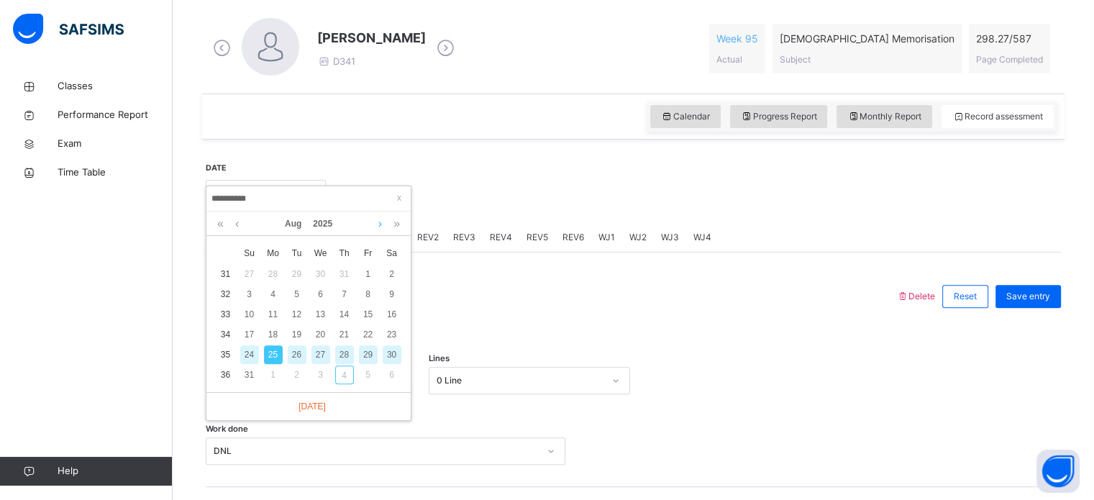
click at [377, 222] on link at bounding box center [380, 223] width 11 height 24
click at [313, 408] on link "[DATE]" at bounding box center [308, 406] width 35 height 13
type input "**********"
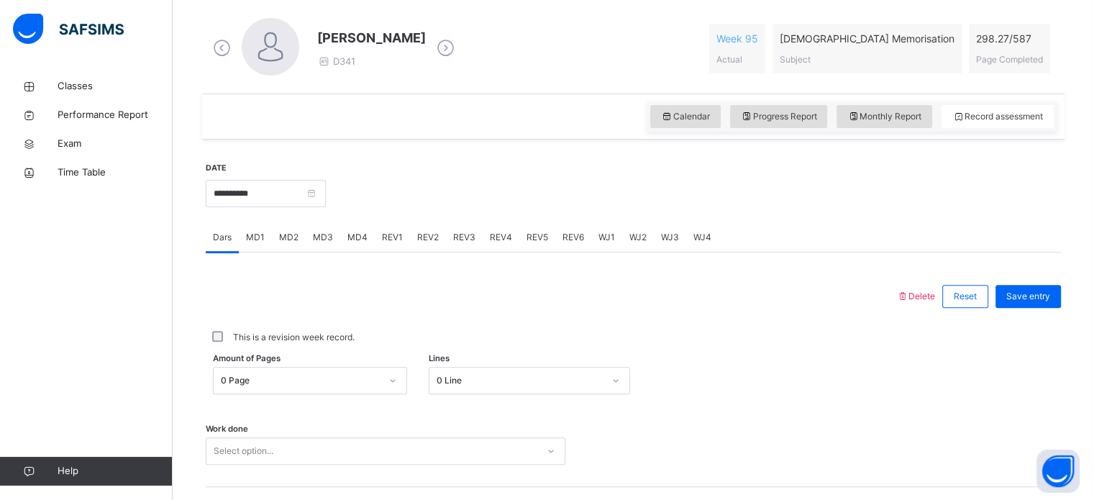
click at [265, 349] on div "This is a revision week record." at bounding box center [633, 337] width 855 height 30
click at [276, 379] on div "0 Page" at bounding box center [310, 380] width 194 height 27
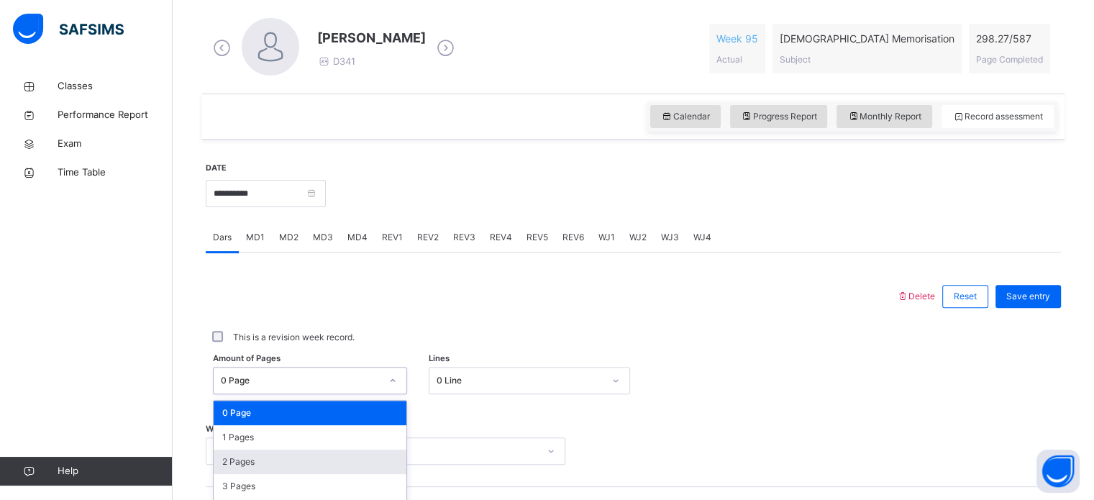
scroll to position [528, 0]
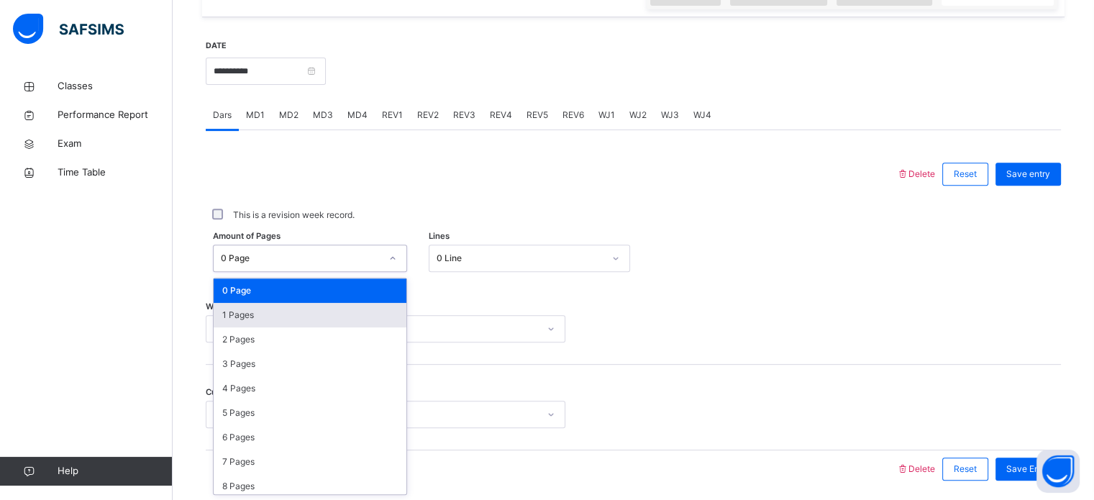
click at [242, 320] on div "1 Pages" at bounding box center [310, 315] width 193 height 24
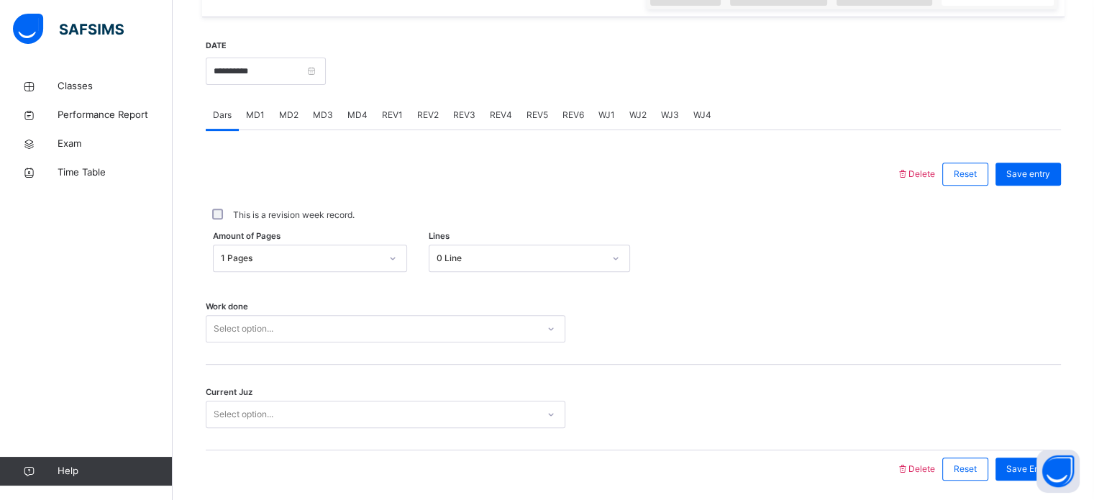
click at [306, 319] on div "Select option..." at bounding box center [385, 328] width 359 height 27
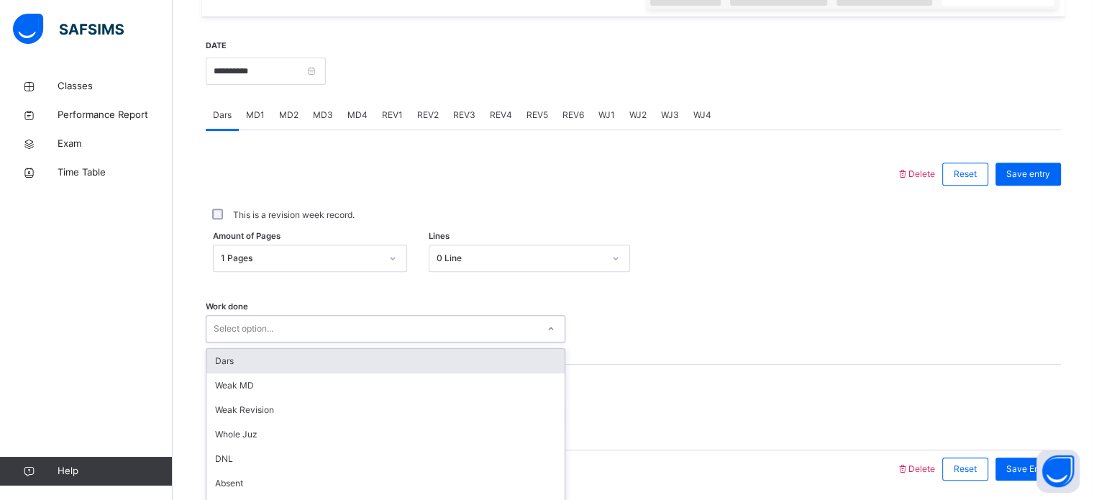
scroll to position [579, 0]
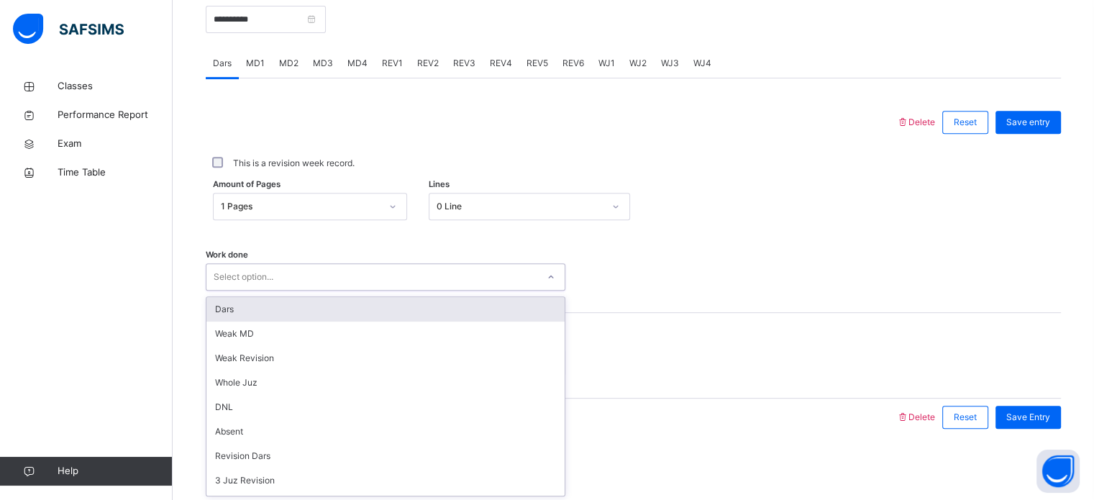
click at [216, 316] on div "Dars" at bounding box center [385, 309] width 358 height 24
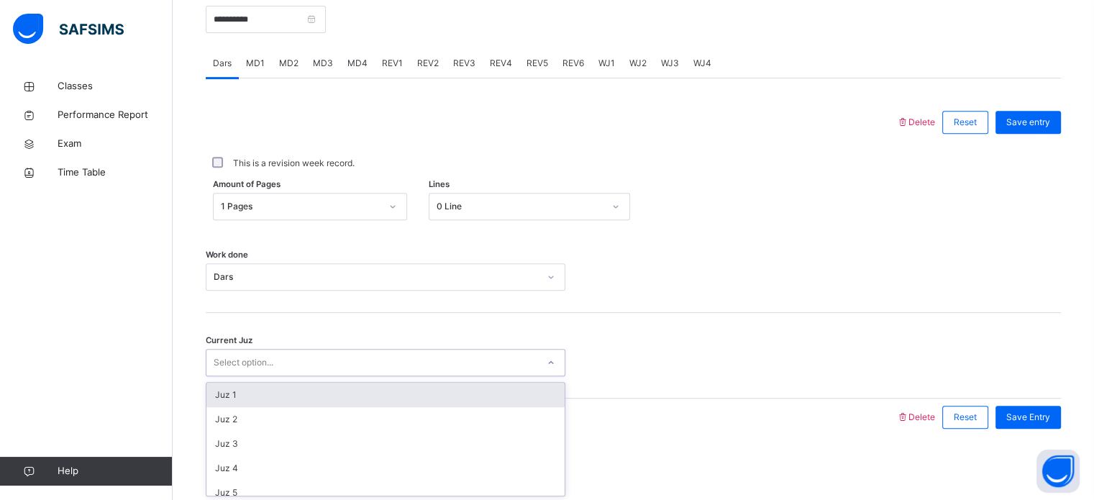
click at [238, 362] on div "Select option..." at bounding box center [244, 362] width 60 height 27
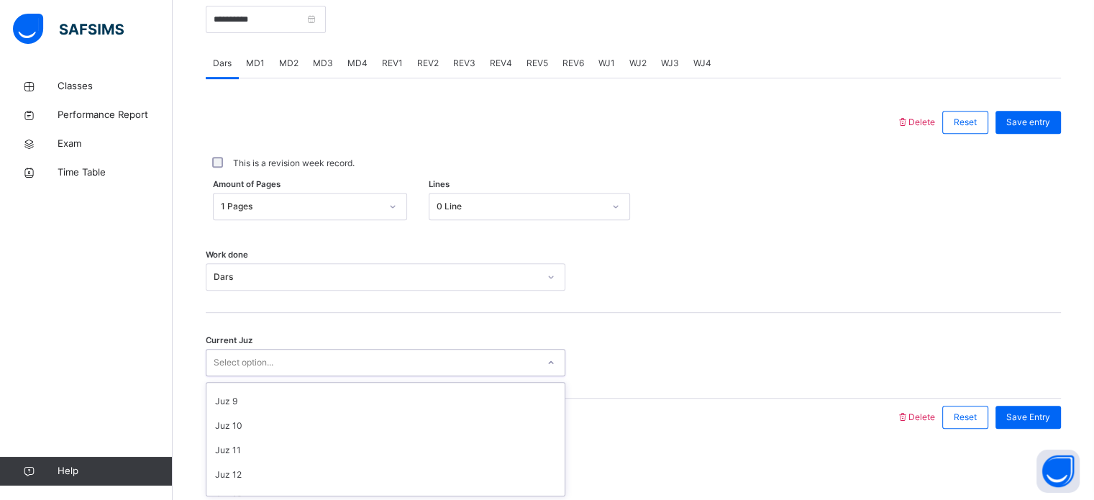
scroll to position [190, 0]
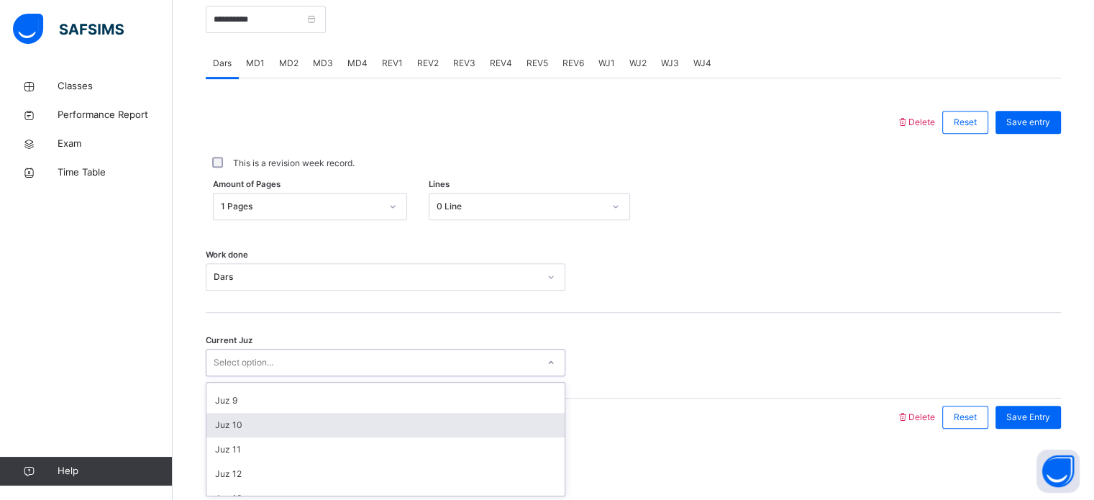
click at [226, 429] on div "Juz 10" at bounding box center [385, 425] width 358 height 24
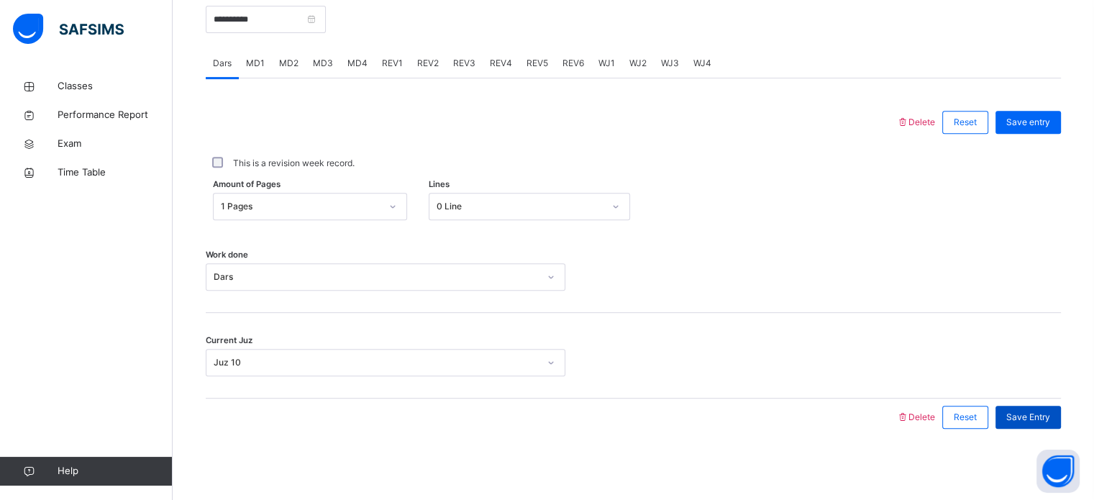
click at [1026, 408] on div "Save Entry" at bounding box center [1027, 416] width 65 height 23
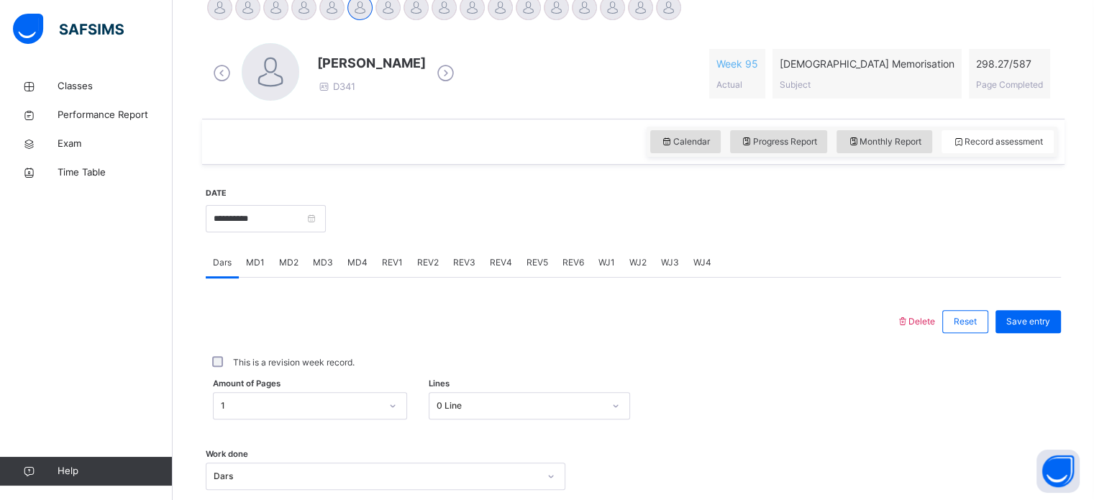
scroll to position [375, 0]
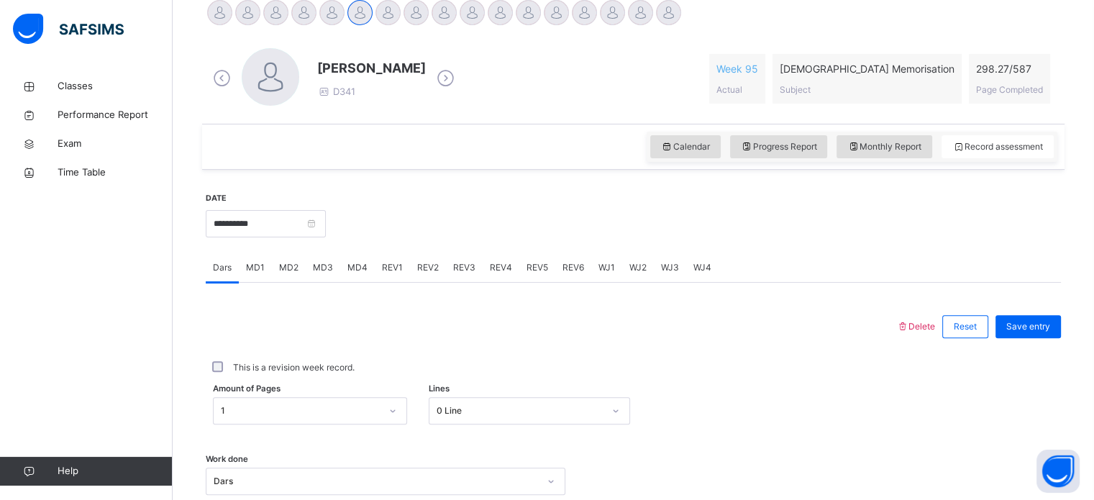
click at [276, 269] on div "MD2" at bounding box center [289, 267] width 34 height 29
click at [349, 270] on span "MD4" at bounding box center [357, 267] width 20 height 13
click at [290, 385] on div "Select option..." at bounding box center [385, 394] width 359 height 27
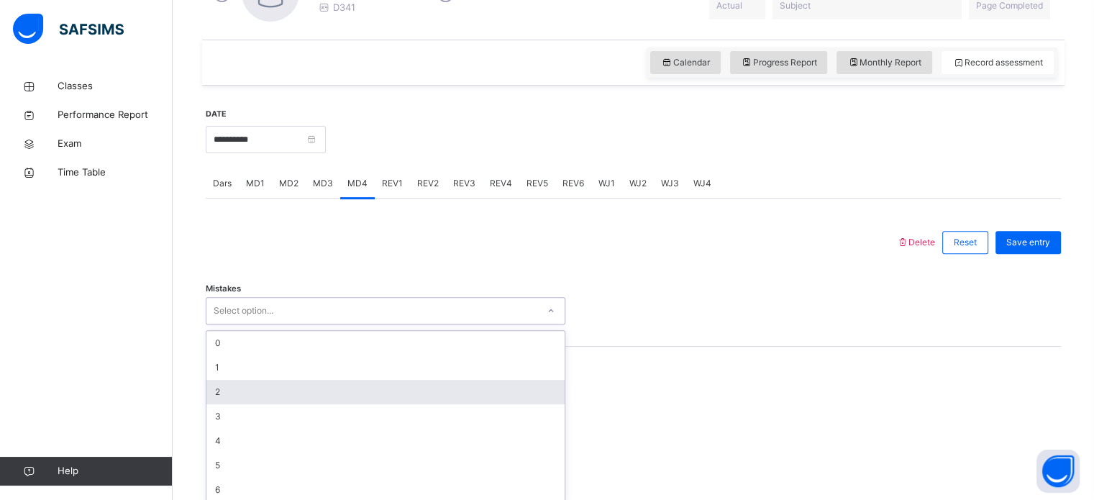
scroll to position [467, 0]
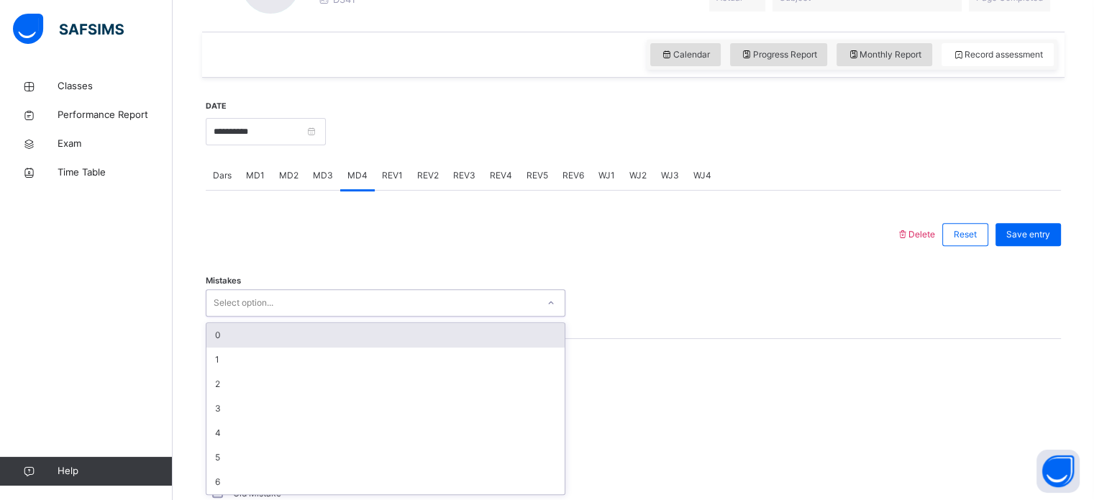
click at [267, 344] on div "0" at bounding box center [385, 335] width 358 height 24
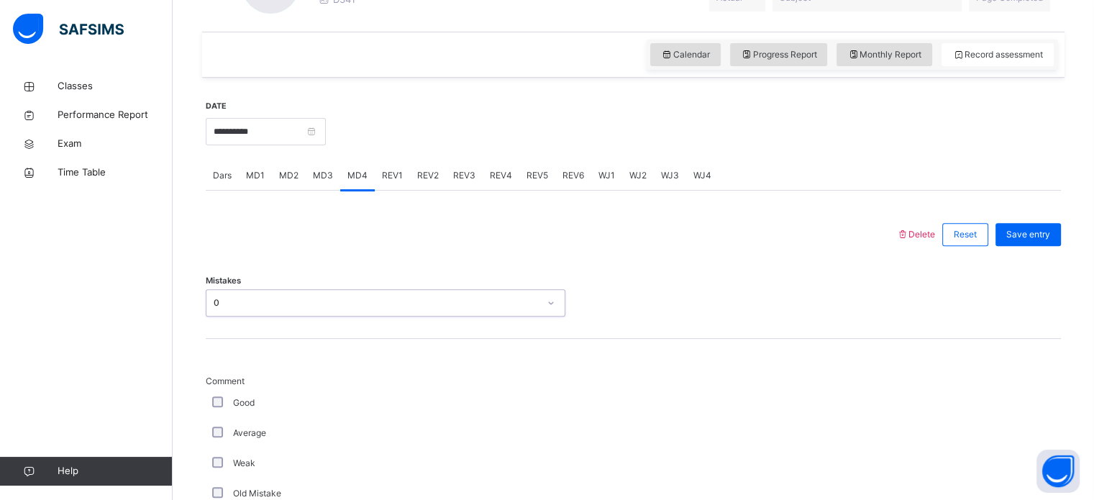
click at [296, 295] on div "0" at bounding box center [371, 303] width 331 height 22
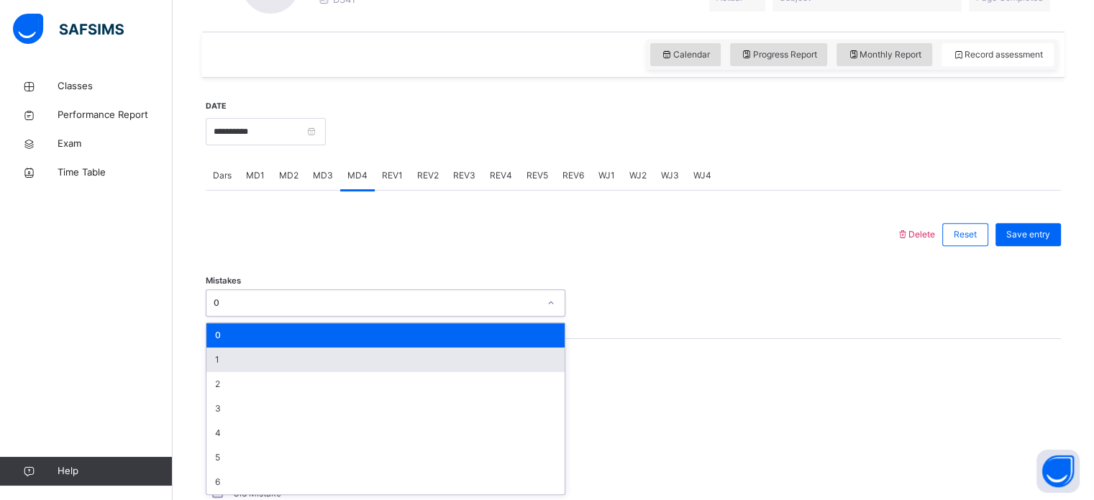
click at [246, 353] on div "1" at bounding box center [385, 359] width 358 height 24
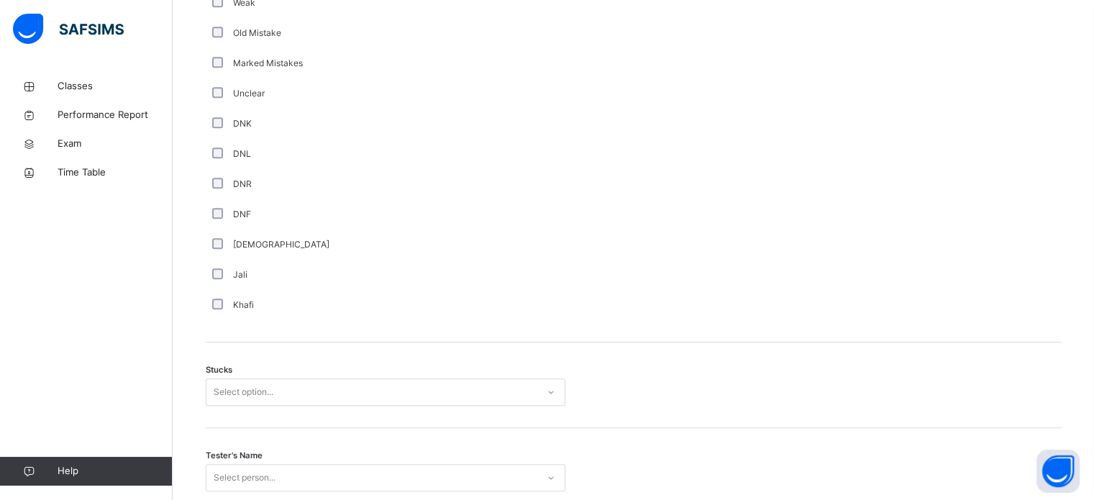
click at [227, 383] on div "Select option..." at bounding box center [385, 391] width 359 height 27
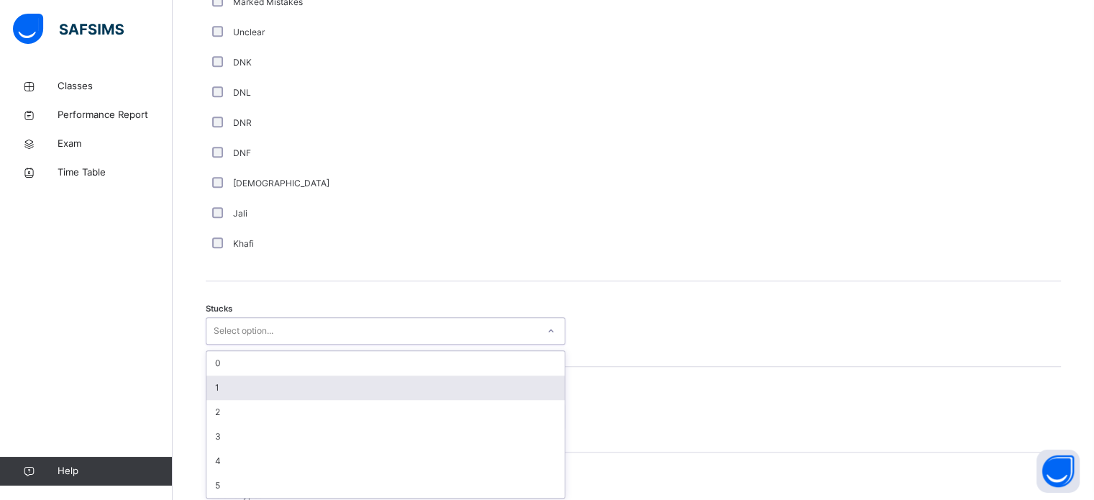
scroll to position [992, 0]
click at [226, 390] on div "1" at bounding box center [385, 384] width 358 height 24
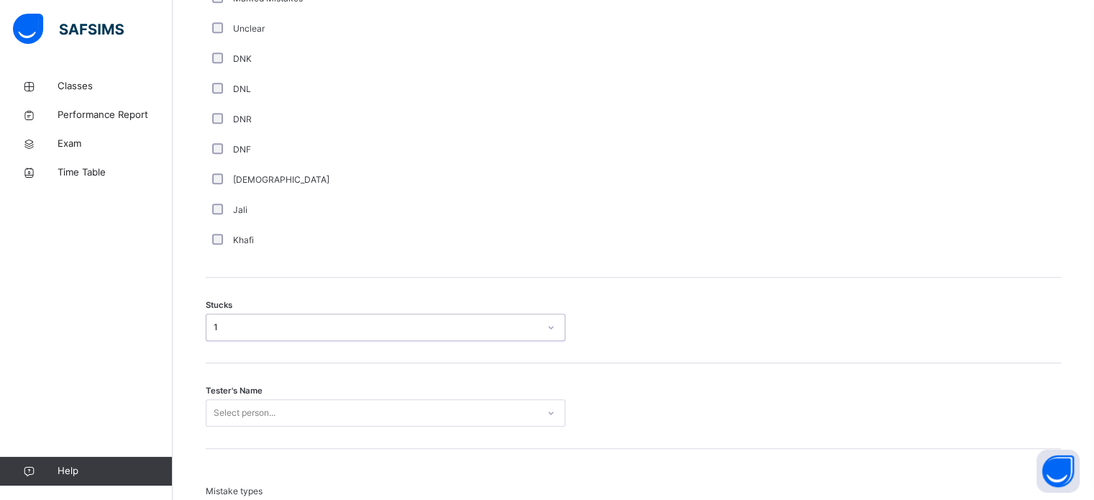
click at [228, 411] on div "Select person..." at bounding box center [385, 412] width 359 height 27
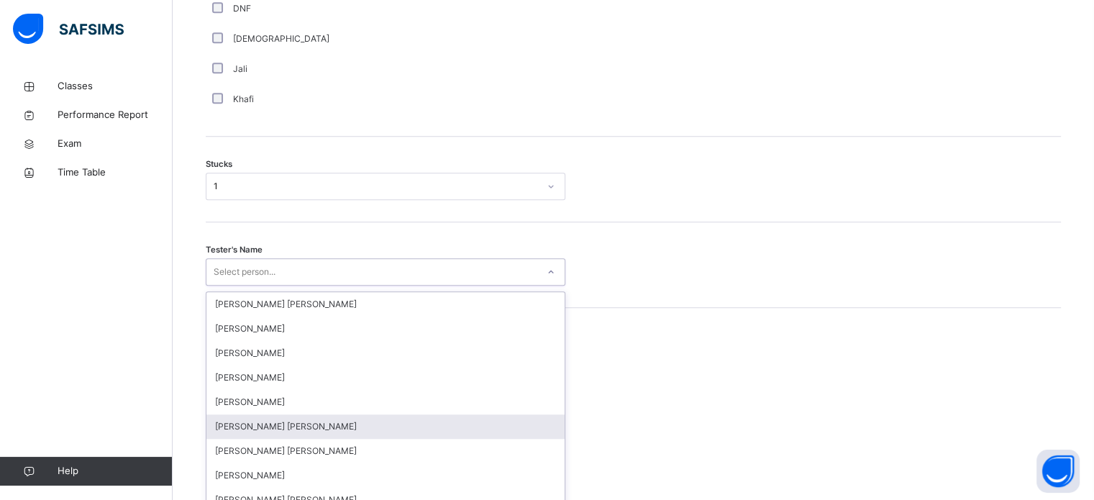
scroll to position [1146, 0]
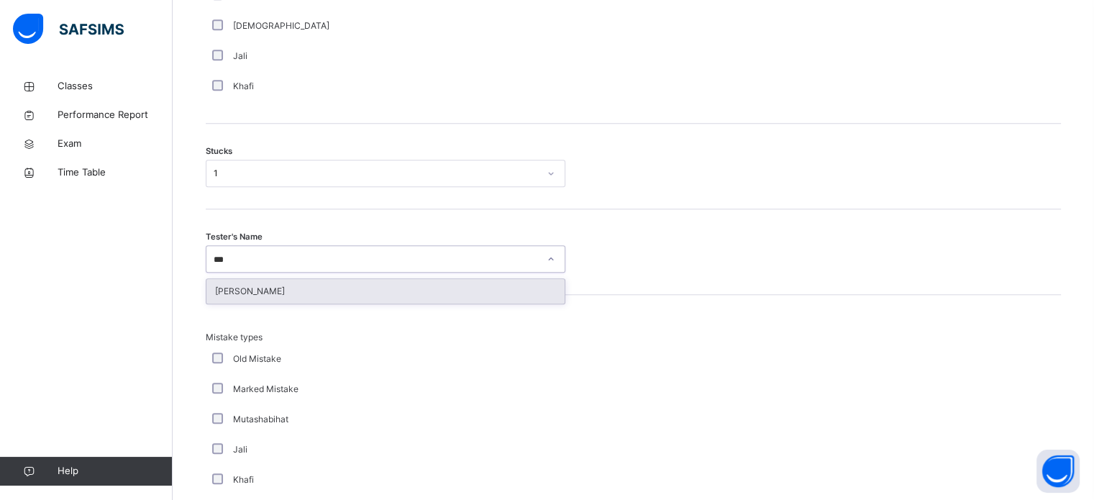
type input "****"
click at [300, 291] on div "[PERSON_NAME]" at bounding box center [385, 291] width 358 height 24
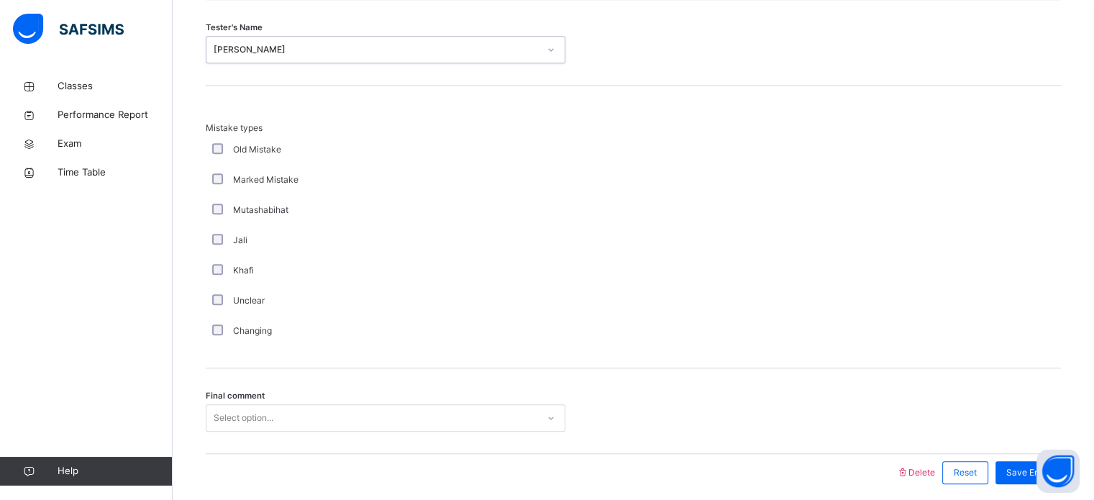
scroll to position [1410, 0]
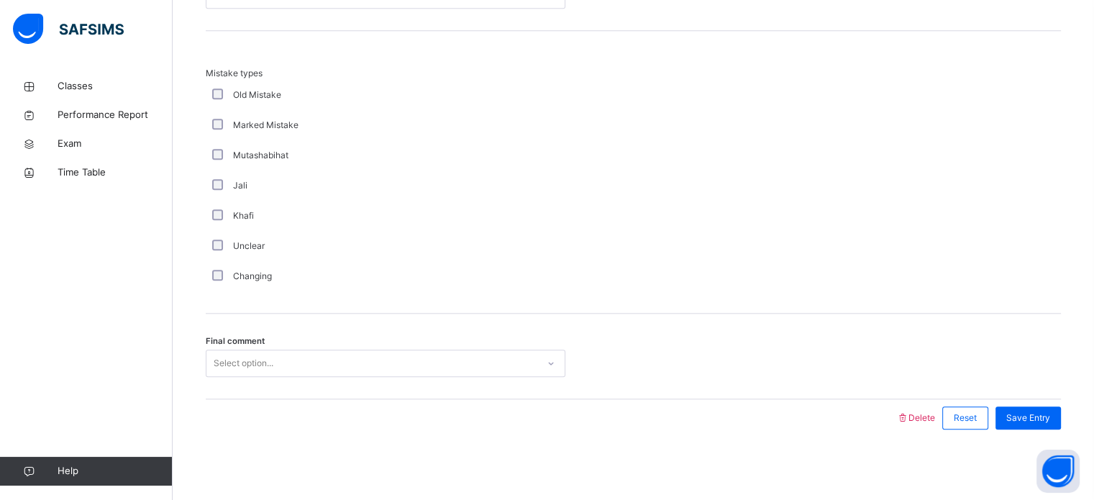
click at [262, 352] on div "Select option..." at bounding box center [244, 362] width 60 height 27
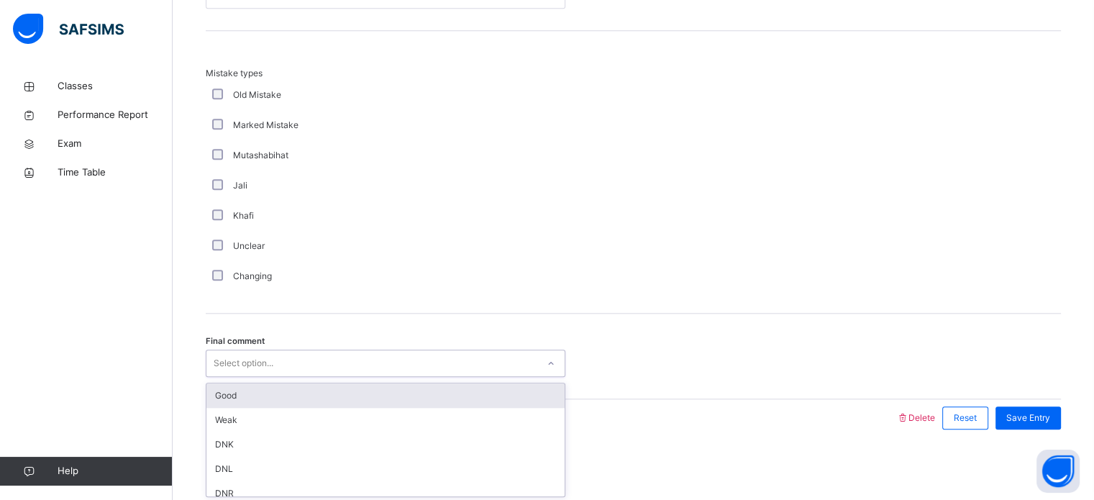
click at [247, 398] on div "Good" at bounding box center [385, 395] width 358 height 24
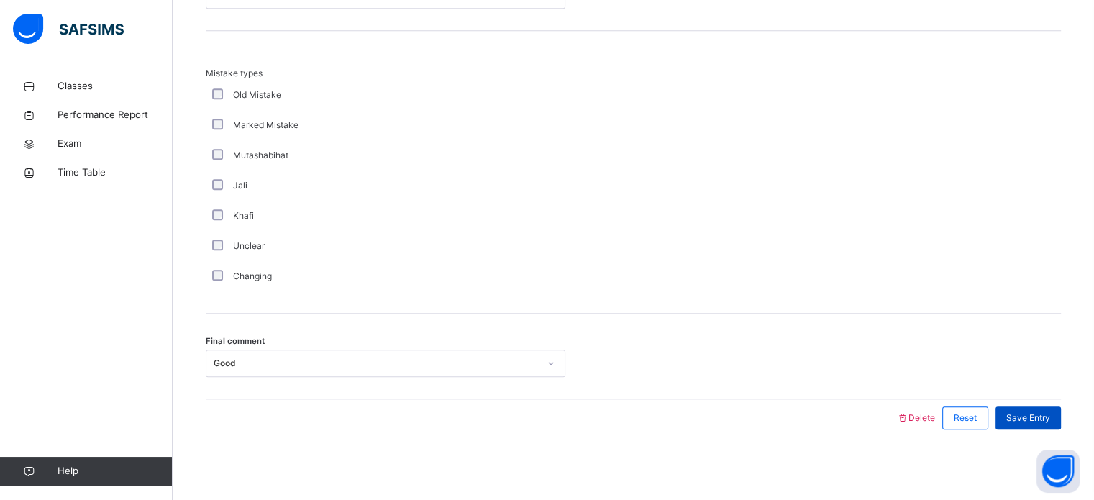
click at [1032, 417] on span "Save Entry" at bounding box center [1028, 417] width 44 height 13
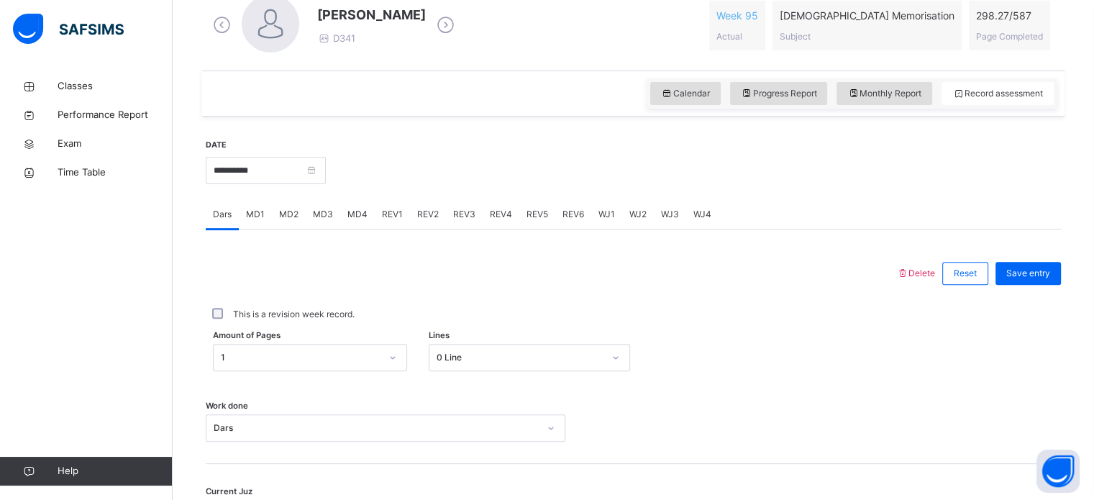
scroll to position [429, 0]
click at [357, 232] on div "Delete Reset Save entry This is a revision week record. Amount of Pages 1 Lines…" at bounding box center [633, 407] width 855 height 357
click at [359, 224] on div "MD4" at bounding box center [357, 213] width 35 height 29
